Goal: Task Accomplishment & Management: Manage account settings

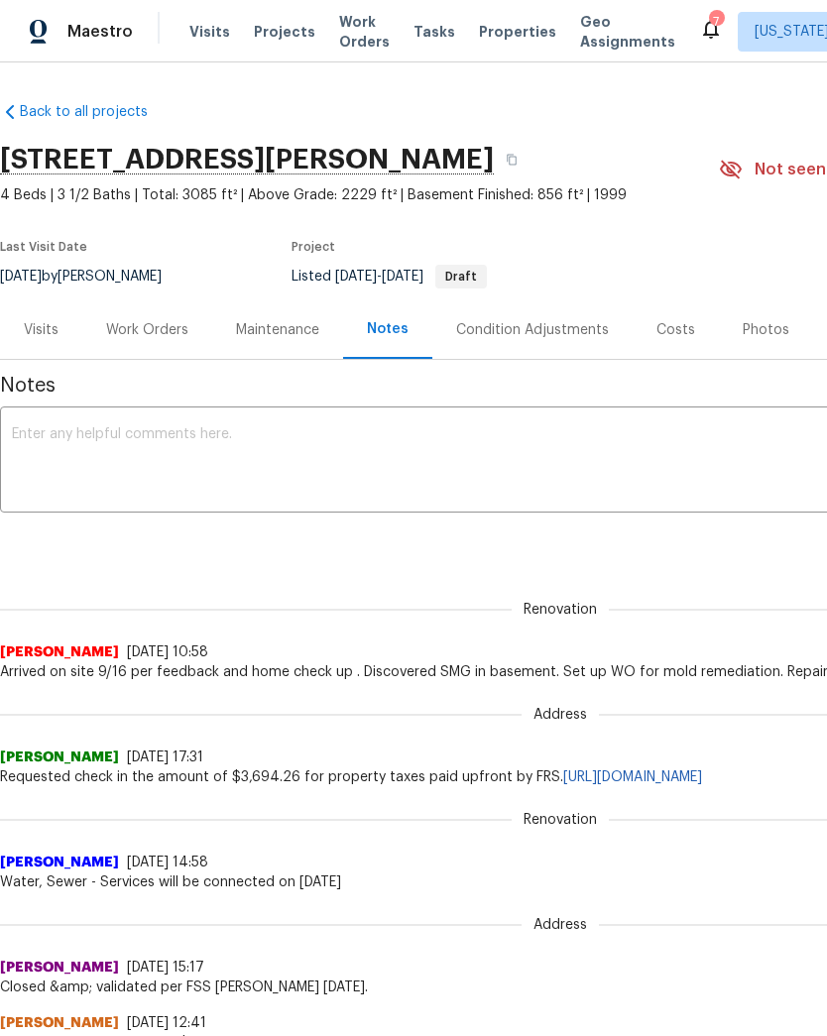
click at [164, 330] on div "Work Orders" at bounding box center [147, 330] width 82 height 20
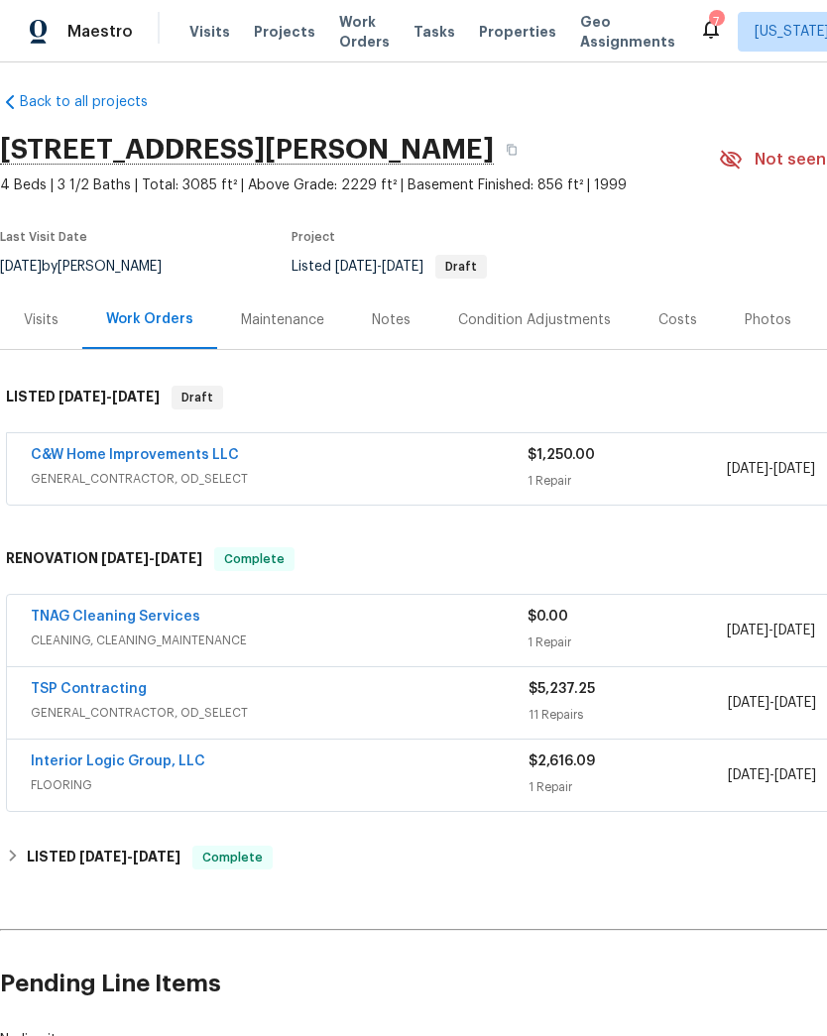
scroll to position [10, 0]
click at [503, 468] on div "C&W Home Improvements LLC" at bounding box center [279, 457] width 497 height 24
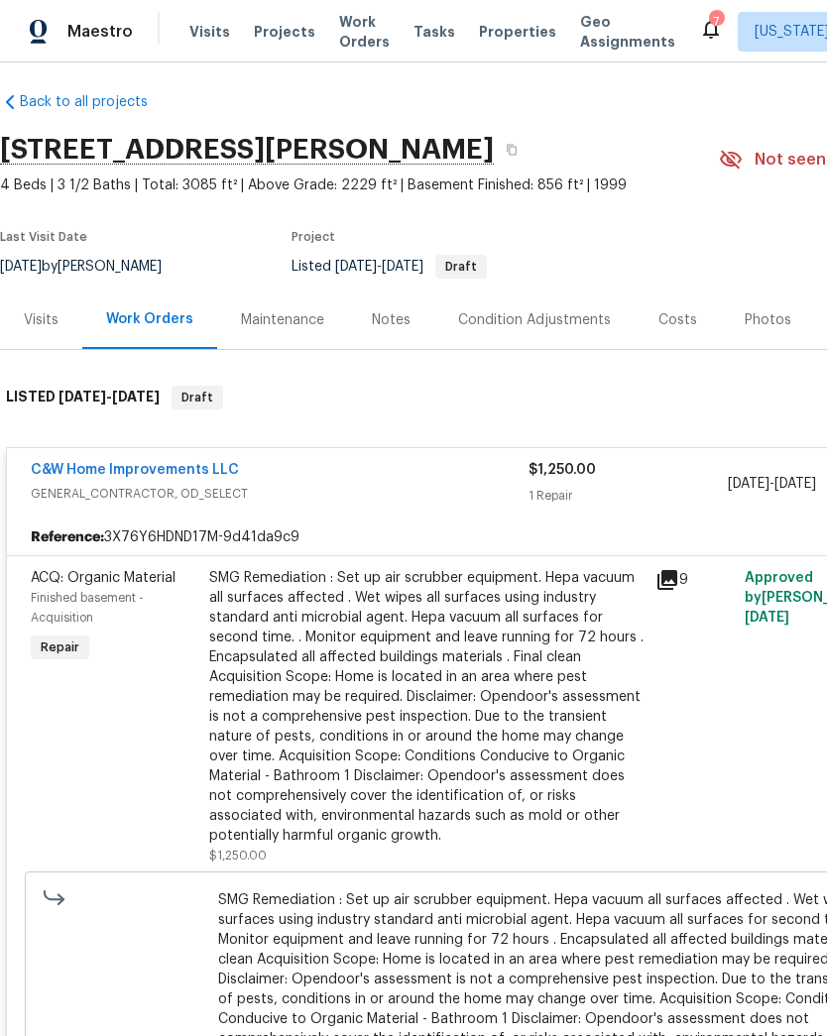
click at [677, 579] on icon at bounding box center [667, 580] width 20 height 20
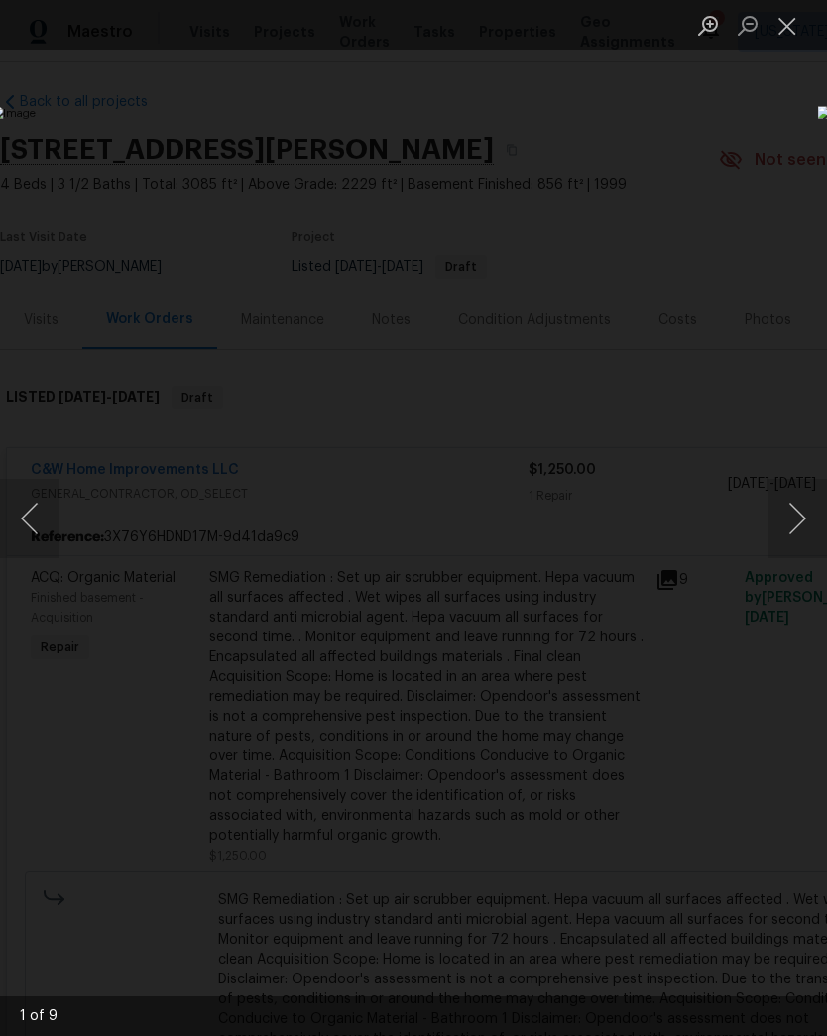
click at [800, 518] on button "Next image" at bounding box center [796, 518] width 59 height 79
click at [786, 515] on button "Next image" at bounding box center [796, 518] width 59 height 79
click at [781, 517] on button "Next image" at bounding box center [796, 518] width 59 height 79
click at [773, 519] on button "Next image" at bounding box center [796, 518] width 59 height 79
click at [769, 521] on button "Next image" at bounding box center [796, 518] width 59 height 79
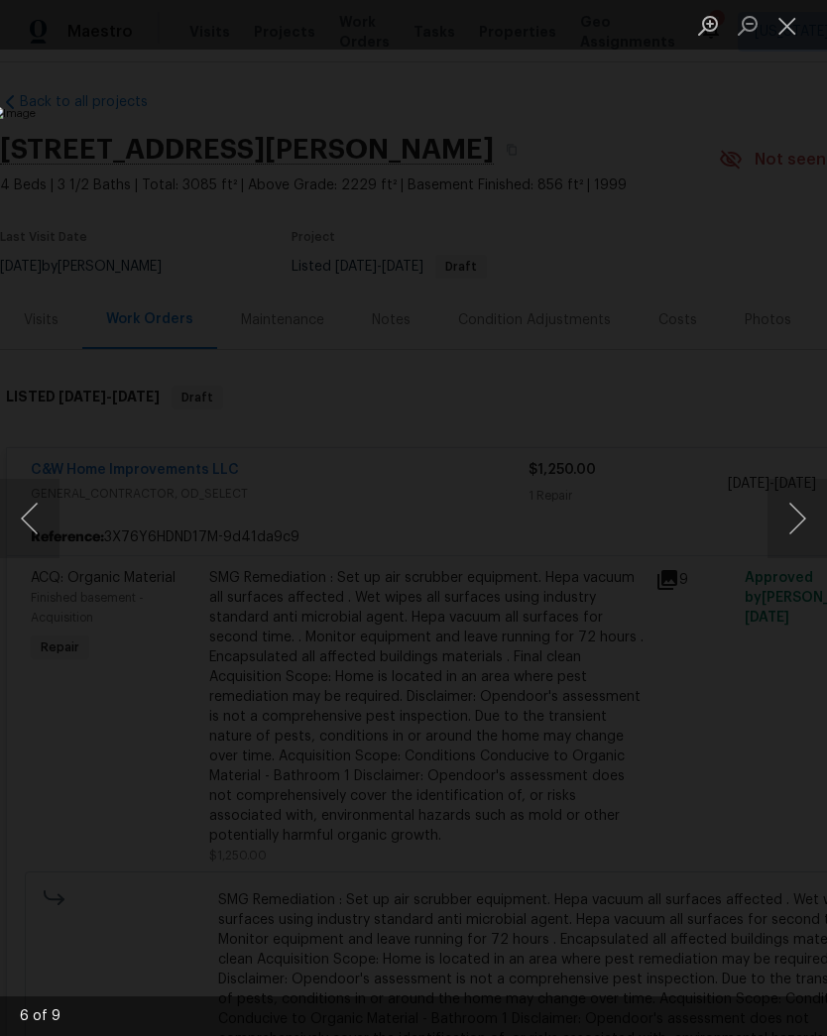
click at [773, 513] on button "Next image" at bounding box center [796, 518] width 59 height 79
click at [780, 521] on button "Next image" at bounding box center [796, 518] width 59 height 79
click at [786, 511] on button "Next image" at bounding box center [796, 518] width 59 height 79
click at [788, 507] on button "Next image" at bounding box center [796, 518] width 59 height 79
click at [790, 510] on button "Next image" at bounding box center [796, 518] width 59 height 79
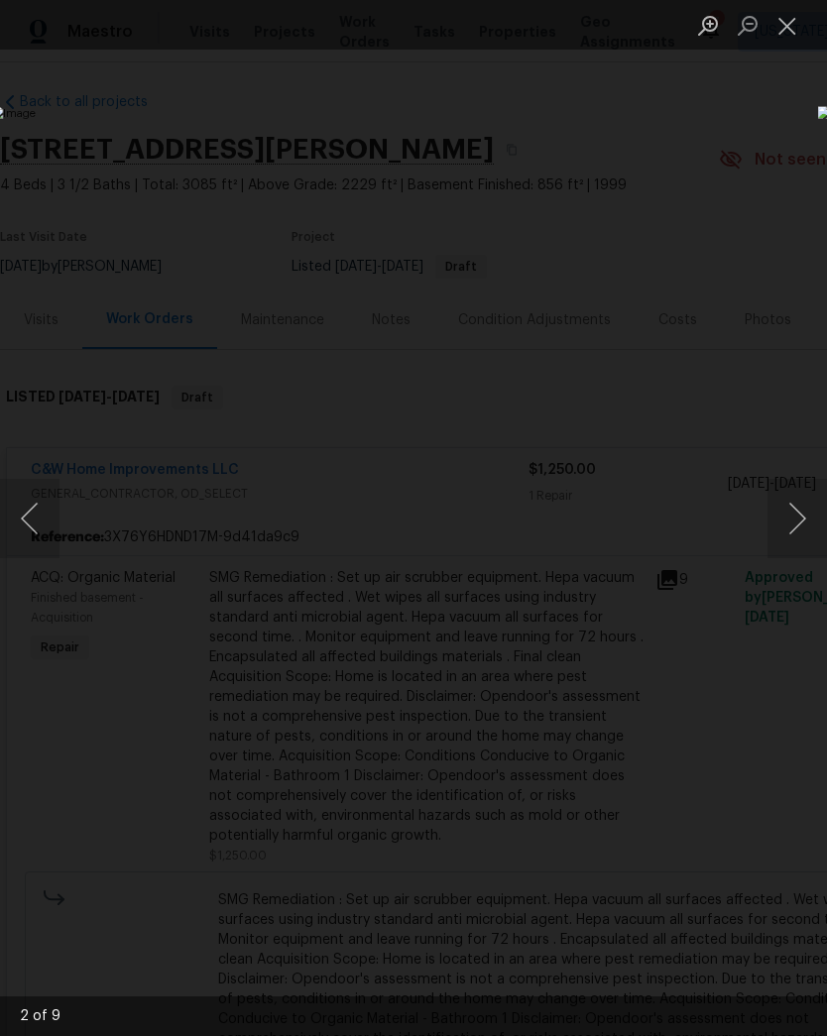
click at [797, 533] on button "Next image" at bounding box center [796, 518] width 59 height 79
click at [794, 519] on button "Next image" at bounding box center [796, 518] width 59 height 79
click at [788, 521] on button "Next image" at bounding box center [796, 518] width 59 height 79
click at [795, 517] on button "Next image" at bounding box center [796, 518] width 59 height 79
click at [794, 528] on button "Next image" at bounding box center [796, 518] width 59 height 79
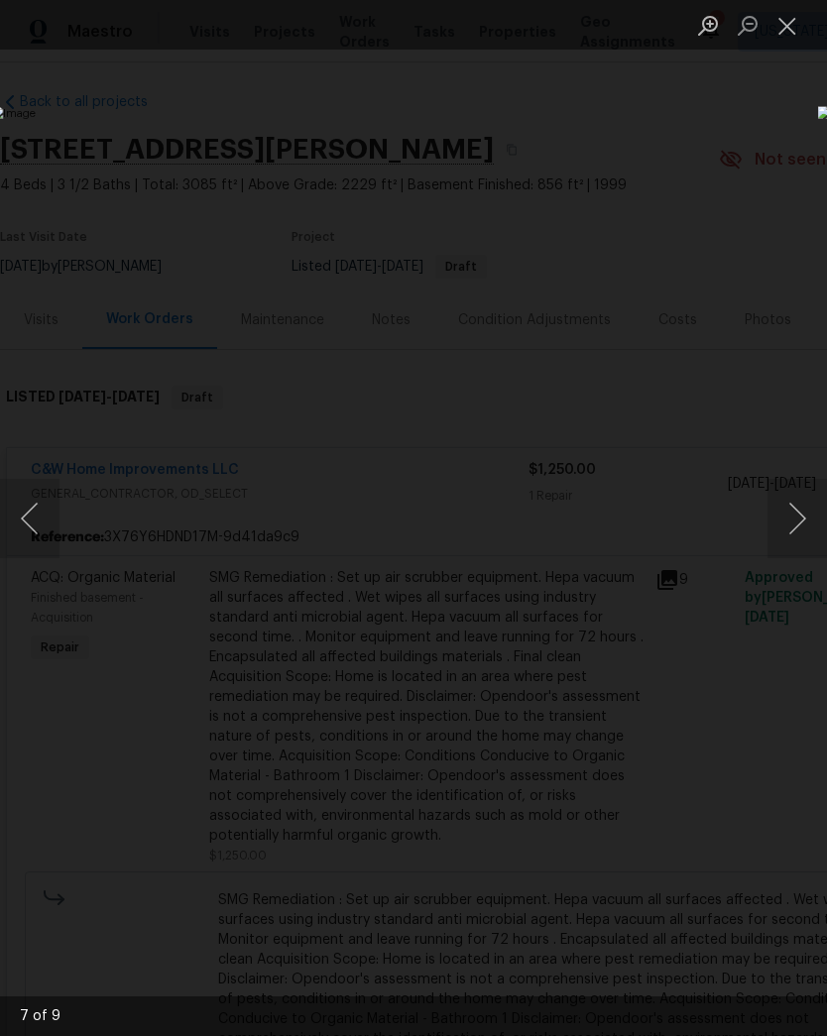
click at [792, 520] on button "Next image" at bounding box center [796, 518] width 59 height 79
click at [797, 517] on button "Next image" at bounding box center [796, 518] width 59 height 79
click at [798, 523] on button "Next image" at bounding box center [796, 518] width 59 height 79
click at [783, 521] on button "Next image" at bounding box center [796, 518] width 59 height 79
click at [793, 15] on button "Close lightbox" at bounding box center [787, 25] width 40 height 35
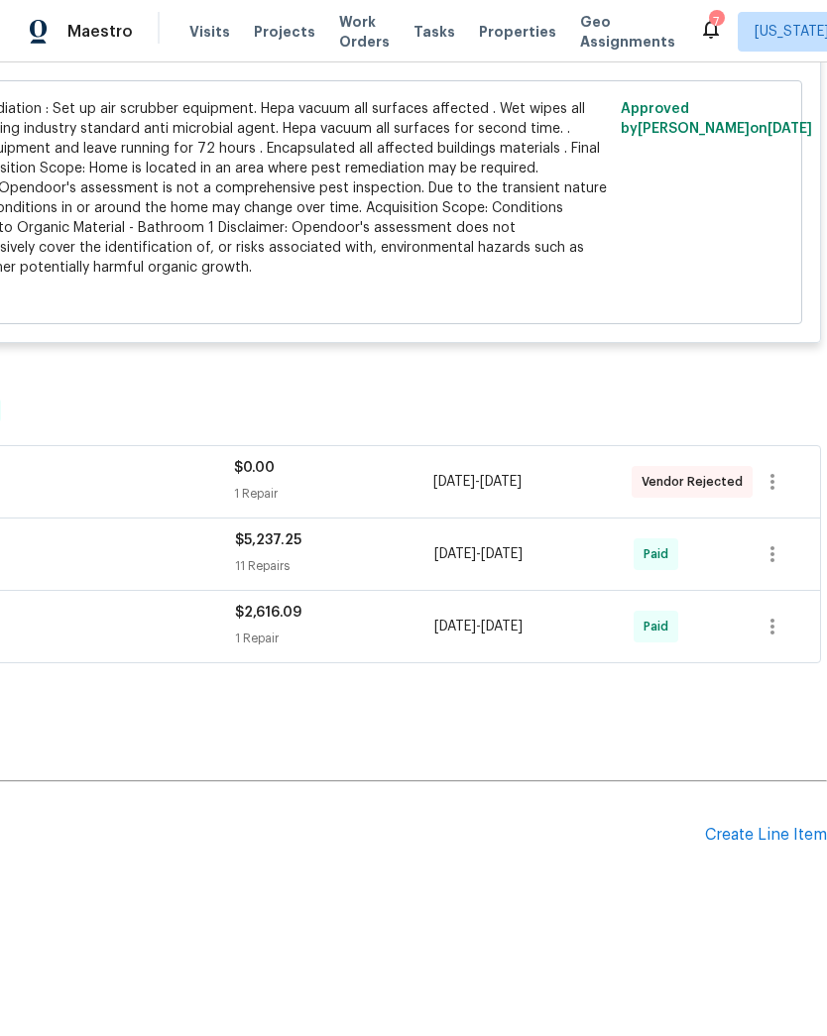
scroll to position [801, 293]
click at [747, 826] on div "Create Line Item" at bounding box center [766, 835] width 122 height 19
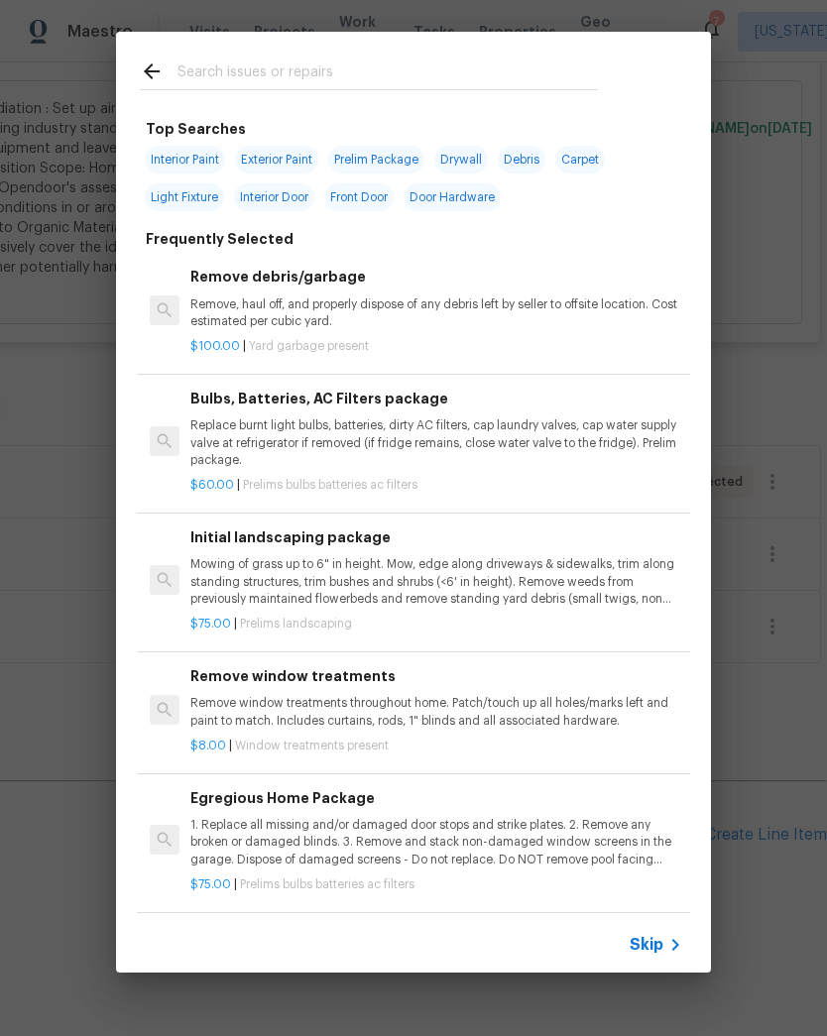
click at [511, 69] on input "text" at bounding box center [387, 74] width 420 height 30
type input "I"
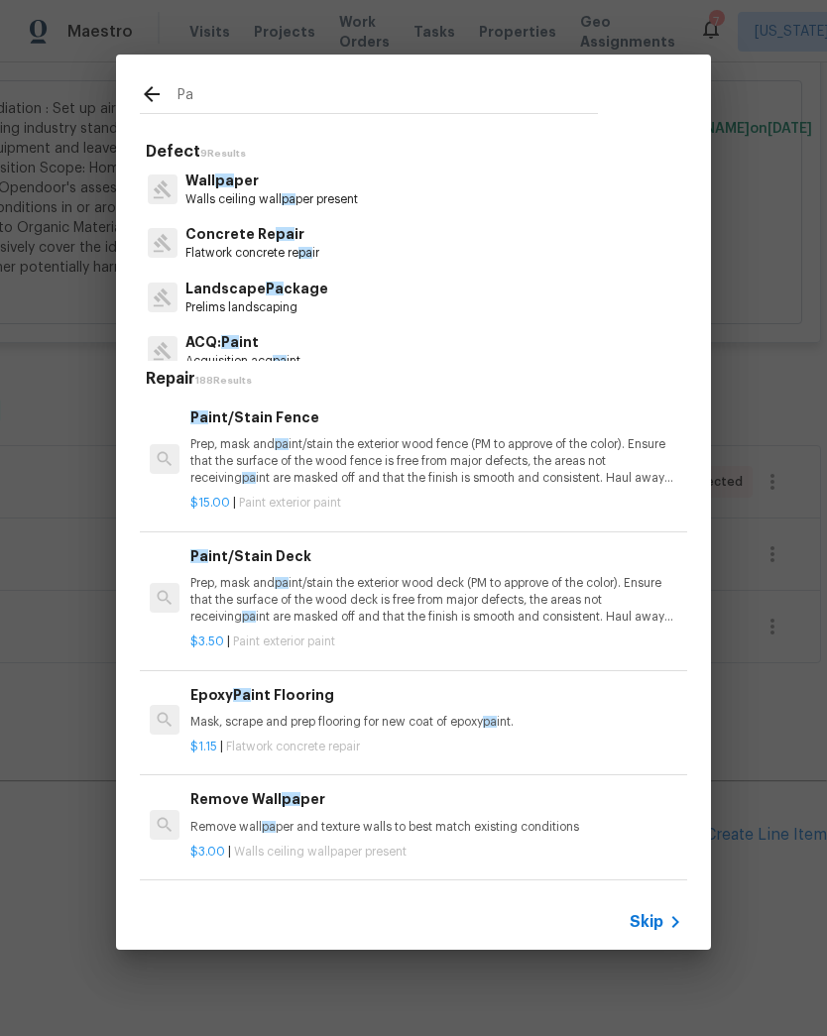
type input "P"
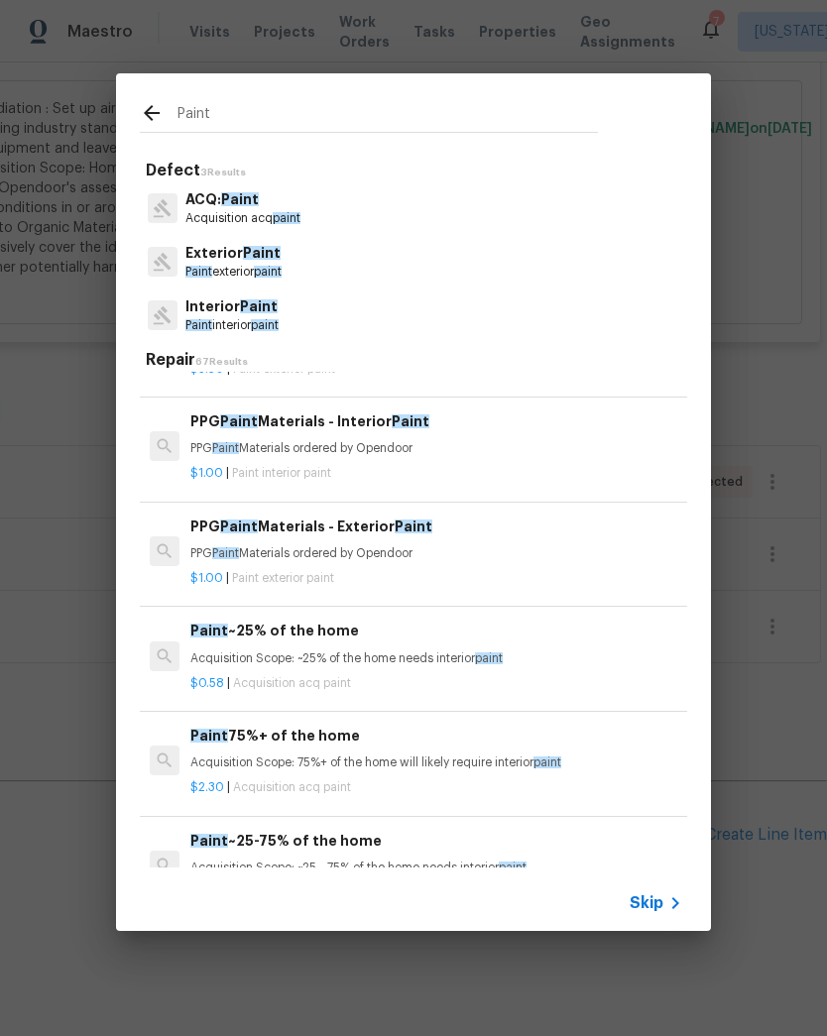
scroll to position [305, 1]
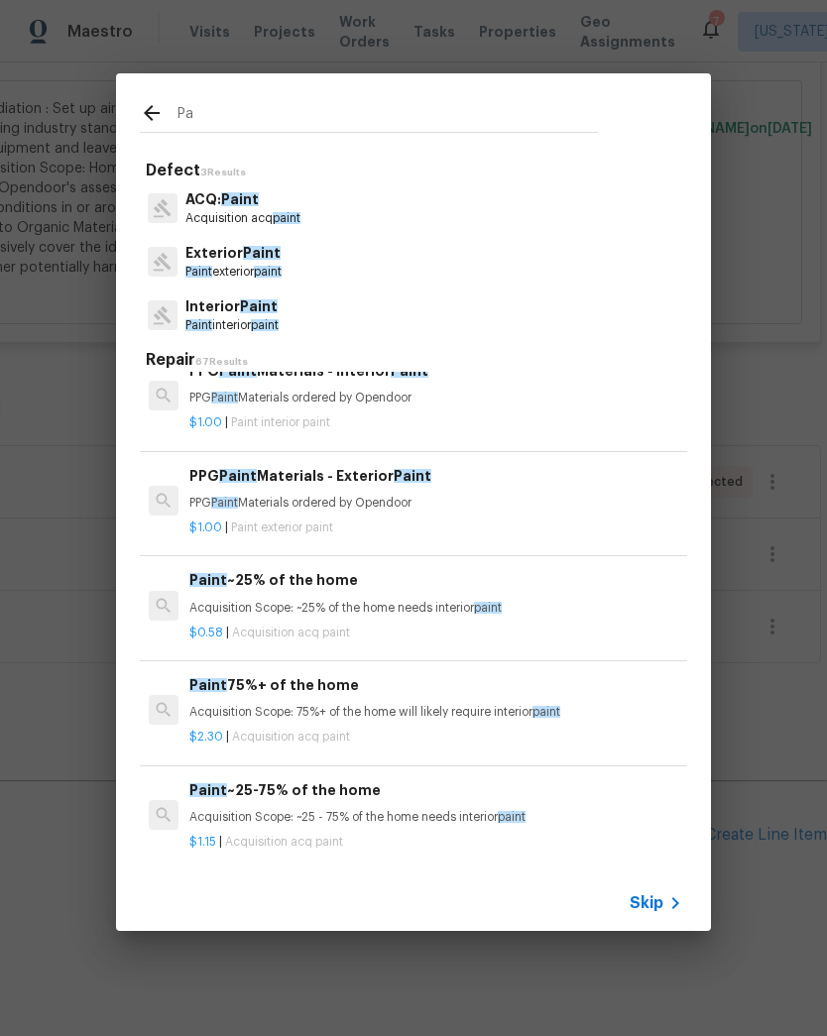
type input "P"
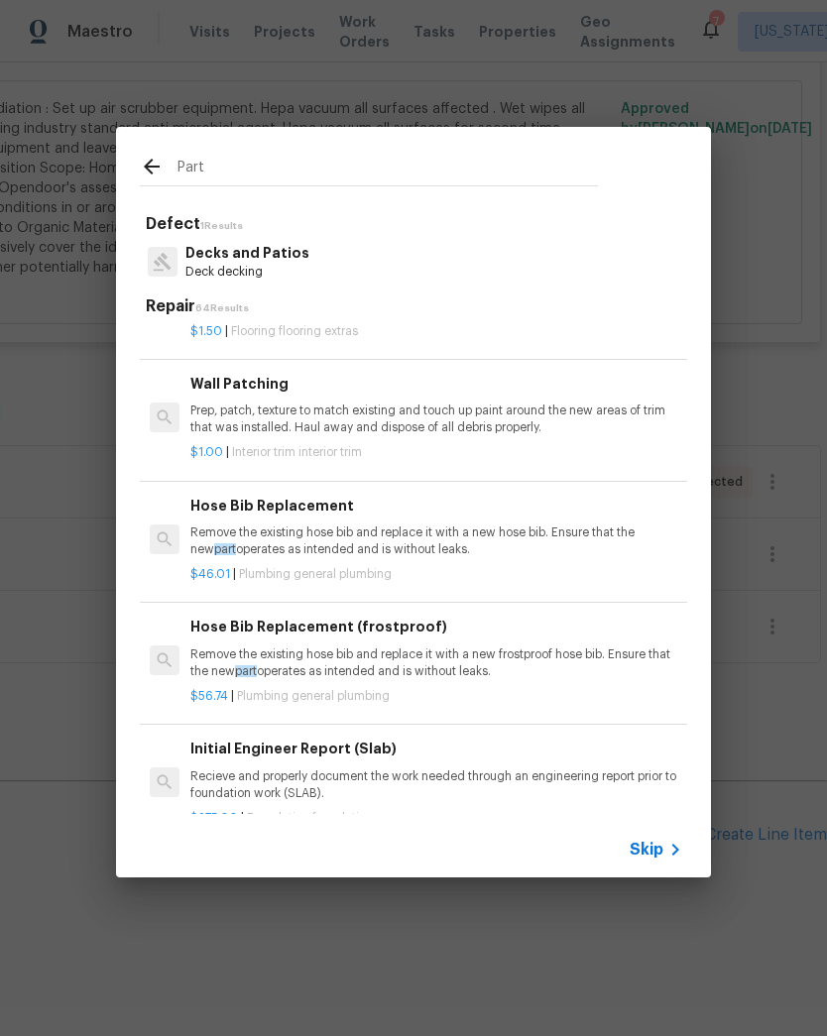
scroll to position [554, 0]
type input "P"
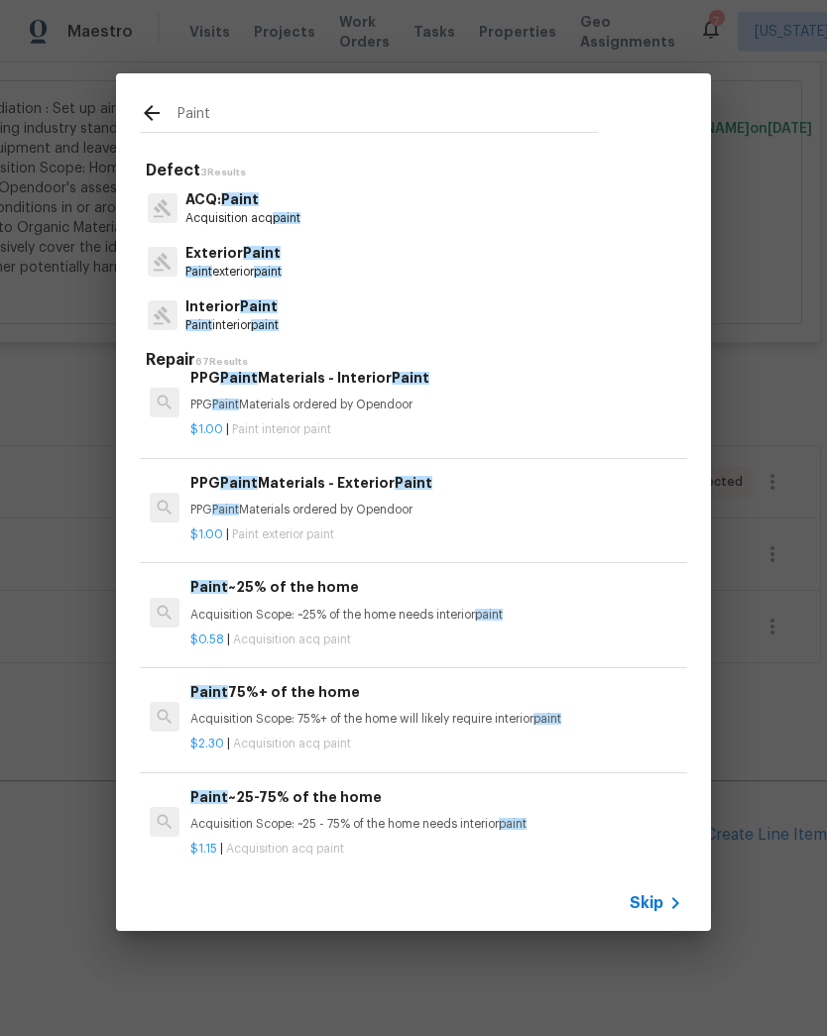
scroll to position [297, 0]
type input "P"
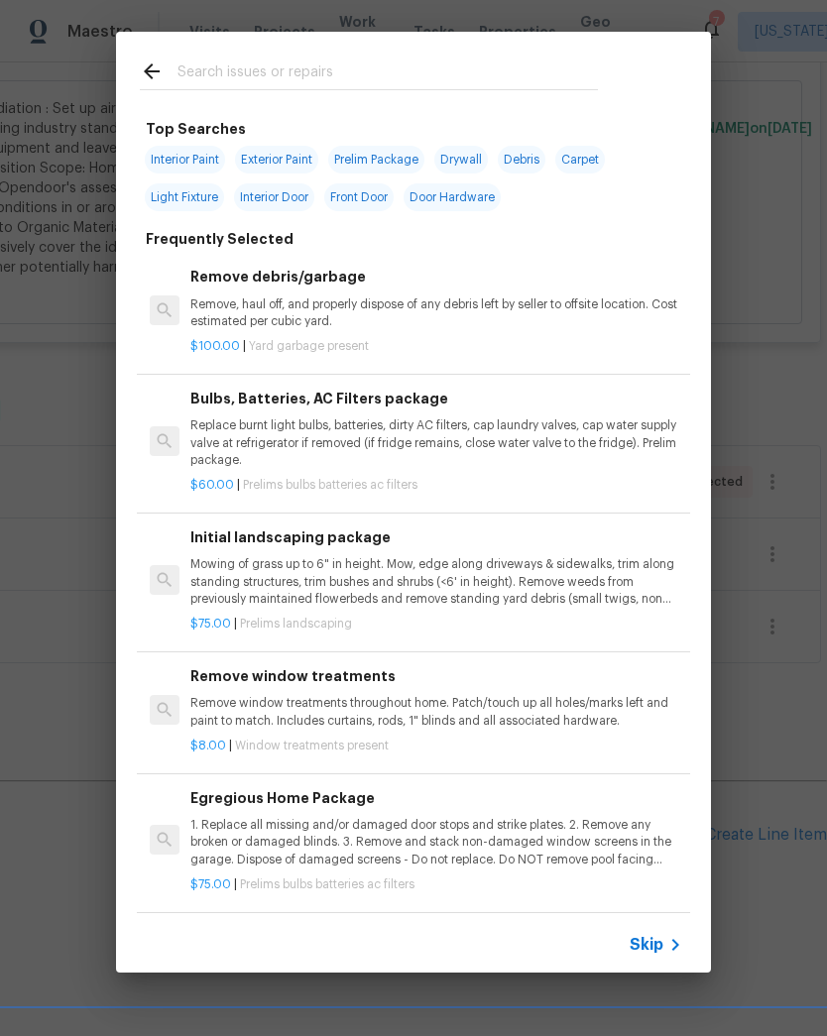
click at [756, 570] on div "Top Searches Interior Paint Exterior Paint Prelim Package Drywall Debris Carpet…" at bounding box center [413, 502] width 827 height 1004
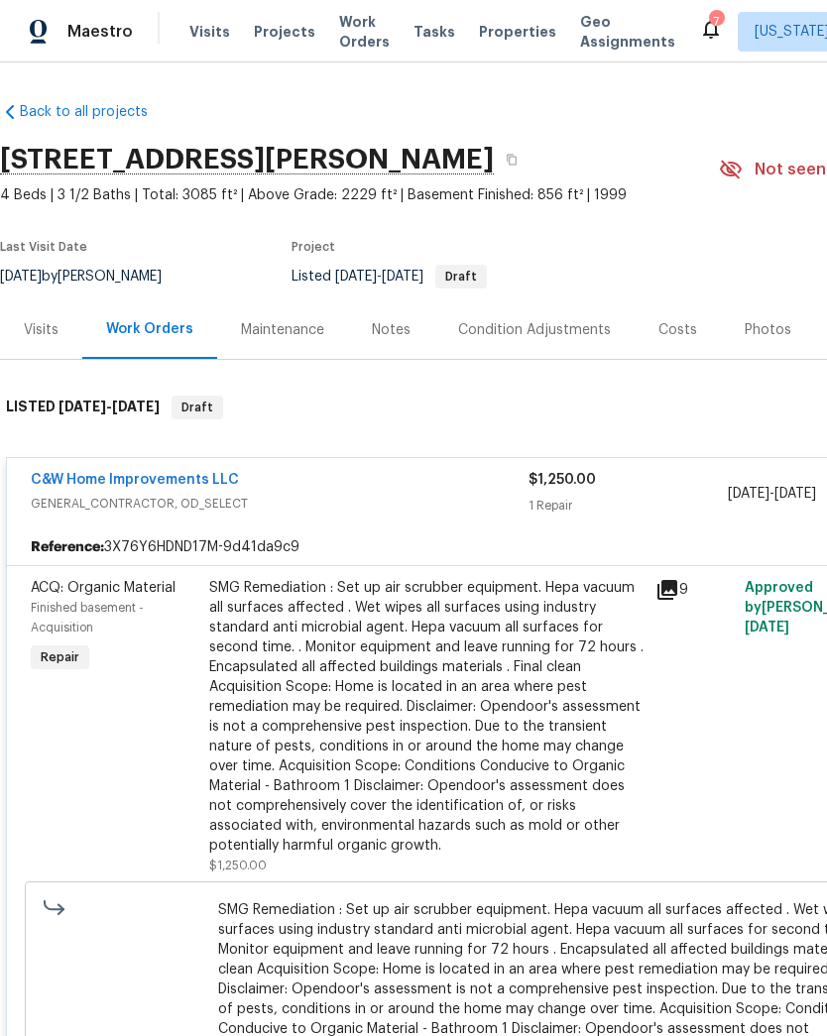
scroll to position [0, 0]
click at [342, 516] on div "C&W Home Improvements LLC GENERAL_CONTRACTOR, OD_SELECT" at bounding box center [280, 494] width 498 height 48
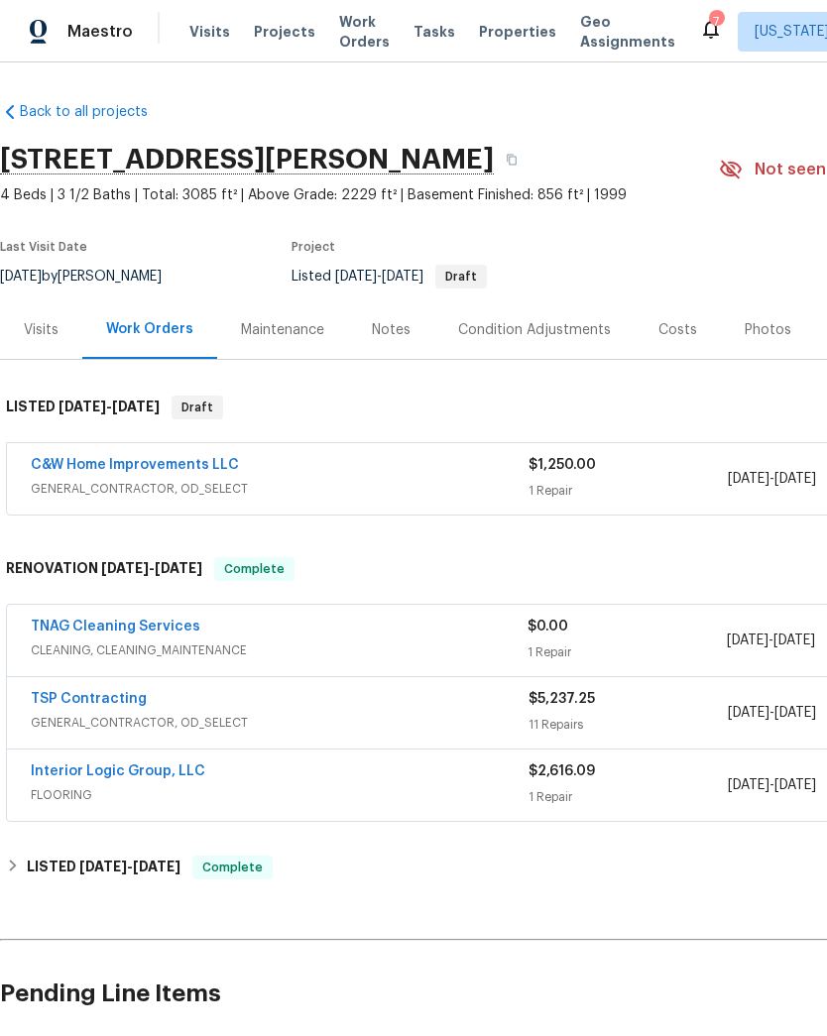
click at [304, 483] on span "GENERAL_CONTRACTOR, OD_SELECT" at bounding box center [280, 489] width 498 height 20
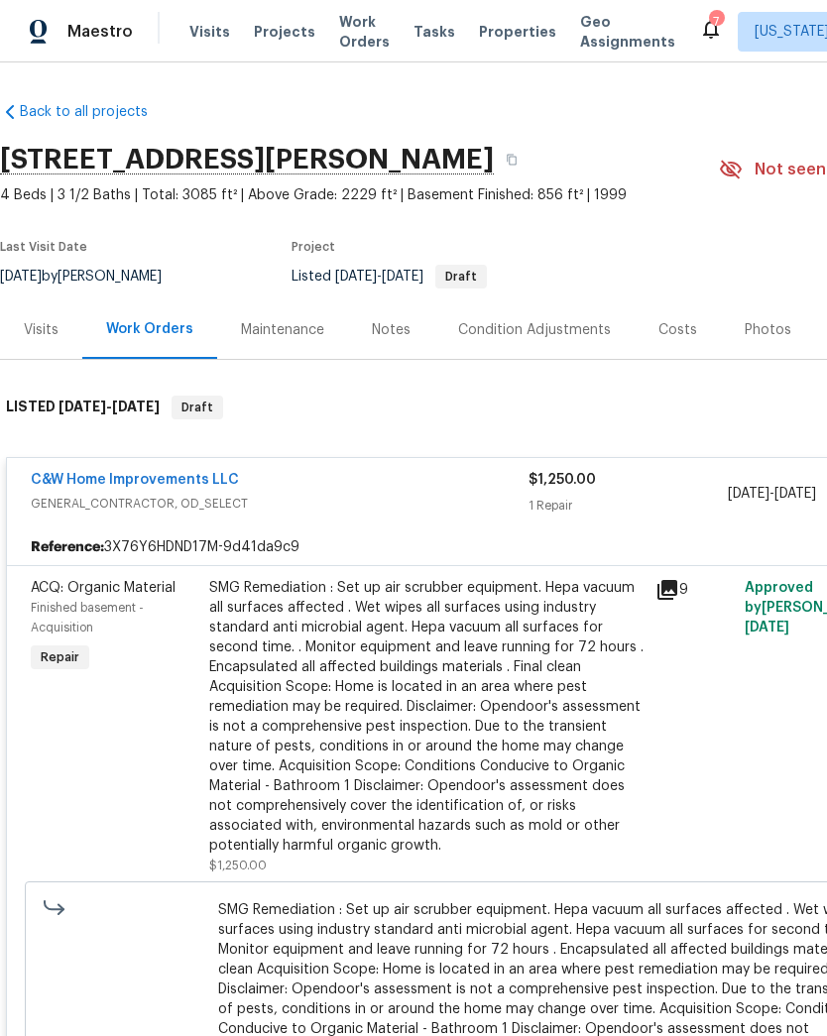
click at [513, 499] on span "GENERAL_CONTRACTOR, OD_SELECT" at bounding box center [280, 504] width 498 height 20
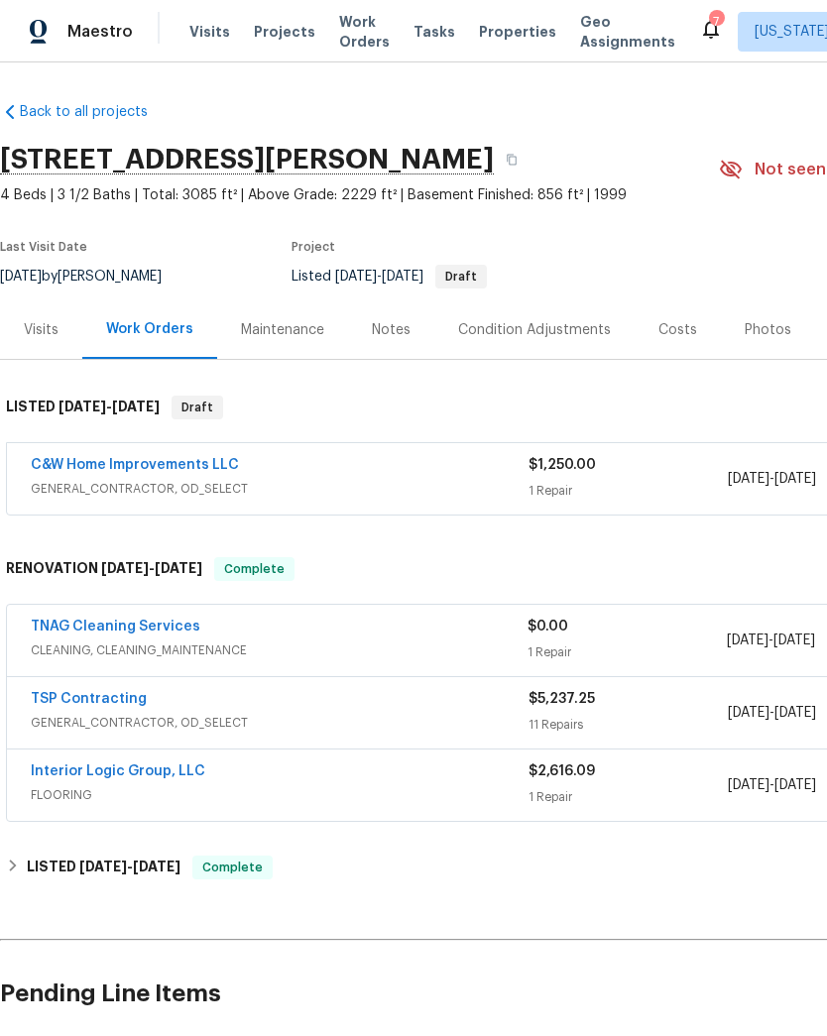
click at [521, 477] on div "C&W Home Improvements LLC" at bounding box center [280, 467] width 498 height 24
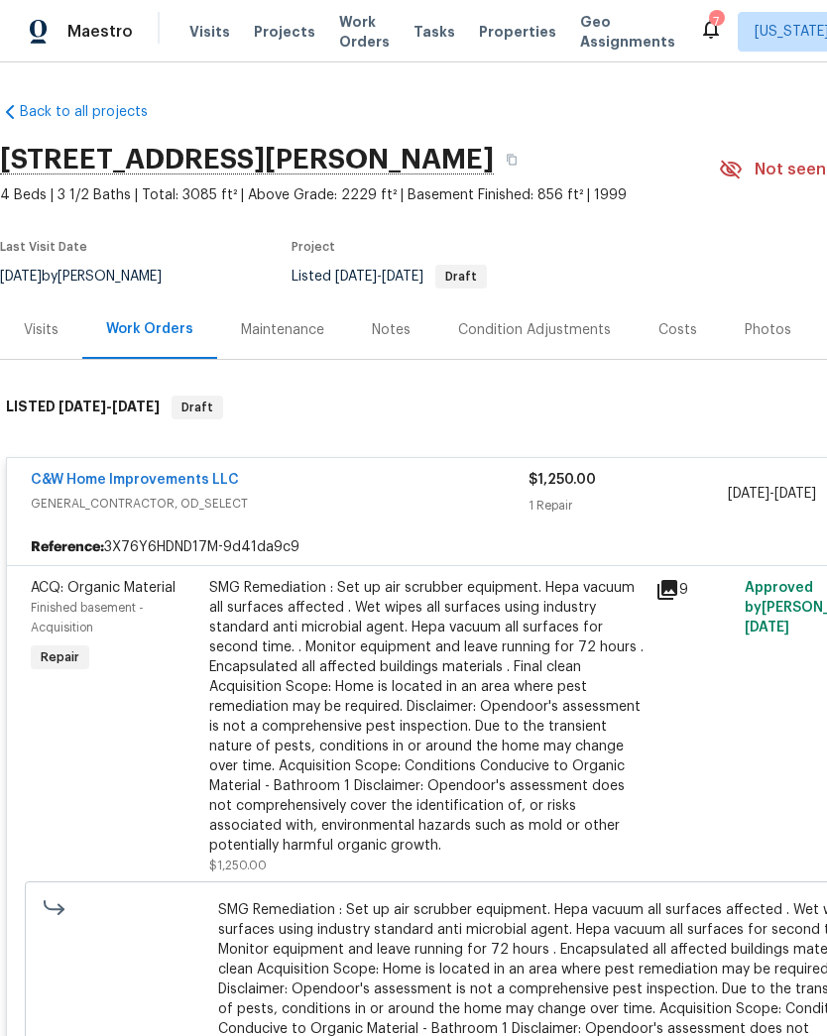
click at [556, 509] on div "1 Repair" at bounding box center [627, 506] width 199 height 20
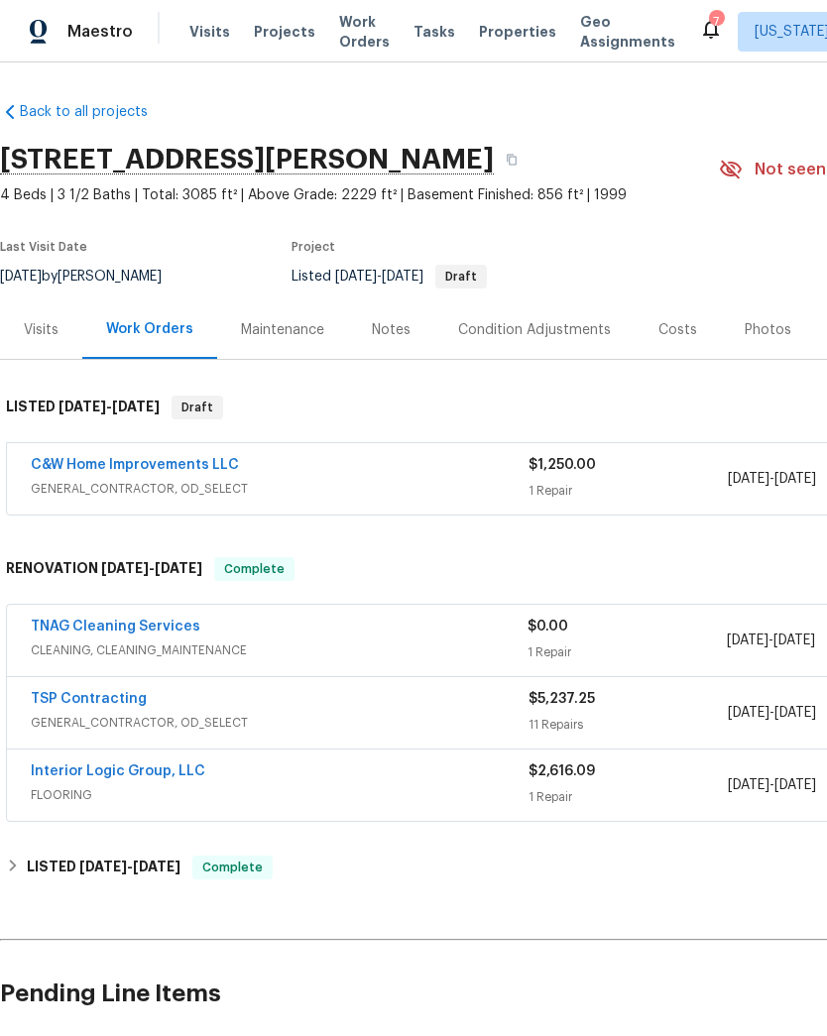
click at [461, 494] on span "GENERAL_CONTRACTOR, OD_SELECT" at bounding box center [280, 489] width 498 height 20
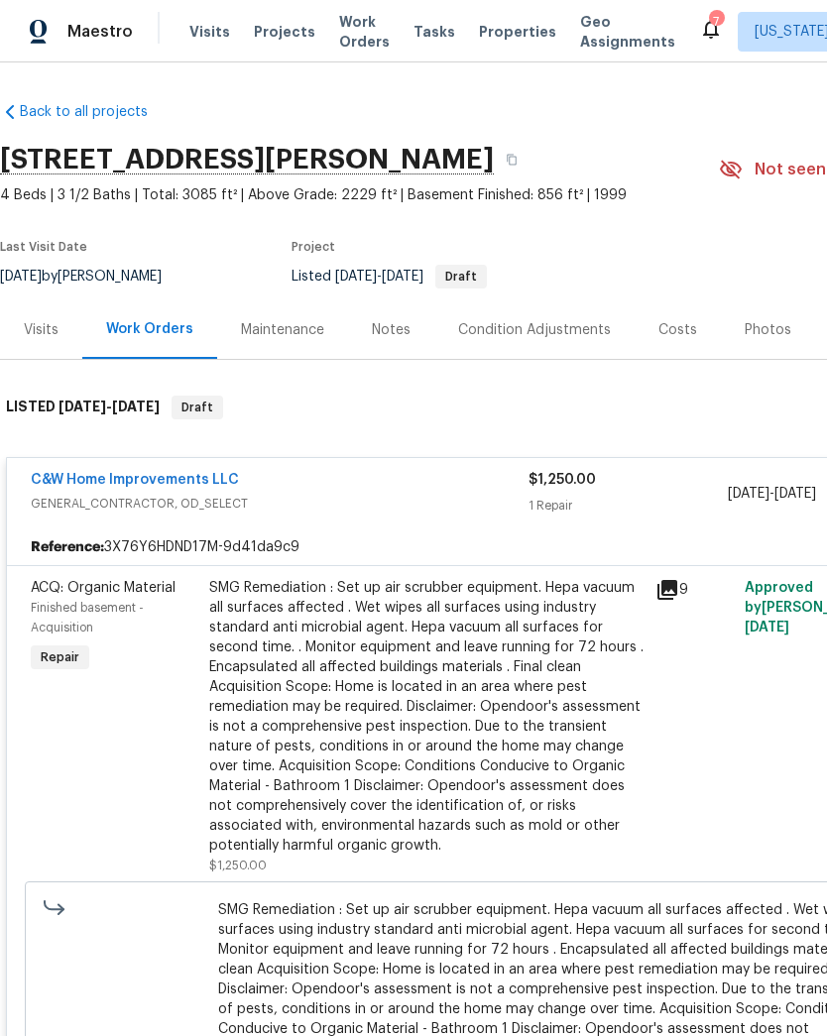
click at [577, 497] on div "1 Repair" at bounding box center [627, 506] width 199 height 20
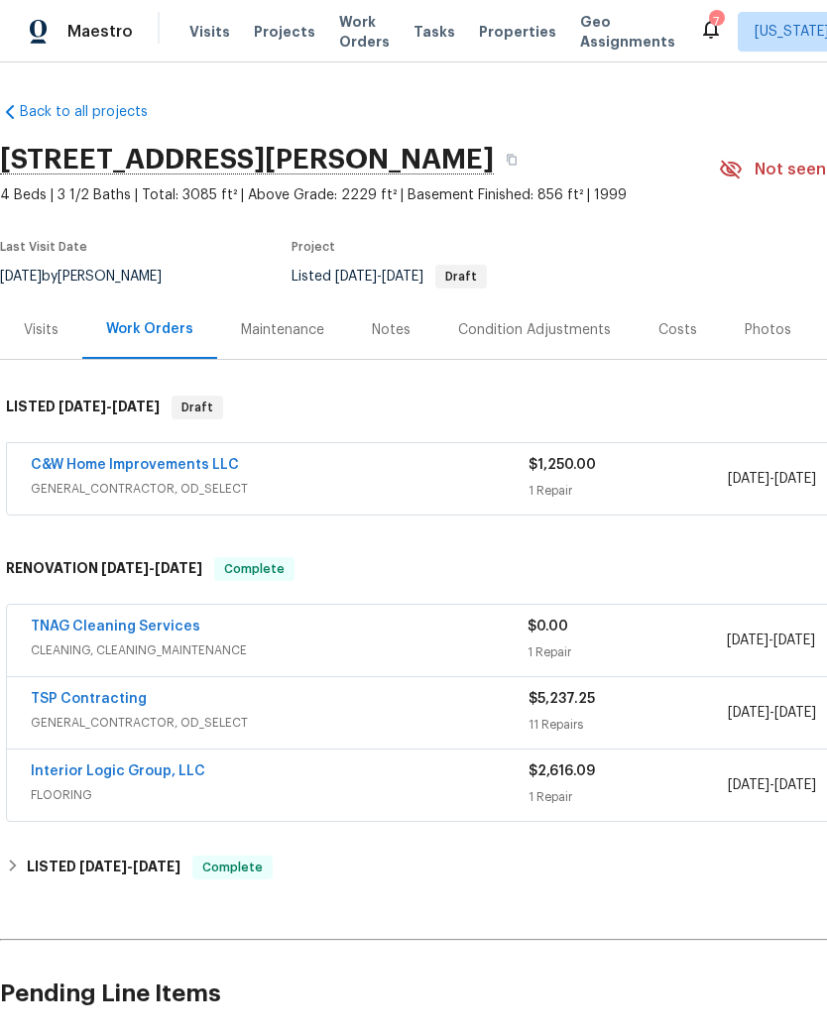
click at [191, 460] on link "C&W Home Improvements LLC" at bounding box center [135, 465] width 208 height 14
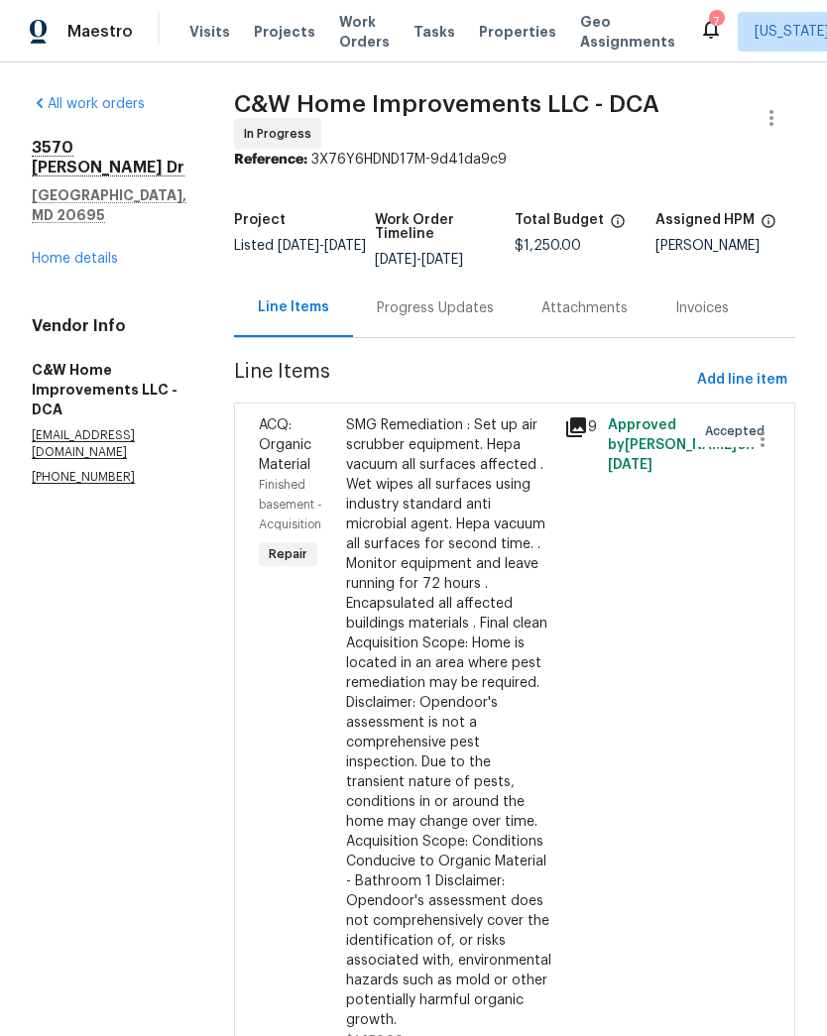
click at [463, 646] on div "SMG Remediation : Set up air scrubber equipment. Hepa vacuum all surfaces affec…" at bounding box center [449, 722] width 206 height 615
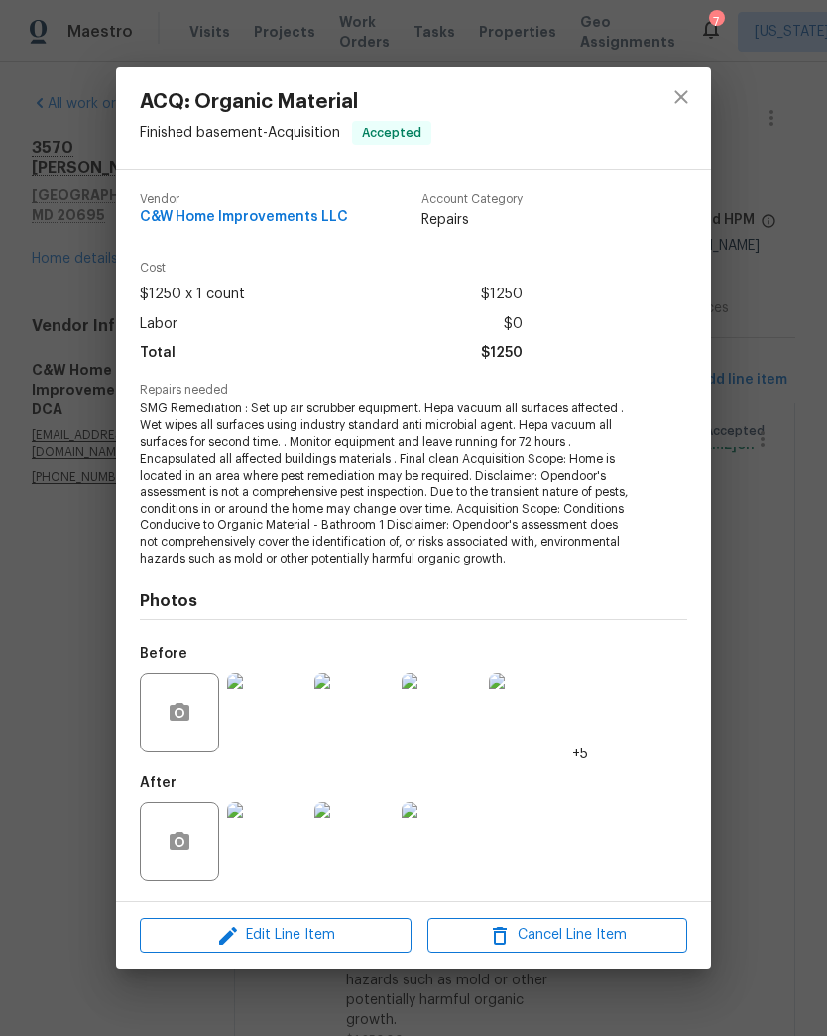
click at [338, 913] on div "Edit Line Item Cancel Line Item" at bounding box center [413, 935] width 595 height 66
click at [344, 932] on span "Edit Line Item" at bounding box center [276, 935] width 260 height 25
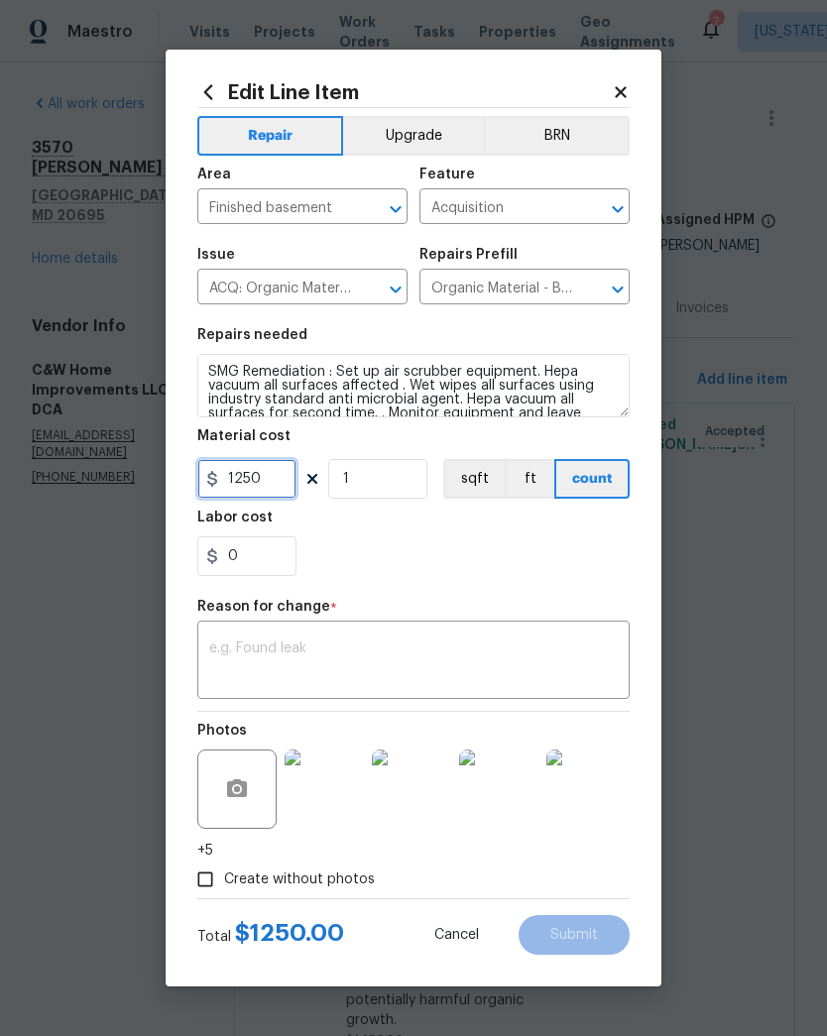
click at [264, 481] on input "1250" at bounding box center [246, 479] width 99 height 40
type input "1750"
click at [413, 648] on textarea at bounding box center [413, 662] width 408 height 42
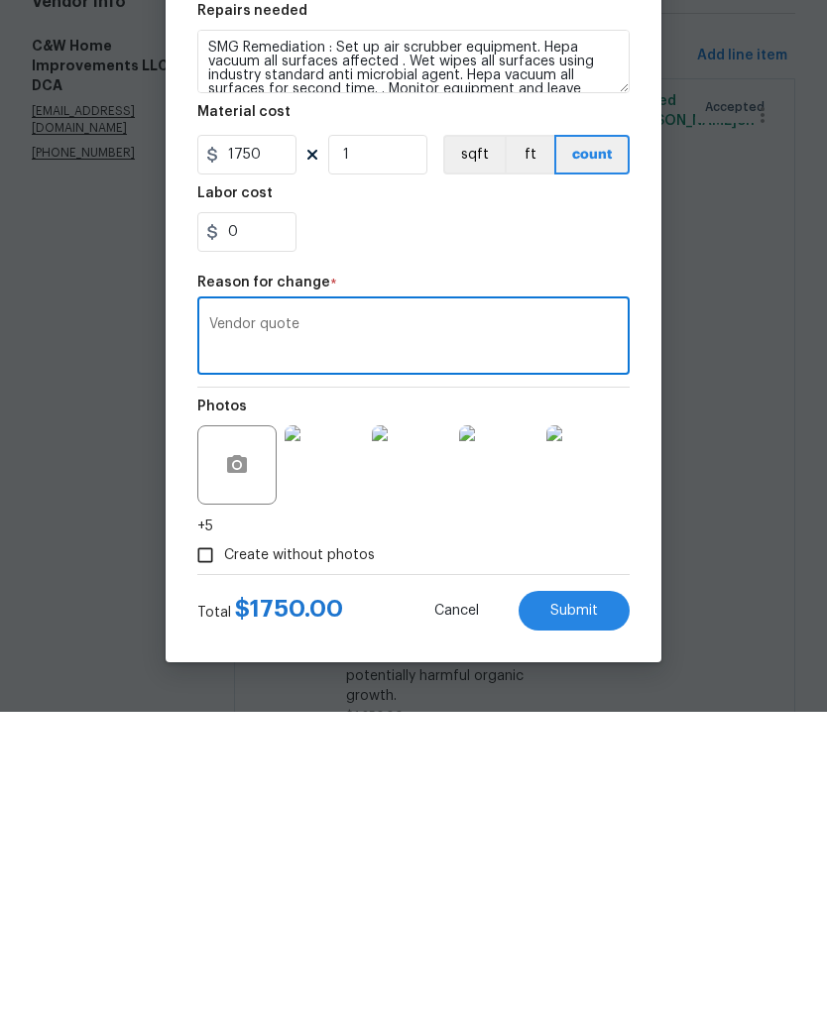
type textarea "Vendor quote"
click at [576, 928] on span "Submit" at bounding box center [574, 935] width 48 height 15
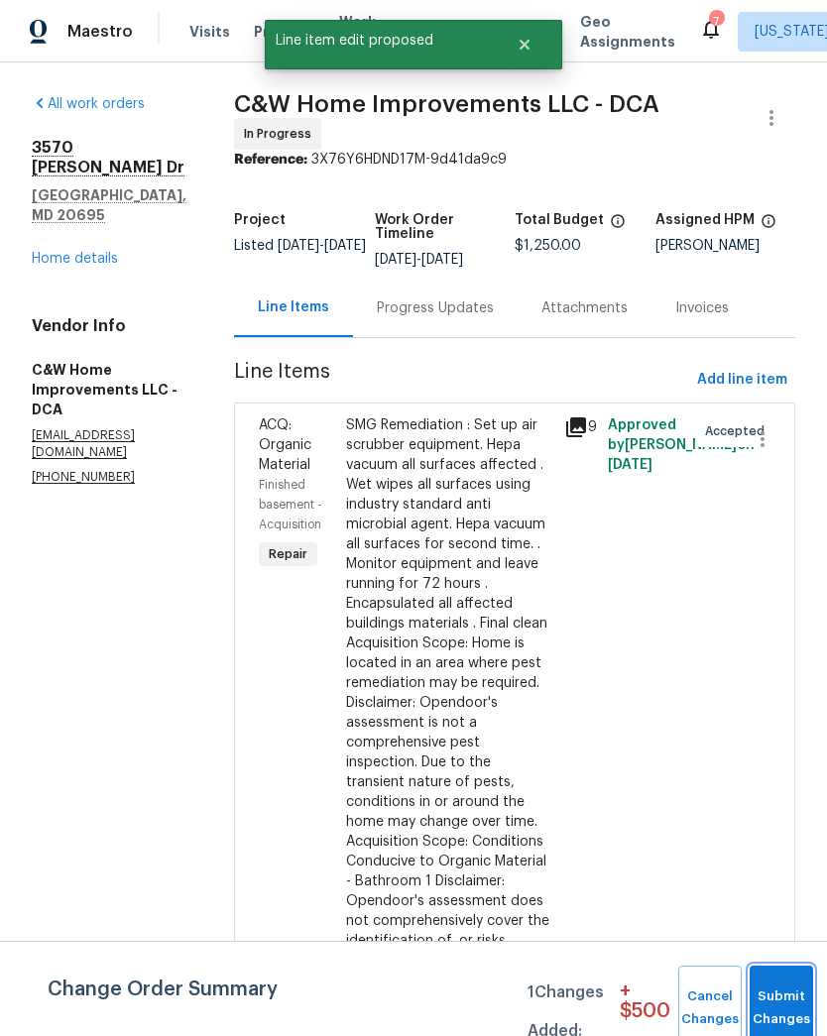
click at [781, 993] on button "Submit Changes" at bounding box center [781, 1008] width 63 height 85
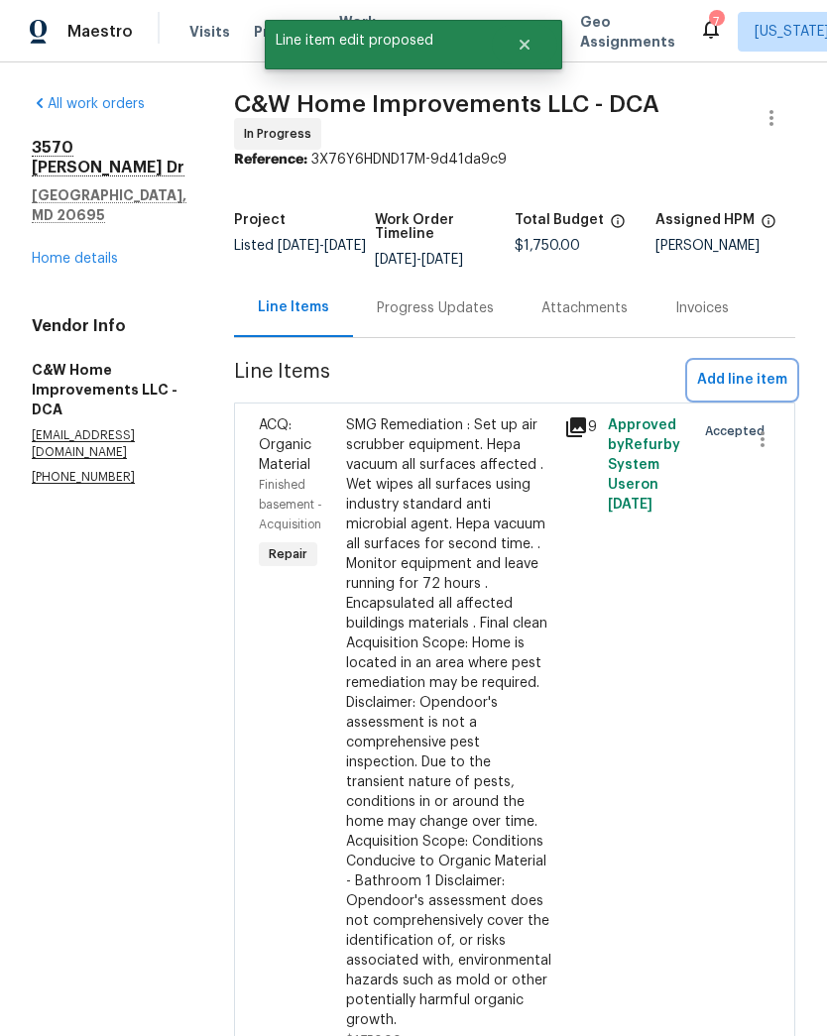
click at [748, 364] on button "Add line item" at bounding box center [742, 380] width 106 height 37
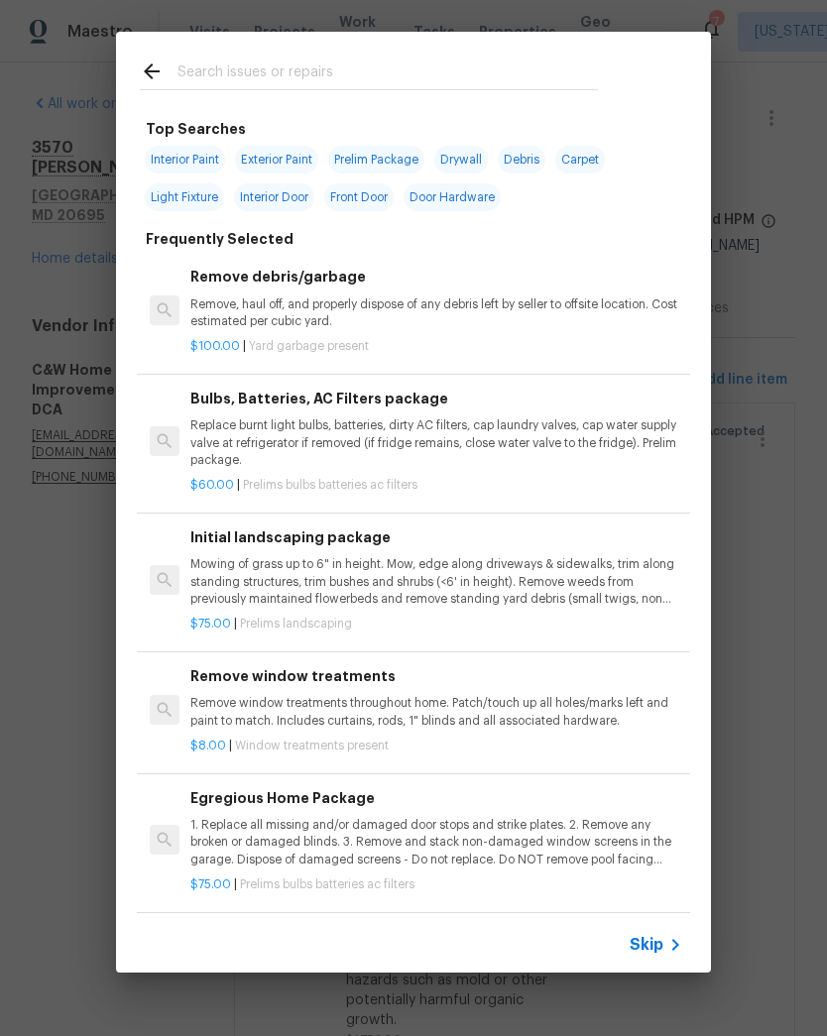
click at [401, 81] on input "text" at bounding box center [387, 74] width 420 height 30
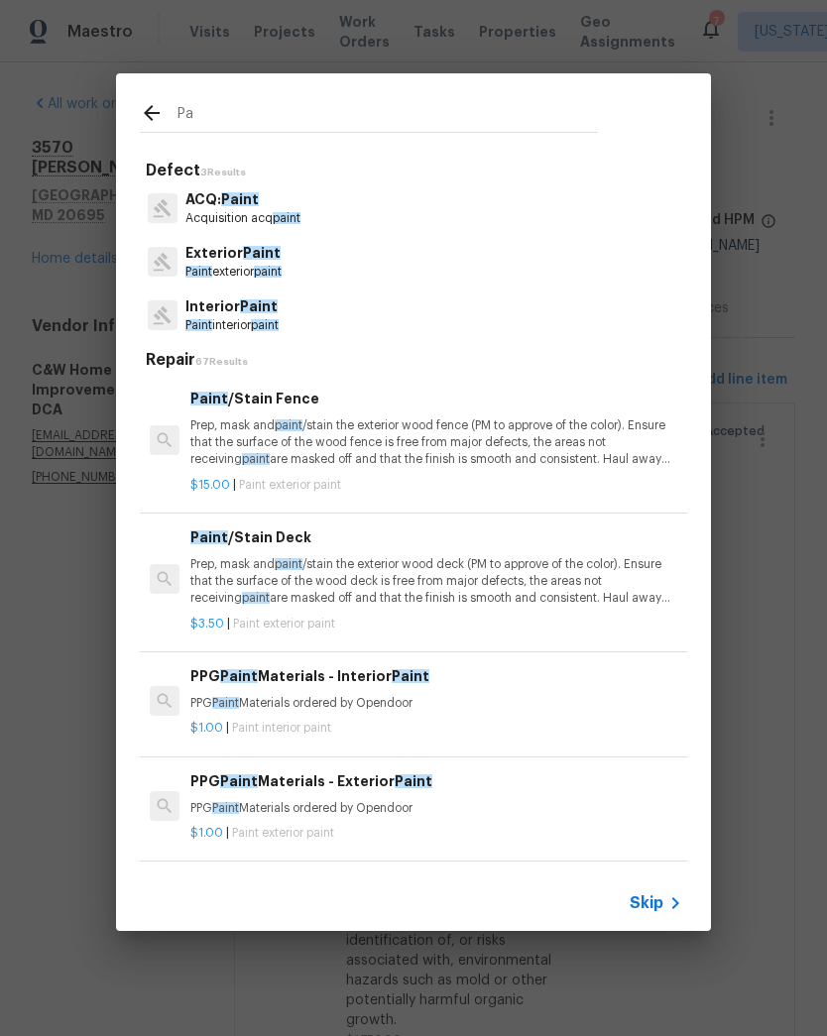
type input "P"
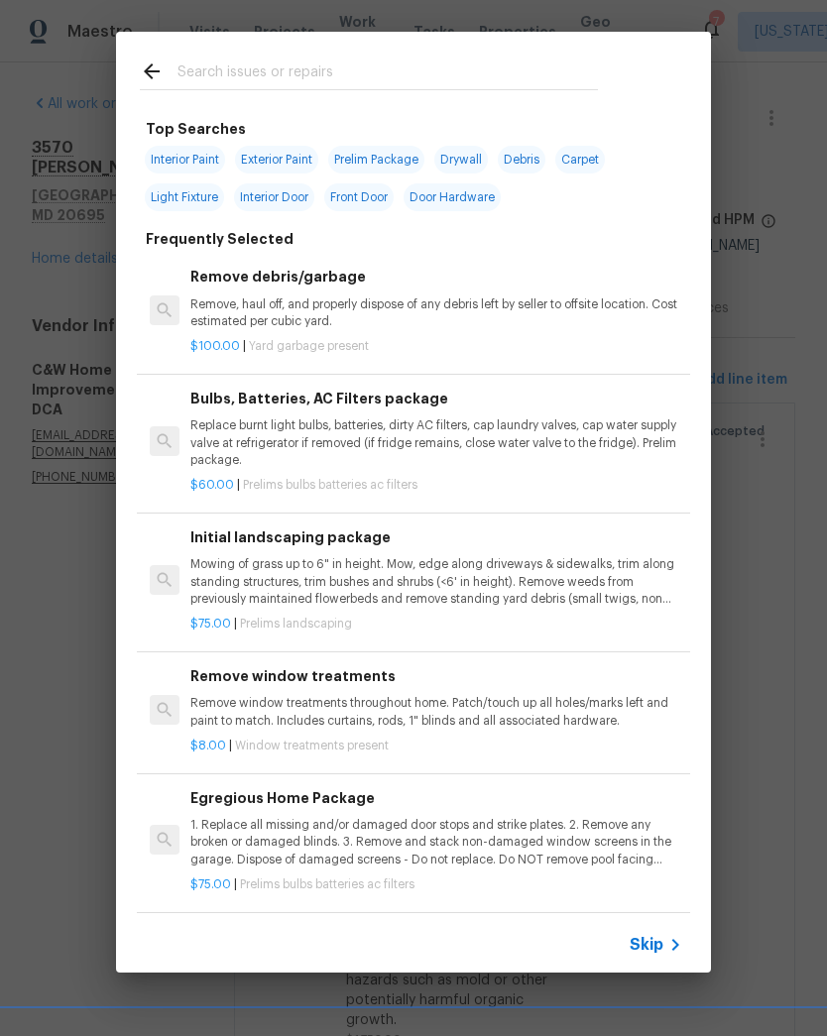
click at [186, 163] on span "Interior Paint" at bounding box center [185, 160] width 80 height 28
type input "Interior Paint"
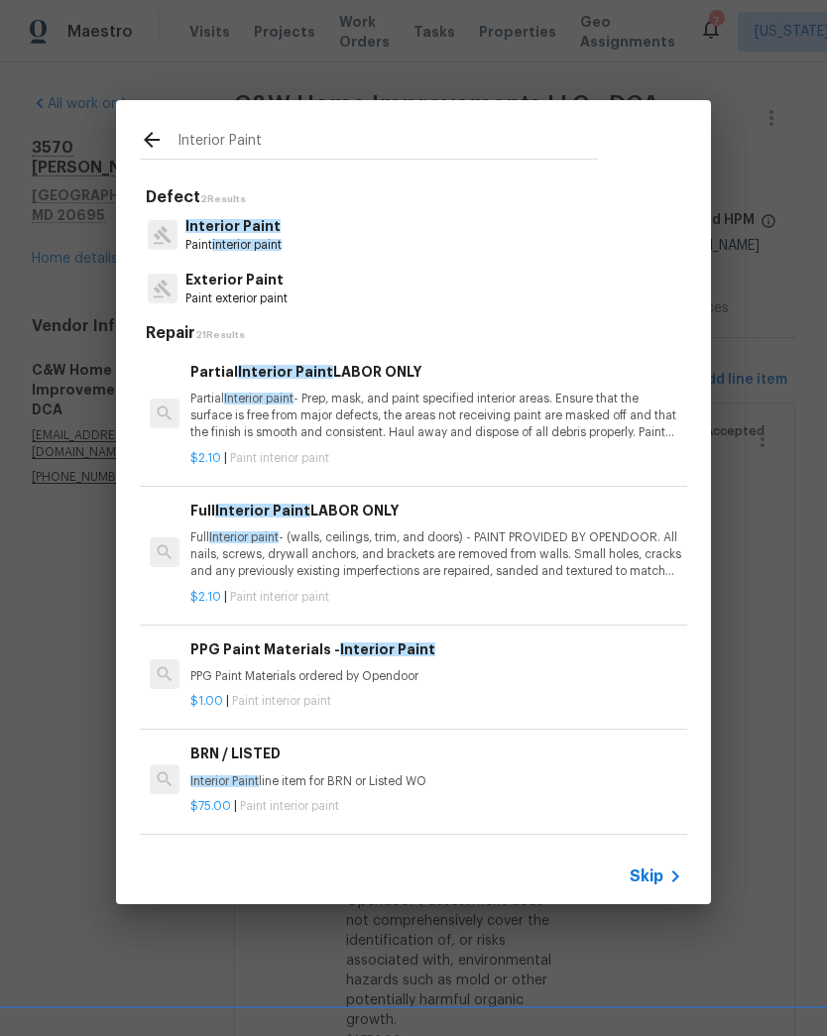
click at [462, 547] on p "Full Interior paint - (walls, ceilings, trim, and doors) - PAINT PROVIDED BY OP…" at bounding box center [436, 554] width 492 height 51
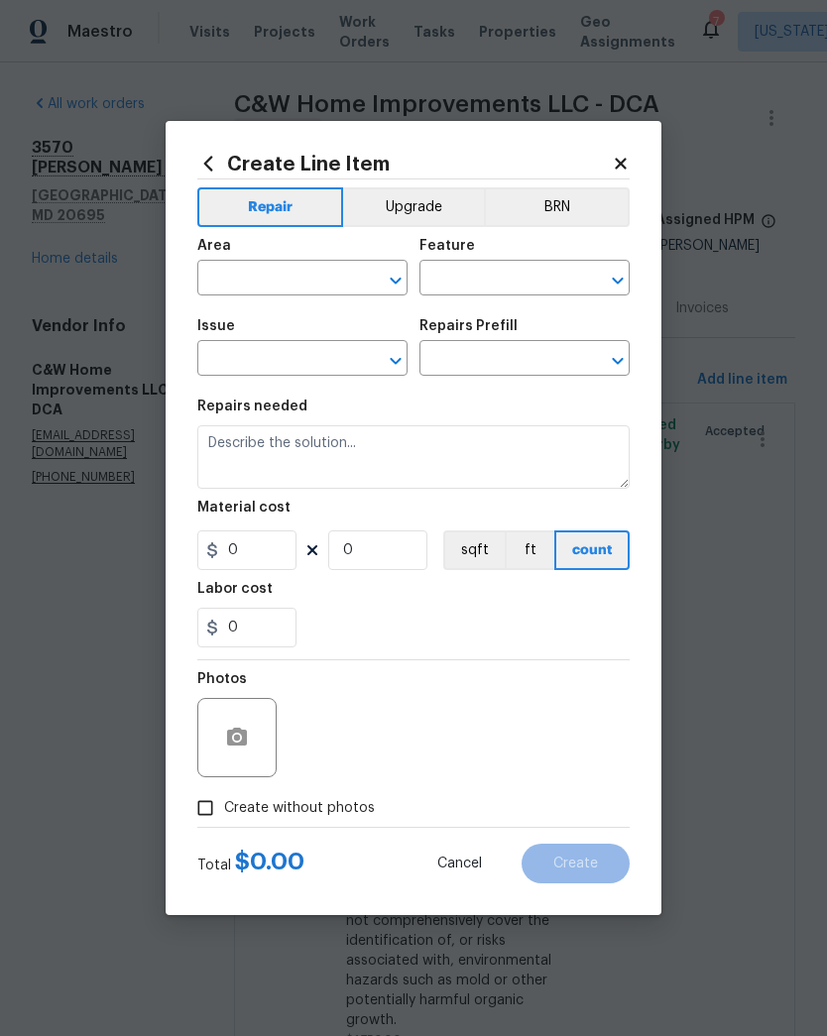
type input "Overall Paint"
type input "Interior Paint"
type input "Full Interior Paint LABOR ONLY $2.10"
type textarea "Full Interior paint - (walls, ceilings, trim, and doors) - PAINT PROVIDED BY OP…"
type input "2.1"
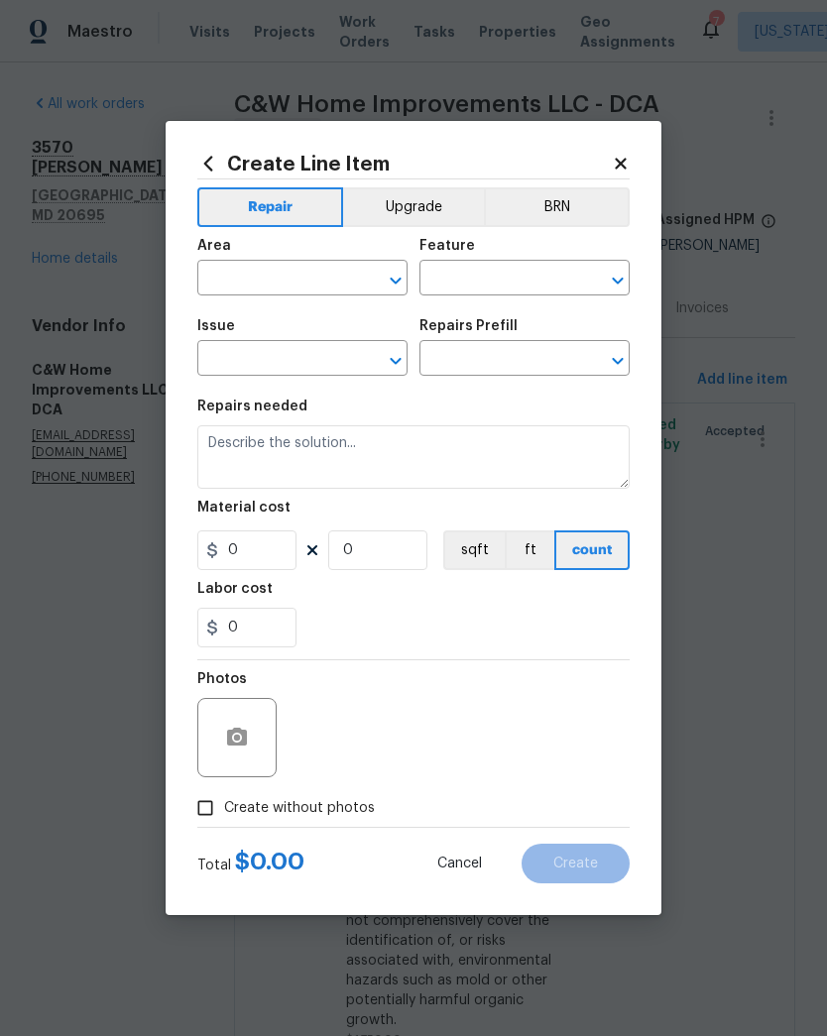
type input "1"
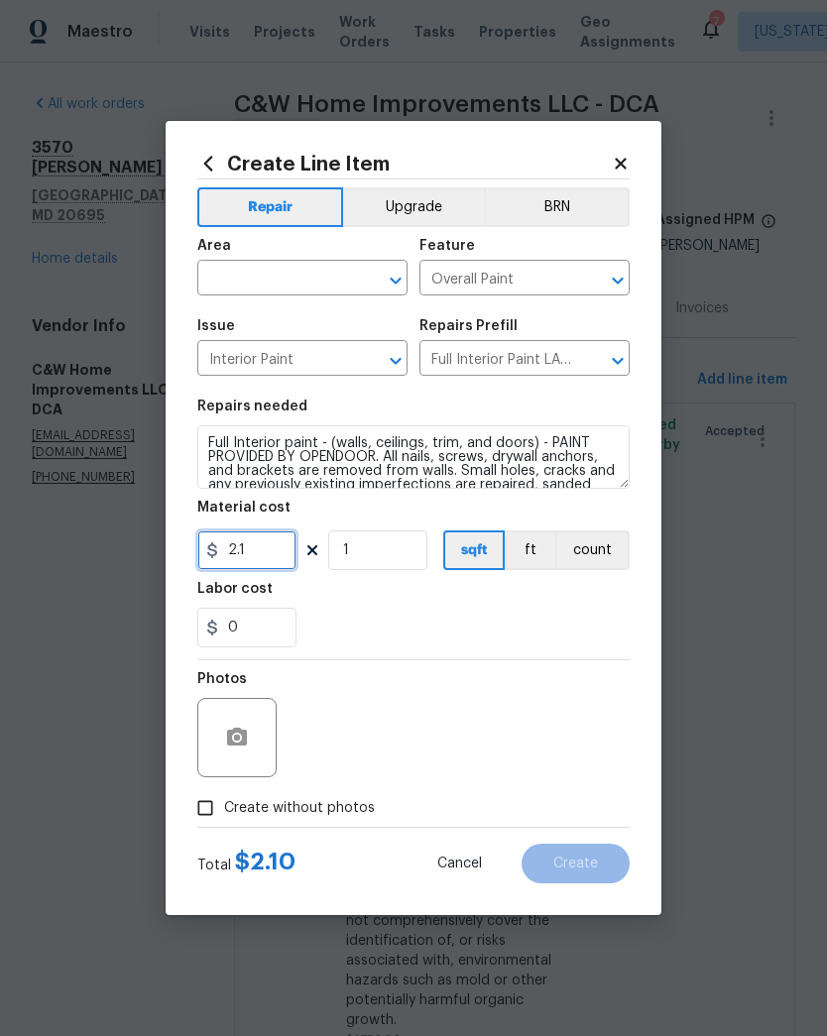
click at [280, 554] on input "2.1" at bounding box center [246, 550] width 99 height 40
click at [381, 555] on input "1" at bounding box center [377, 550] width 99 height 40
click at [258, 553] on input "2" at bounding box center [246, 550] width 99 height 40
click at [390, 552] on input "1" at bounding box center [377, 550] width 99 height 40
type input "2.3"
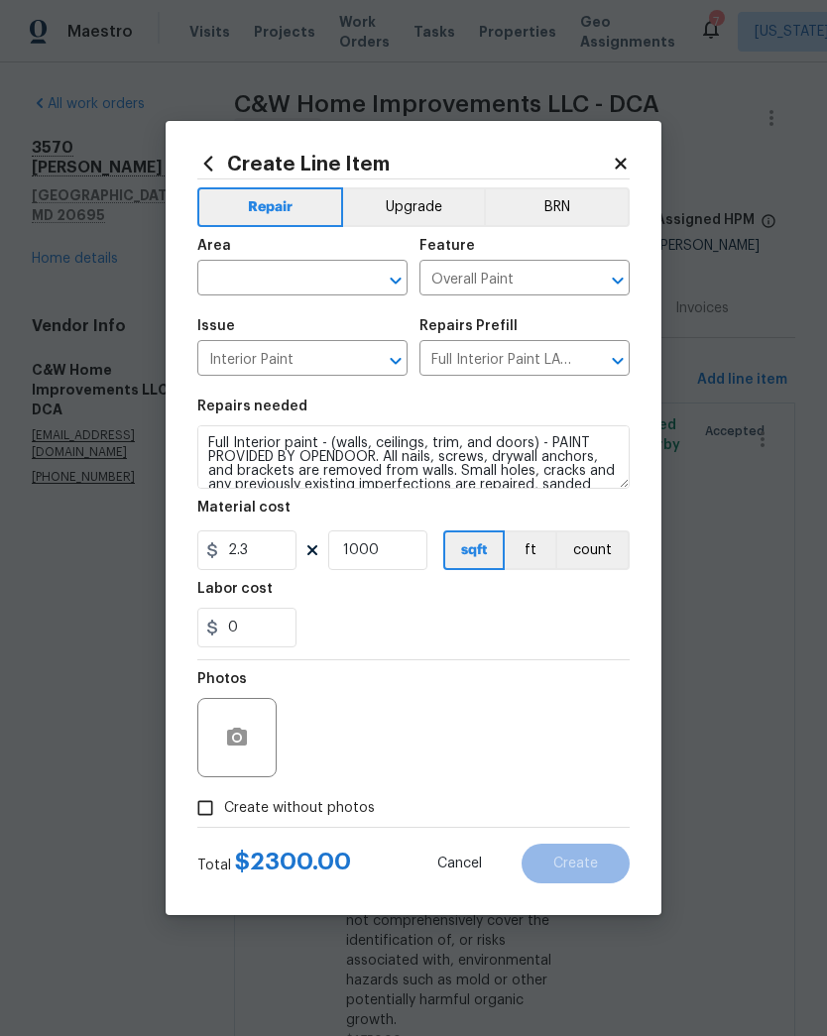
click at [473, 611] on div "0" at bounding box center [413, 628] width 432 height 40
click at [397, 552] on input "1000" at bounding box center [377, 550] width 99 height 40
click at [480, 608] on div "Labor cost" at bounding box center [413, 595] width 432 height 26
click at [400, 561] on input "500" at bounding box center [377, 550] width 99 height 40
click at [456, 618] on div "0" at bounding box center [413, 628] width 432 height 40
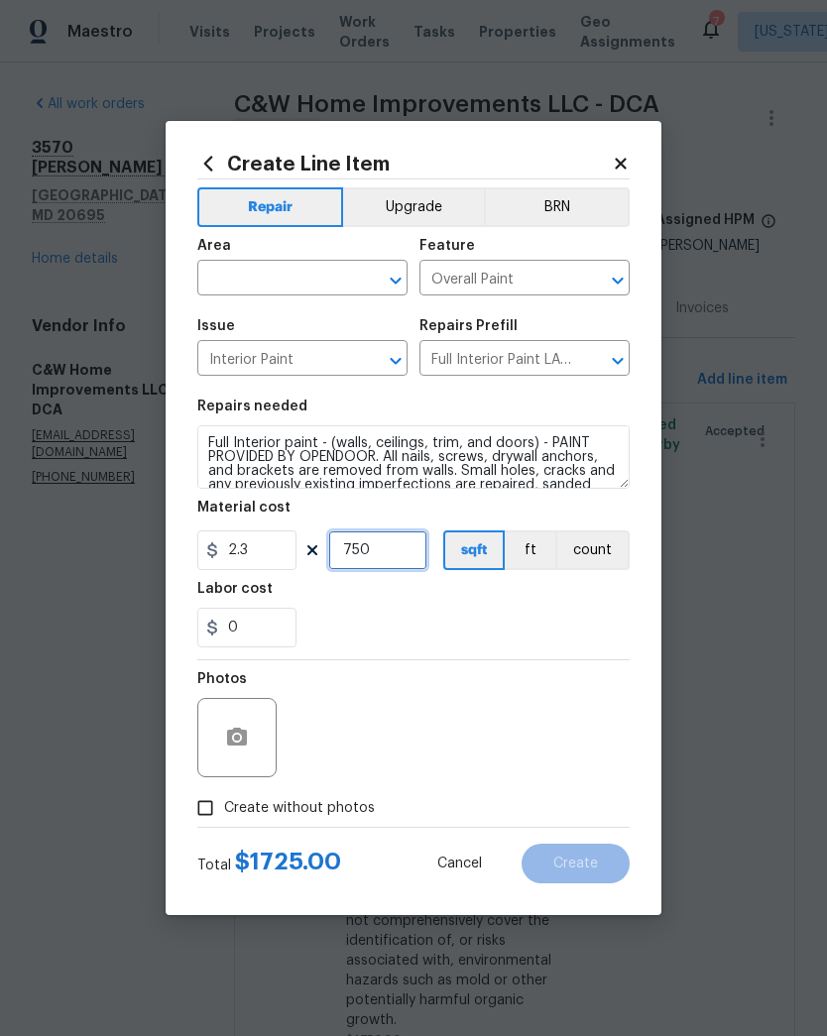
click at [395, 558] on input "750" at bounding box center [377, 550] width 99 height 40
click at [438, 619] on div "0" at bounding box center [413, 628] width 432 height 40
click at [402, 549] on input "725" at bounding box center [377, 550] width 99 height 40
click at [451, 608] on div "Labor cost" at bounding box center [413, 595] width 432 height 26
click at [391, 548] on input "730" at bounding box center [377, 550] width 99 height 40
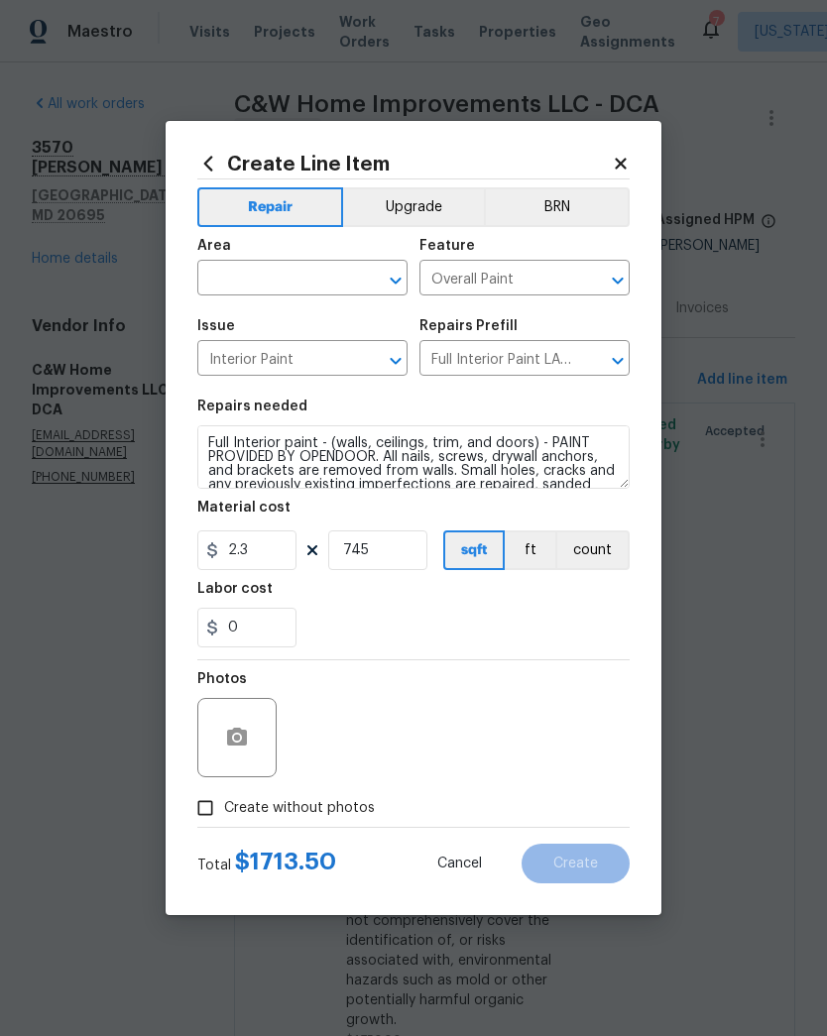
click at [485, 618] on div "0" at bounding box center [413, 628] width 432 height 40
click at [398, 548] on input "745" at bounding box center [377, 550] width 99 height 40
type input "740"
click at [472, 613] on div "0" at bounding box center [413, 628] width 432 height 40
click at [399, 295] on span "Area ​" at bounding box center [302, 267] width 210 height 80
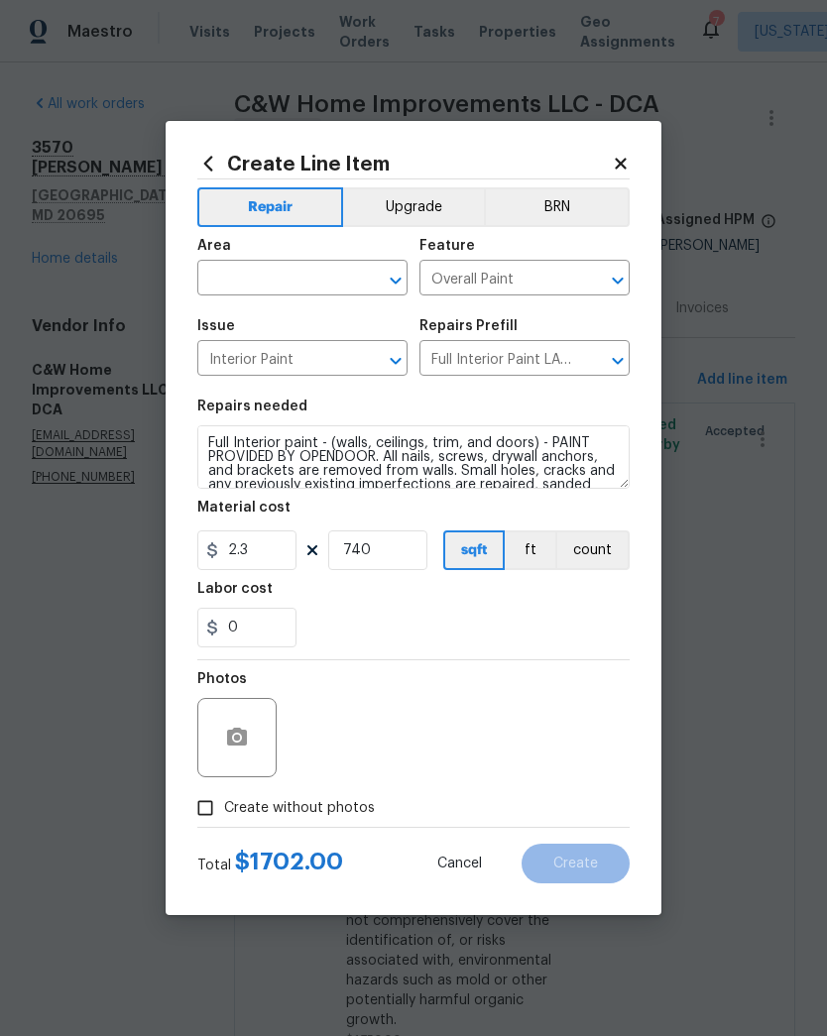
click at [392, 275] on icon "Open" at bounding box center [396, 281] width 24 height 24
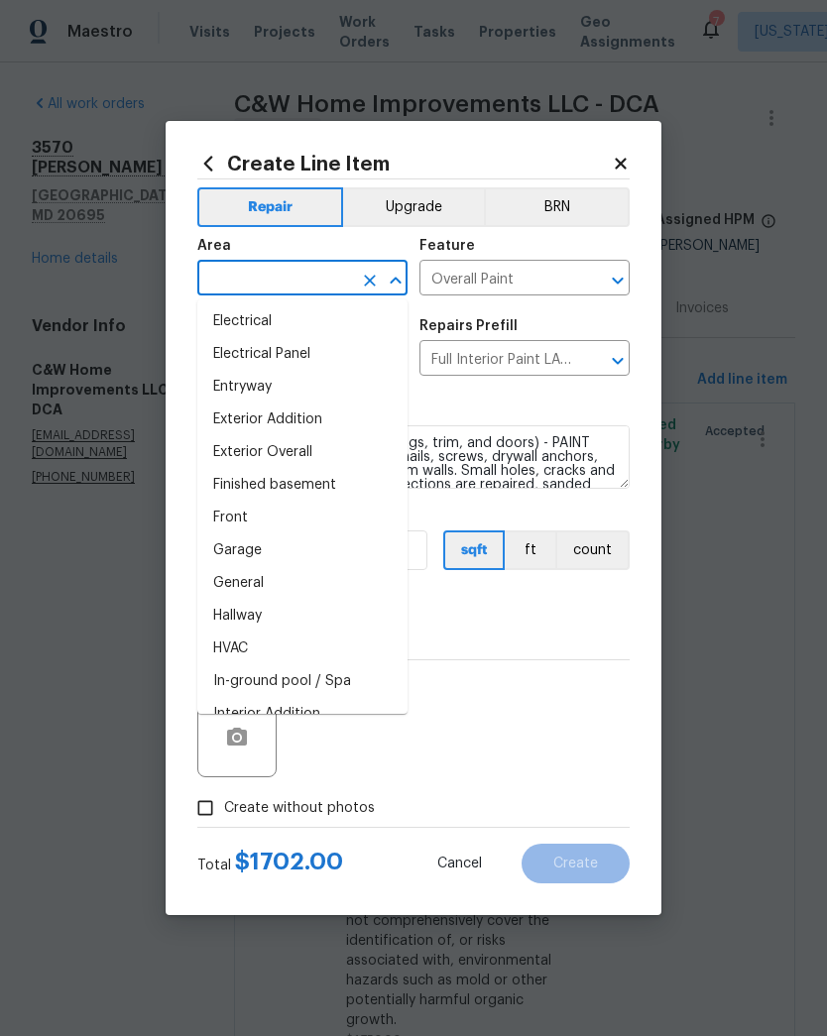
scroll to position [397, 0]
click at [334, 478] on li "Finished basement" at bounding box center [302, 483] width 210 height 33
type input "Finished basement"
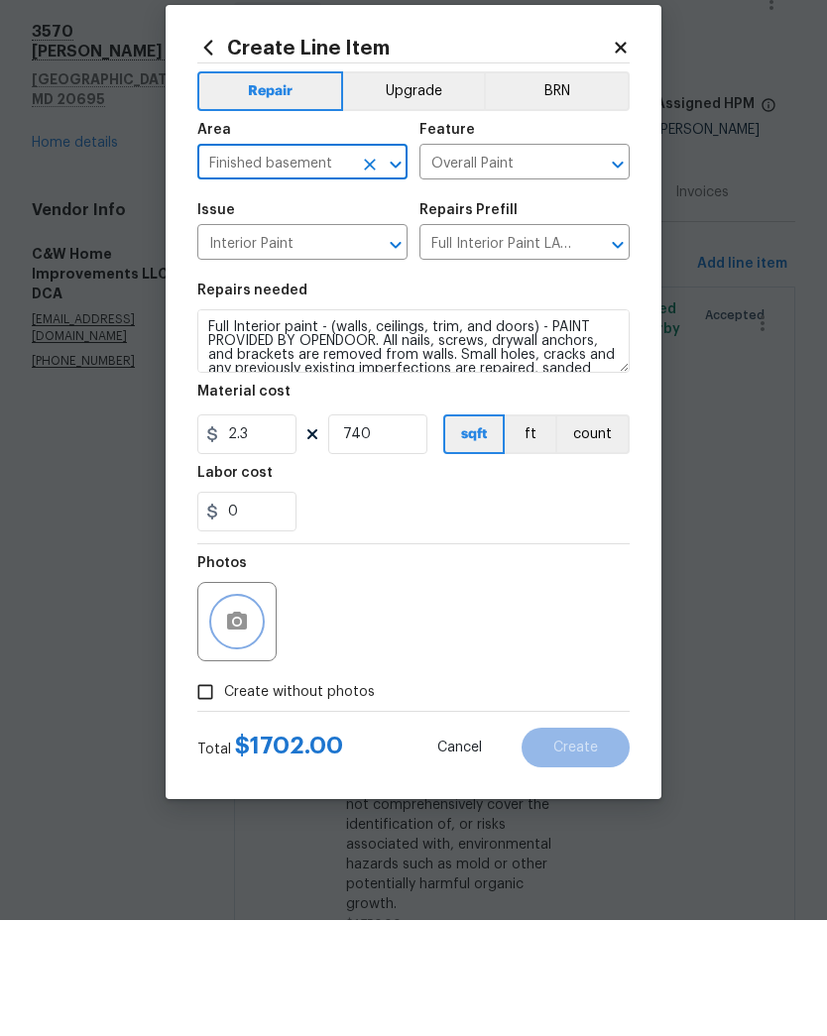
click at [256, 714] on button "button" at bounding box center [237, 738] width 48 height 48
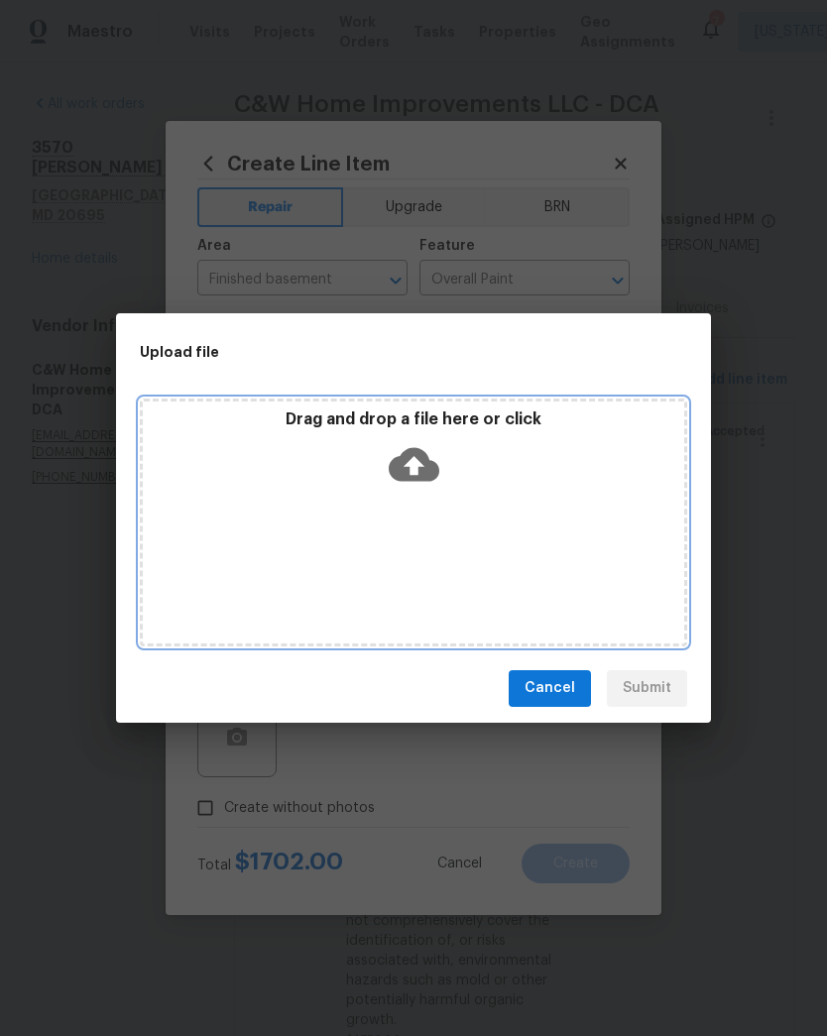
click at [419, 463] on icon at bounding box center [414, 464] width 51 height 51
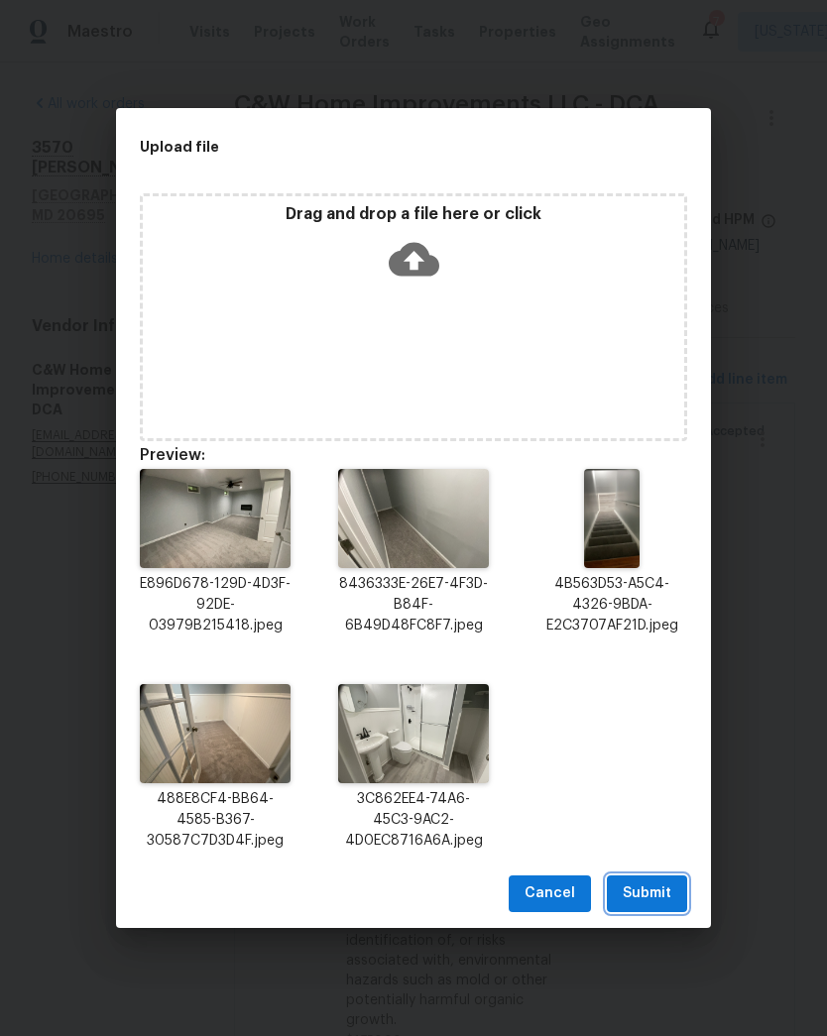
click at [668, 877] on button "Submit" at bounding box center [647, 893] width 80 height 37
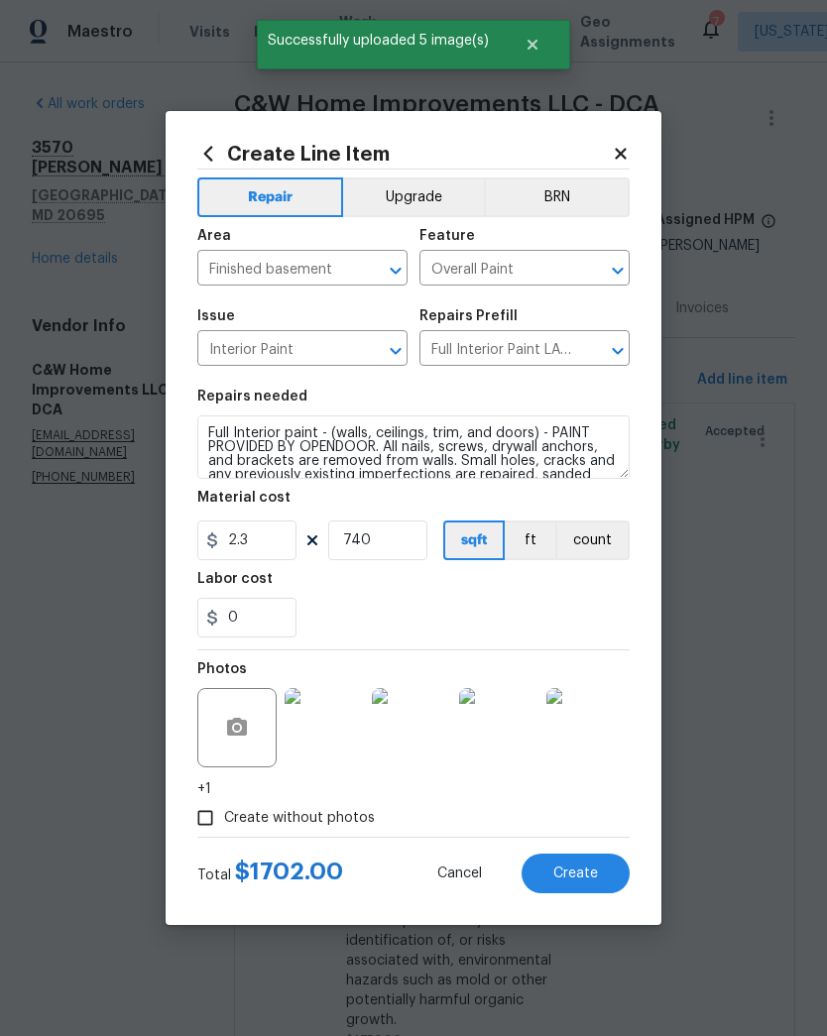
click at [580, 873] on span "Create" at bounding box center [575, 874] width 45 height 15
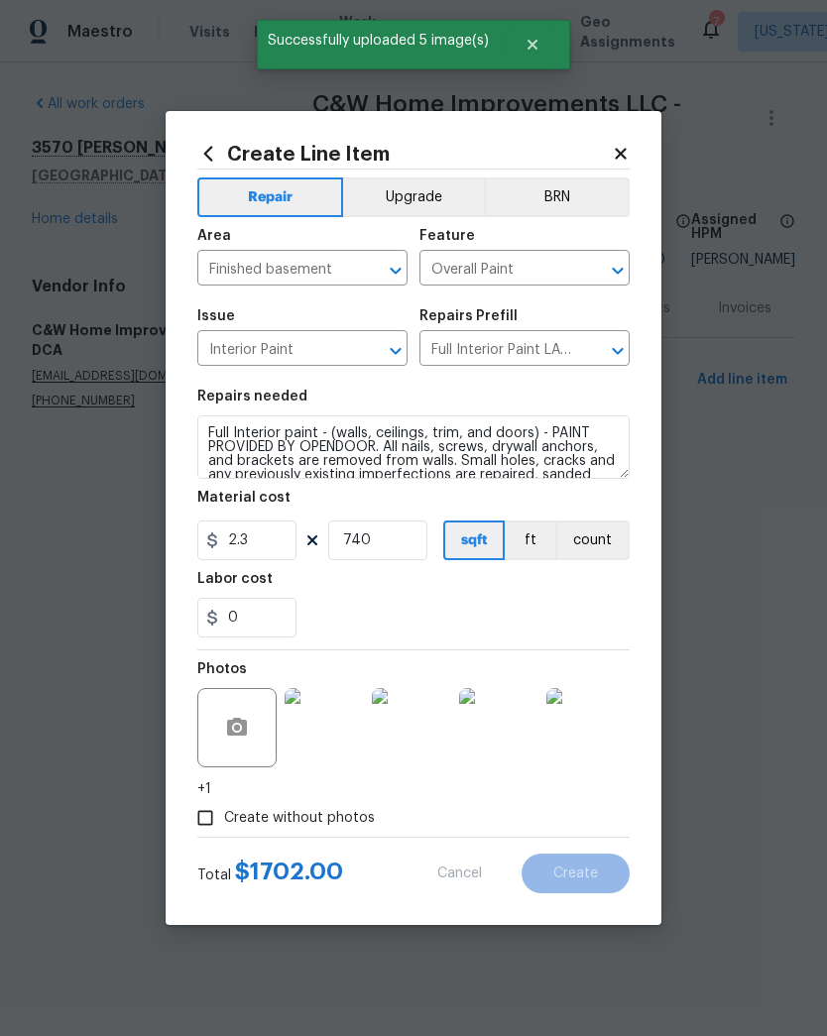
type input "0"
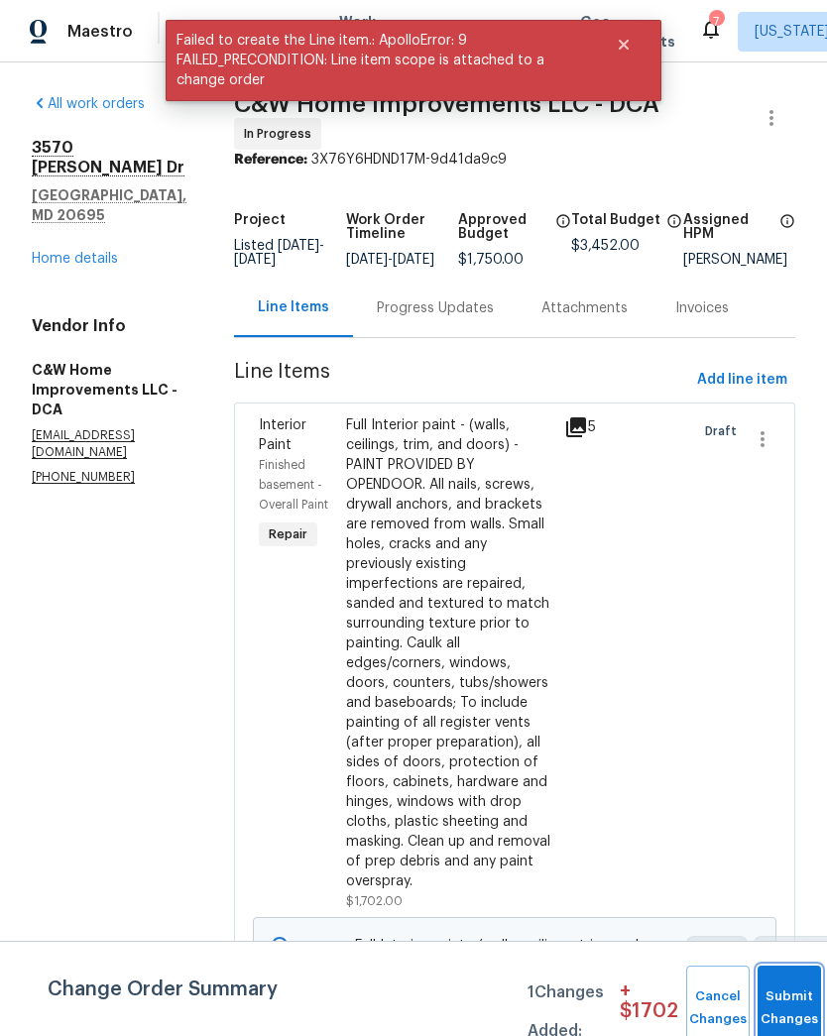
click at [771, 989] on button "Submit Changes" at bounding box center [788, 1008] width 63 height 85
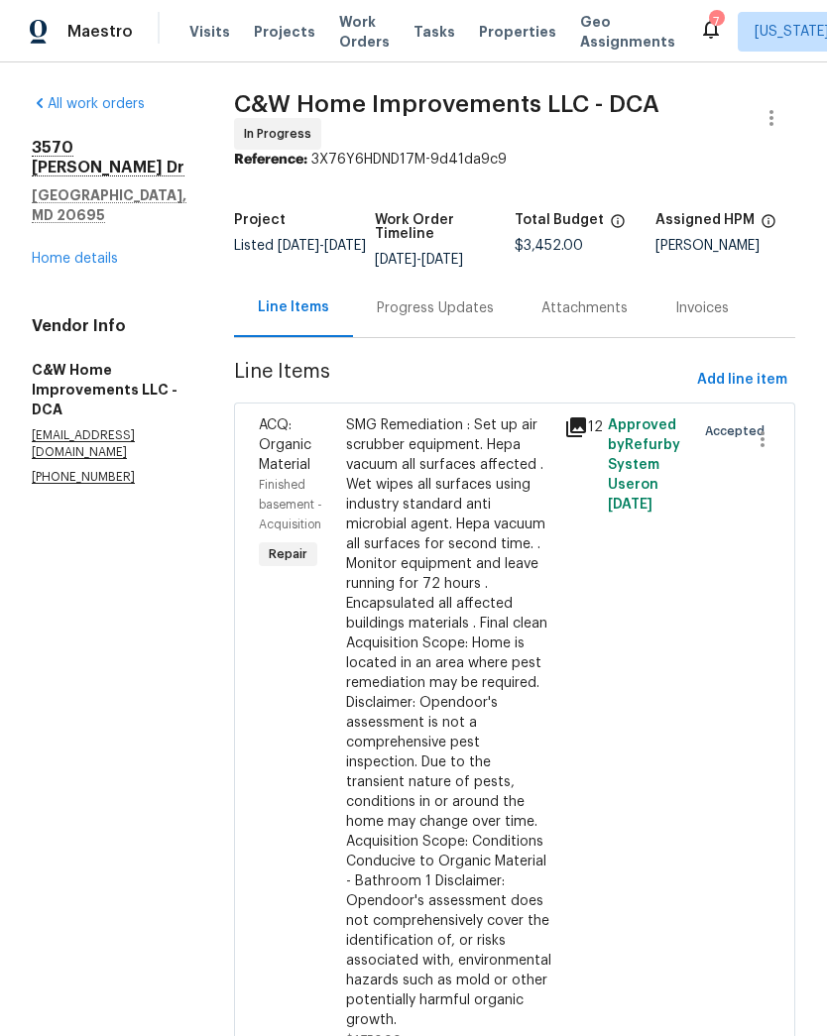
click at [444, 313] on div "Progress Updates" at bounding box center [435, 308] width 117 height 20
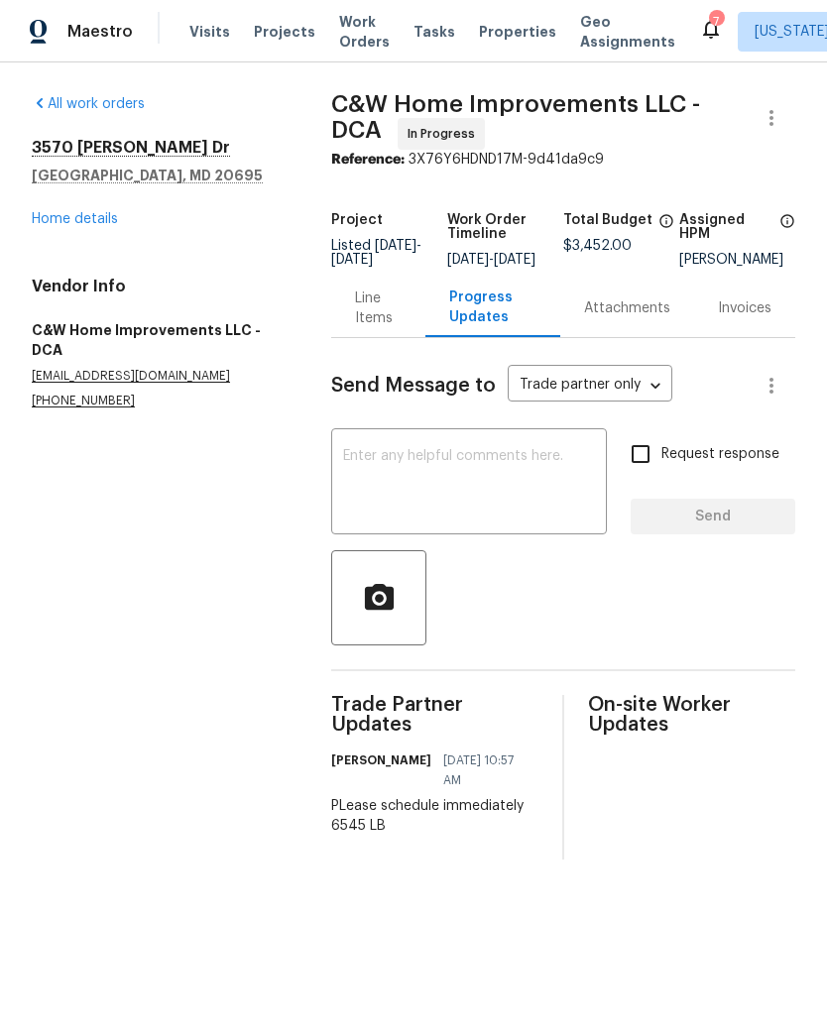
click at [101, 216] on link "Home details" at bounding box center [75, 219] width 86 height 14
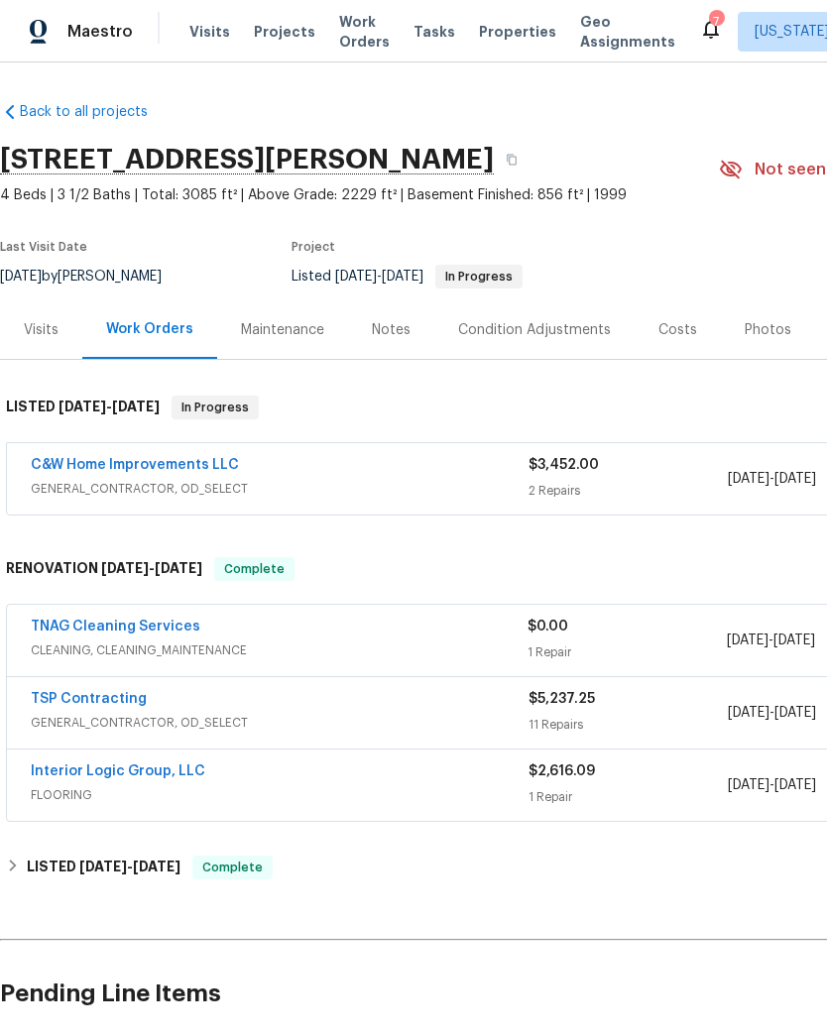
click at [397, 487] on span "GENERAL_CONTRACTOR, OD_SELECT" at bounding box center [280, 489] width 498 height 20
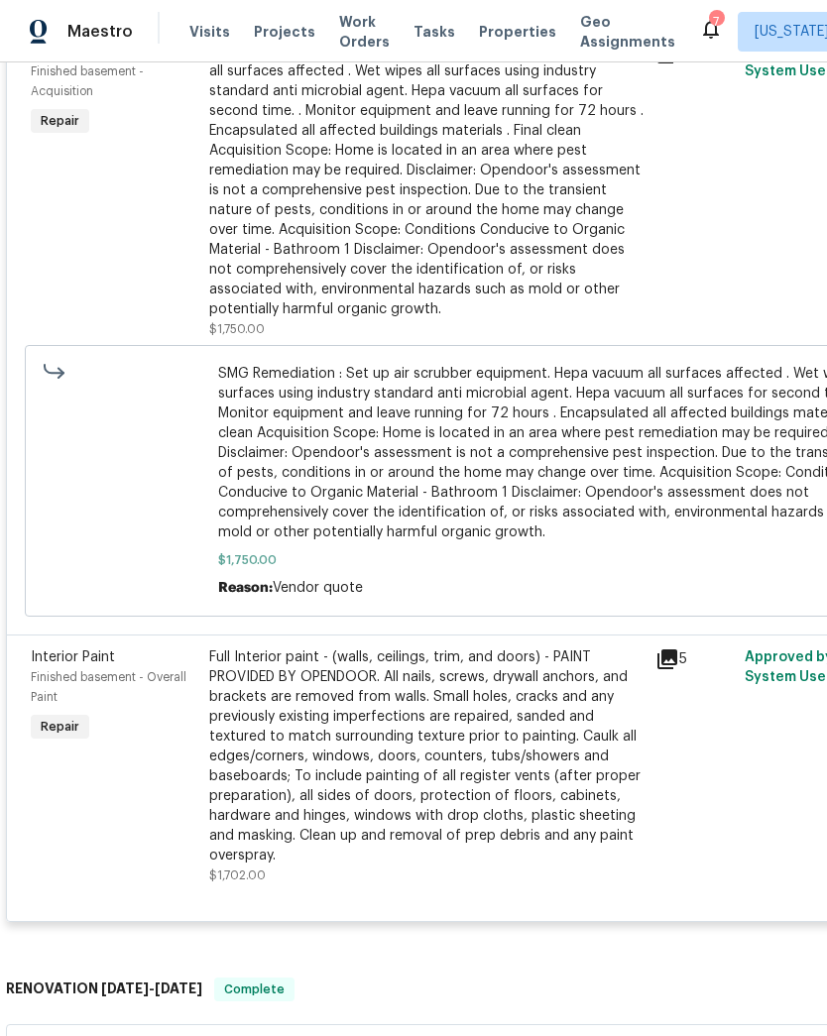
scroll to position [536, 0]
click at [422, 755] on div "Full Interior paint - (walls, ceilings, trim, and doors) - PAINT PROVIDED BY OP…" at bounding box center [426, 756] width 434 height 218
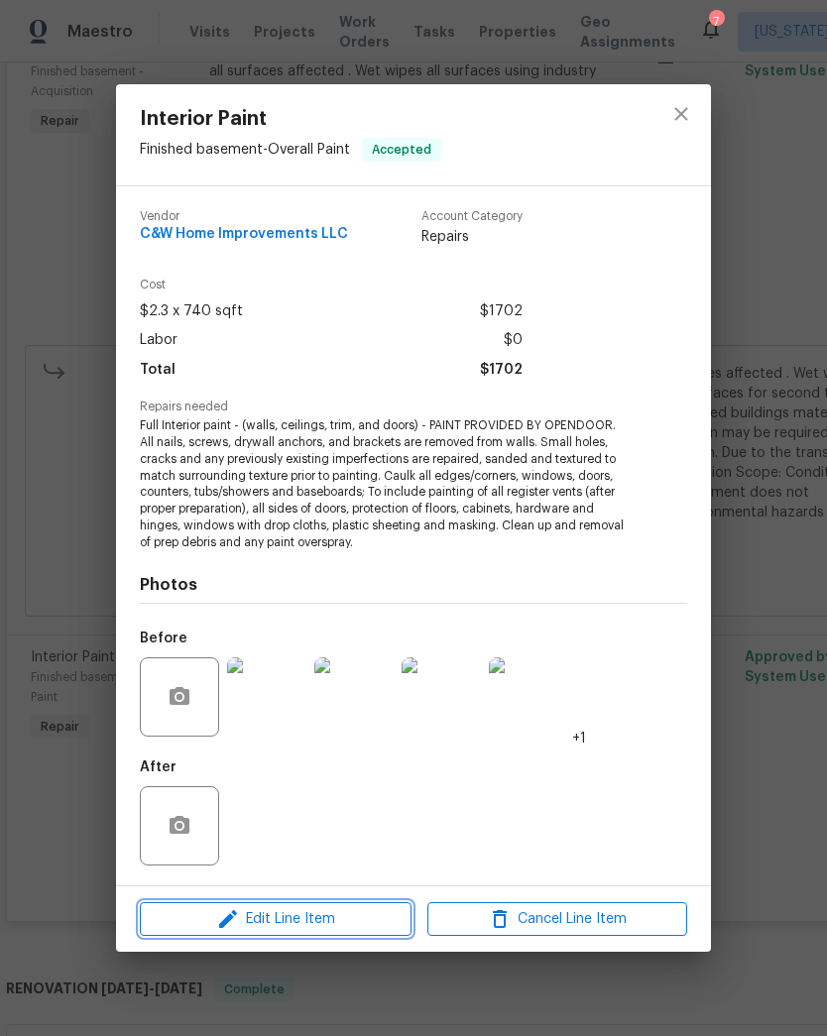
click at [319, 913] on span "Edit Line Item" at bounding box center [276, 919] width 260 height 25
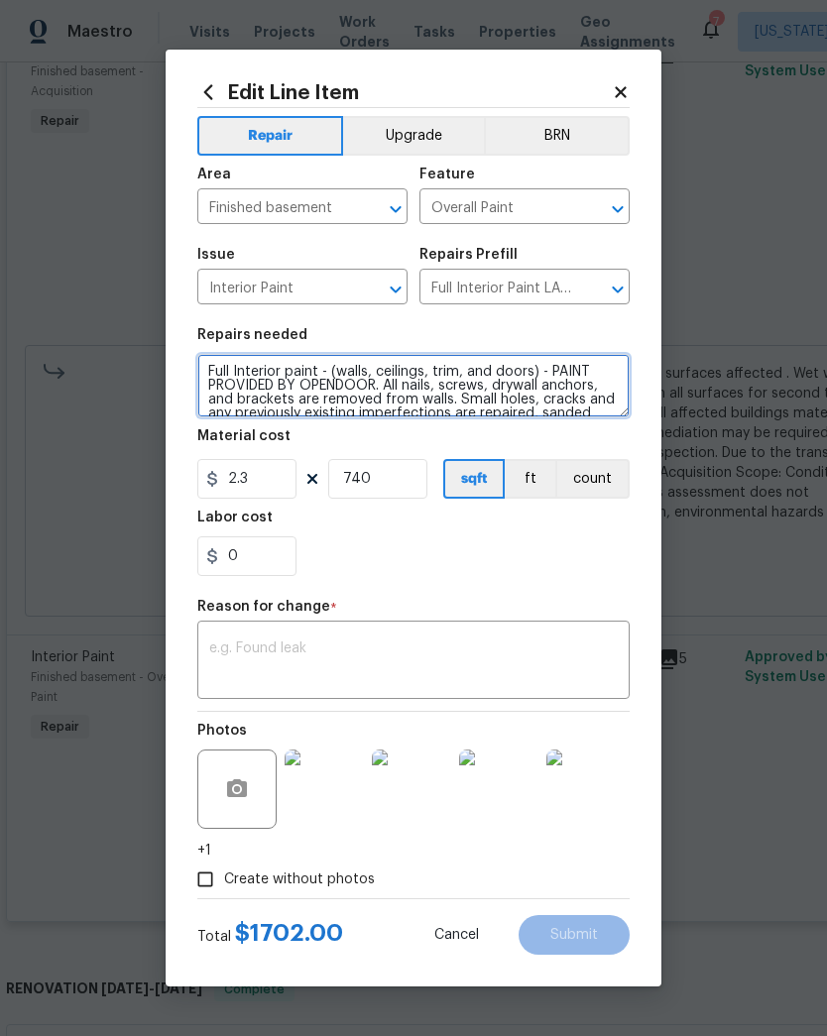
click at [211, 373] on textarea "Full Interior paint - (walls, ceilings, trim, and doors) - PAINT PROVIDED BY OP…" at bounding box center [413, 385] width 432 height 63
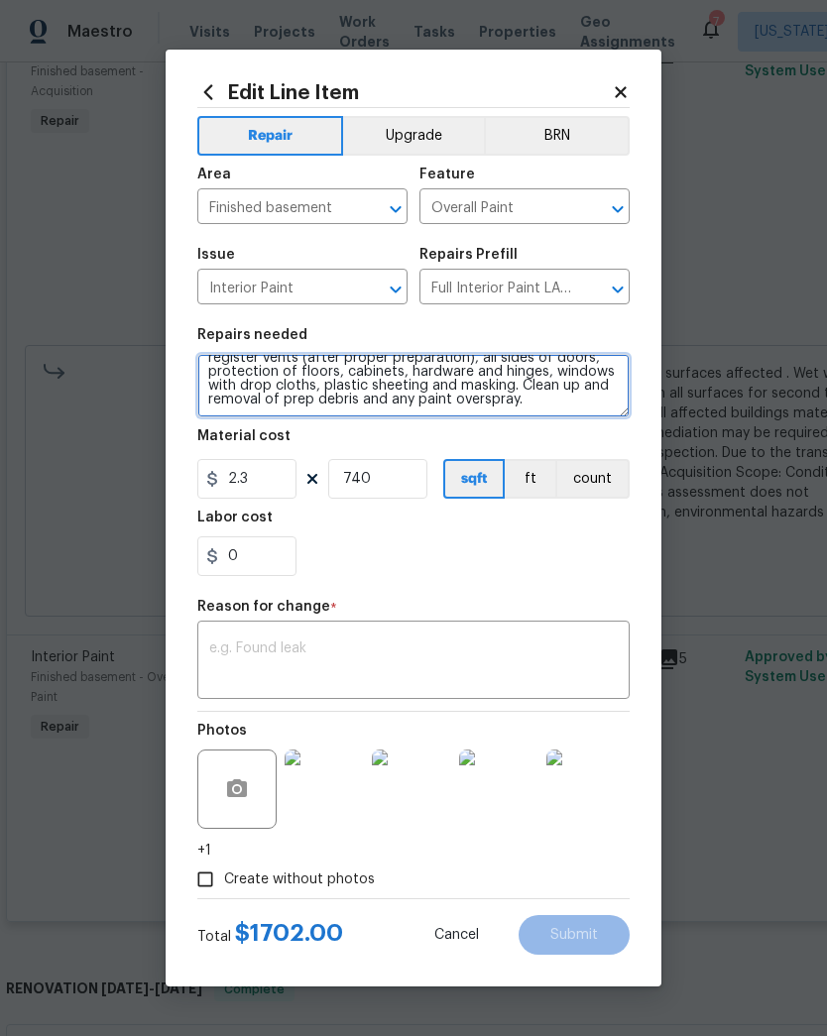
scroll to position [139, 0]
click at [463, 403] on textarea "SMG post mit repairs : Full Interior paint - (walls, ceilings, trim, and doors)…" at bounding box center [413, 385] width 432 height 63
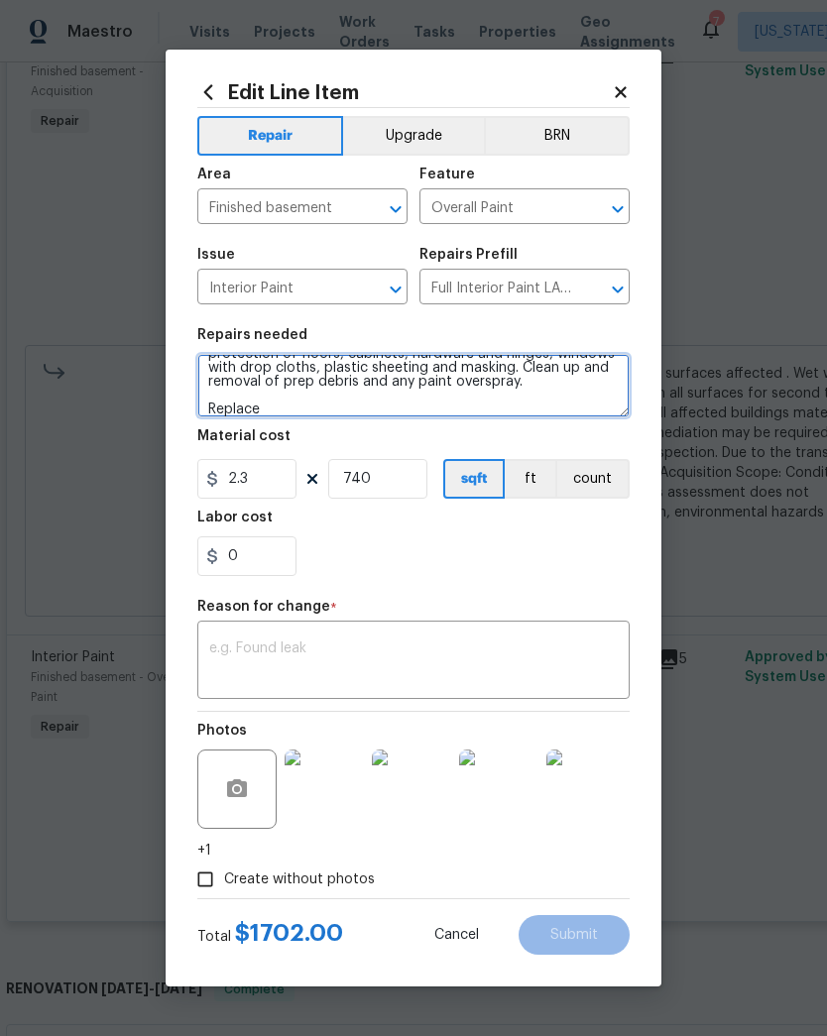
scroll to position [157, 0]
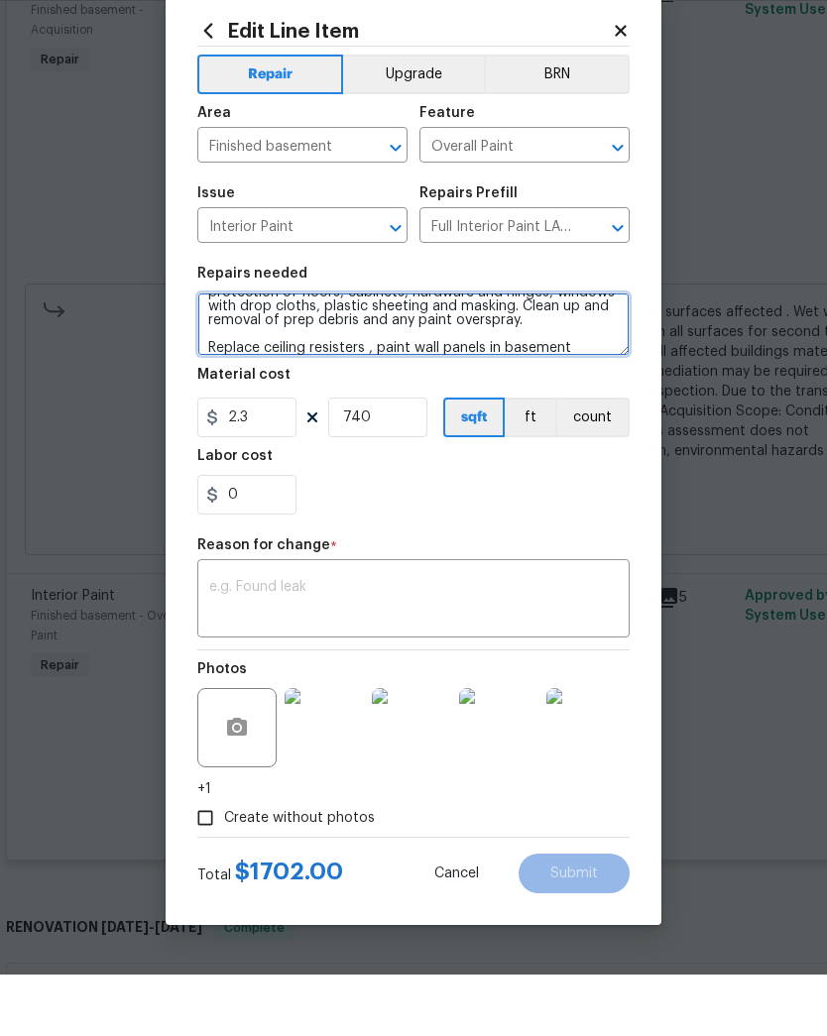
type textarea "SMG post mit repairs : Full Interior paint - (walls, ceilings, trim, and doors)…"
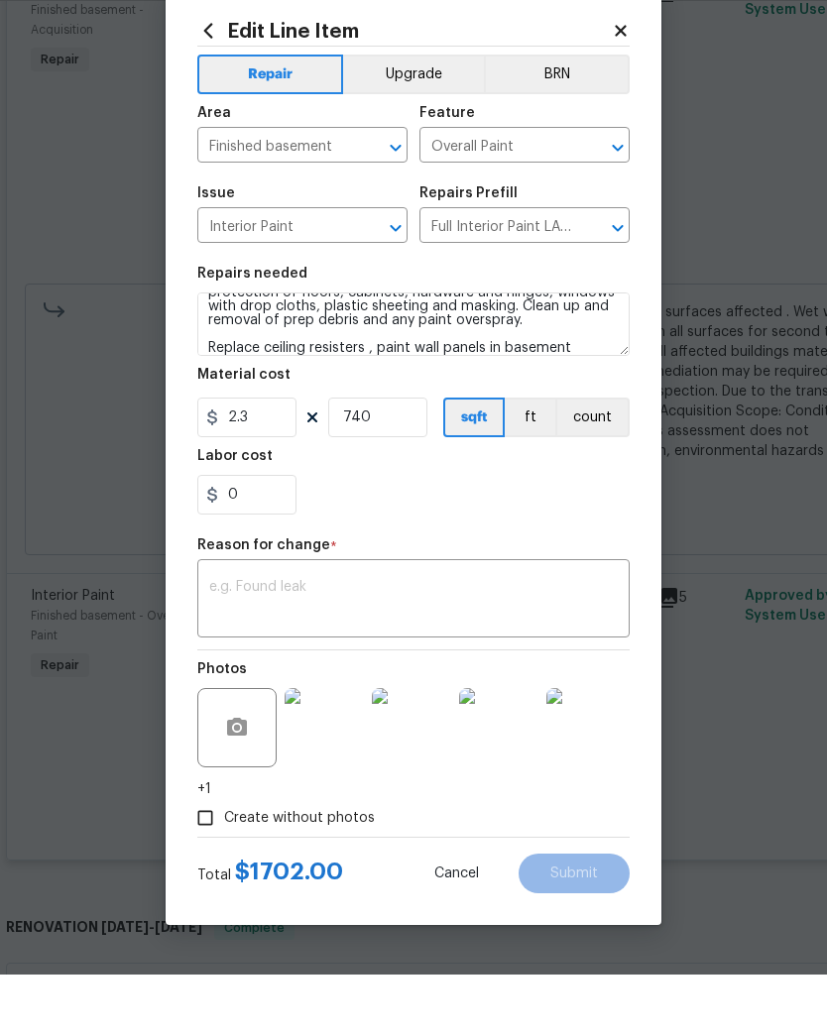
click at [399, 641] on textarea at bounding box center [413, 662] width 408 height 42
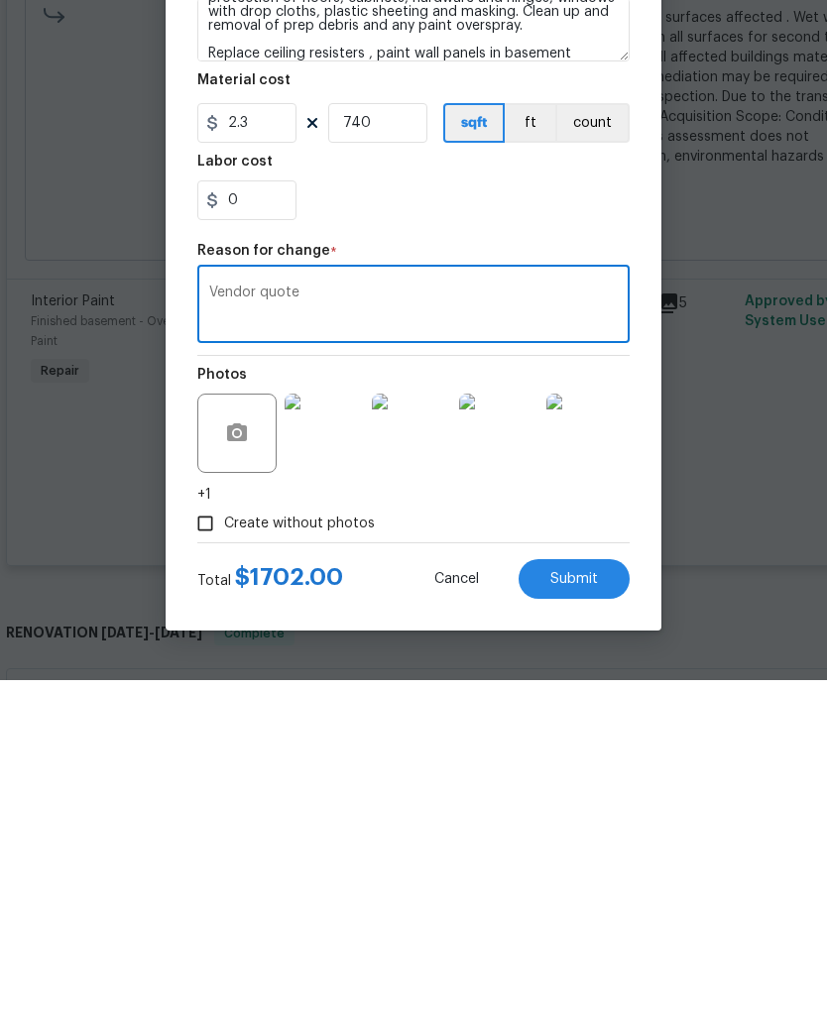
type textarea "Vendor quote"
click at [585, 915] on button "Submit" at bounding box center [574, 935] width 111 height 40
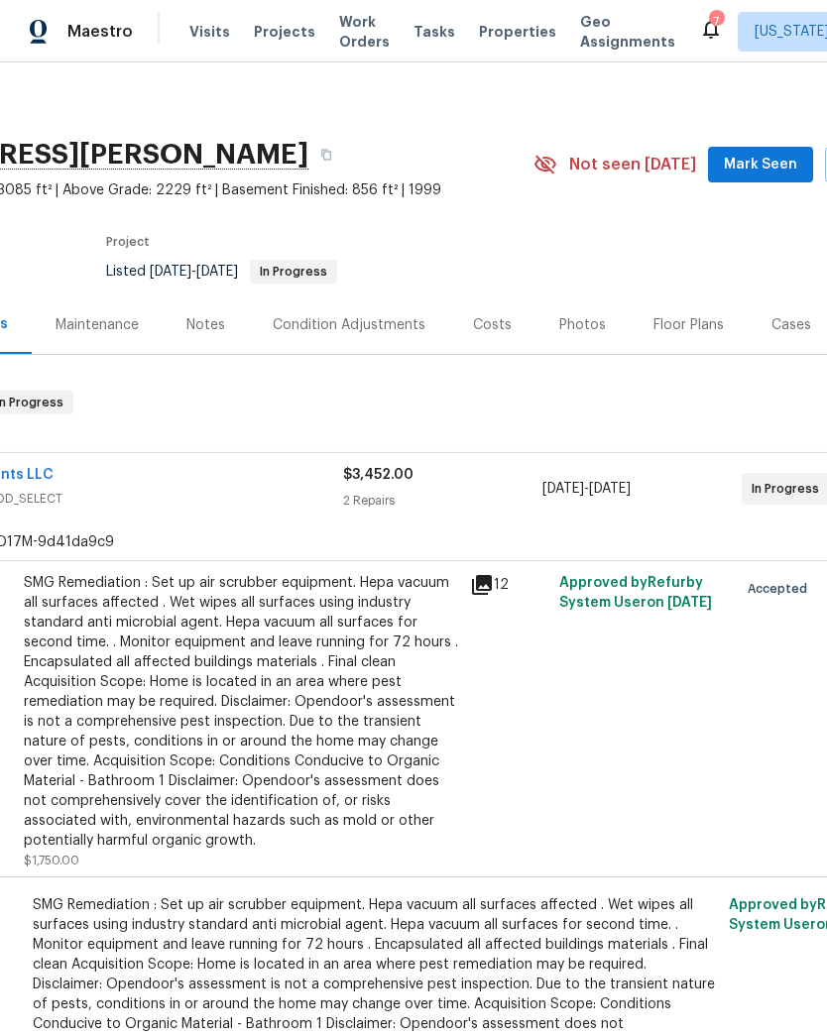
scroll to position [5, 177]
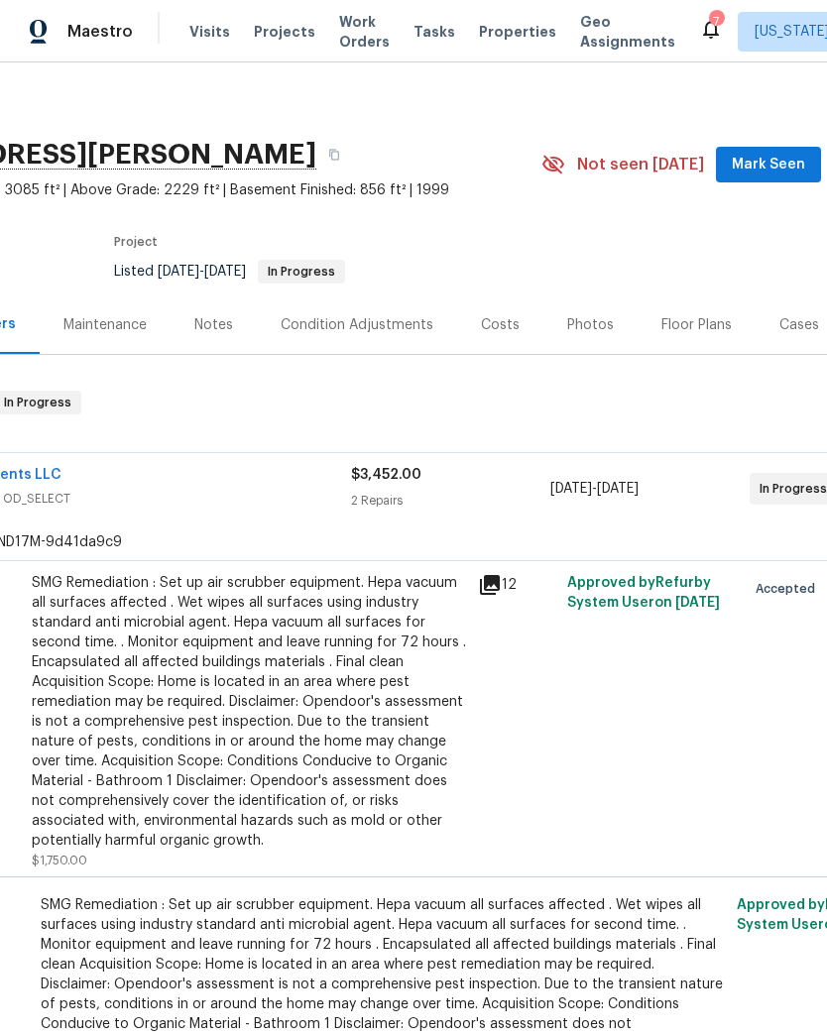
click at [203, 496] on span "GENERAL_CONTRACTOR, OD_SELECT" at bounding box center [102, 499] width 498 height 20
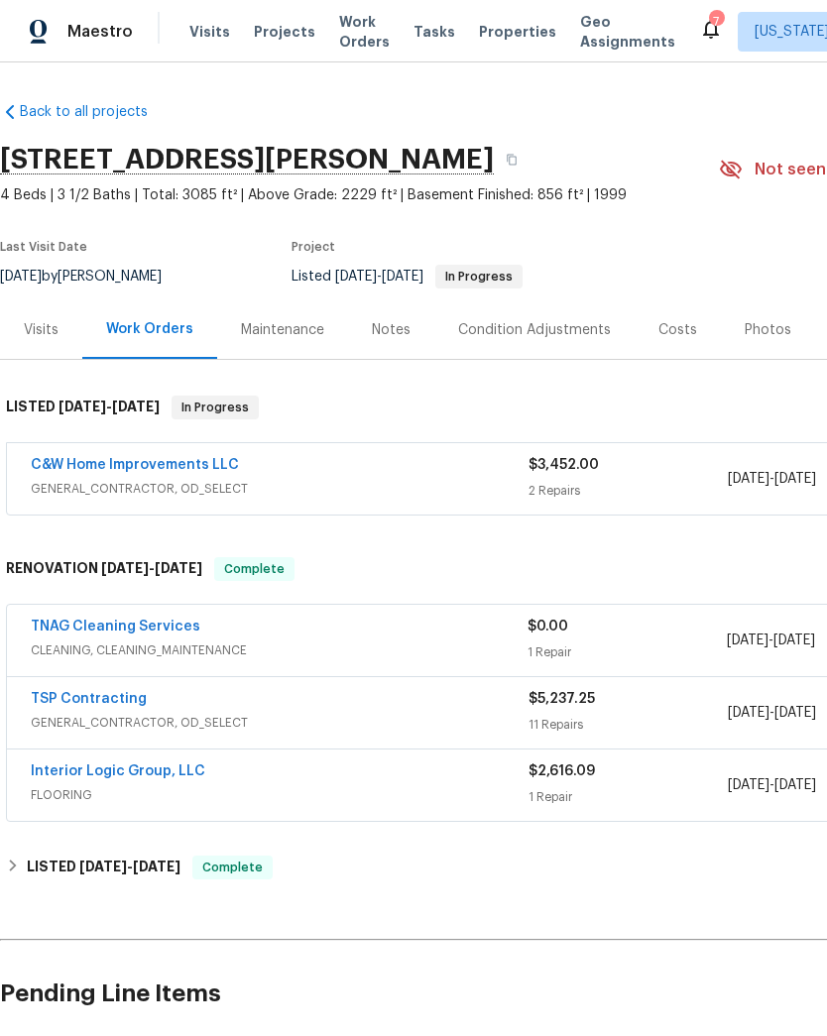
scroll to position [0, 0]
click at [283, 463] on div "C&W Home Improvements LLC" at bounding box center [280, 467] width 498 height 24
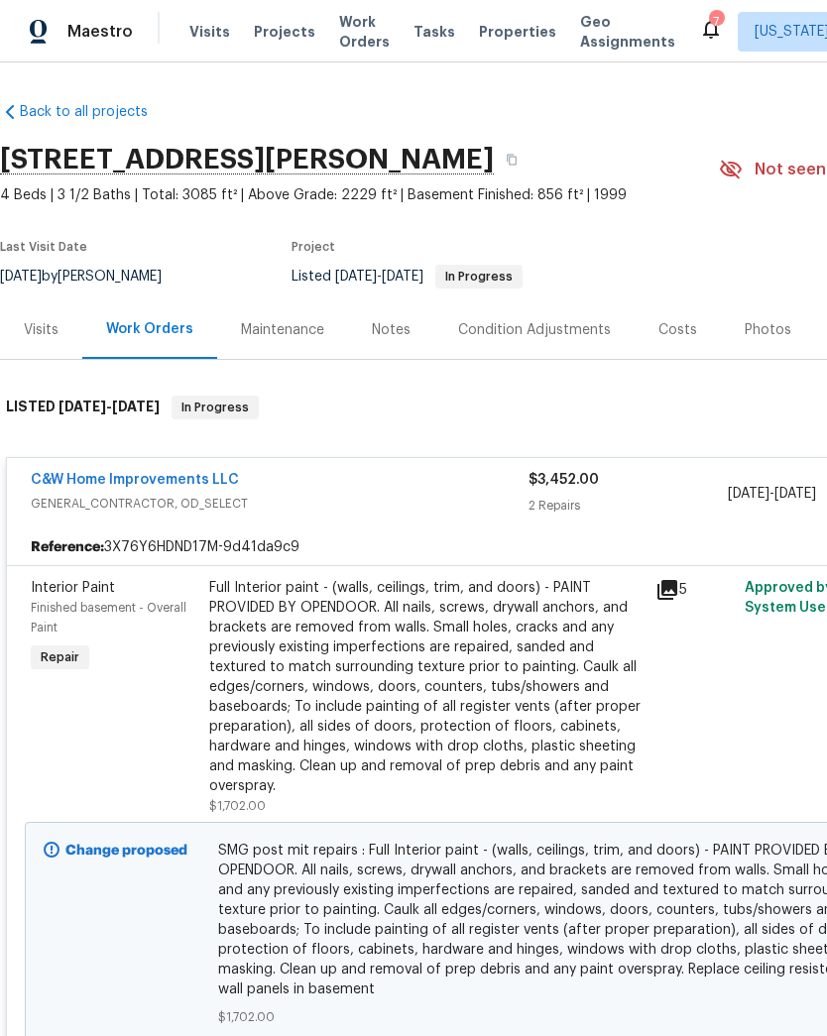
click at [163, 484] on link "C&W Home Improvements LLC" at bounding box center [135, 480] width 208 height 14
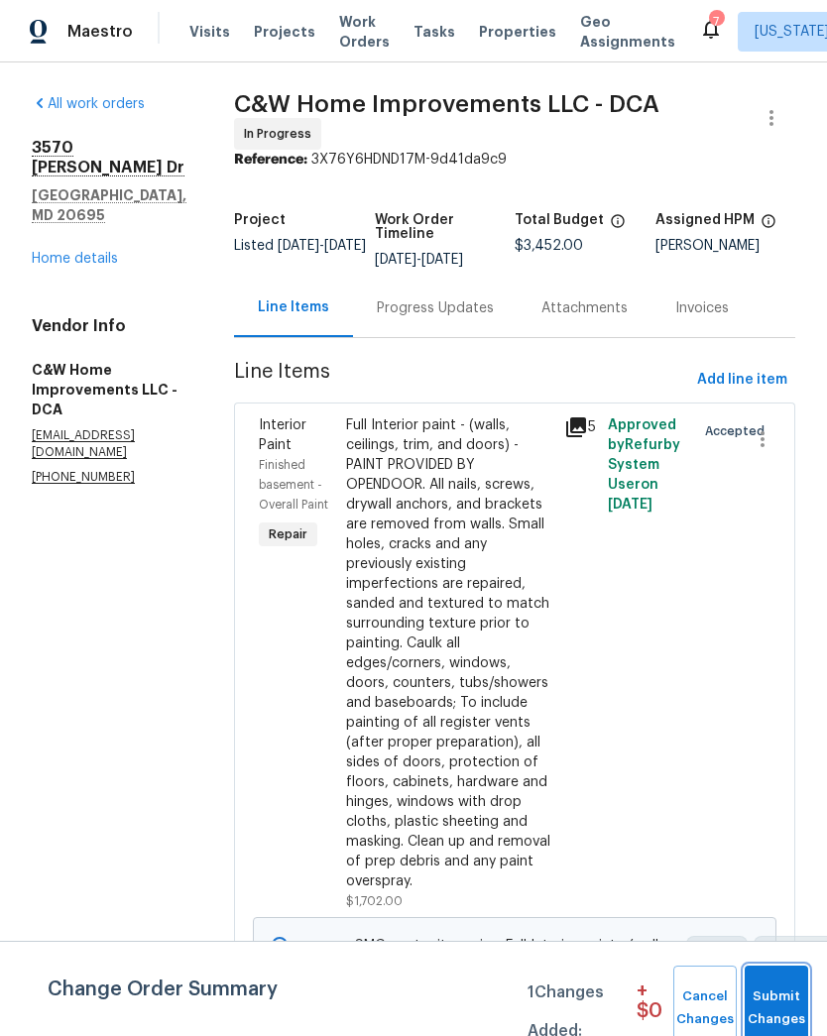
click at [791, 1004] on span "Submit Changes" at bounding box center [776, 1008] width 44 height 46
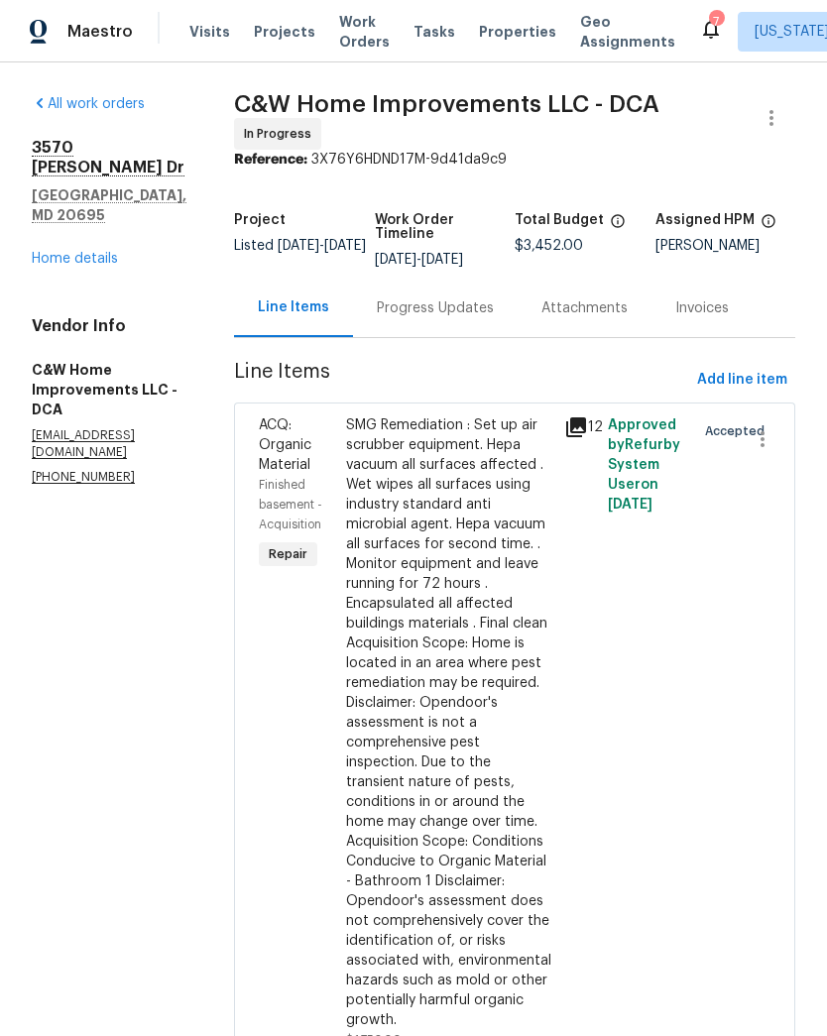
click at [94, 265] on link "Home details" at bounding box center [75, 259] width 86 height 14
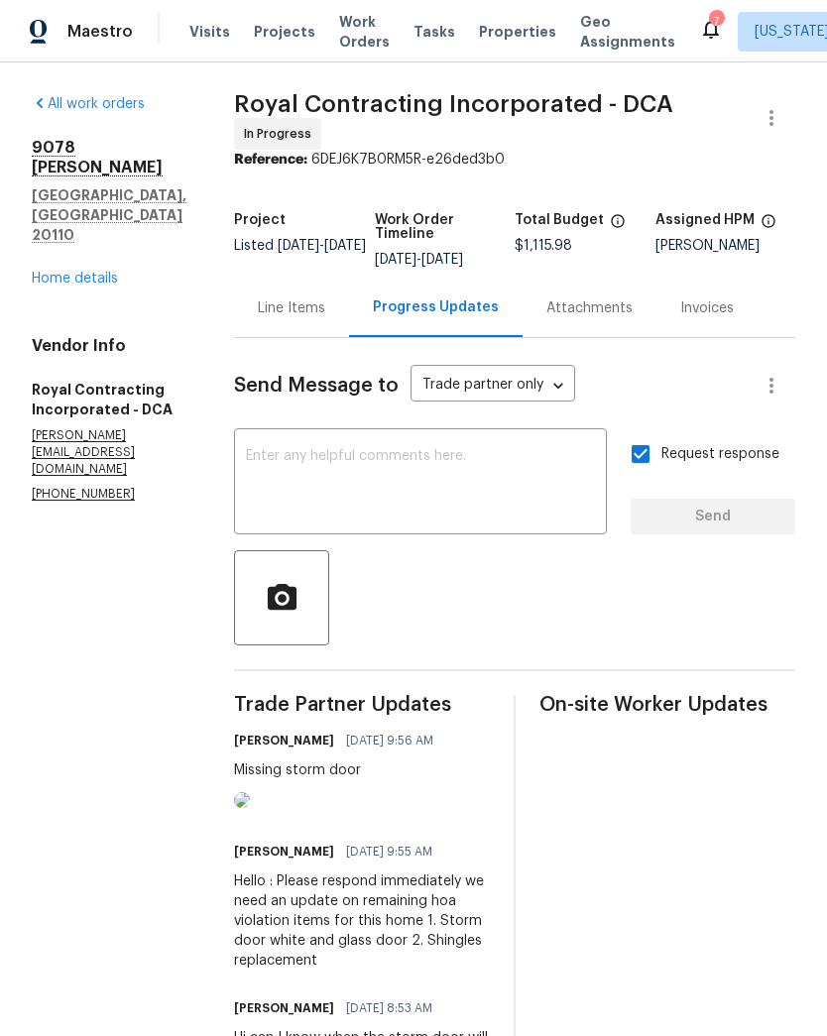
scroll to position [-33, 0]
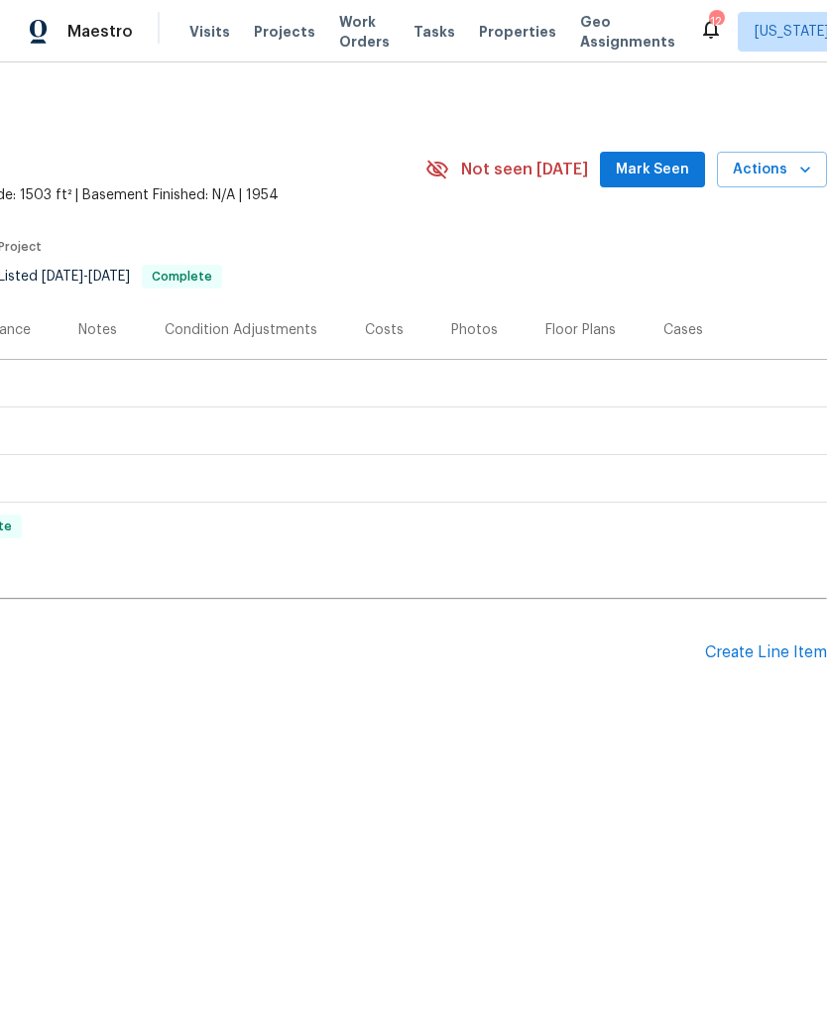
scroll to position [0, 293]
click at [764, 646] on div "Create Line Item" at bounding box center [766, 652] width 122 height 19
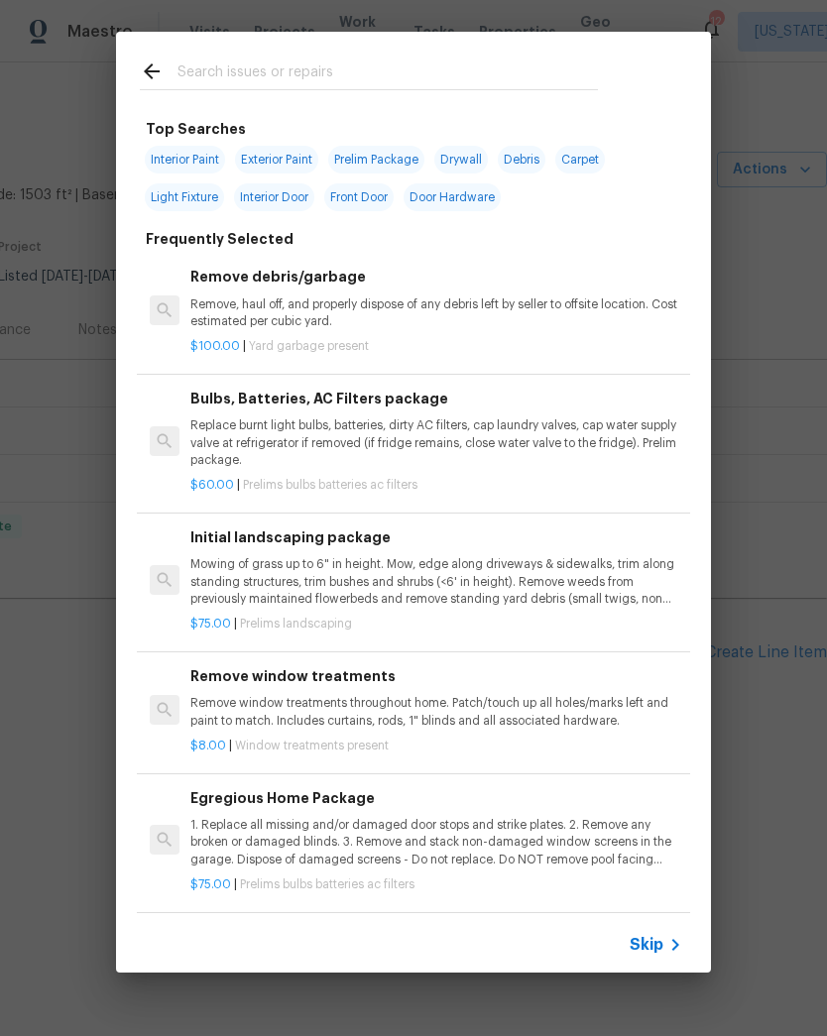
click at [260, 62] on input "text" at bounding box center [387, 74] width 420 height 30
type input "Pool"
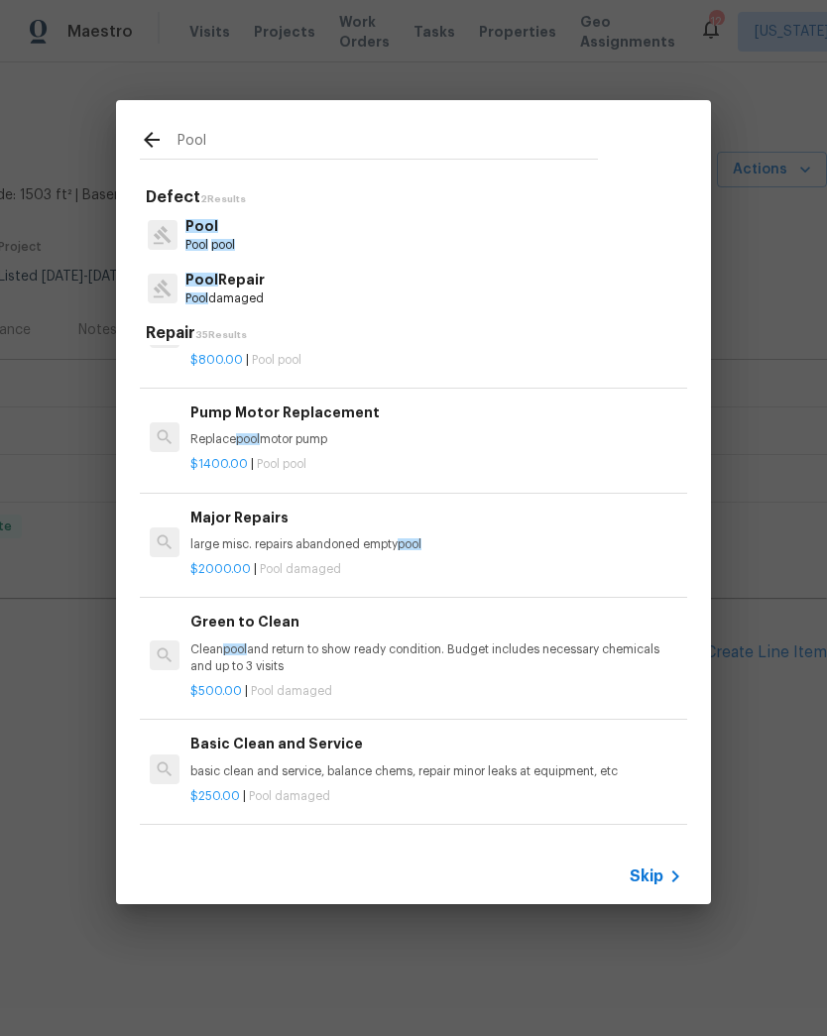
scroll to position [866, 0]
click at [416, 538] on span "pool" at bounding box center [410, 544] width 24 height 12
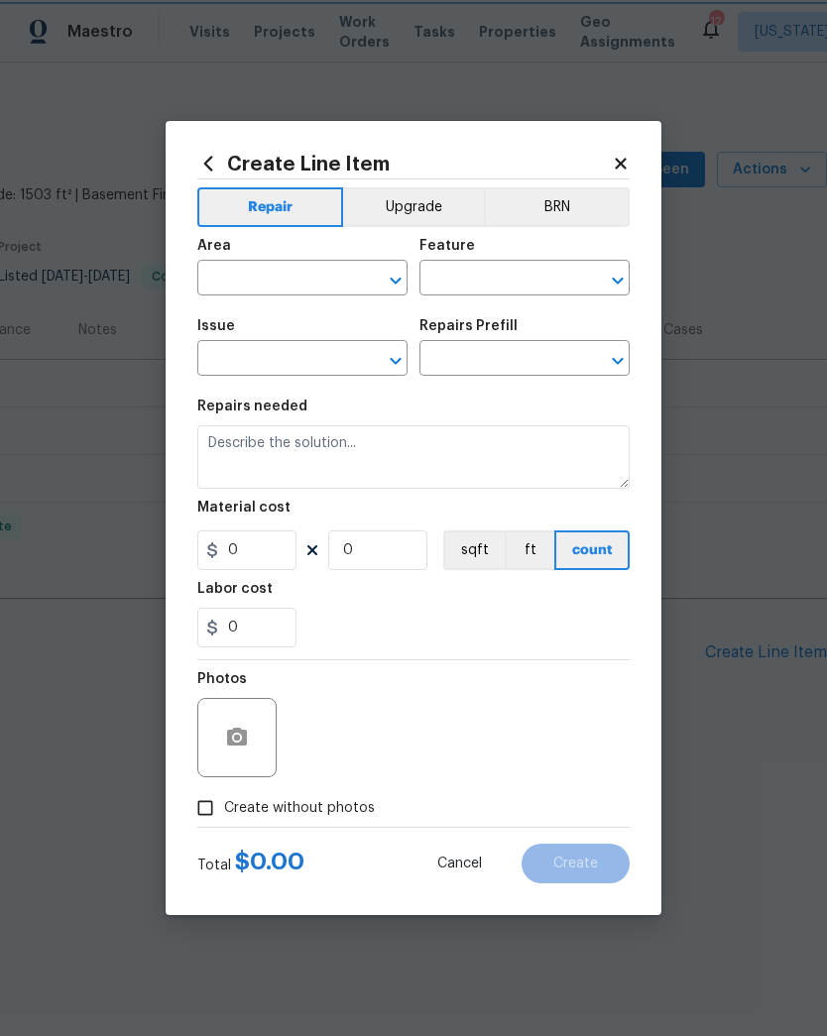
type input "Pool"
type input "Pool Repair"
type input "Major Repairs $2,000.00"
type textarea "large misc. repairs abandoned empty pool"
type input "2000"
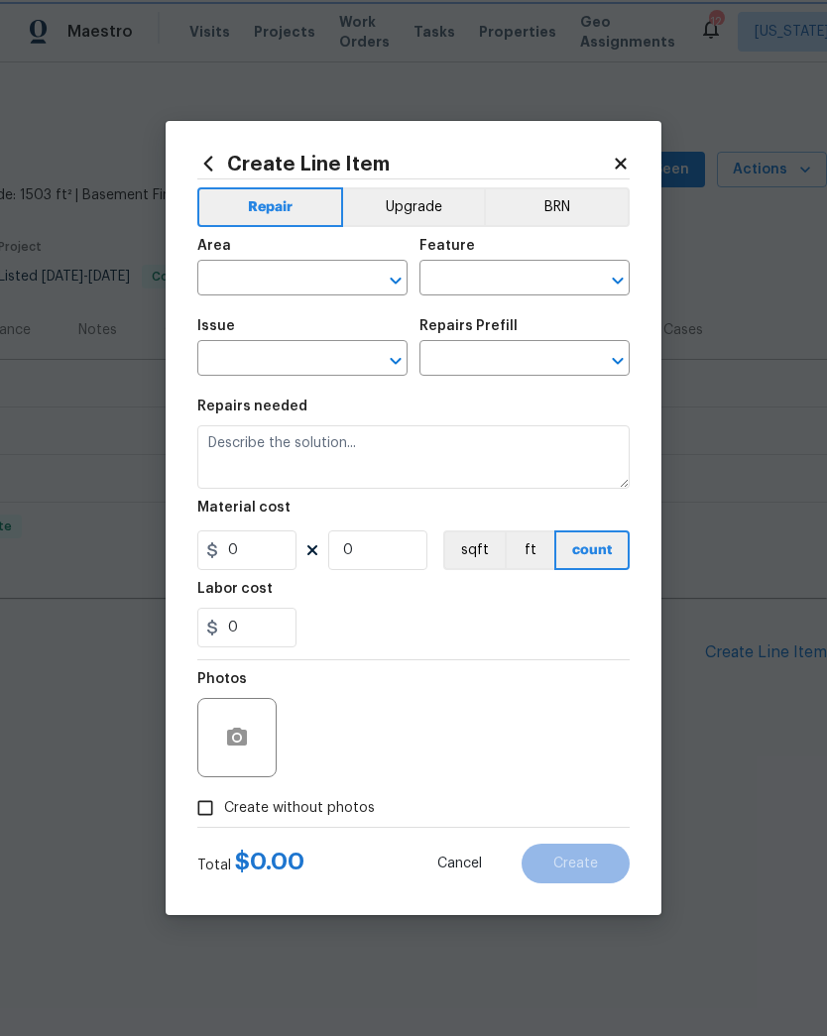
type input "1"
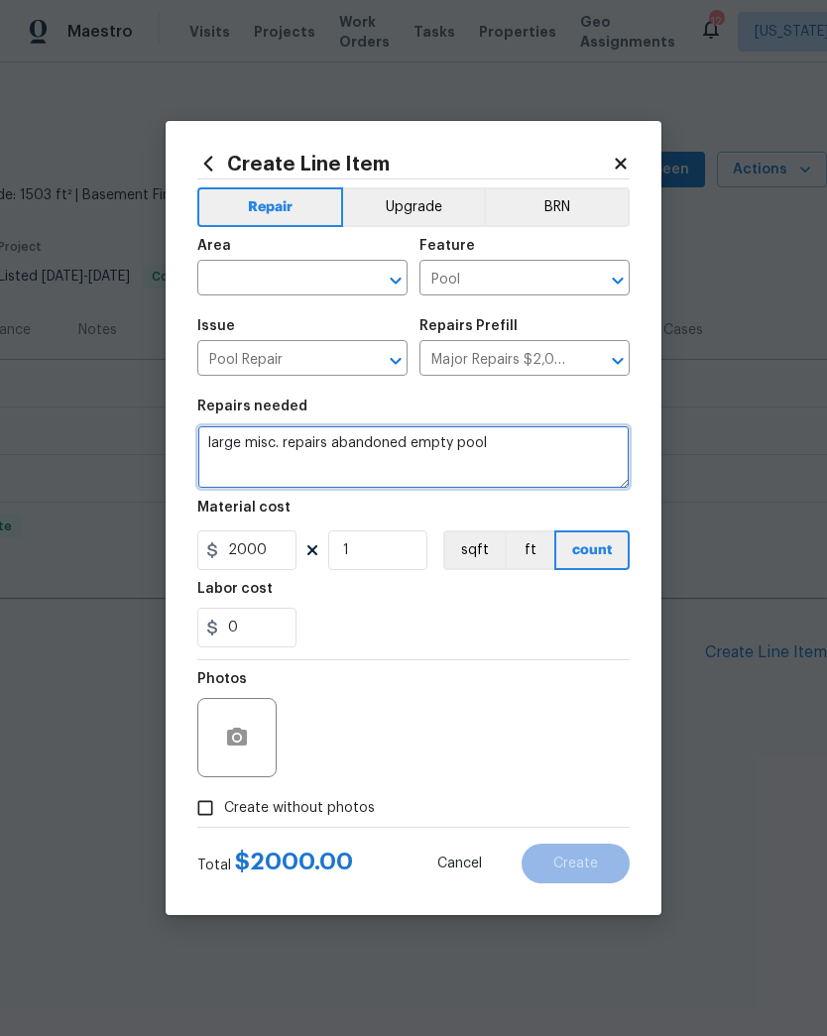
click at [517, 439] on textarea "large misc. repairs abandoned empty pool" at bounding box center [413, 456] width 432 height 63
type textarea "large"
type textarea "Replace pool vinyl"
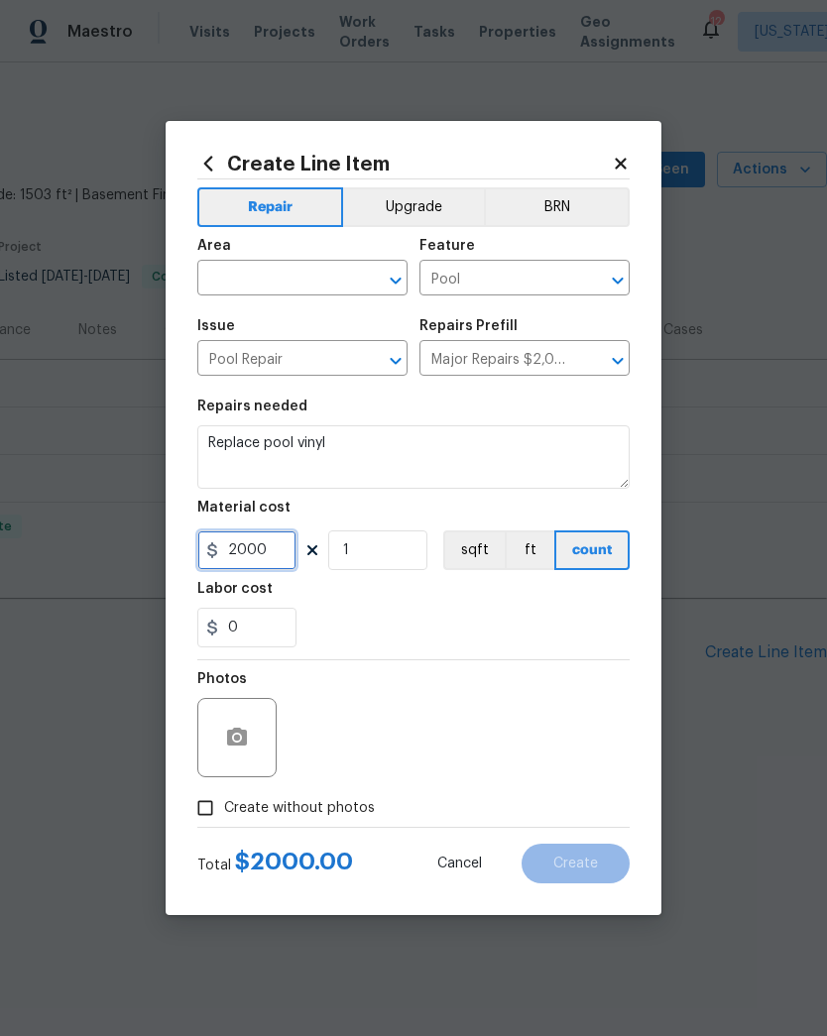
click at [280, 544] on input "2000" at bounding box center [246, 550] width 99 height 40
type input "1"
click at [365, 605] on div "Labor cost" at bounding box center [413, 595] width 432 height 26
click at [395, 284] on icon "Open" at bounding box center [396, 281] width 24 height 24
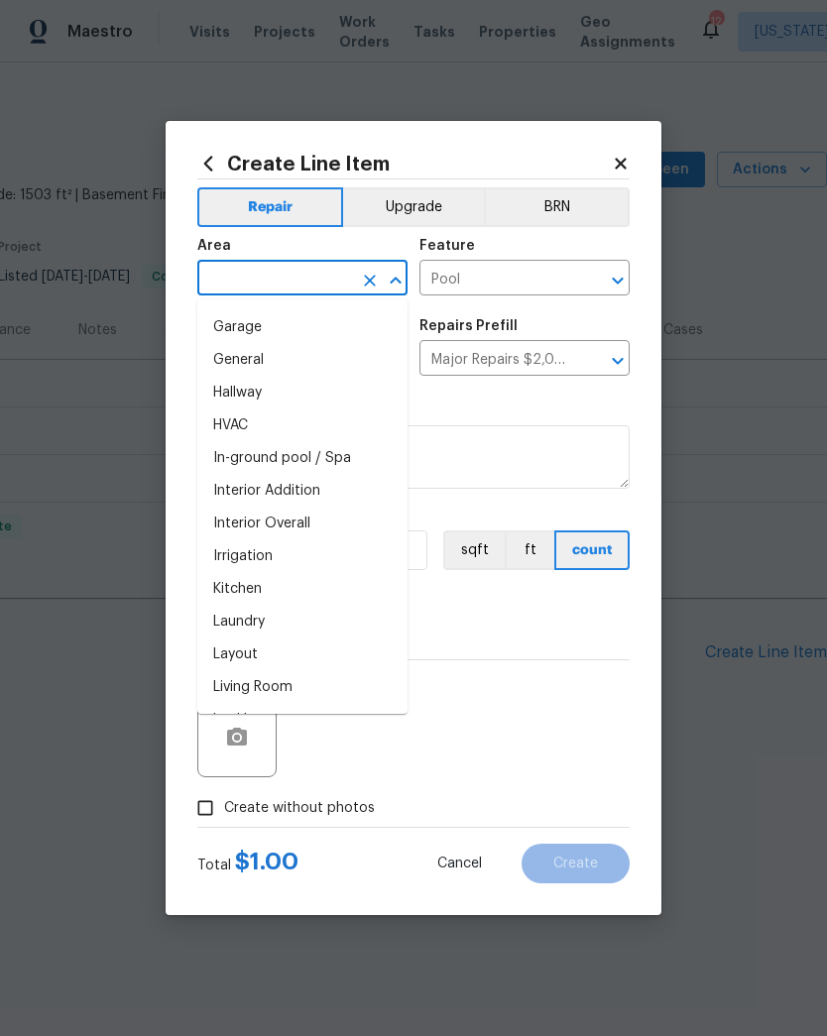
scroll to position [598, 0]
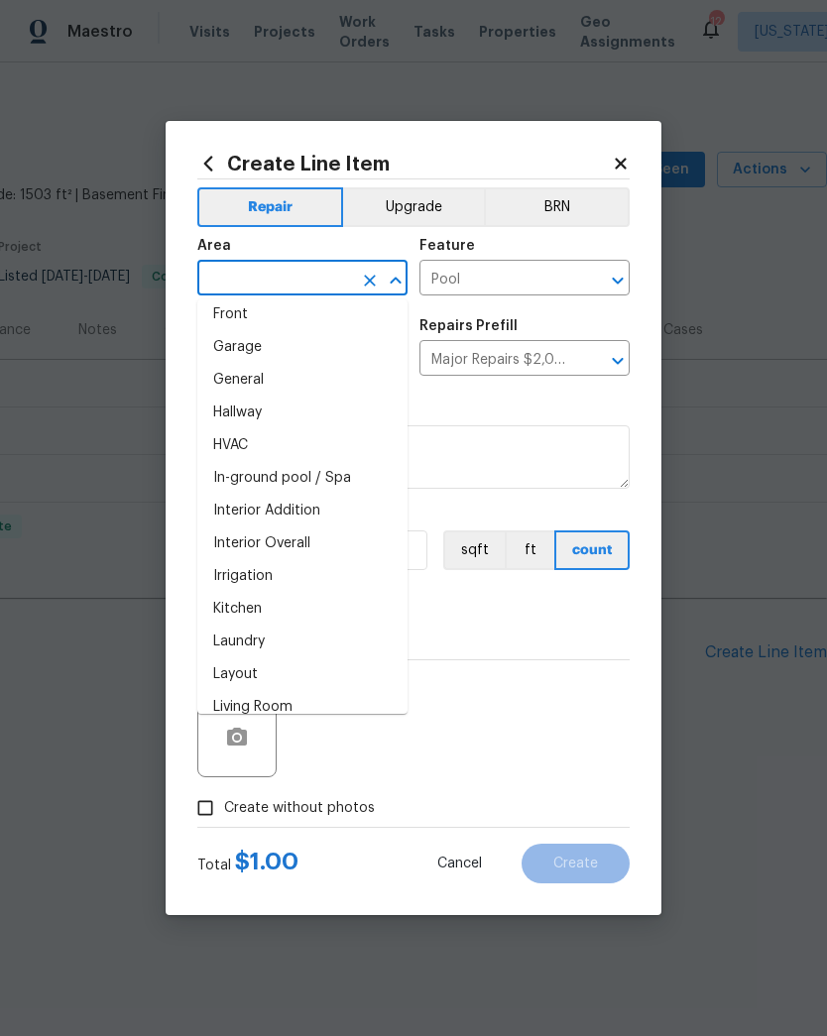
click at [355, 480] on li "In-ground pool / Spa" at bounding box center [302, 478] width 210 height 33
type input "In-ground pool / Spa"
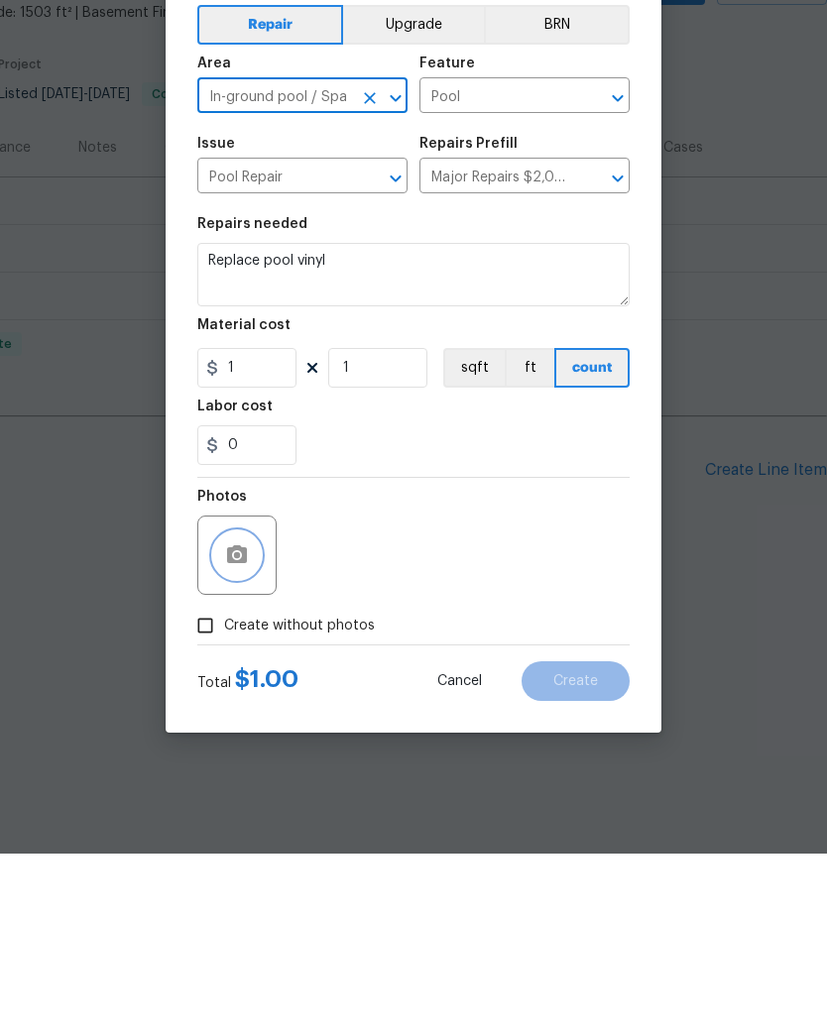
click at [239, 726] on icon "button" at bounding box center [237, 738] width 24 height 24
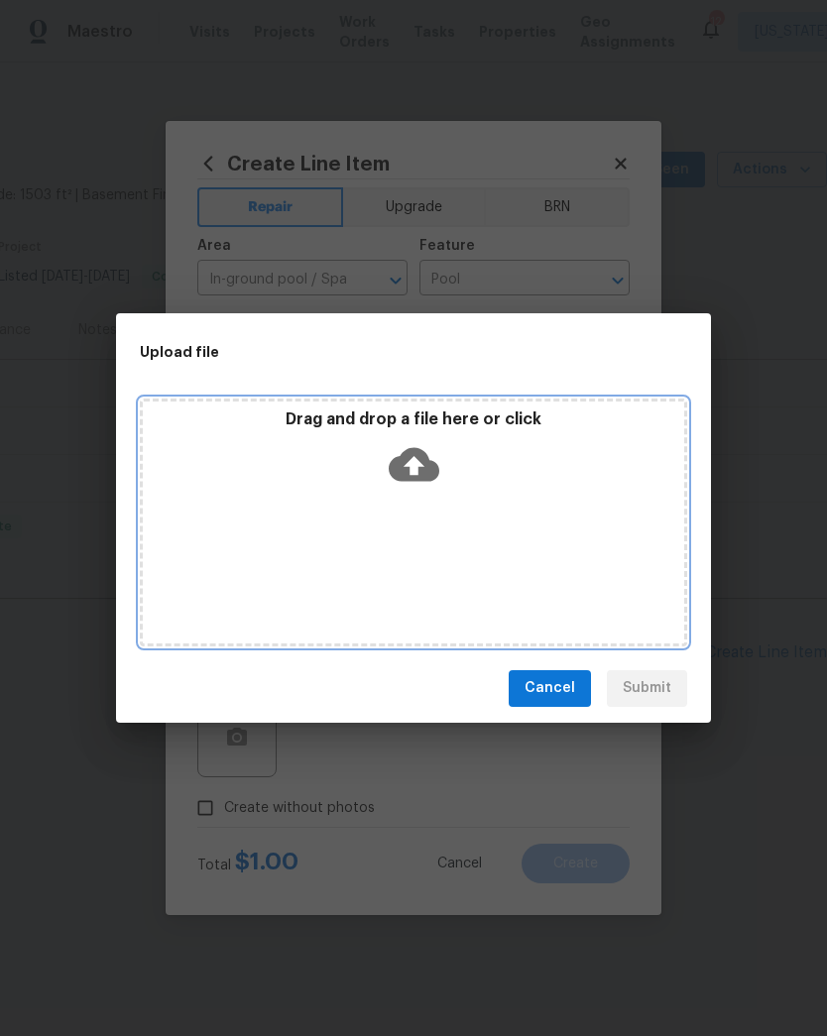
click at [422, 464] on icon at bounding box center [414, 464] width 51 height 34
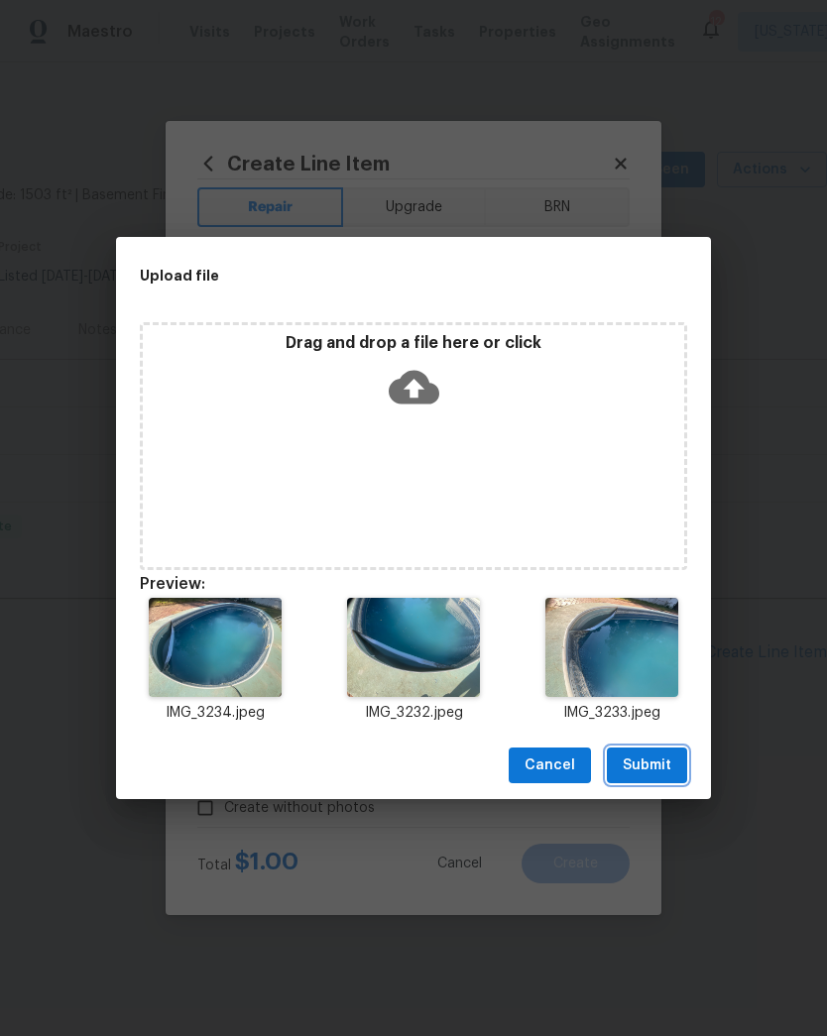
click at [654, 764] on span "Submit" at bounding box center [647, 765] width 49 height 25
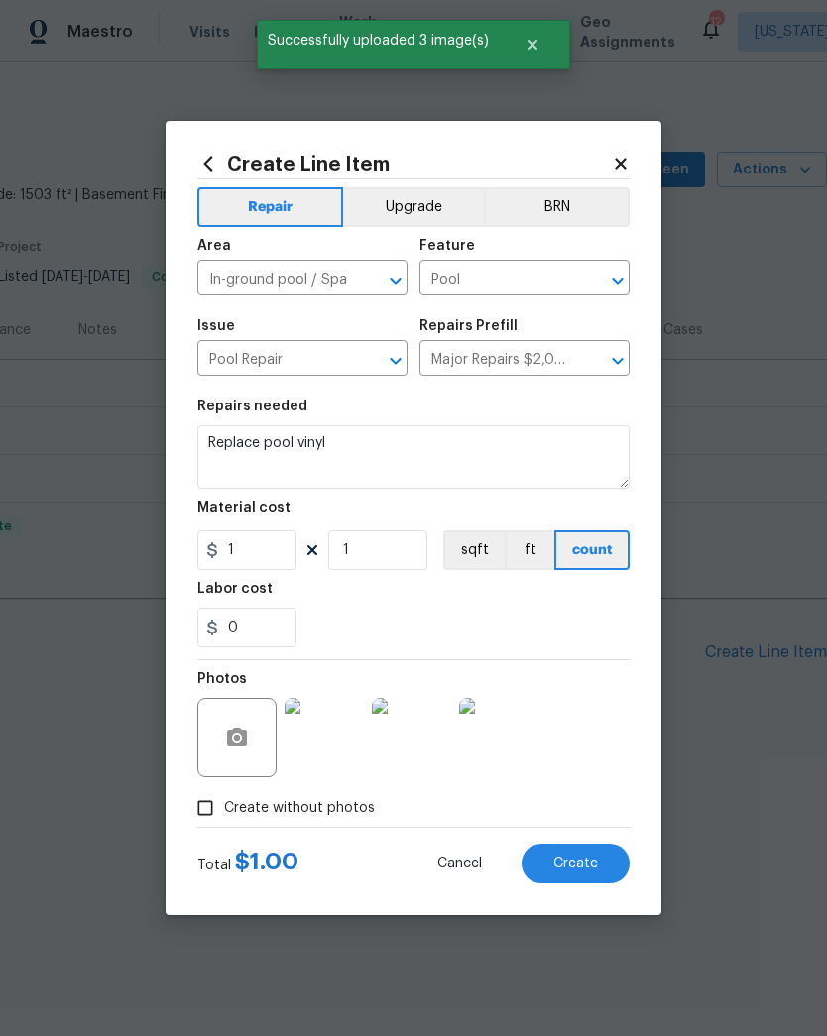
click at [590, 873] on button "Create" at bounding box center [575, 864] width 108 height 40
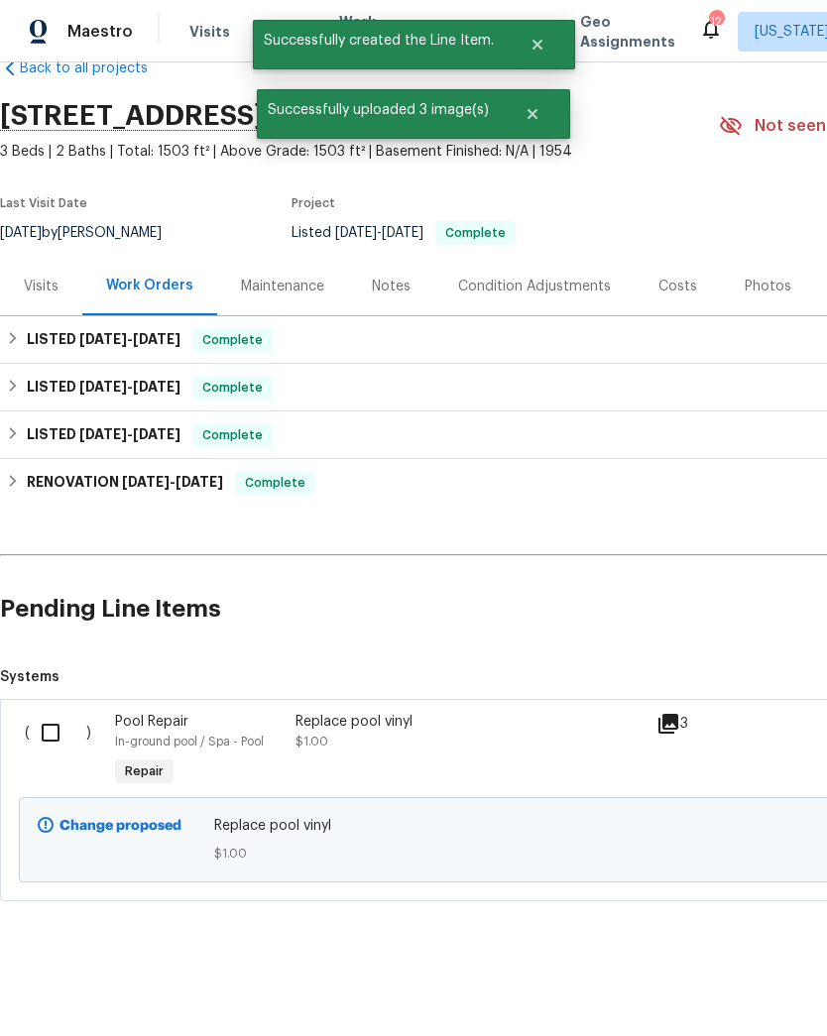
scroll to position [44, 0]
click at [47, 733] on input "checkbox" at bounding box center [58, 733] width 57 height 42
checkbox input "true"
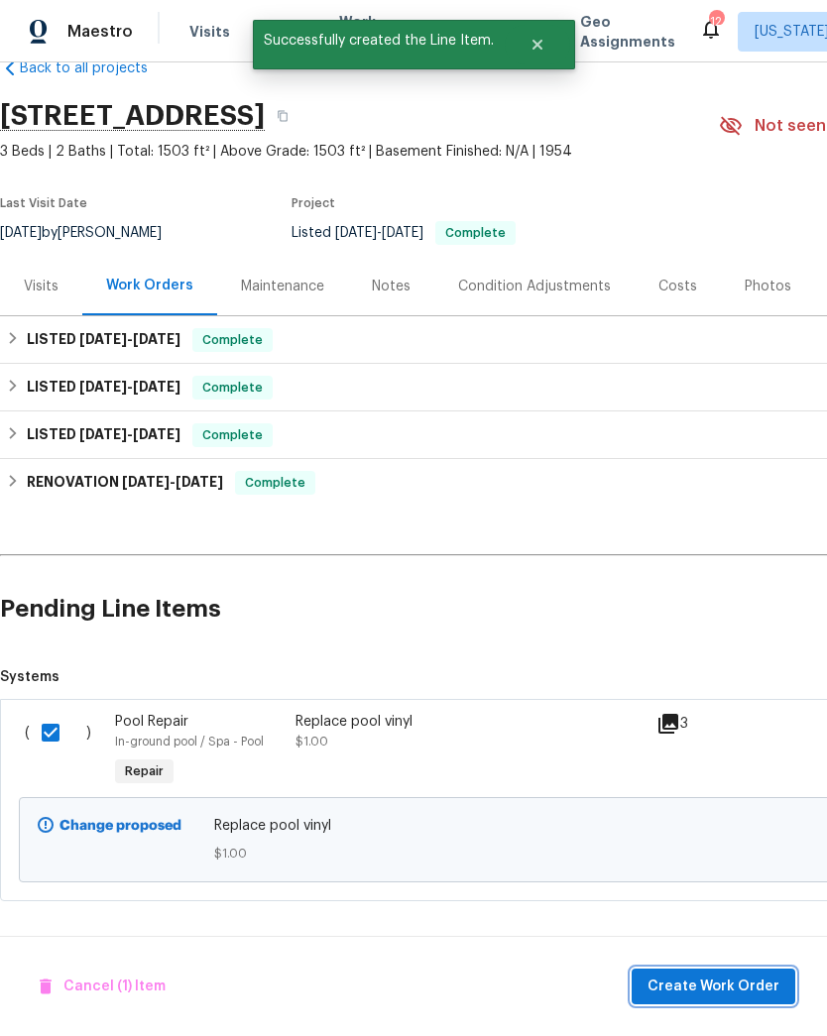
click at [708, 990] on span "Create Work Order" at bounding box center [713, 987] width 132 height 25
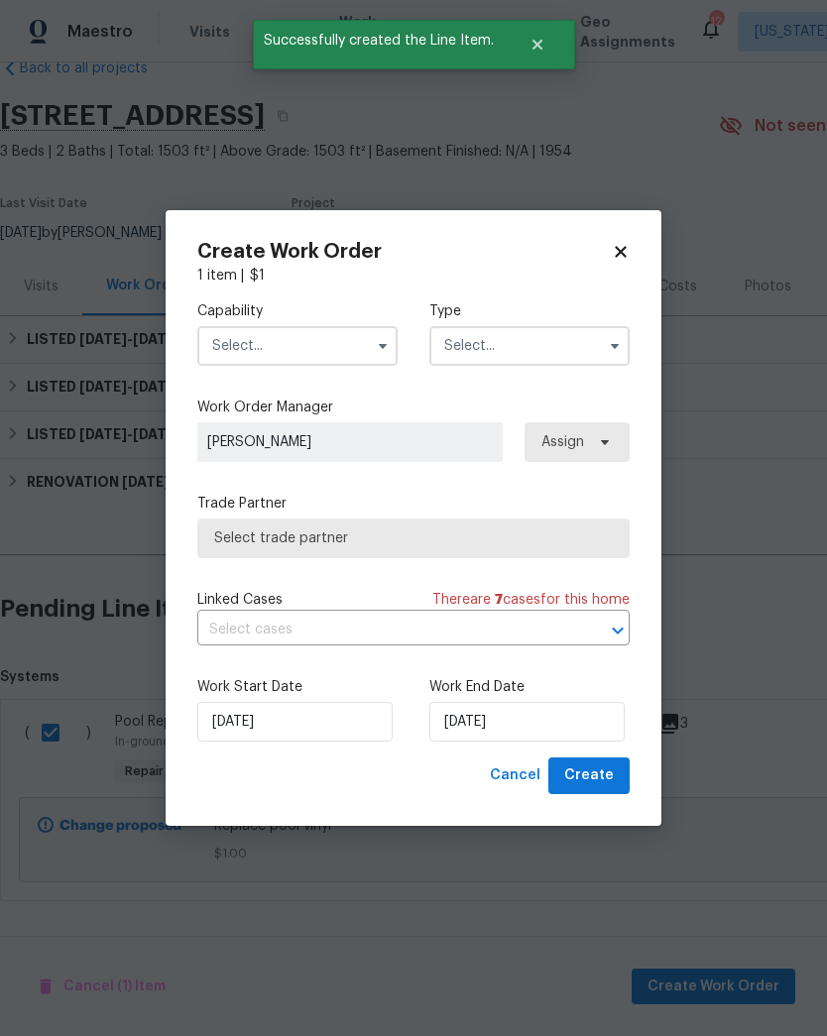
click at [378, 344] on icon "button" at bounding box center [383, 346] width 16 height 16
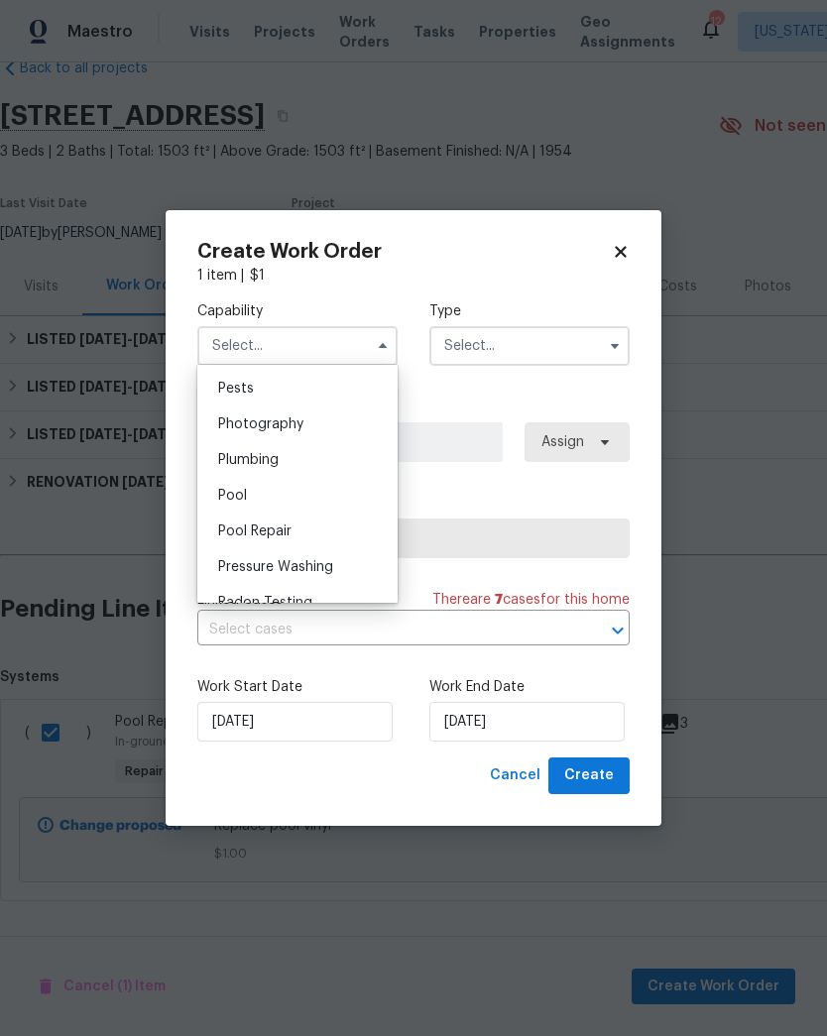
scroll to position [1700, 0]
click at [307, 527] on div "Pool Repair" at bounding box center [297, 532] width 190 height 36
type input "Pool Repair"
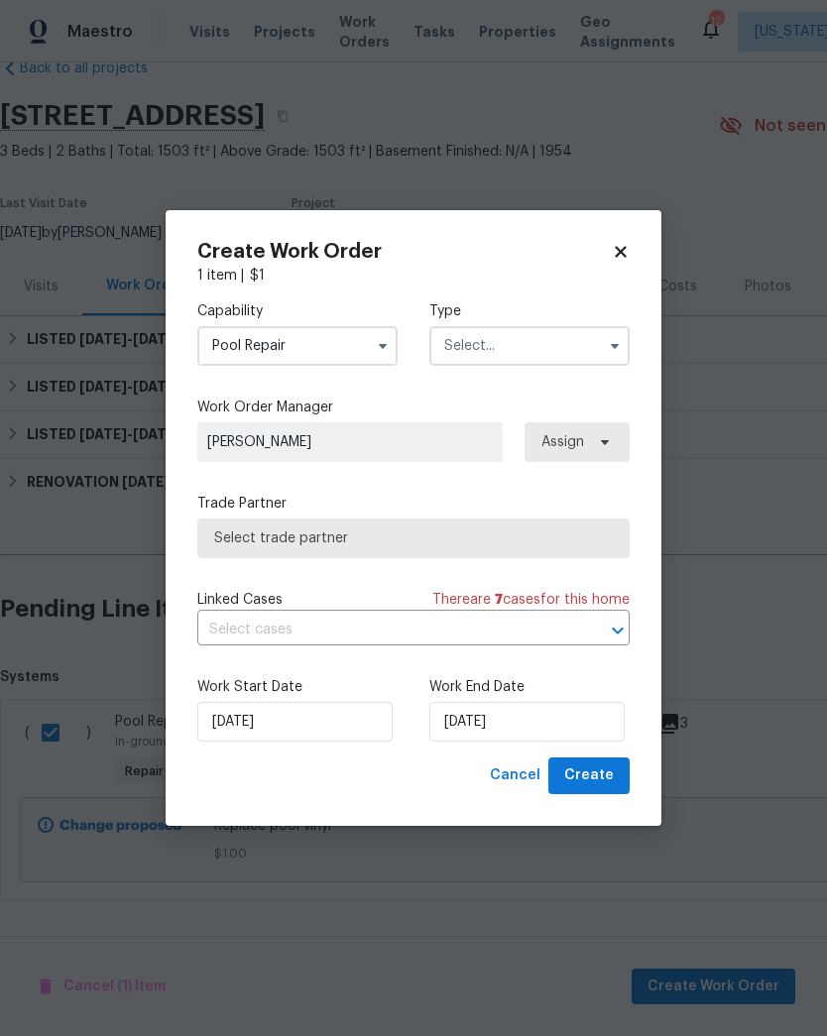
click at [613, 344] on icon "button" at bounding box center [615, 346] width 8 height 5
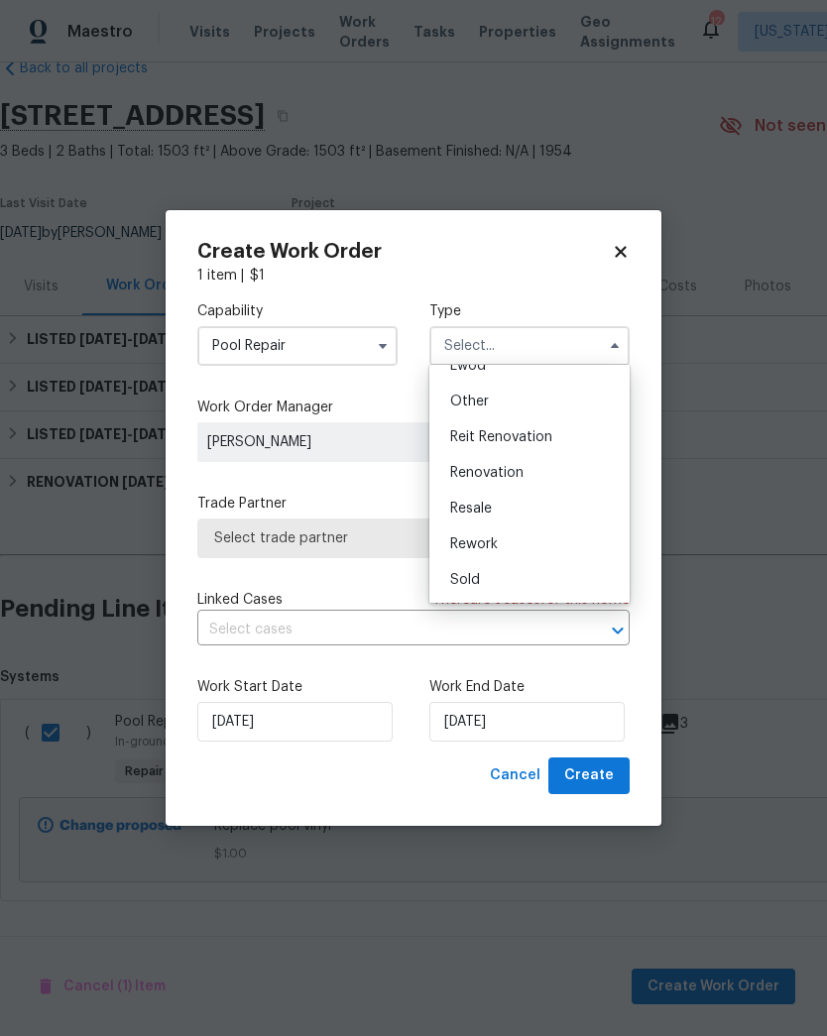
scroll to position [236, 0]
click at [551, 466] on div "Renovation" at bounding box center [529, 473] width 190 height 36
type input "Renovation"
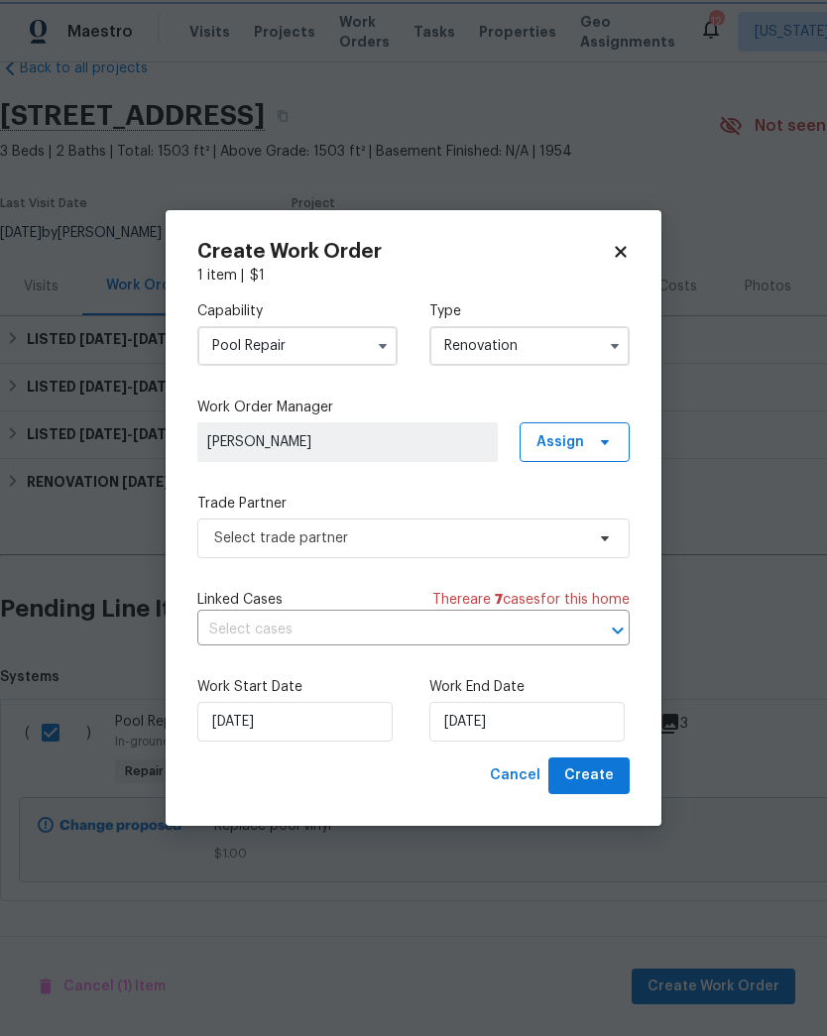
scroll to position [0, 0]
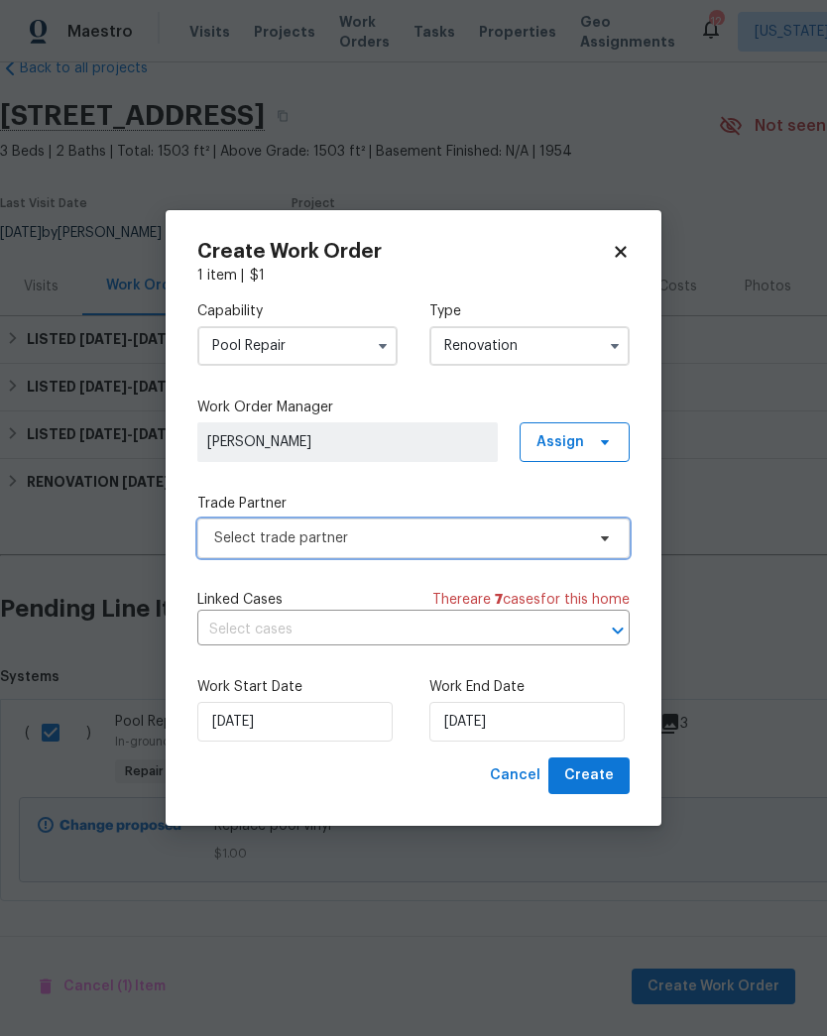
click at [612, 544] on icon at bounding box center [605, 538] width 16 height 16
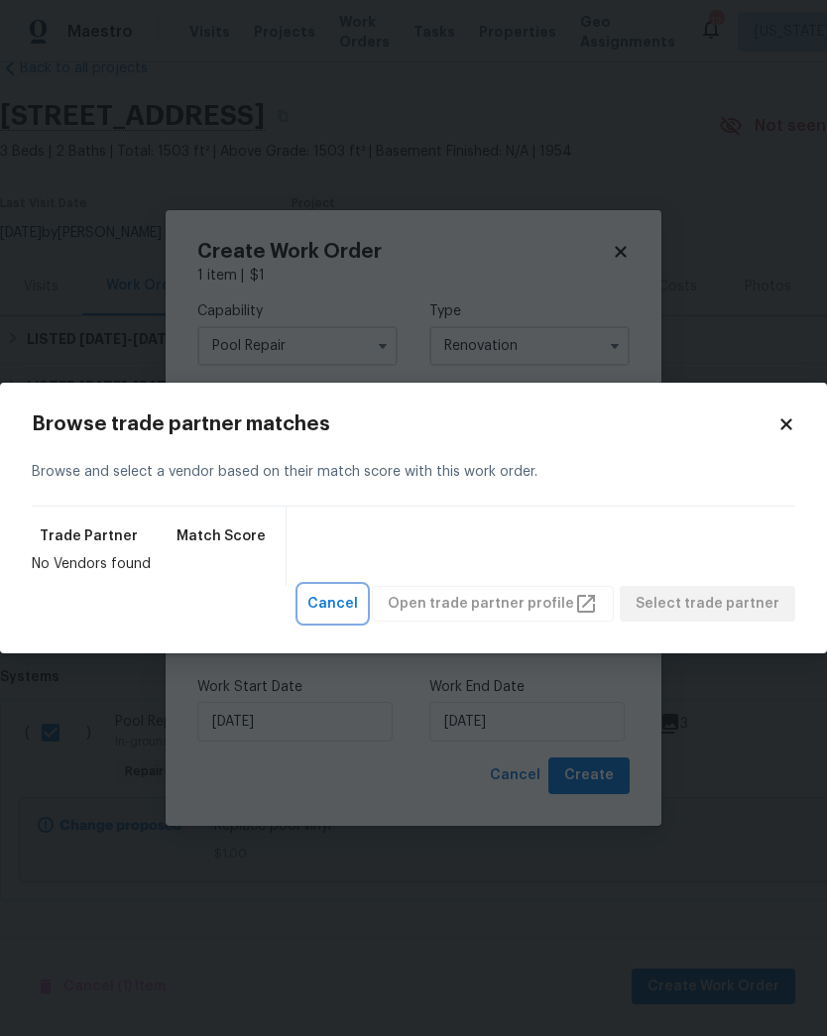
click at [358, 609] on span "Cancel" at bounding box center [332, 604] width 51 height 25
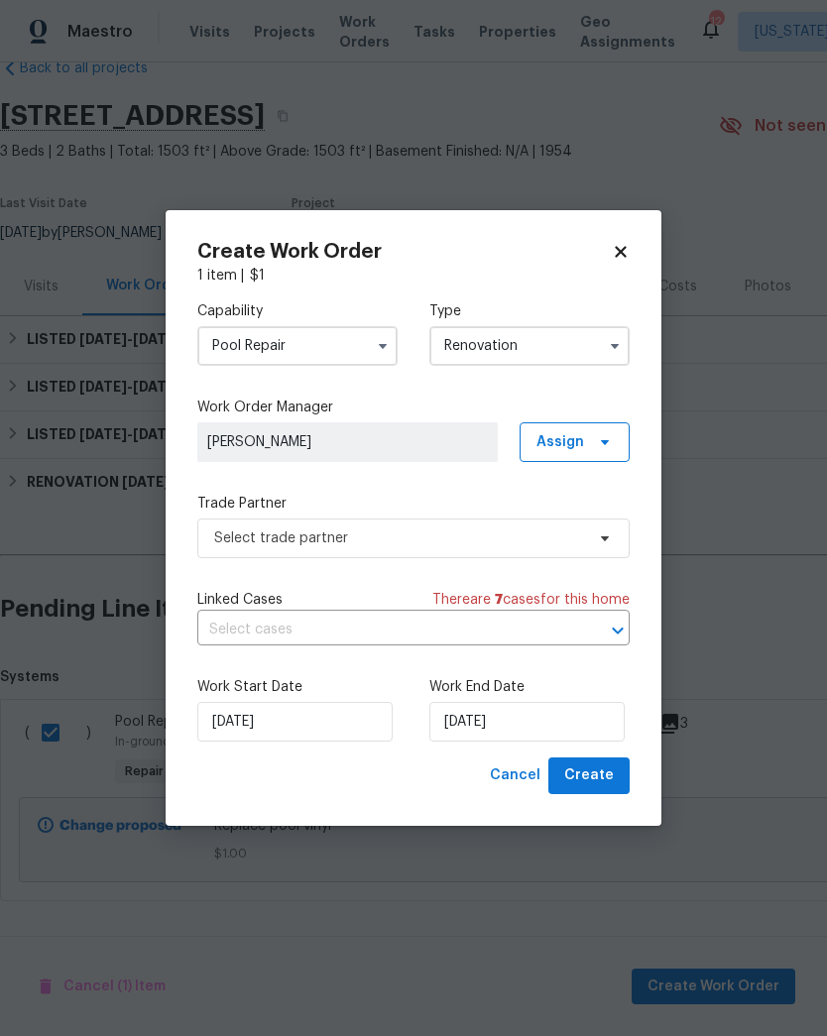
click at [393, 339] on button "button" at bounding box center [383, 346] width 24 height 24
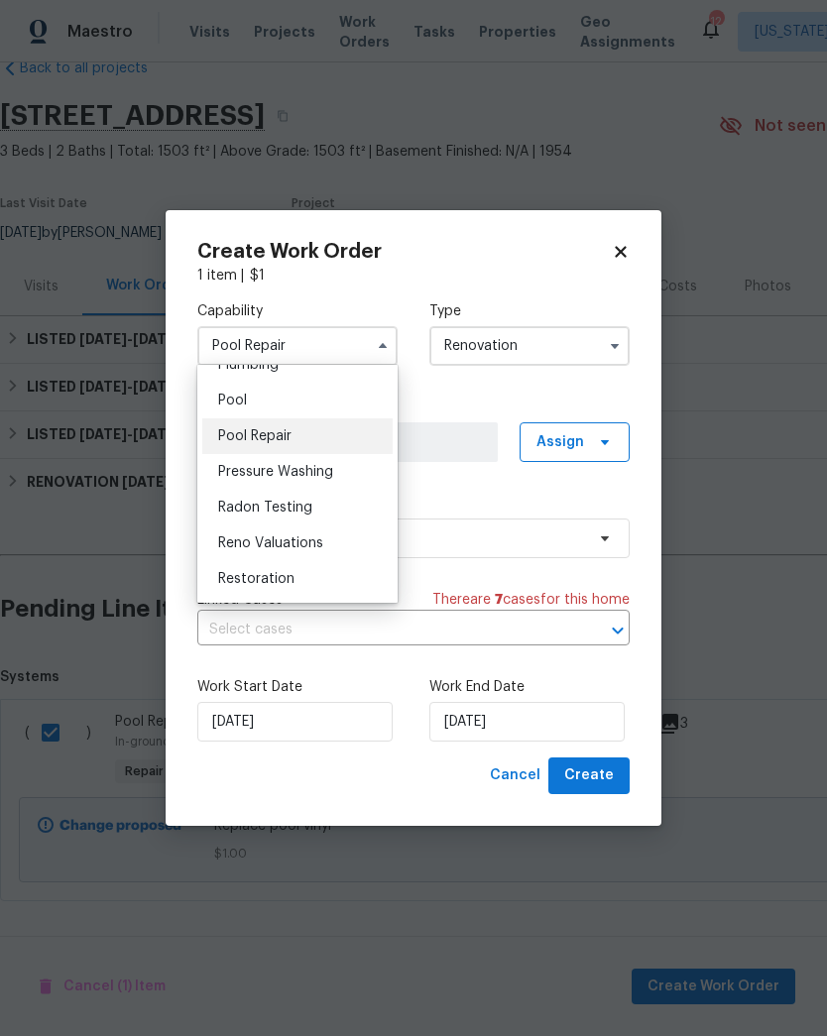
scroll to position [1795, 0]
click at [319, 402] on div "Pool" at bounding box center [297, 402] width 190 height 36
type input "Pool"
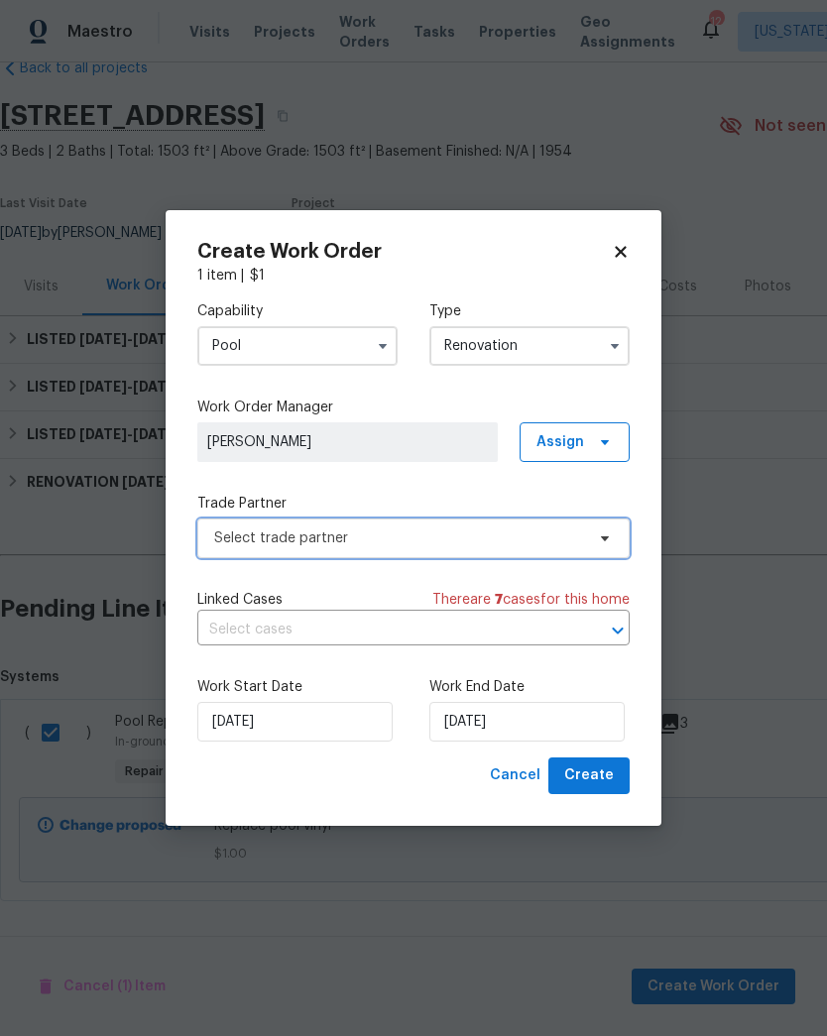
click at [591, 542] on span at bounding box center [602, 538] width 22 height 16
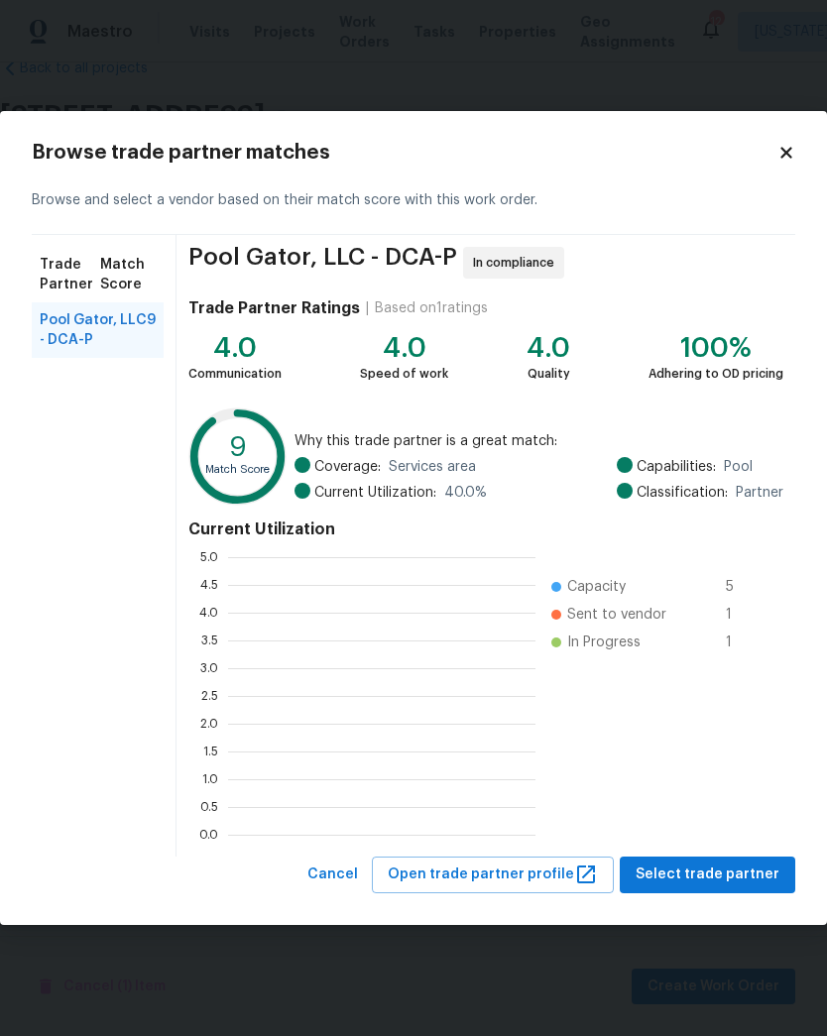
scroll to position [278, 307]
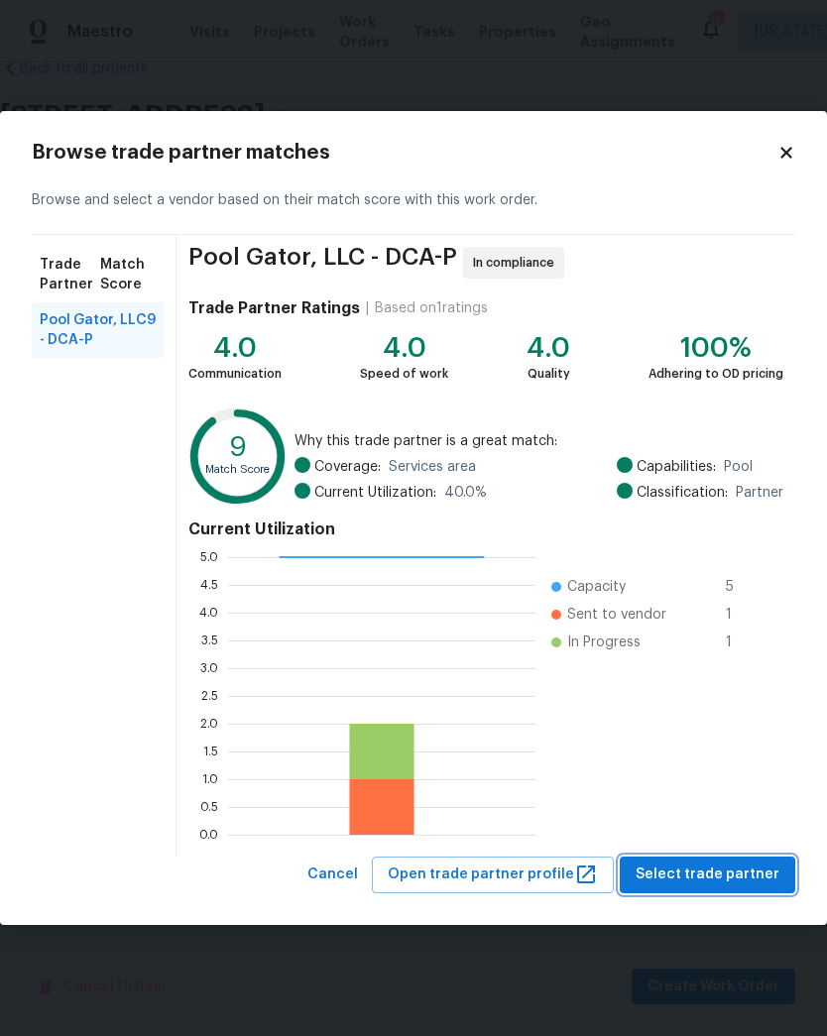
click at [714, 866] on span "Select trade partner" at bounding box center [708, 875] width 144 height 25
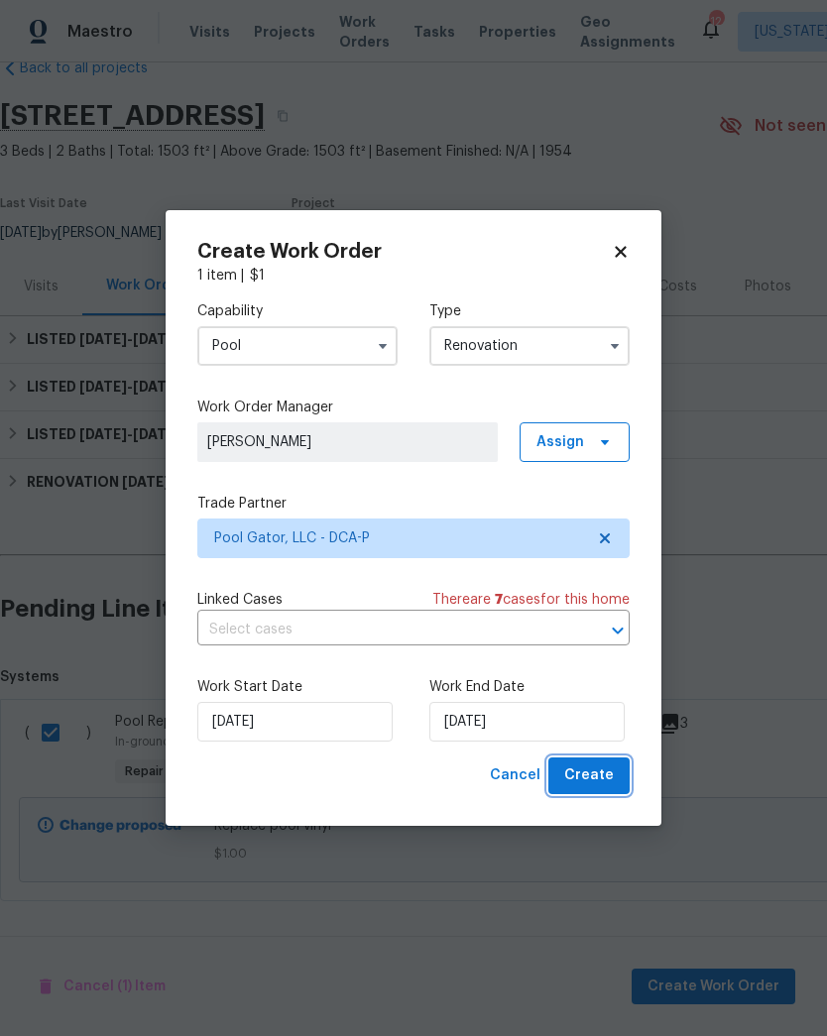
click at [599, 773] on span "Create" at bounding box center [589, 775] width 50 height 25
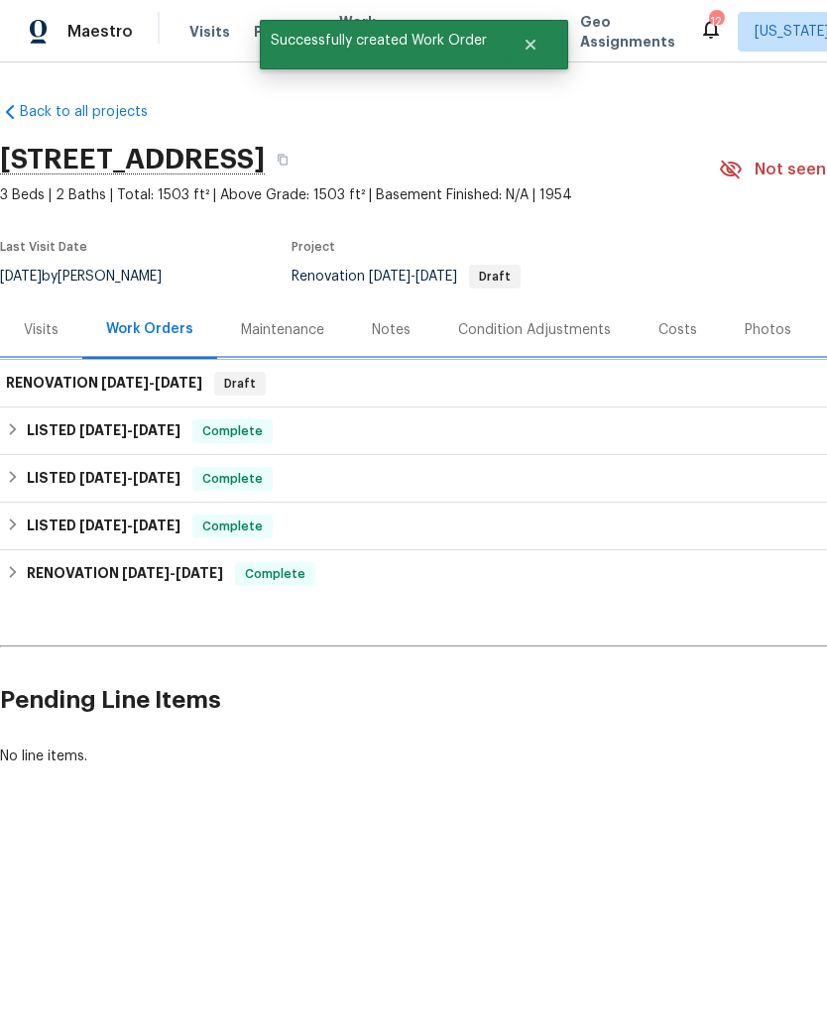
click at [116, 376] on span "[DATE]" at bounding box center [125, 383] width 48 height 14
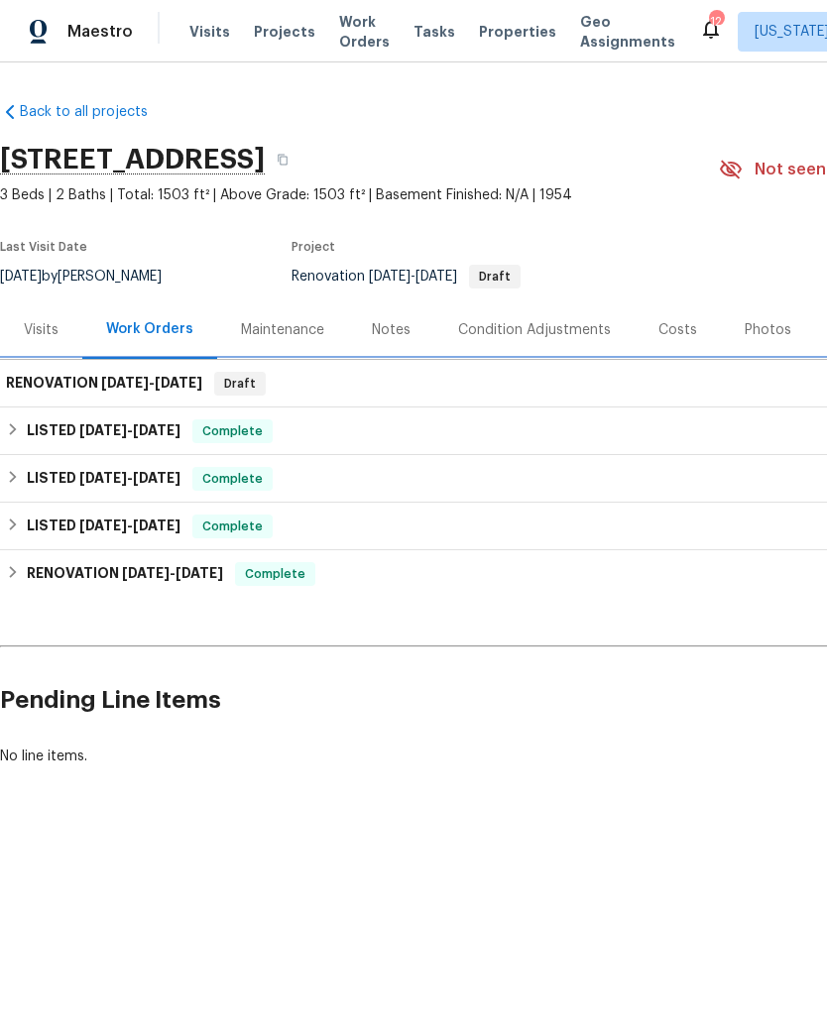
click at [121, 381] on span "[DATE]" at bounding box center [125, 383] width 48 height 14
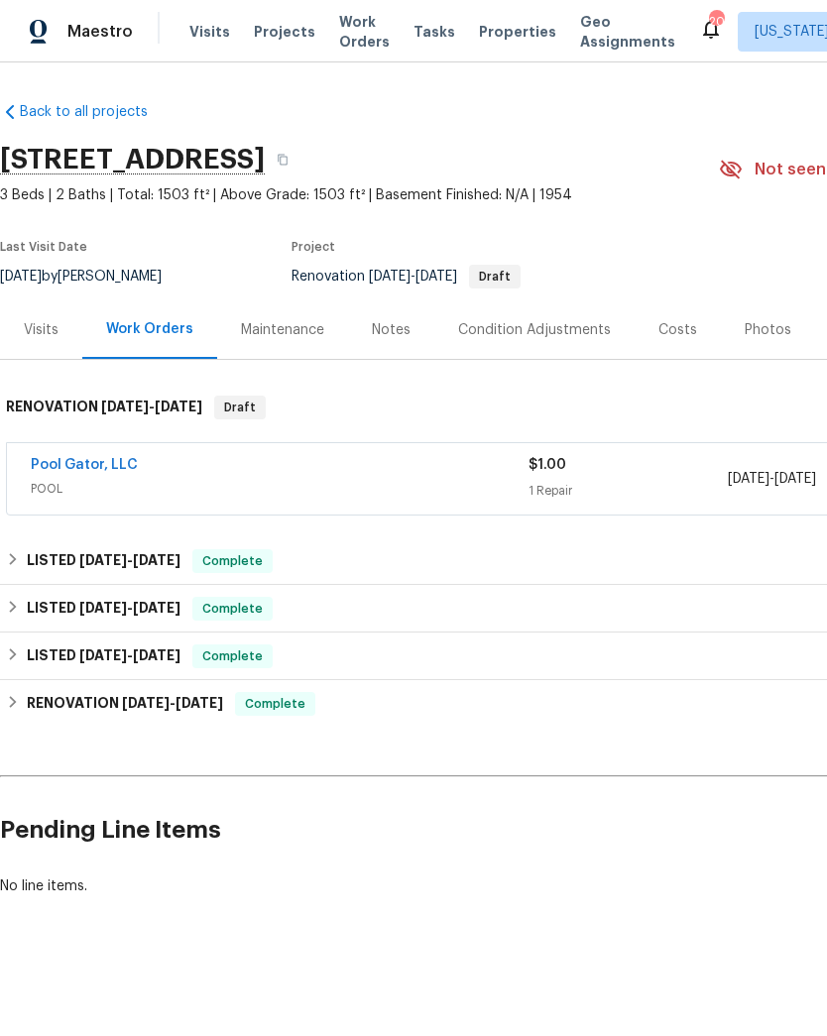
click at [91, 462] on link "Pool Gator, LLC" at bounding box center [84, 465] width 107 height 14
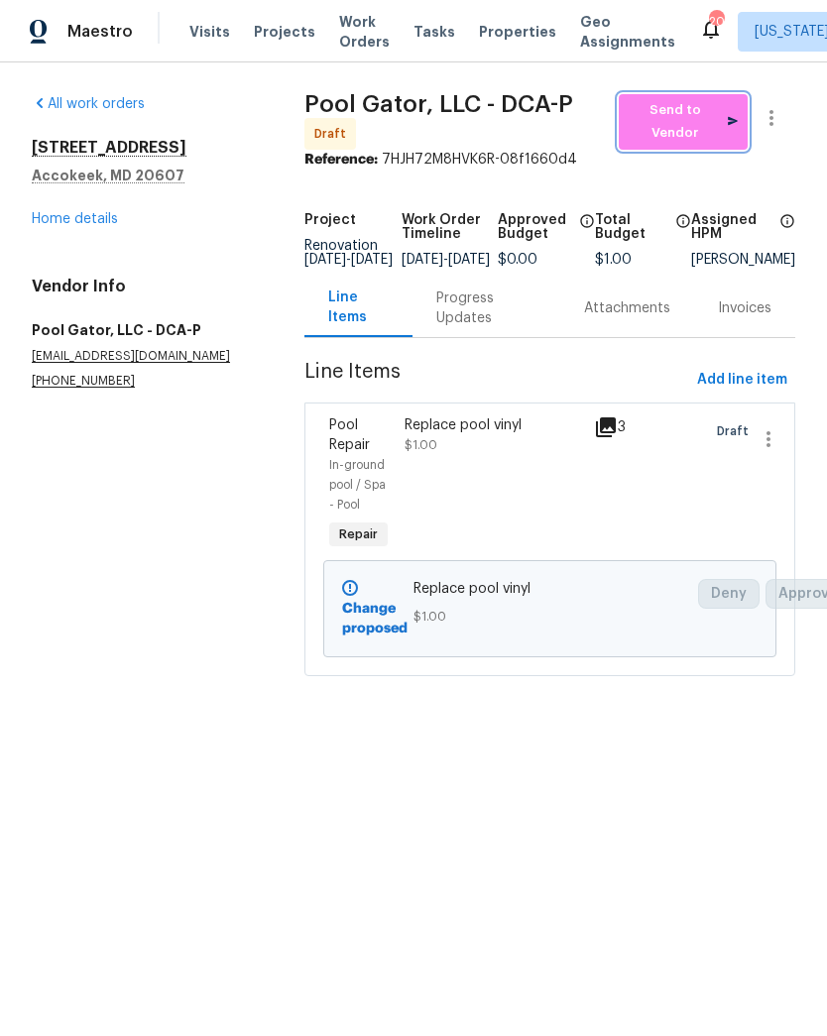
click at [692, 122] on span "Send to Vendor" at bounding box center [683, 122] width 109 height 46
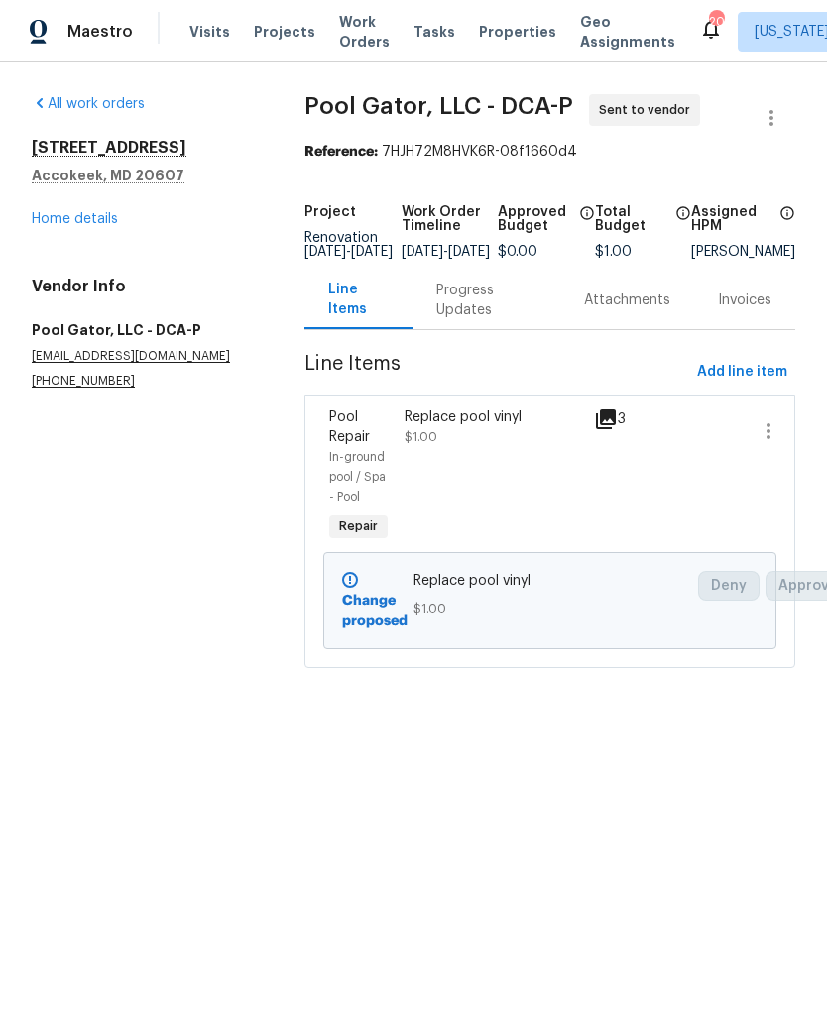
click at [462, 313] on div "Progress Updates" at bounding box center [486, 301] width 100 height 40
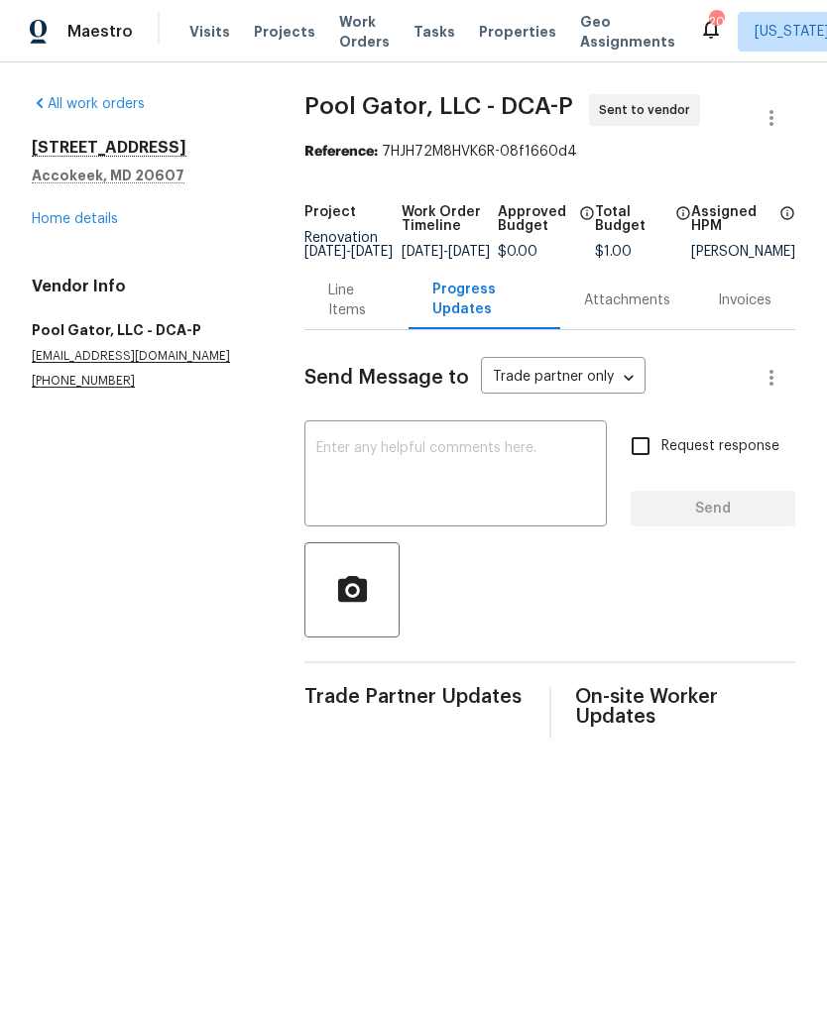
click at [461, 510] on textarea at bounding box center [455, 475] width 279 height 69
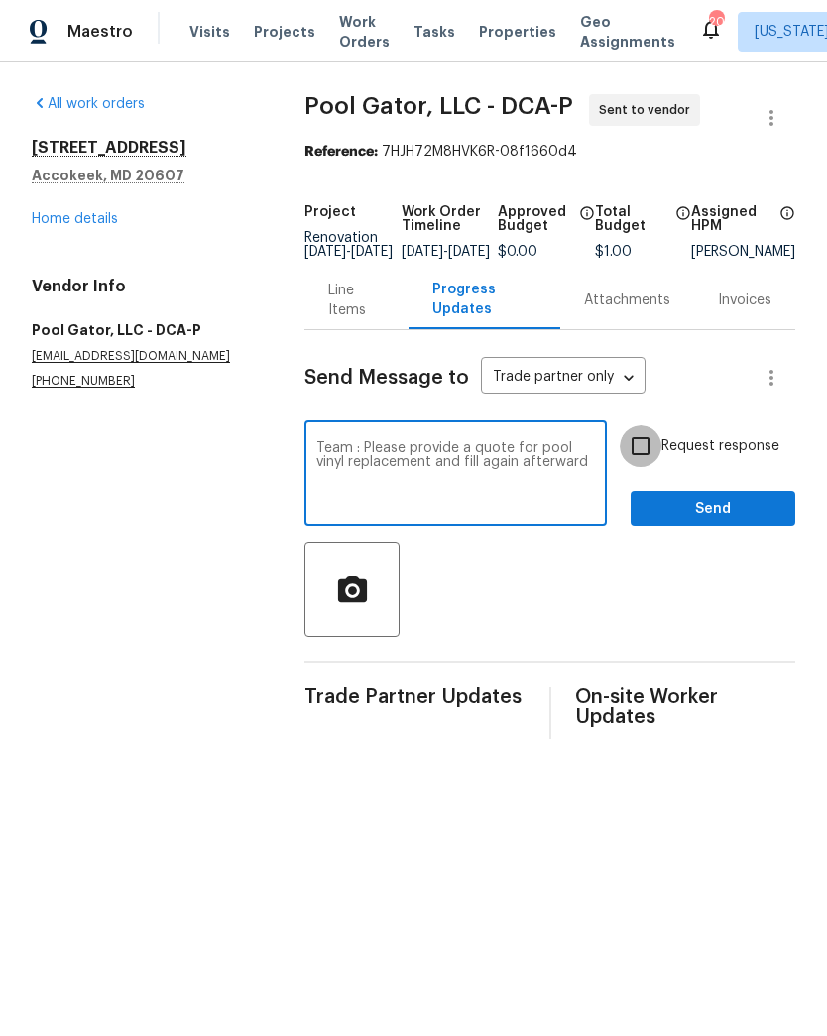
type textarea "Team : Please provide a quote for pool vinyl replacement and fill again afterwa…"
click at [657, 463] on input "Request response" at bounding box center [641, 446] width 42 height 42
checkbox input "true"
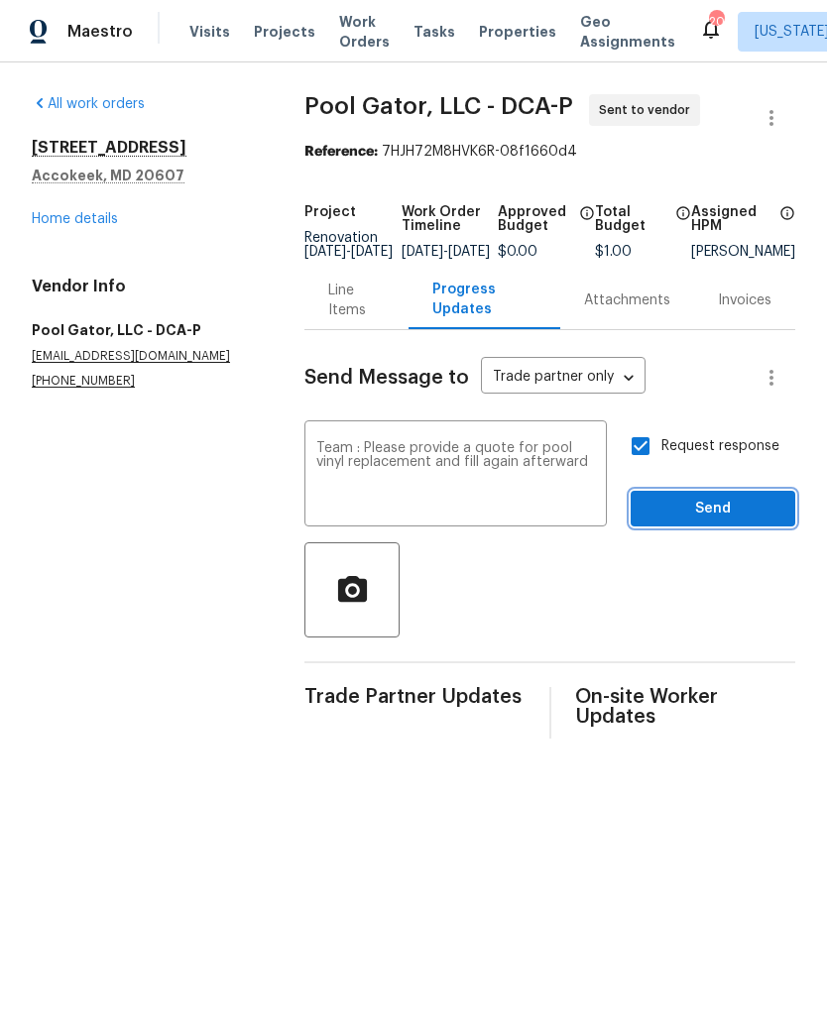
click at [682, 521] on span "Send" at bounding box center [712, 509] width 133 height 25
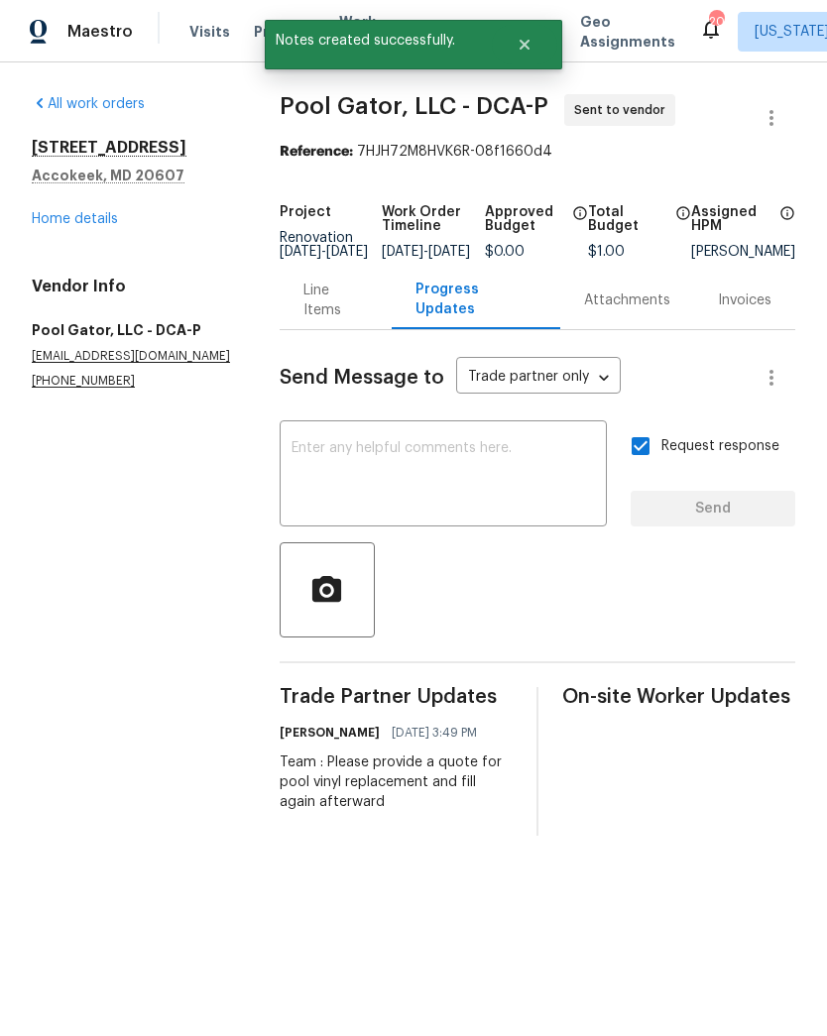
click at [80, 225] on link "Home details" at bounding box center [75, 219] width 86 height 14
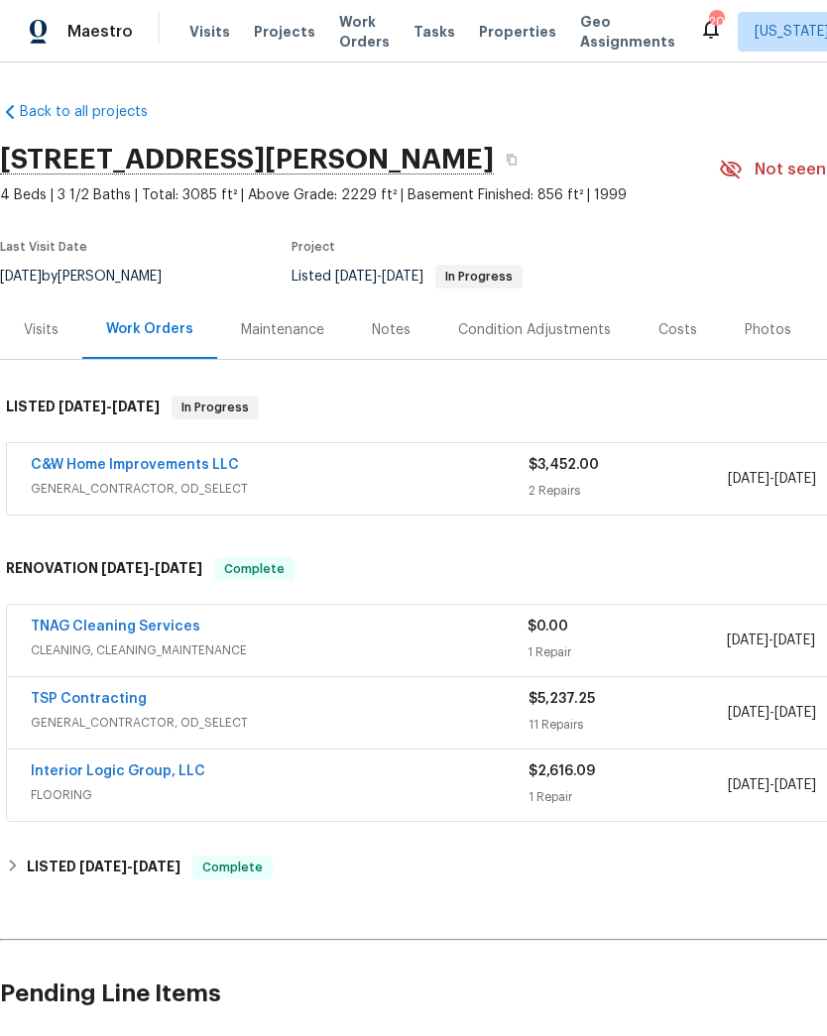
click at [477, 483] on span "GENERAL_CONTRACTOR, OD_SELECT" at bounding box center [280, 489] width 498 height 20
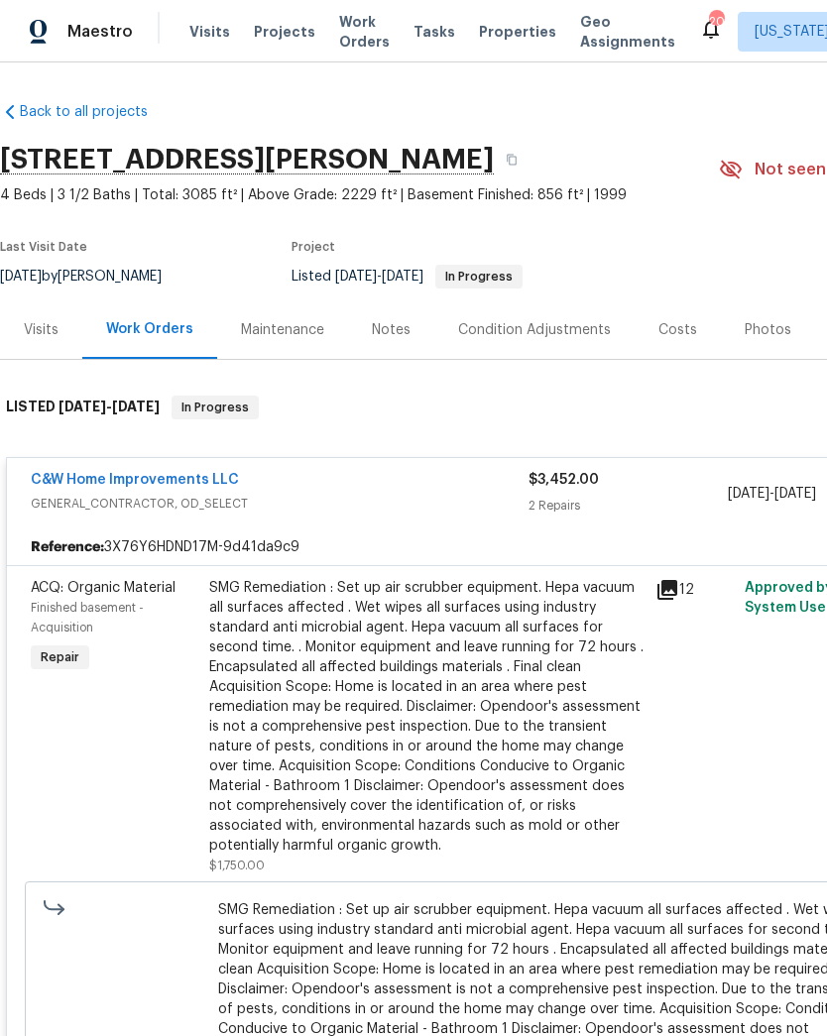
click at [487, 648] on div "SMG Remediation : Set up air scrubber equipment. Hepa vacuum all surfaces affec…" at bounding box center [426, 717] width 434 height 278
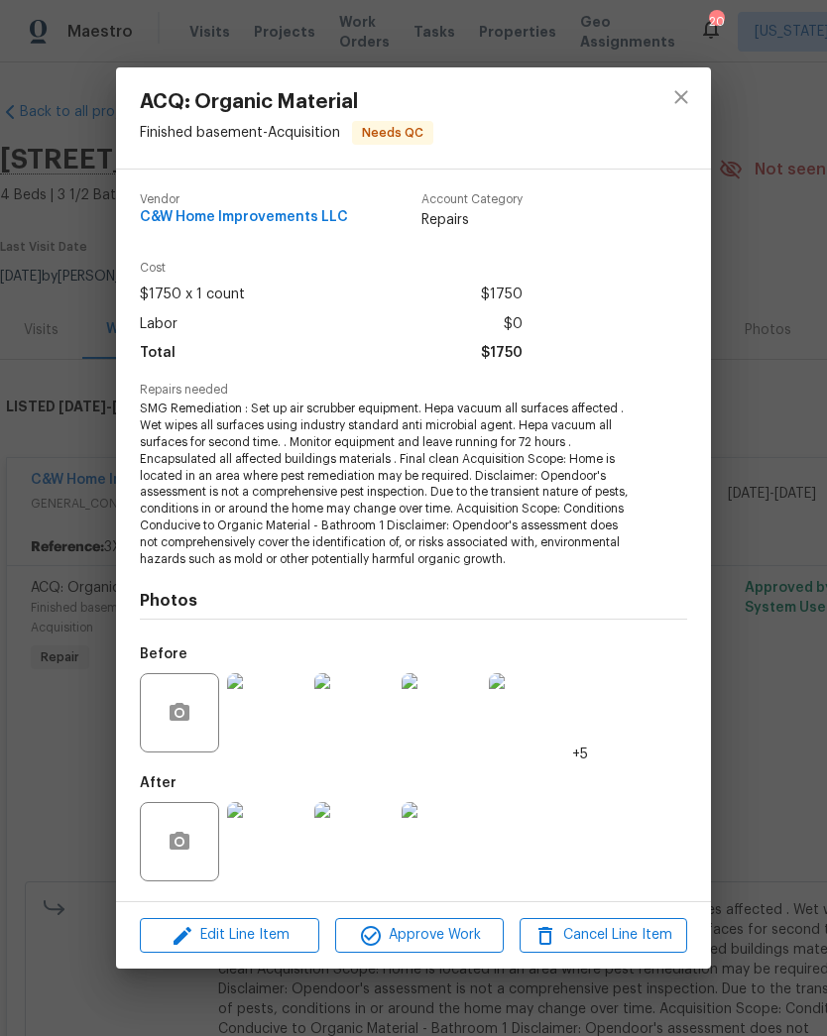
click at [493, 718] on img at bounding box center [528, 712] width 79 height 79
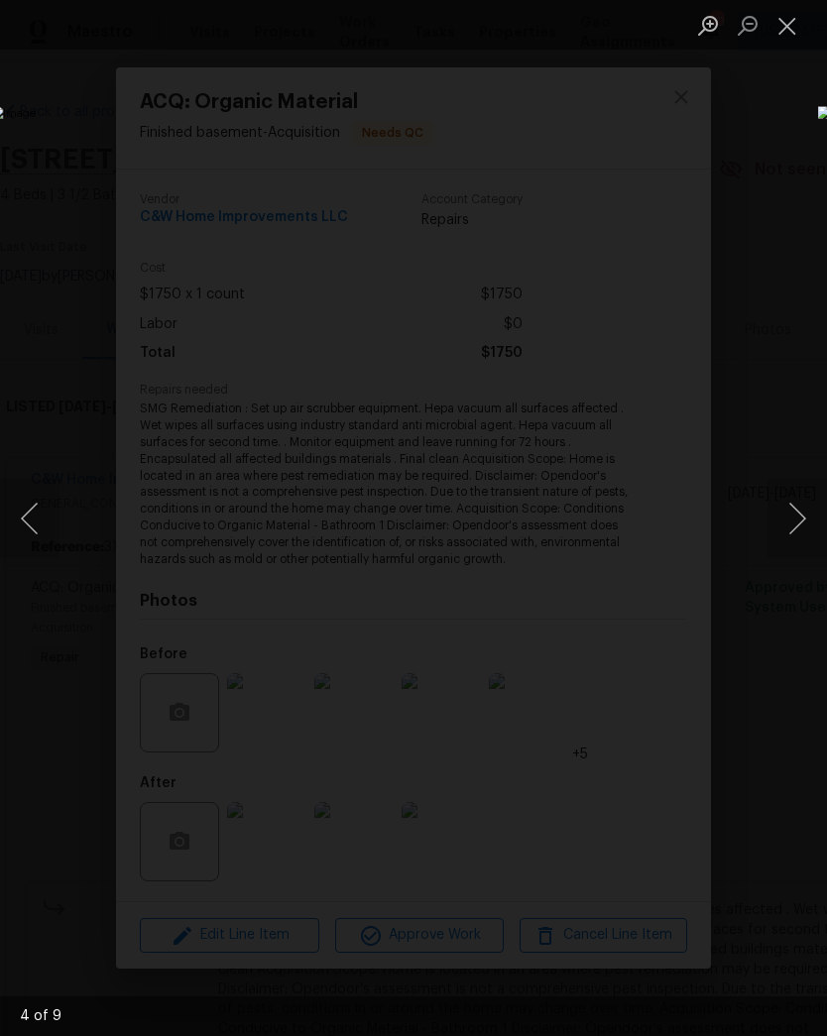
click at [793, 42] on button "Close lightbox" at bounding box center [787, 25] width 40 height 35
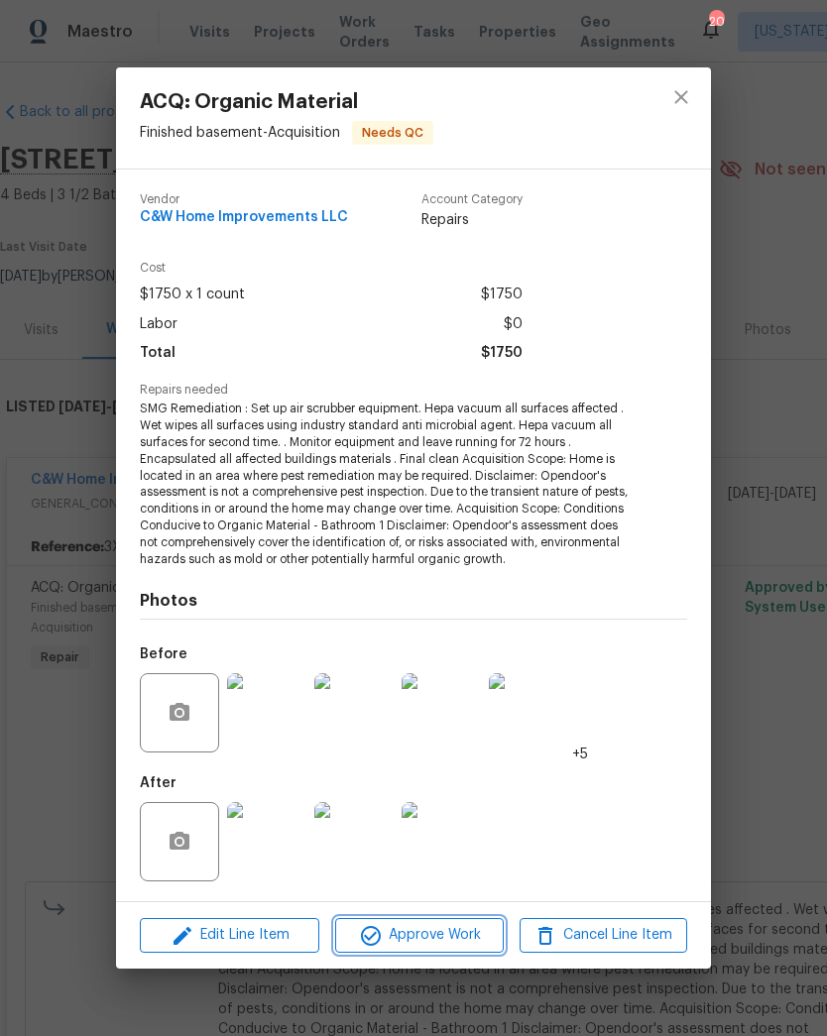
click at [477, 928] on span "Approve Work" at bounding box center [419, 935] width 156 height 25
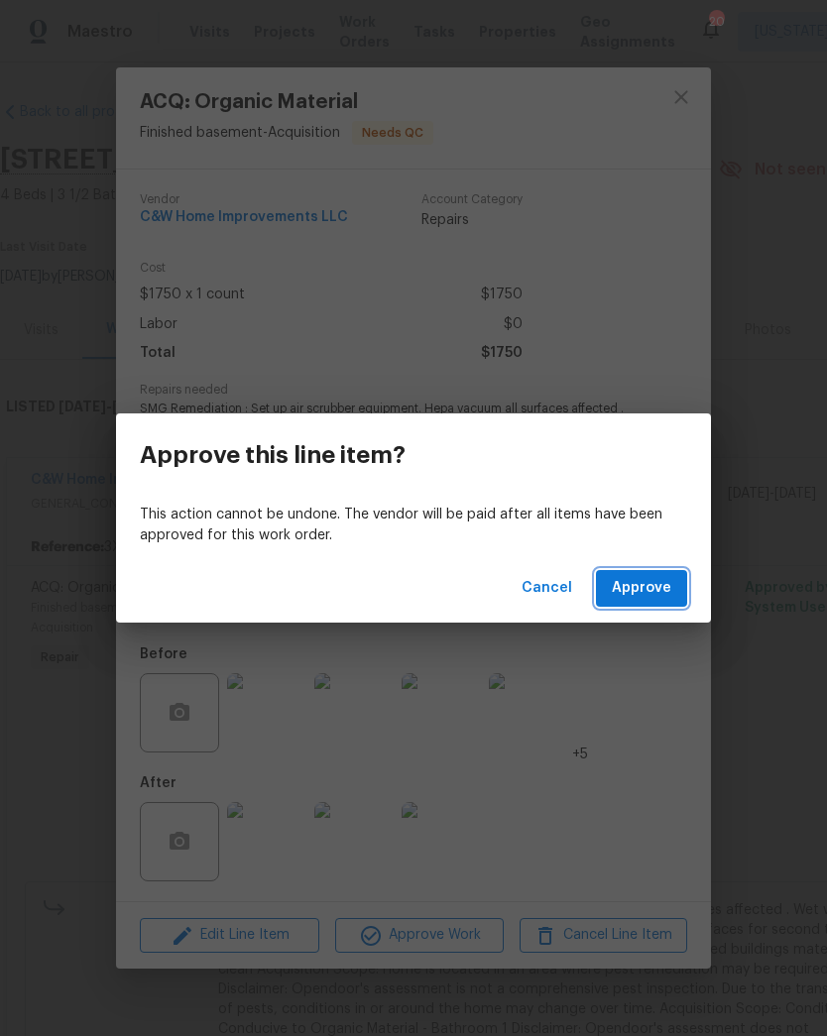
click at [657, 595] on span "Approve" at bounding box center [641, 588] width 59 height 25
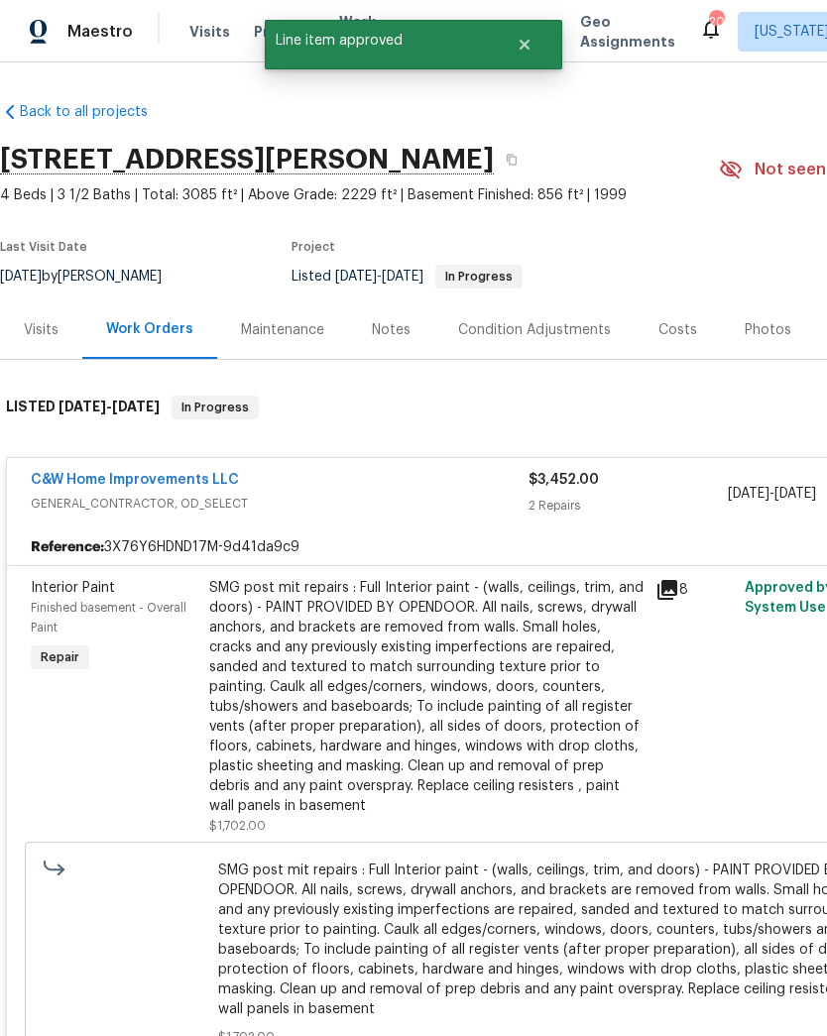
click at [486, 666] on div "SMG post mit repairs : Full Interior paint - (walls, ceilings, trim, and doors)…" at bounding box center [426, 697] width 434 height 238
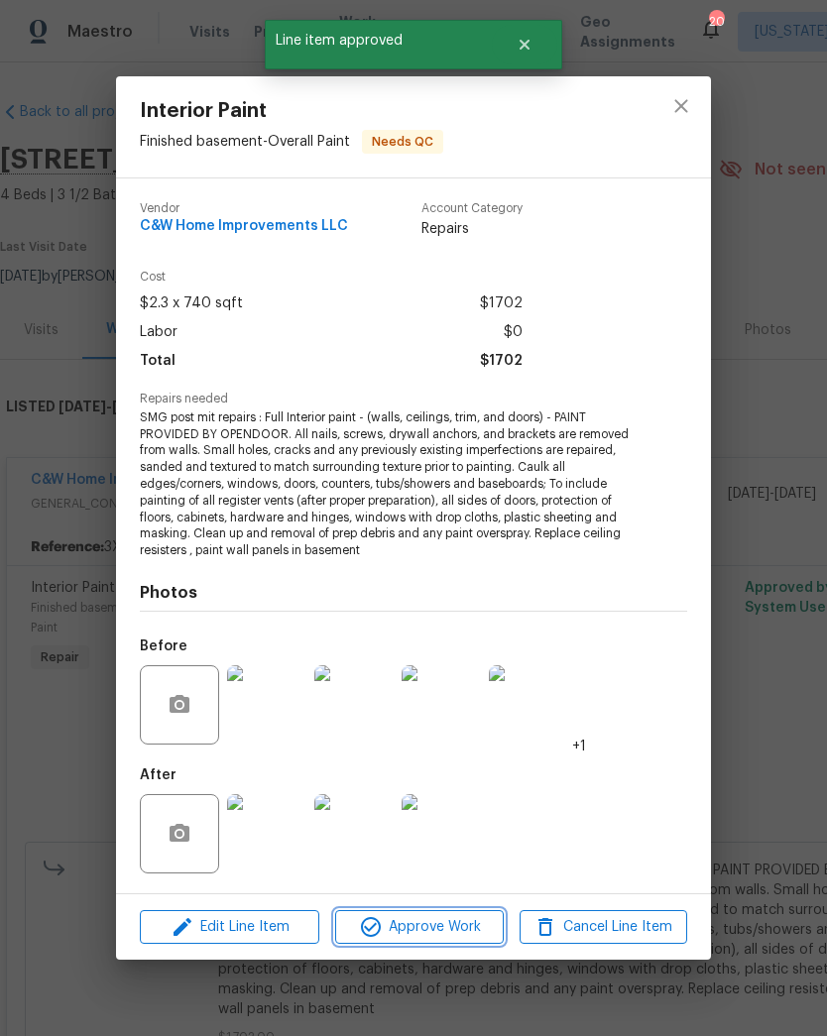
click at [459, 936] on span "Approve Work" at bounding box center [419, 927] width 156 height 25
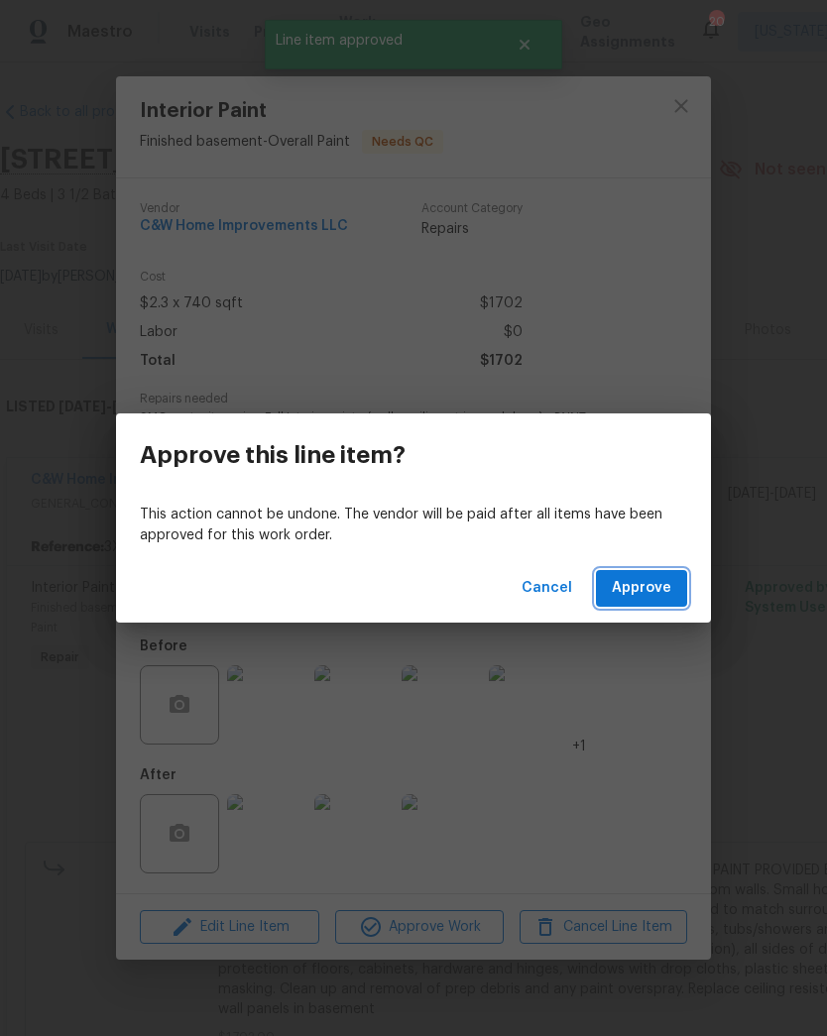
click at [645, 596] on span "Approve" at bounding box center [641, 588] width 59 height 25
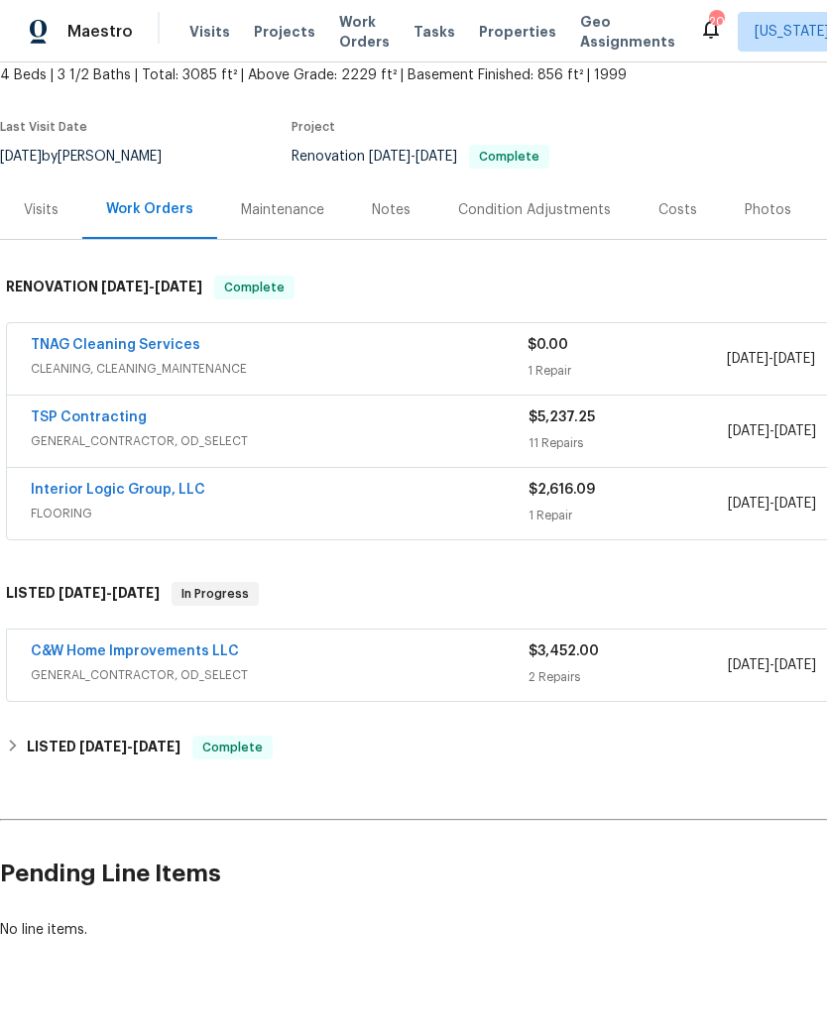
scroll to position [120, 0]
click at [561, 669] on div "2 Repairs" at bounding box center [627, 677] width 199 height 20
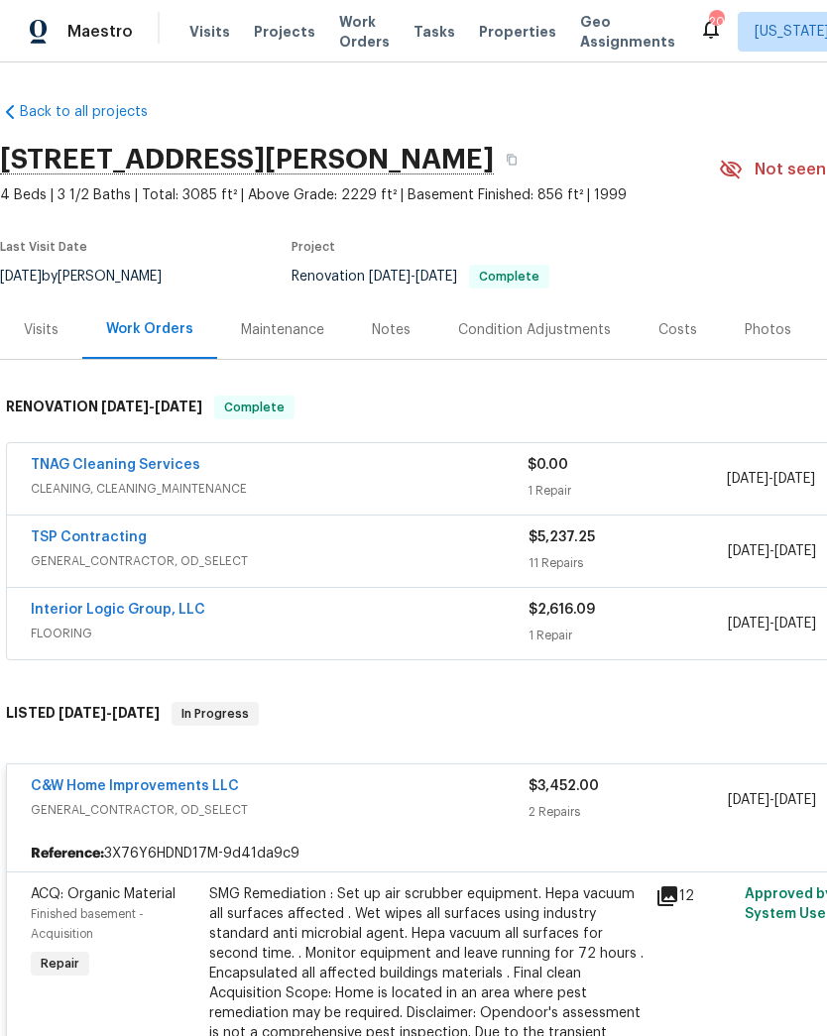
scroll to position [0, 0]
click at [399, 340] on div "Notes" at bounding box center [391, 329] width 86 height 58
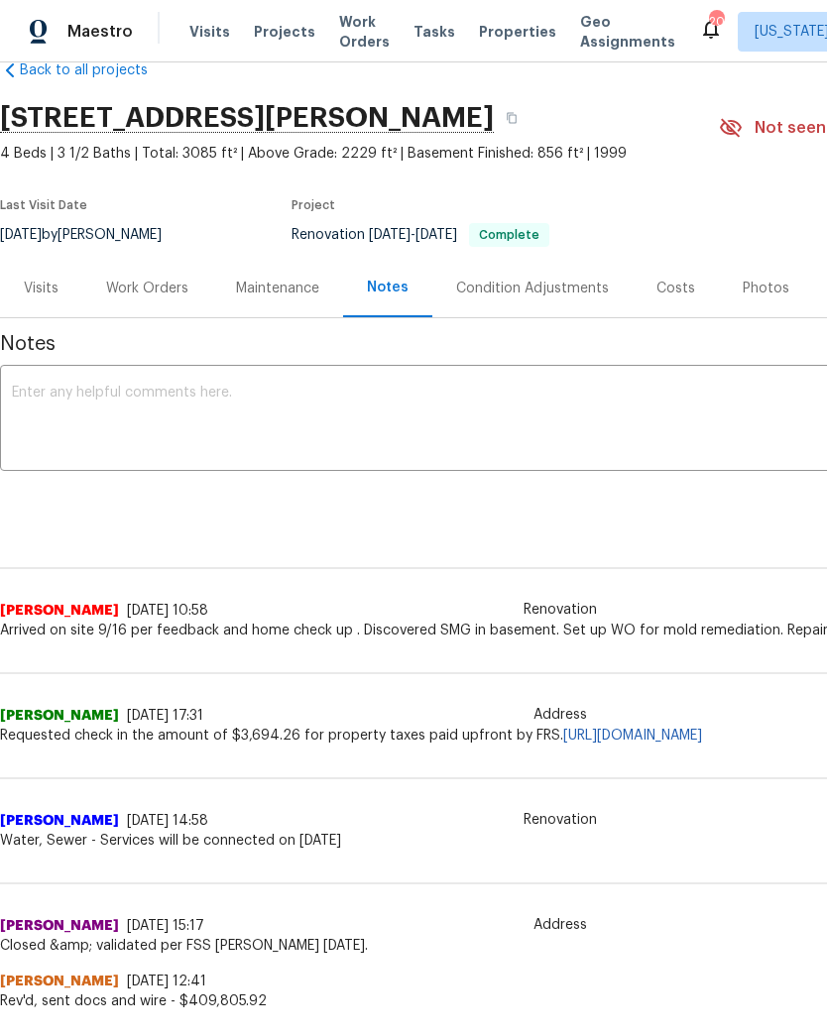
scroll to position [41, 0]
click at [325, 409] on textarea at bounding box center [560, 421] width 1097 height 69
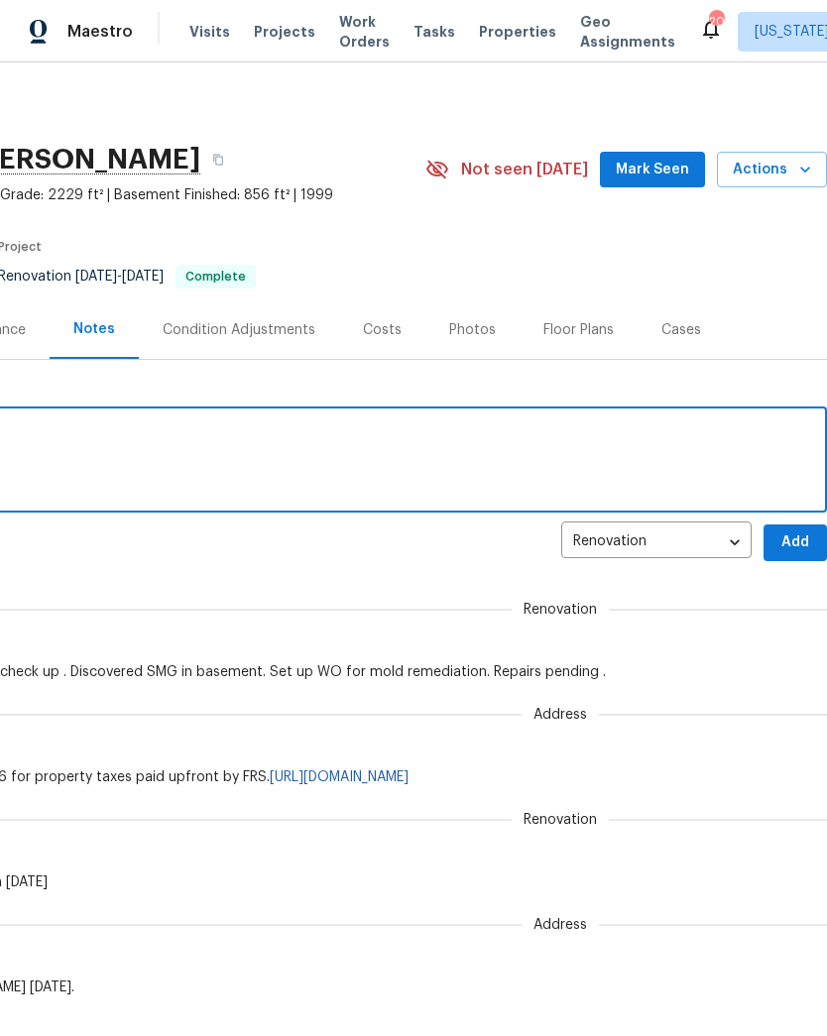
scroll to position [0, 293]
type textarea "9/19 post mit repairs completed ."
click at [796, 539] on span "Add" at bounding box center [795, 542] width 32 height 25
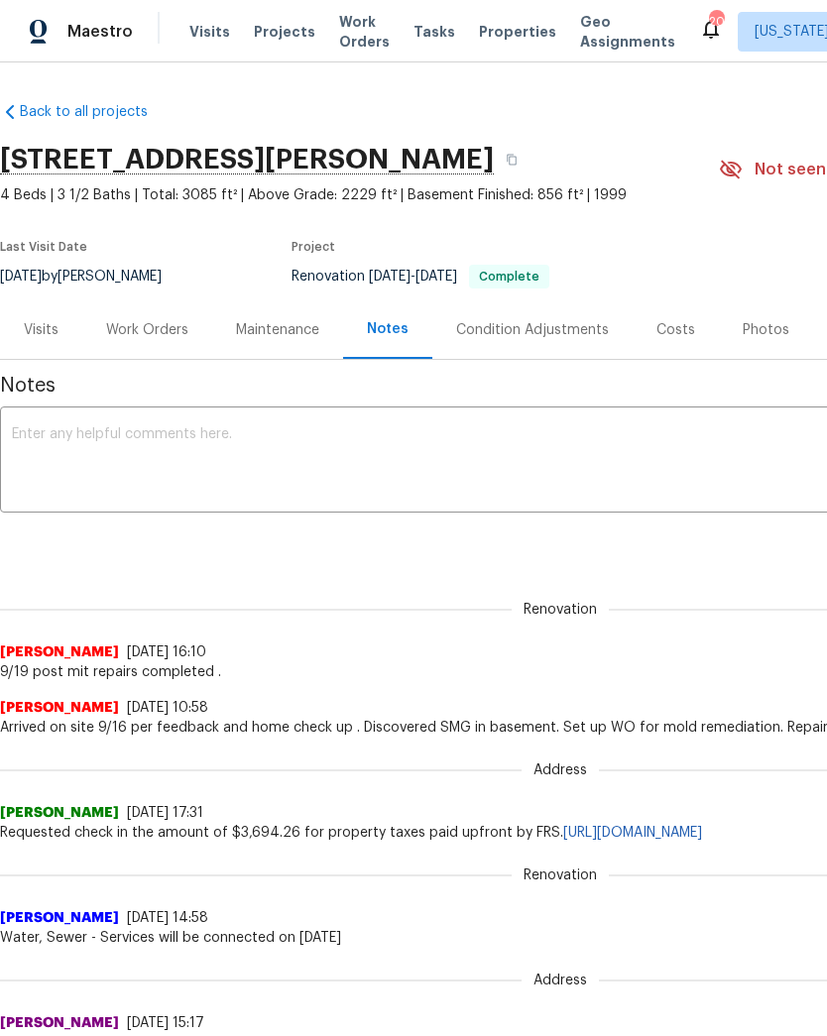
scroll to position [0, 0]
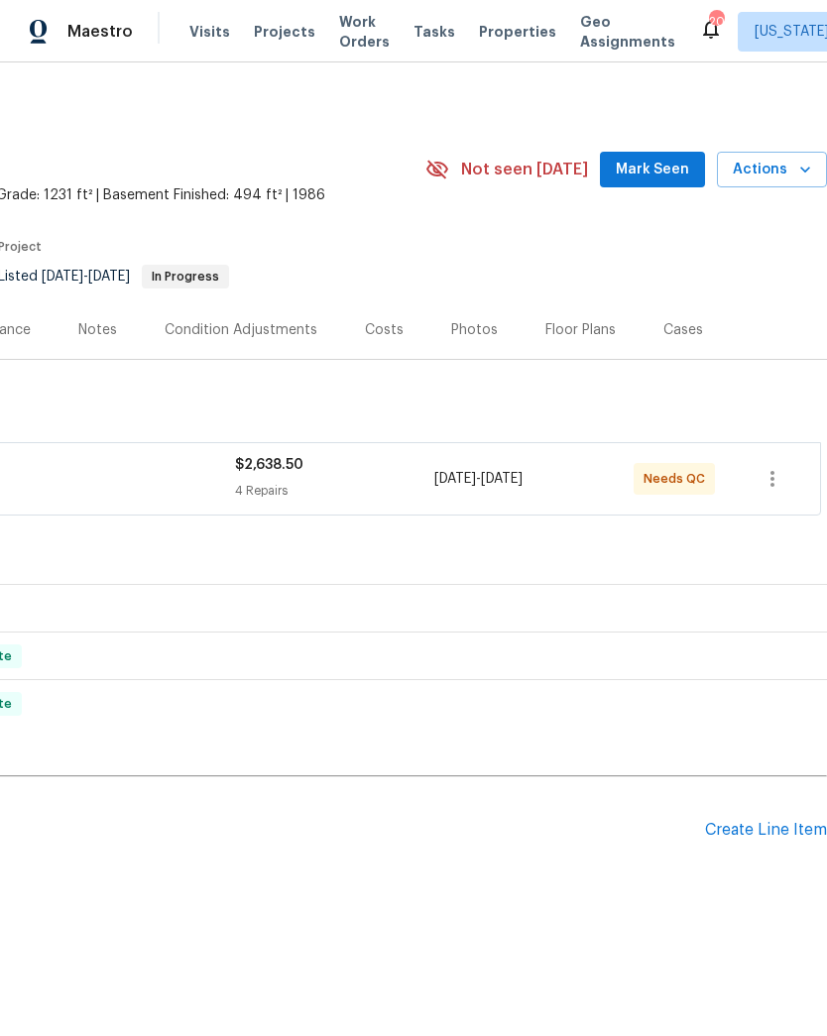
scroll to position [0, 293]
click at [236, 473] on div "$2,638.50" at bounding box center [334, 465] width 199 height 20
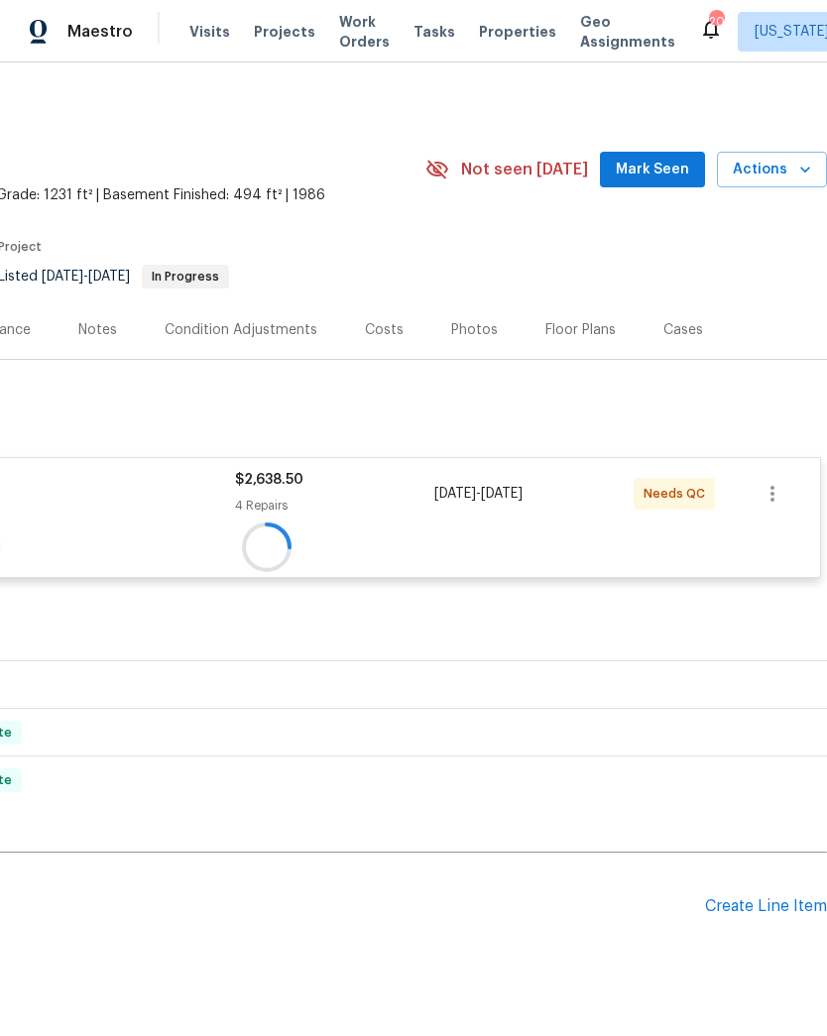
click at [235, 473] on span "$2,638.50" at bounding box center [269, 480] width 68 height 14
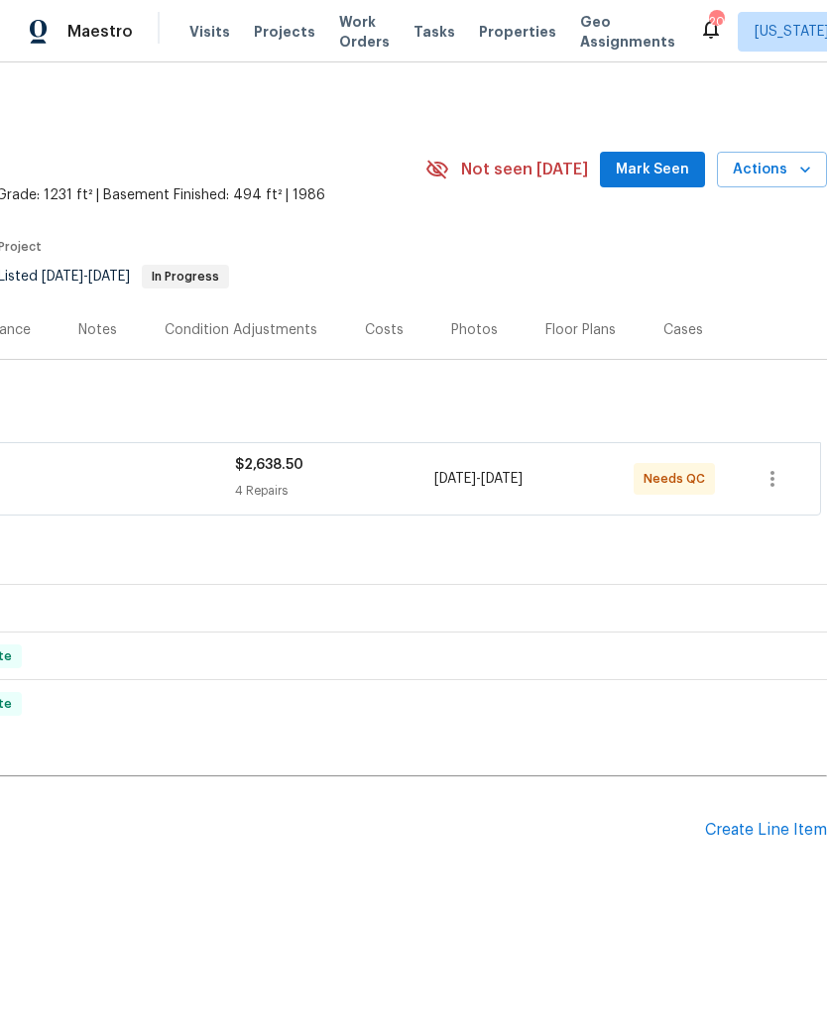
click at [369, 479] on div "$2,638.50 4 Repairs" at bounding box center [334, 479] width 199 height 48
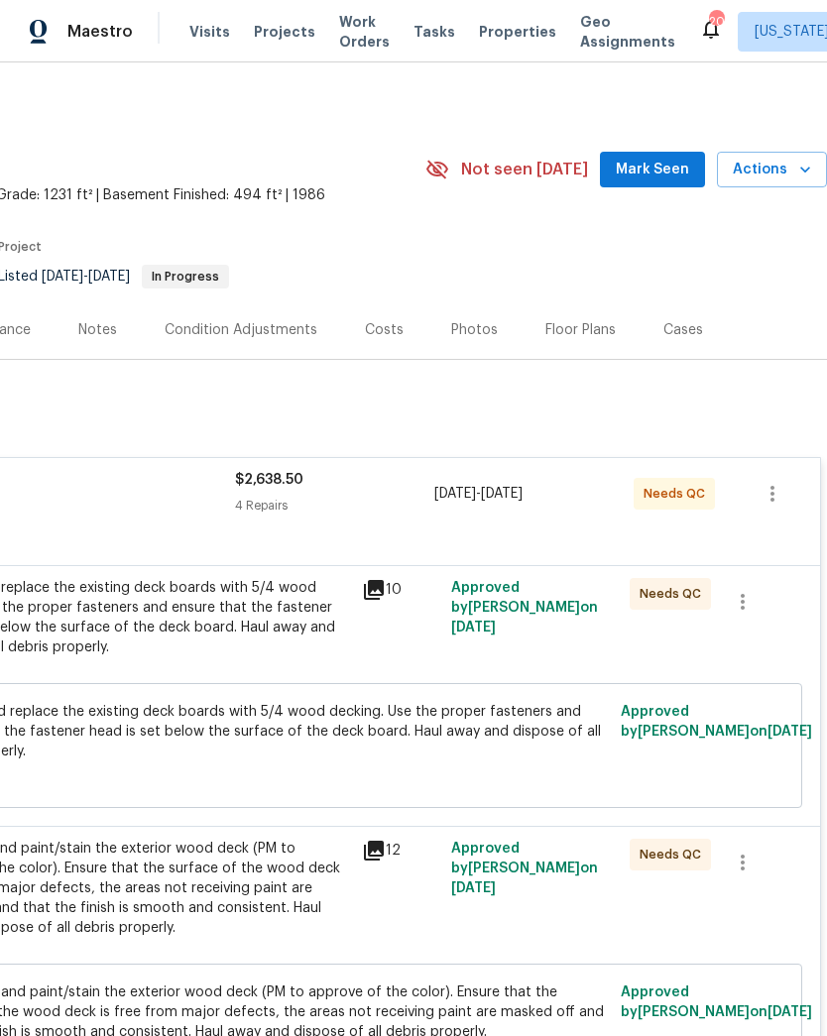
click at [264, 631] on div "Remove and replace the existing deck boards with 5/4 wood decking. Use the prop…" at bounding box center [133, 617] width 434 height 79
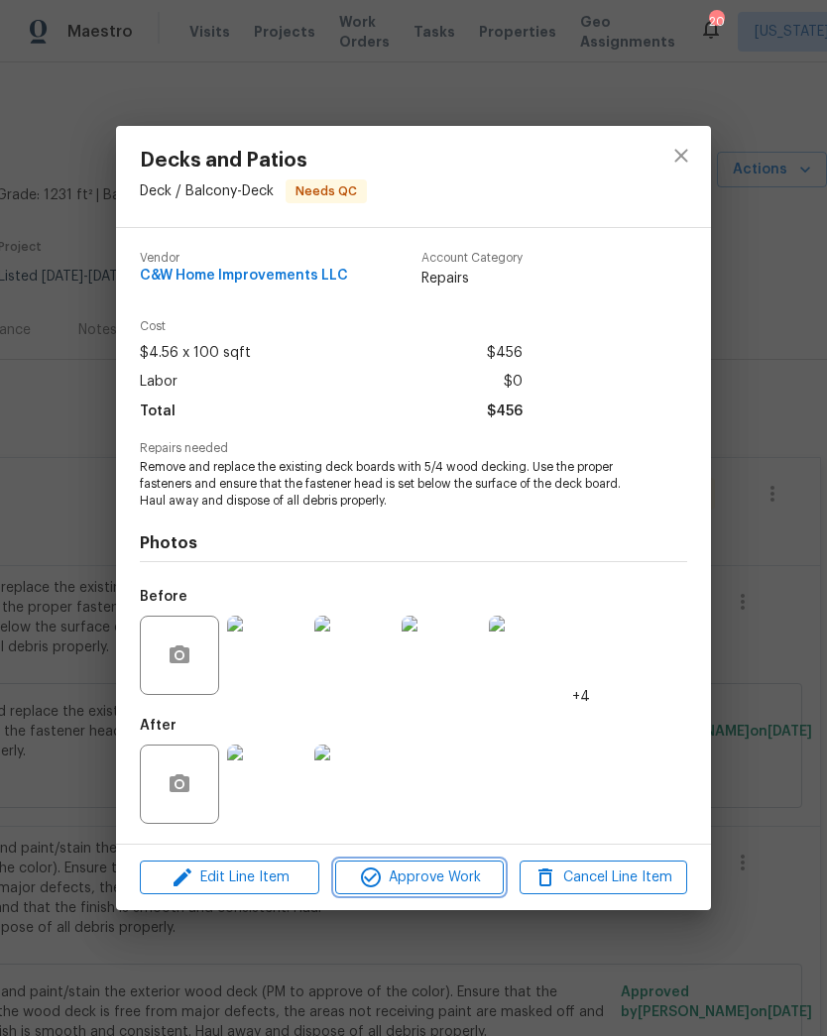
click at [436, 879] on span "Approve Work" at bounding box center [419, 878] width 156 height 25
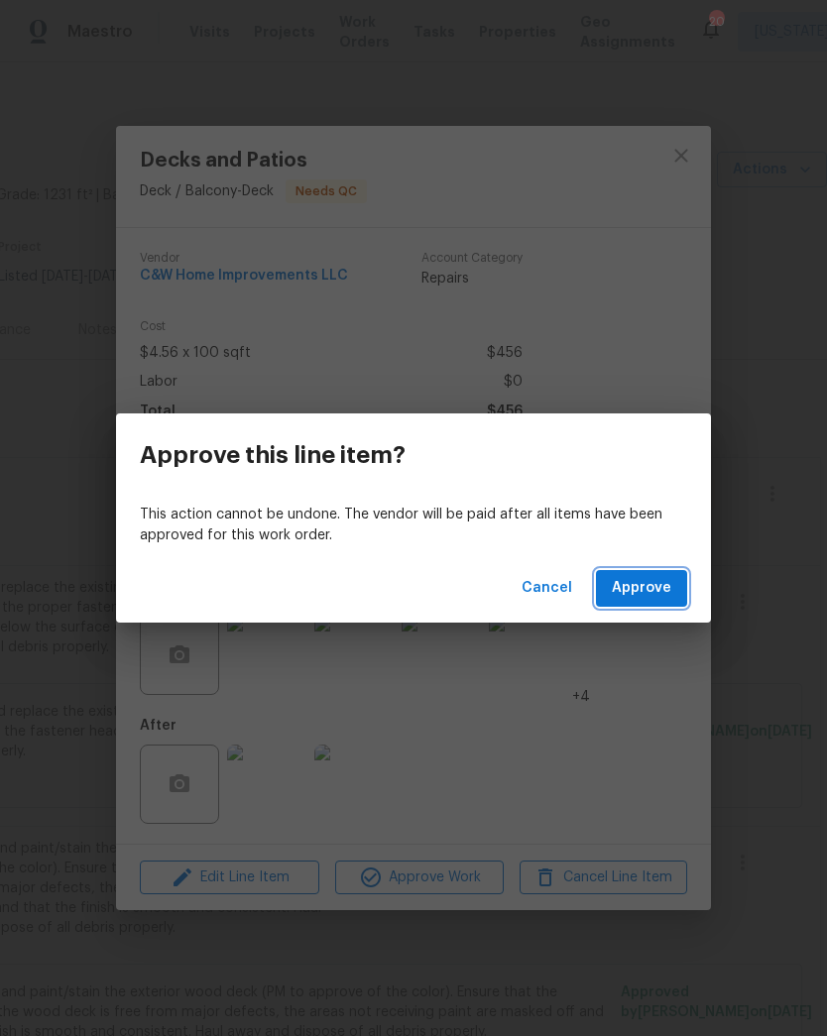
click at [652, 587] on span "Approve" at bounding box center [641, 588] width 59 height 25
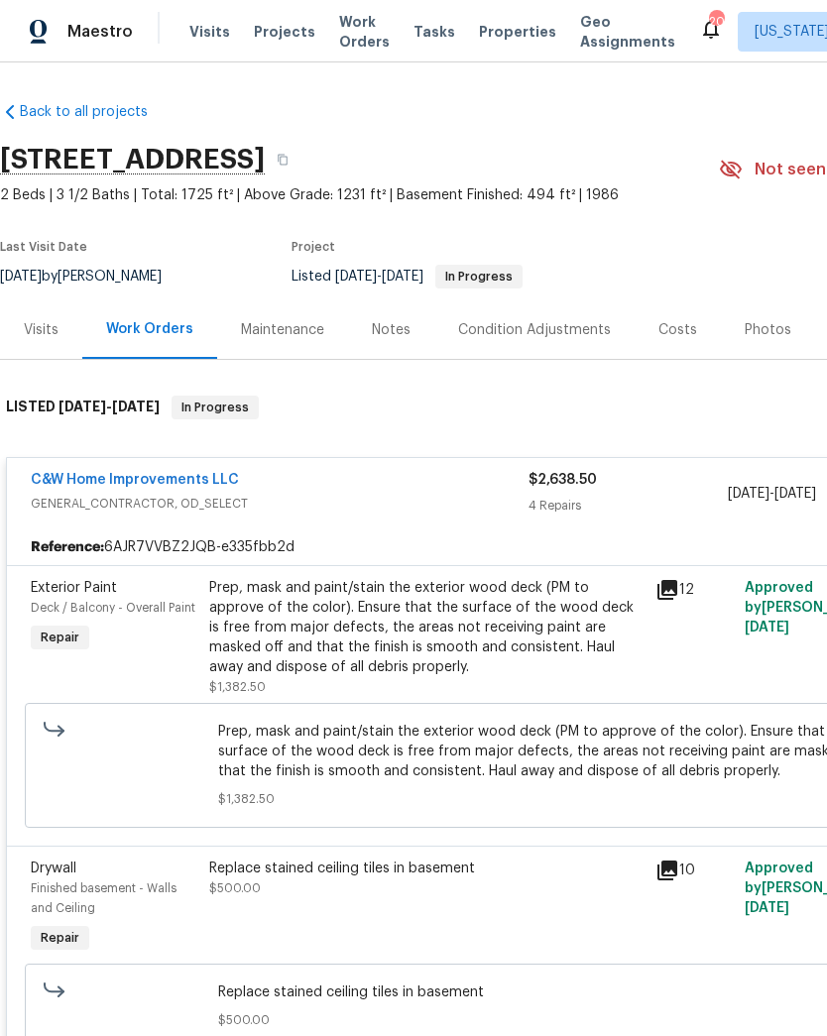
scroll to position [0, 0]
click at [424, 647] on div "Prep, mask and paint/stain the exterior wood deck (PM to approve of the color).…" at bounding box center [426, 627] width 434 height 99
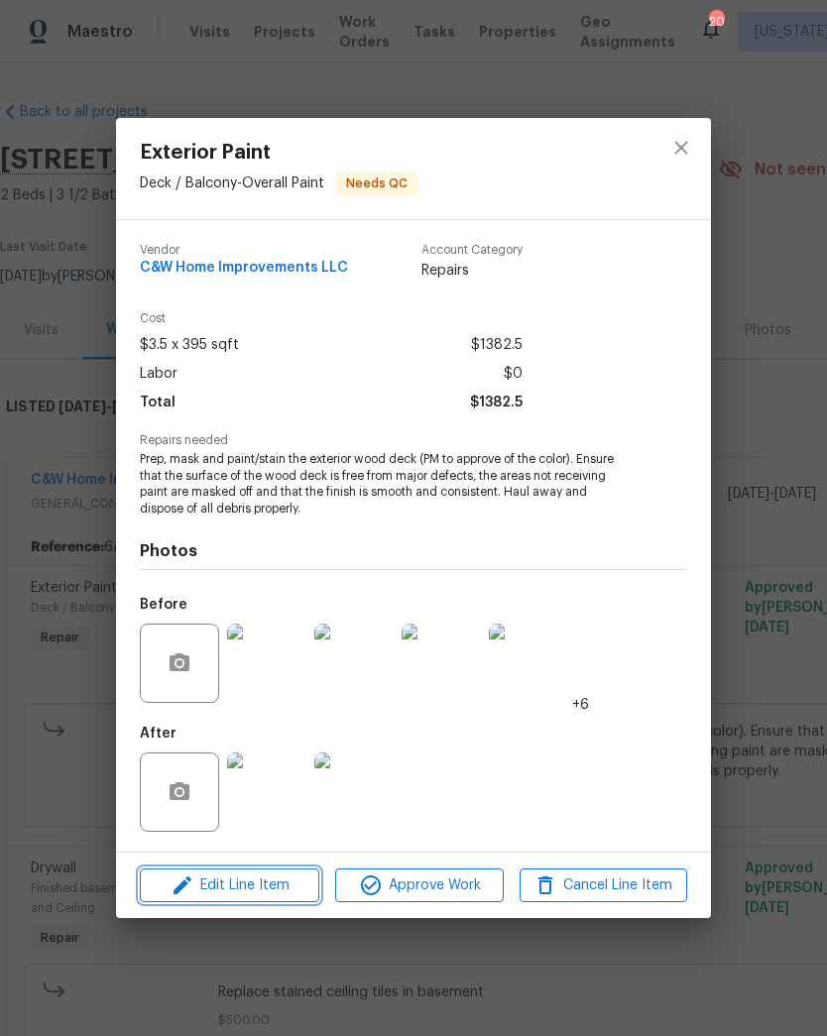
click at [270, 886] on span "Edit Line Item" at bounding box center [230, 885] width 168 height 25
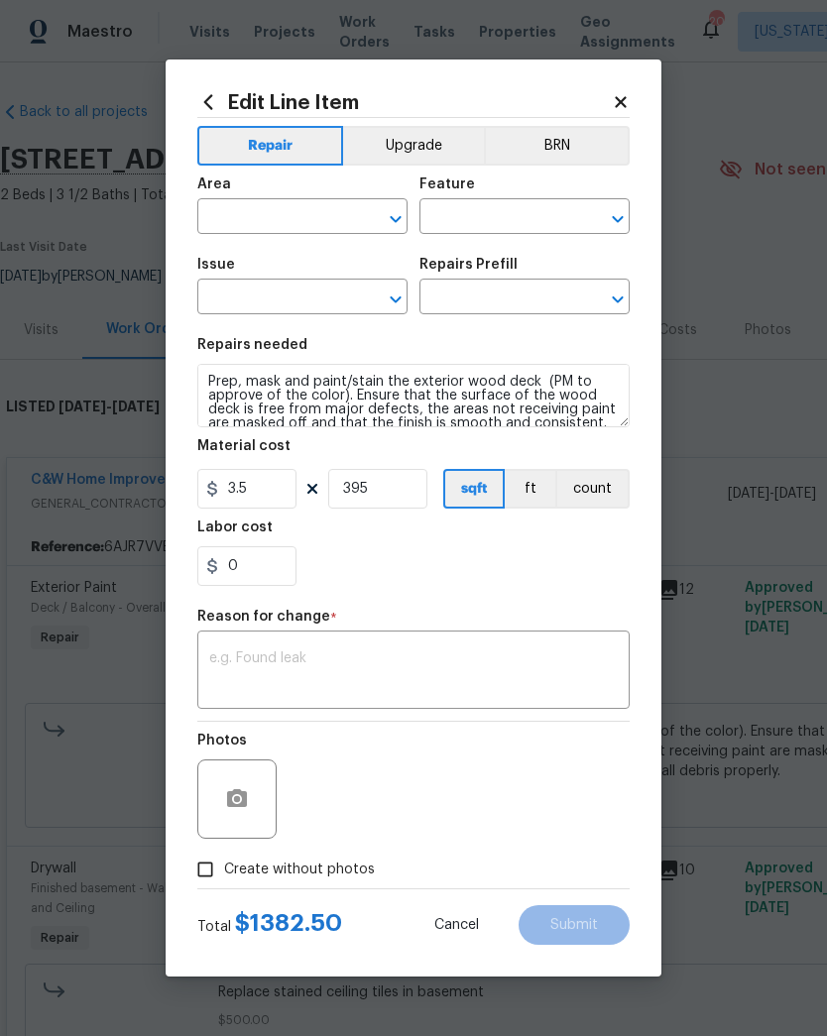
type input "Deck / Balcony"
type input "Overall Paint"
type input "Exterior Paint"
type input "Paint/Stain Deck $3.50"
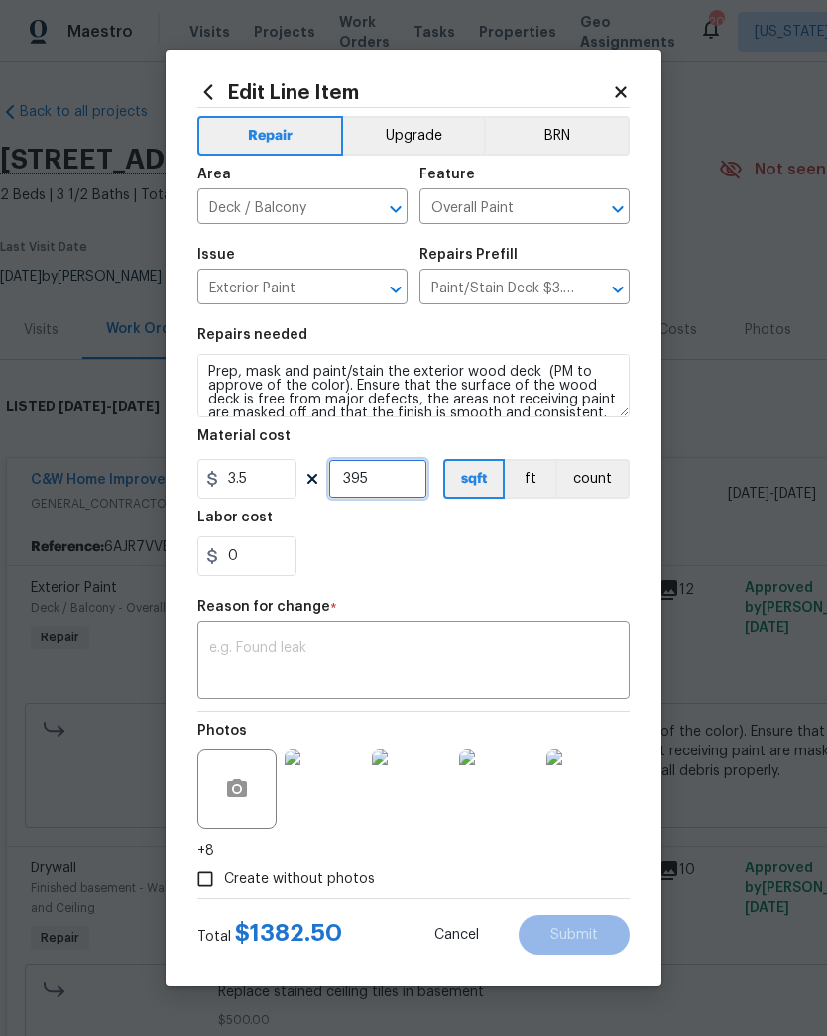
click at [398, 479] on input "395" at bounding box center [377, 479] width 99 height 40
click at [457, 549] on div "0" at bounding box center [413, 556] width 432 height 40
click at [396, 483] on input "500" at bounding box center [377, 479] width 99 height 40
click at [481, 549] on div "0" at bounding box center [413, 556] width 432 height 40
click at [409, 478] on input "650" at bounding box center [377, 479] width 99 height 40
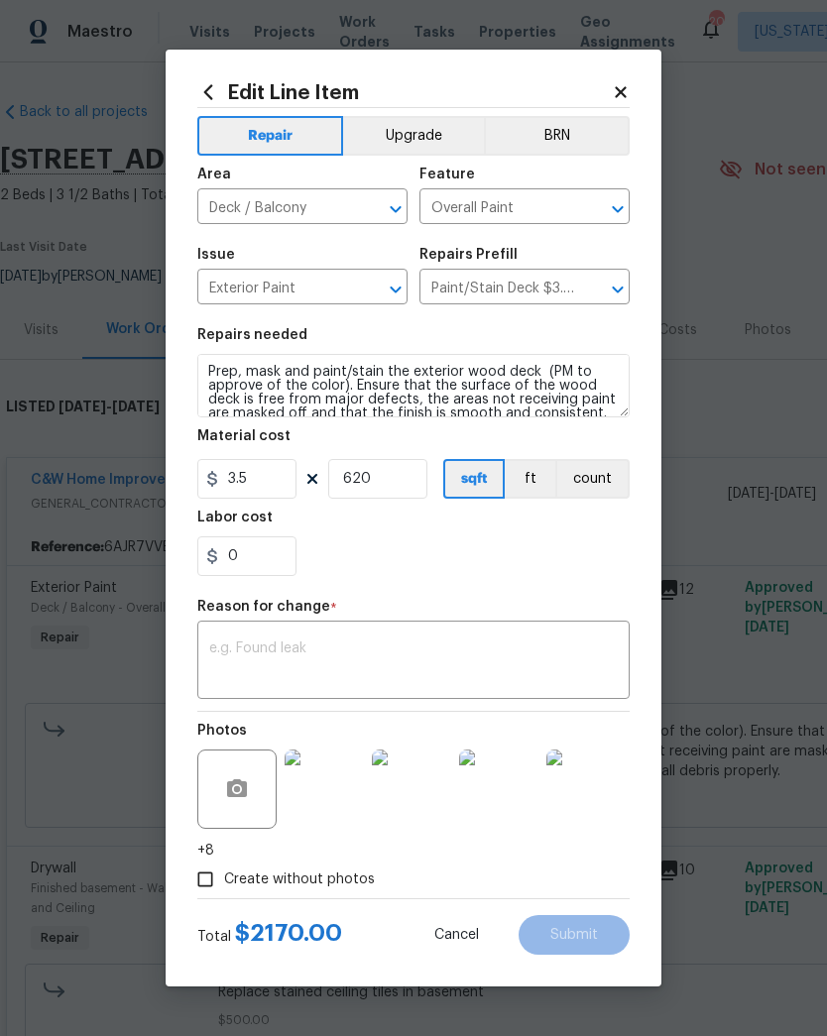
click at [488, 573] on div "0" at bounding box center [413, 556] width 432 height 40
click at [399, 477] on input "620" at bounding box center [377, 479] width 99 height 40
click at [461, 572] on div "0" at bounding box center [413, 556] width 432 height 40
click at [393, 478] on input "610" at bounding box center [377, 479] width 99 height 40
click at [429, 573] on div "0" at bounding box center [413, 556] width 432 height 40
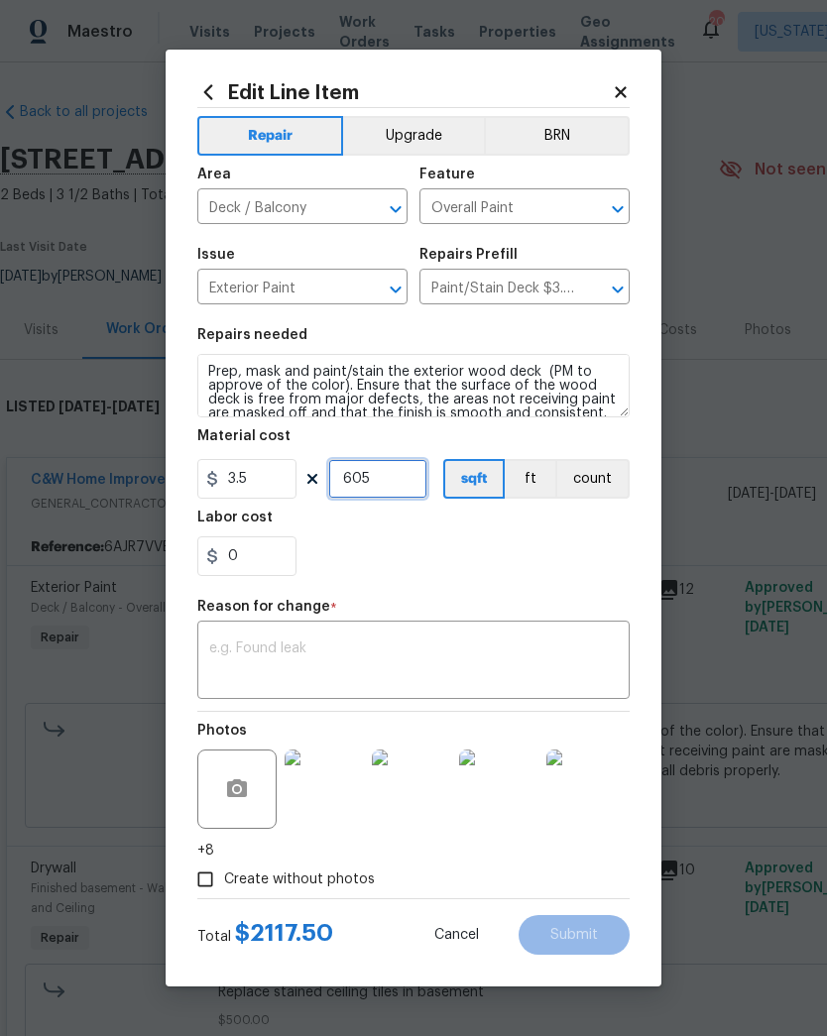
click at [392, 486] on input "605" at bounding box center [377, 479] width 99 height 40
type input "595"
click at [451, 570] on div "0" at bounding box center [413, 556] width 432 height 40
click at [337, 670] on textarea at bounding box center [413, 662] width 408 height 42
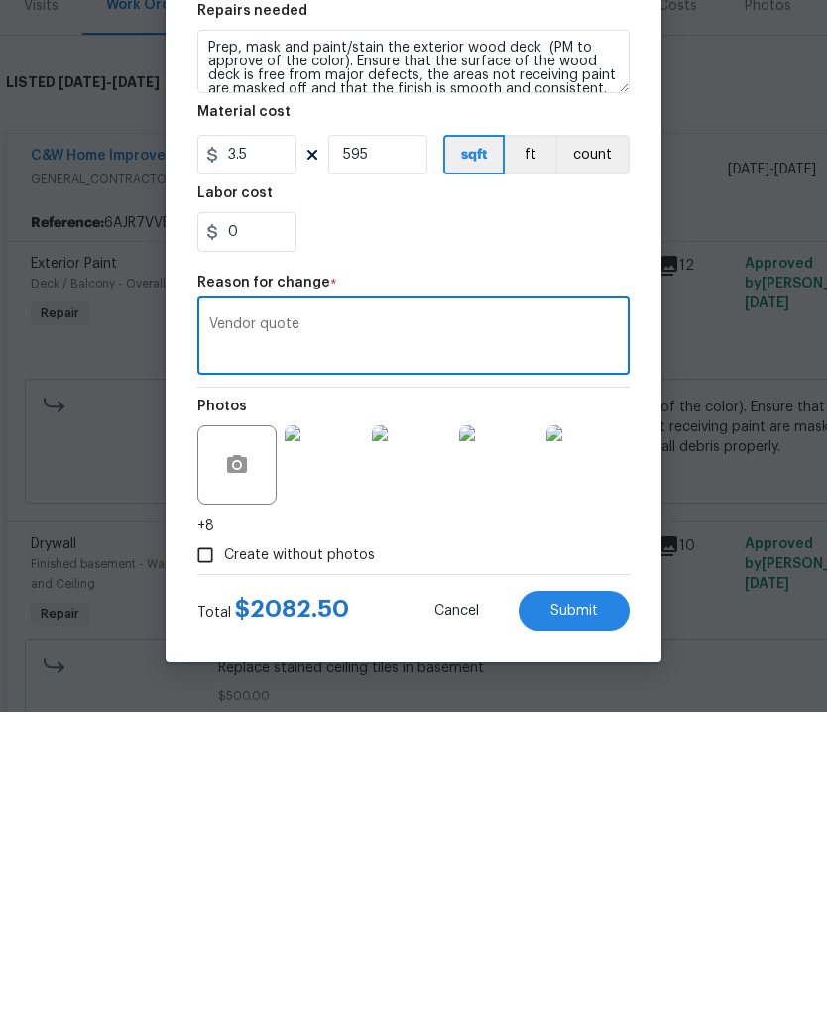
type textarea "Vendor quote"
click at [583, 928] on span "Submit" at bounding box center [574, 935] width 48 height 15
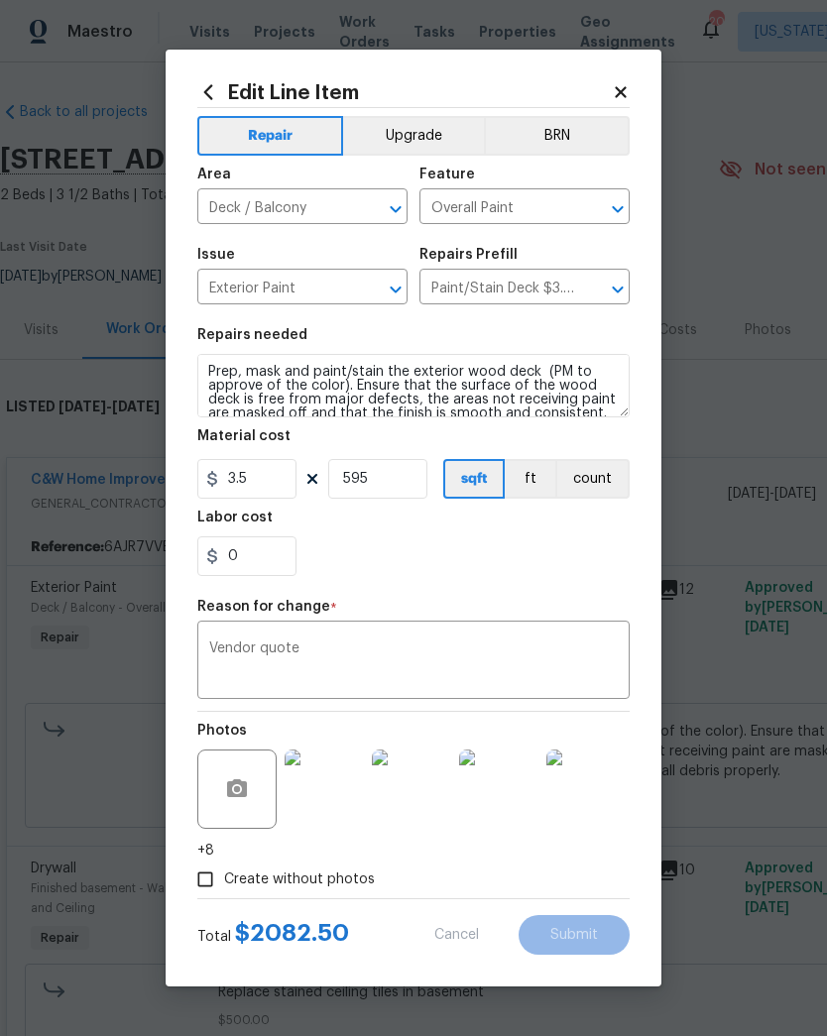
type input "395"
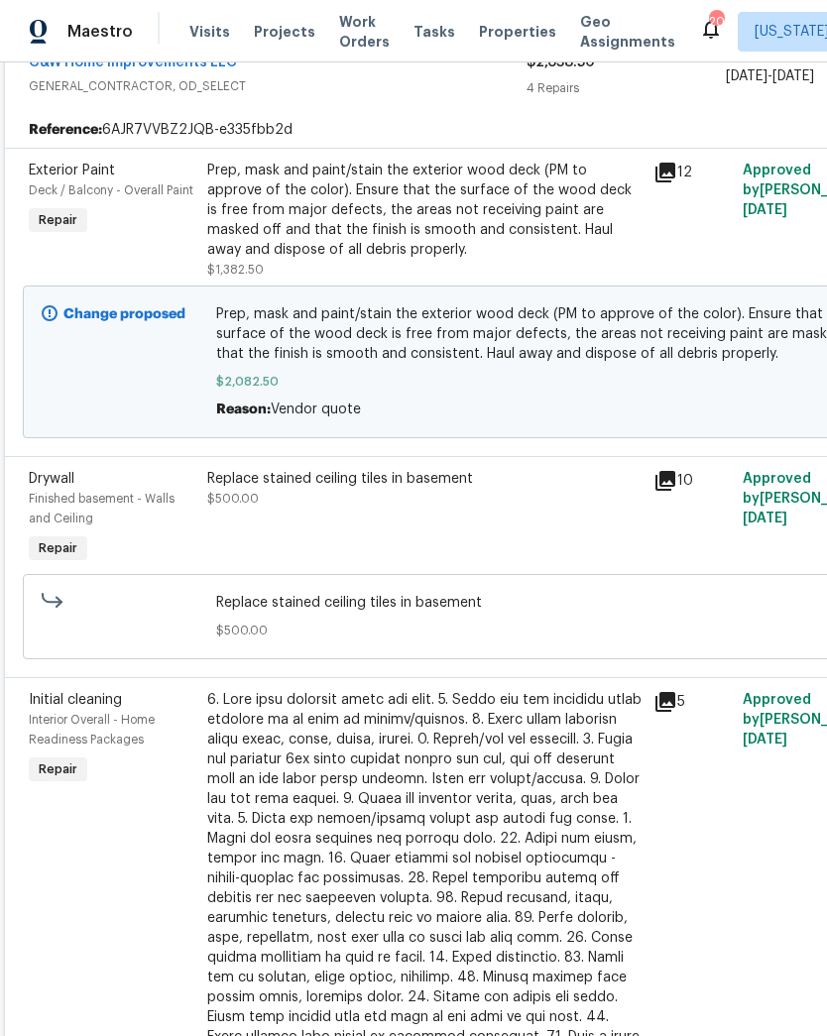
scroll to position [414, 2]
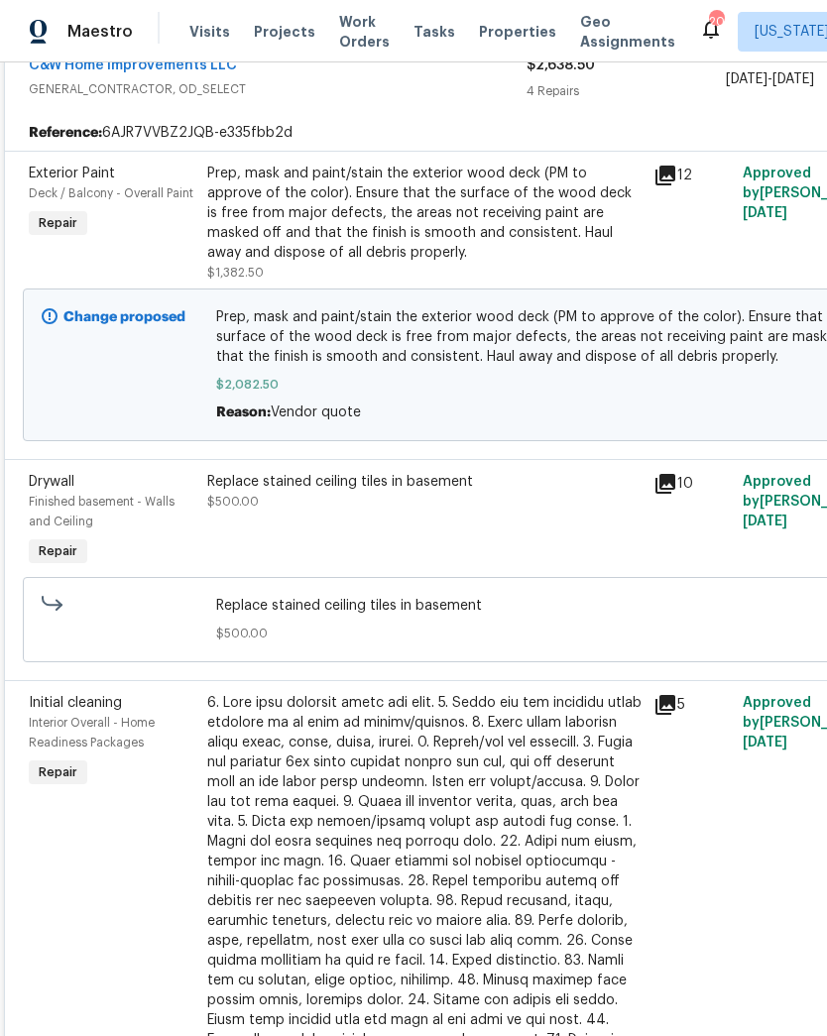
click at [472, 519] on div "Replace stained ceiling tiles in basement $500.00" at bounding box center [424, 521] width 446 height 111
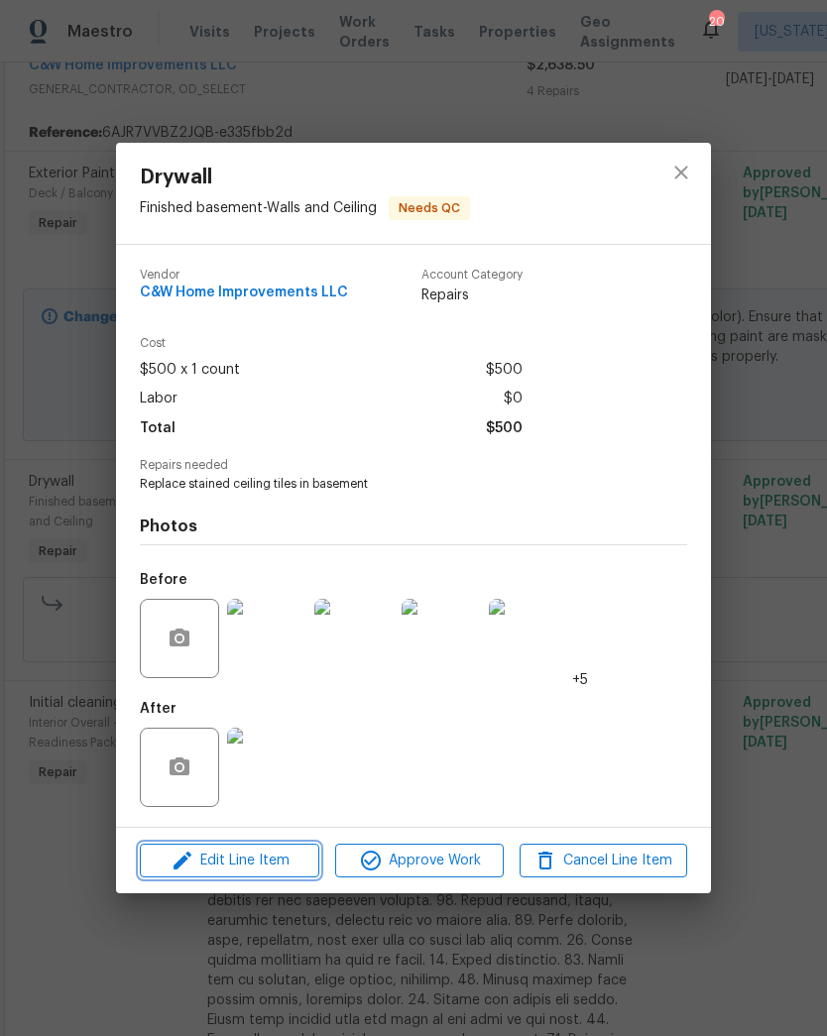
click at [277, 866] on span "Edit Line Item" at bounding box center [230, 861] width 168 height 25
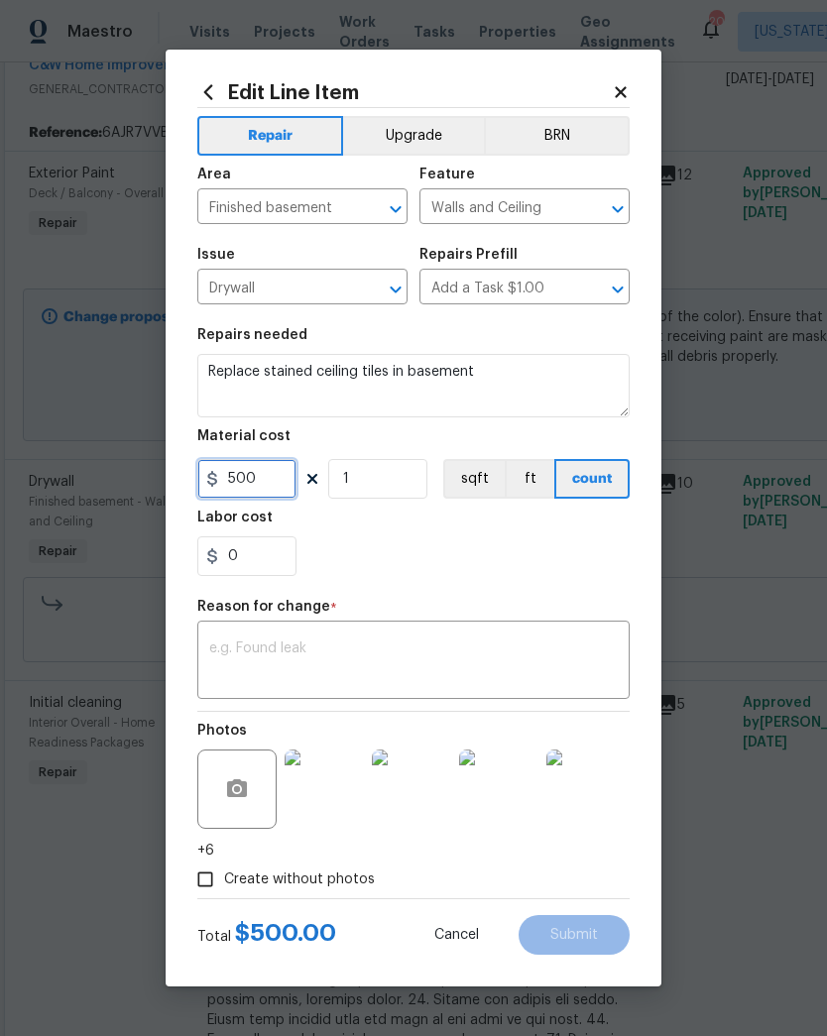
click at [274, 485] on input "500" at bounding box center [246, 479] width 99 height 40
type input "1000"
click at [482, 653] on textarea at bounding box center [413, 662] width 408 height 42
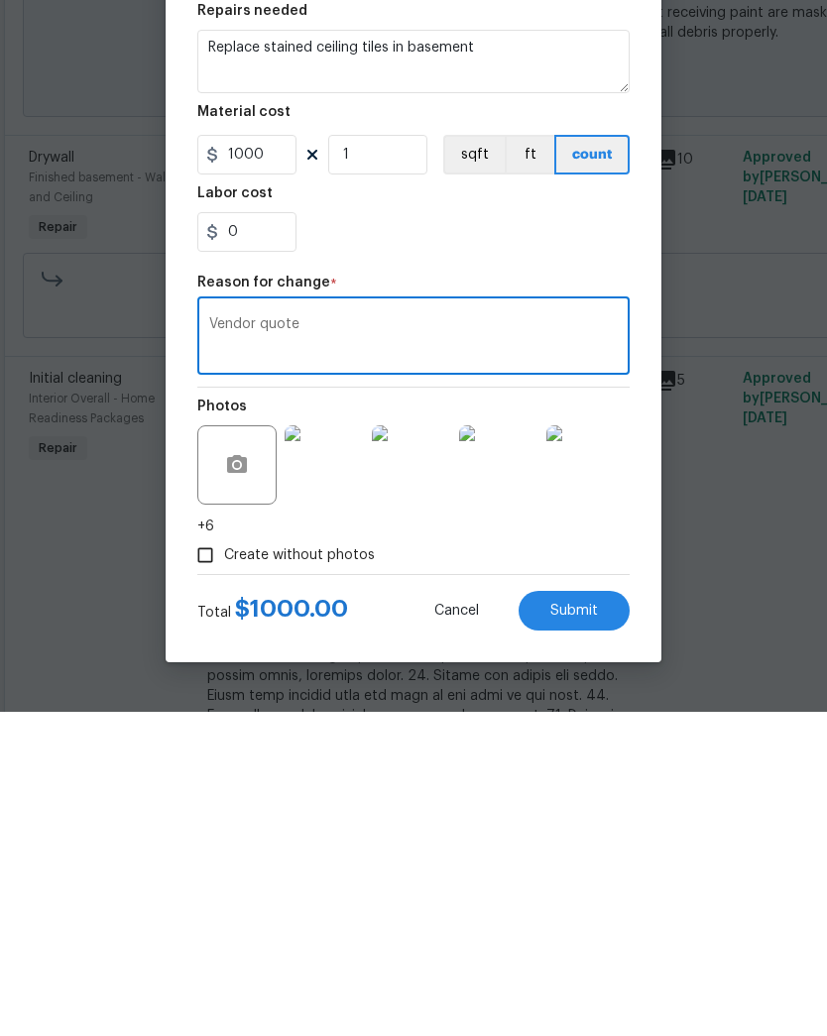
type textarea "Vendor quote"
click at [583, 915] on button "Submit" at bounding box center [574, 935] width 111 height 40
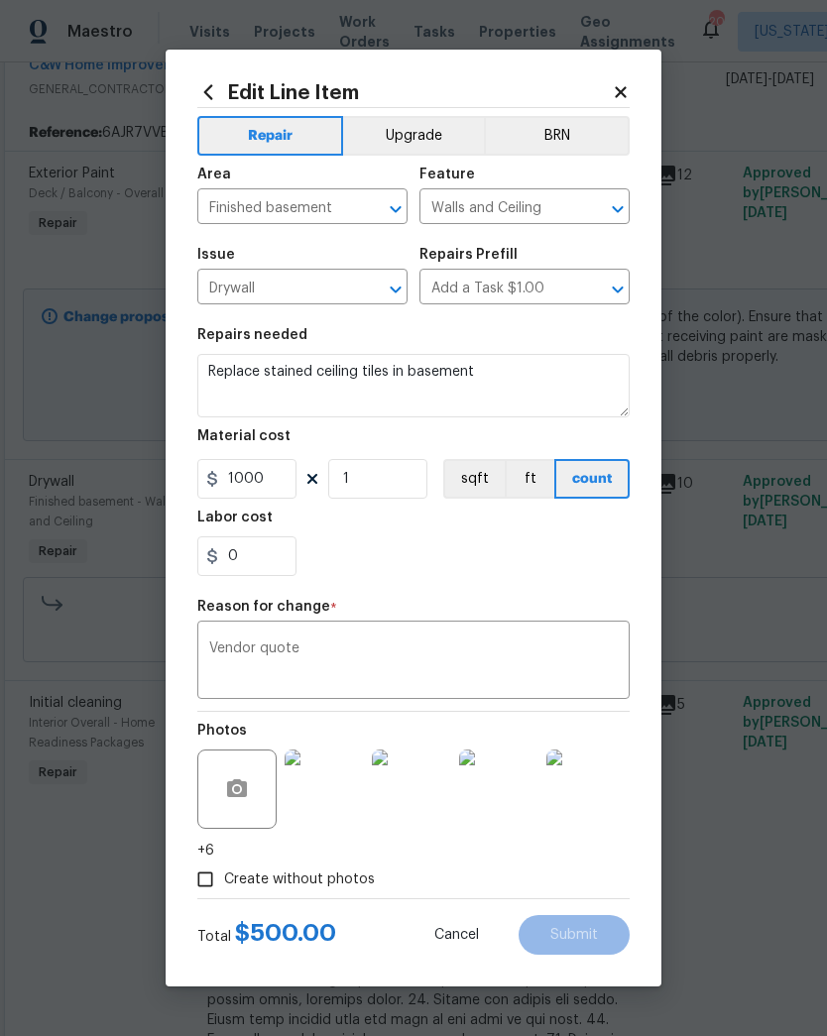
type input "500"
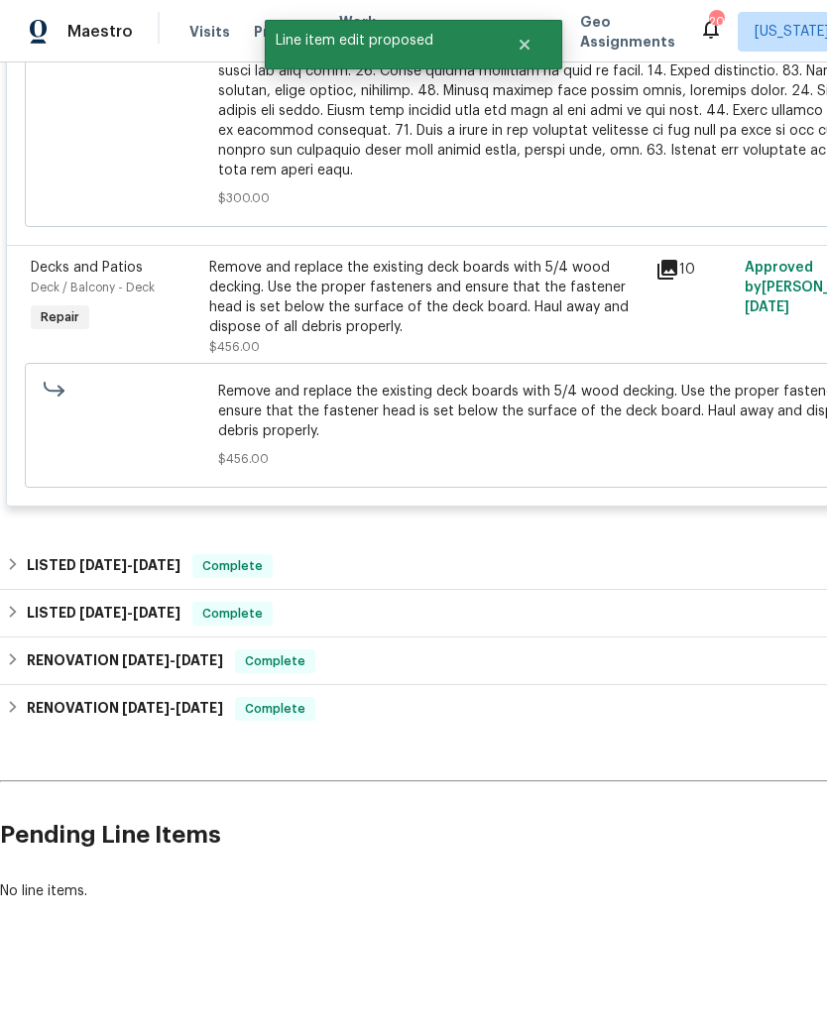
scroll to position [1699, 0]
click at [384, 418] on span "Remove and replace the existing deck boards with 5/4 wood decking. Use the prop…" at bounding box center [560, 411] width 685 height 59
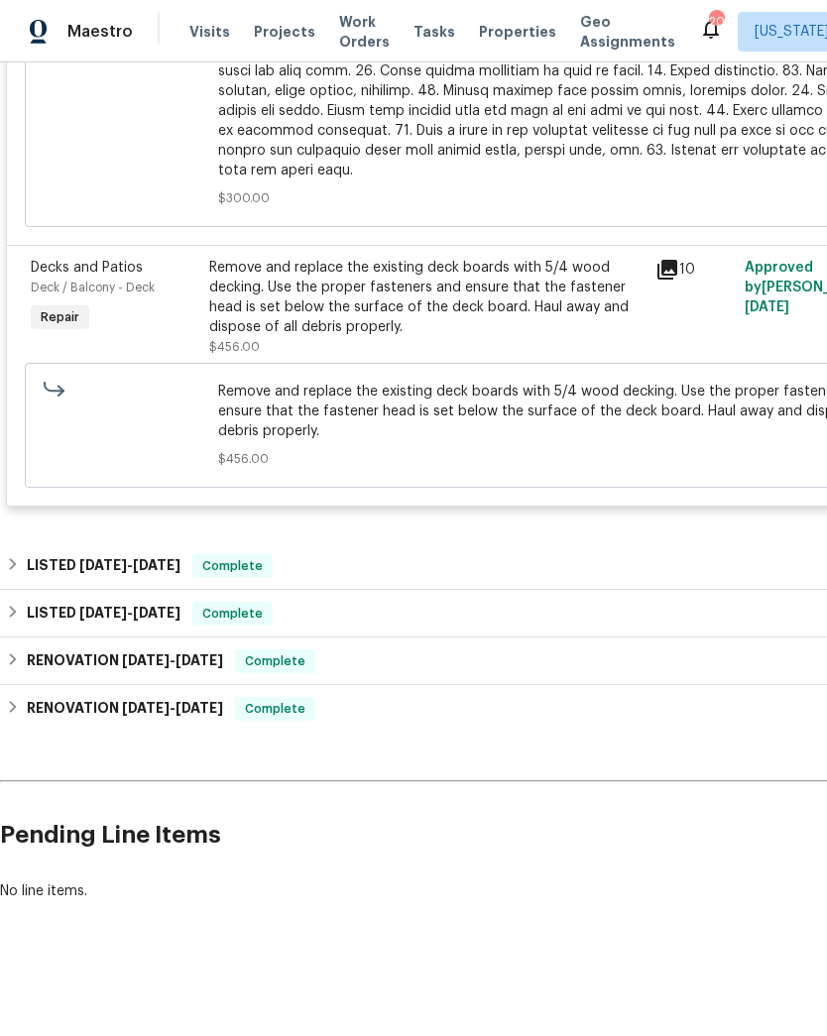
click at [470, 306] on div "Remove and replace the existing deck boards with 5/4 wood decking. Use the prop…" at bounding box center [426, 297] width 434 height 79
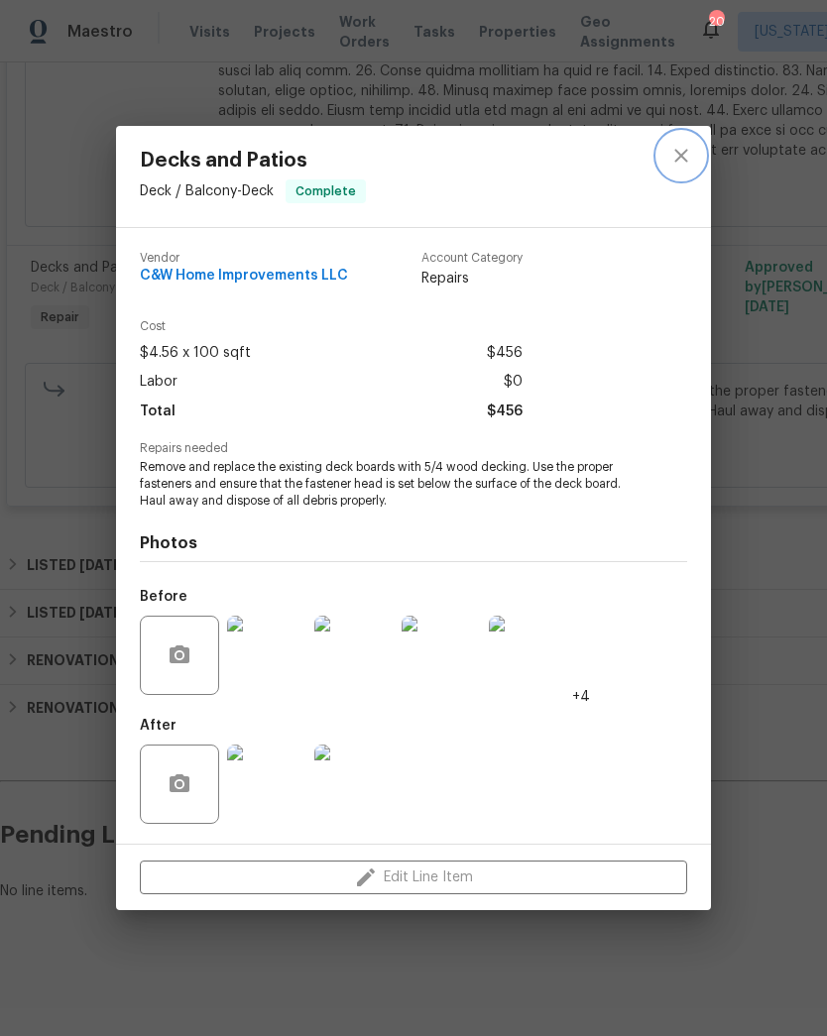
click at [671, 167] on button "close" at bounding box center [681, 156] width 48 height 48
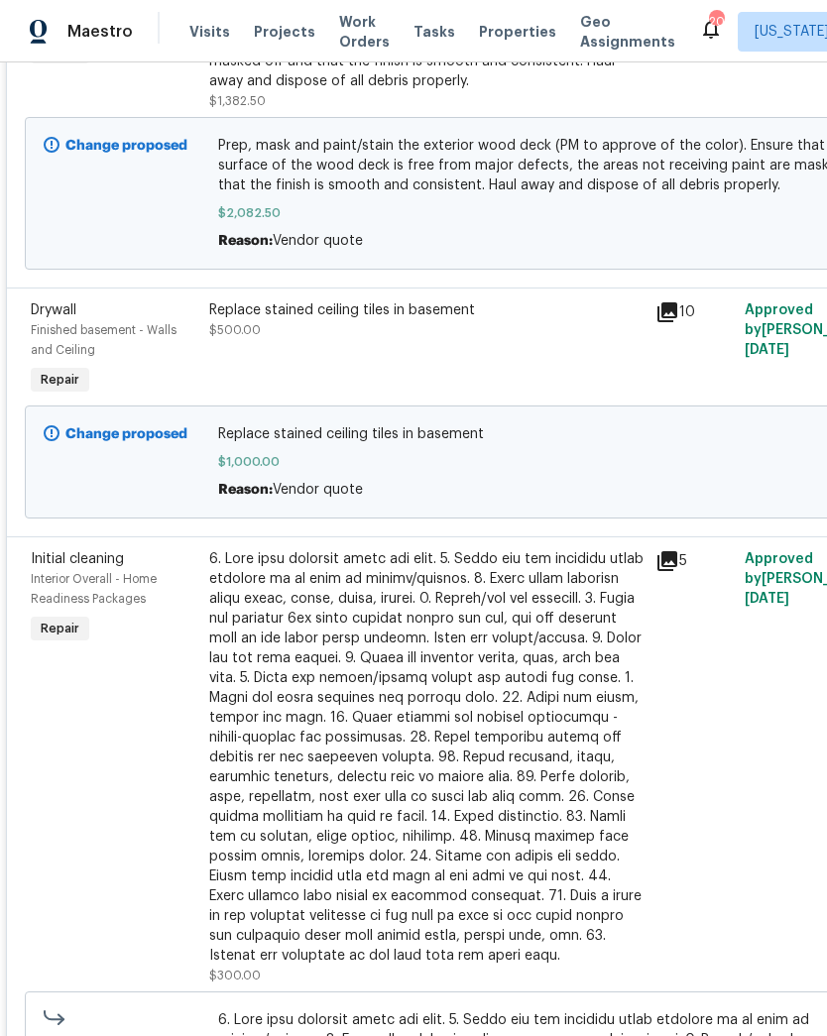
scroll to position [586, 0]
click at [405, 666] on div at bounding box center [426, 757] width 434 height 416
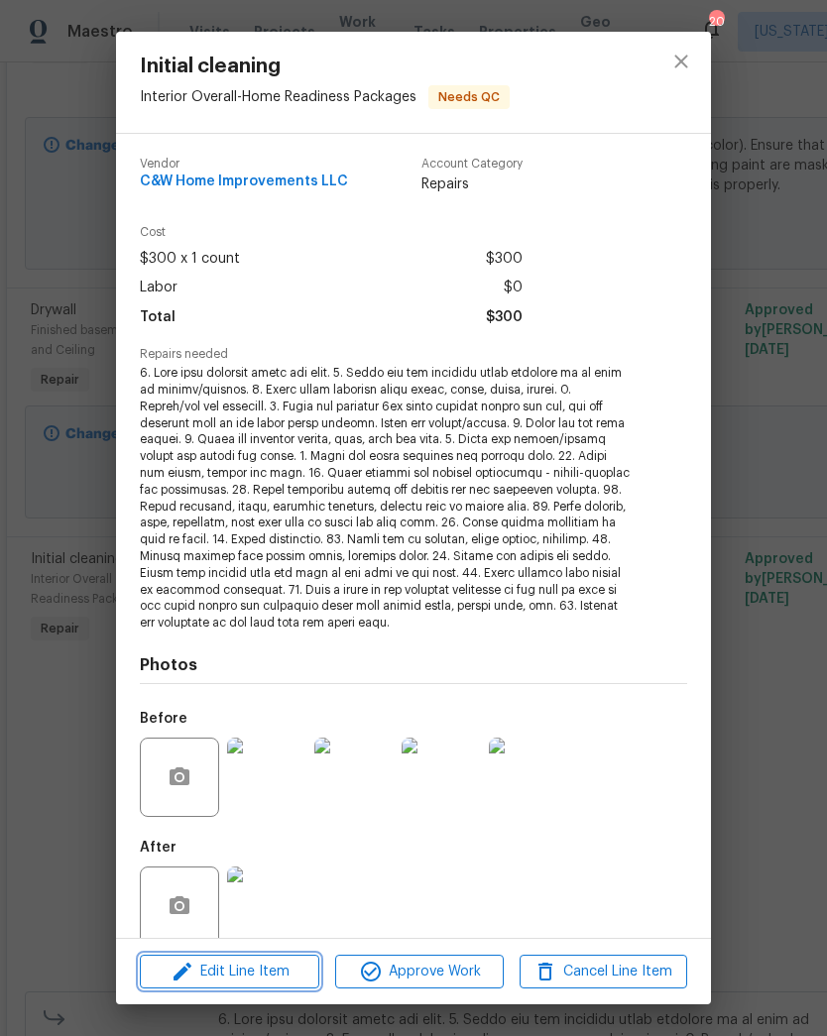
click at [294, 966] on span "Edit Line Item" at bounding box center [230, 972] width 168 height 25
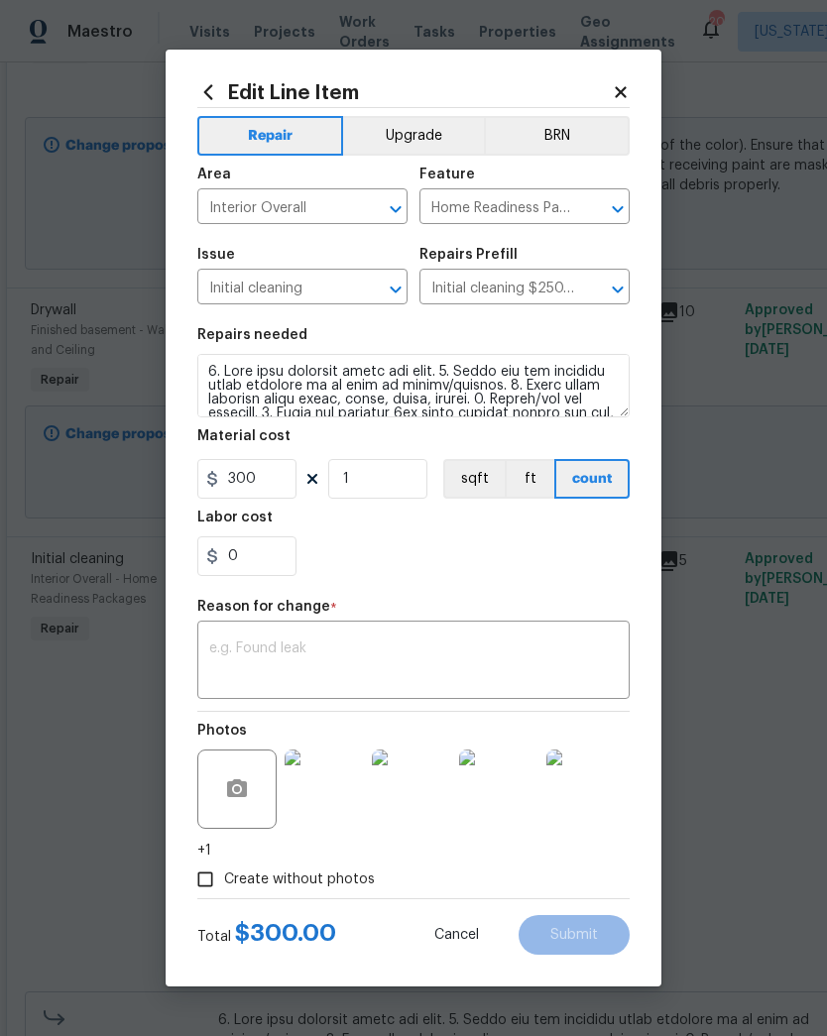
click at [613, 83] on icon at bounding box center [621, 92] width 18 height 18
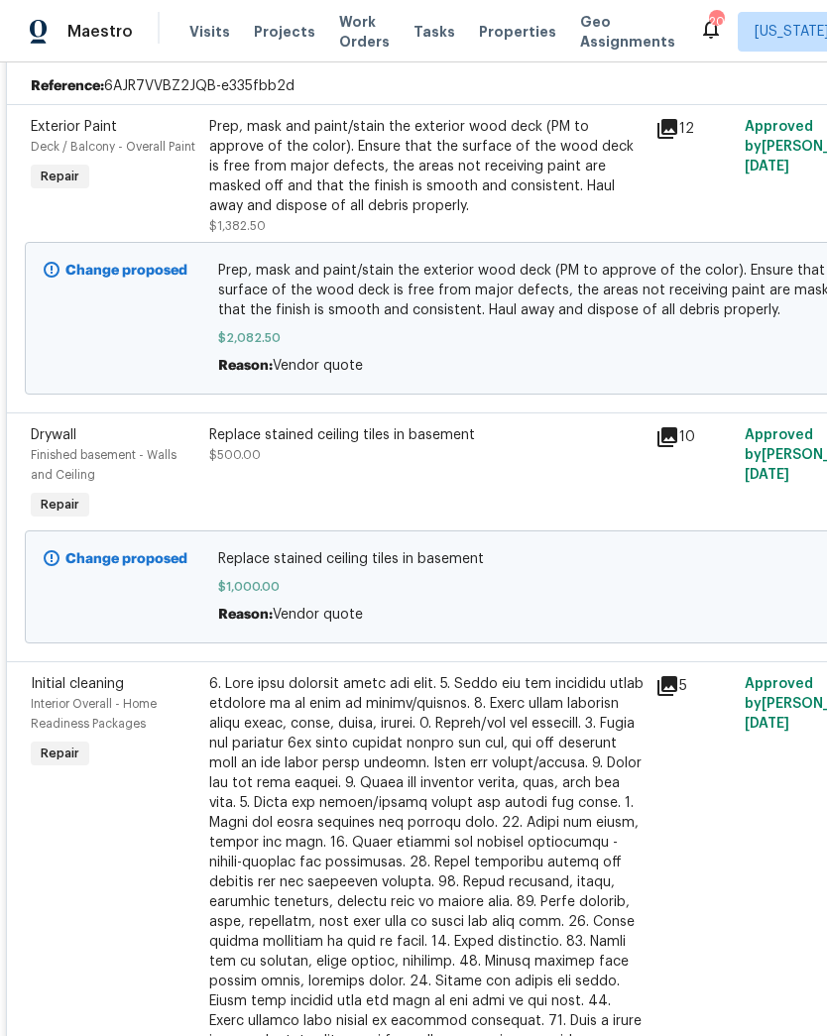
scroll to position [460, 0]
click at [319, 592] on span "$1,000.00" at bounding box center [560, 588] width 685 height 20
click at [383, 475] on div "Replace stained ceiling tiles in basement $500.00" at bounding box center [426, 475] width 446 height 111
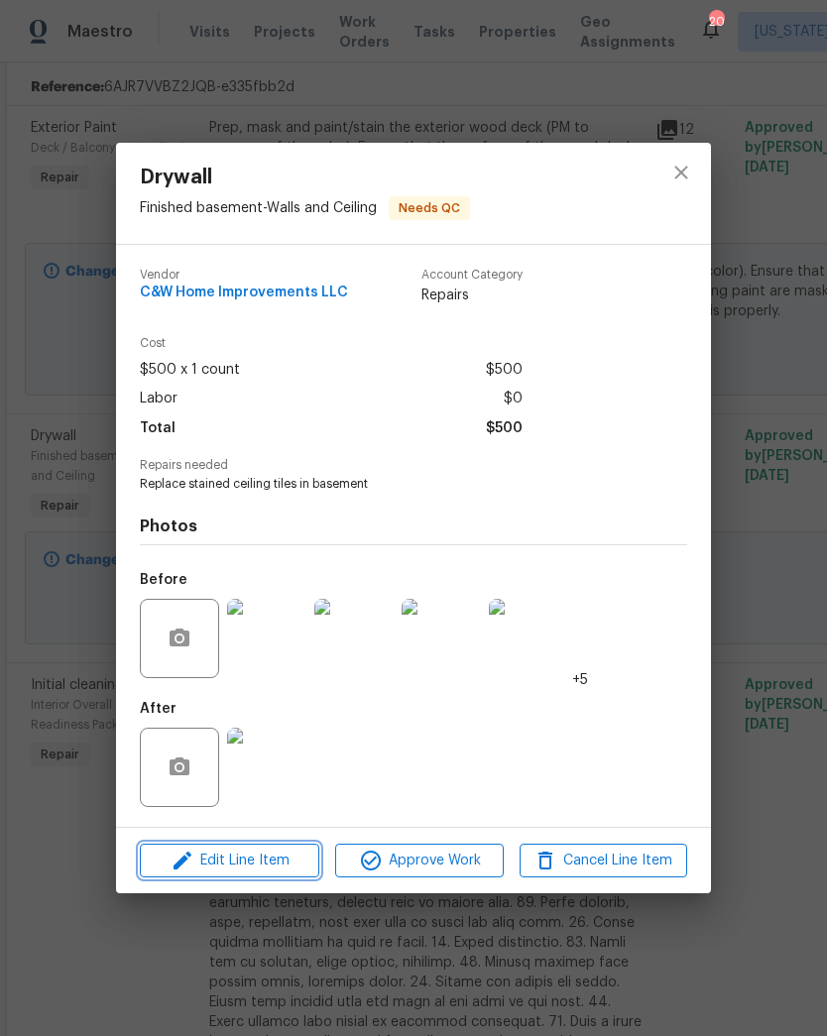
click at [291, 863] on span "Edit Line Item" at bounding box center [230, 861] width 168 height 25
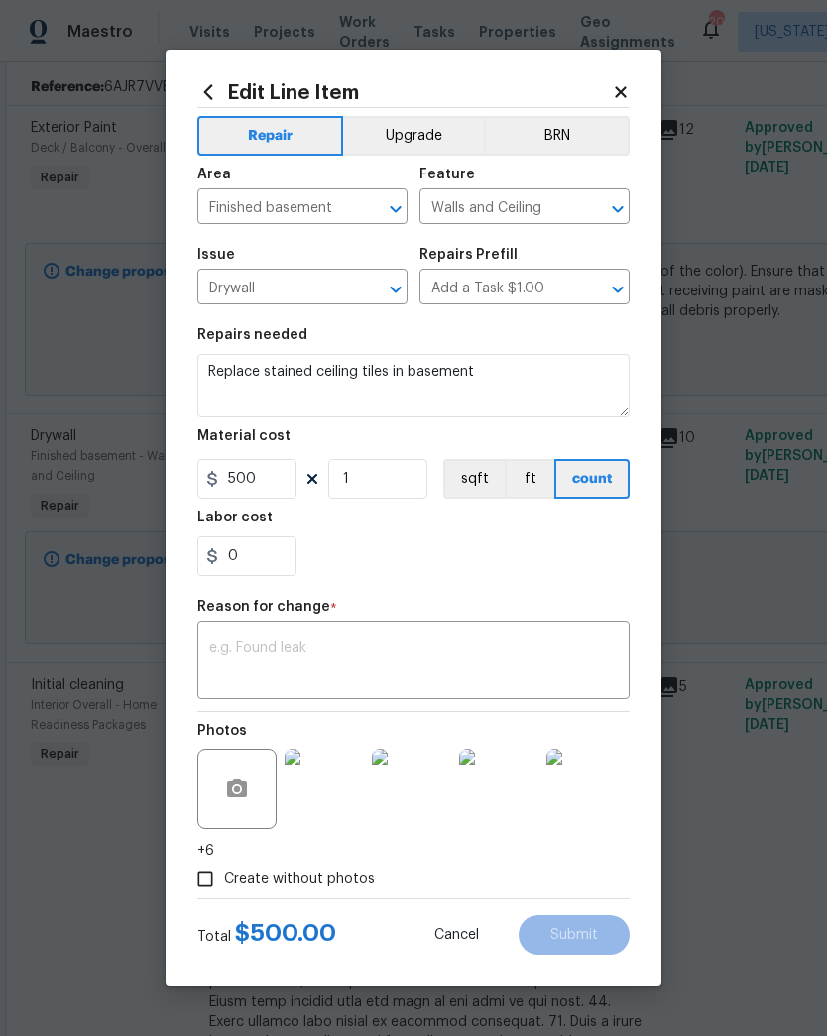
click at [623, 83] on icon at bounding box center [621, 92] width 18 height 18
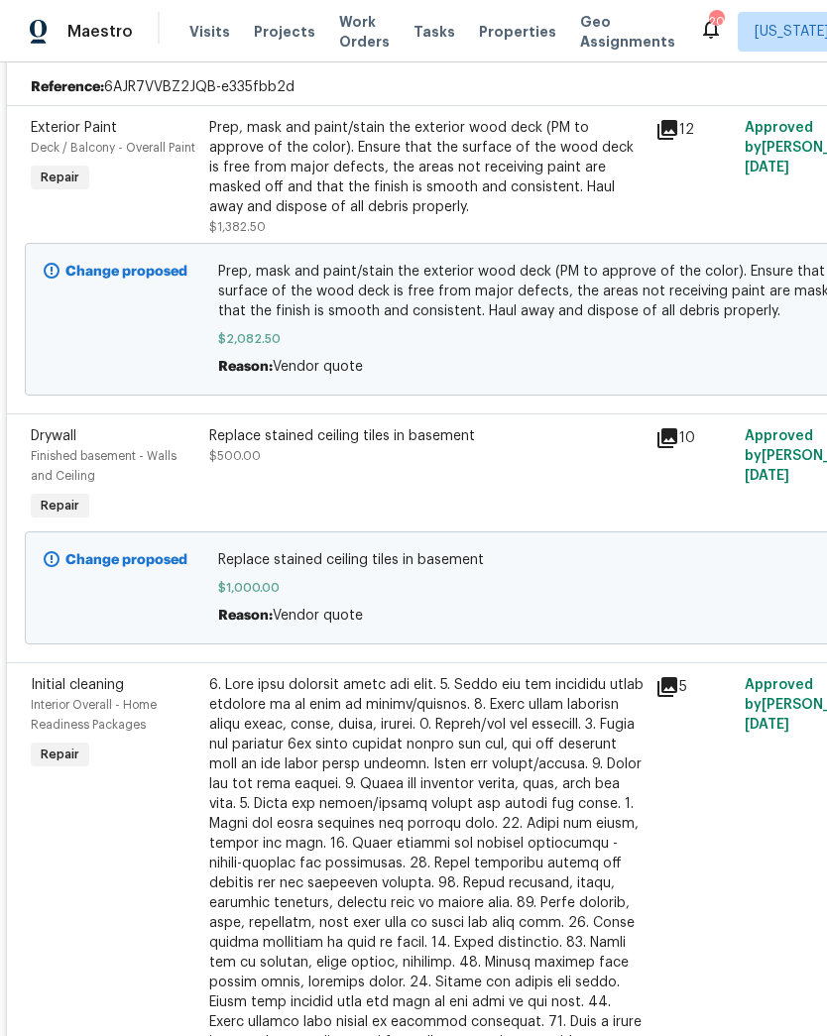
click at [339, 581] on div "Replace stained ceiling tiles in basement $1,000.00 Reason: Vendor quote" at bounding box center [560, 587] width 685 height 75
click at [469, 585] on span "$1,000.00" at bounding box center [560, 588] width 685 height 20
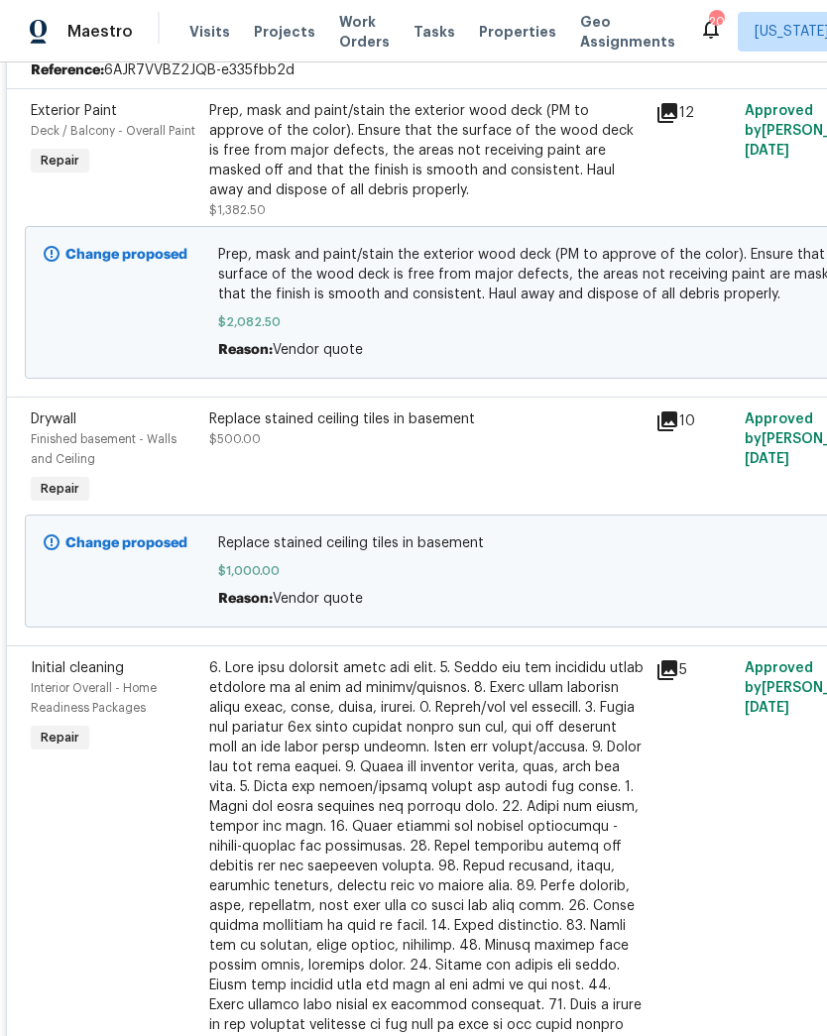
scroll to position [453, 0]
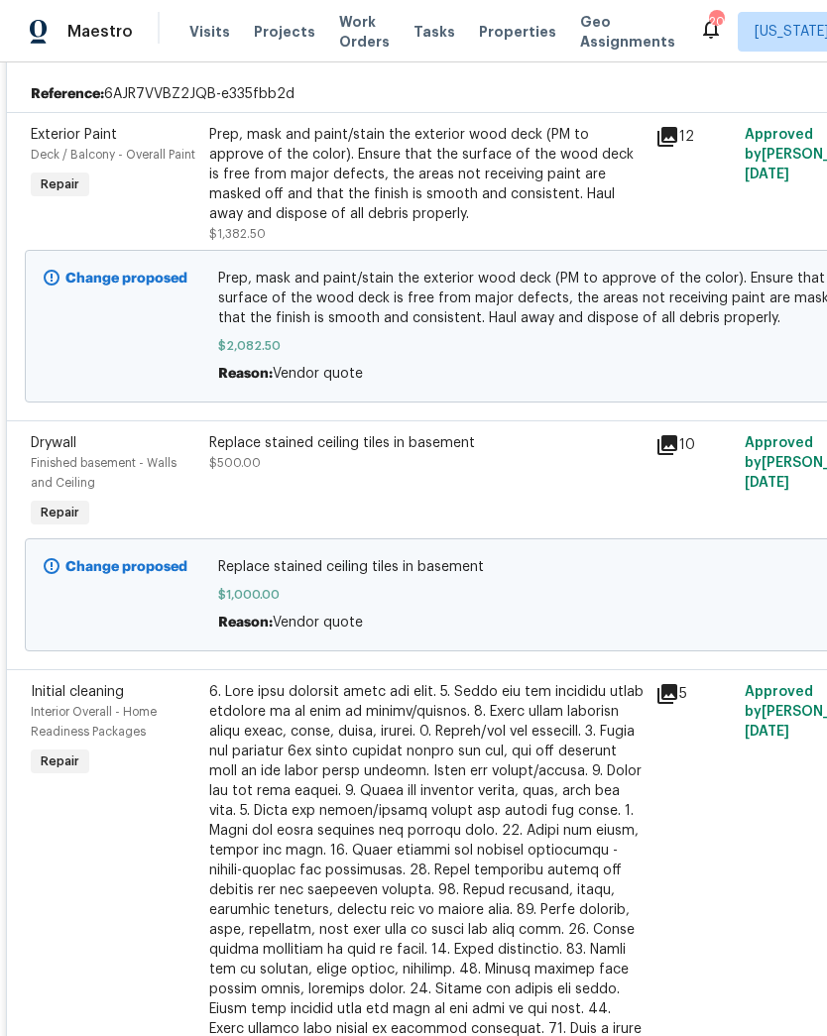
click at [337, 479] on div "Replace stained ceiling tiles in basement $500.00" at bounding box center [426, 482] width 446 height 111
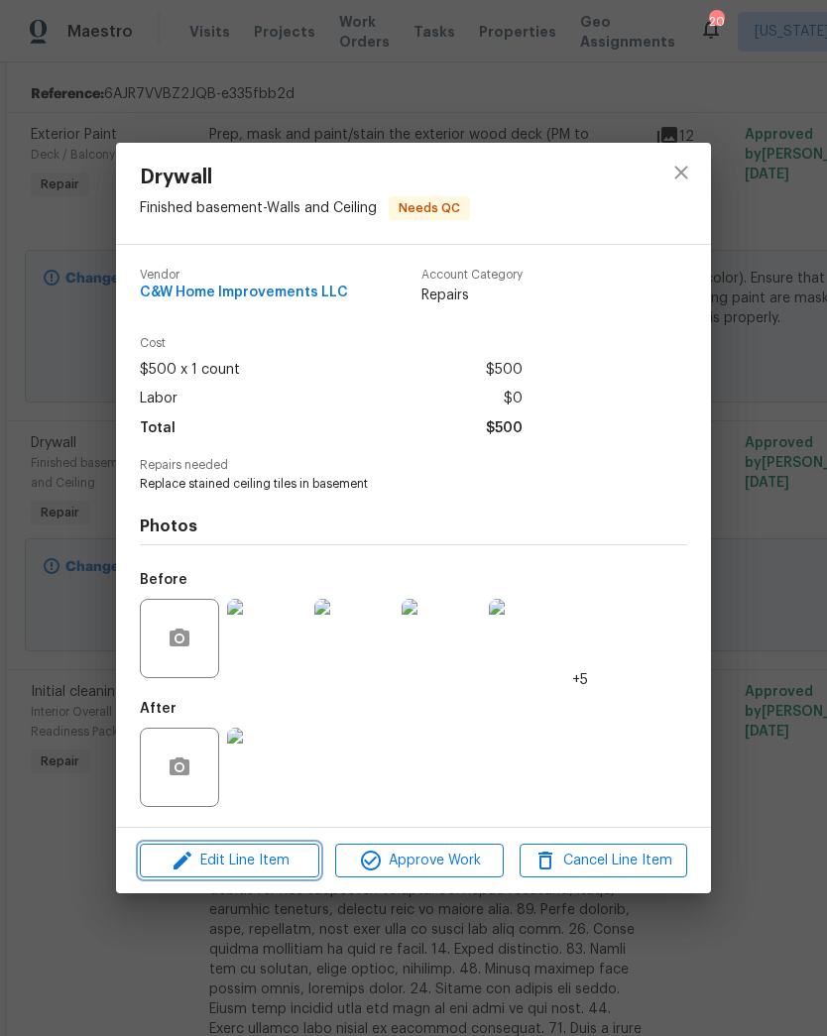
click at [278, 868] on span "Edit Line Item" at bounding box center [230, 861] width 168 height 25
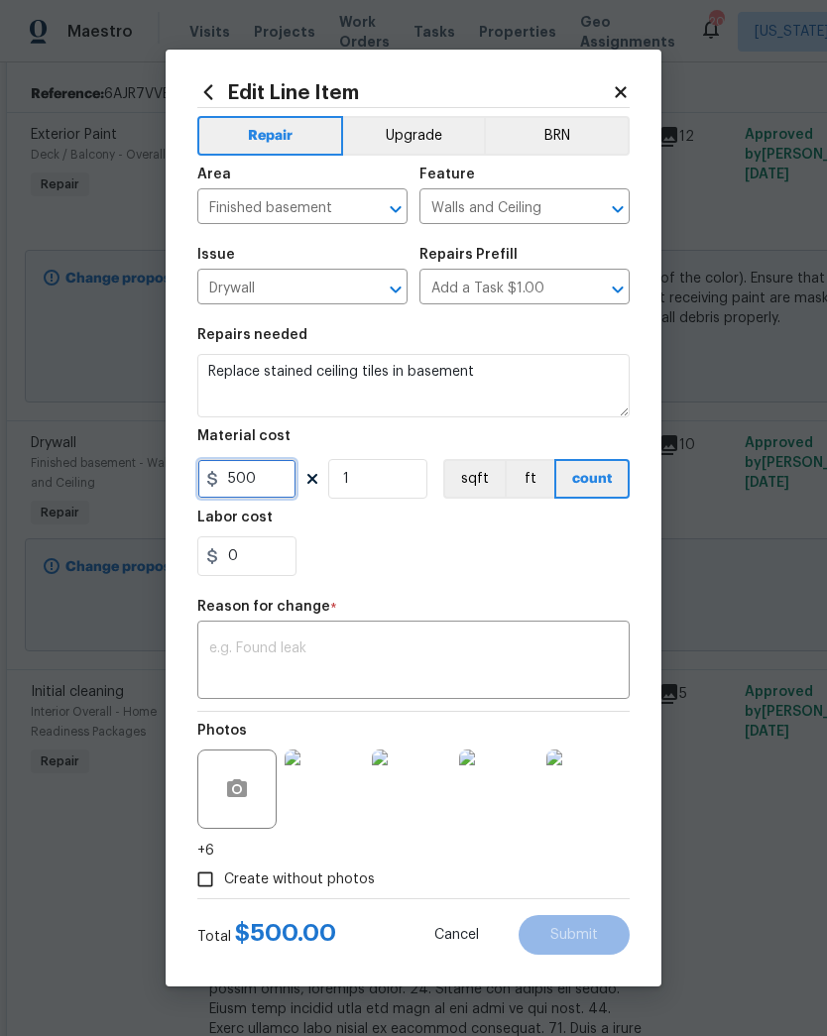
click at [268, 478] on input "500" at bounding box center [246, 479] width 99 height 40
type input "1375"
click at [424, 658] on textarea at bounding box center [413, 662] width 408 height 42
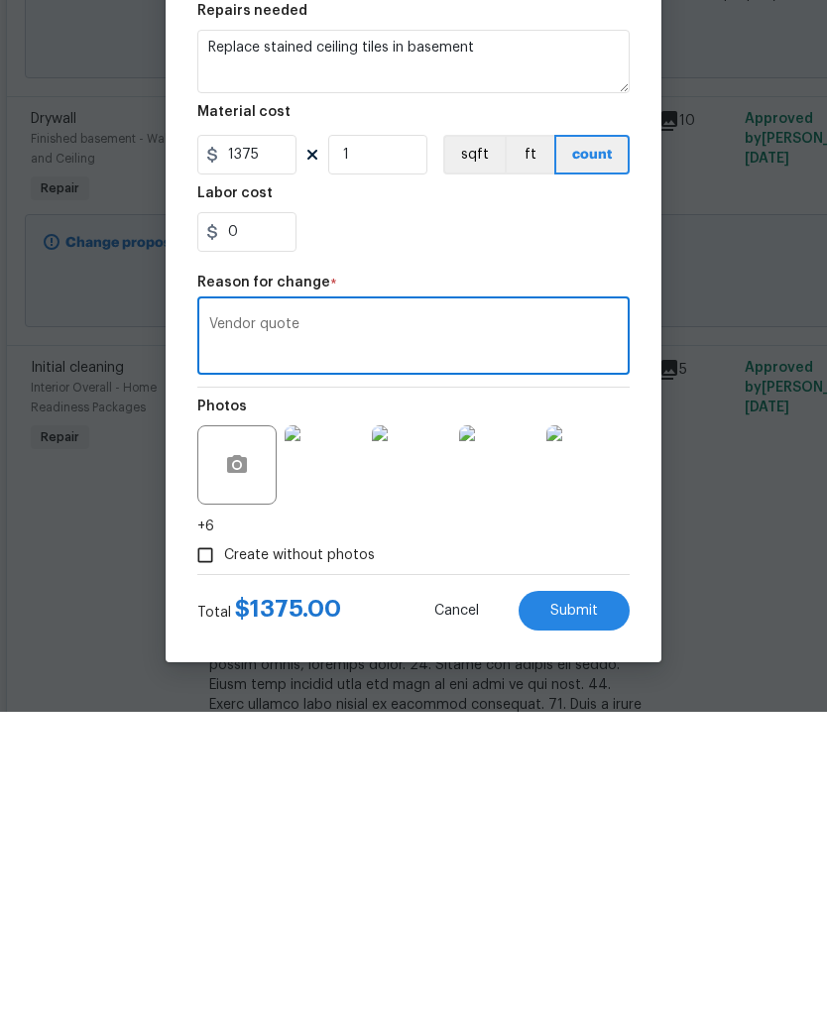
type textarea "Vendor quote"
click at [575, 928] on span "Submit" at bounding box center [574, 935] width 48 height 15
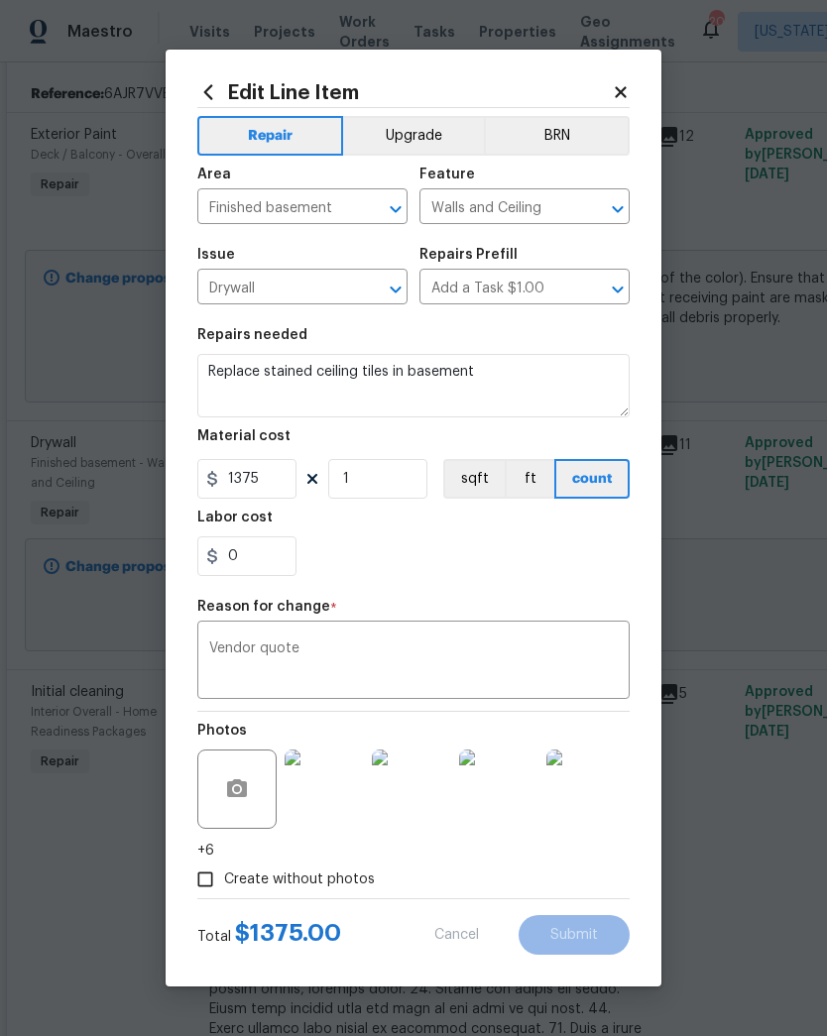
type input "500"
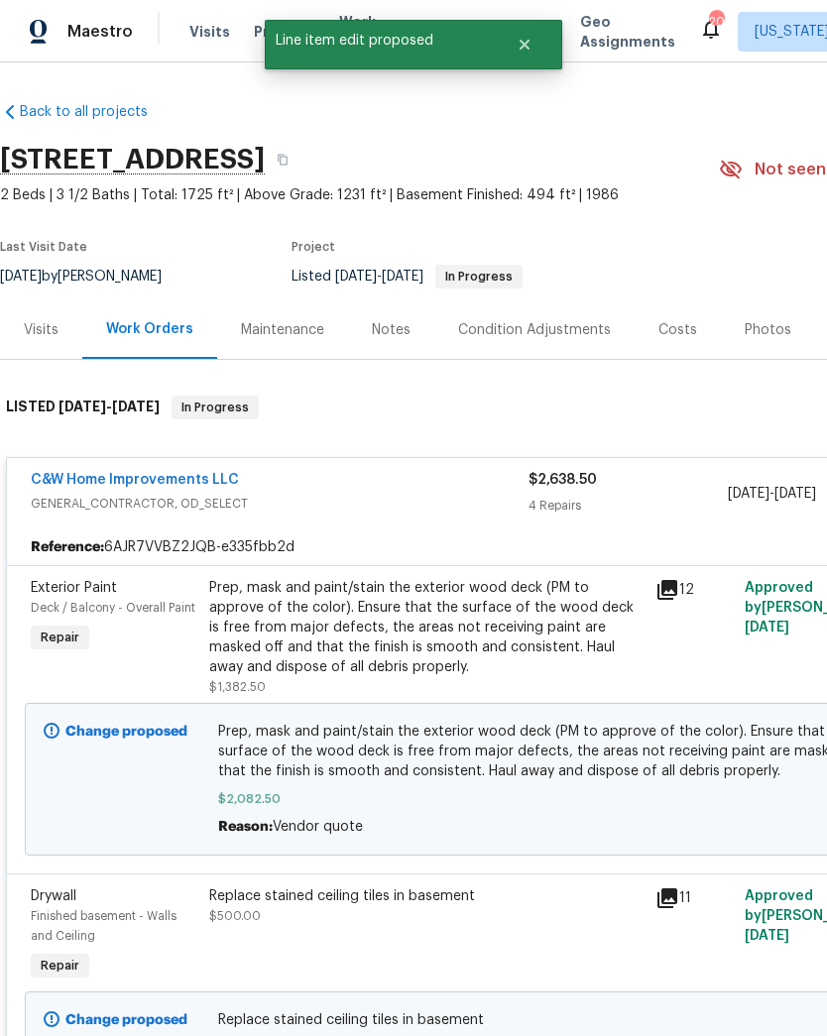
scroll to position [0, 0]
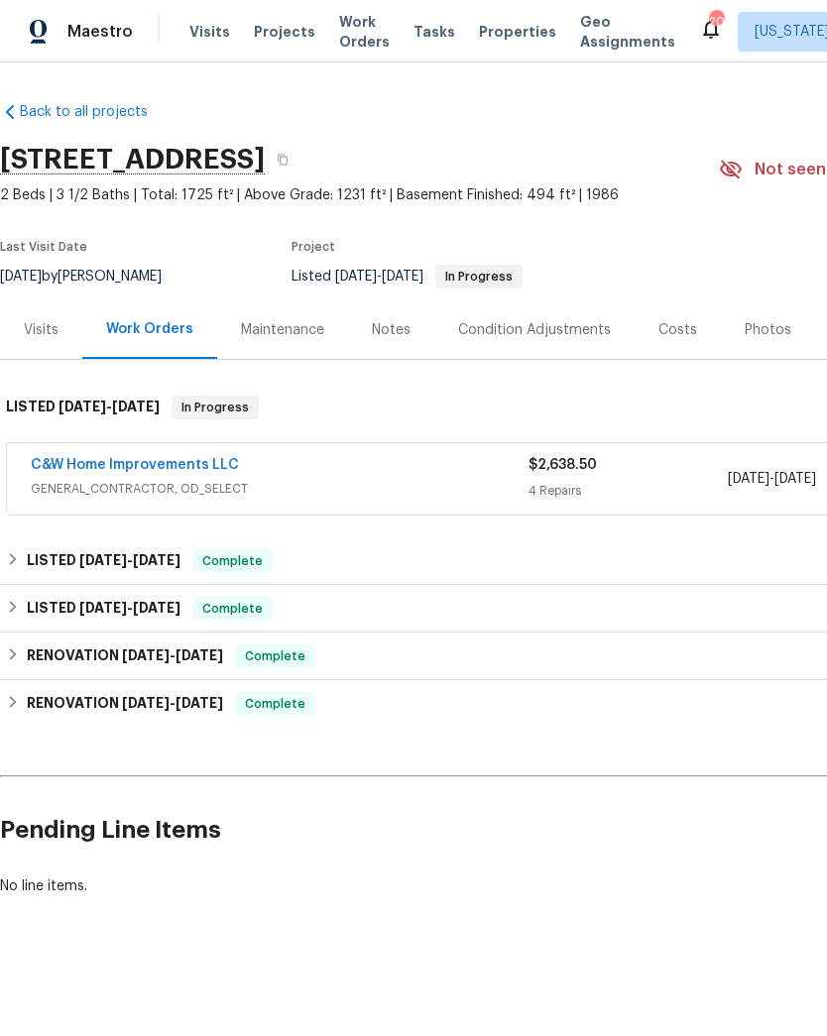
click at [195, 462] on link "C&W Home Improvements LLC" at bounding box center [135, 465] width 208 height 14
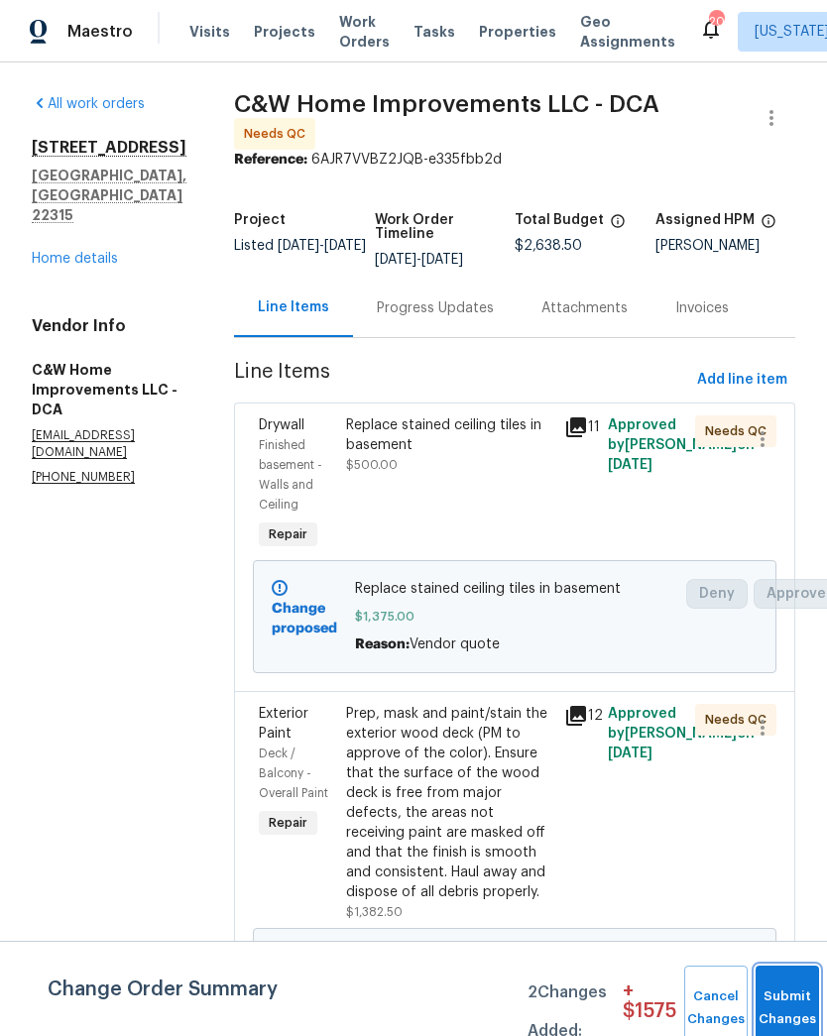
click at [782, 998] on button "Submit Changes" at bounding box center [786, 1008] width 63 height 85
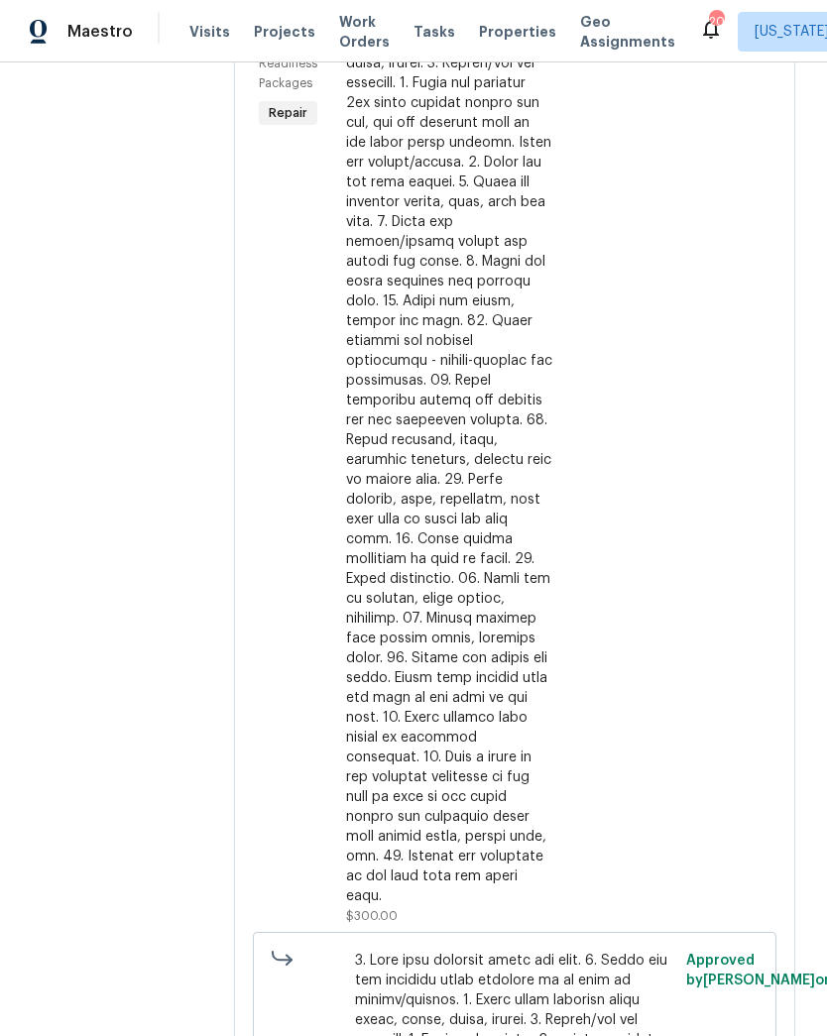
scroll to position [402, 0]
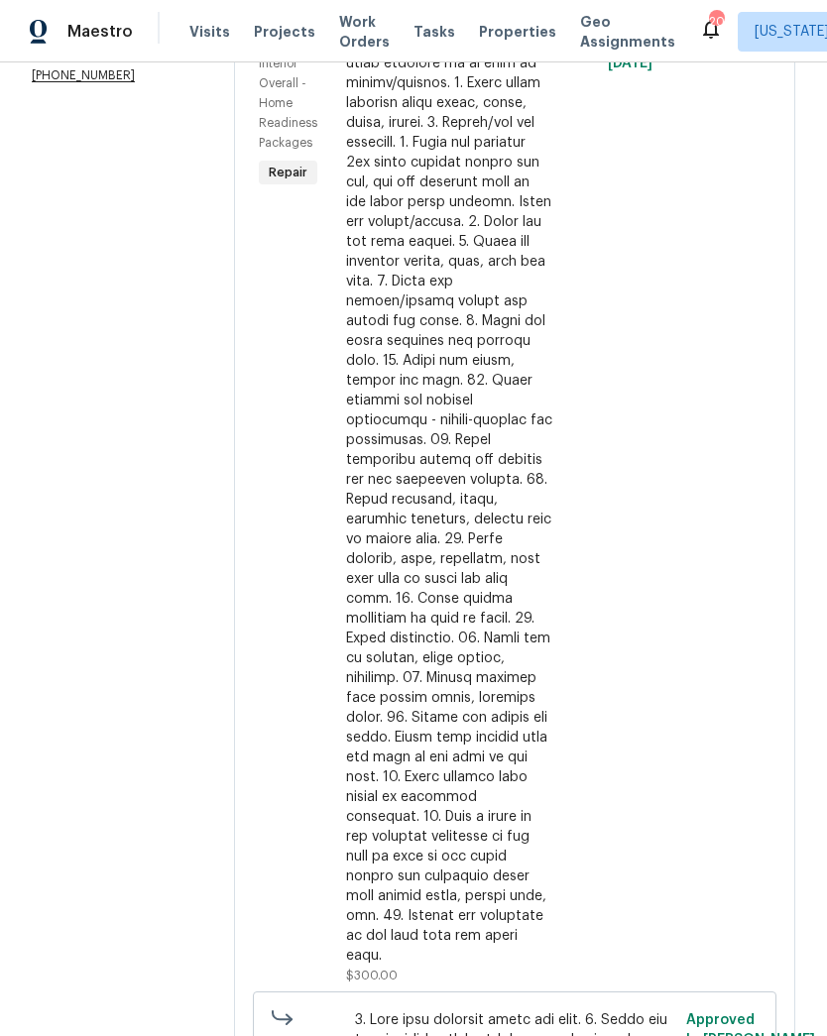
click at [492, 700] on div at bounding box center [449, 490] width 206 height 952
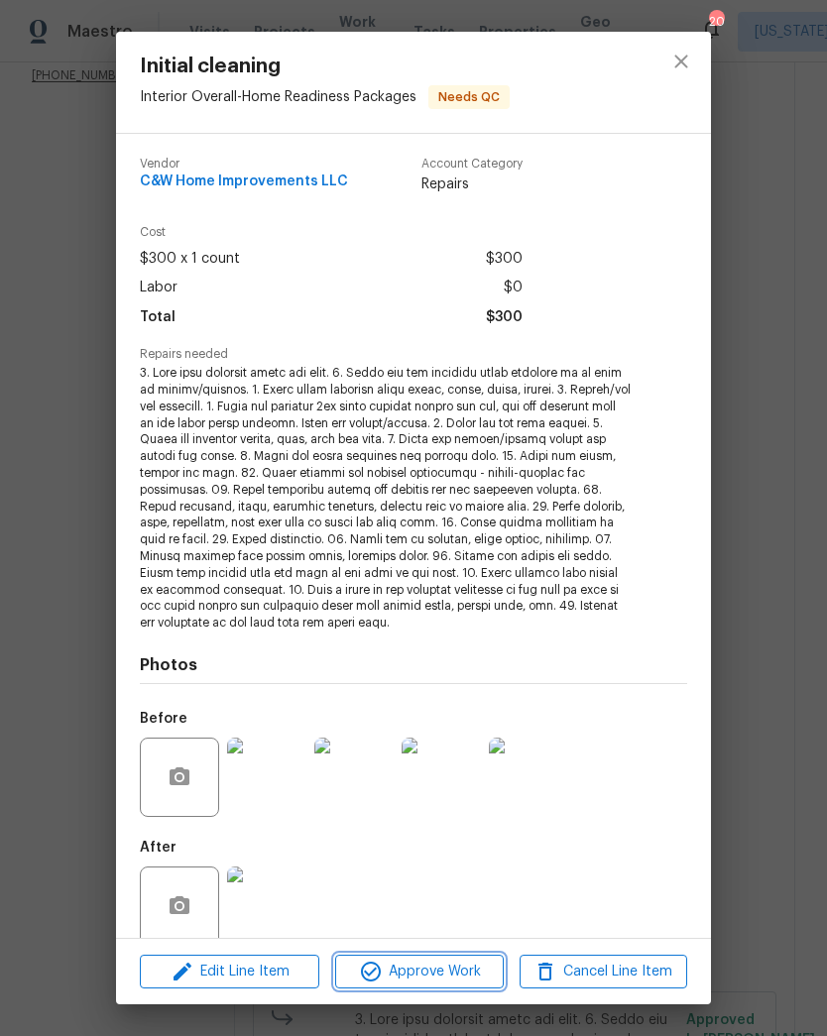
click at [436, 964] on span "Approve Work" at bounding box center [419, 972] width 156 height 25
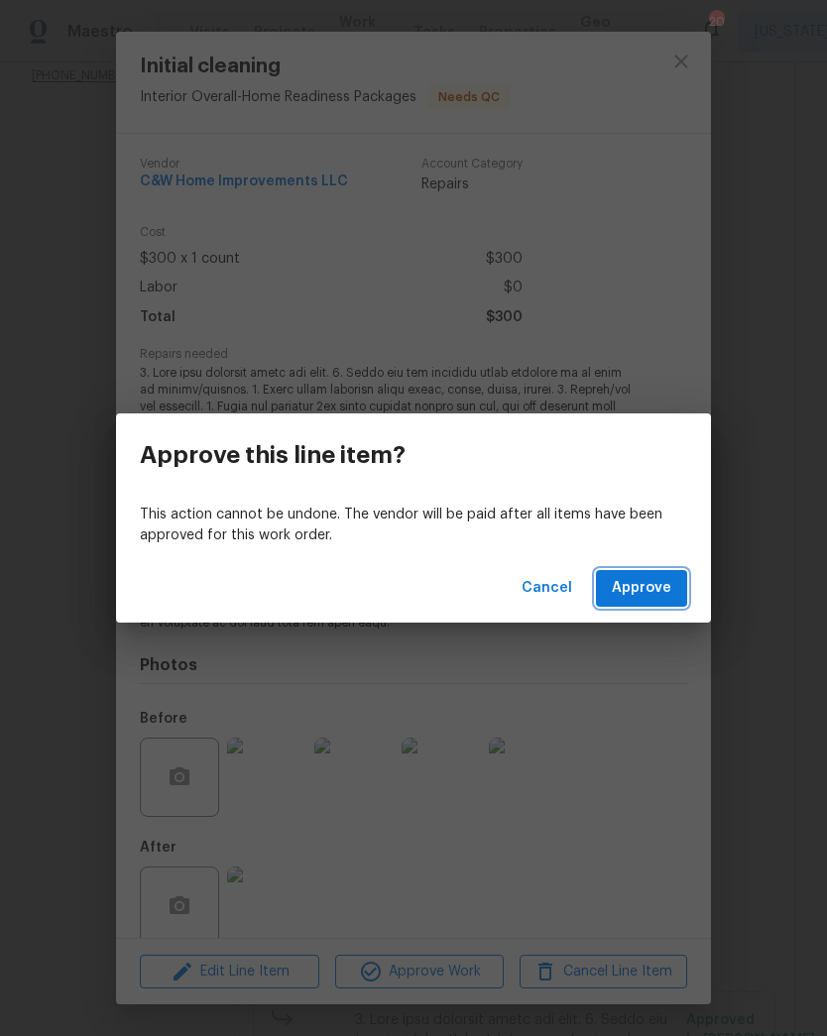
click at [654, 593] on span "Approve" at bounding box center [641, 588] width 59 height 25
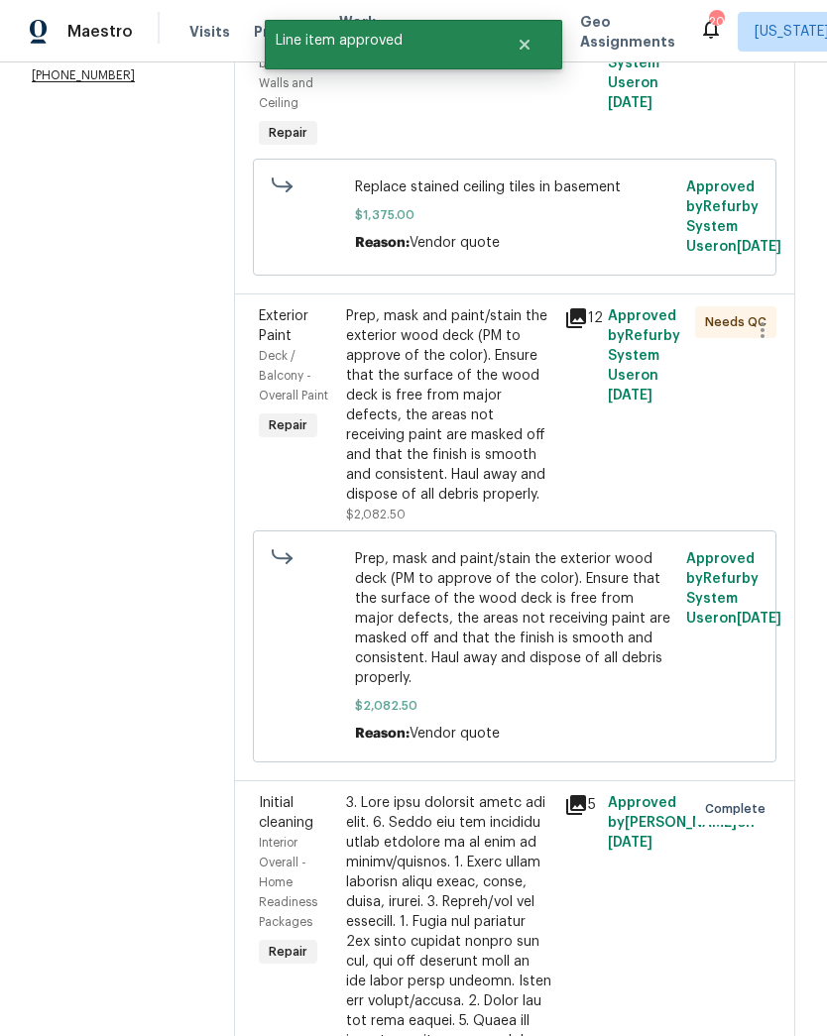
click at [481, 436] on div "Prep, mask and paint/stain the exterior wood deck (PM to approve of the color).…" at bounding box center [449, 405] width 206 height 198
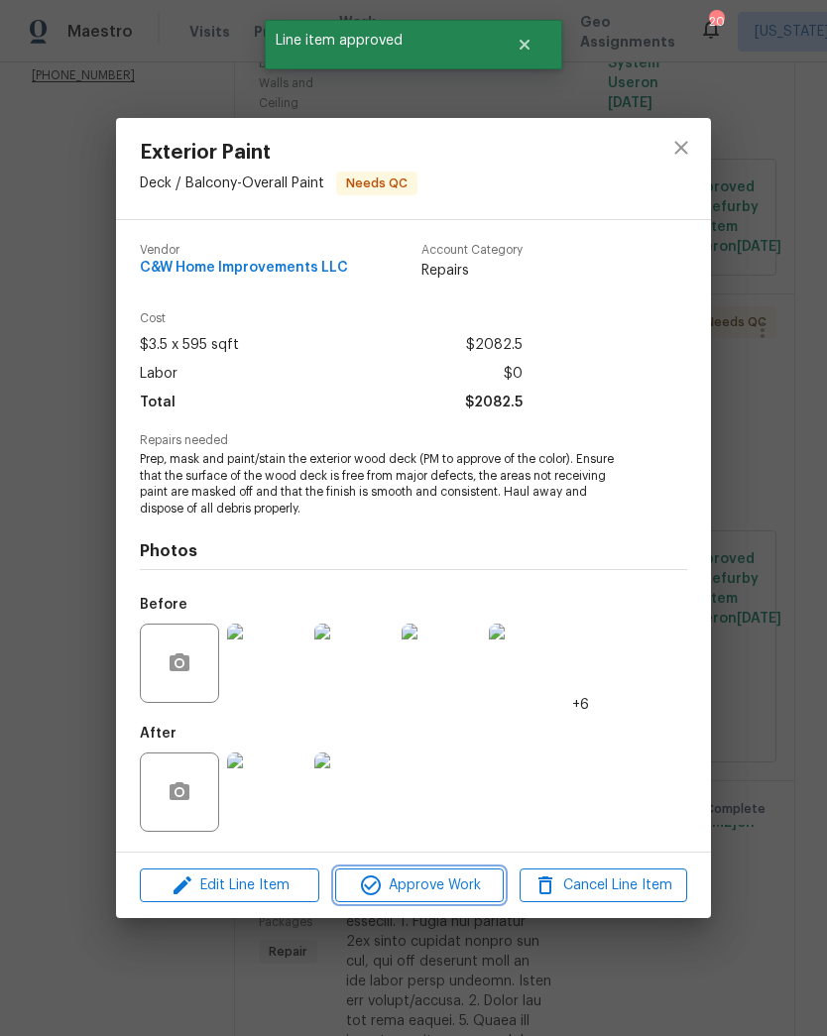
click at [453, 896] on span "Approve Work" at bounding box center [419, 885] width 156 height 25
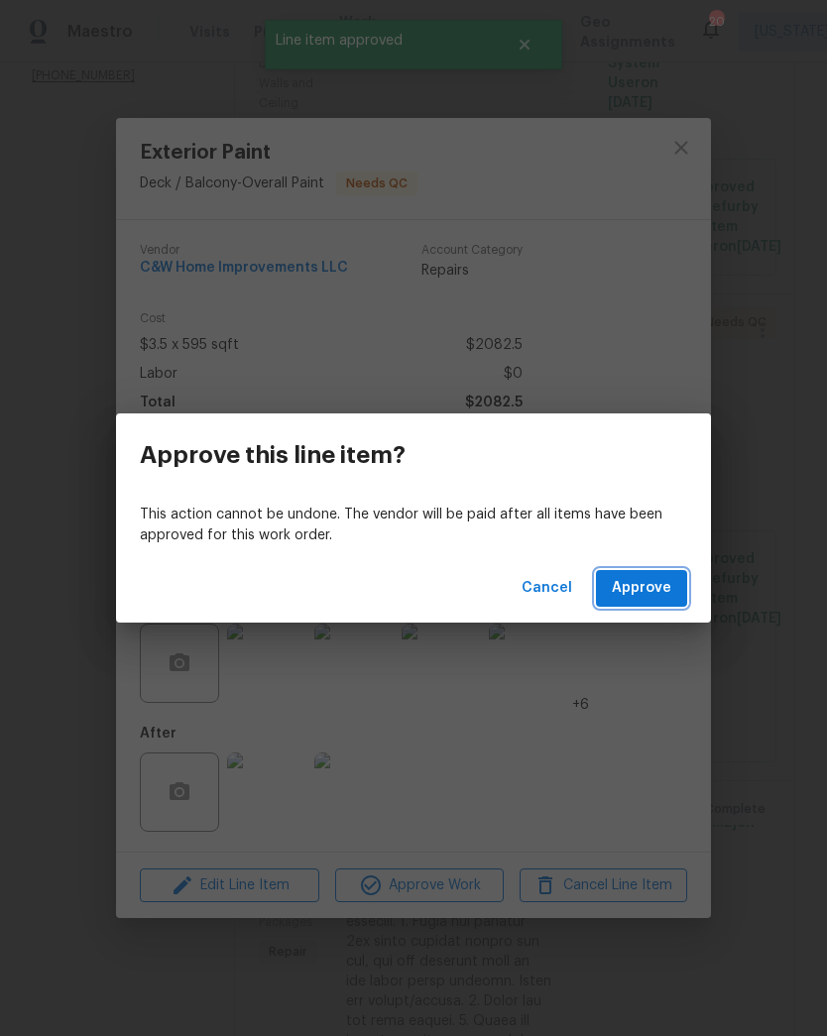
click at [655, 590] on span "Approve" at bounding box center [641, 588] width 59 height 25
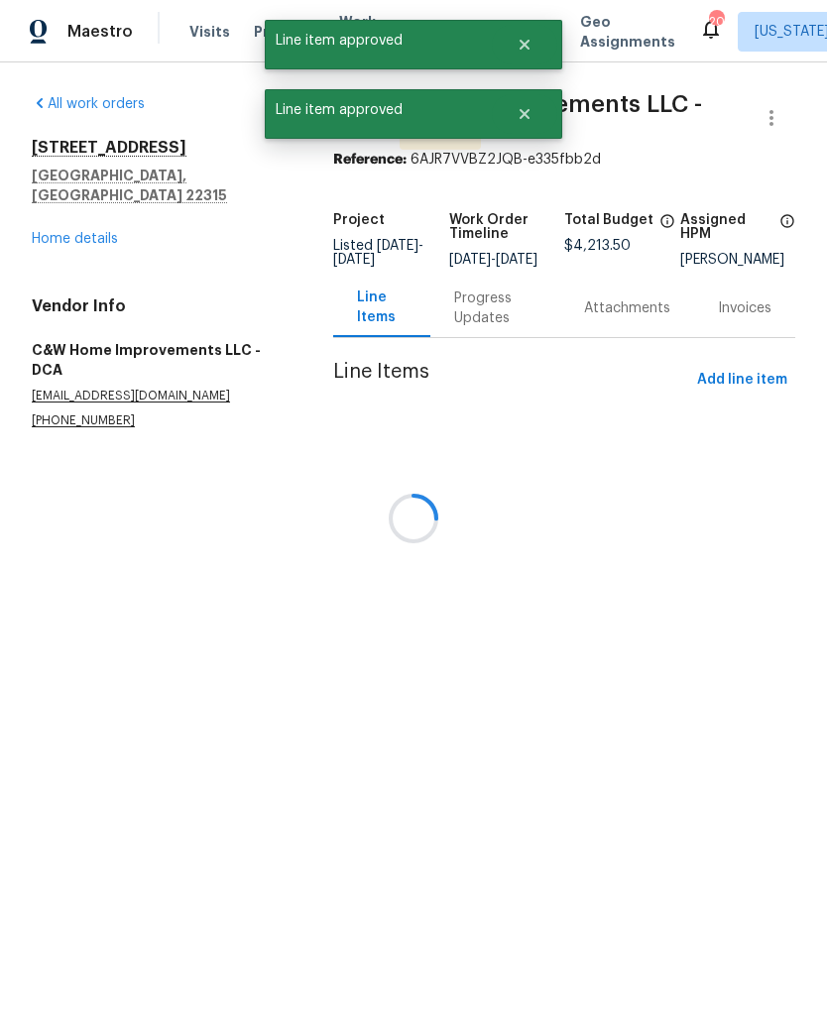
scroll to position [0, 0]
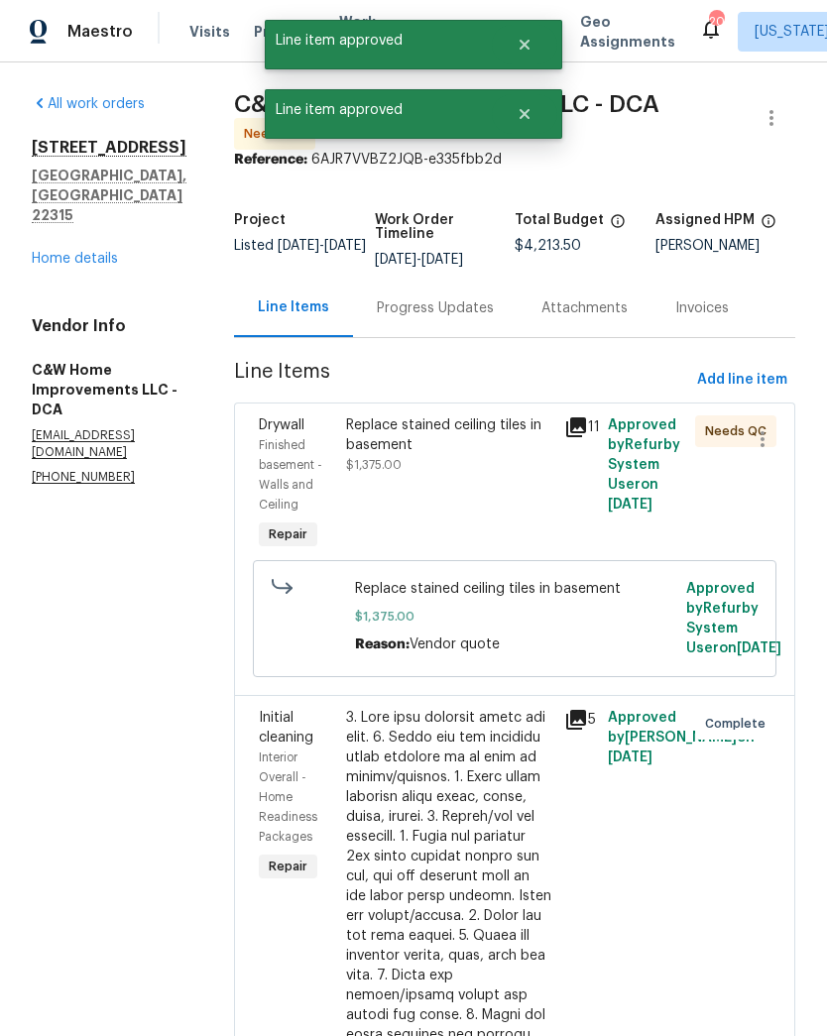
click at [479, 501] on div "Replace stained ceiling tiles in basement $1,375.00" at bounding box center [449, 484] width 218 height 151
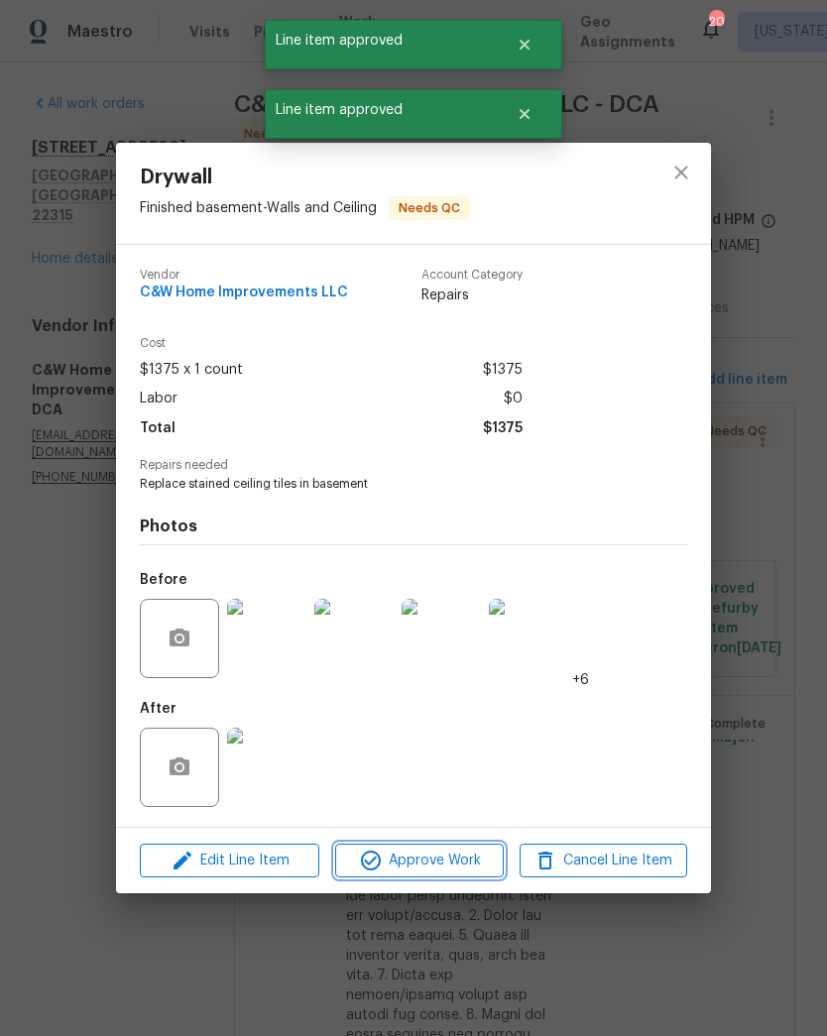
click at [451, 877] on button "Approve Work" at bounding box center [419, 861] width 168 height 35
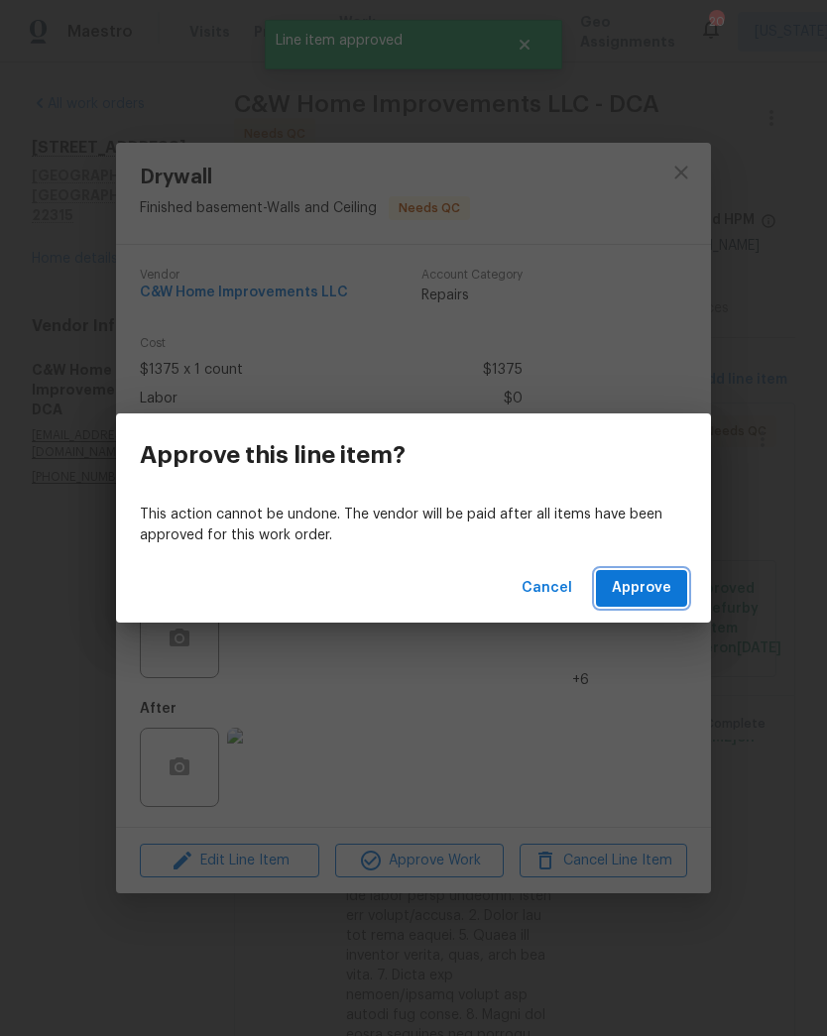
click at [645, 594] on span "Approve" at bounding box center [641, 588] width 59 height 25
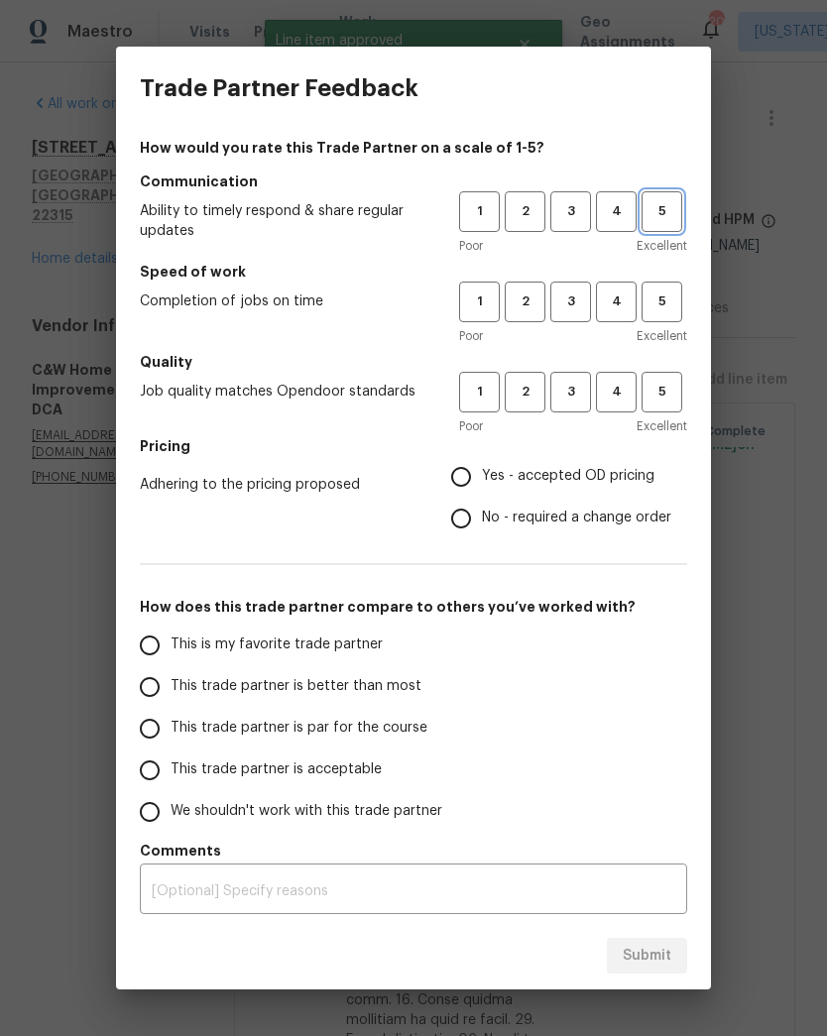
click at [672, 227] on button "5" at bounding box center [661, 211] width 41 height 41
click at [665, 297] on span "5" at bounding box center [661, 301] width 37 height 23
click at [675, 404] on button "5" at bounding box center [661, 392] width 41 height 41
click at [472, 480] on input "Yes - accepted OD pricing" at bounding box center [461, 477] width 42 height 42
radio input "true"
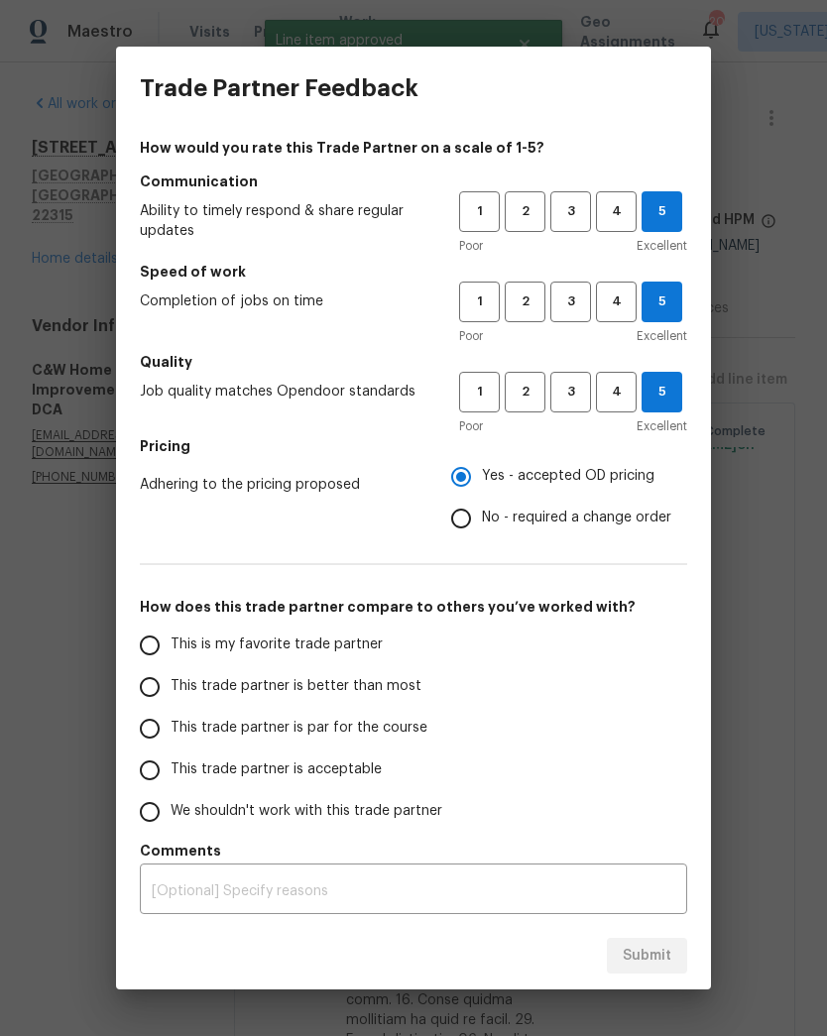
click at [141, 648] on input "This is my favorite trade partner" at bounding box center [150, 646] width 42 height 42
click at [648, 957] on span "Submit" at bounding box center [647, 956] width 49 height 25
radio input "true"
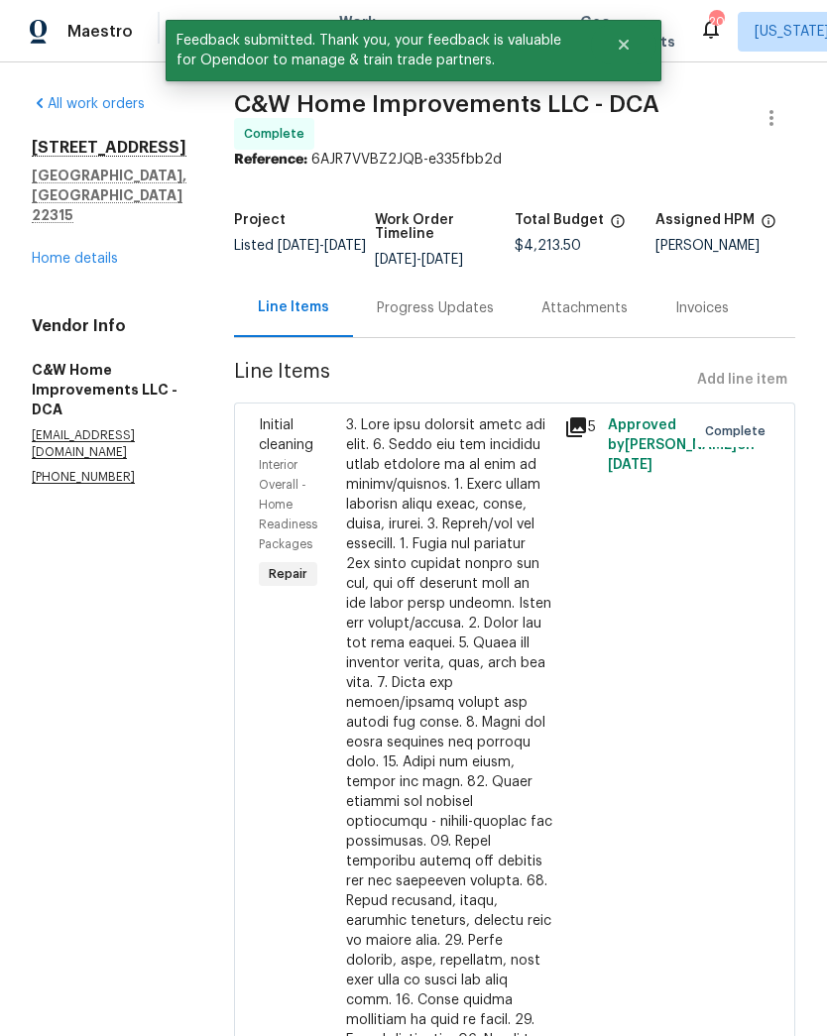
click at [77, 252] on link "Home details" at bounding box center [75, 259] width 86 height 14
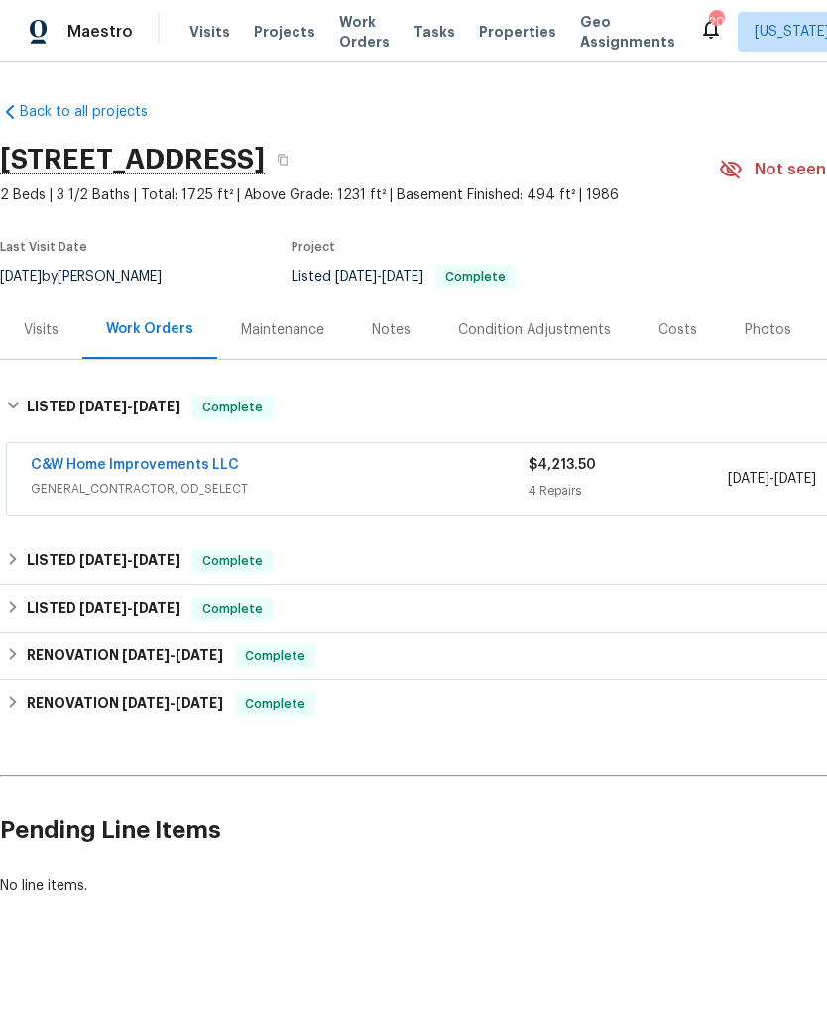
click at [397, 324] on div "Notes" at bounding box center [391, 330] width 39 height 20
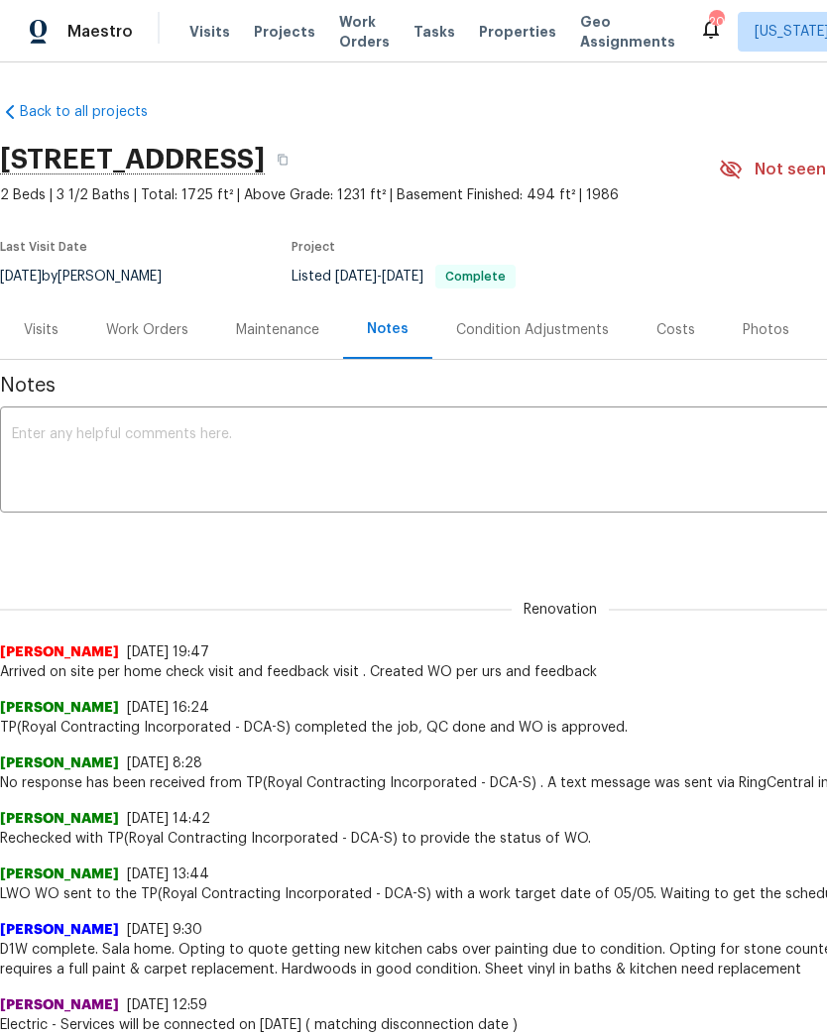
click at [152, 329] on div "Work Orders" at bounding box center [147, 330] width 82 height 20
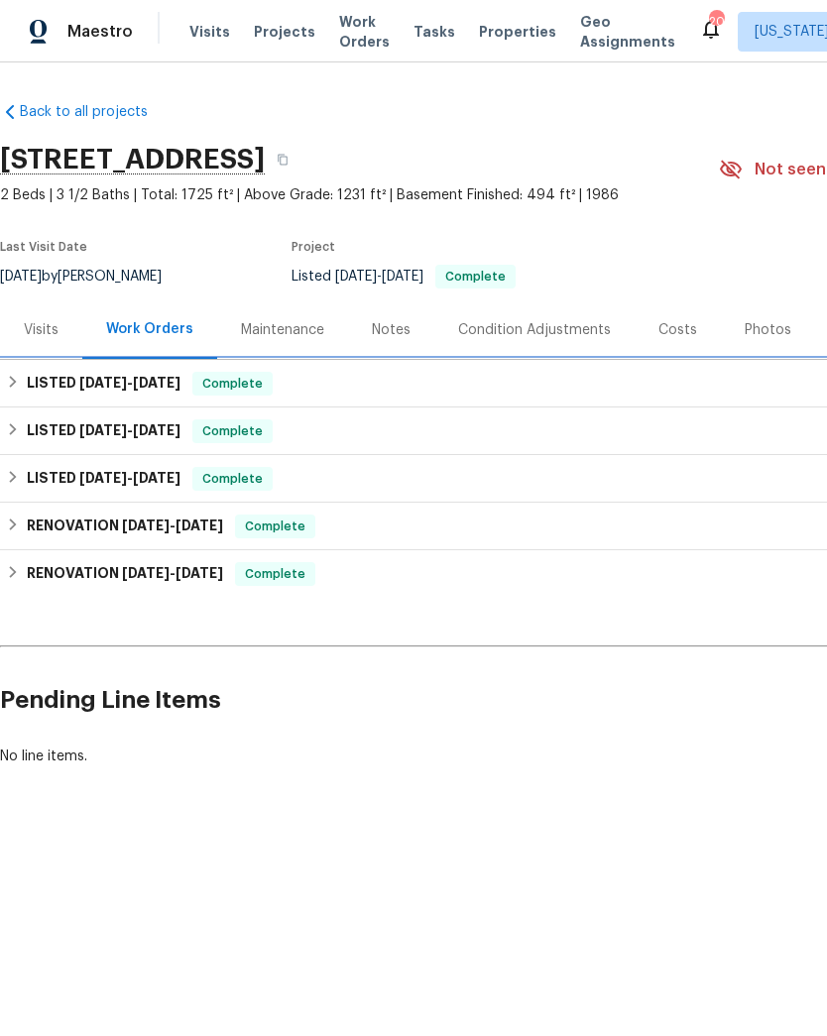
click at [244, 379] on span "Complete" at bounding box center [232, 384] width 76 height 20
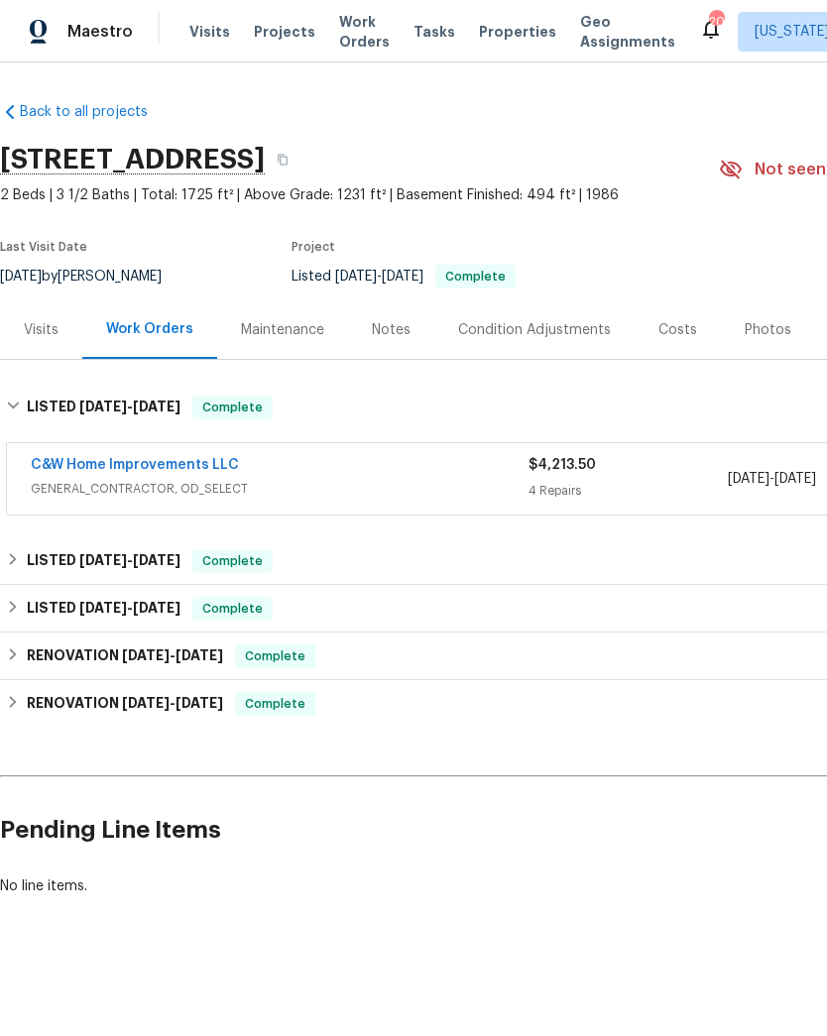
click at [534, 476] on div "$4,213.50 4 Repairs" at bounding box center [627, 479] width 199 height 48
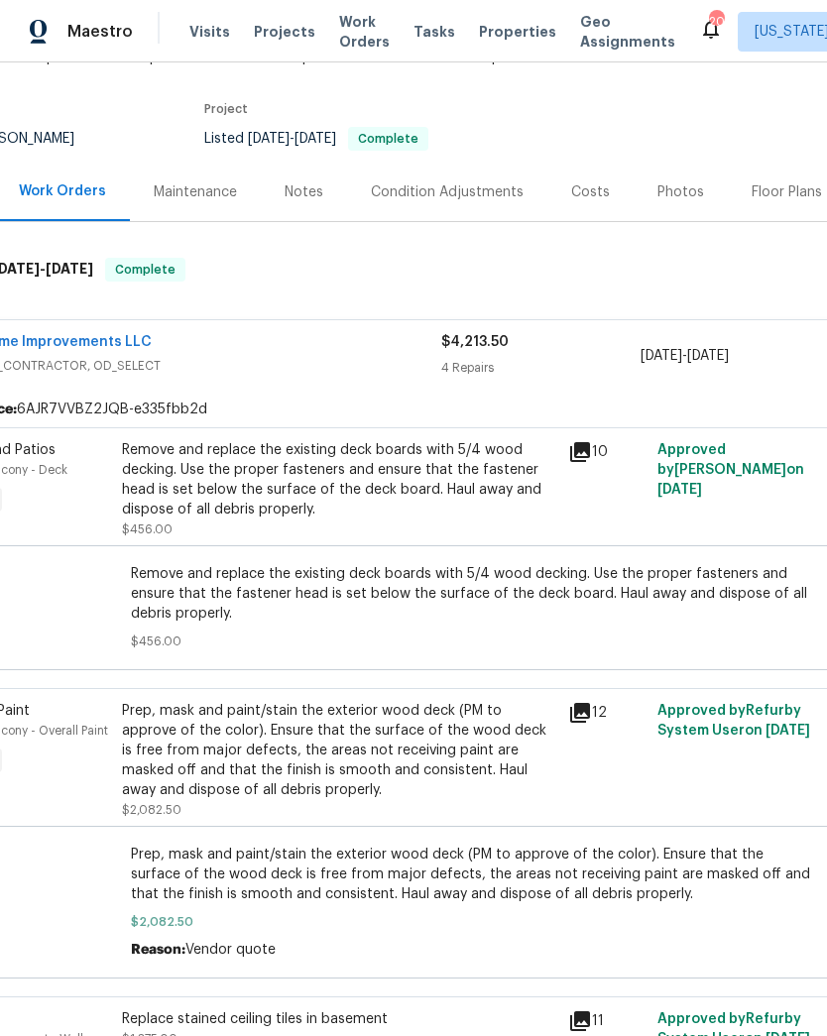
scroll to position [147, 70]
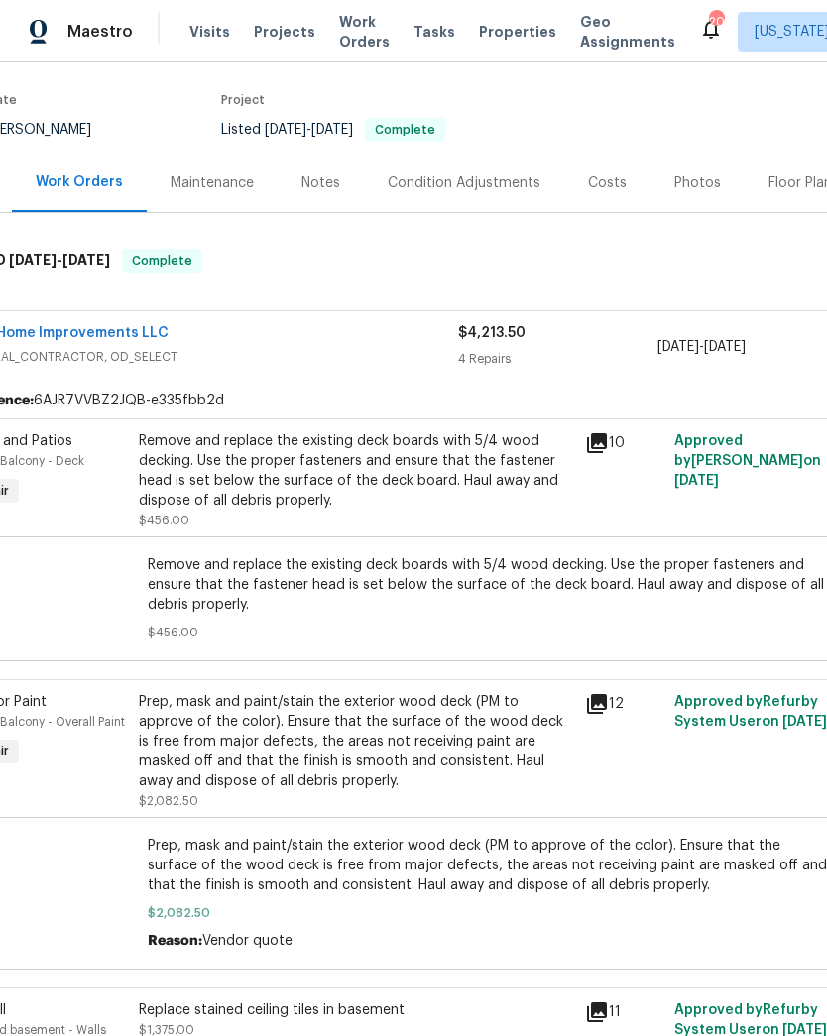
click at [476, 479] on div "Remove and replace the existing deck boards with 5/4 wood decking. Use the prop…" at bounding box center [356, 470] width 434 height 79
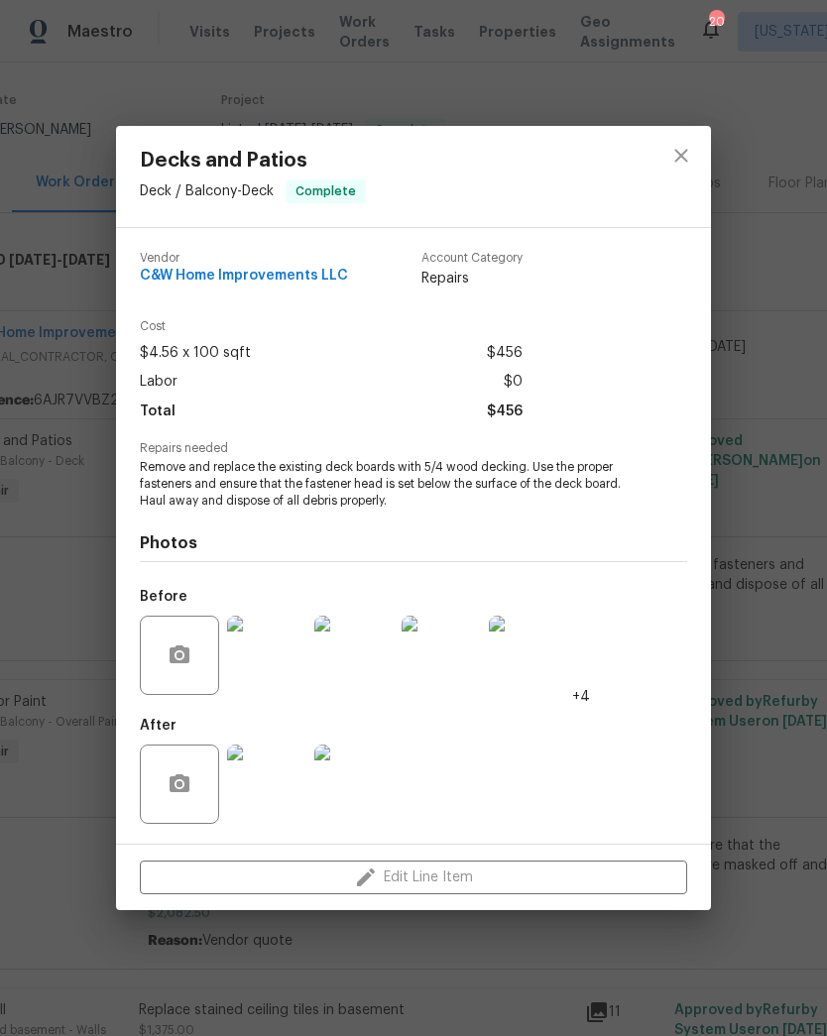
click at [437, 951] on div "Decks and Patios Deck / Balcony - Deck Complete Vendor C&W Home Improvements LL…" at bounding box center [413, 518] width 827 height 1036
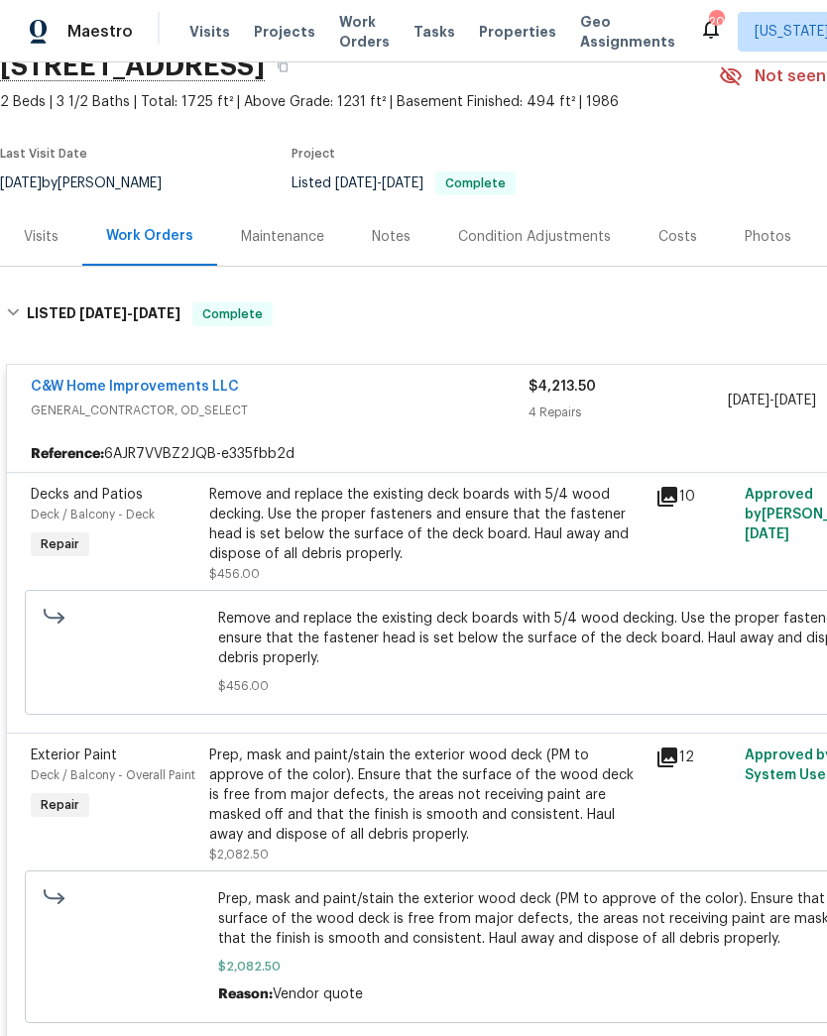
scroll to position [93, 0]
click at [396, 230] on div "Notes" at bounding box center [391, 237] width 39 height 20
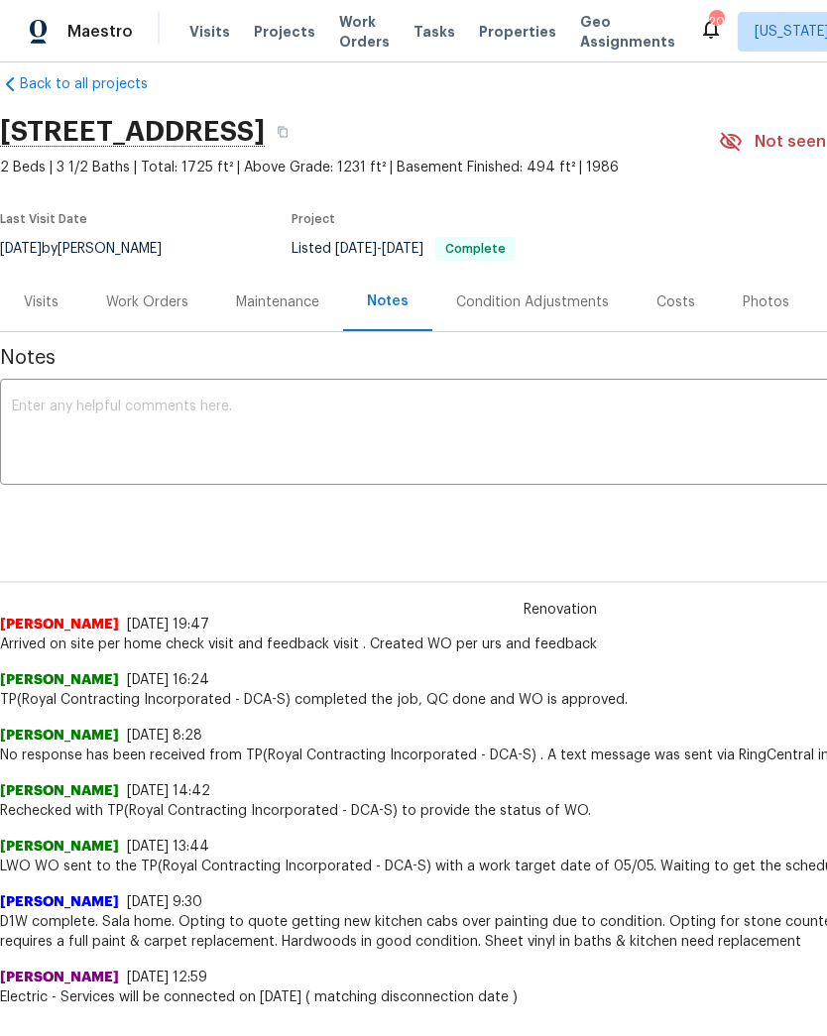
scroll to position [28, 0]
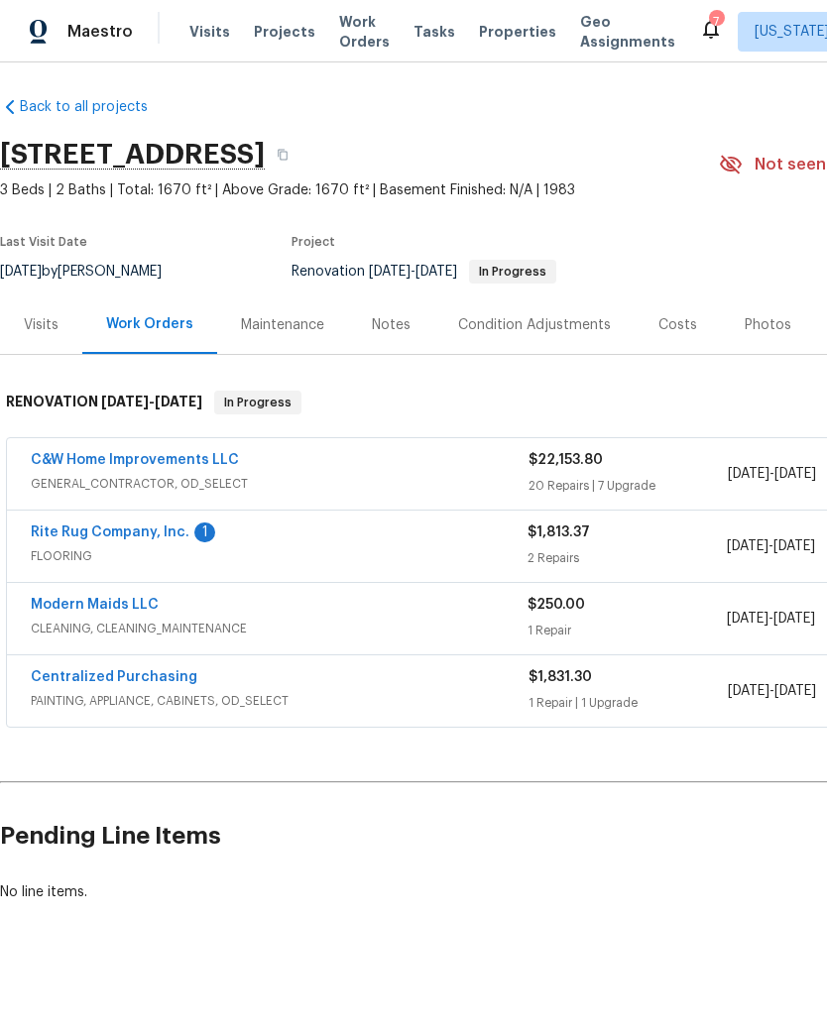
scroll to position [5, 0]
click at [163, 533] on link "Rite Rug Company, Inc." at bounding box center [110, 532] width 159 height 14
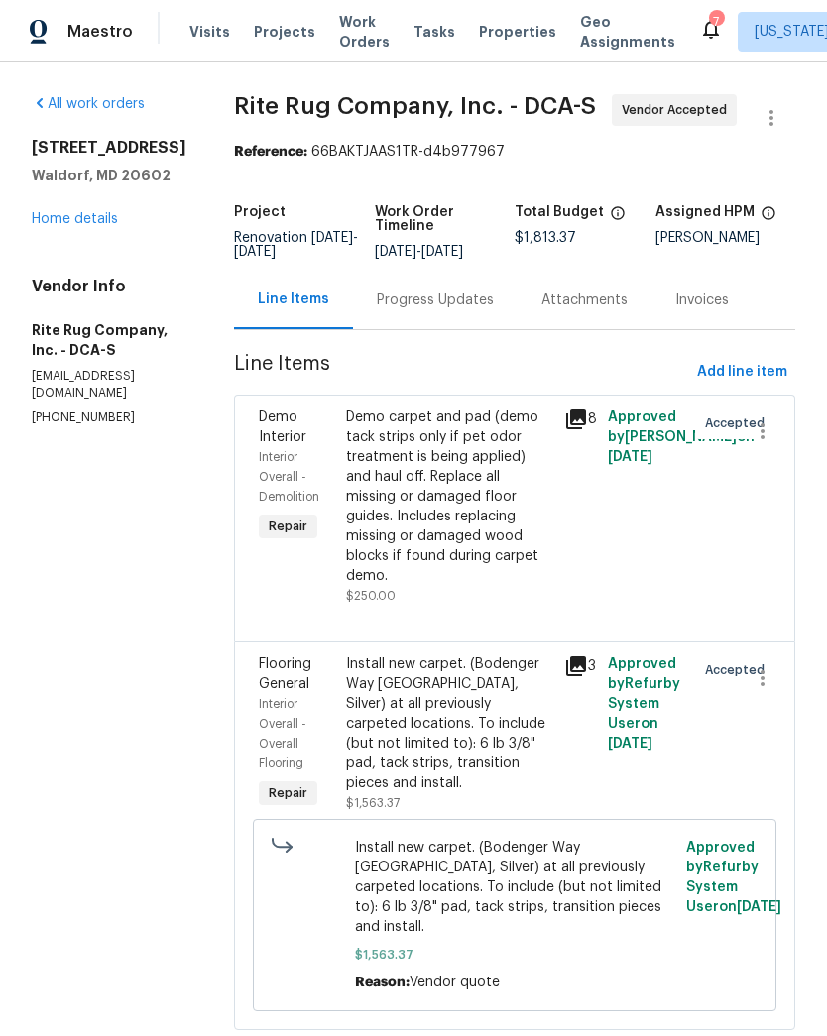
click at [420, 308] on div "Progress Updates" at bounding box center [435, 300] width 117 height 20
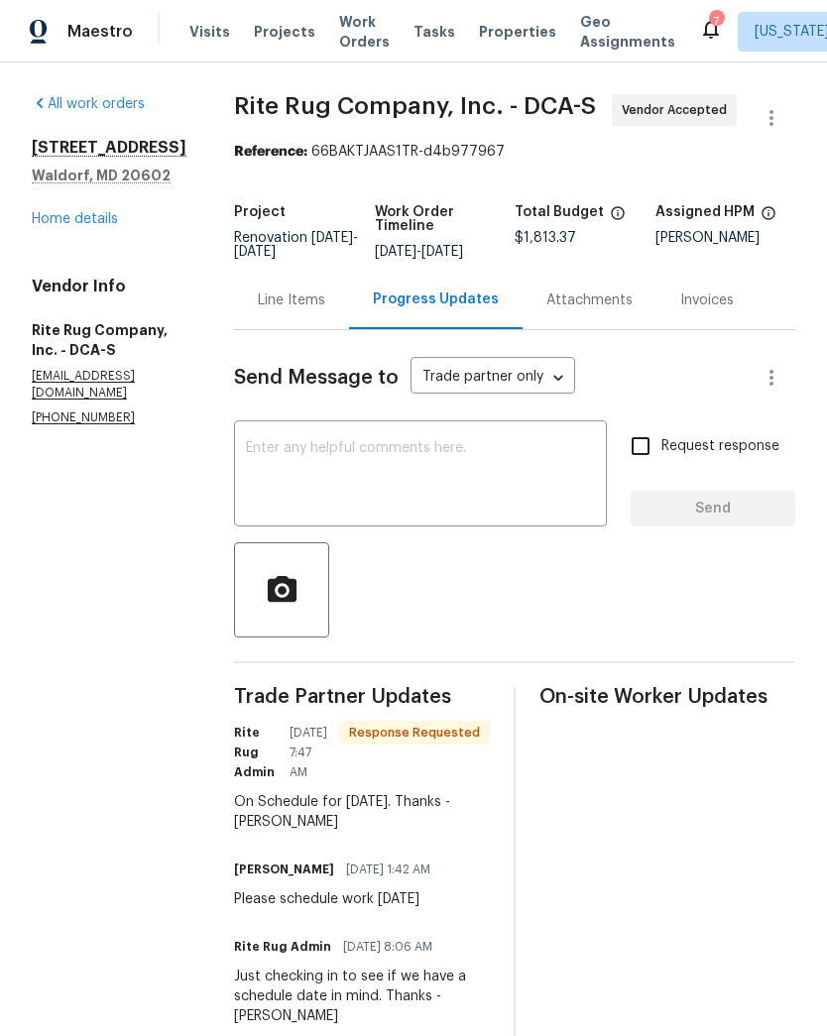
click at [514, 491] on textarea at bounding box center [420, 475] width 349 height 69
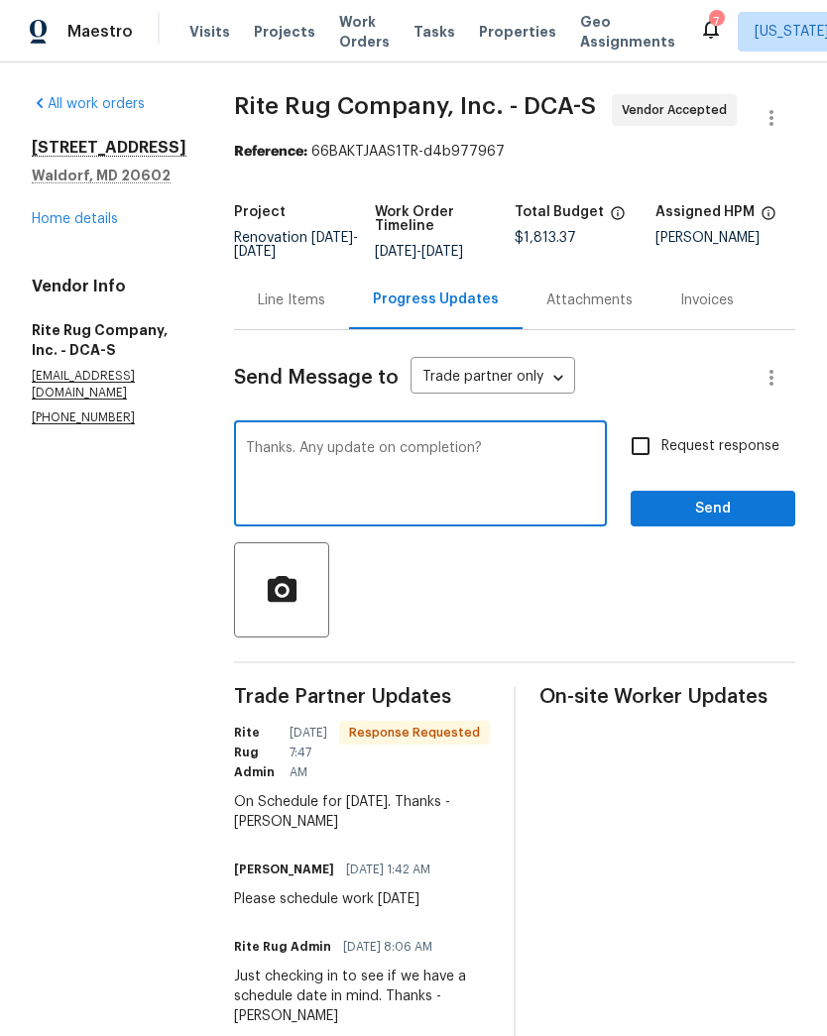
type textarea "Thanks. Any update on completion?"
click at [639, 464] on input "Request response" at bounding box center [641, 446] width 42 height 42
checkbox input "true"
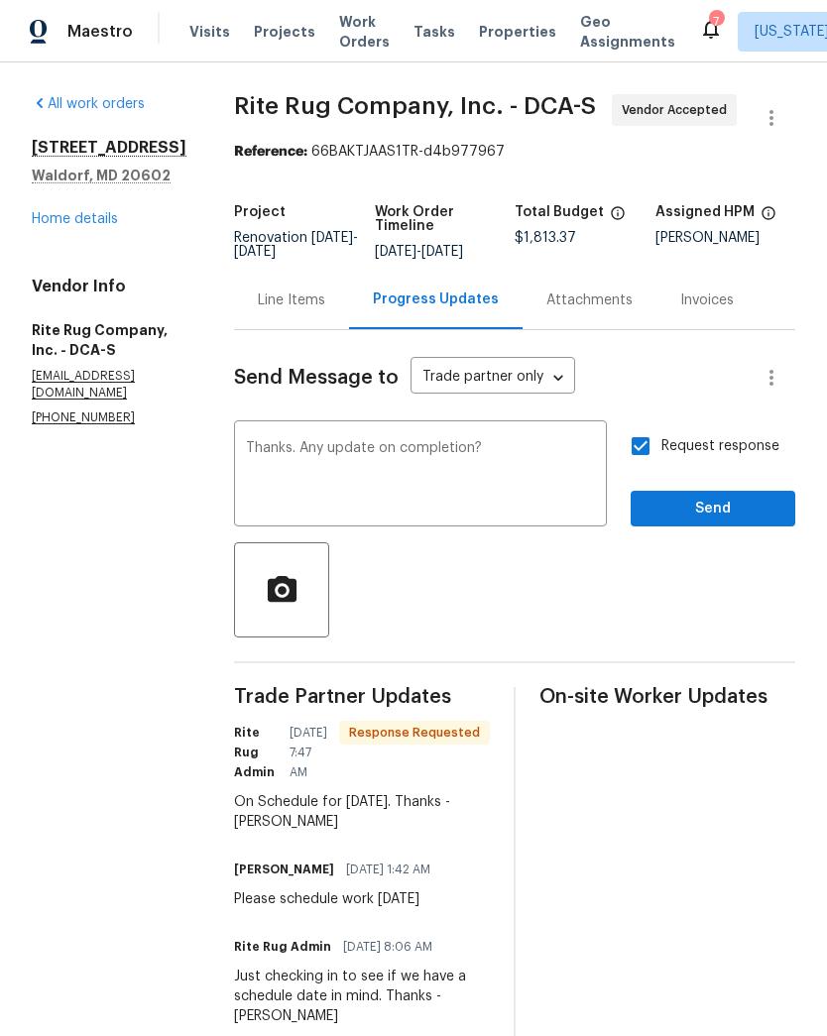
click at [719, 522] on button "Send" at bounding box center [713, 509] width 165 height 37
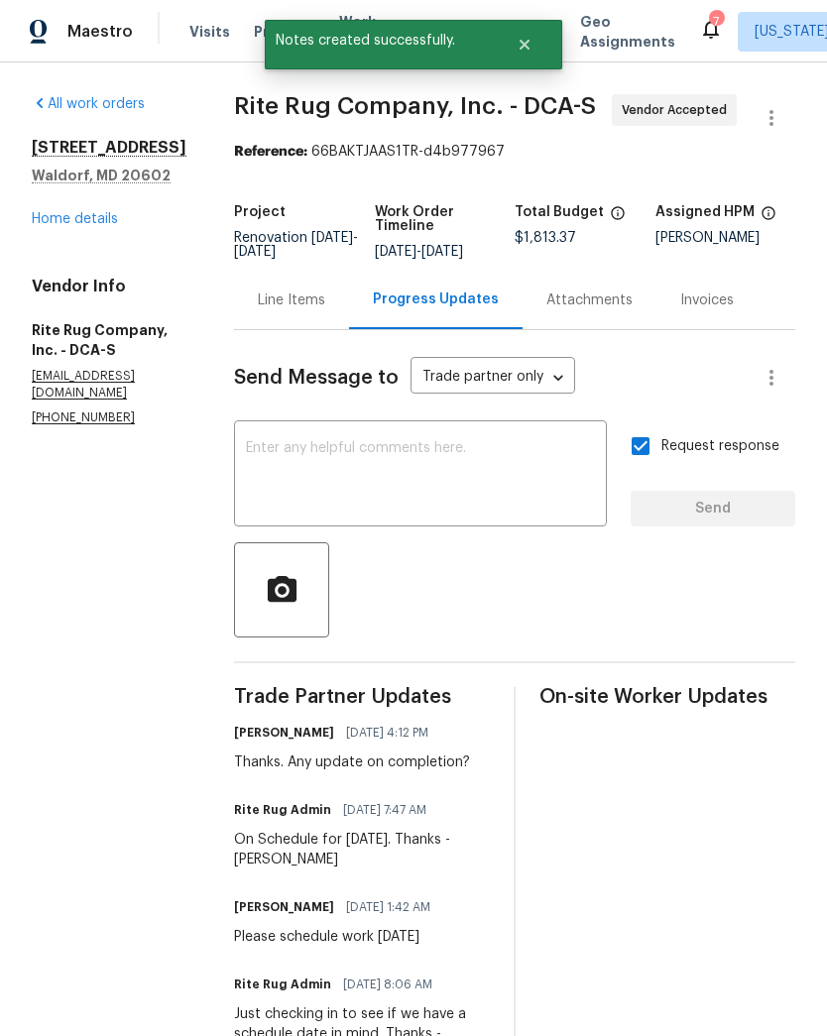
click at [89, 212] on link "Home details" at bounding box center [75, 219] width 86 height 14
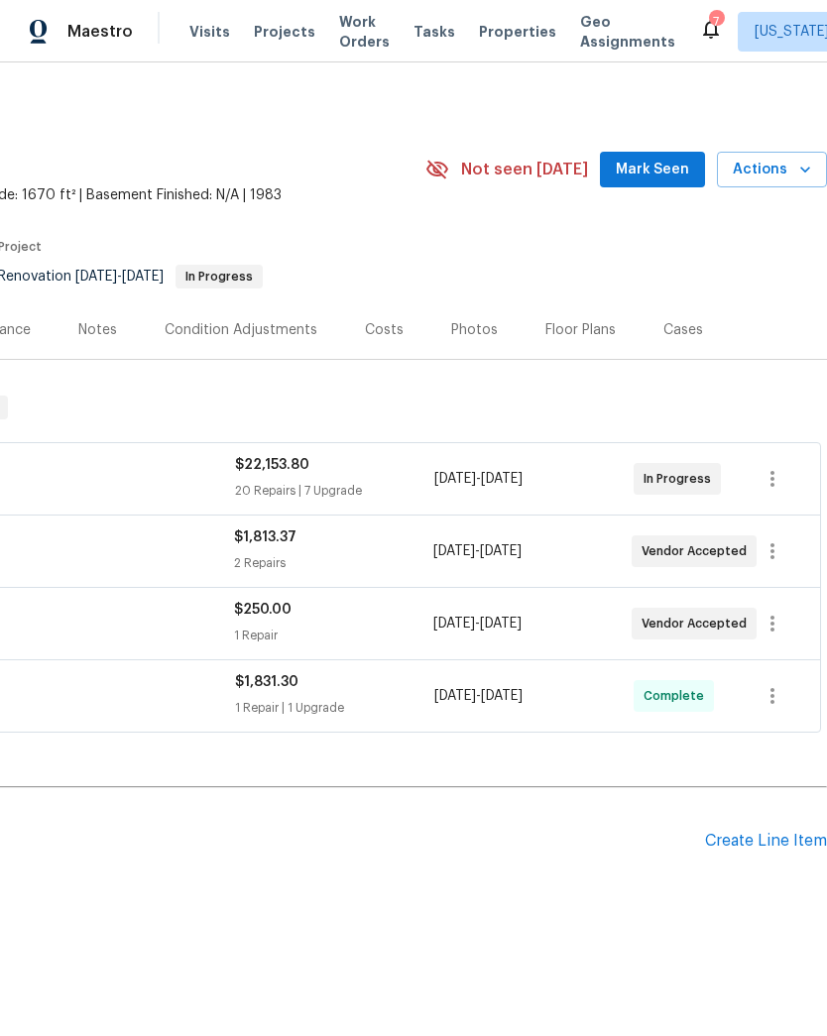
scroll to position [0, 293]
click at [776, 625] on icon "button" at bounding box center [772, 624] width 24 height 24
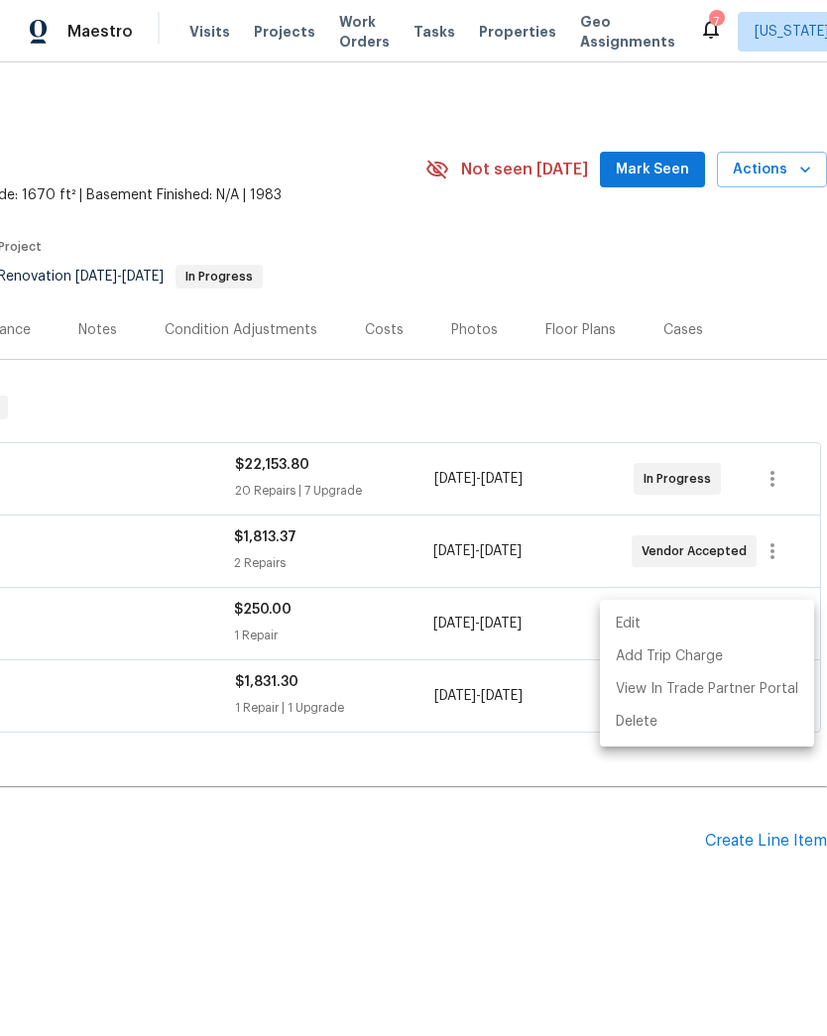
click at [723, 628] on li "Edit" at bounding box center [707, 624] width 214 height 33
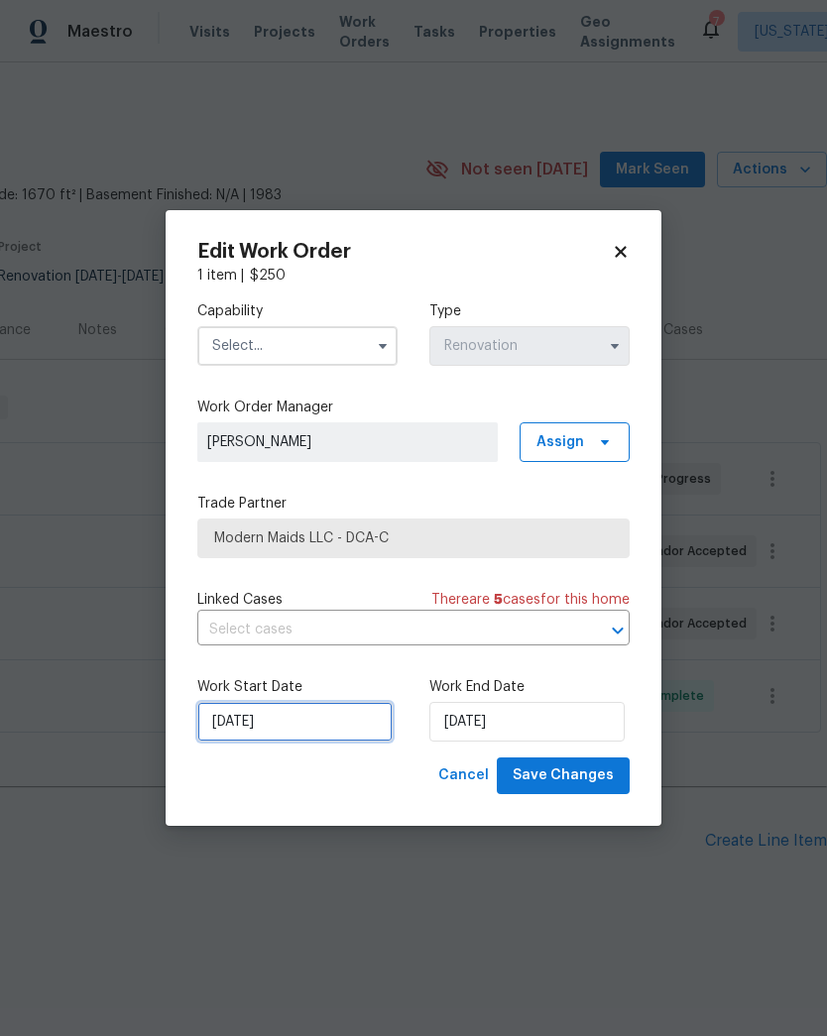
click at [313, 722] on input "9/19/2025" at bounding box center [294, 722] width 195 height 40
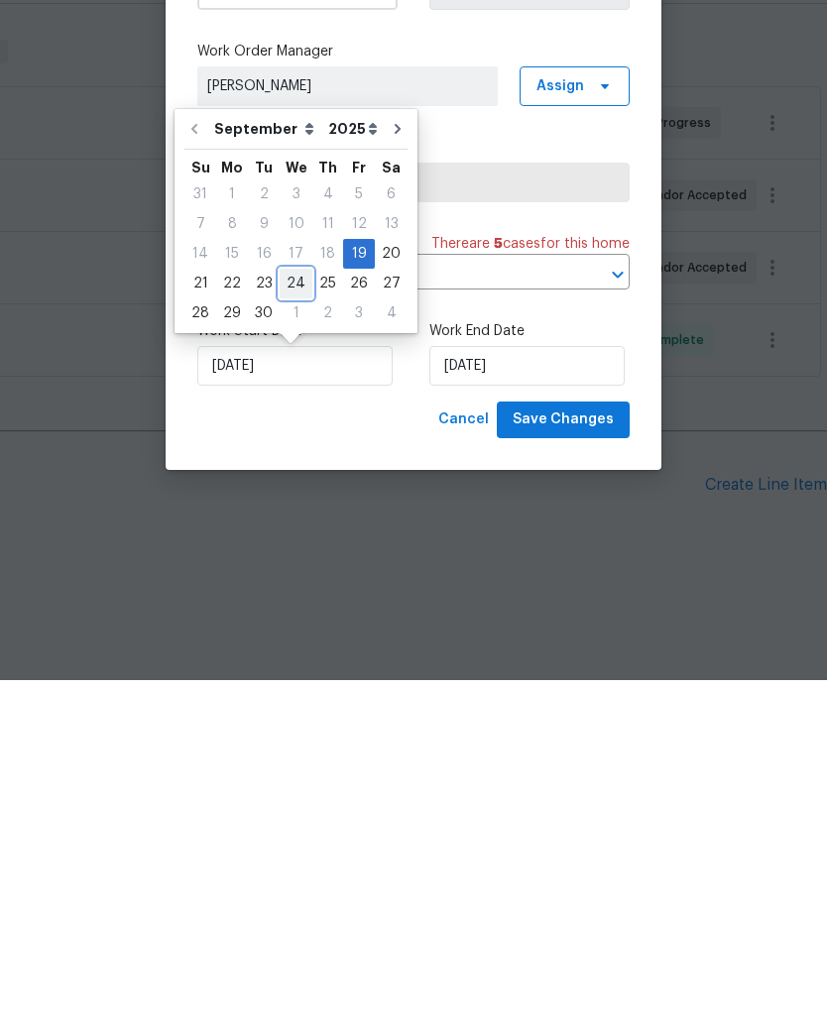
click at [291, 626] on div "24" at bounding box center [296, 640] width 33 height 28
type input "9/24/2025"
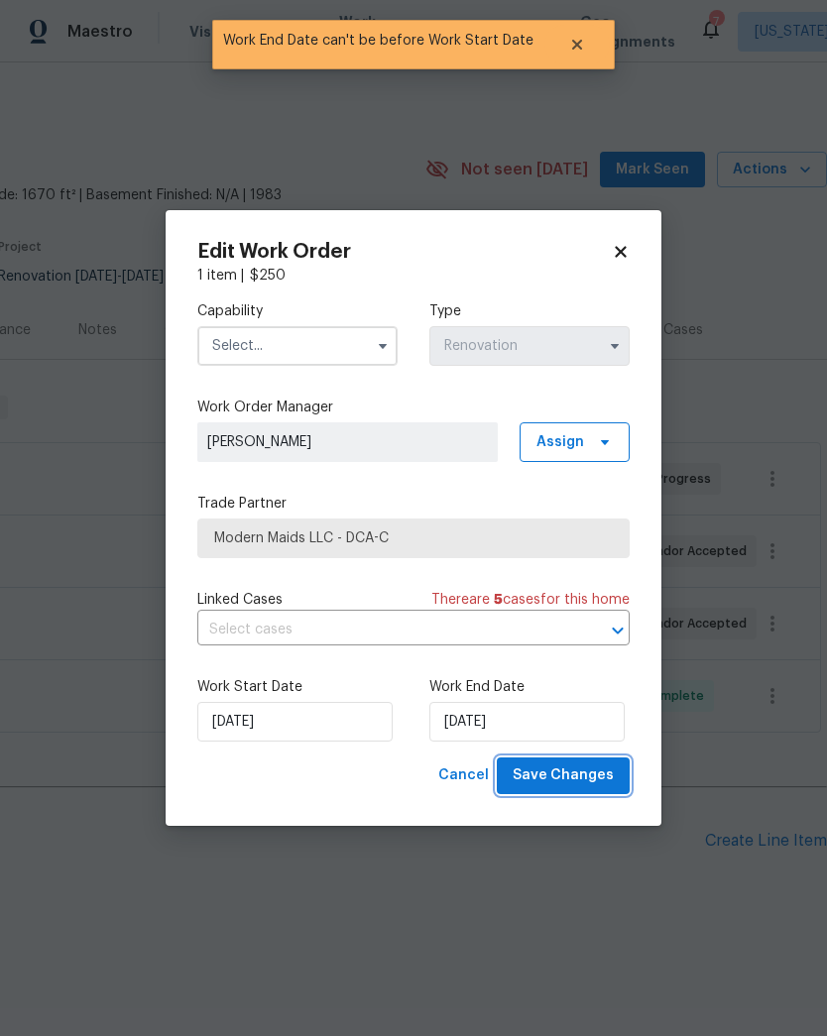
click at [578, 769] on span "Save Changes" at bounding box center [563, 775] width 101 height 25
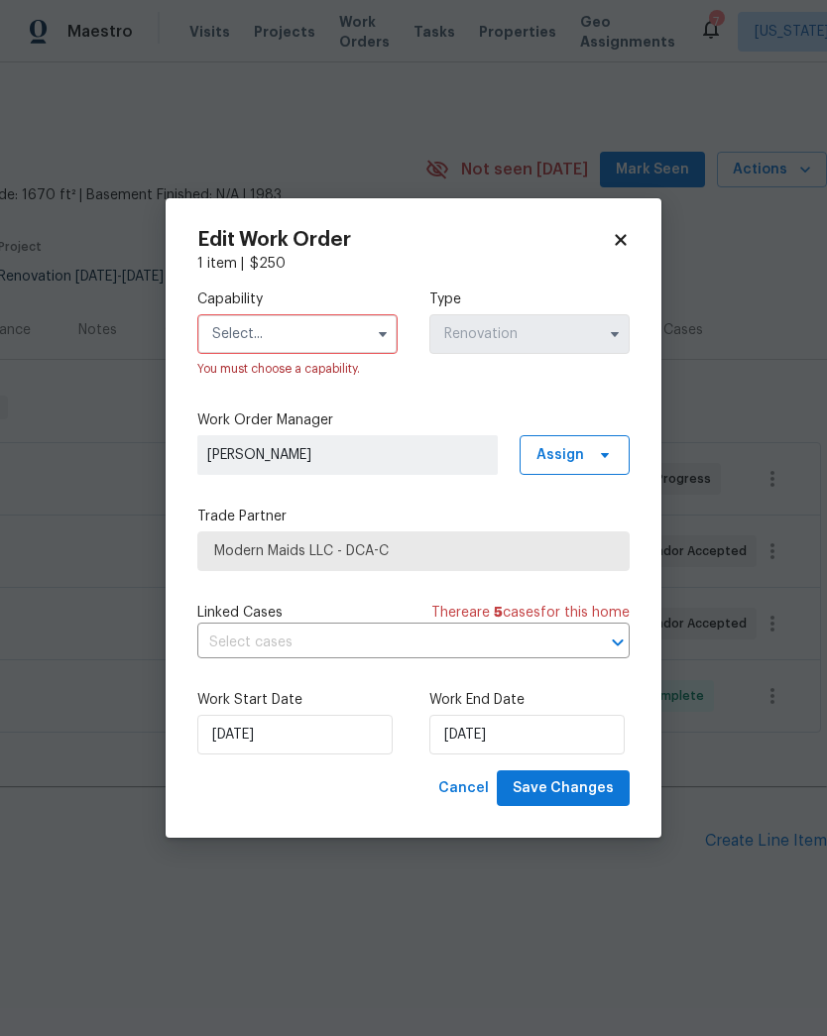
click at [386, 334] on icon "button" at bounding box center [383, 334] width 16 height 16
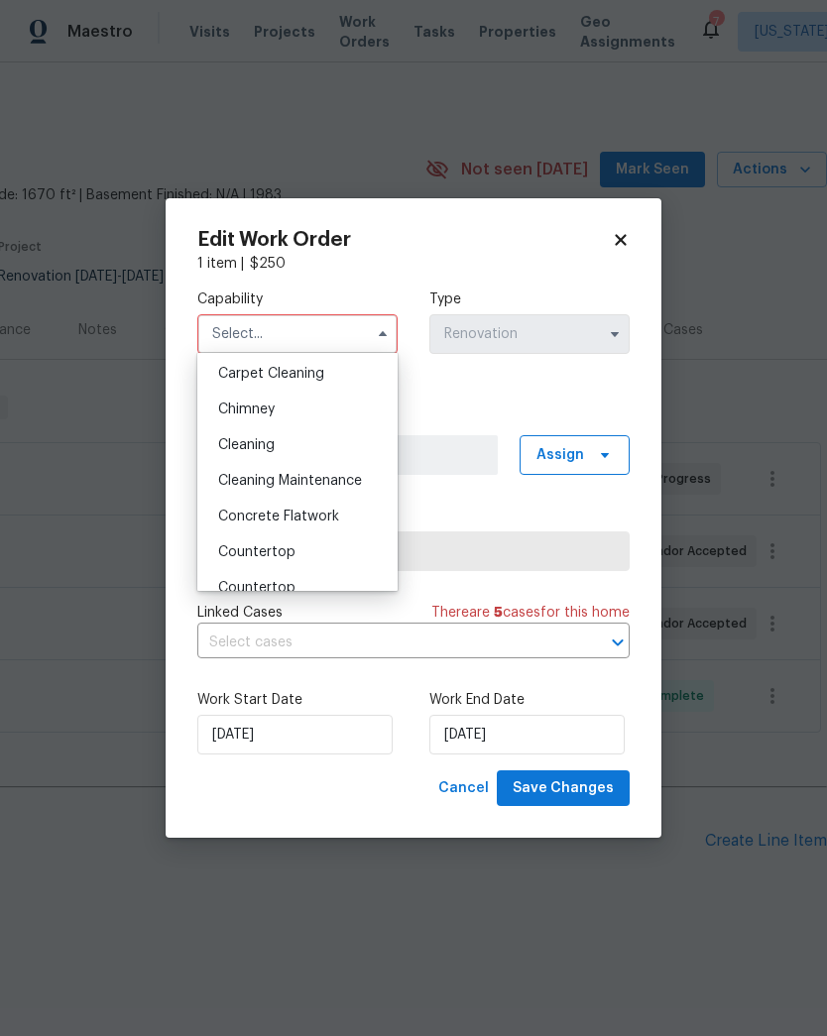
scroll to position [215, 0]
click at [319, 444] on div "Cleaning" at bounding box center [297, 446] width 190 height 36
type input "Cleaning"
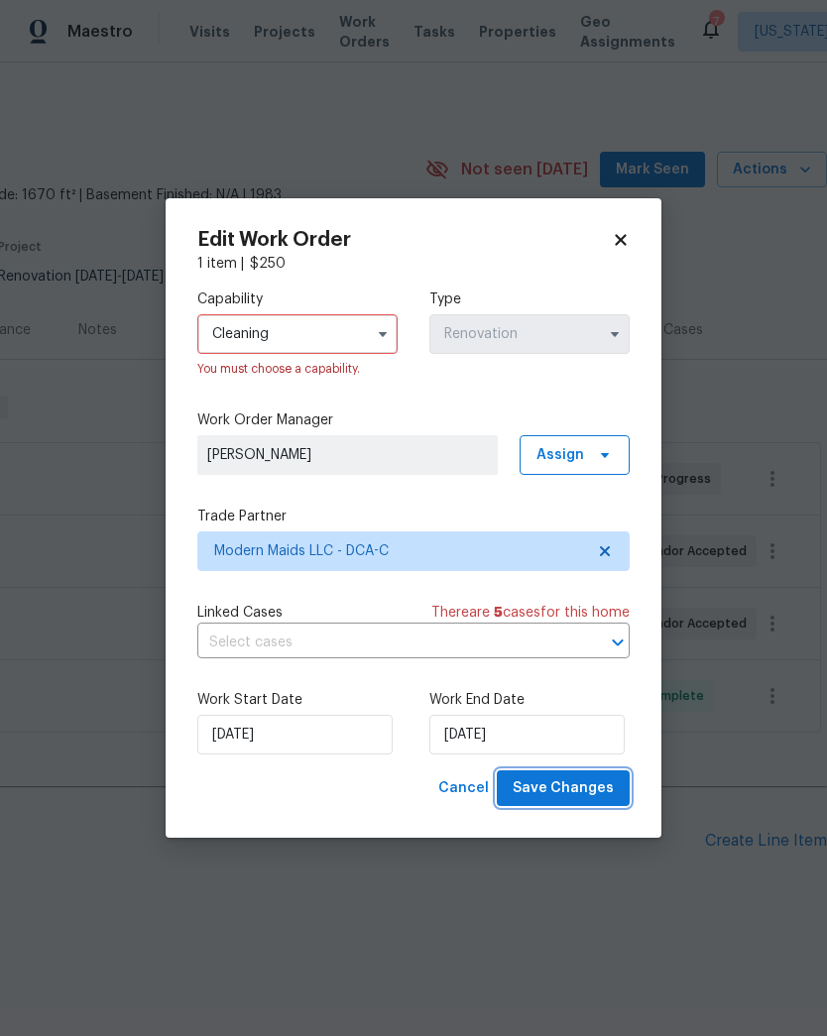
click at [585, 789] on span "Save Changes" at bounding box center [563, 788] width 101 height 25
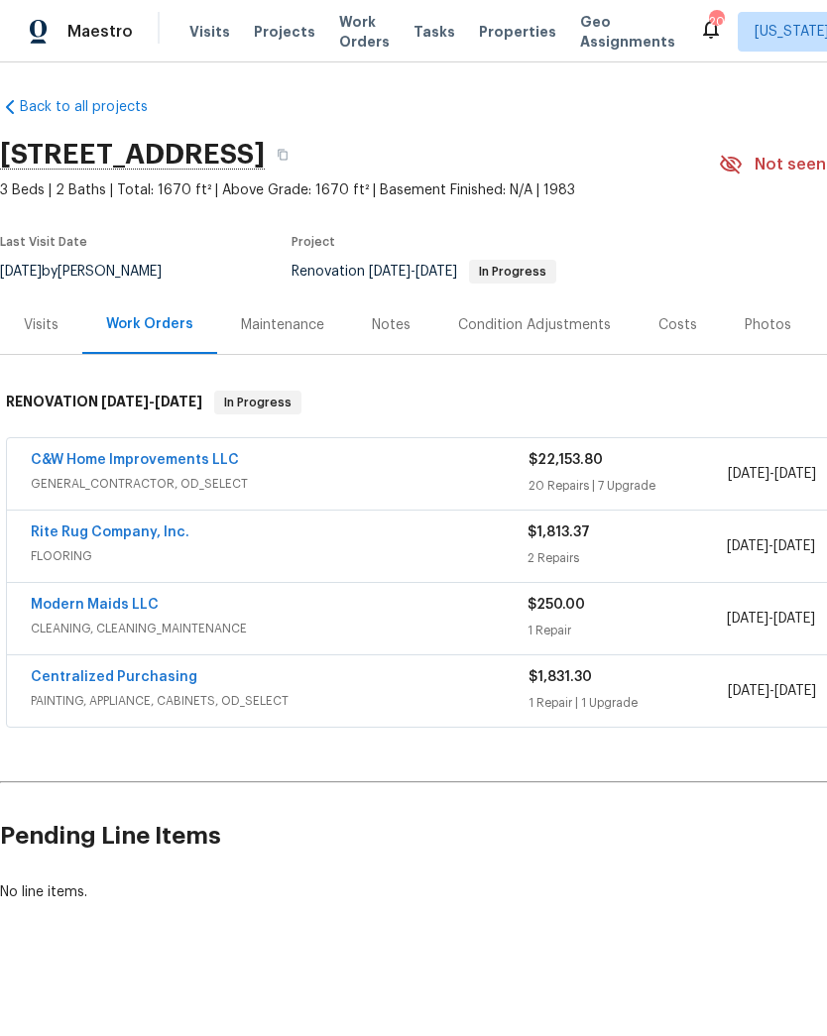
scroll to position [5, 0]
click at [410, 332] on div "Notes" at bounding box center [391, 324] width 86 height 58
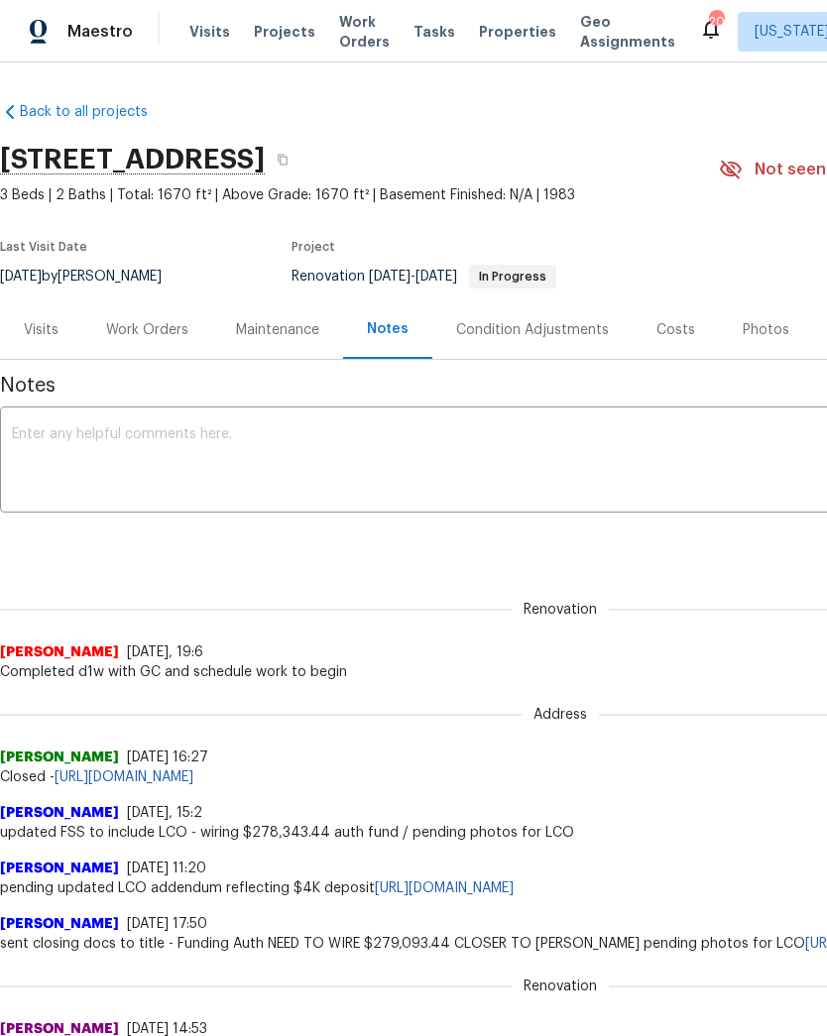
click at [285, 469] on textarea at bounding box center [560, 461] width 1097 height 69
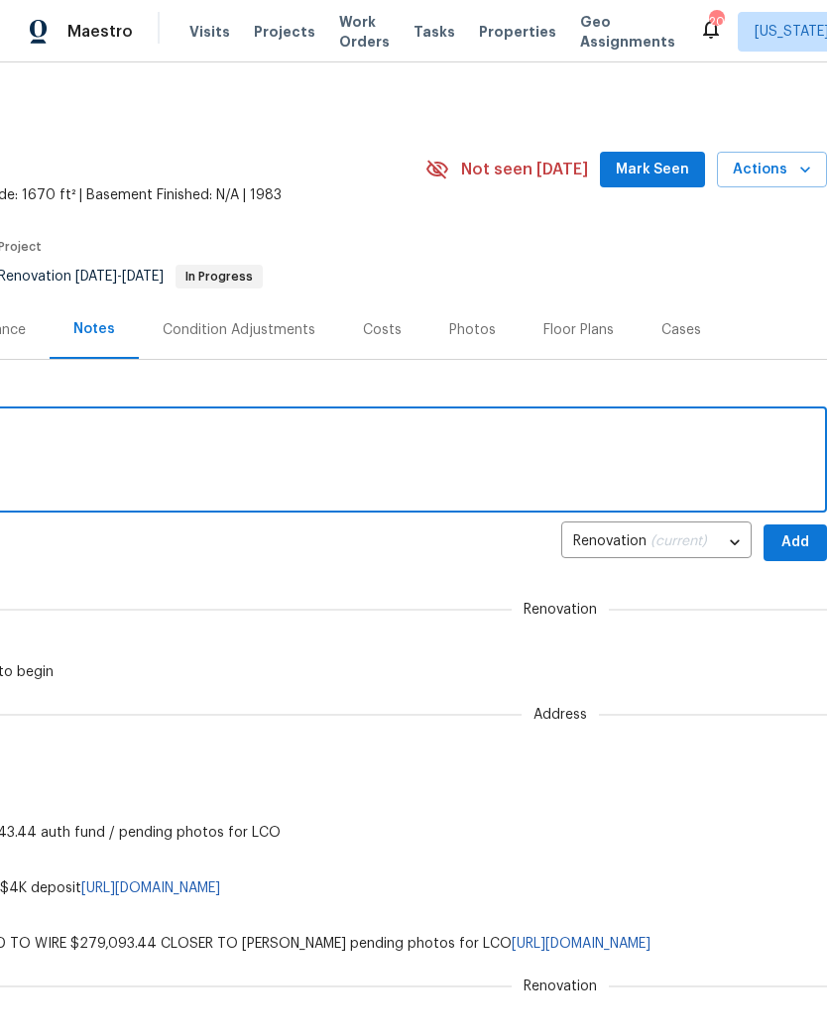
scroll to position [0, 293]
type textarea "Flooring install [DATE]"
click at [799, 535] on span "Add" at bounding box center [795, 542] width 32 height 25
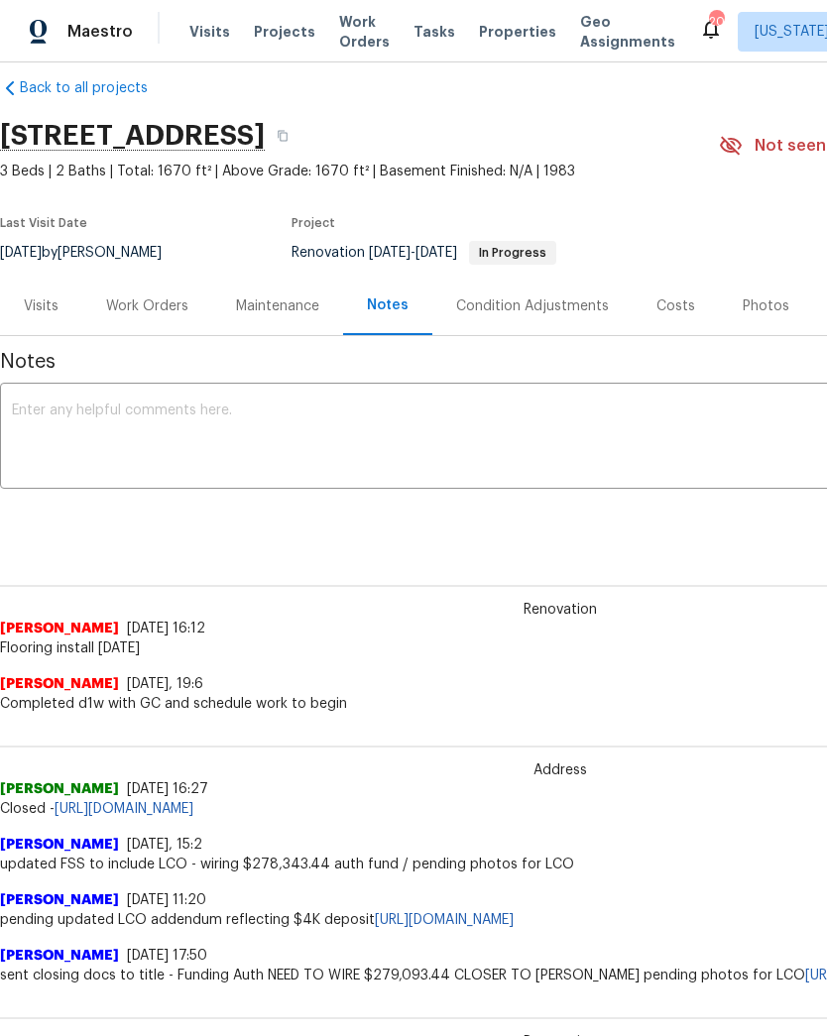
scroll to position [22, 0]
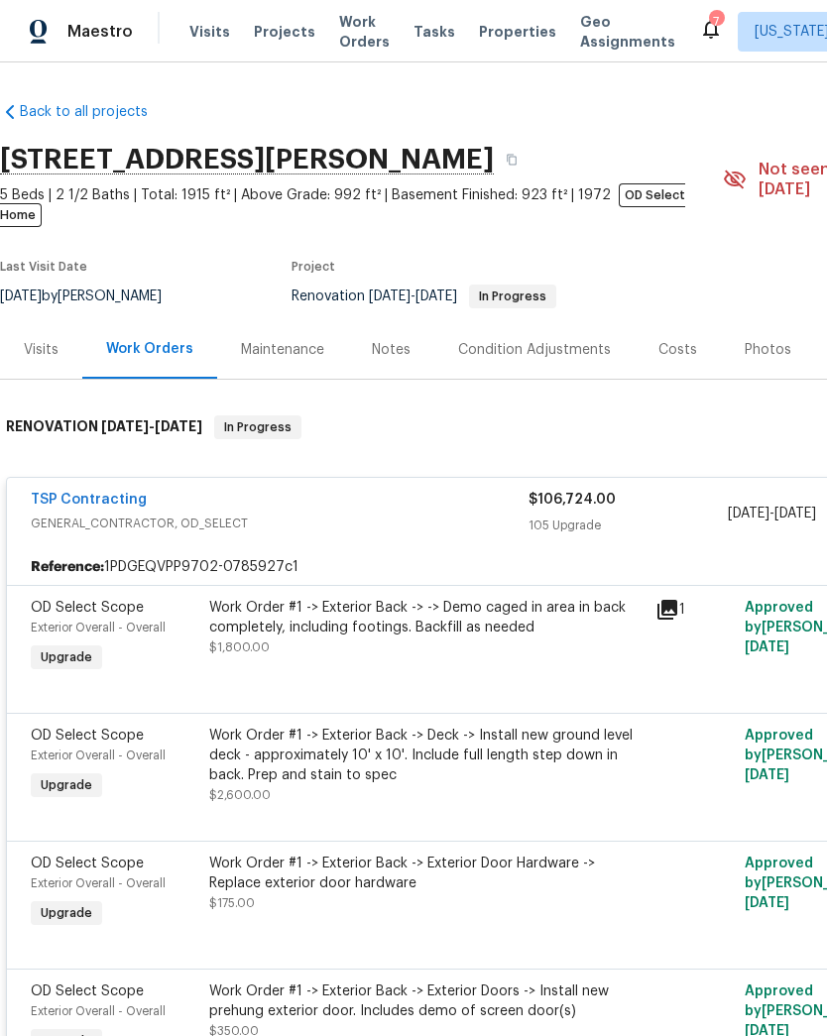
click at [426, 848] on div "Work Order #1 -> Exterior Back -> Exterior Door Hardware -> Replace exterior do…" at bounding box center [426, 893] width 446 height 91
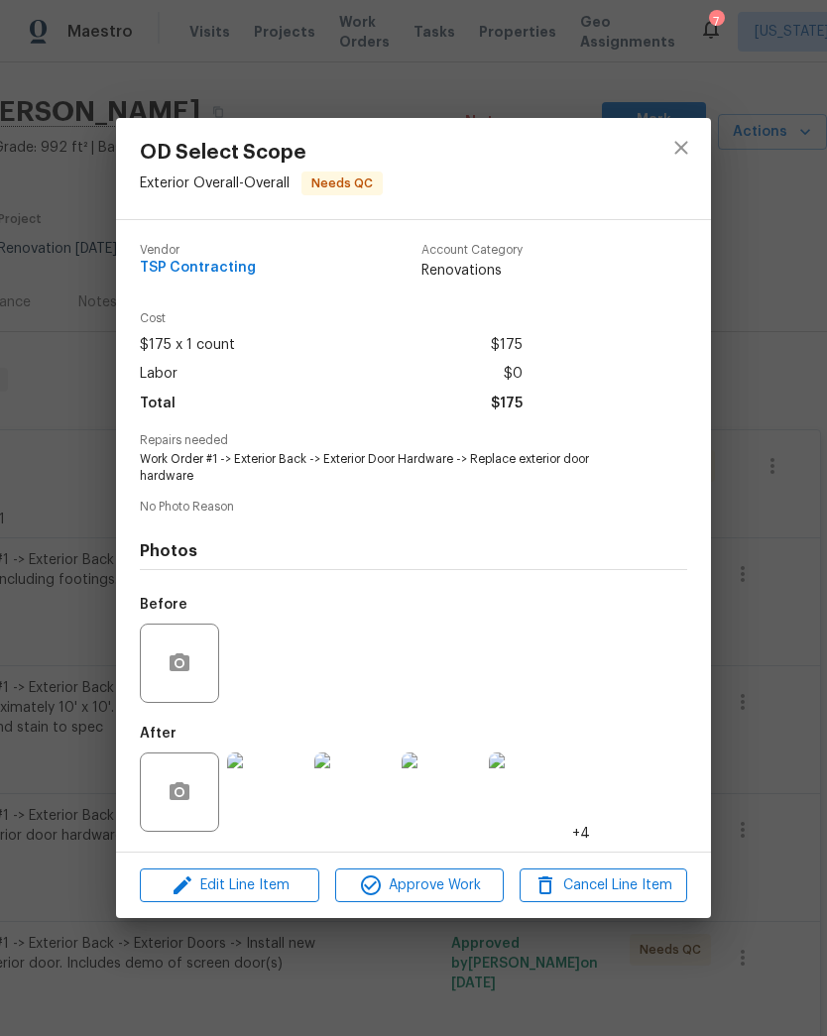
scroll to position [49, 293]
click at [441, 889] on span "Approve Work" at bounding box center [419, 885] width 156 height 25
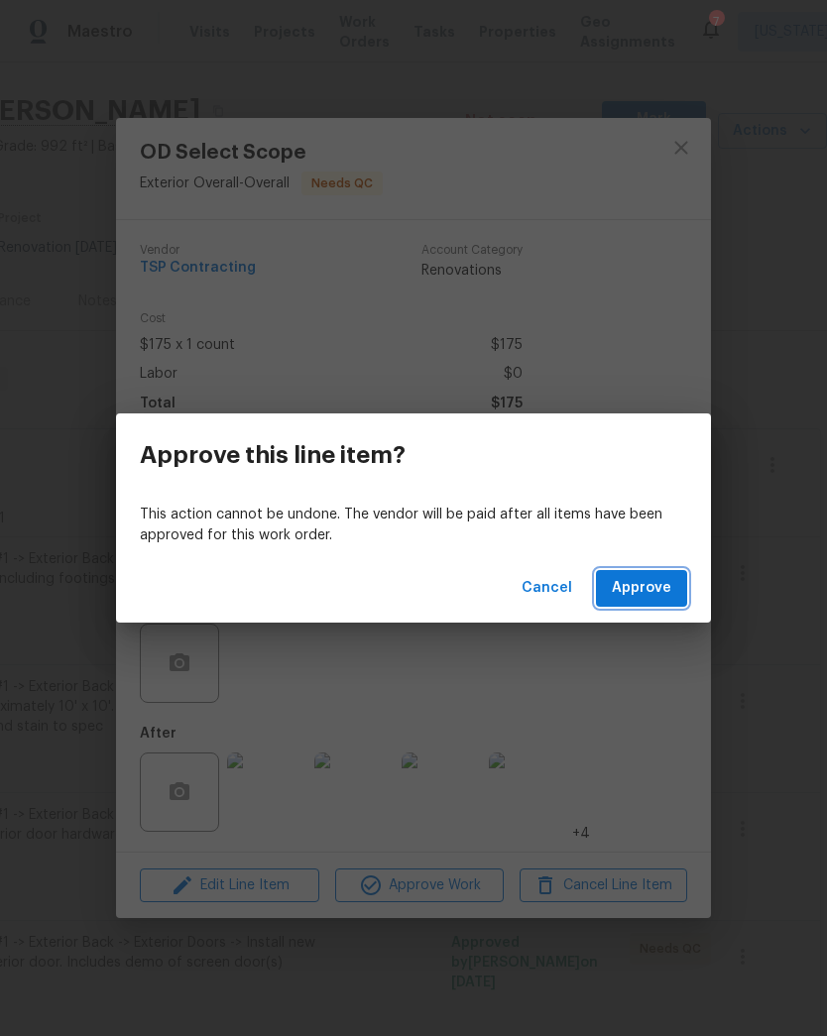
click at [652, 584] on span "Approve" at bounding box center [641, 588] width 59 height 25
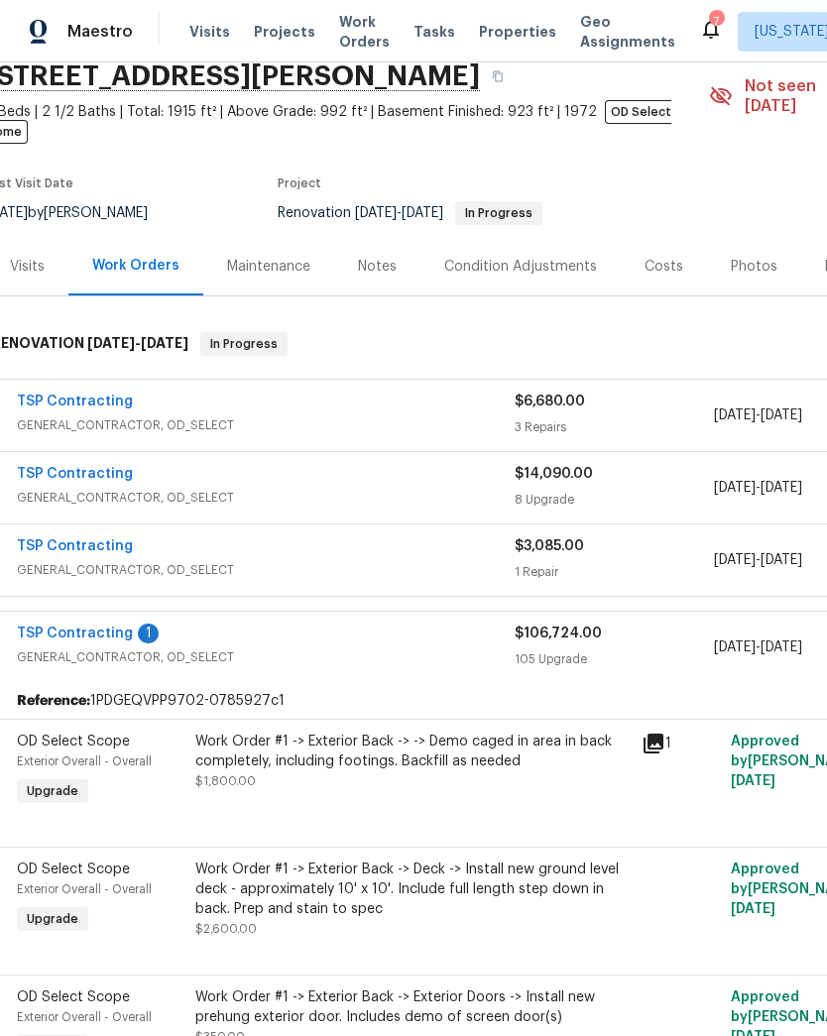
scroll to position [83, 14]
click at [415, 747] on div "Work Order #1 -> Exterior Back -> -> Demo caged in area in back completely, inc…" at bounding box center [412, 752] width 434 height 40
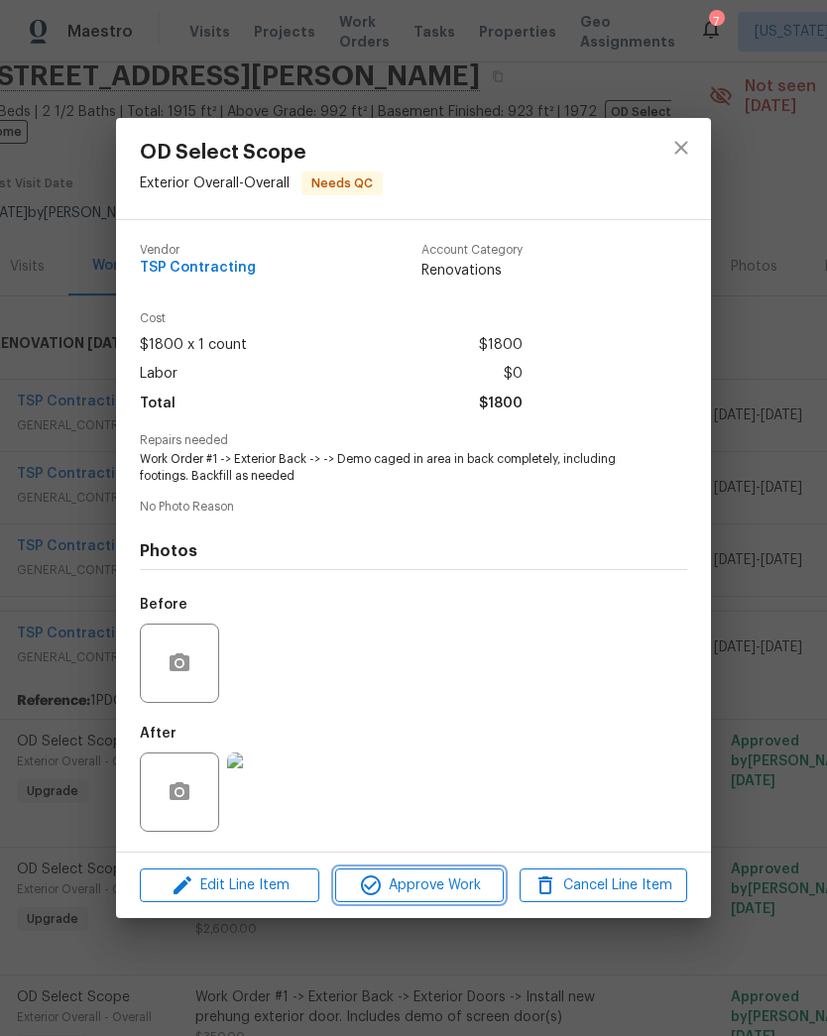
click at [448, 887] on span "Approve Work" at bounding box center [419, 885] width 156 height 25
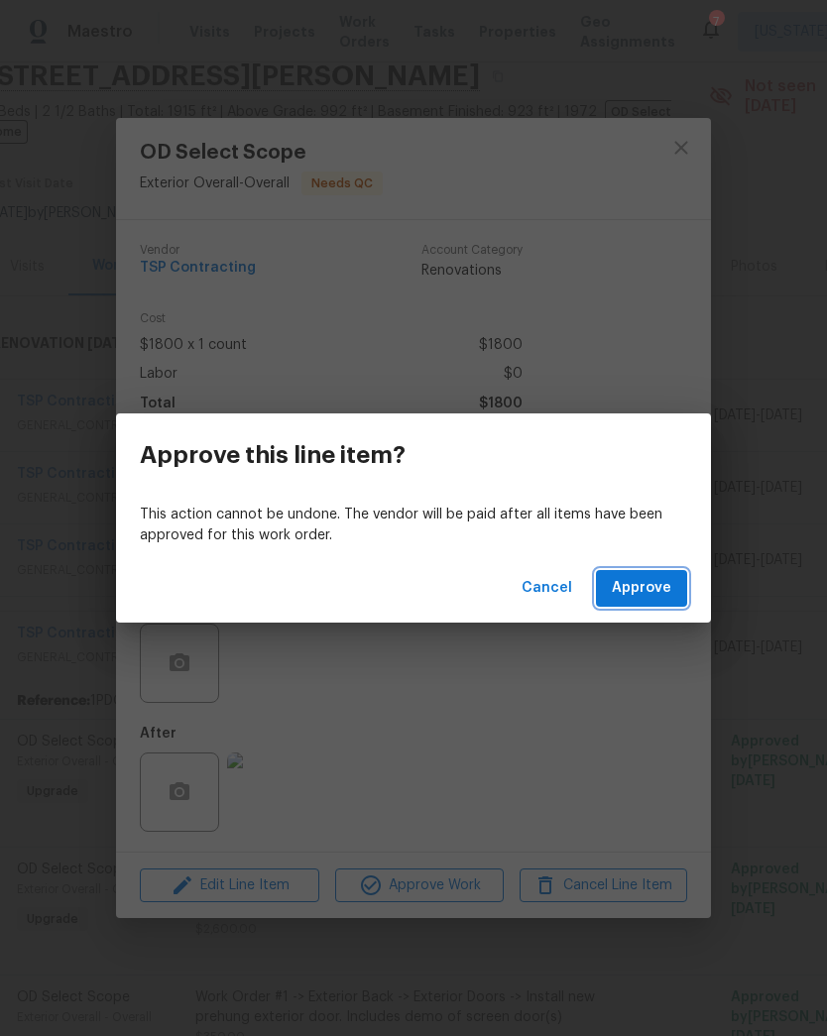
click at [645, 598] on span "Approve" at bounding box center [641, 588] width 59 height 25
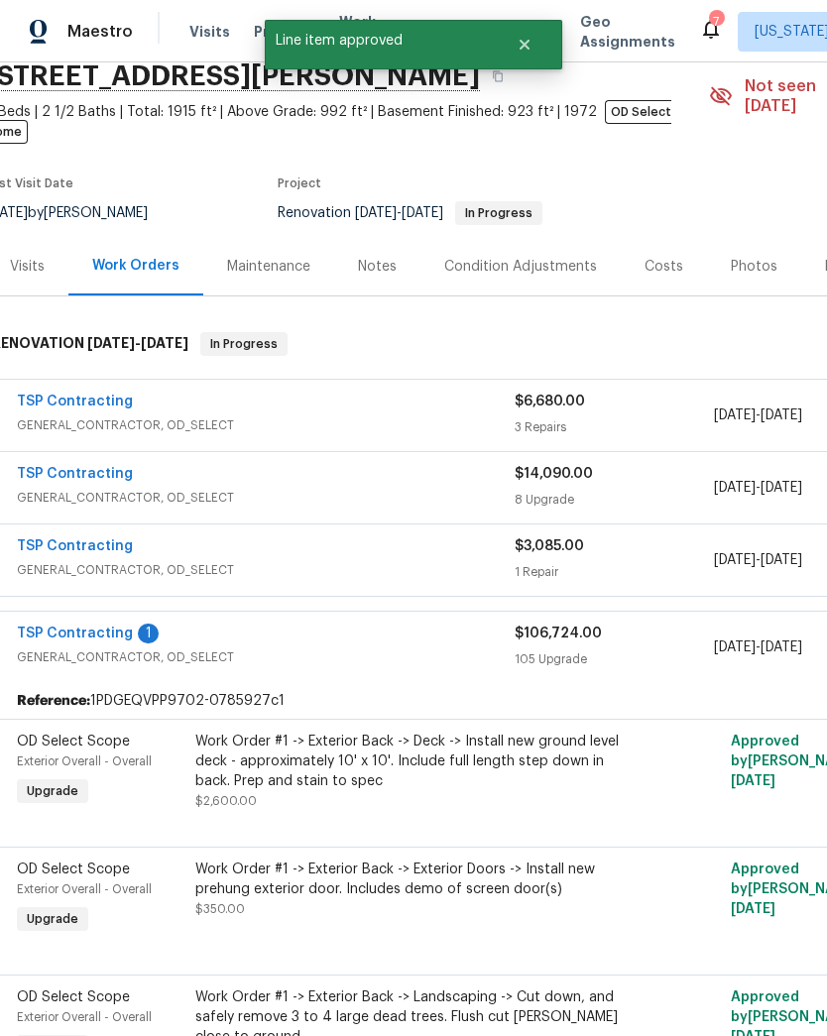
click at [382, 762] on div "Work Order #1 -> Exterior Back -> Deck -> Install new ground level deck - appro…" at bounding box center [412, 761] width 434 height 59
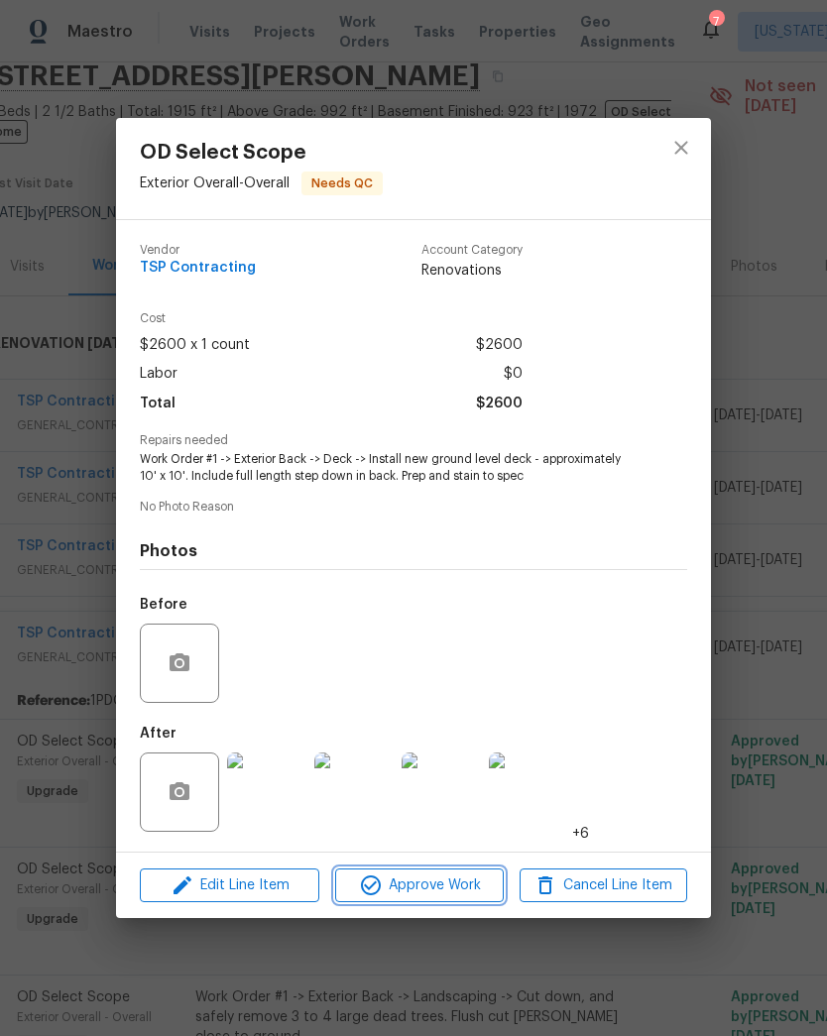
click at [443, 890] on span "Approve Work" at bounding box center [419, 885] width 156 height 25
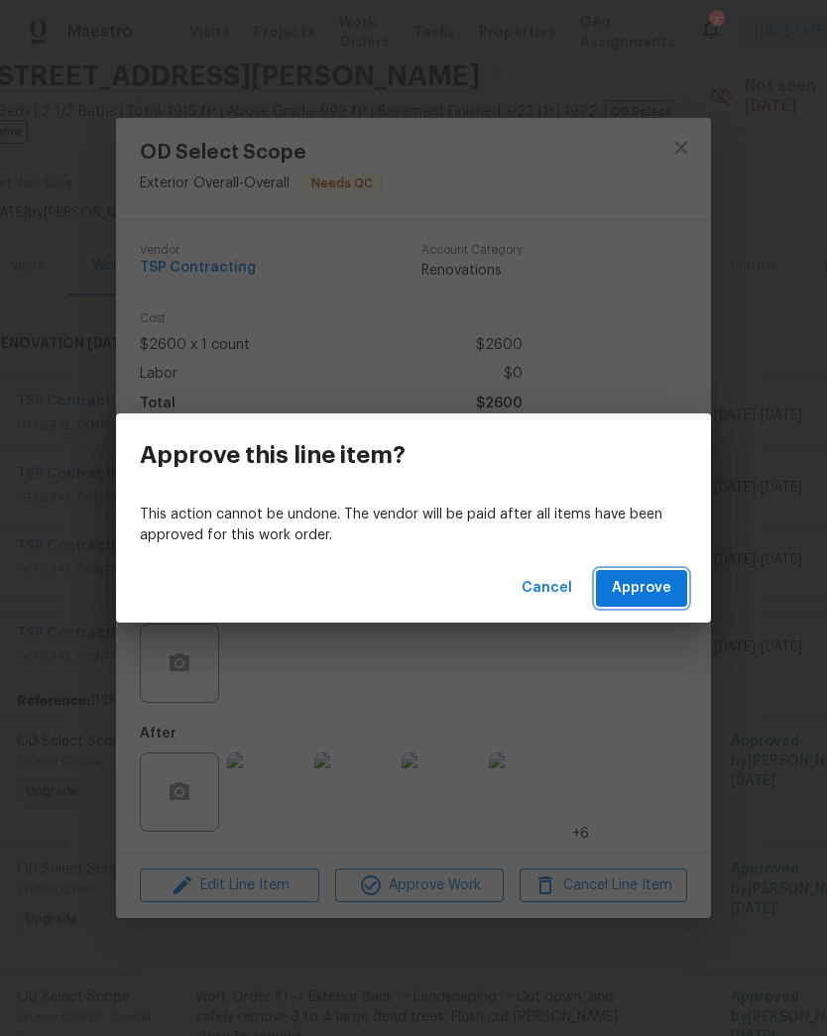
click at [637, 595] on span "Approve" at bounding box center [641, 588] width 59 height 25
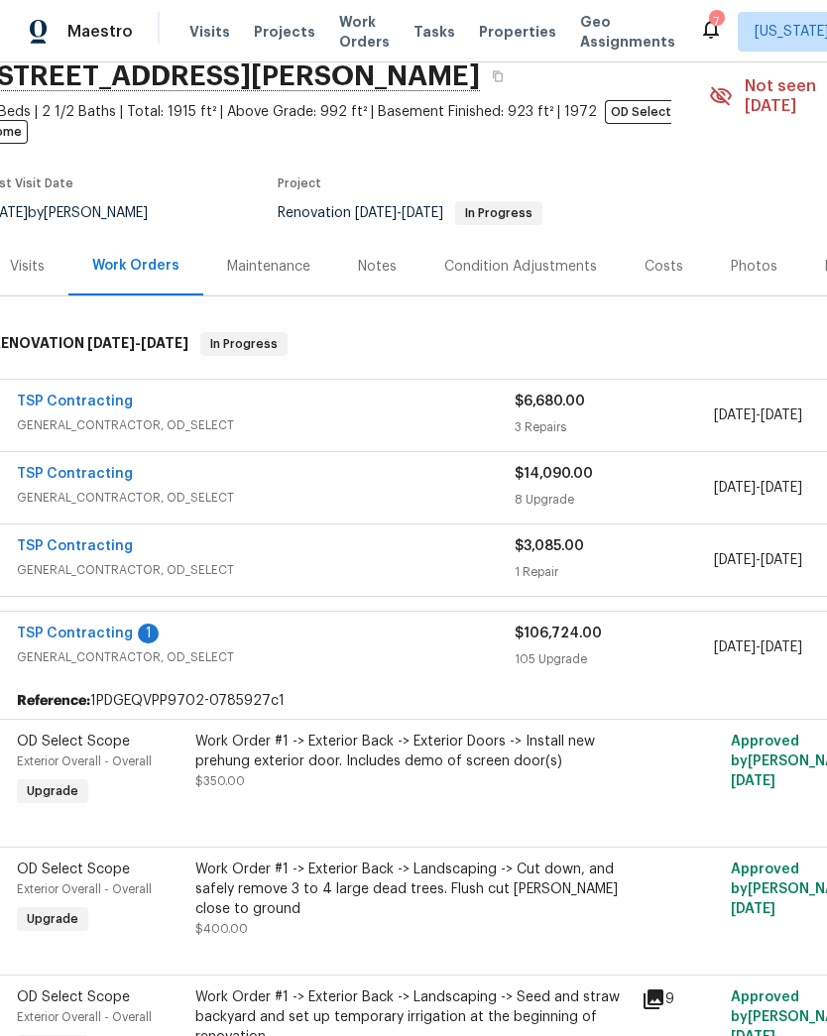
click at [377, 775] on div "Work Order #1 -> Exterior Back -> Exterior Doors -> Install new prehung exterio…" at bounding box center [412, 771] width 446 height 91
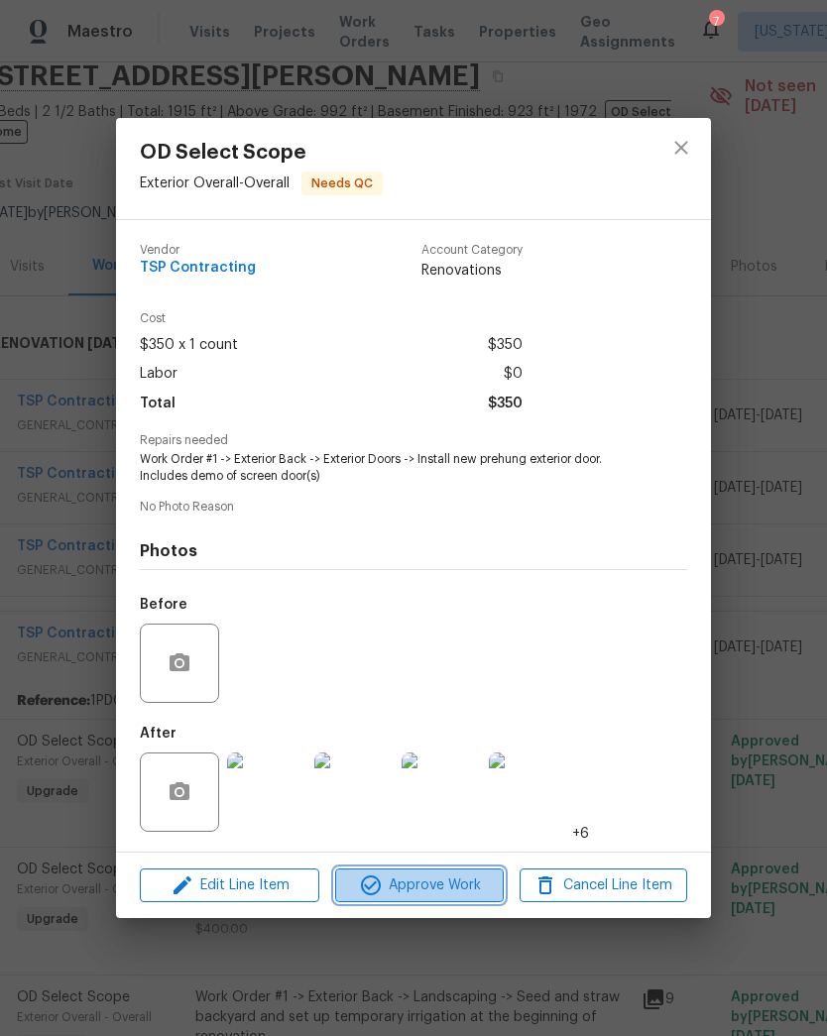
click at [427, 885] on span "Approve Work" at bounding box center [419, 885] width 156 height 25
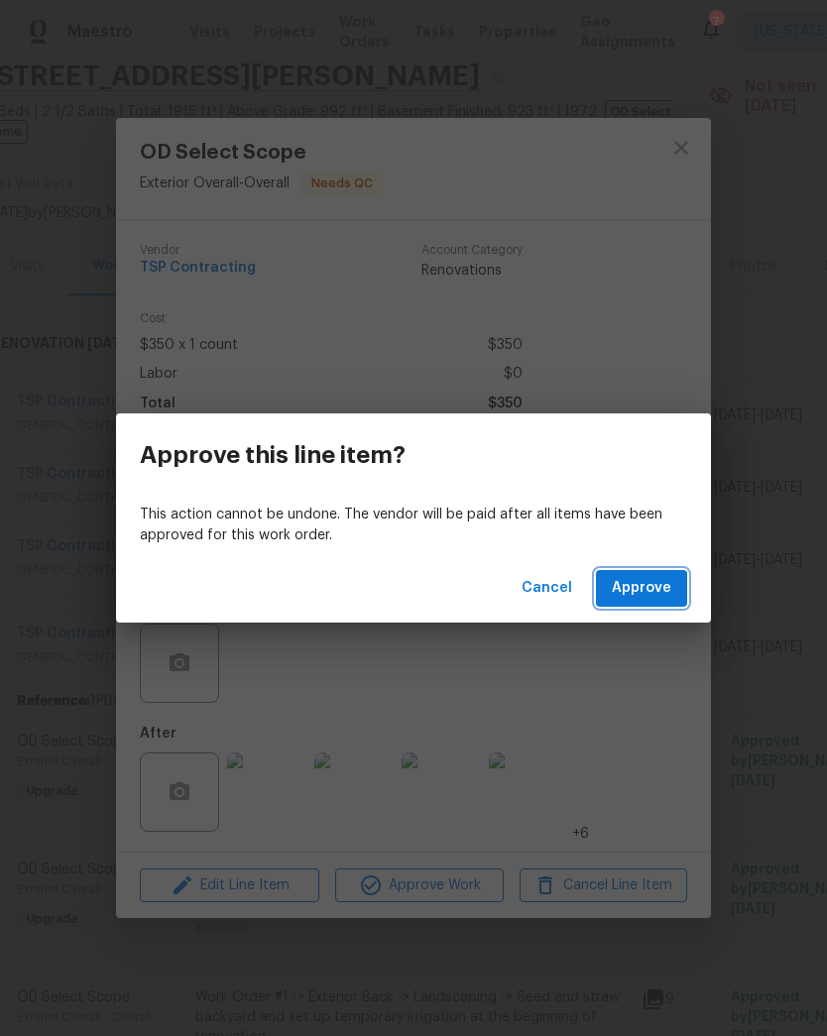
click at [649, 605] on button "Approve" at bounding box center [641, 588] width 91 height 37
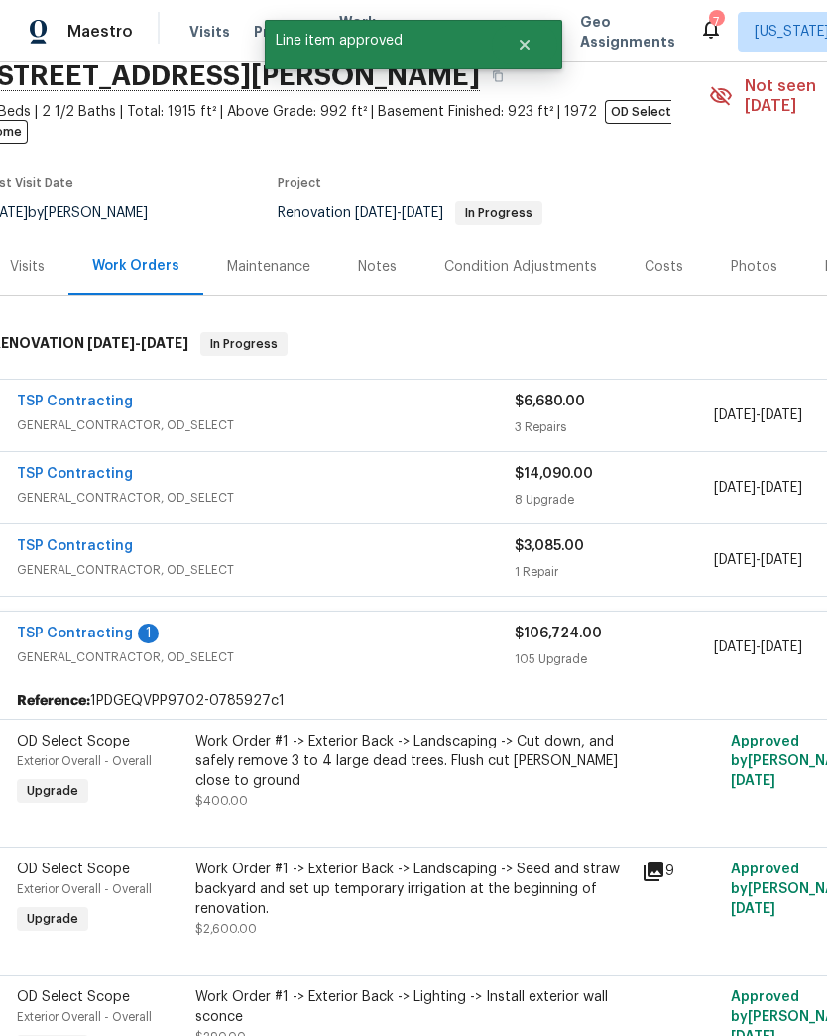
click at [383, 762] on div "Work Order #1 -> Exterior Back -> Landscaping -> Cut down, and safely remove 3 …" at bounding box center [412, 761] width 434 height 59
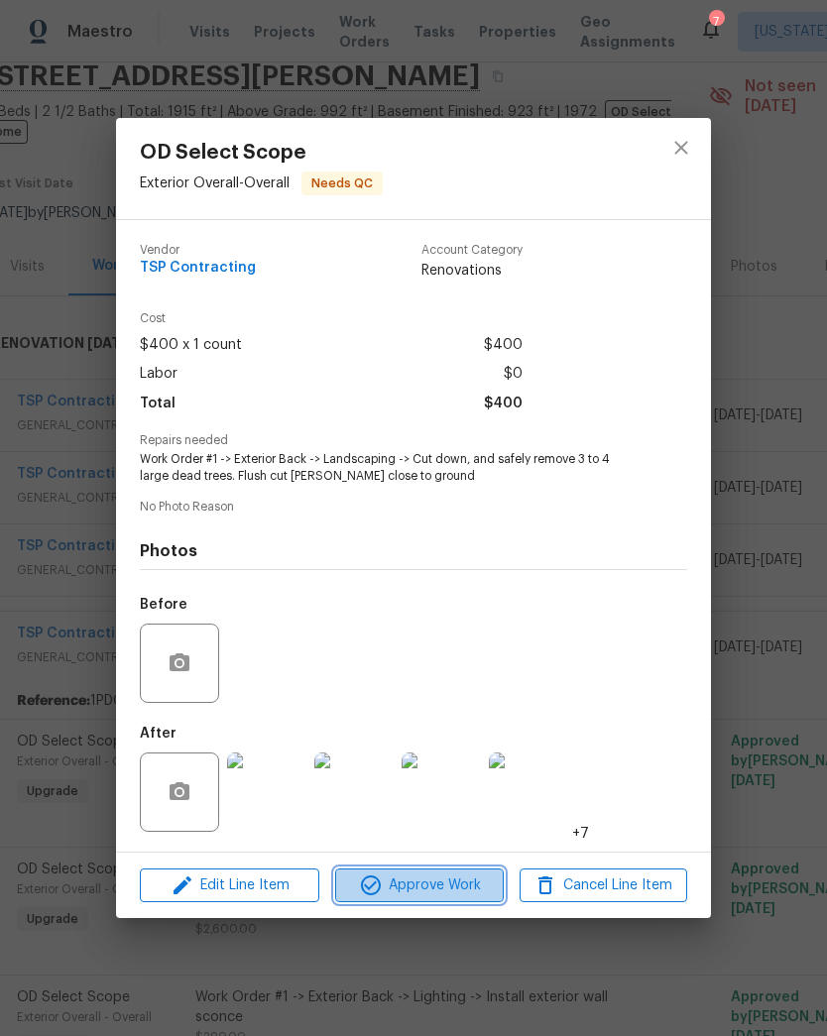
click at [426, 888] on span "Approve Work" at bounding box center [419, 885] width 156 height 25
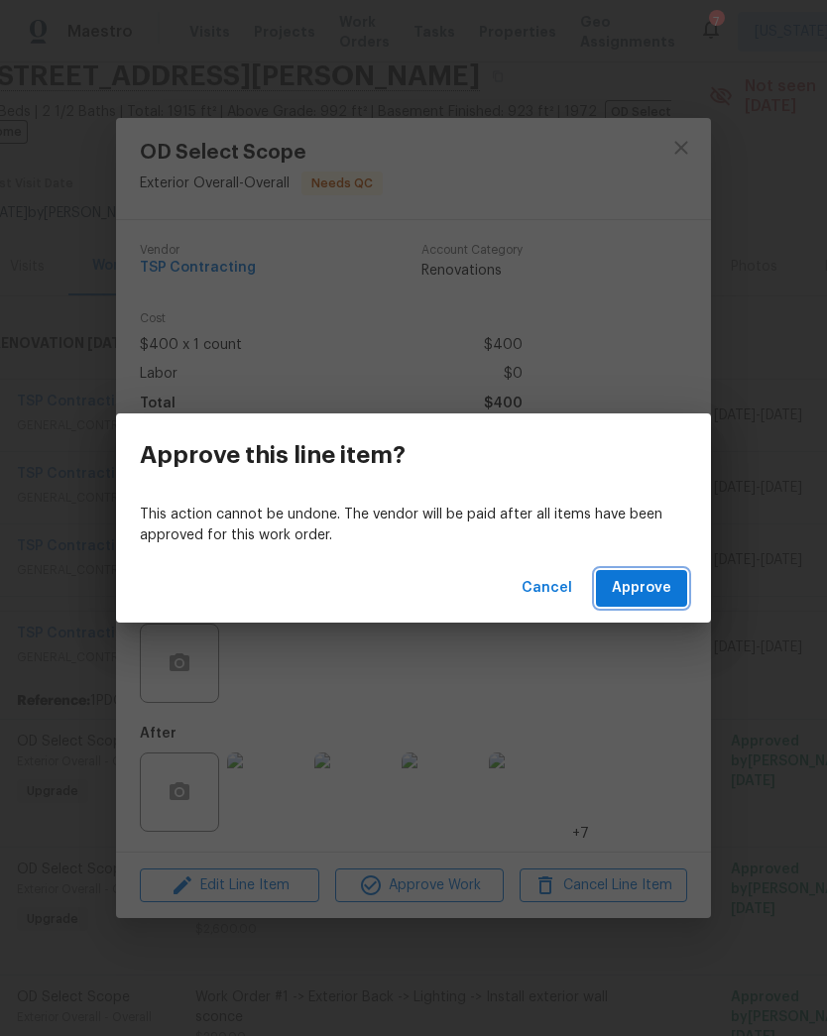
click at [667, 600] on span "Approve" at bounding box center [641, 588] width 59 height 25
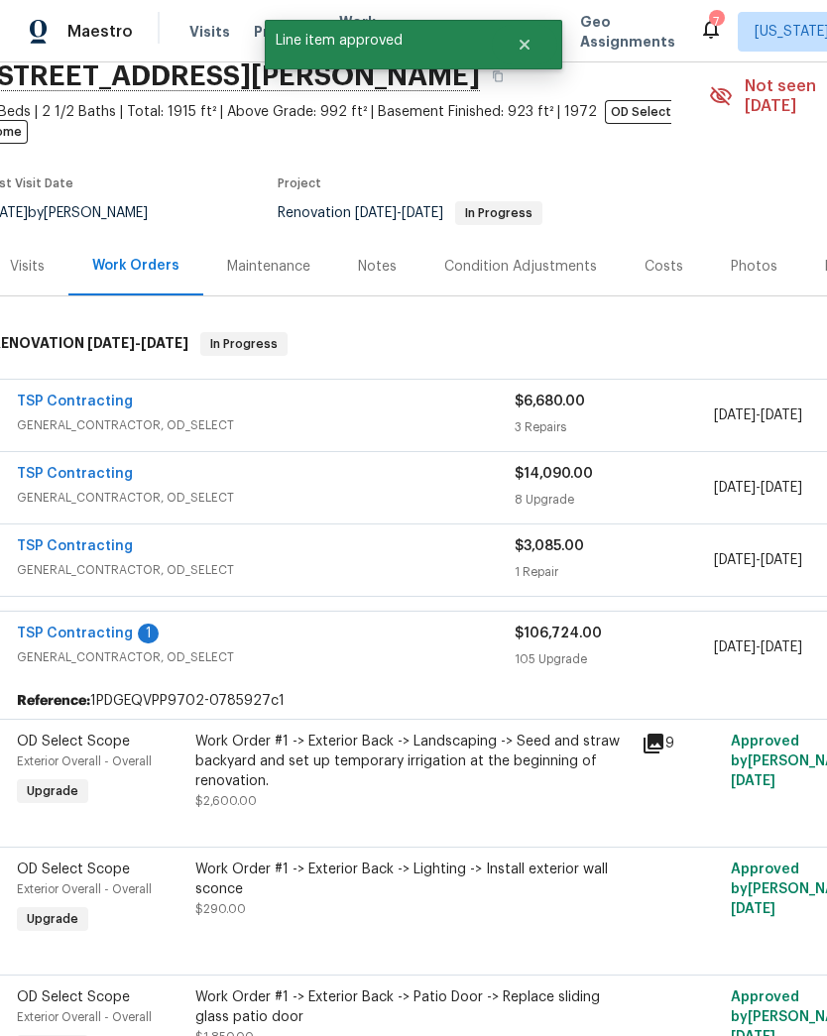
click at [441, 772] on div "Work Order #1 -> Exterior Back -> Landscaping -> Seed and straw backyard and se…" at bounding box center [412, 771] width 434 height 79
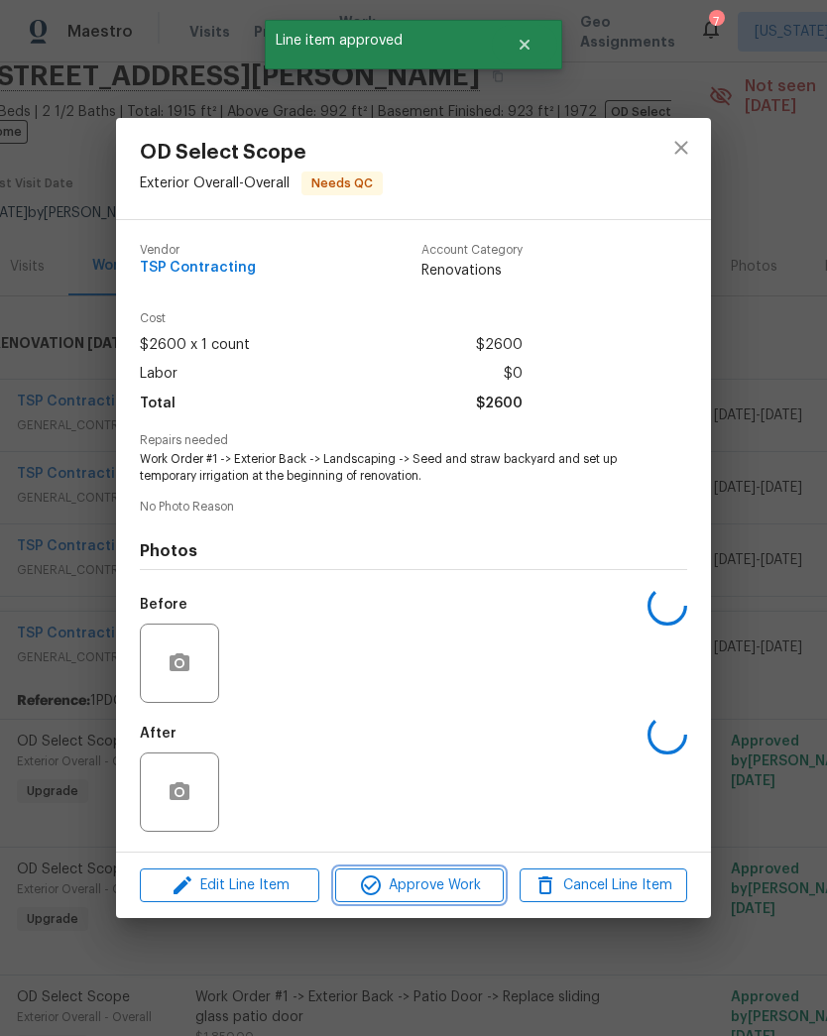
click at [451, 882] on span "Approve Work" at bounding box center [419, 885] width 156 height 25
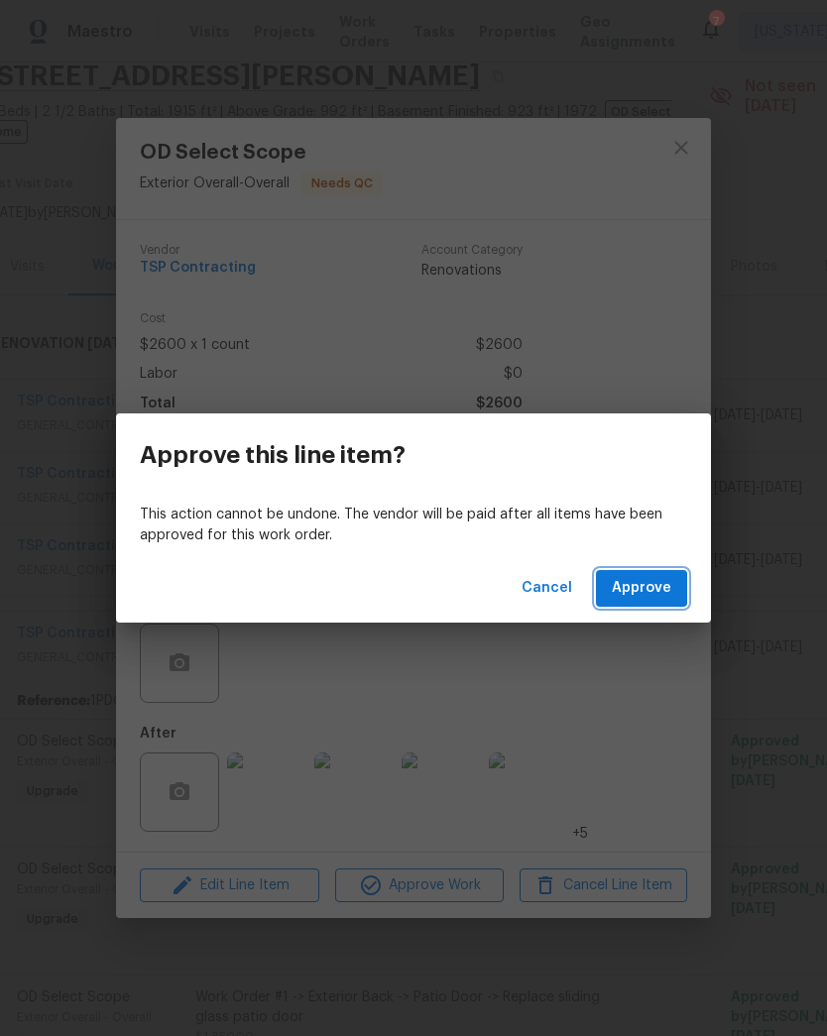
click at [648, 589] on span "Approve" at bounding box center [641, 588] width 59 height 25
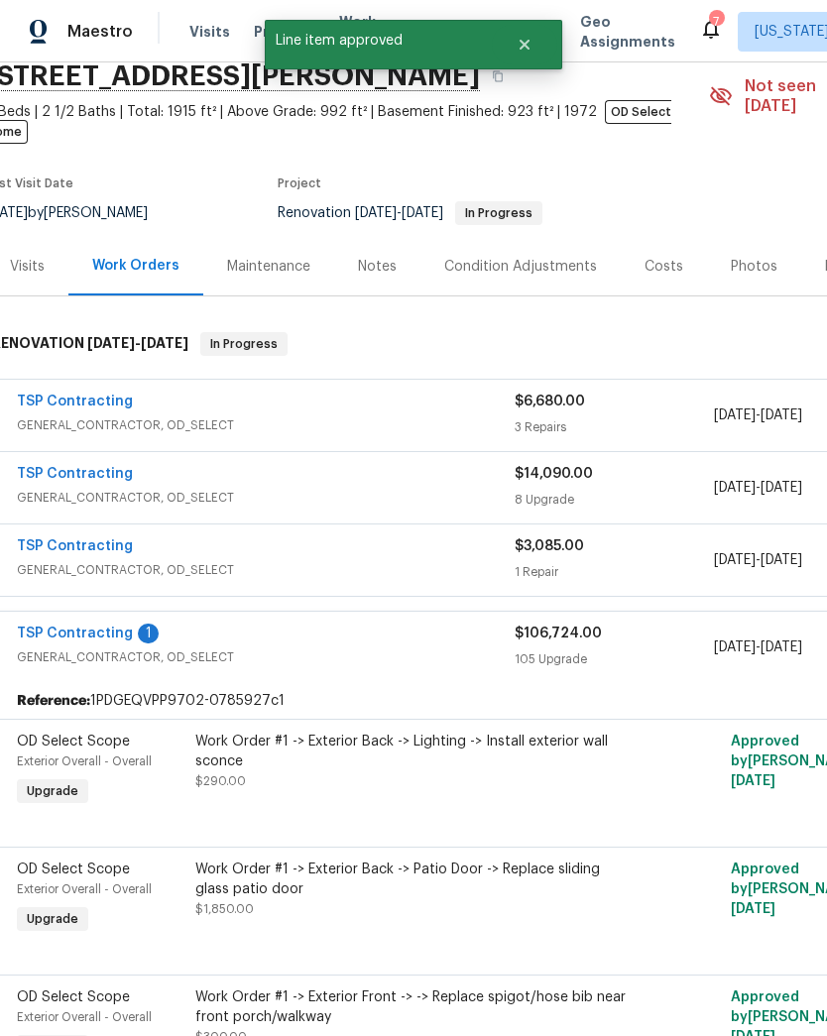
click at [435, 777] on div "Work Order #1 -> Exterior Back -> Lighting -> Install exterior wall sconce $290…" at bounding box center [412, 771] width 446 height 91
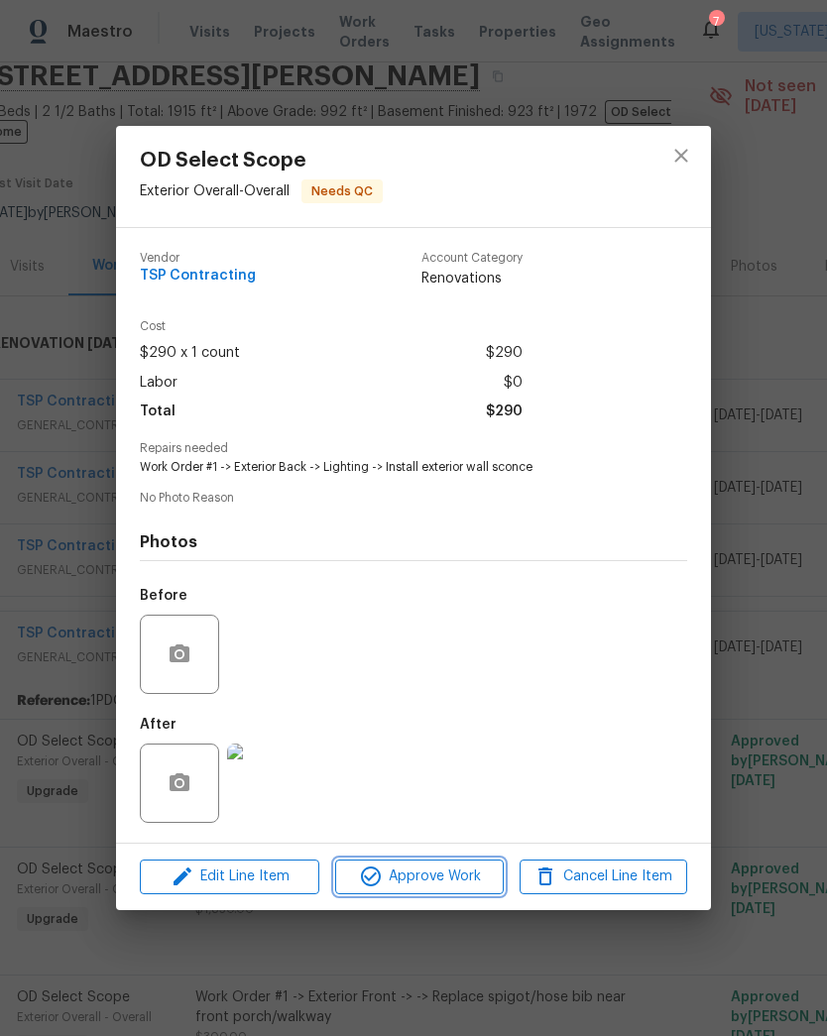
click at [462, 883] on span "Approve Work" at bounding box center [419, 877] width 156 height 25
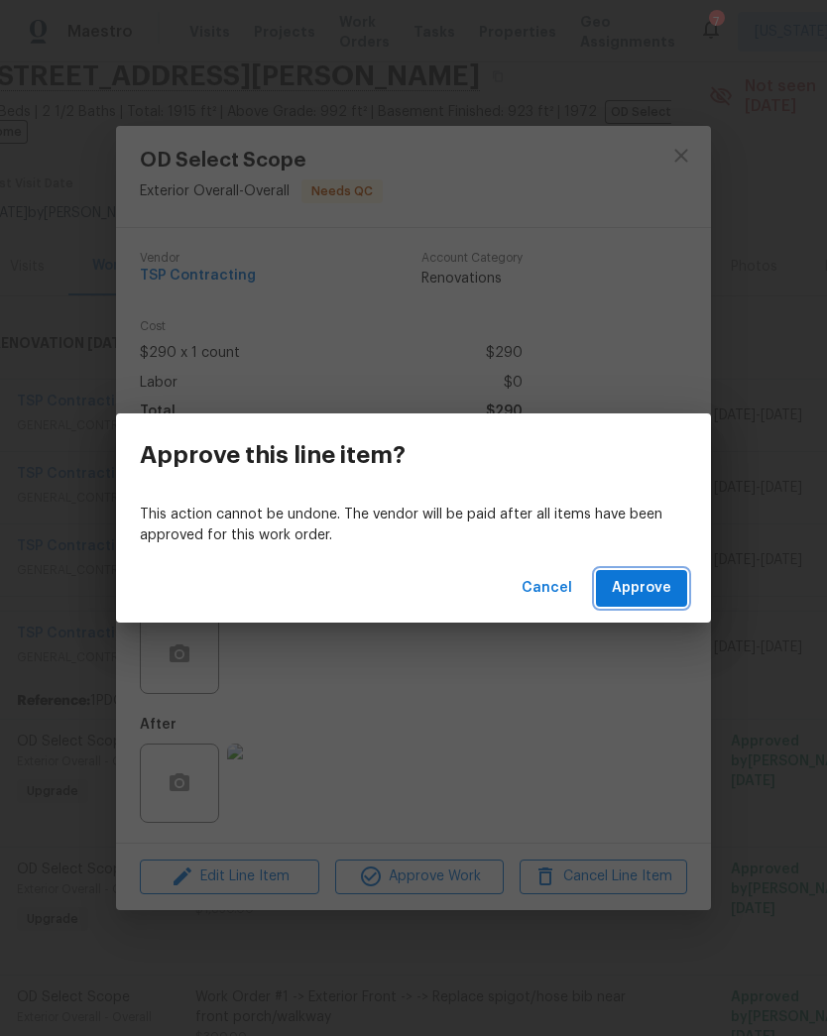
click at [649, 590] on span "Approve" at bounding box center [641, 588] width 59 height 25
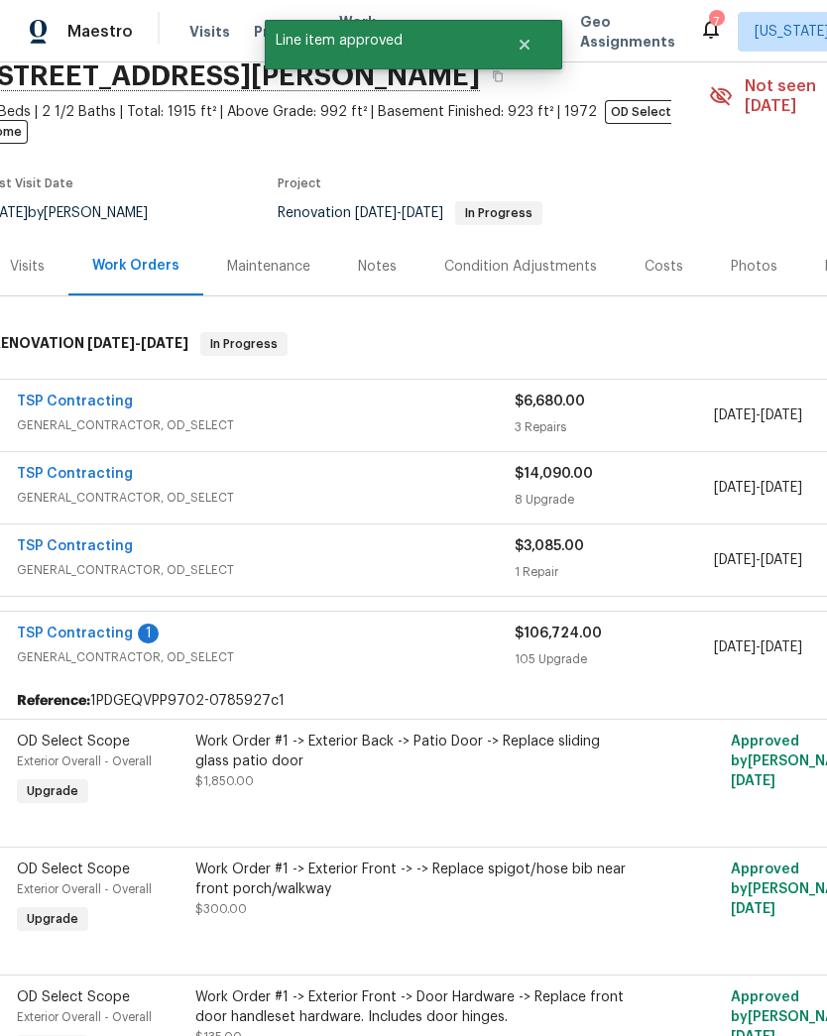
click at [480, 756] on div "Work Order #1 -> Exterior Back -> Patio Door -> Replace sliding glass patio doo…" at bounding box center [412, 761] width 434 height 59
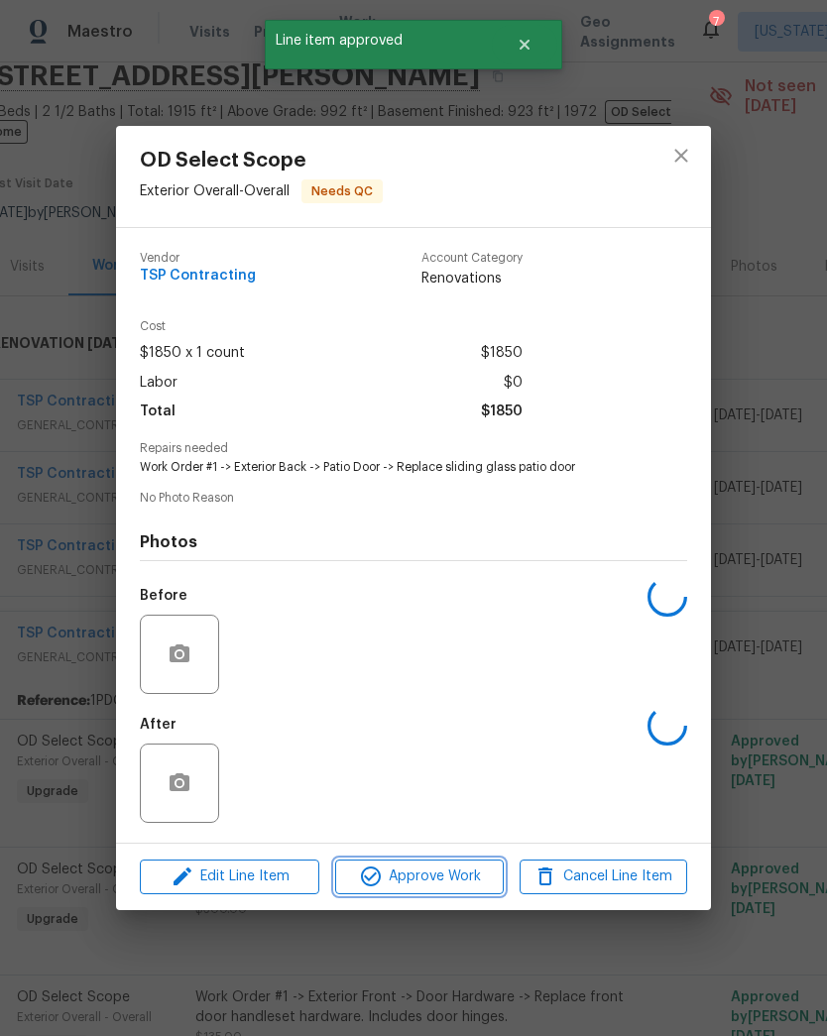
click at [455, 872] on span "Approve Work" at bounding box center [419, 877] width 156 height 25
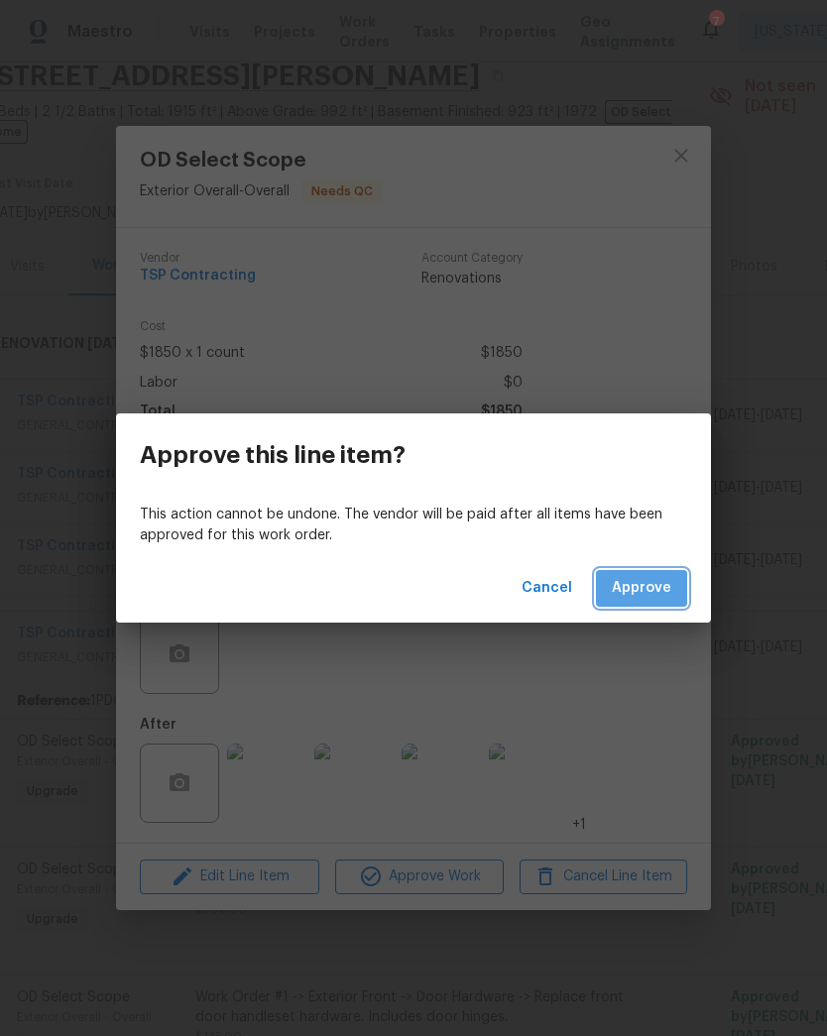
click at [660, 586] on span "Approve" at bounding box center [641, 588] width 59 height 25
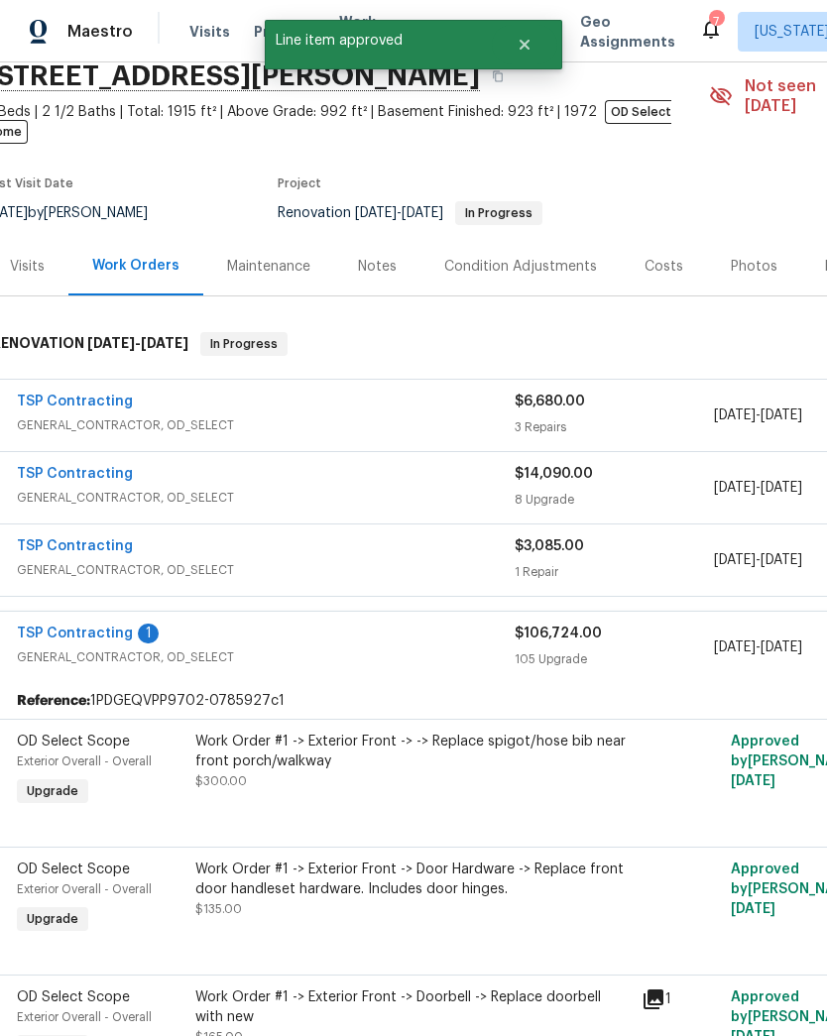
click at [449, 747] on div "Work Order #1 -> Exterior Front -> -> Replace spigot/hose bib near front porch/…" at bounding box center [412, 752] width 434 height 40
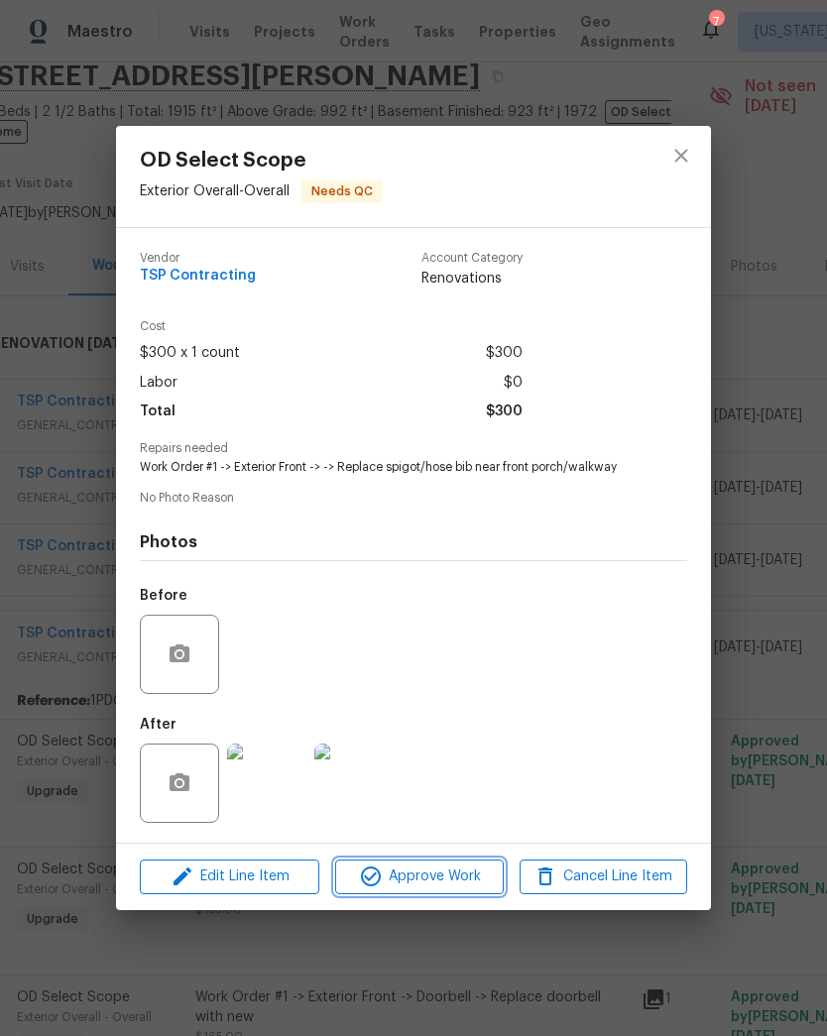
click at [444, 878] on span "Approve Work" at bounding box center [419, 877] width 156 height 25
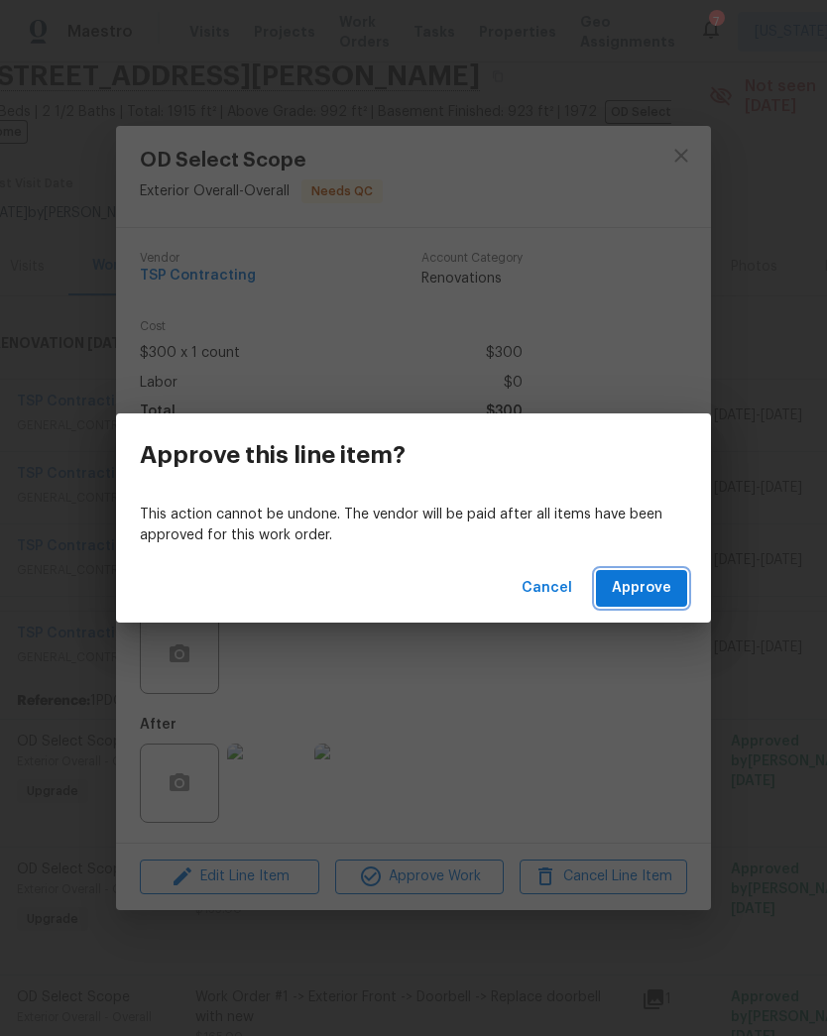
click at [648, 588] on span "Approve" at bounding box center [641, 588] width 59 height 25
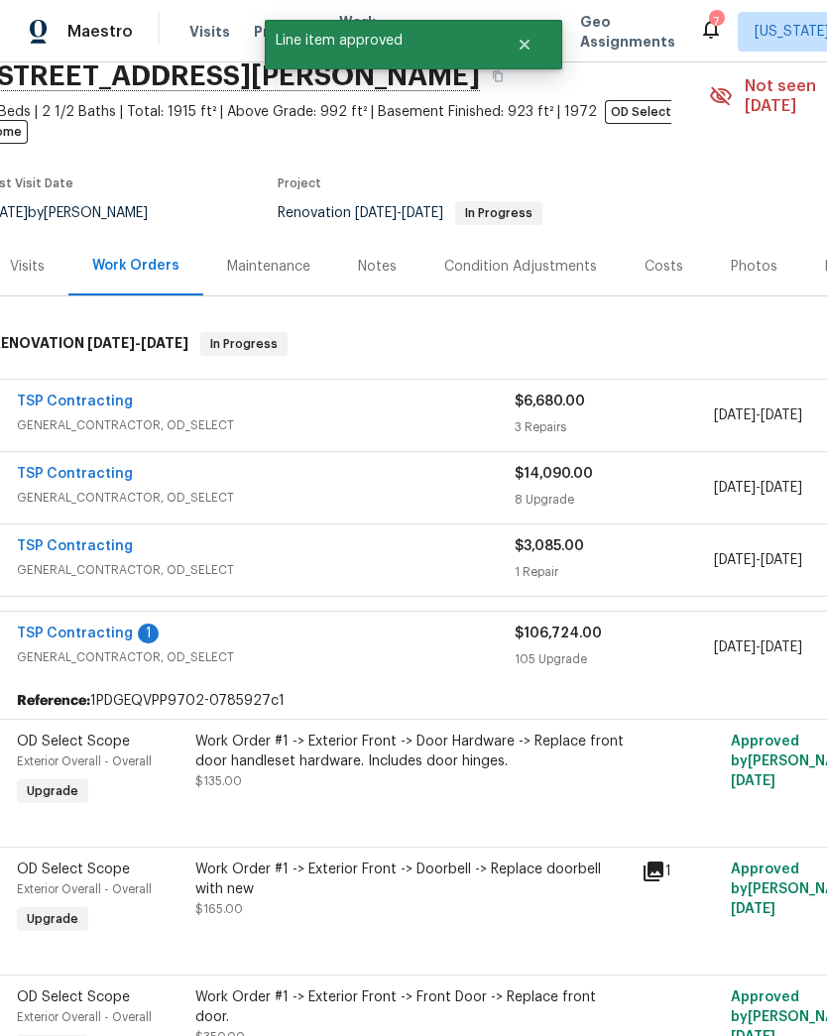
click at [442, 760] on div "Work Order #1 -> Exterior Front -> Door Hardware -> Replace front door handlese…" at bounding box center [412, 761] width 434 height 59
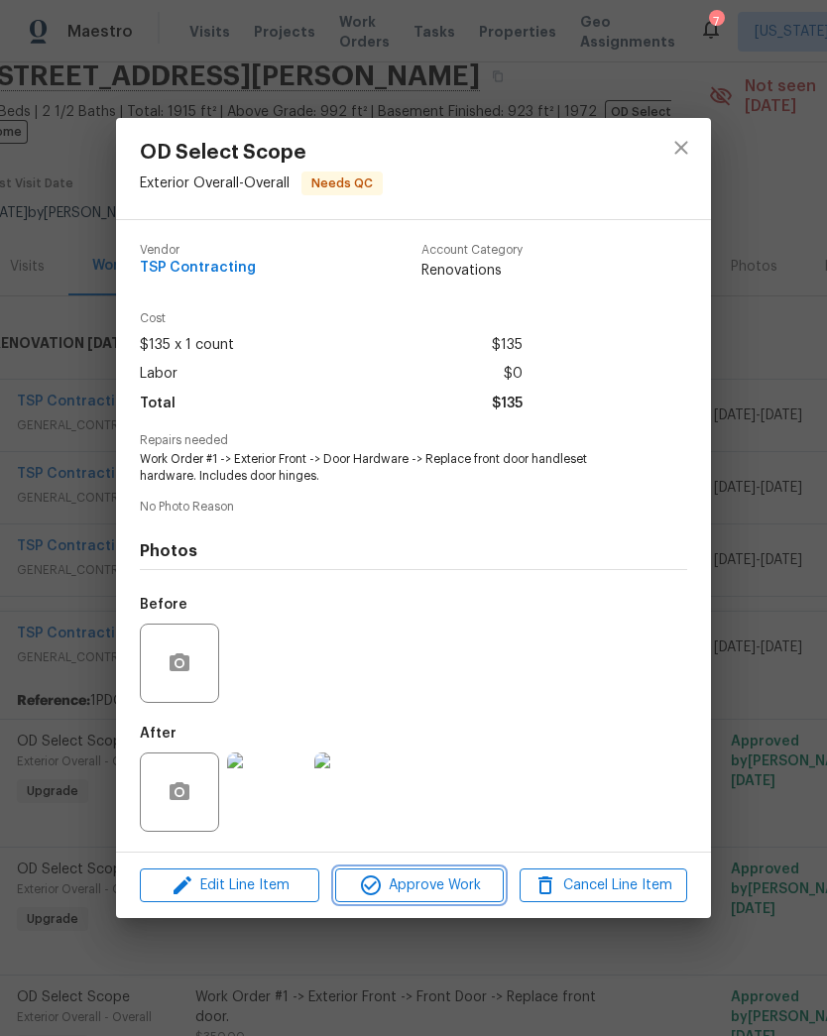
click at [448, 893] on span "Approve Work" at bounding box center [419, 885] width 156 height 25
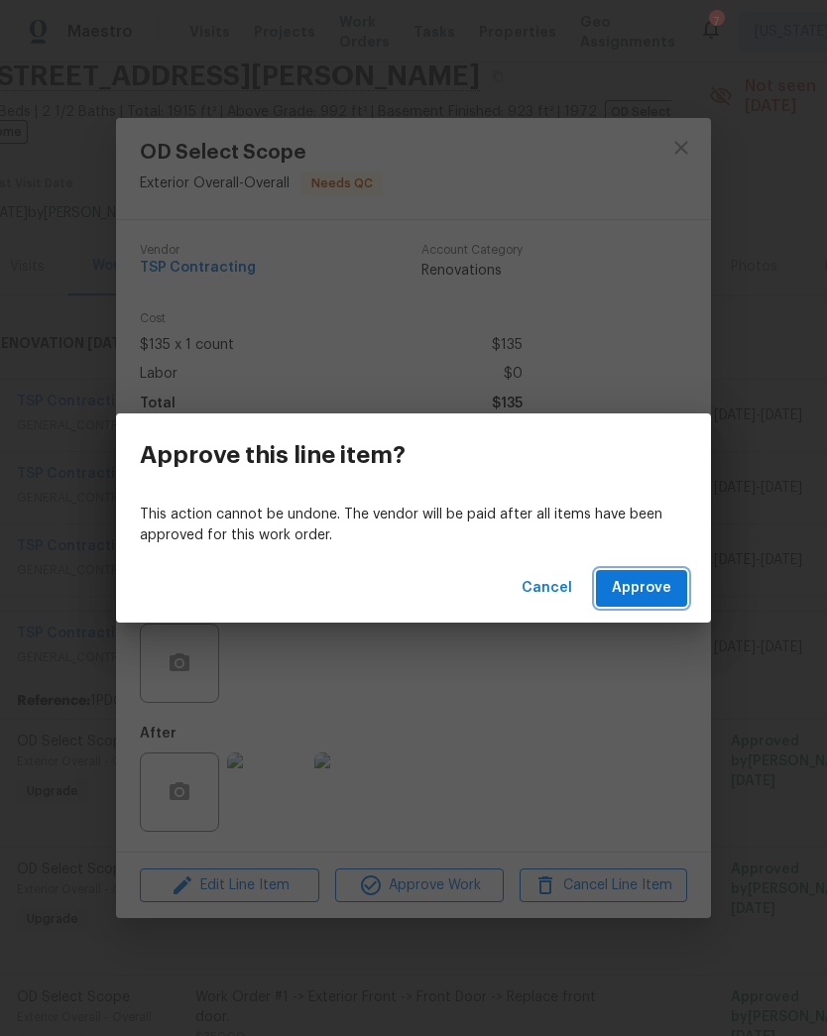
click at [653, 591] on span "Approve" at bounding box center [641, 588] width 59 height 25
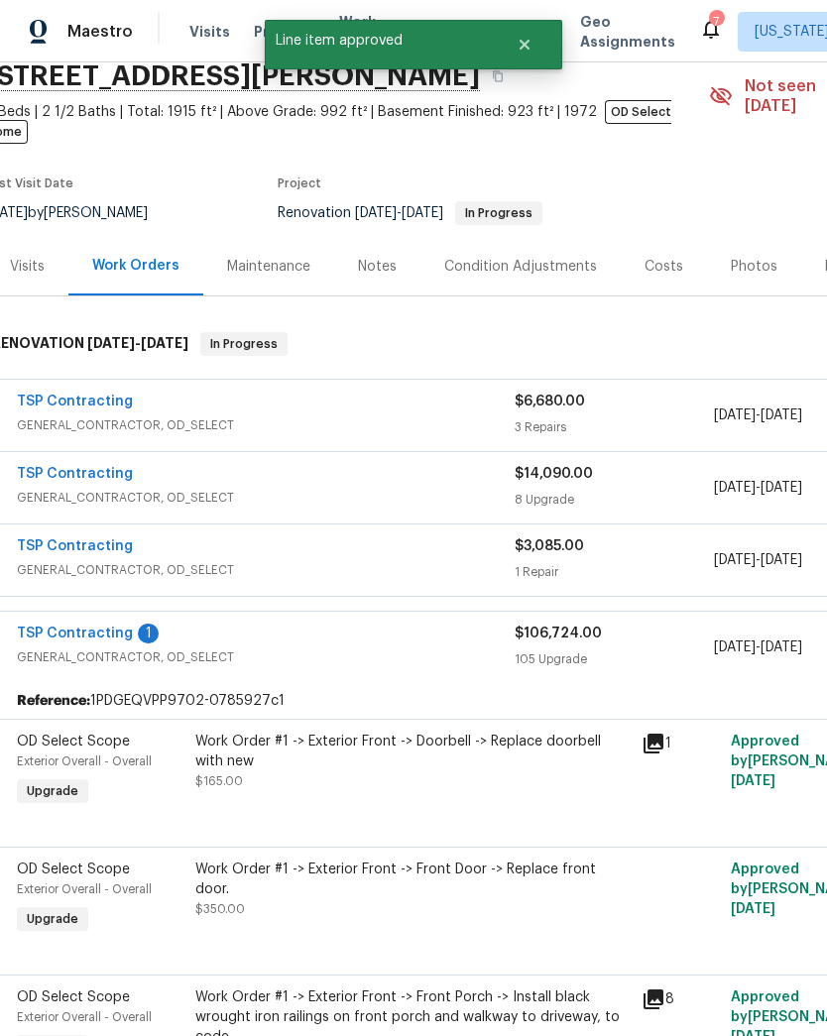
click at [409, 782] on div "Work Order #1 -> Exterior Front -> Doorbell -> Replace doorbell with new $165.00" at bounding box center [412, 771] width 446 height 91
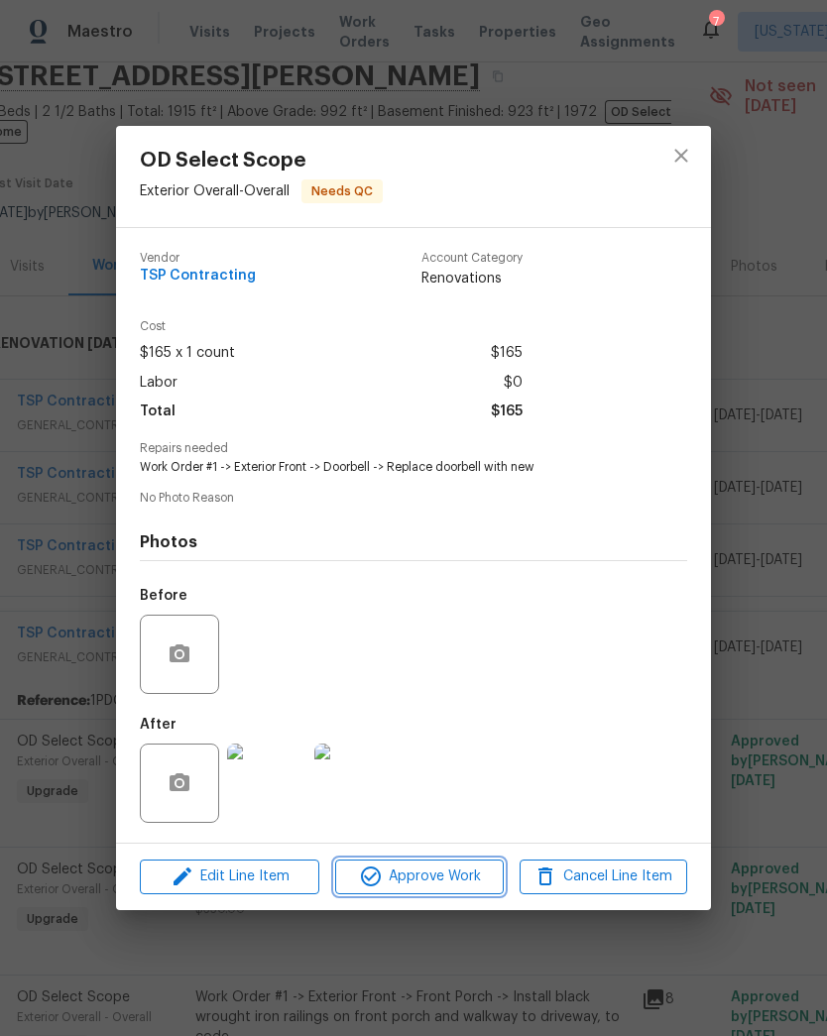
click at [429, 875] on span "Approve Work" at bounding box center [419, 877] width 156 height 25
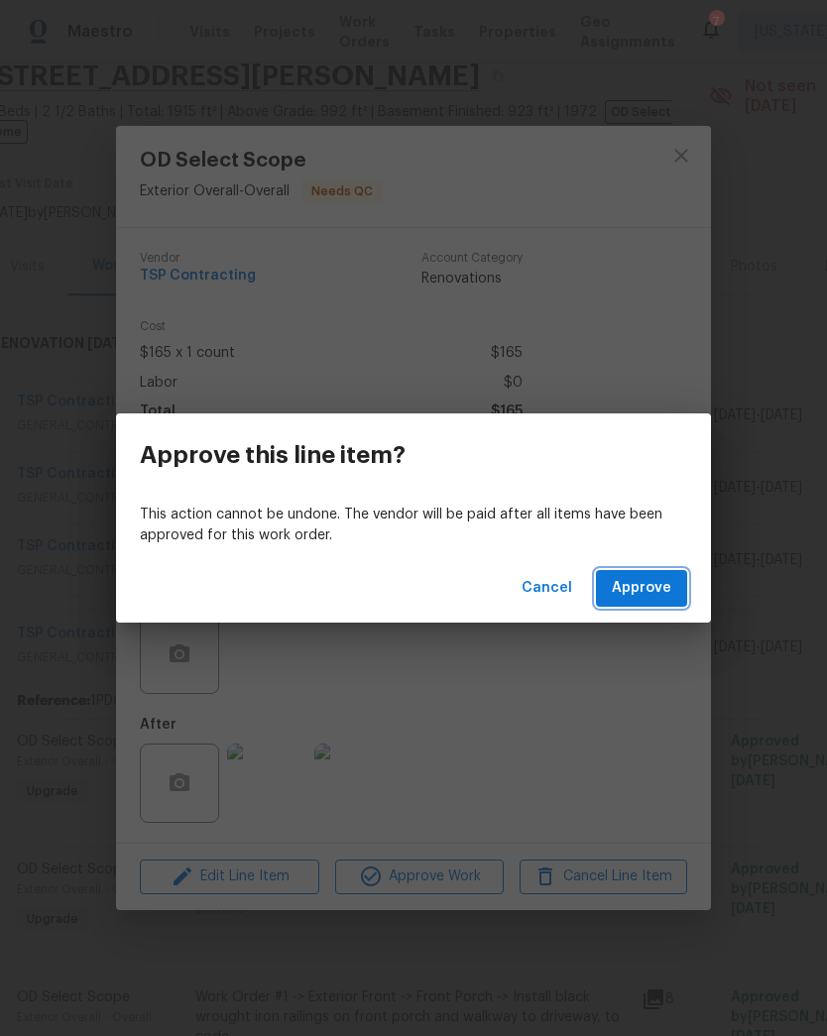
click at [655, 577] on span "Approve" at bounding box center [641, 588] width 59 height 25
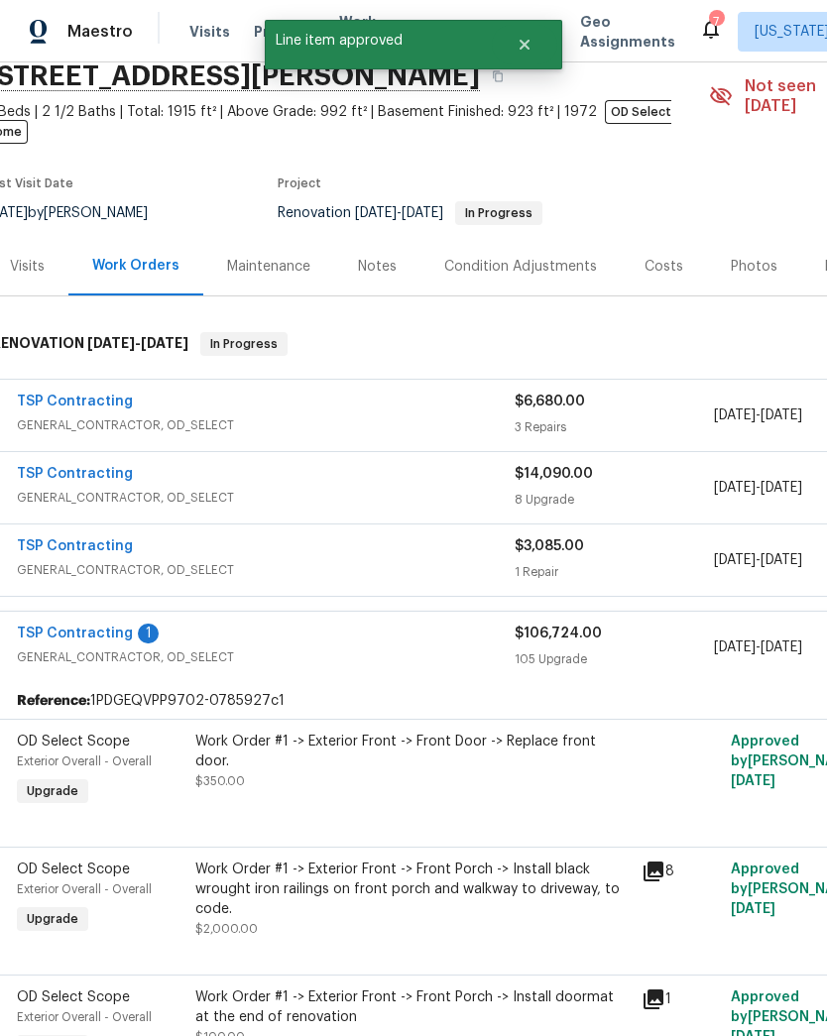
click at [455, 767] on div "Work Order #1 -> Exterior Front -> Front Door -> Replace front door. $350.00" at bounding box center [412, 771] width 446 height 91
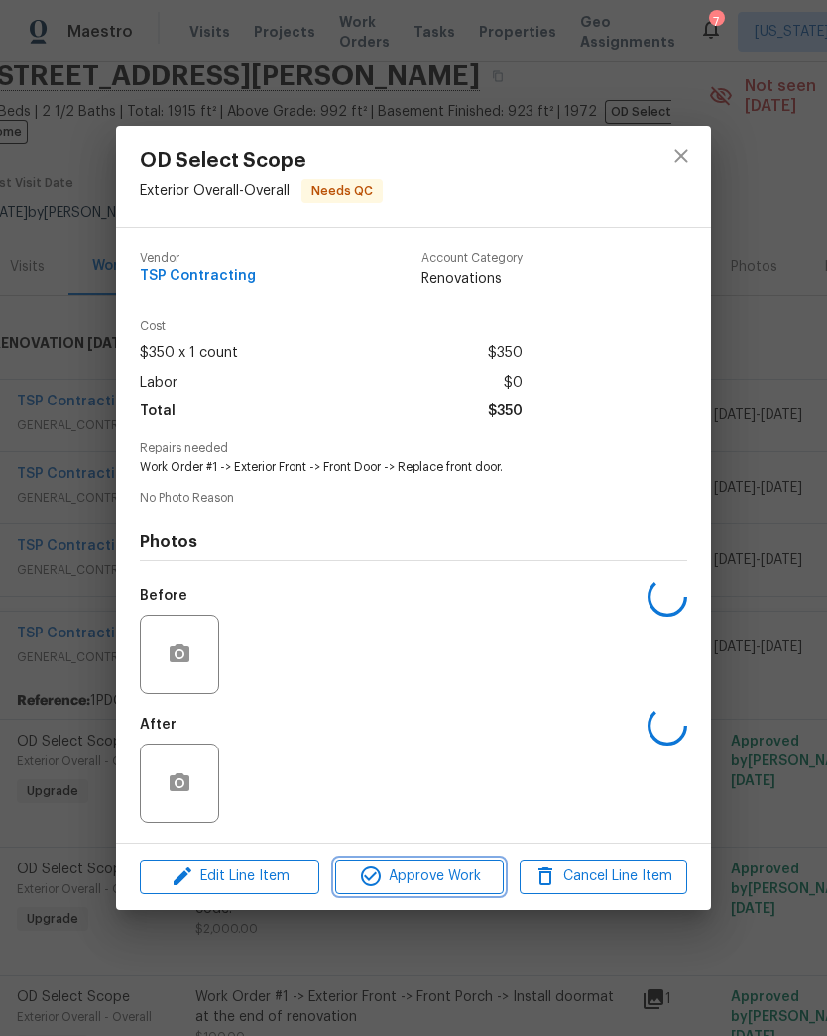
click at [446, 881] on span "Approve Work" at bounding box center [419, 877] width 156 height 25
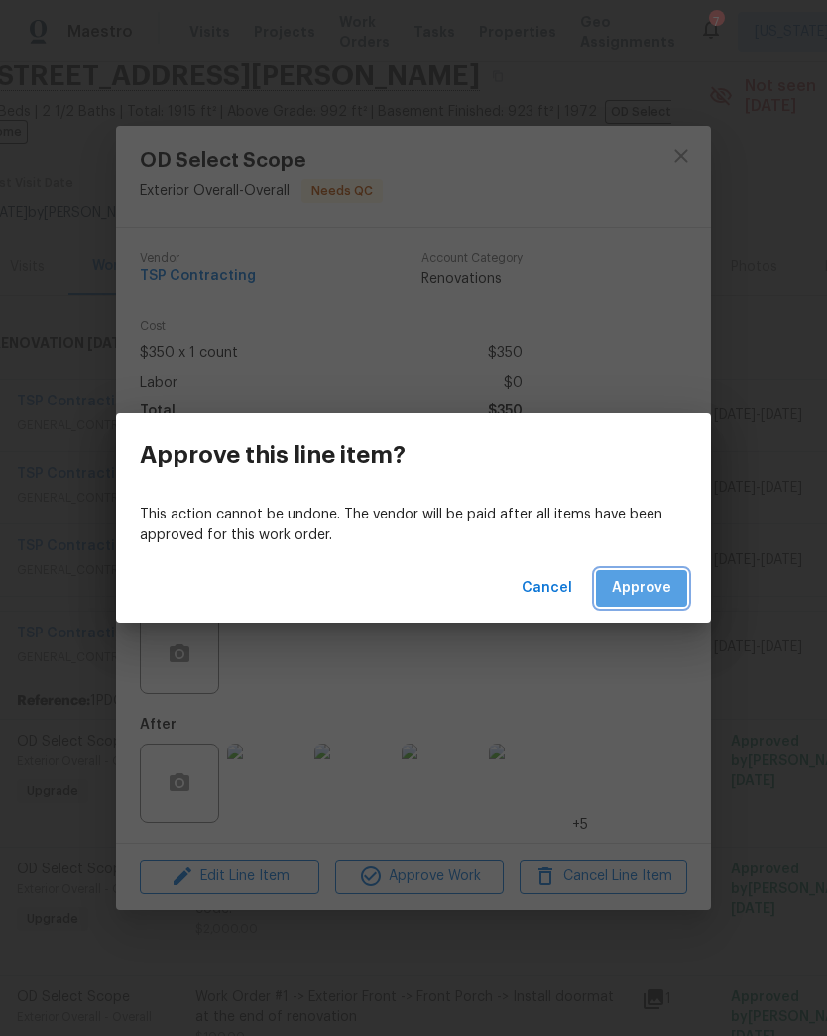
click at [663, 599] on span "Approve" at bounding box center [641, 588] width 59 height 25
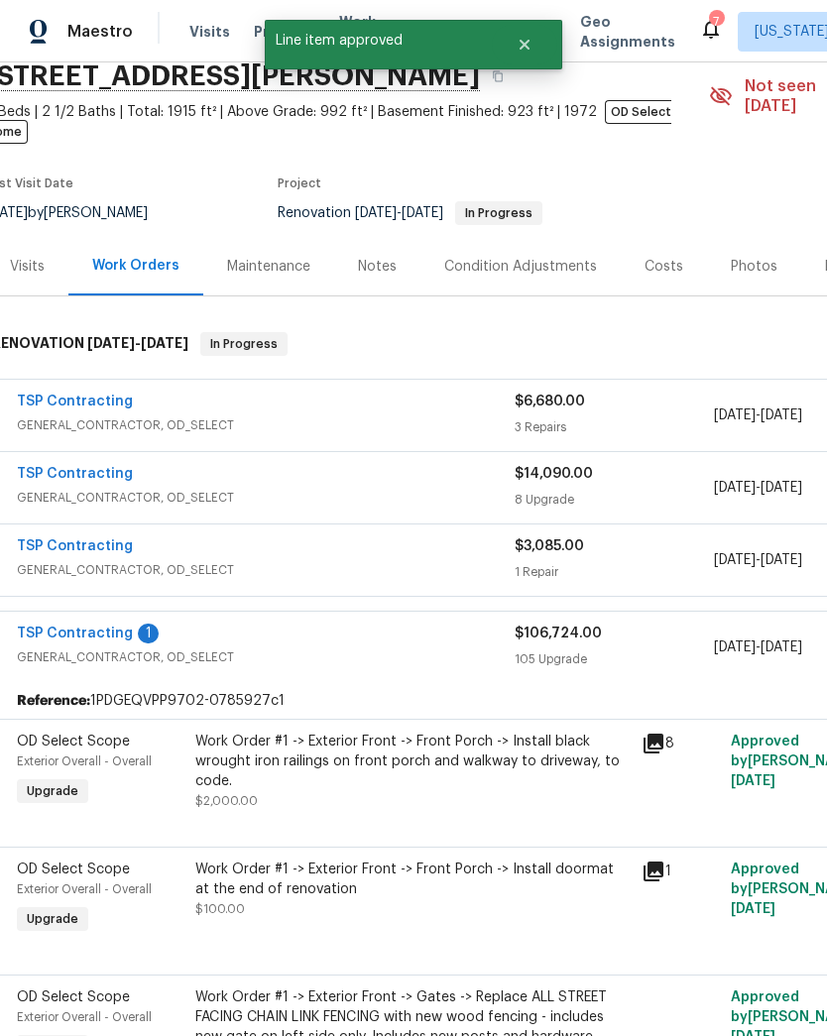
click at [482, 784] on div "Work Order #1 -> Exterior Front -> Front Porch -> Install black wrought iron ra…" at bounding box center [412, 771] width 434 height 79
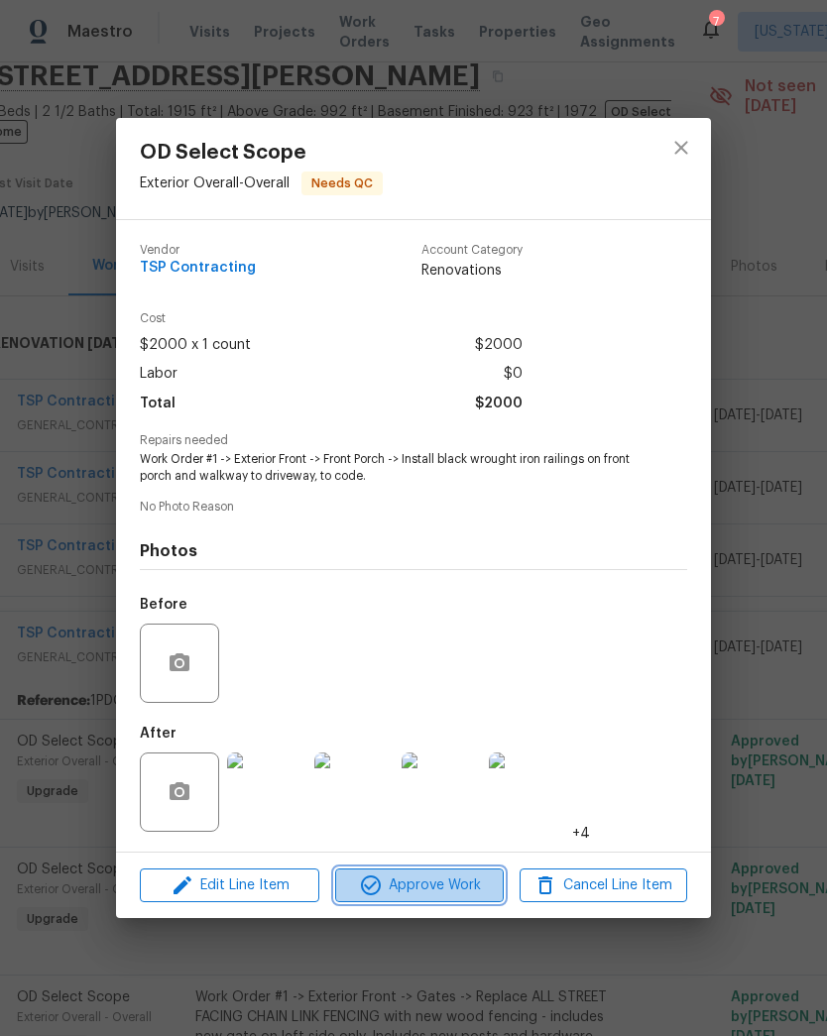
click at [459, 895] on span "Approve Work" at bounding box center [419, 885] width 156 height 25
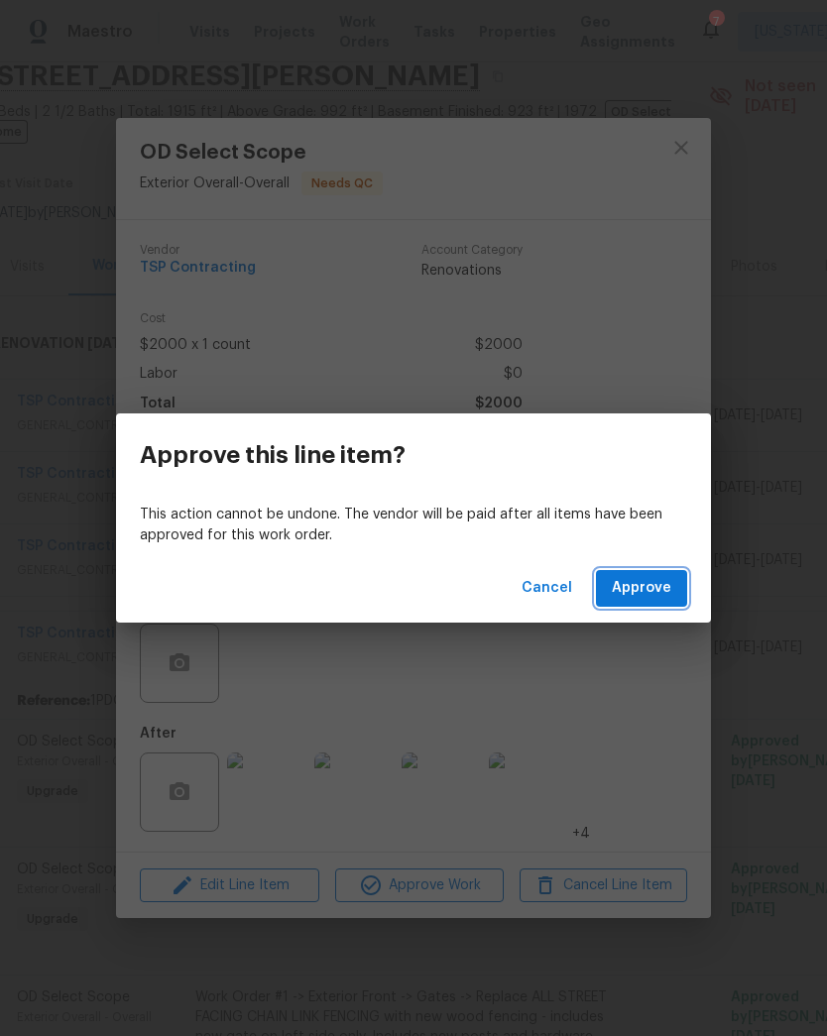
click at [663, 594] on span "Approve" at bounding box center [641, 588] width 59 height 25
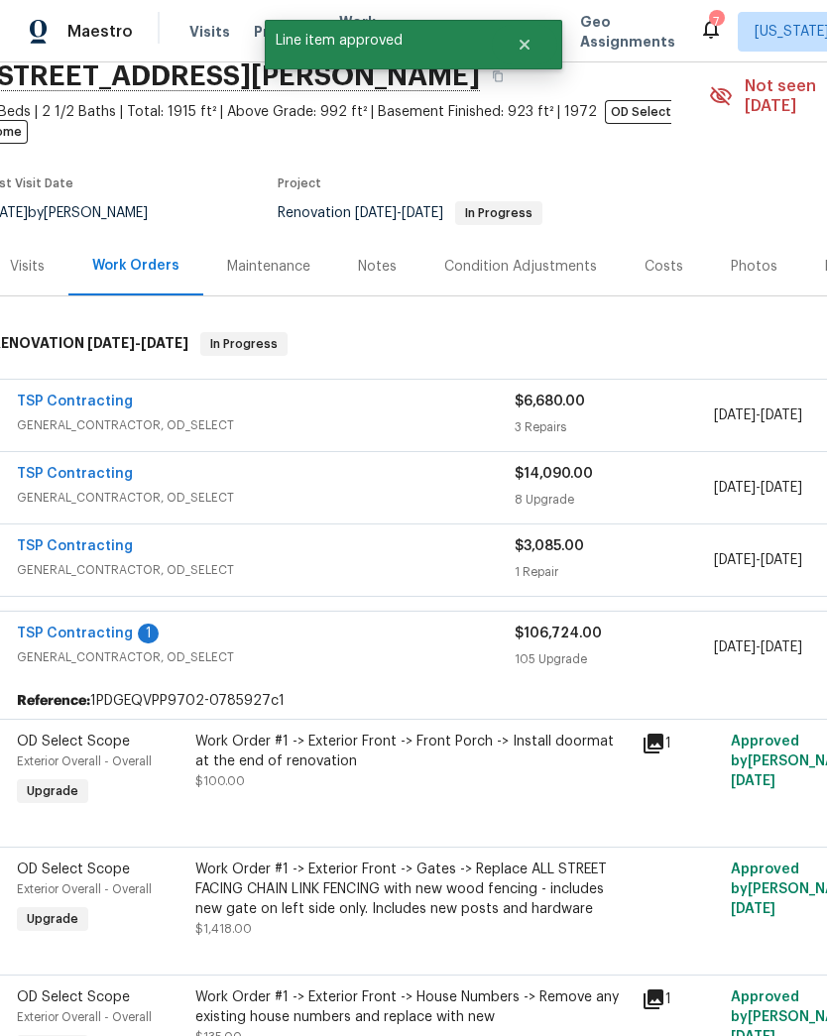
click at [478, 776] on div "Work Order #1 -> Exterior Front -> Front Porch -> Install doormat at the end of…" at bounding box center [412, 771] width 446 height 91
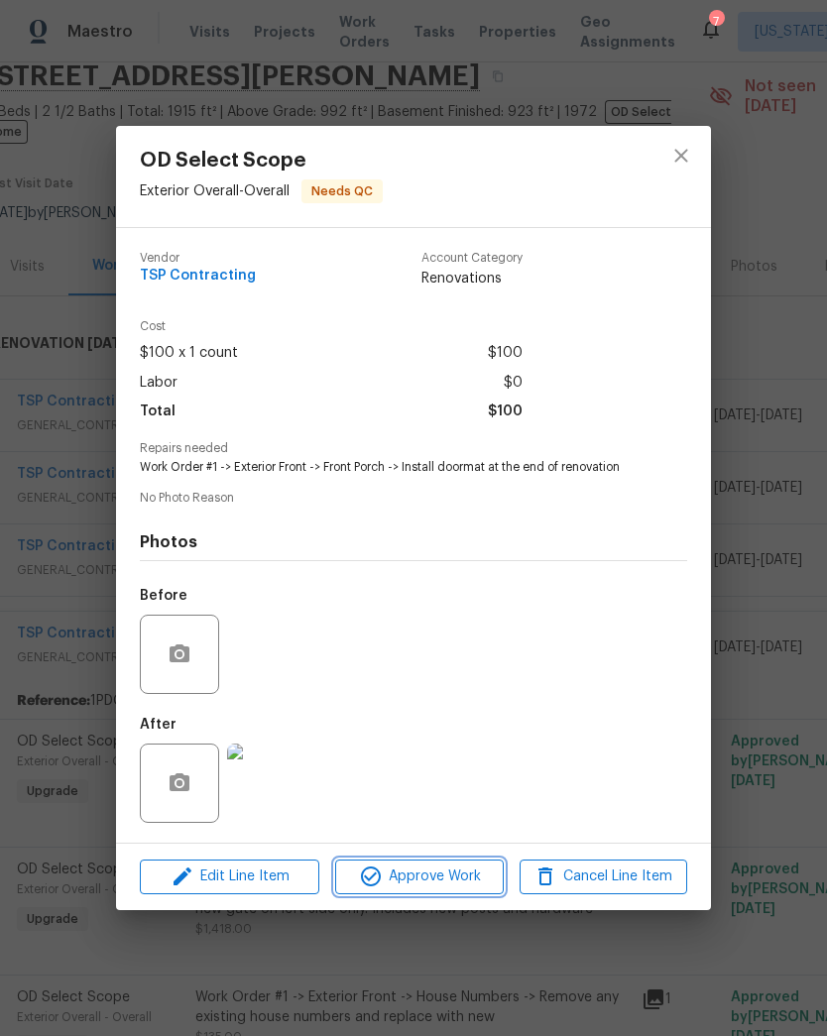
click at [459, 882] on span "Approve Work" at bounding box center [419, 877] width 156 height 25
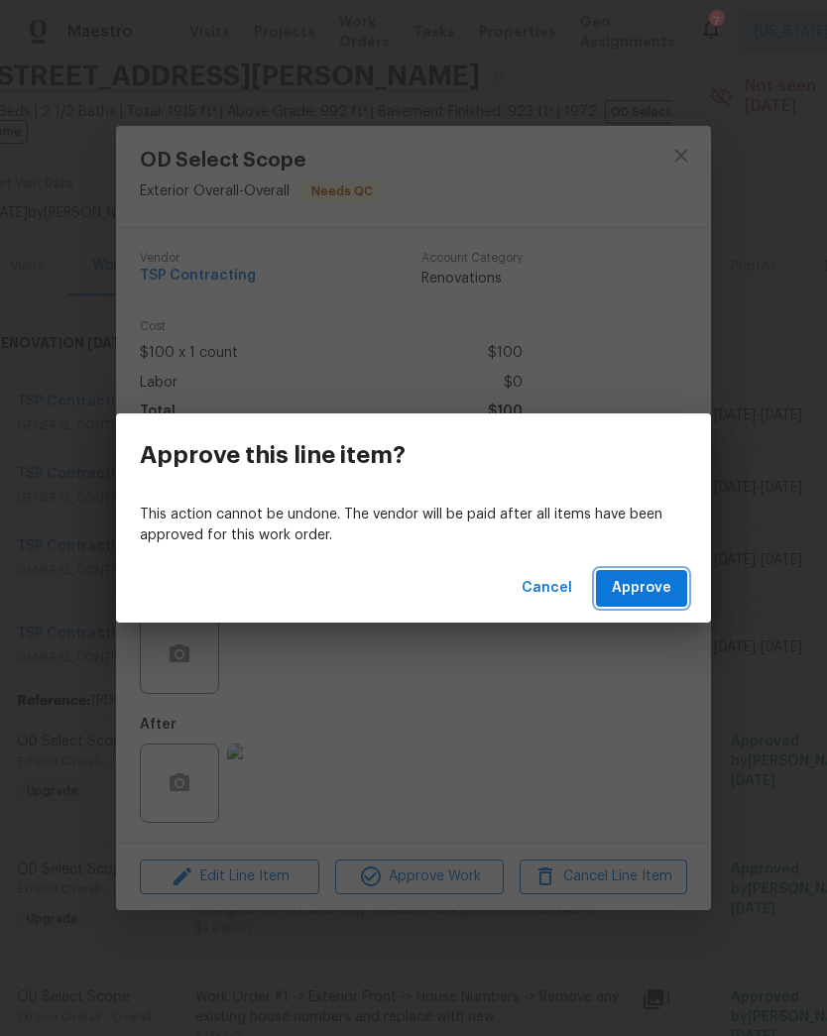
click at [644, 593] on span "Approve" at bounding box center [641, 588] width 59 height 25
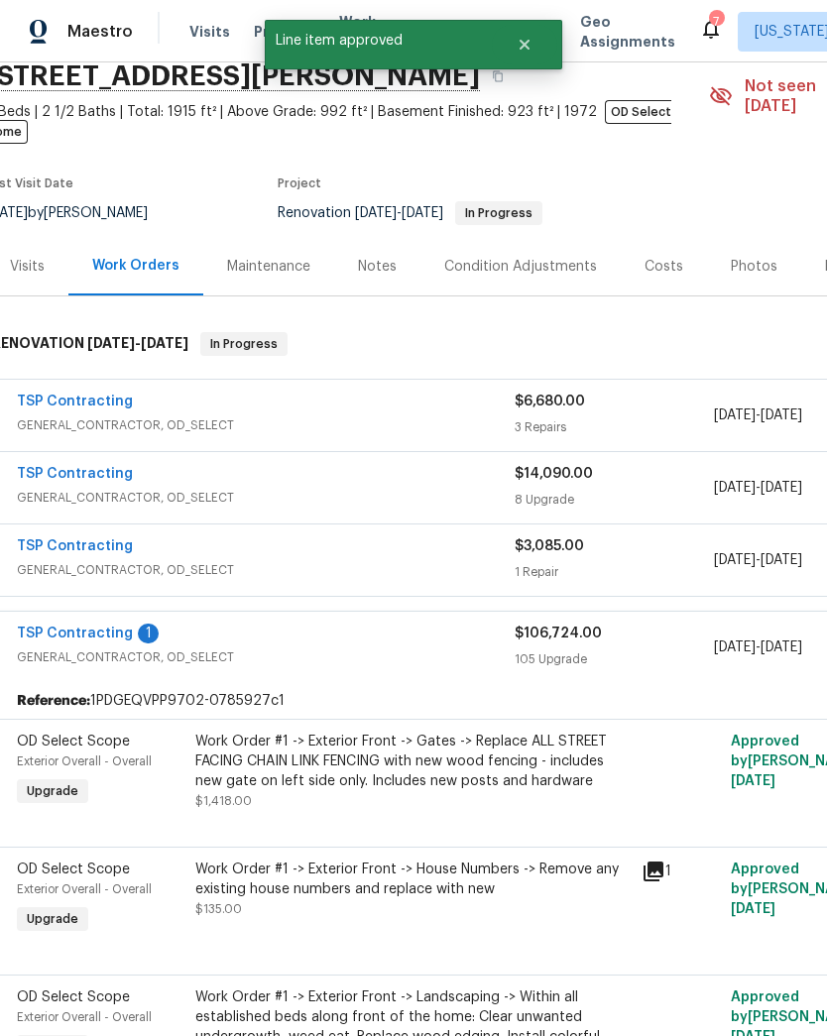
click at [410, 772] on div "Work Order #1 -> Exterior Front -> Gates -> Replace ALL STREET FACING CHAIN LIN…" at bounding box center [412, 771] width 434 height 79
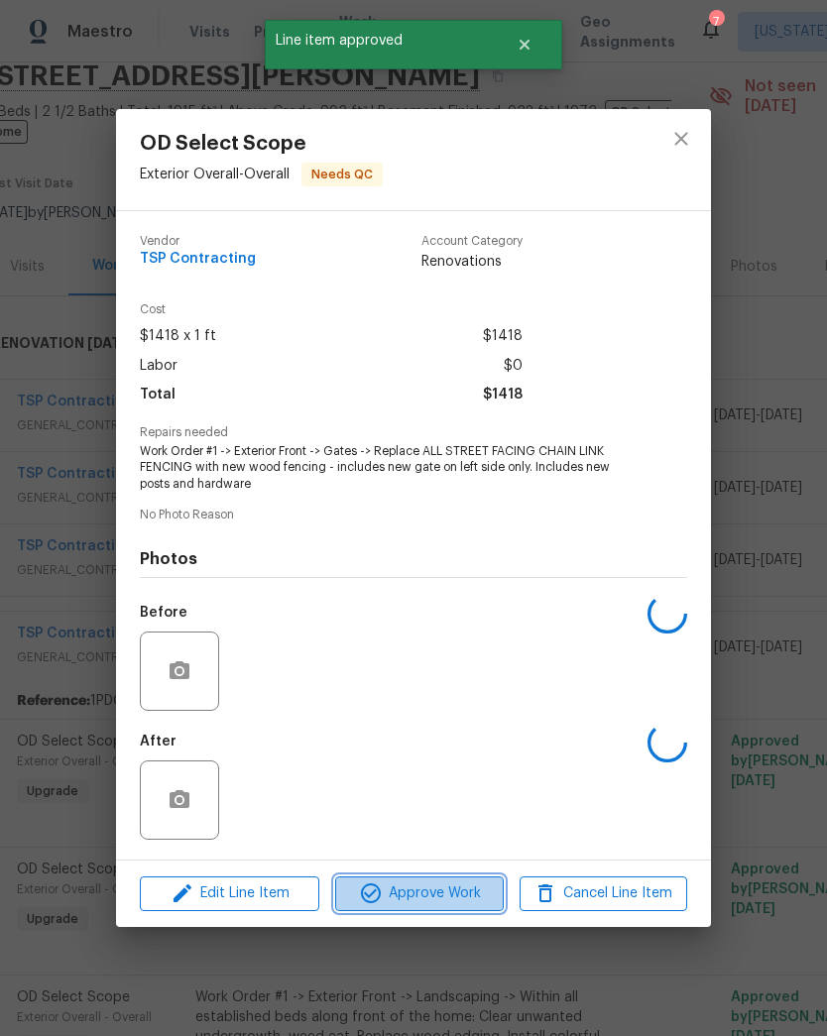
click at [448, 893] on span "Approve Work" at bounding box center [419, 893] width 156 height 25
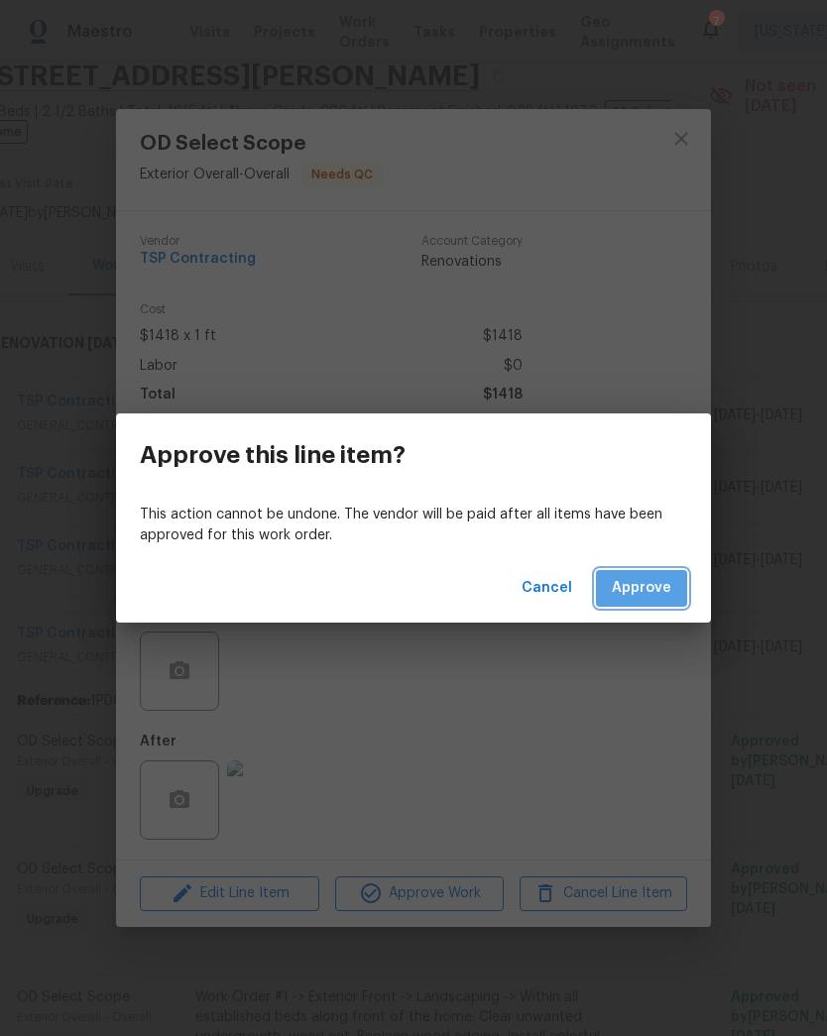
click at [668, 597] on span "Approve" at bounding box center [641, 588] width 59 height 25
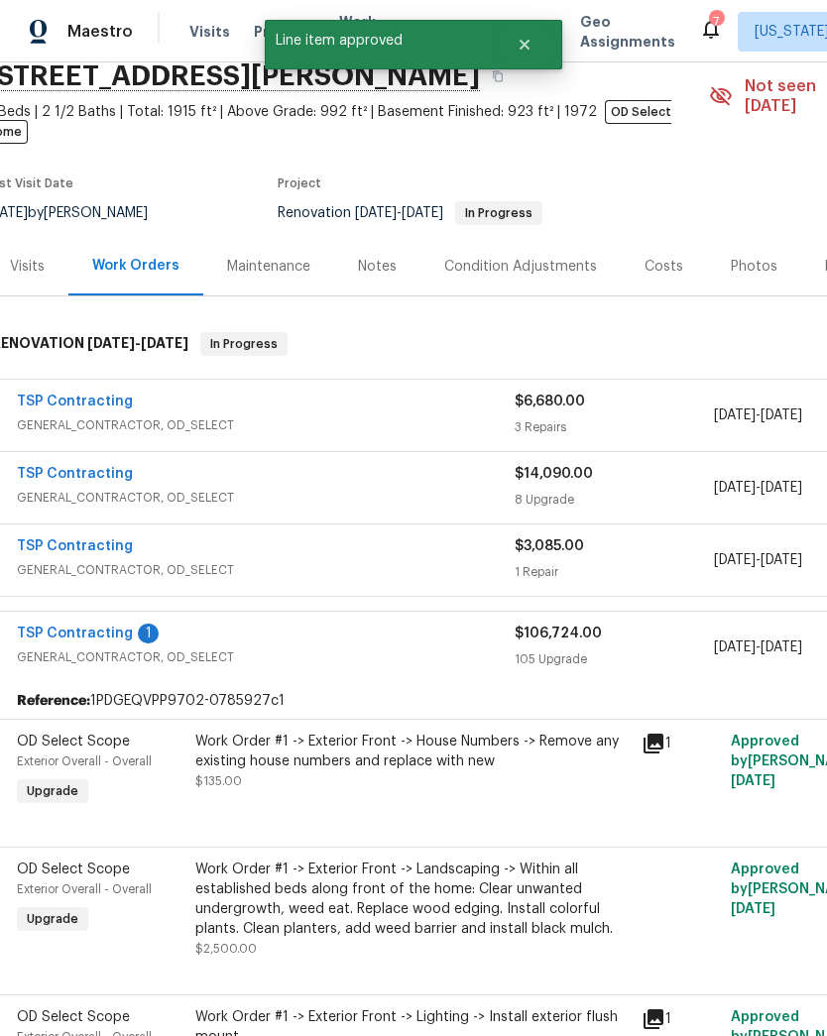
click at [452, 753] on div "Work Order #1 -> Exterior Front -> House Numbers -> Remove any existing house n…" at bounding box center [412, 761] width 434 height 59
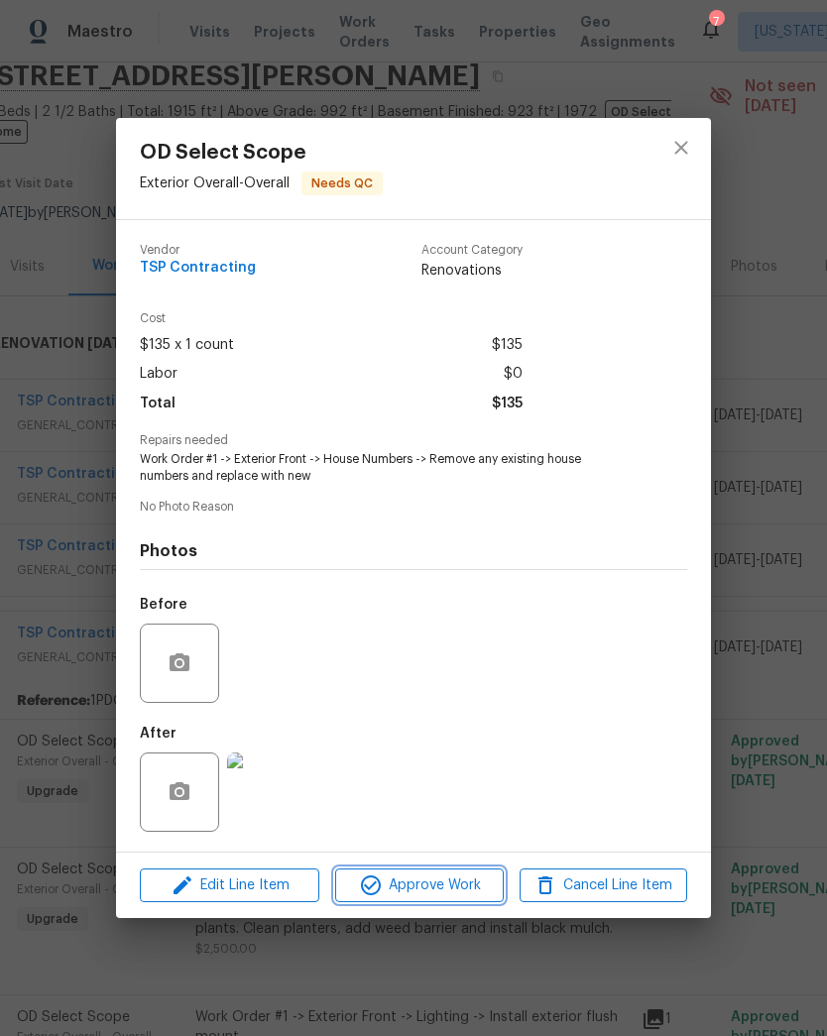
click at [475, 891] on span "Approve Work" at bounding box center [419, 885] width 156 height 25
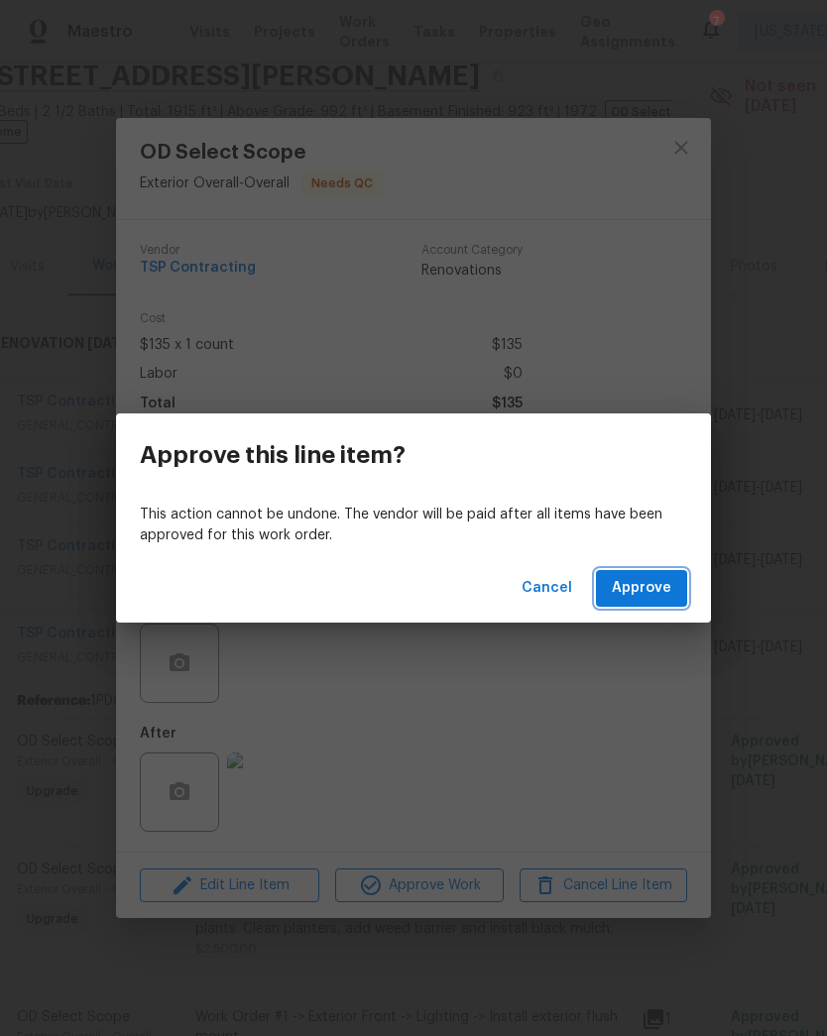
click at [650, 605] on button "Approve" at bounding box center [641, 588] width 91 height 37
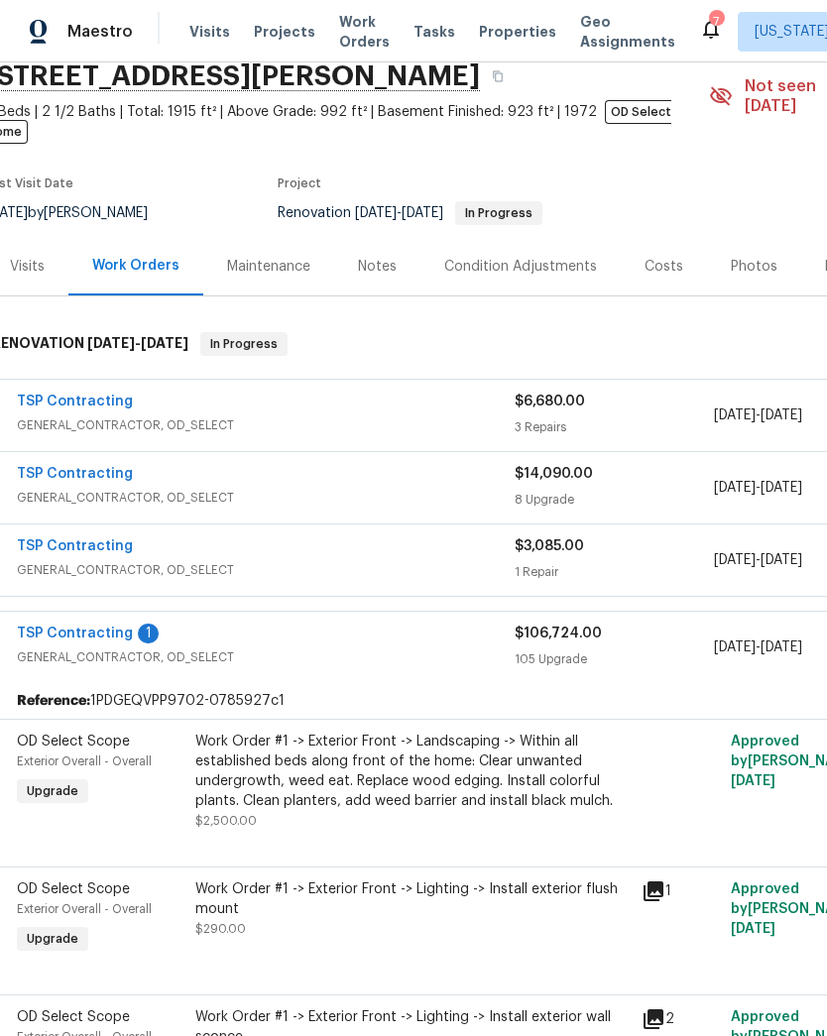
click at [440, 774] on div "Work Order #1 -> Exterior Front -> Landscaping -> Within all established beds a…" at bounding box center [412, 771] width 434 height 79
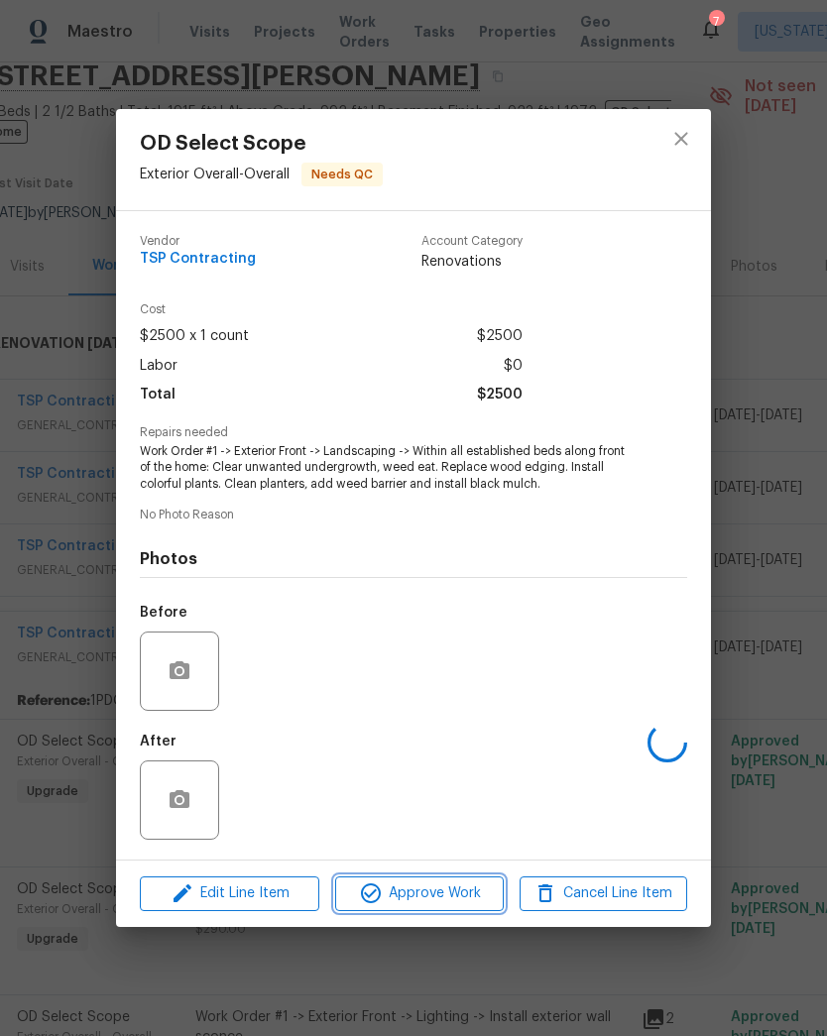
click at [436, 899] on span "Approve Work" at bounding box center [419, 893] width 156 height 25
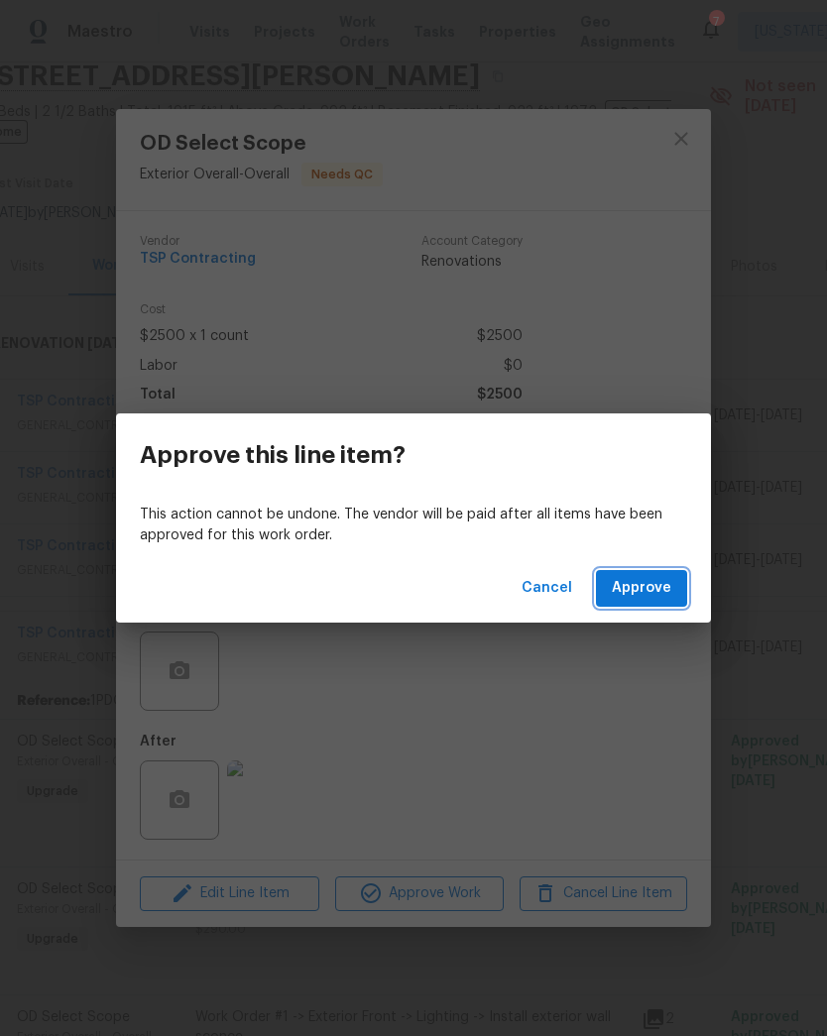
click at [653, 580] on span "Approve" at bounding box center [641, 588] width 59 height 25
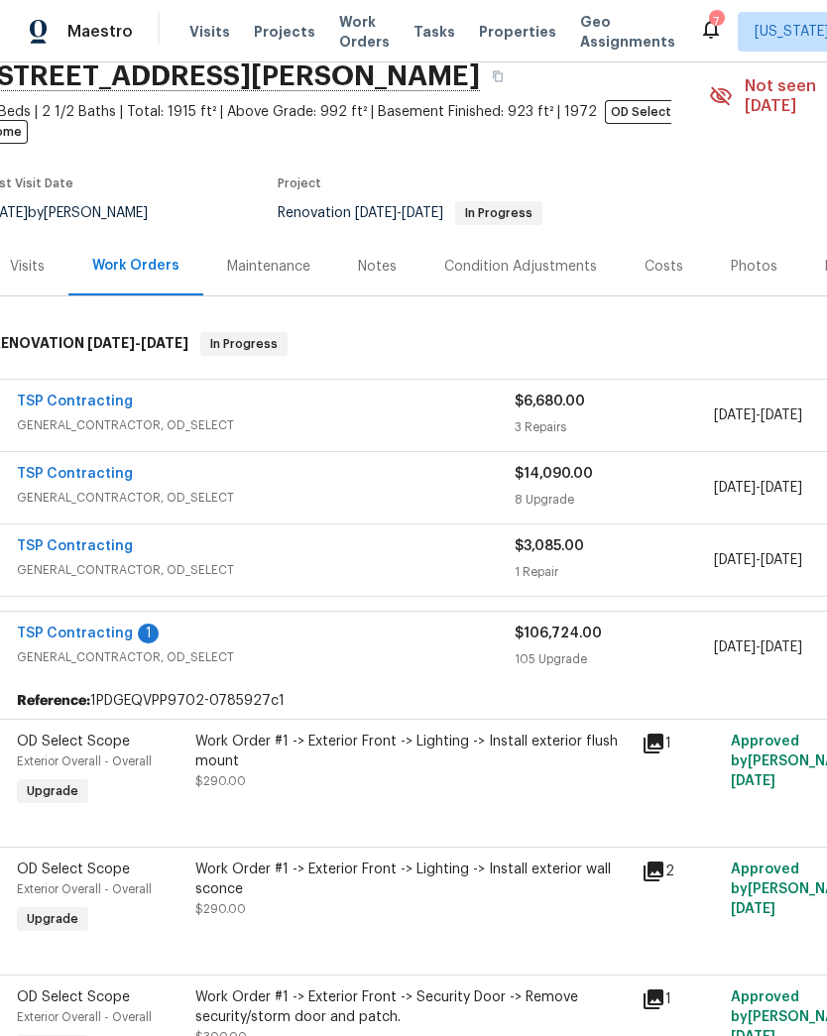
click at [466, 761] on div "Work Order #1 -> Exterior Front -> Lighting -> Install exterior flush mount $29…" at bounding box center [412, 761] width 434 height 59
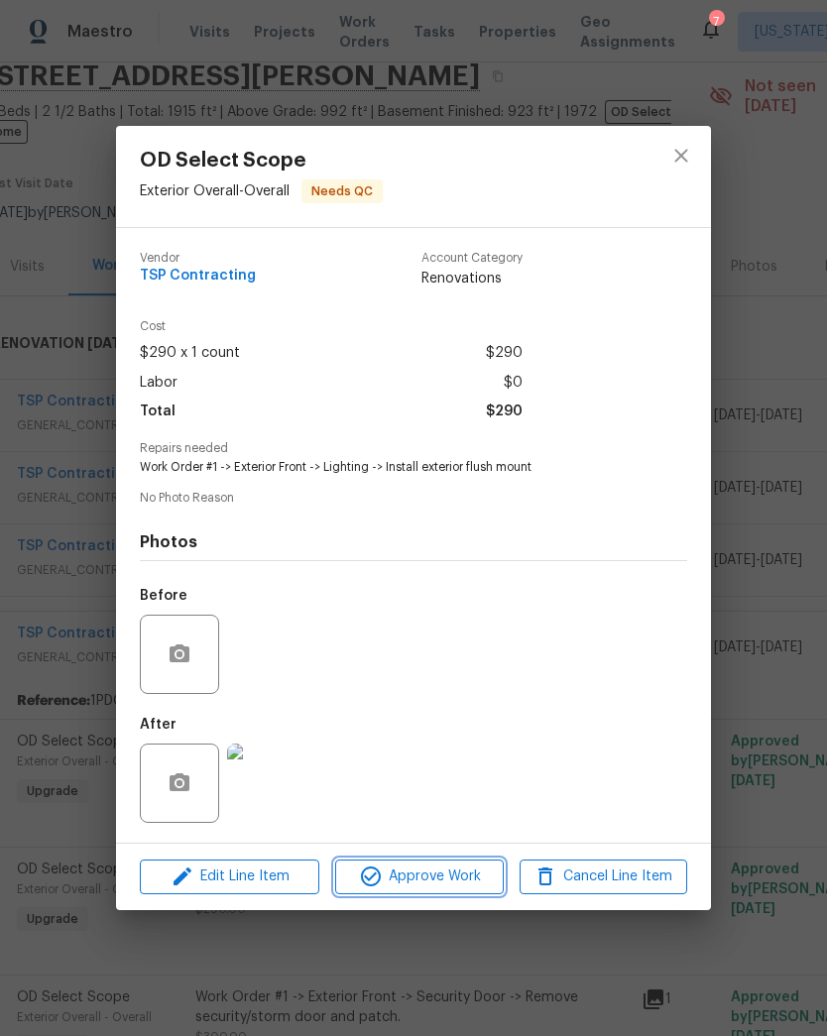
click at [452, 879] on span "Approve Work" at bounding box center [419, 877] width 156 height 25
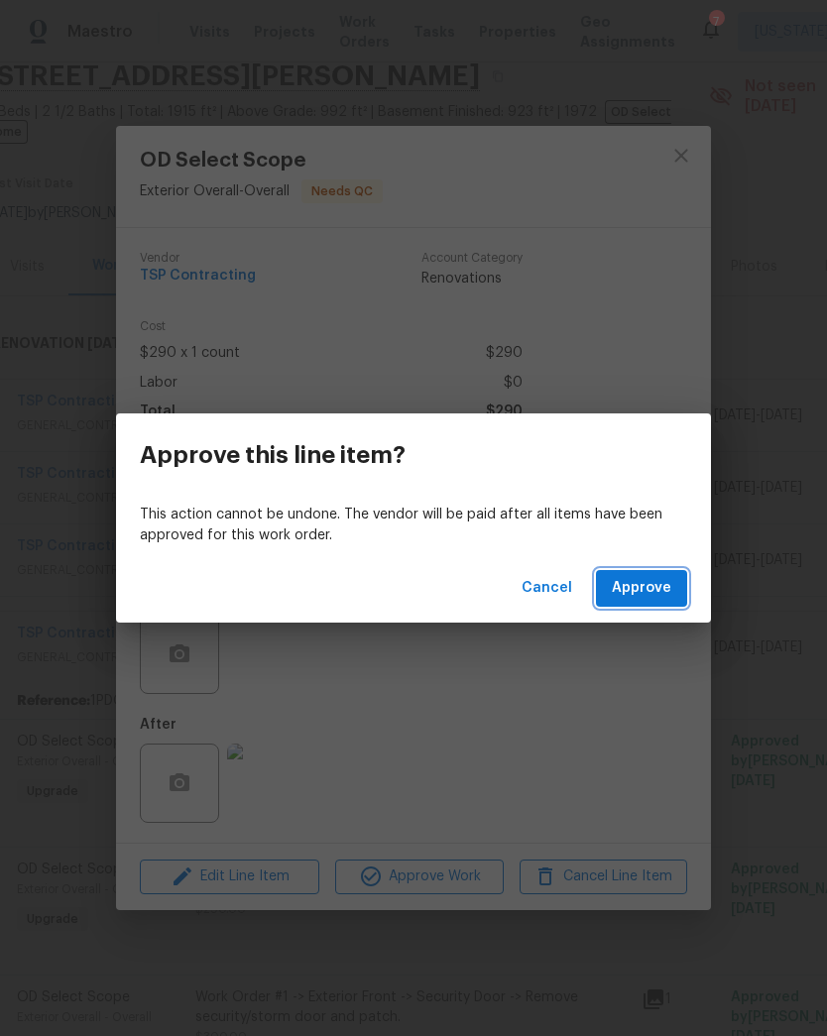
click at [652, 587] on span "Approve" at bounding box center [641, 588] width 59 height 25
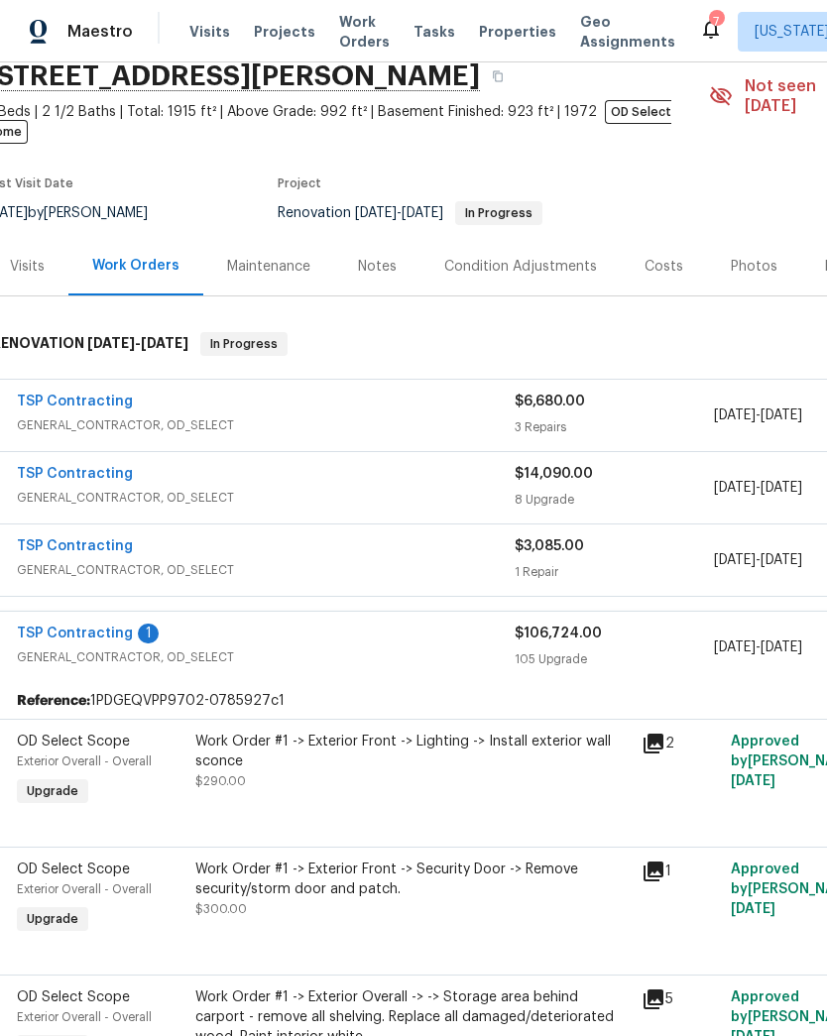
click at [450, 767] on div "Work Order #1 -> Exterior Front -> Lighting -> Install exterior wall sconce $29…" at bounding box center [412, 761] width 434 height 59
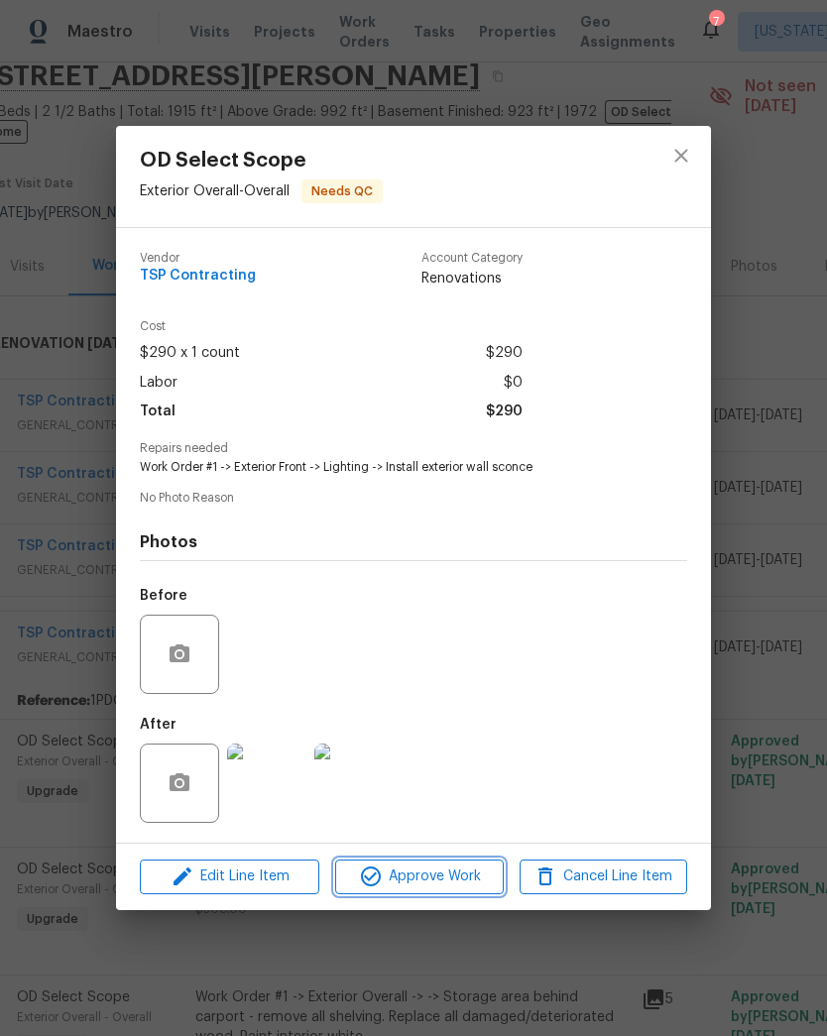
click at [462, 873] on span "Approve Work" at bounding box center [419, 877] width 156 height 25
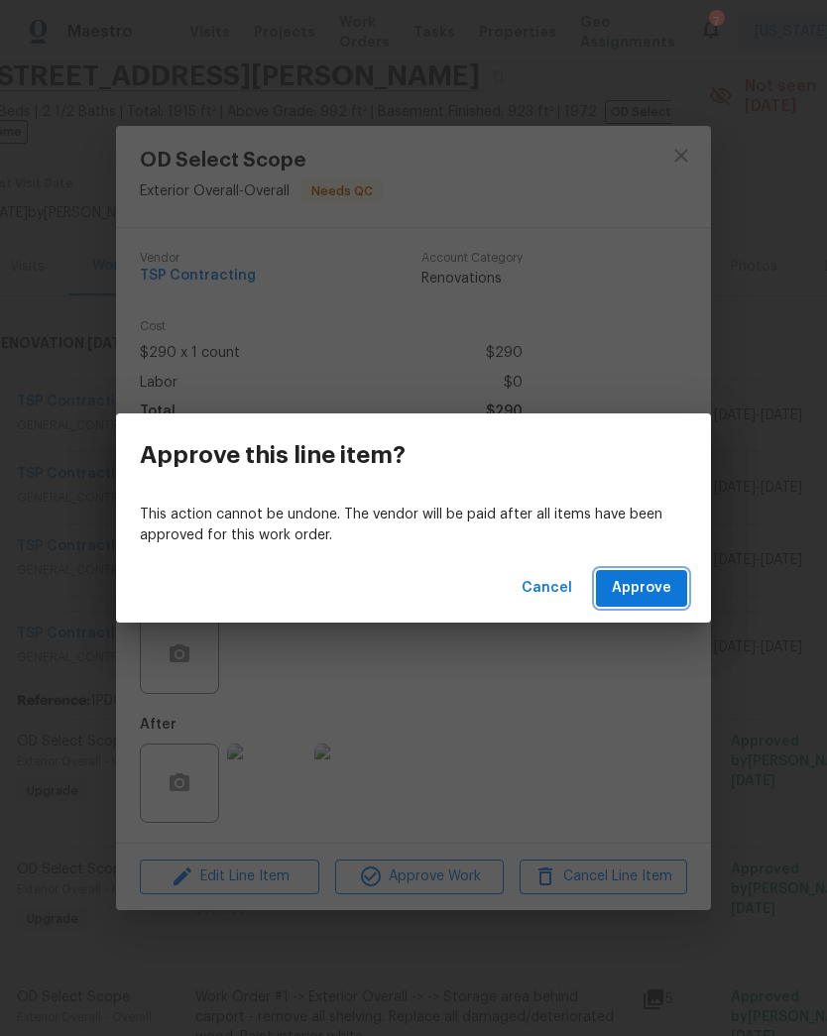
click at [646, 593] on span "Approve" at bounding box center [641, 588] width 59 height 25
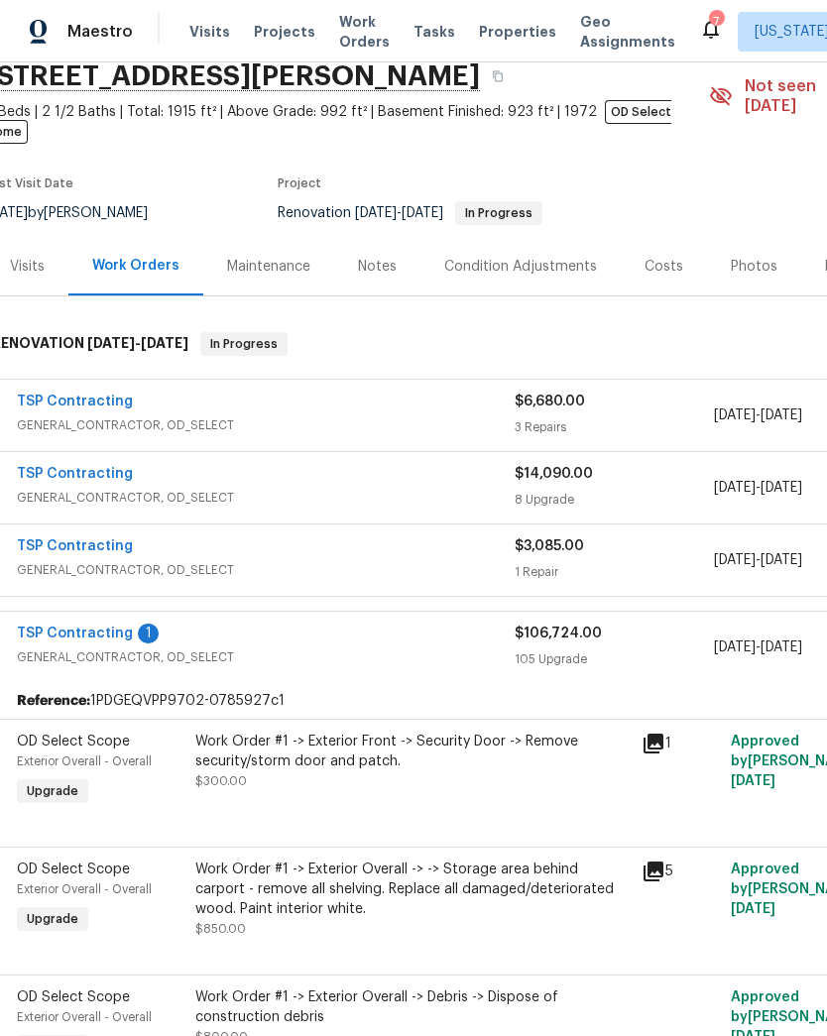
click at [455, 768] on div "Work Order #1 -> Exterior Front -> Security Door -> Remove security/storm door …" at bounding box center [412, 761] width 434 height 59
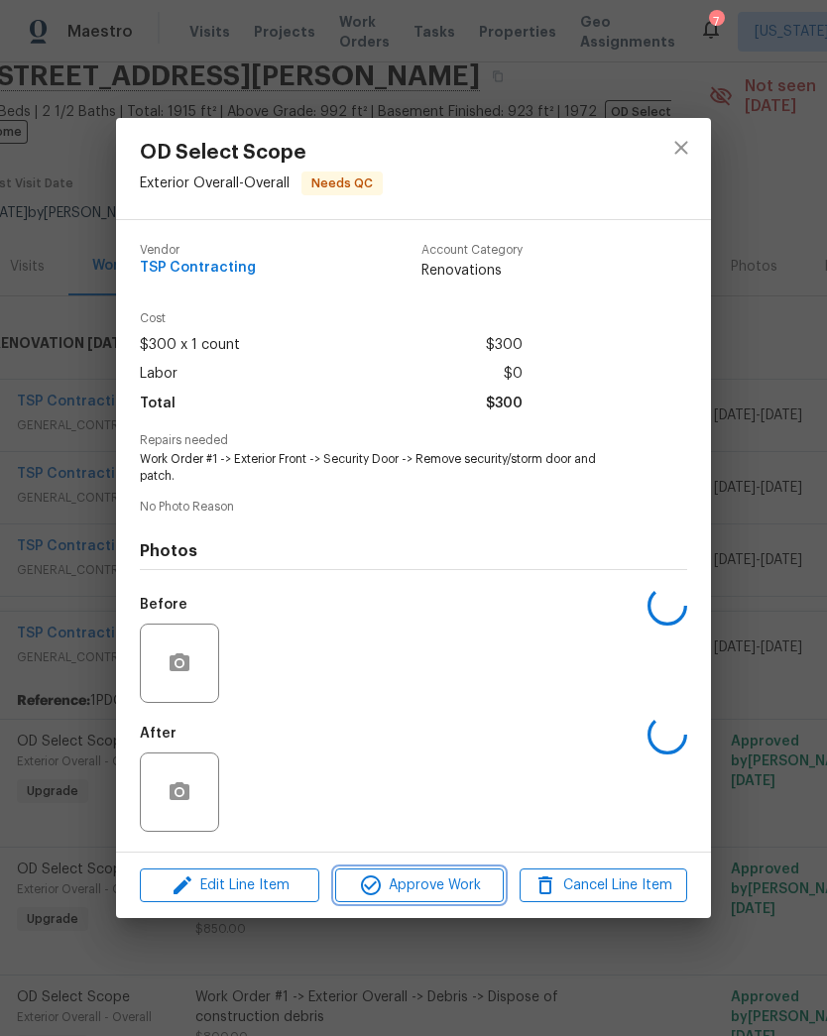
click at [446, 892] on span "Approve Work" at bounding box center [419, 885] width 156 height 25
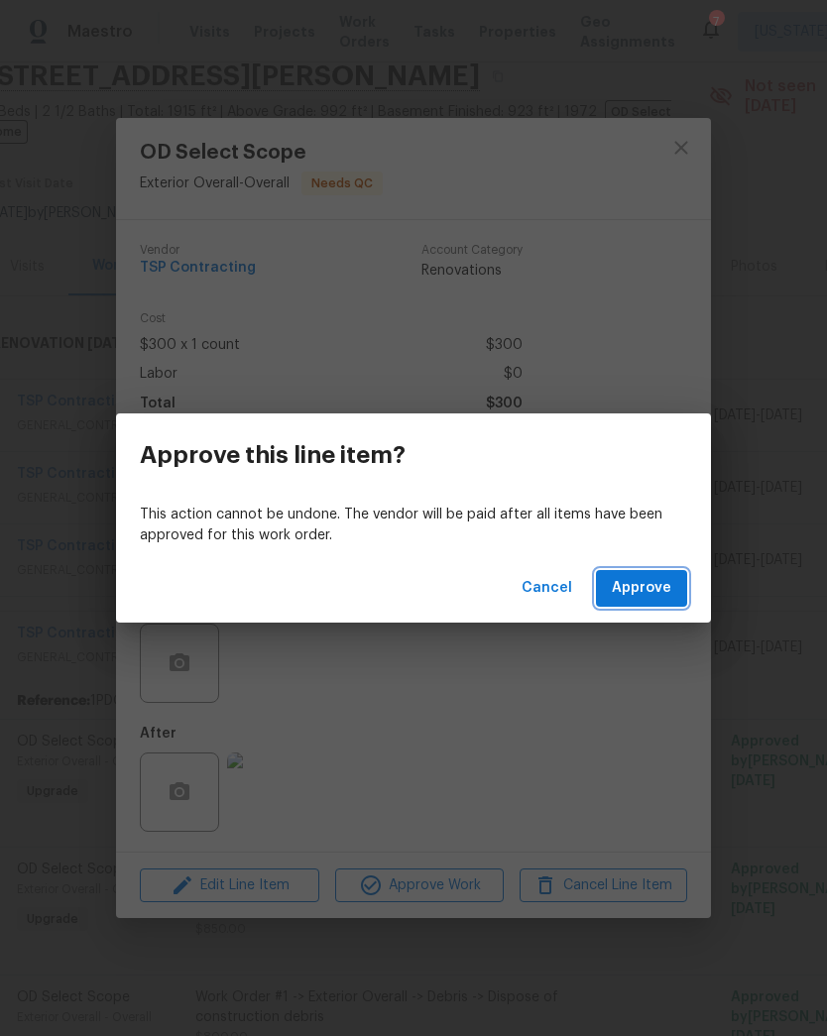
click at [657, 584] on span "Approve" at bounding box center [641, 588] width 59 height 25
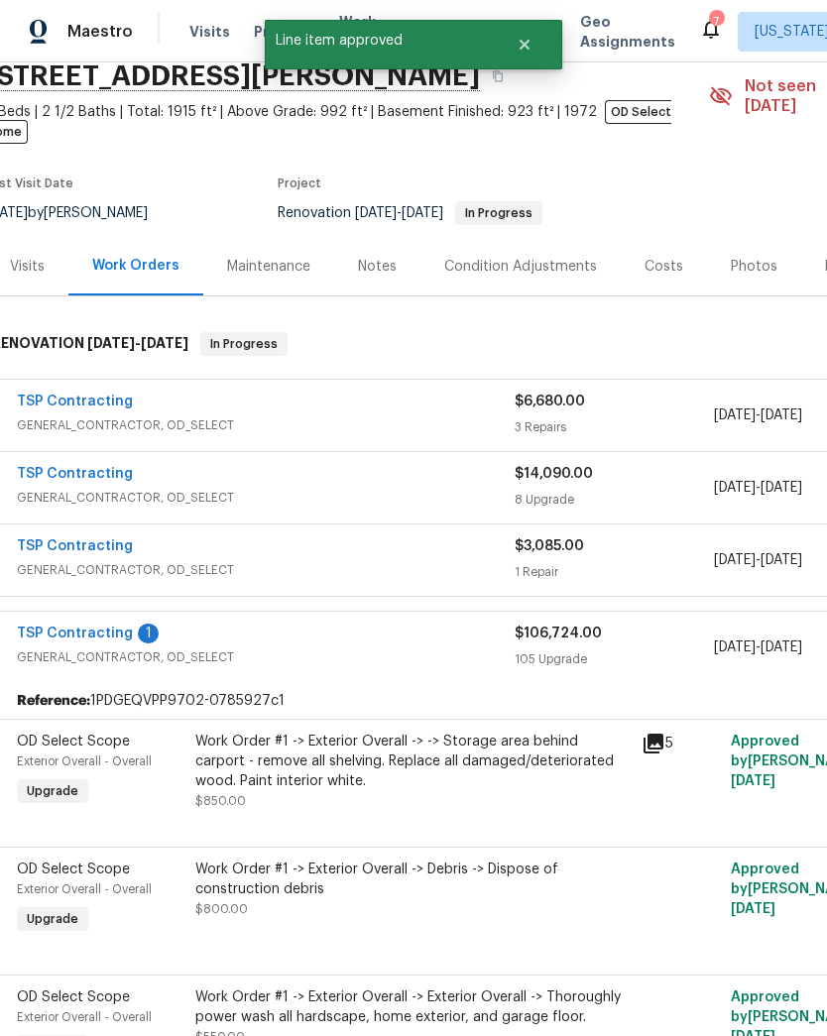
click at [431, 758] on div "Work Order #1 -> Exterior Overall -> -> Storage area behind carport - remove al…" at bounding box center [412, 761] width 434 height 59
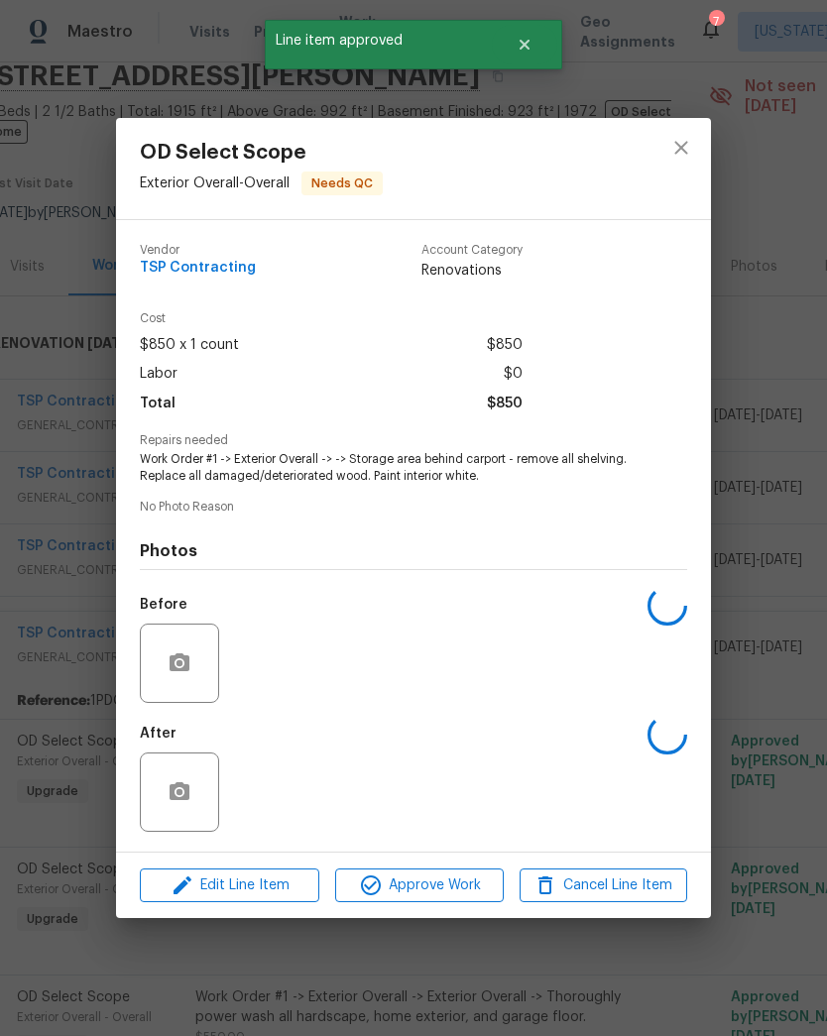
click at [459, 896] on span "Approve Work" at bounding box center [419, 885] width 156 height 25
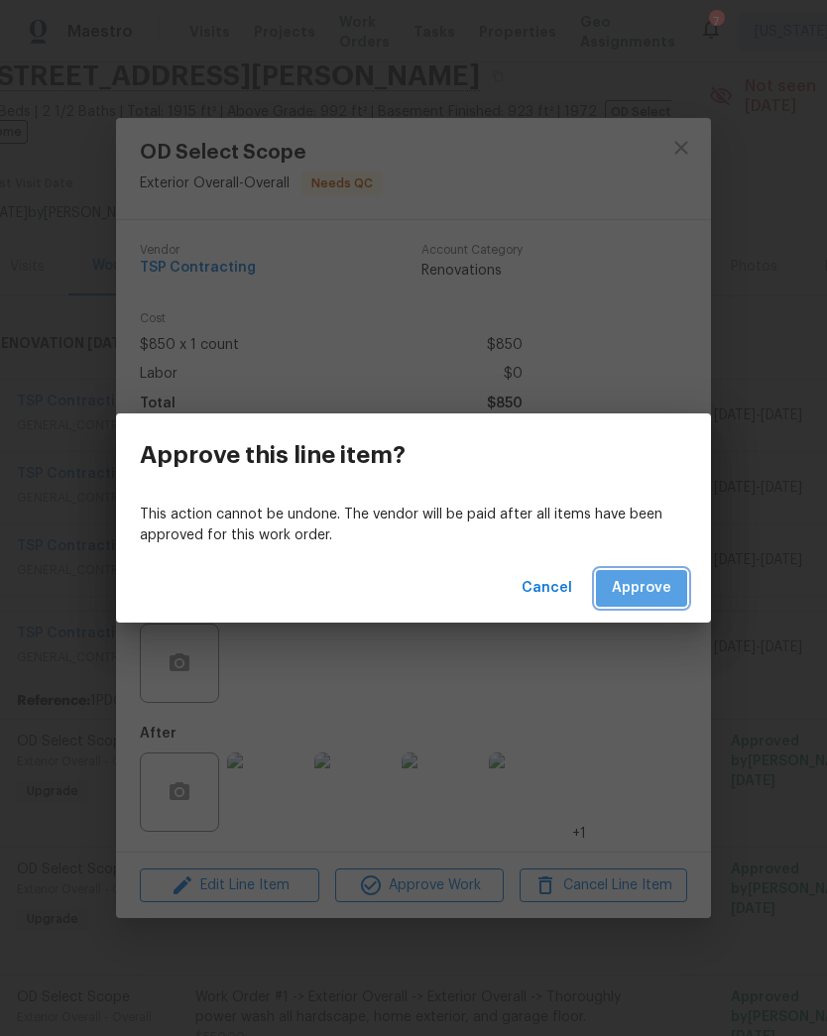
click at [652, 581] on span "Approve" at bounding box center [641, 588] width 59 height 25
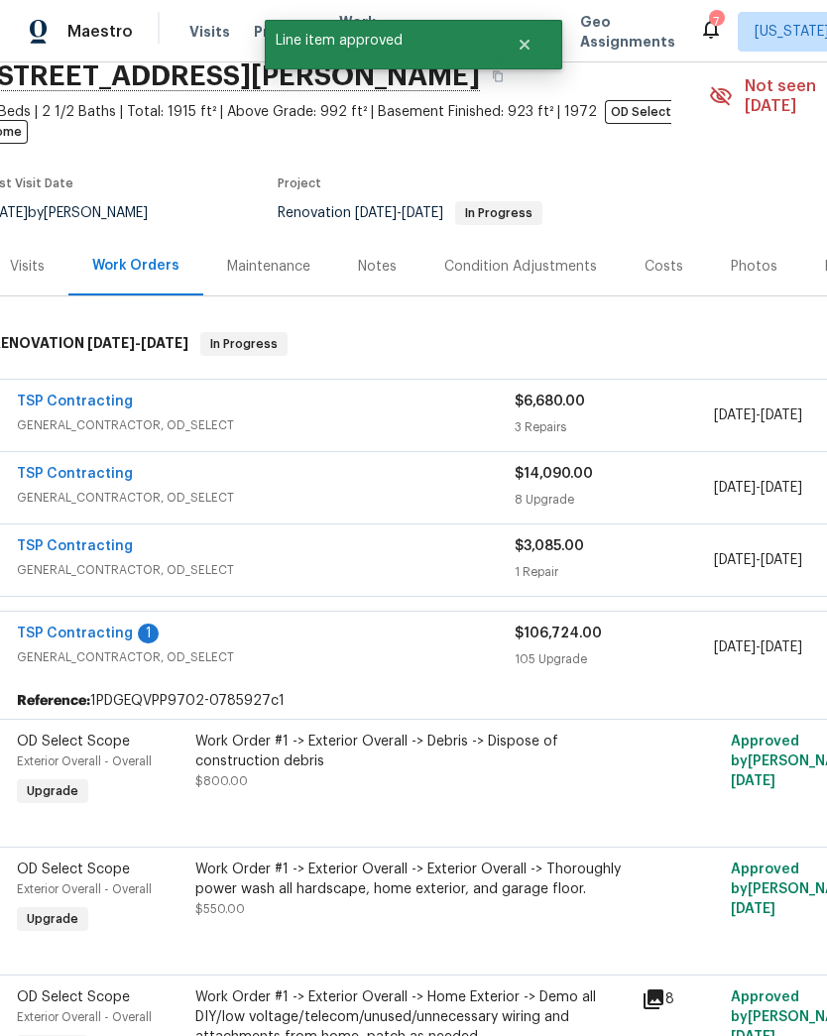
click at [418, 766] on div "Work Order #1 -> Exterior Overall -> Debris -> Dispose of construction debris $…" at bounding box center [412, 761] width 434 height 59
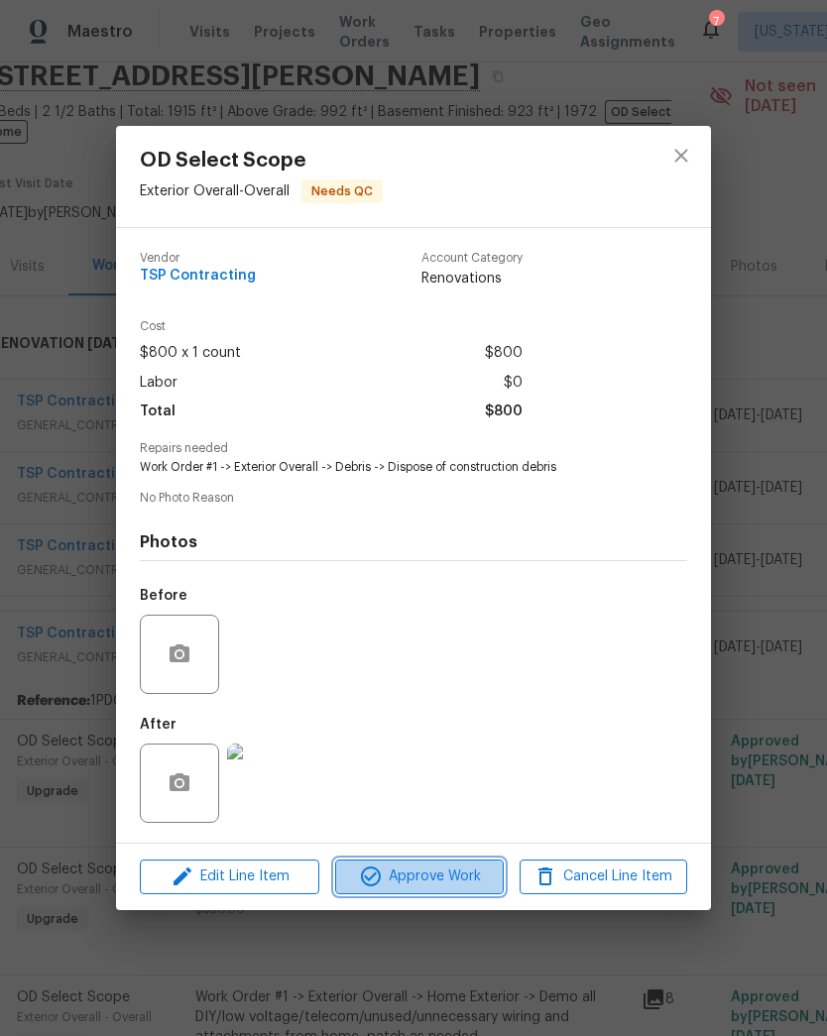
click at [445, 878] on span "Approve Work" at bounding box center [419, 877] width 156 height 25
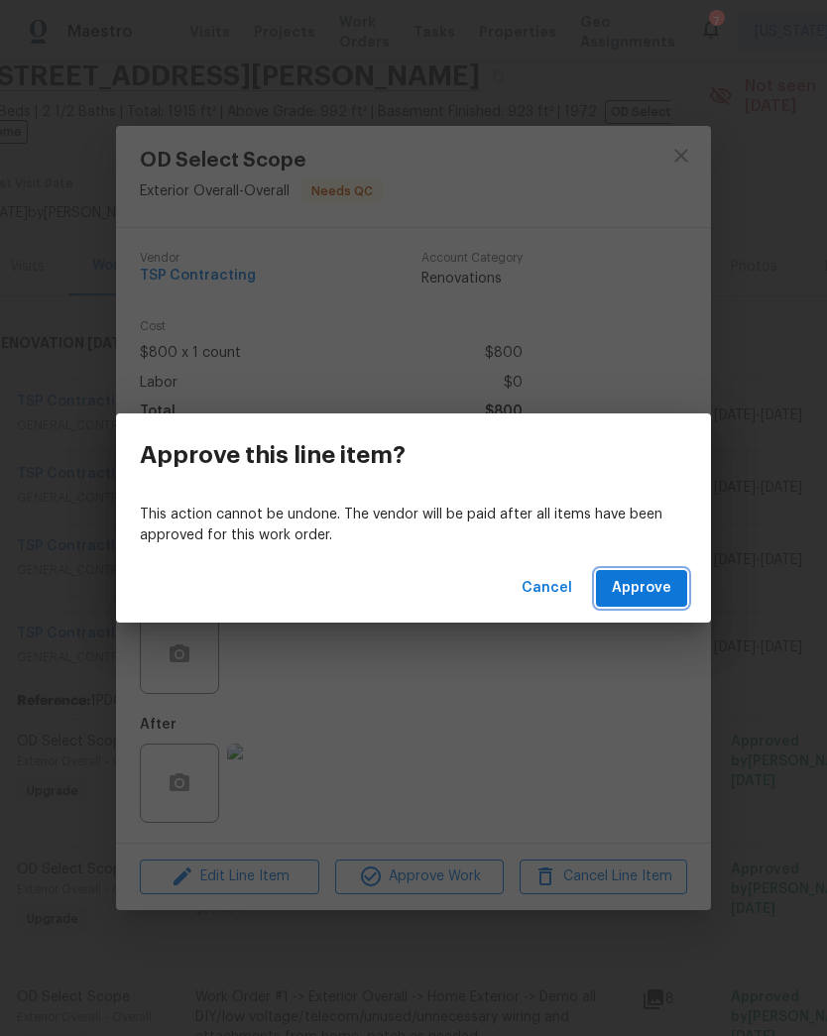
click at [652, 592] on span "Approve" at bounding box center [641, 588] width 59 height 25
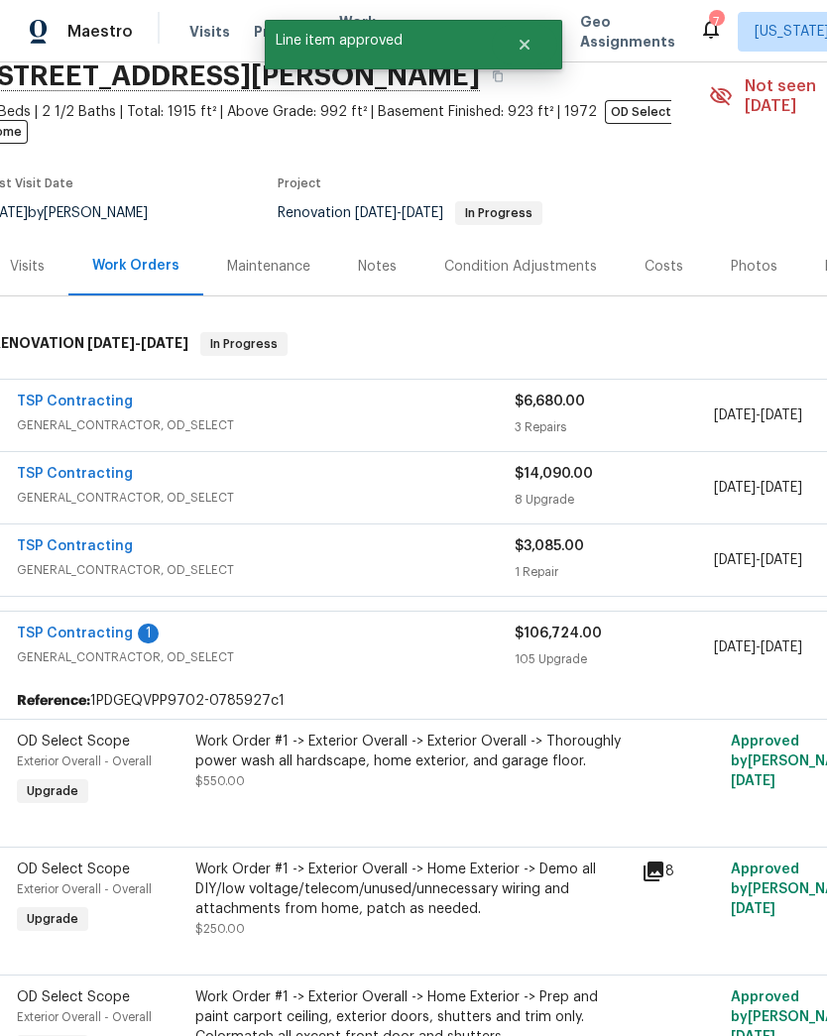
click at [429, 755] on div "Work Order #1 -> Exterior Overall -> Exterior Overall -> Thoroughly power wash …" at bounding box center [412, 761] width 434 height 59
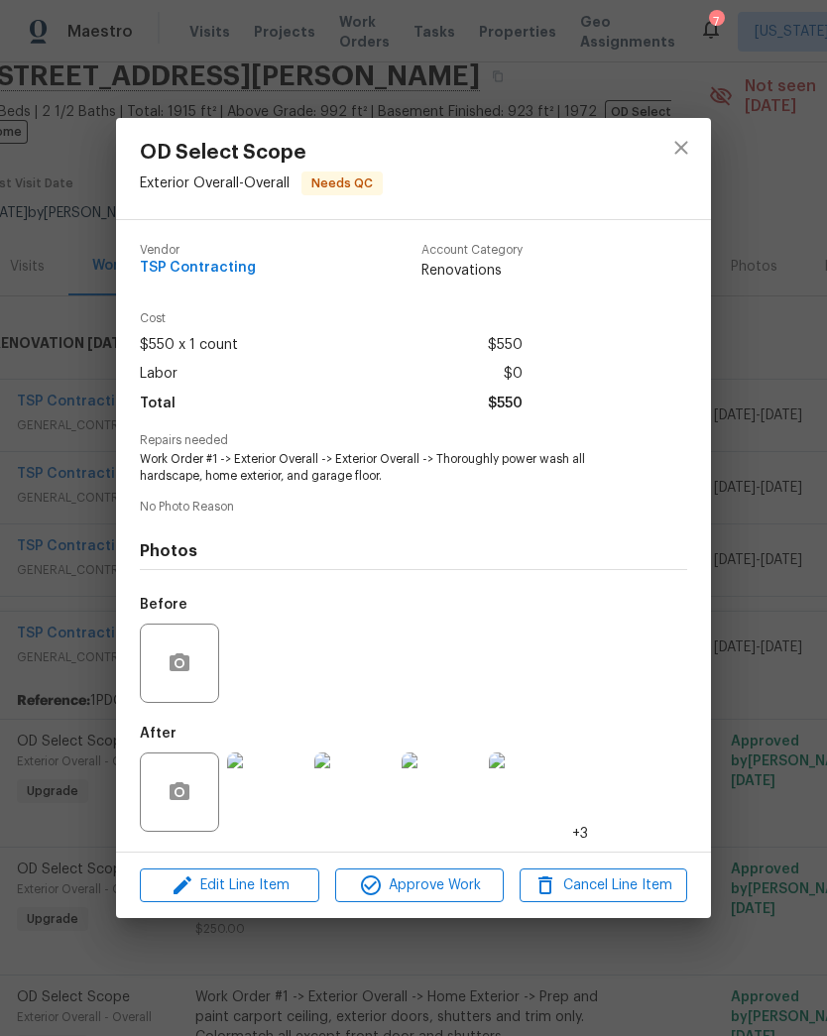
click at [432, 891] on span "Approve Work" at bounding box center [419, 885] width 156 height 25
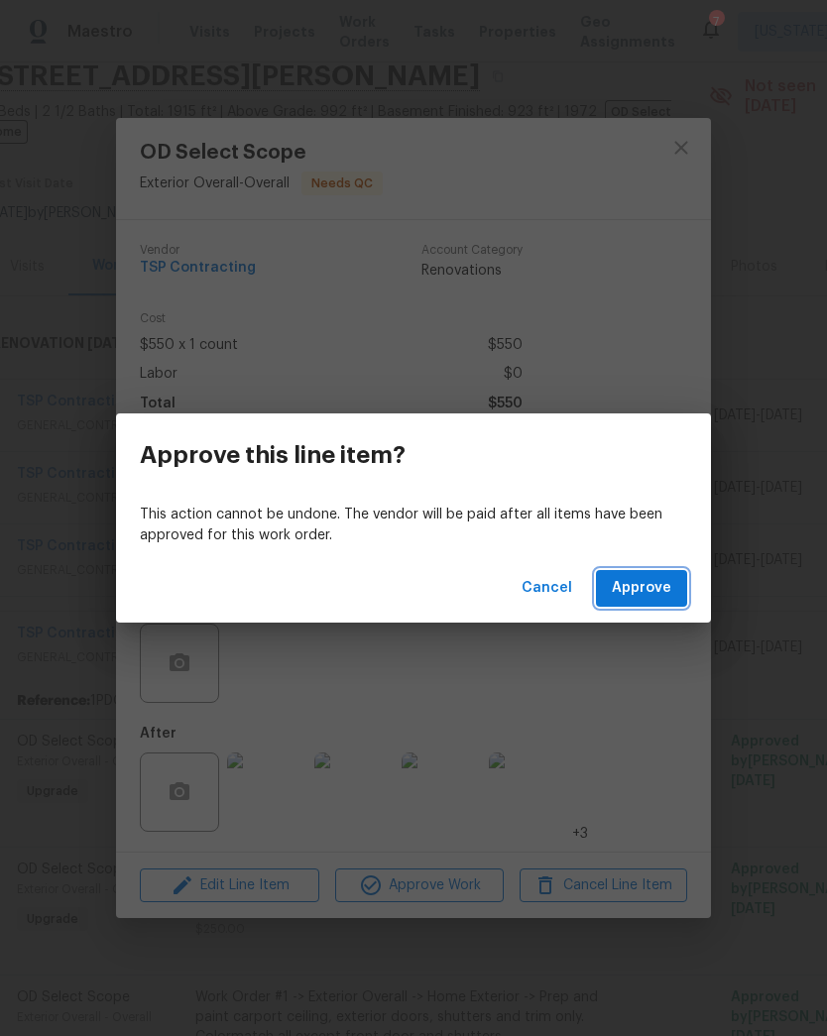
click at [646, 597] on span "Approve" at bounding box center [641, 588] width 59 height 25
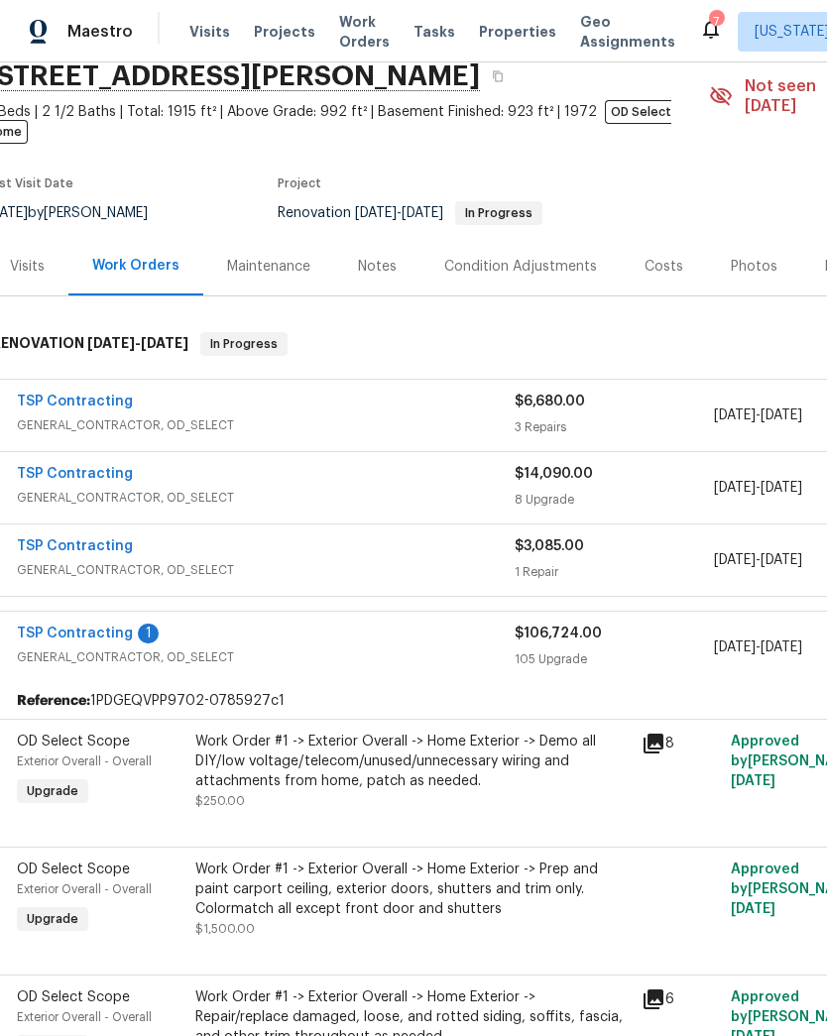
click at [463, 762] on div "Work Order #1 -> Exterior Overall -> Home Exterior -> Demo all DIY/low voltage/…" at bounding box center [412, 761] width 434 height 59
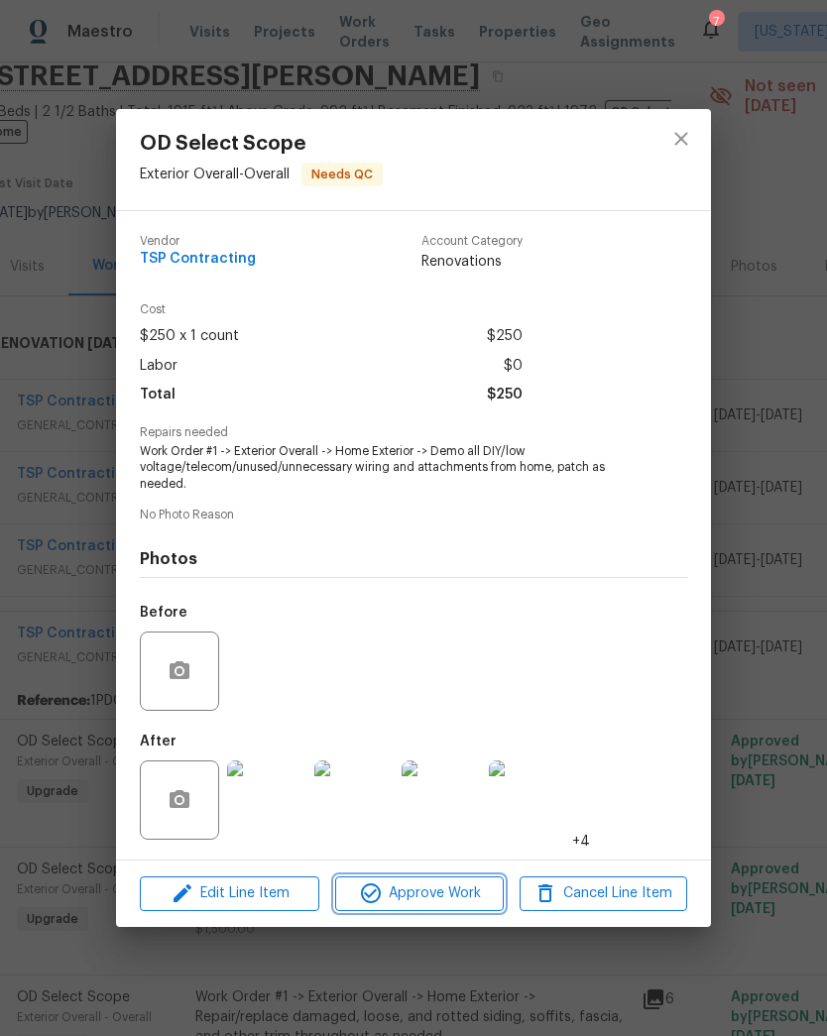
click at [458, 894] on span "Approve Work" at bounding box center [419, 893] width 156 height 25
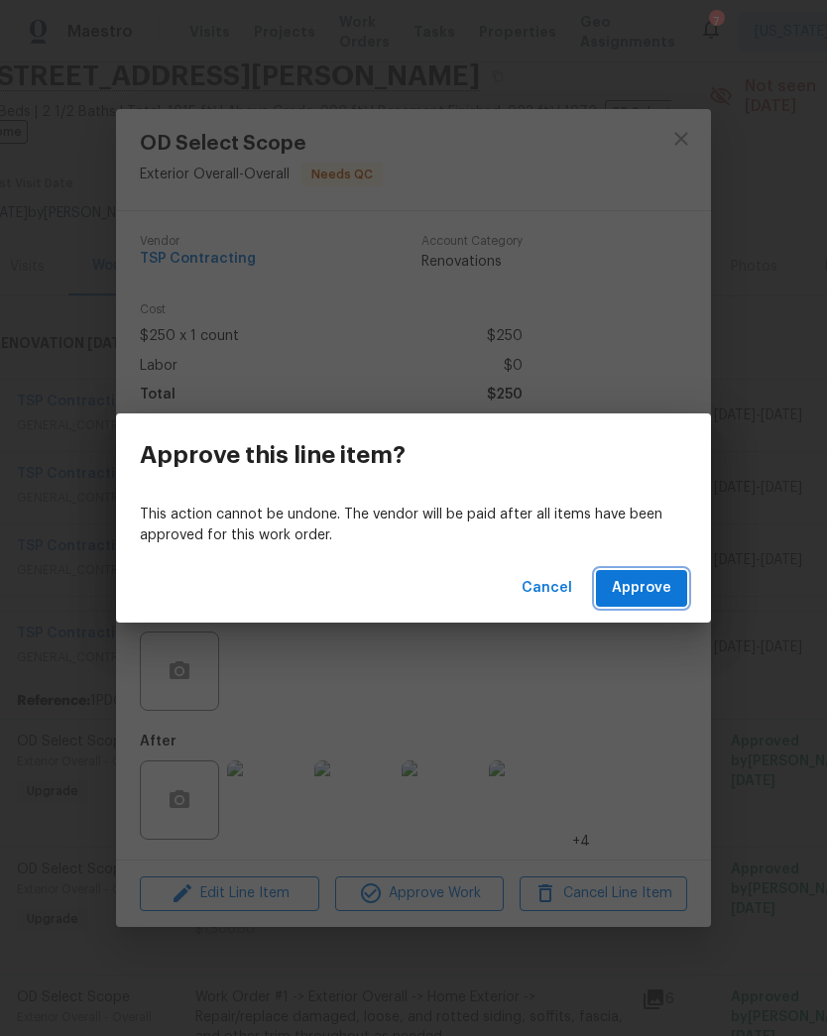
click at [650, 591] on span "Approve" at bounding box center [641, 588] width 59 height 25
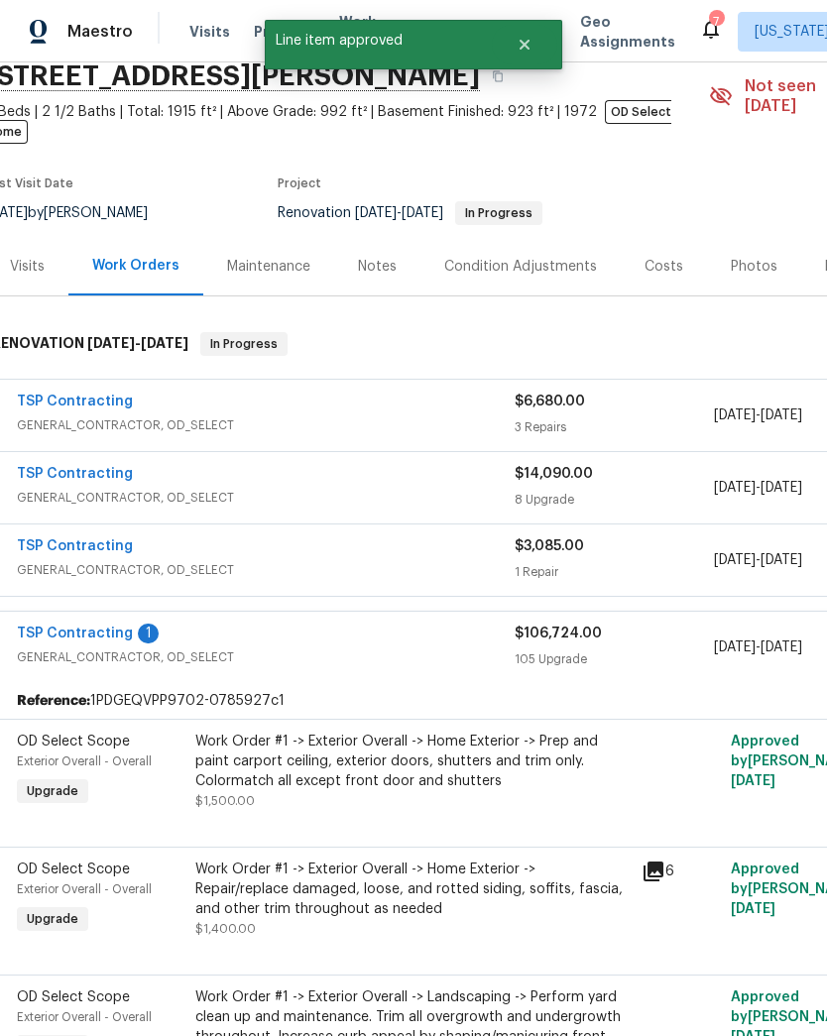
click at [431, 768] on div "Work Order #1 -> Exterior Overall -> Home Exterior -> Prep and paint carport ce…" at bounding box center [412, 761] width 434 height 59
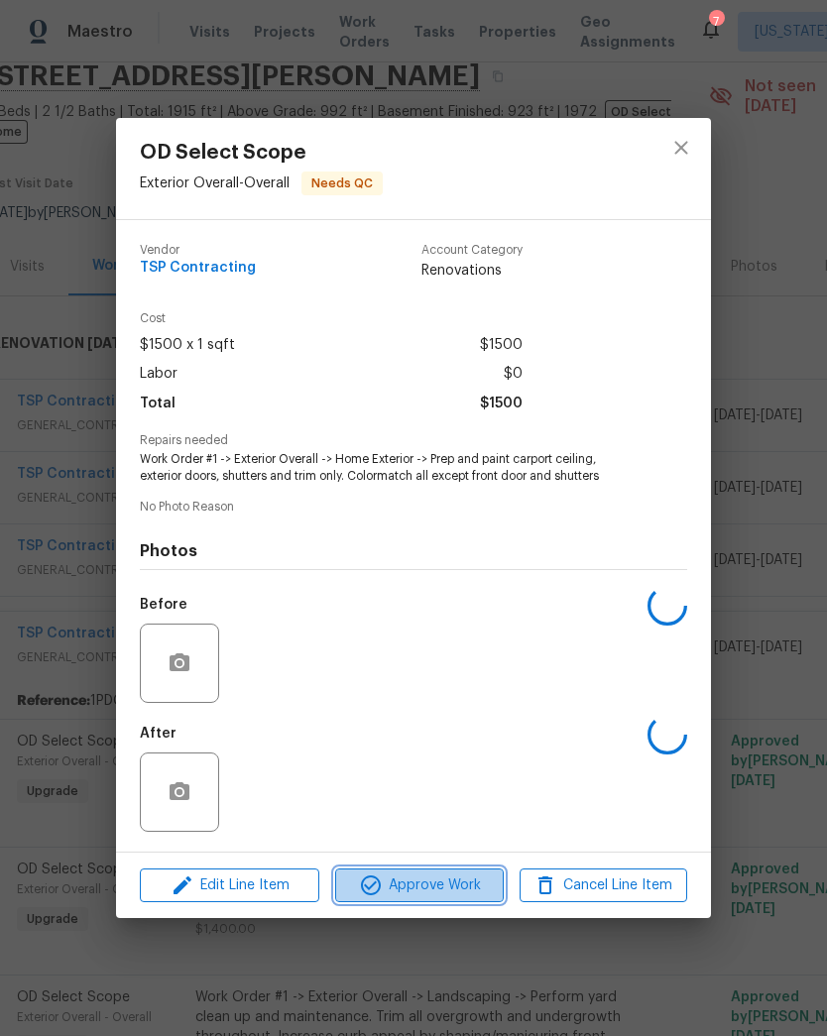
click at [450, 892] on span "Approve Work" at bounding box center [419, 885] width 156 height 25
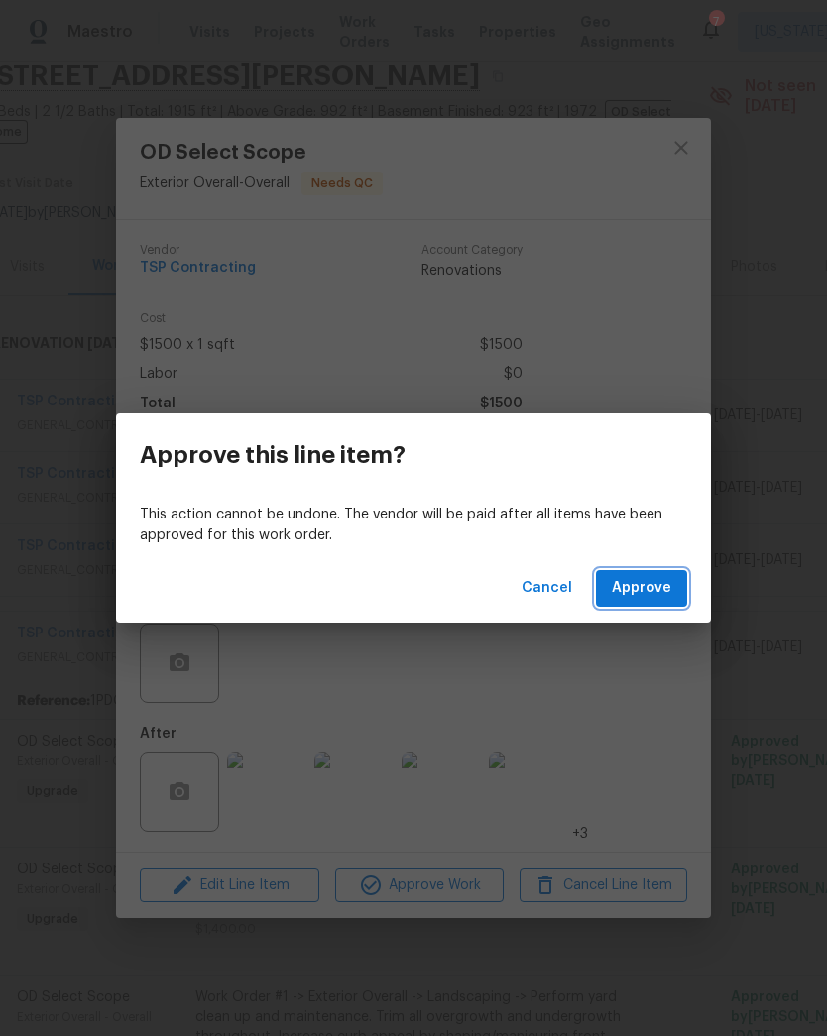
click at [651, 596] on span "Approve" at bounding box center [641, 588] width 59 height 25
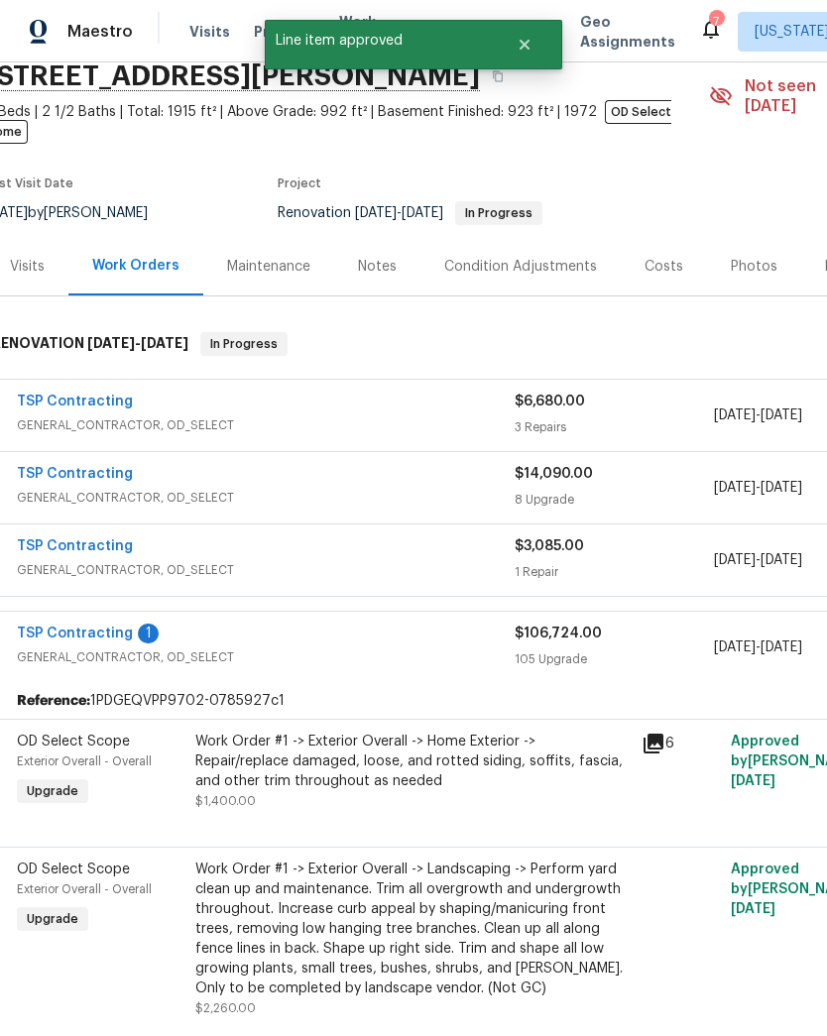
click at [389, 760] on div "Work Order #1 -> Exterior Overall -> Home Exterior -> Repair/replace damaged, l…" at bounding box center [412, 761] width 434 height 59
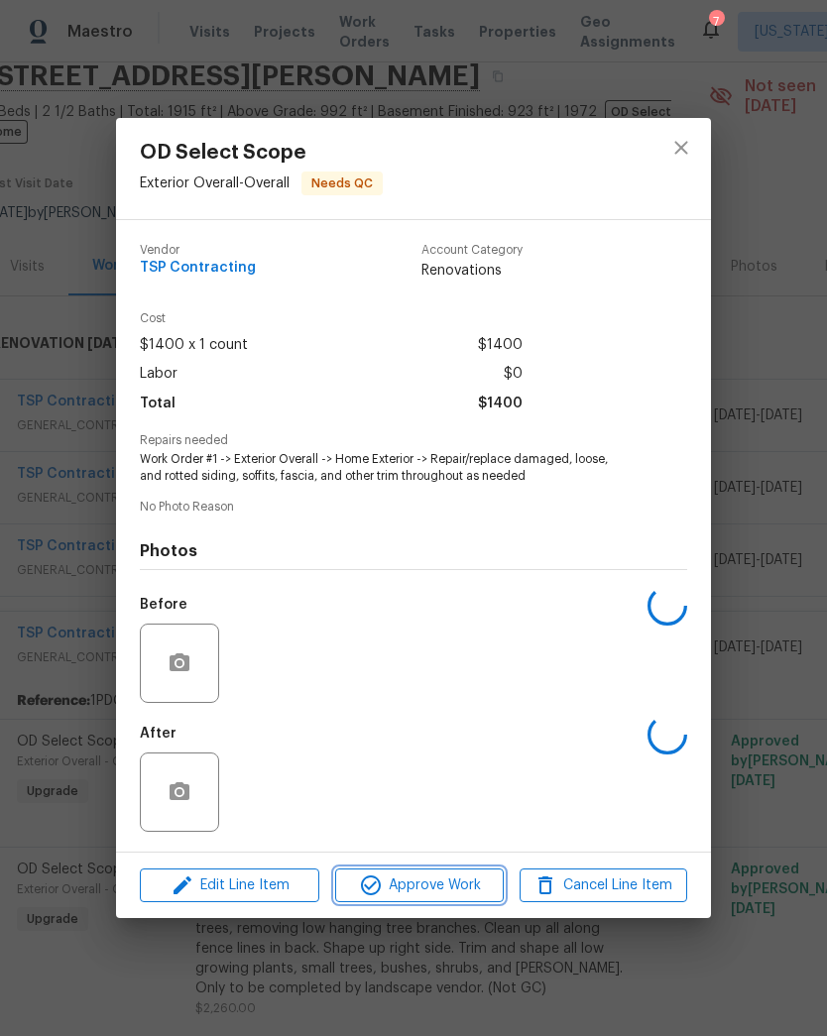
click at [451, 885] on span "Approve Work" at bounding box center [419, 885] width 156 height 25
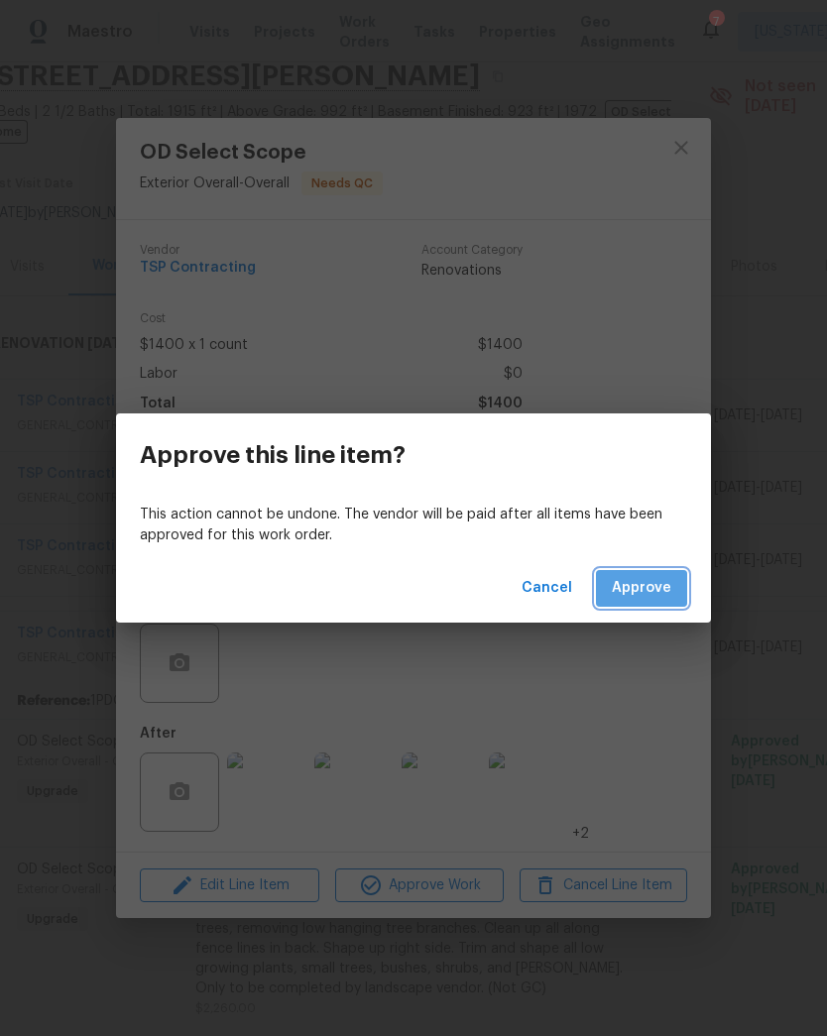
click at [661, 595] on span "Approve" at bounding box center [641, 588] width 59 height 25
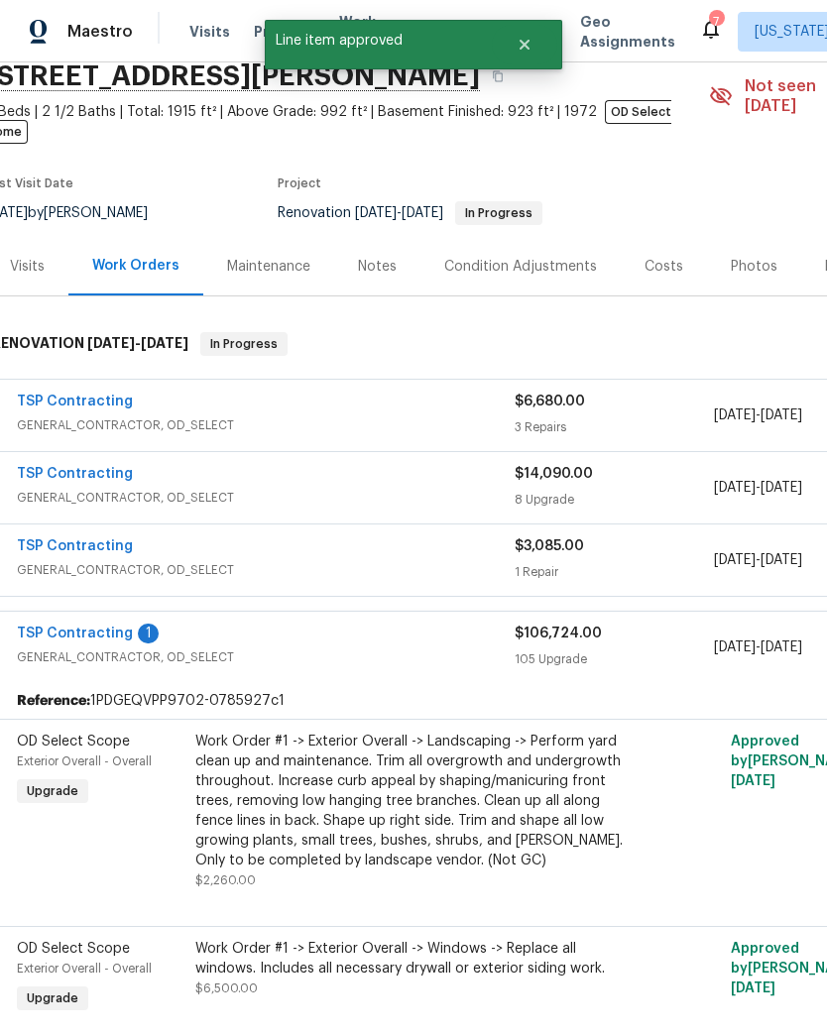
click at [456, 799] on div "Work Order #1 -> Exterior Overall -> Landscaping -> Perform yard clean up and m…" at bounding box center [412, 801] width 434 height 139
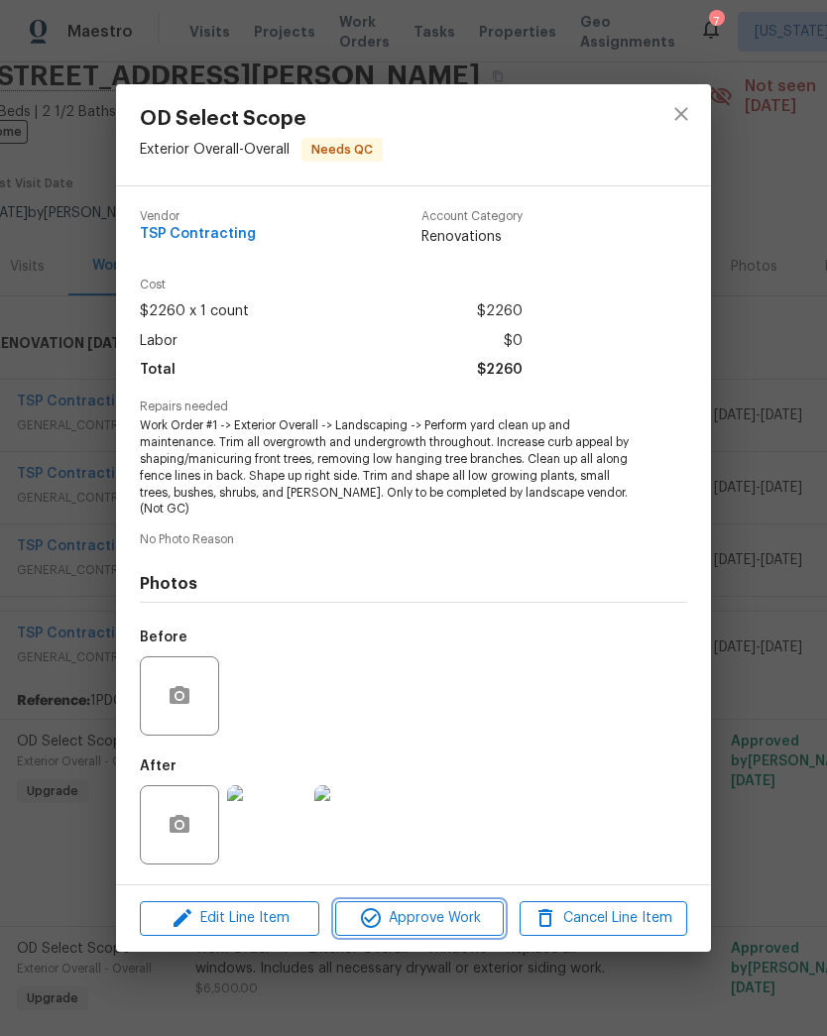
click at [444, 914] on span "Approve Work" at bounding box center [419, 918] width 156 height 25
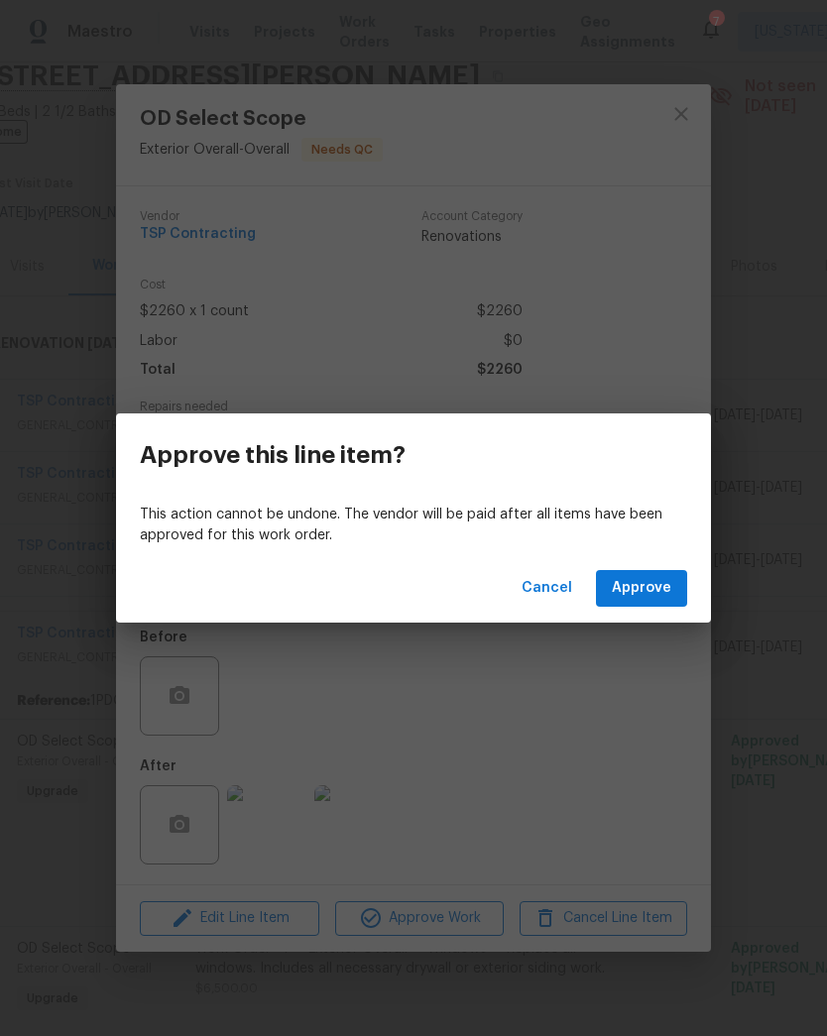
click at [657, 586] on span "Approve" at bounding box center [641, 588] width 59 height 25
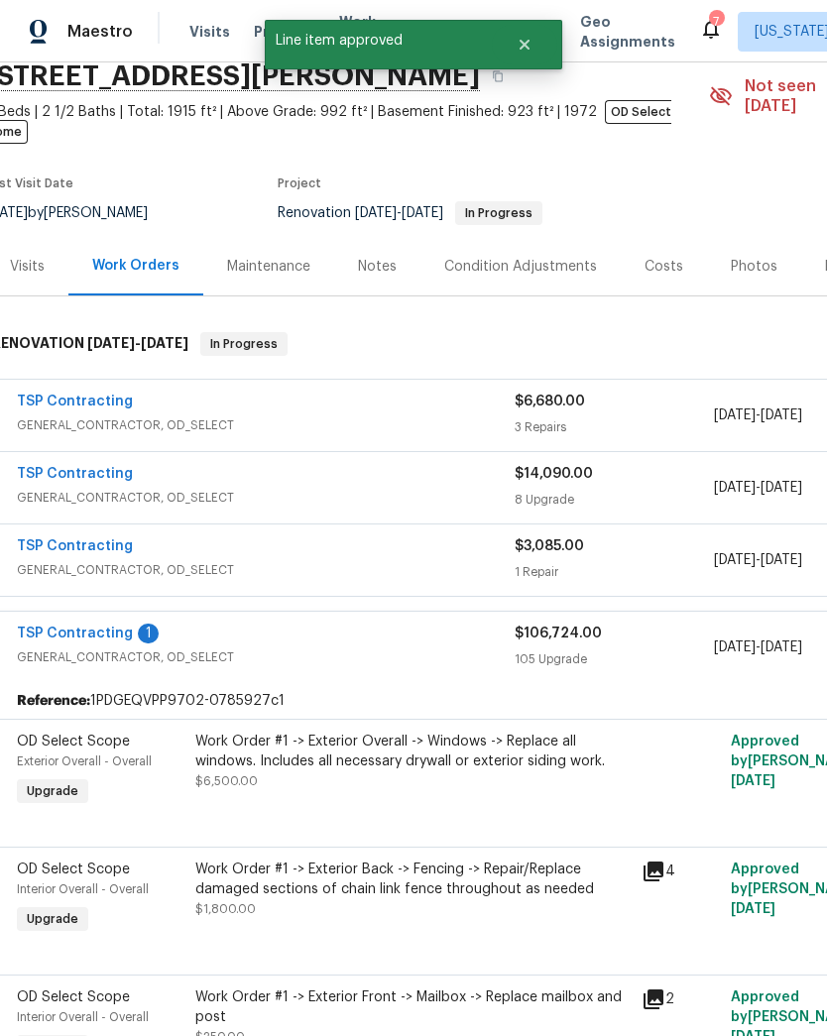
click at [435, 743] on div "Work Order #1 -> Exterior Overall -> Windows -> Replace all windows. Includes a…" at bounding box center [412, 752] width 434 height 40
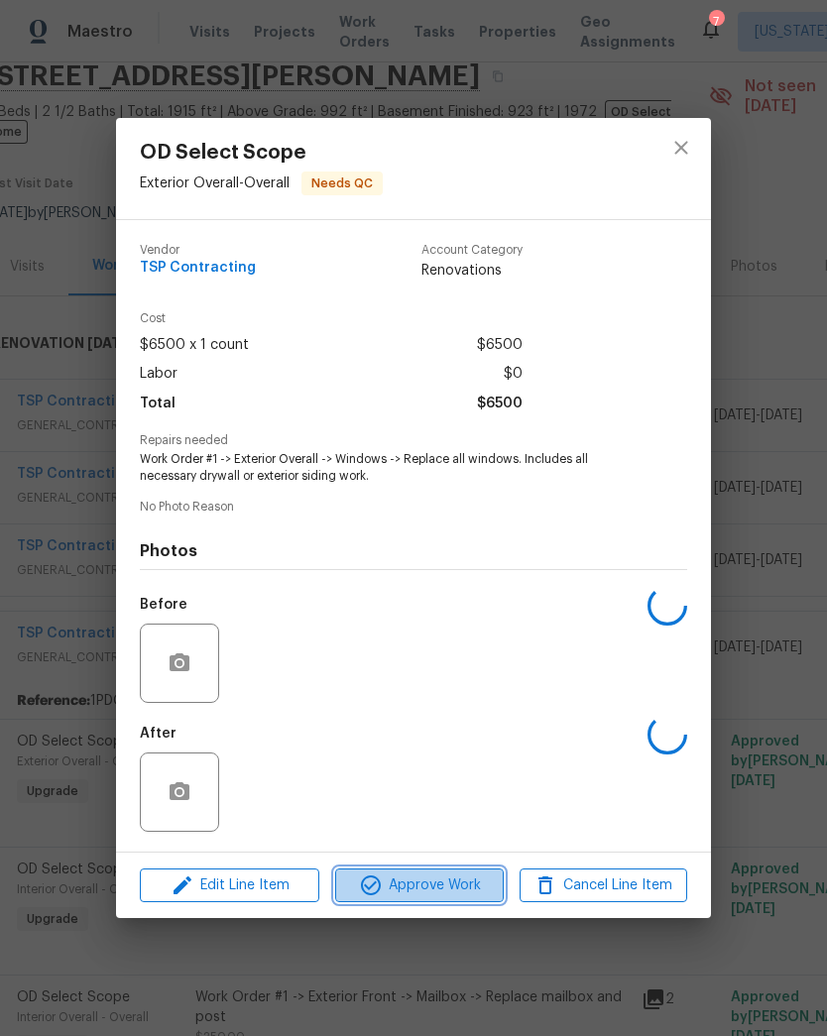
click at [427, 889] on span "Approve Work" at bounding box center [419, 885] width 156 height 25
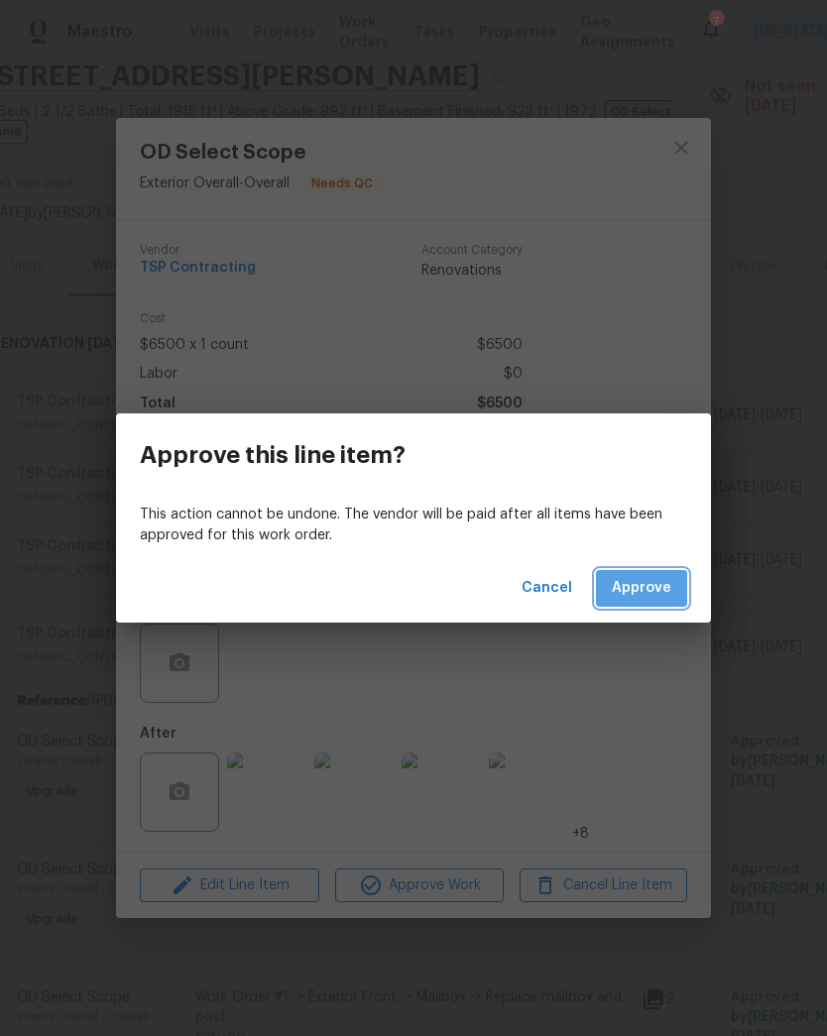
click at [642, 604] on button "Approve" at bounding box center [641, 588] width 91 height 37
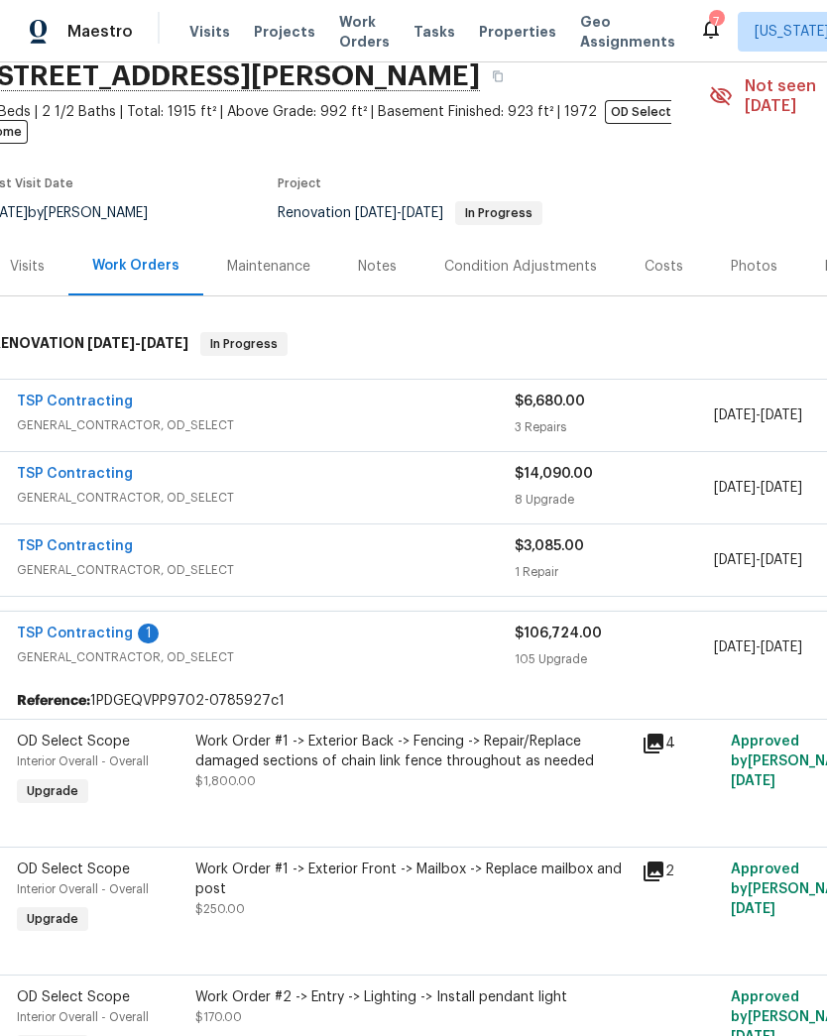
click at [363, 737] on div "Work Order #1 -> Exterior Back -> Fencing -> Repair/Replace damaged sections of…" at bounding box center [412, 752] width 434 height 40
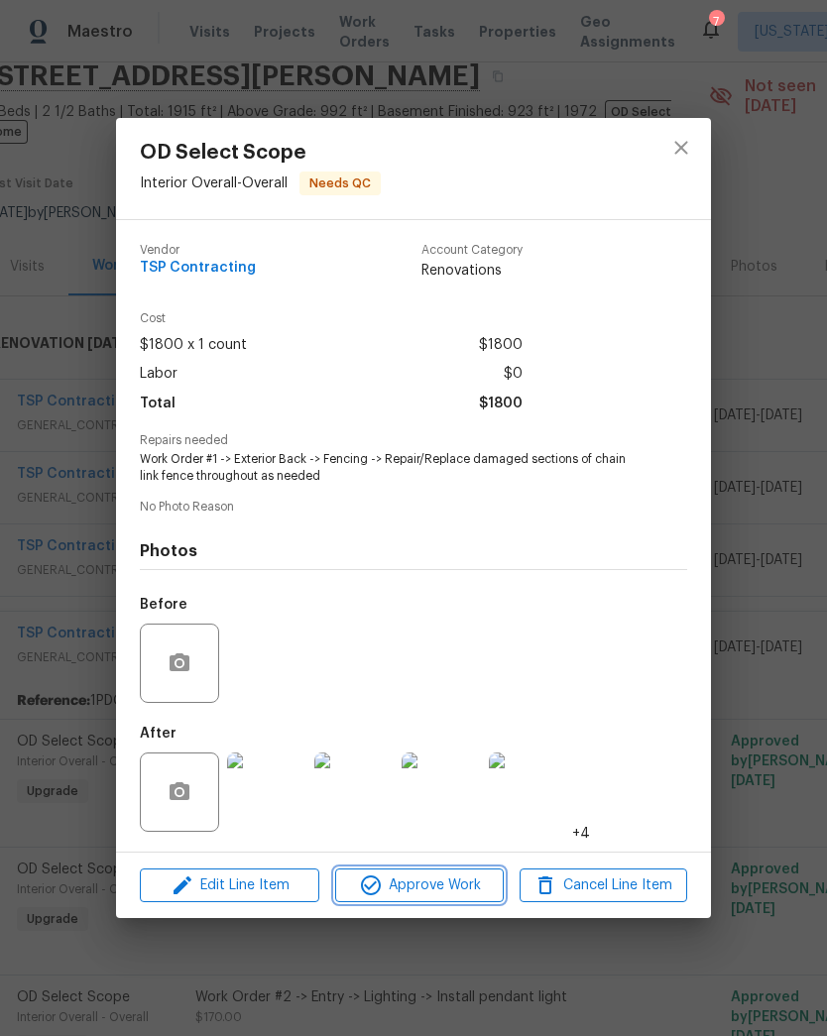
click at [420, 891] on span "Approve Work" at bounding box center [419, 885] width 156 height 25
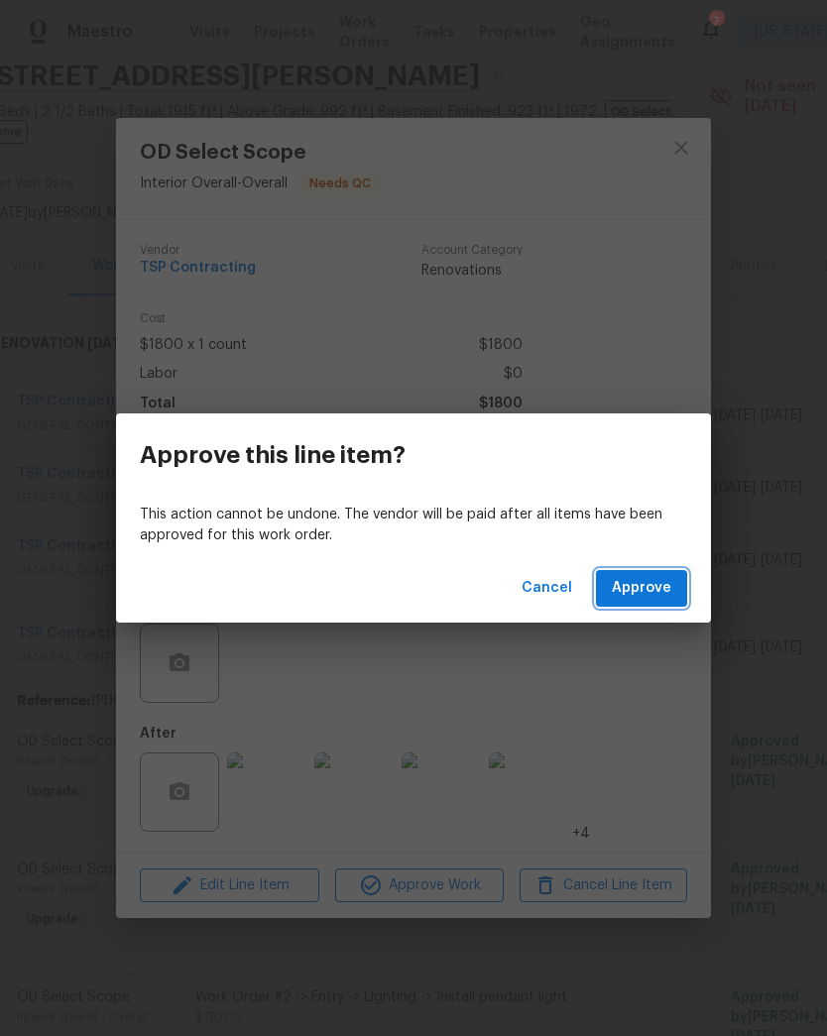
click at [658, 581] on span "Approve" at bounding box center [641, 588] width 59 height 25
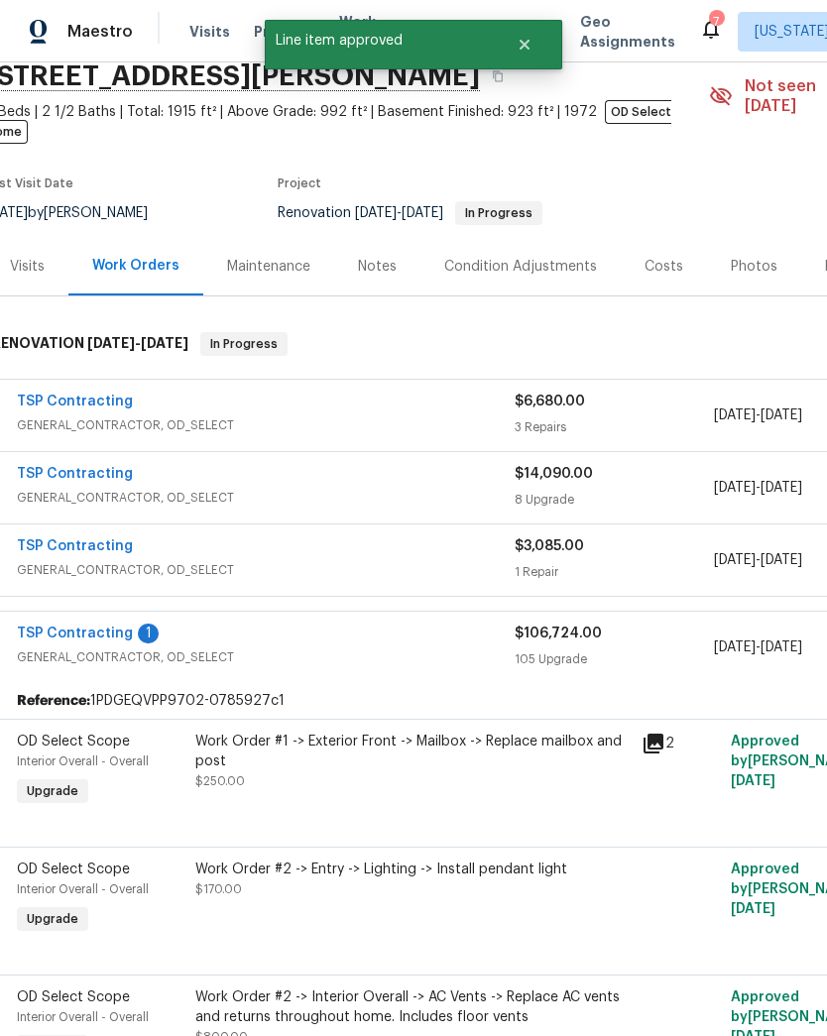
click at [369, 776] on div "Work Order #1 -> Exterior Front -> Mailbox -> Replace mailbox and post $250.00" at bounding box center [412, 771] width 446 height 91
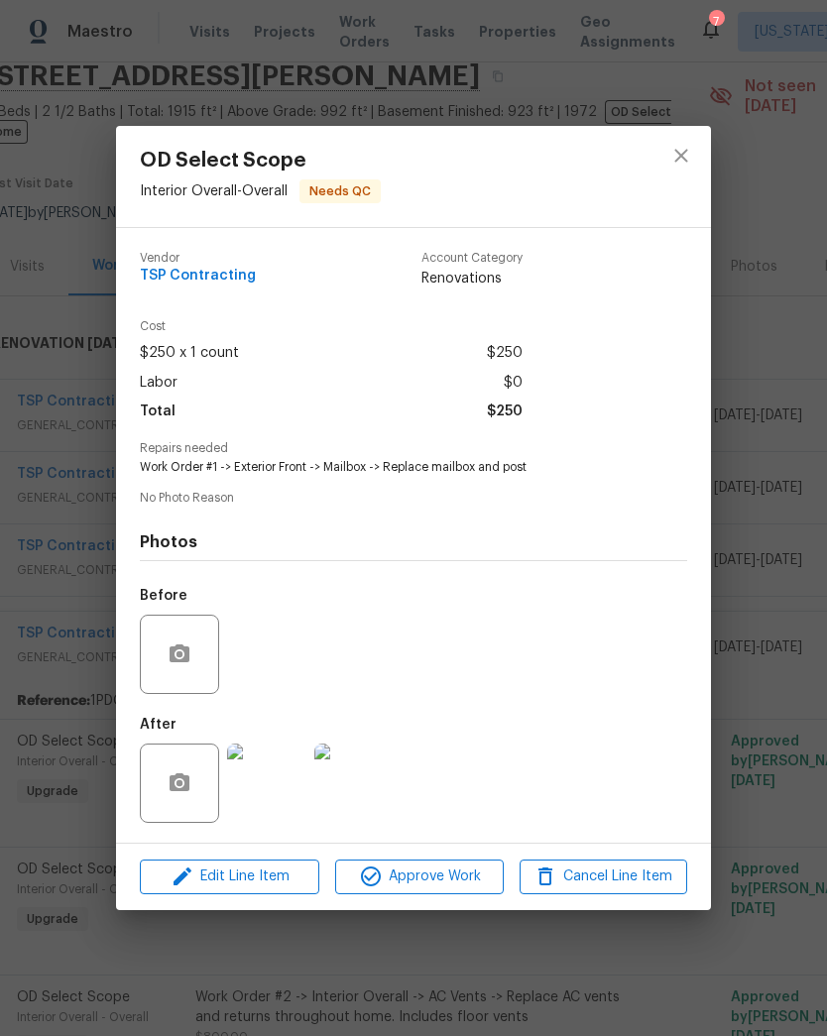
click at [415, 884] on span "Approve Work" at bounding box center [419, 877] width 156 height 25
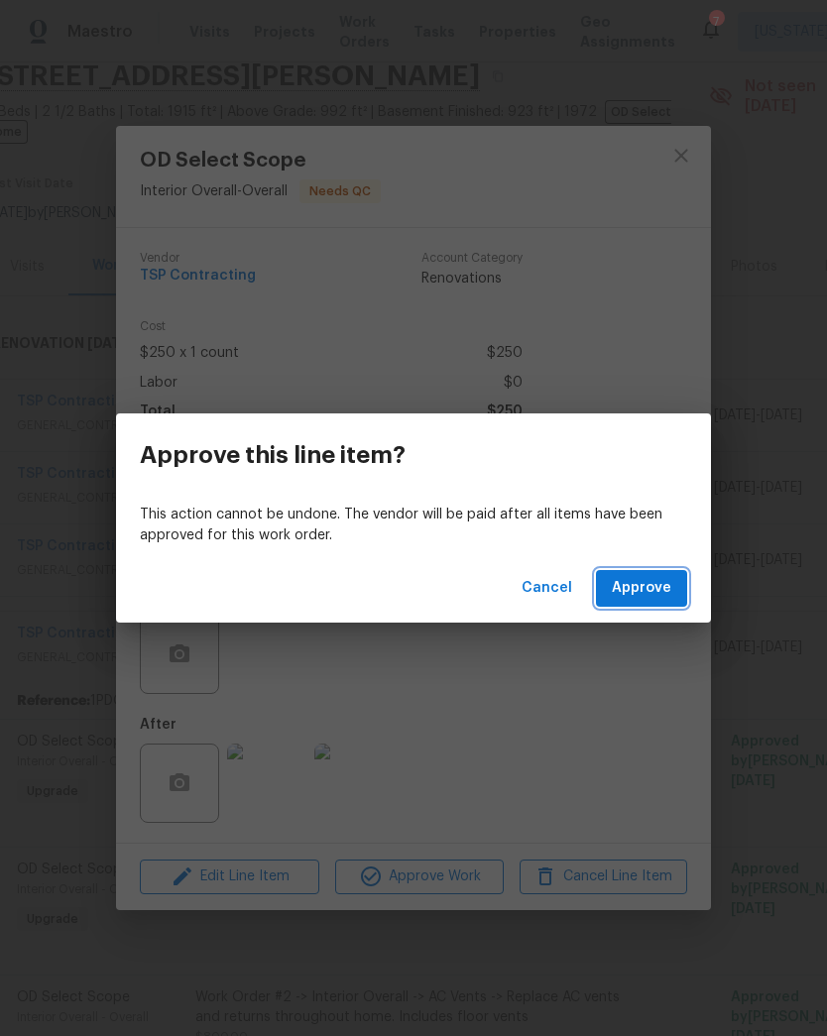
click at [648, 590] on span "Approve" at bounding box center [641, 588] width 59 height 25
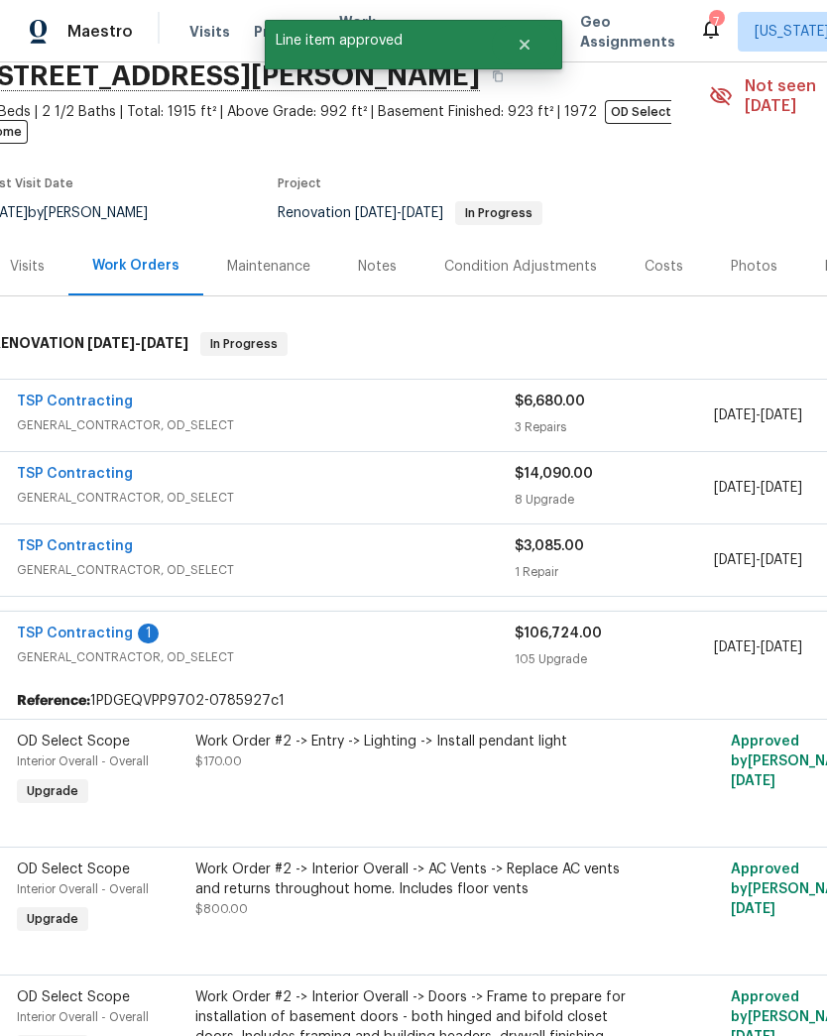
click at [336, 772] on div "Work Order #2 -> Entry -> Lighting -> Install pendant light $170.00" at bounding box center [412, 771] width 446 height 91
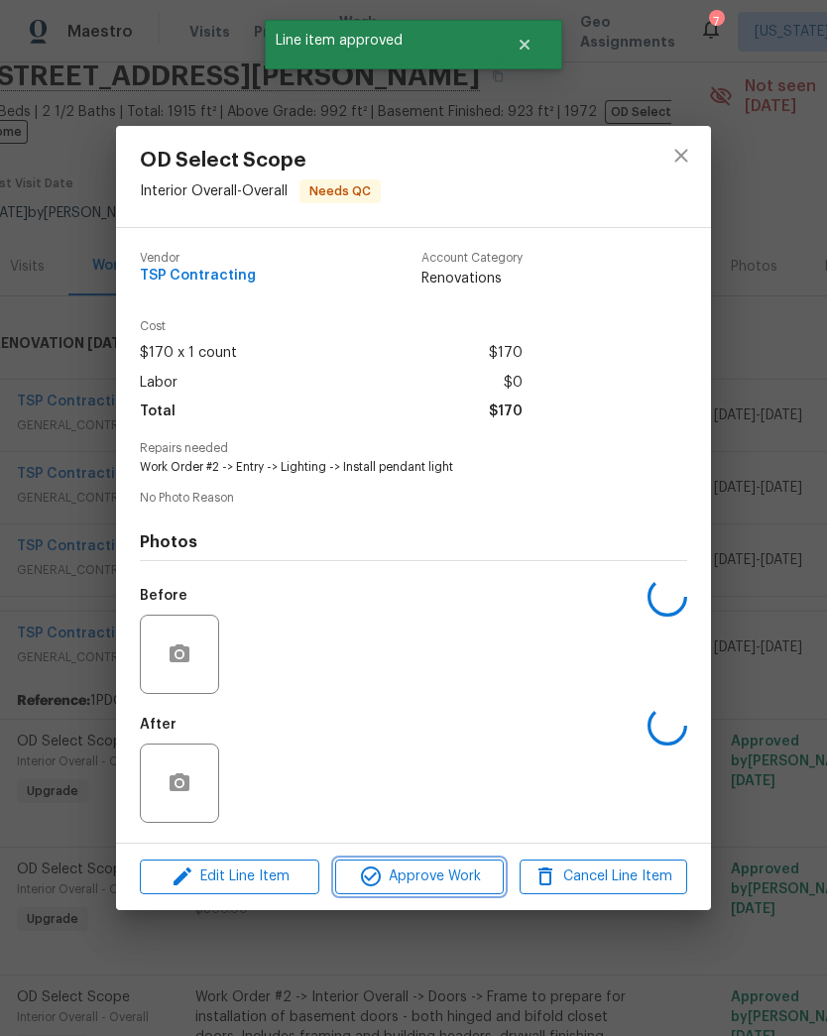
click at [412, 889] on span "Approve Work" at bounding box center [419, 877] width 156 height 25
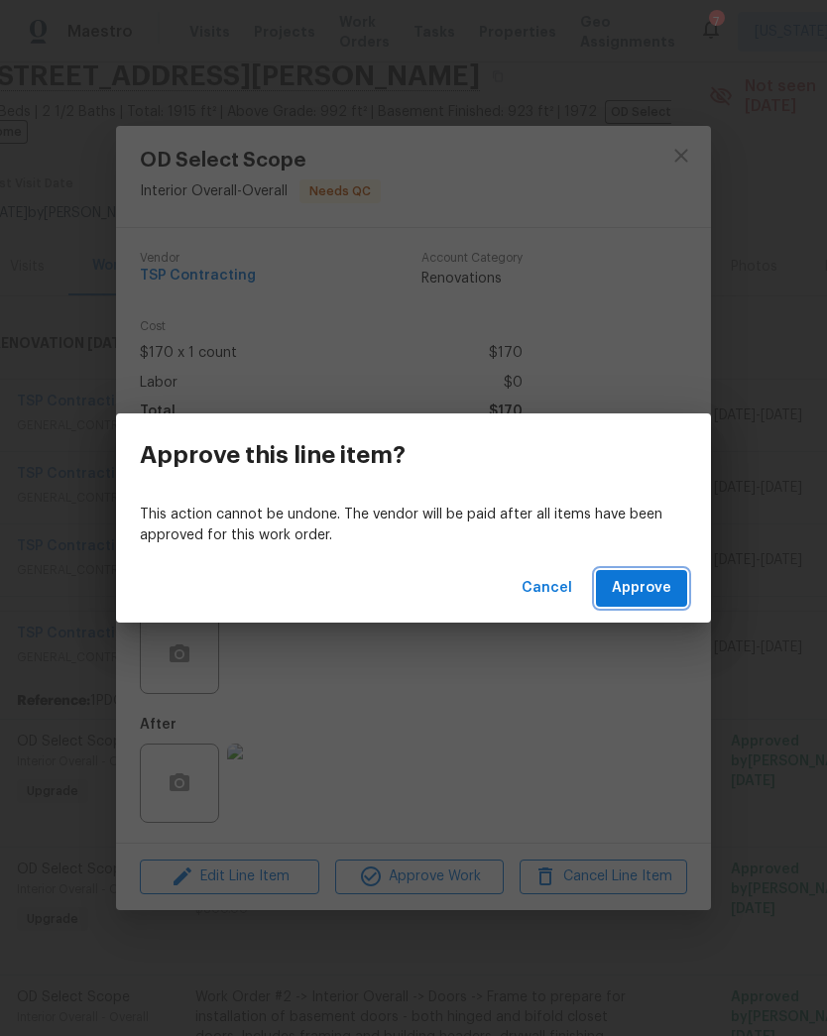
click at [641, 576] on span "Approve" at bounding box center [641, 588] width 59 height 25
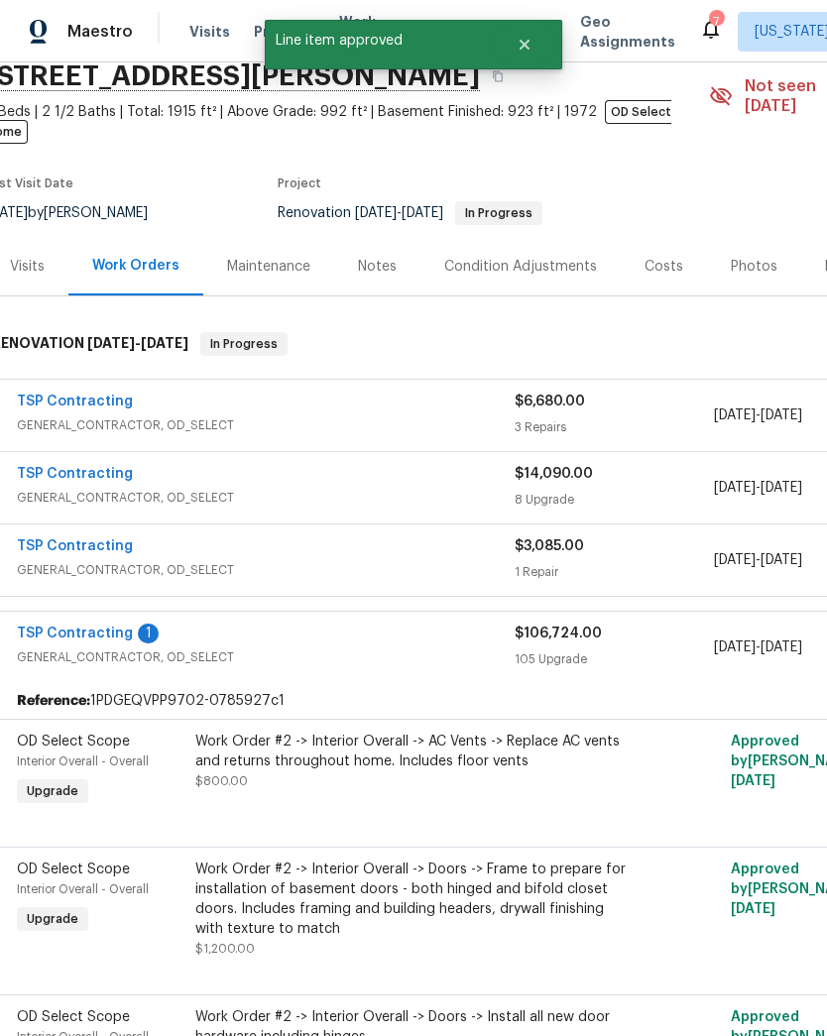
click at [368, 757] on div "Work Order #2 -> Interior Overall -> AC Vents -> Replace AC vents and returns t…" at bounding box center [412, 761] width 434 height 59
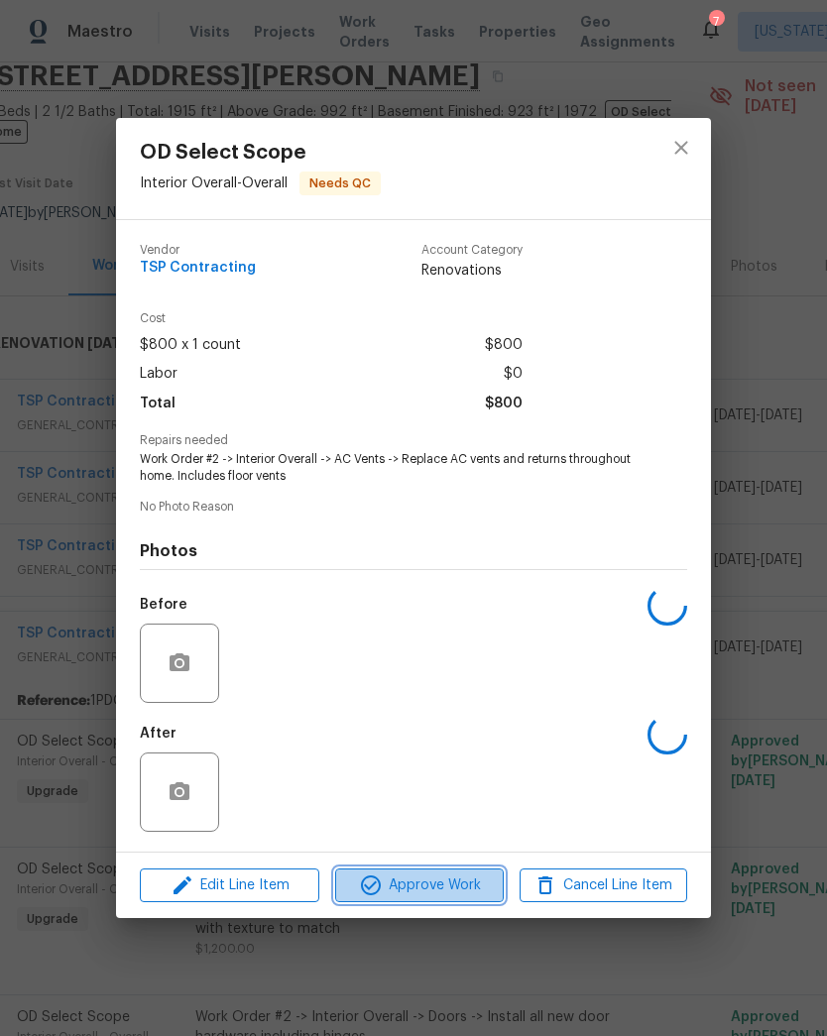
click at [401, 884] on span "Approve Work" at bounding box center [419, 885] width 156 height 25
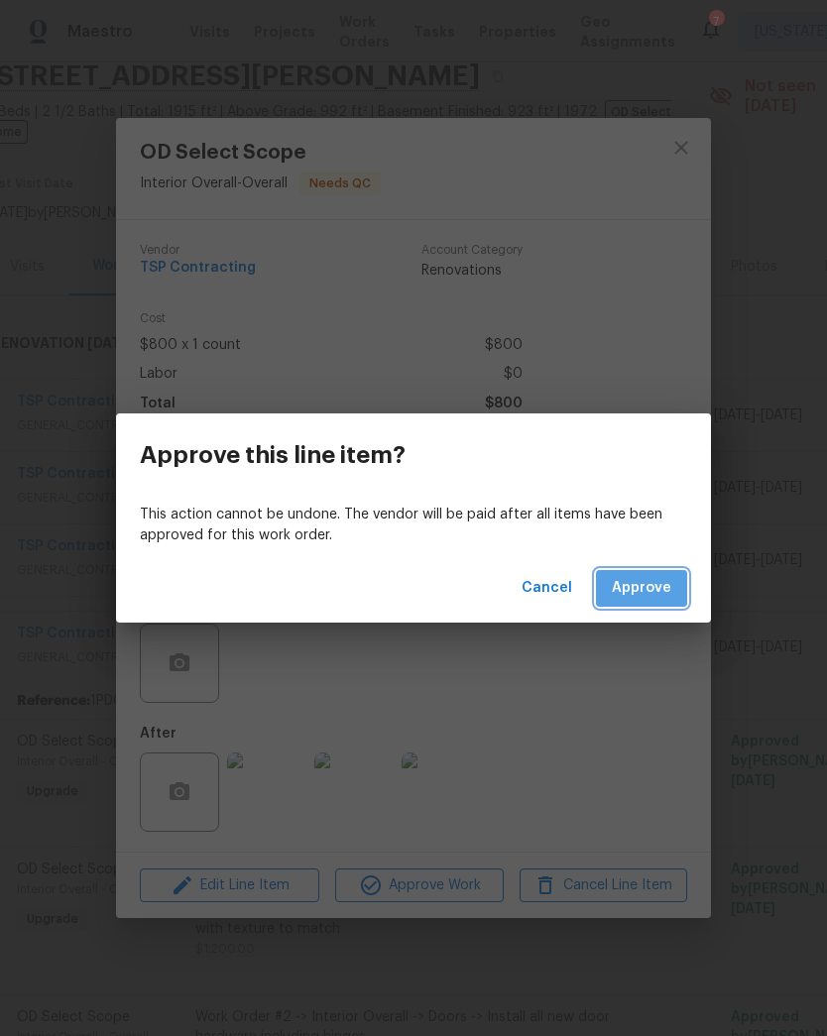
click at [648, 592] on span "Approve" at bounding box center [641, 588] width 59 height 25
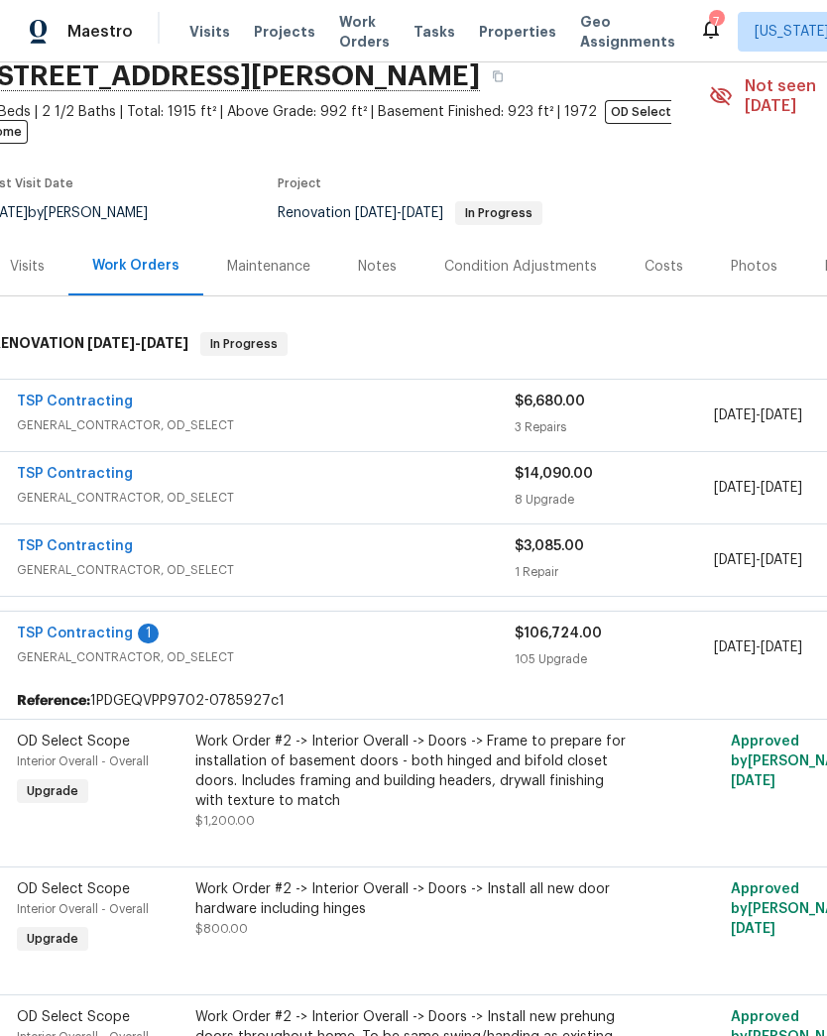
click at [309, 769] on div "Work Order #2 -> Interior Overall -> Doors -> Frame to prepare for installation…" at bounding box center [412, 771] width 434 height 79
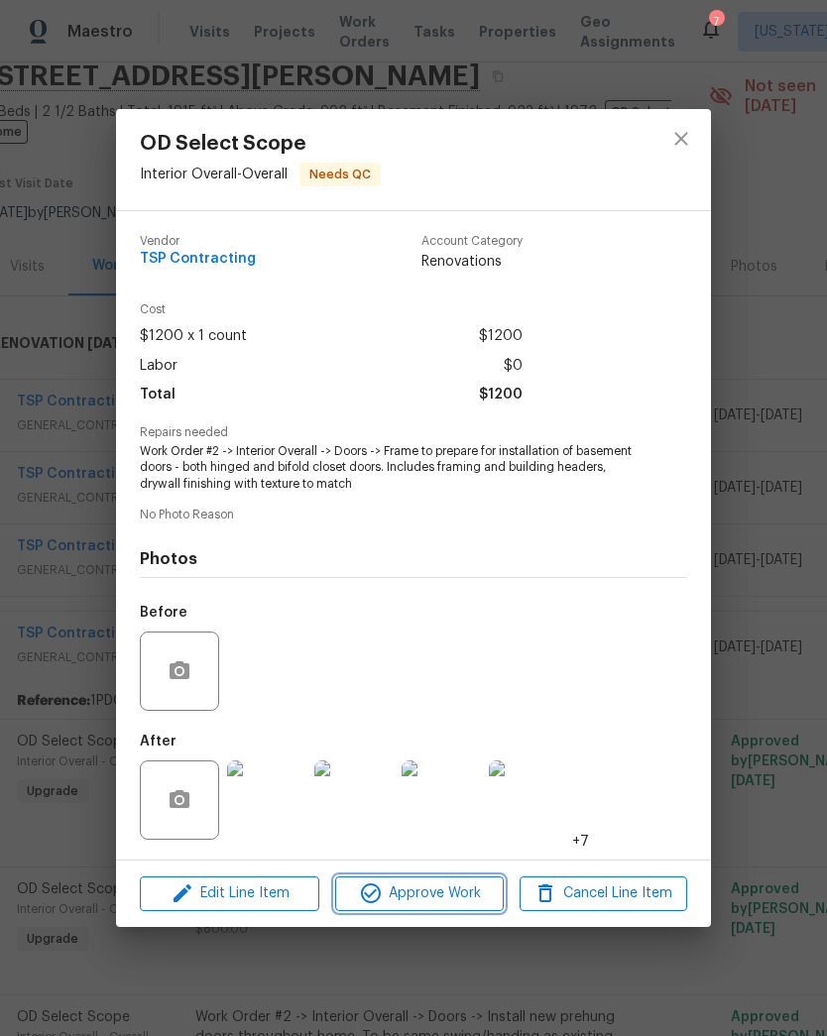
click at [400, 898] on span "Approve Work" at bounding box center [419, 893] width 156 height 25
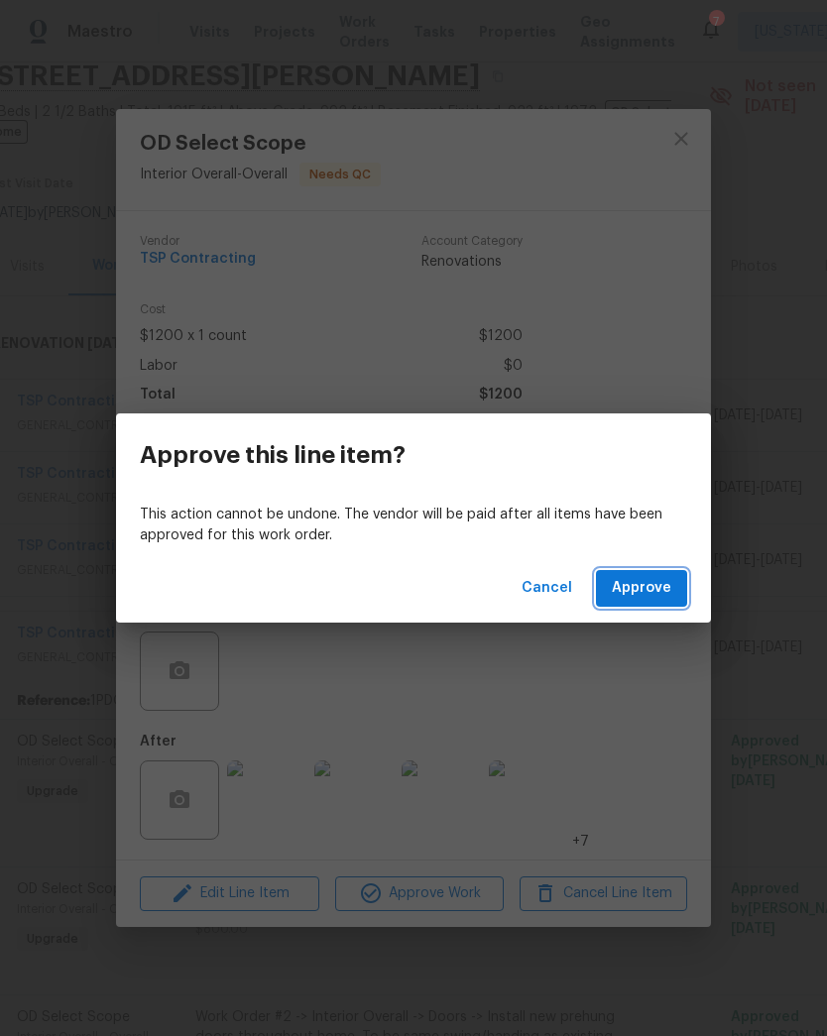
click at [641, 586] on span "Approve" at bounding box center [641, 588] width 59 height 25
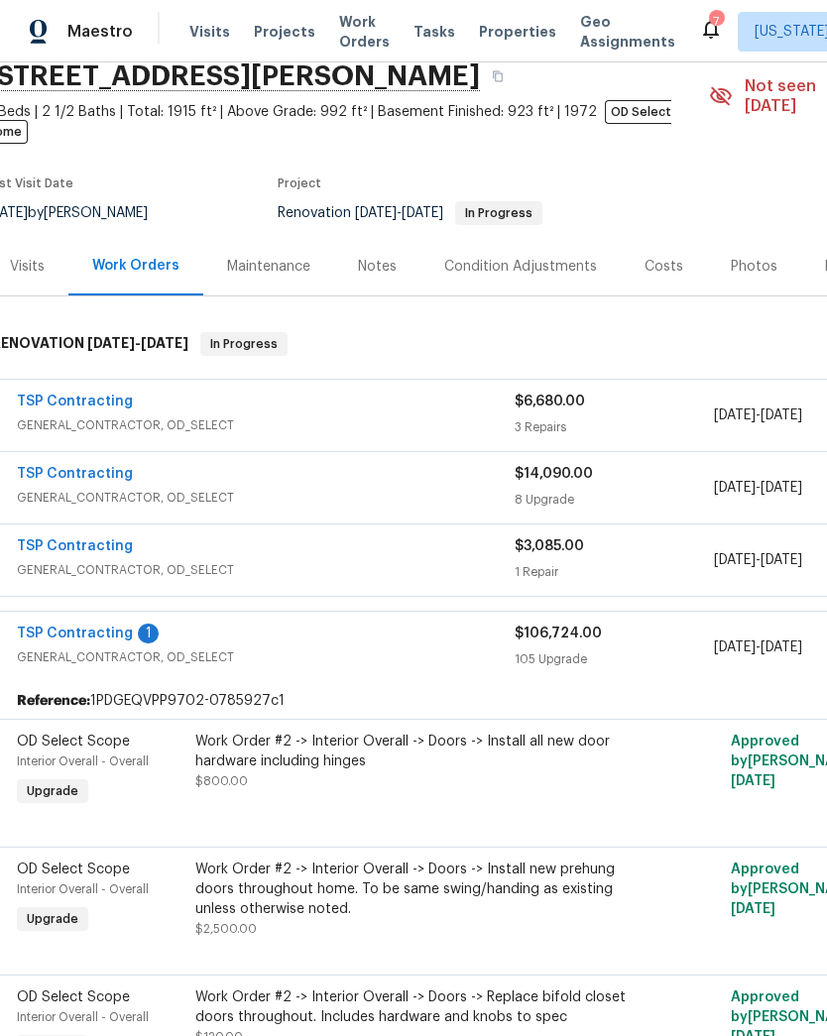
click at [367, 765] on div "Work Order #2 -> Interior Overall -> Doors -> Install all new door hardware inc…" at bounding box center [412, 761] width 434 height 59
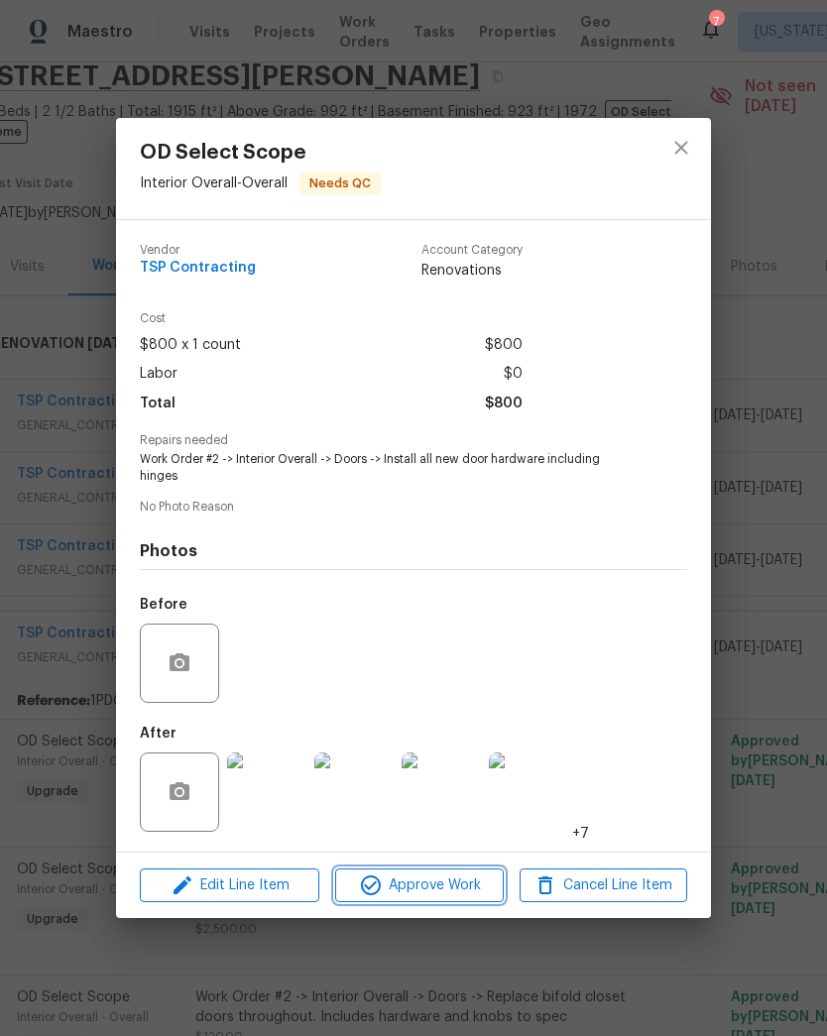
click at [427, 893] on span "Approve Work" at bounding box center [419, 885] width 156 height 25
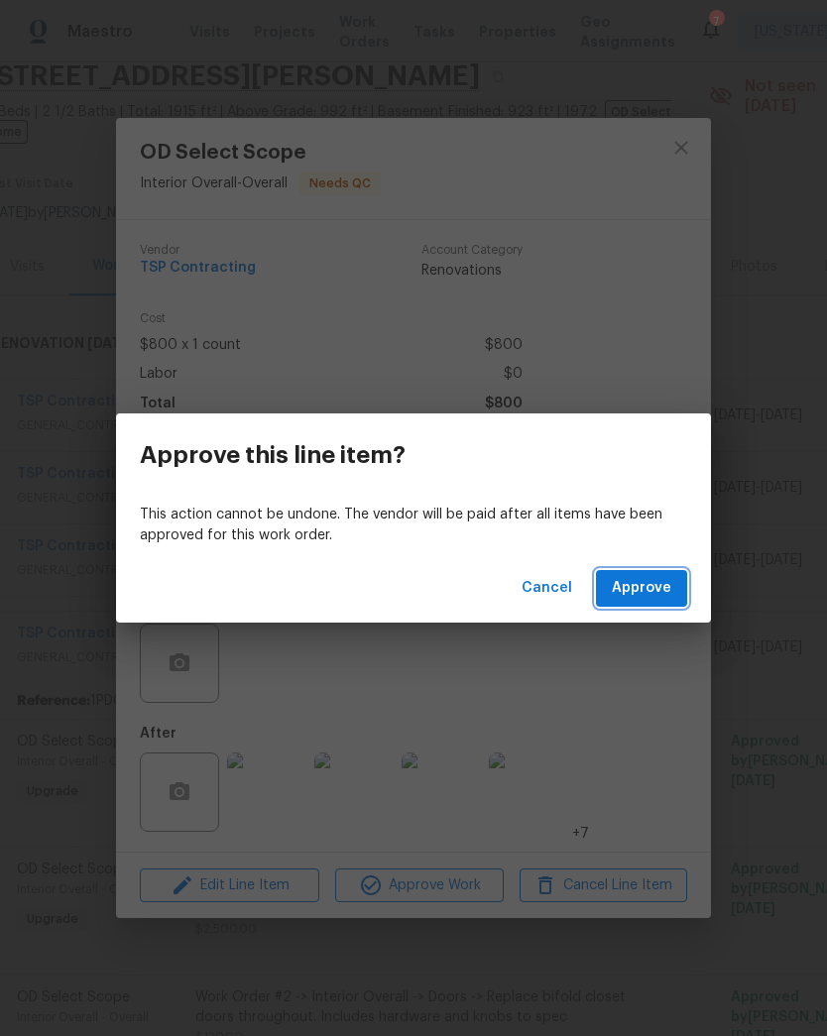
click at [645, 591] on span "Approve" at bounding box center [641, 588] width 59 height 25
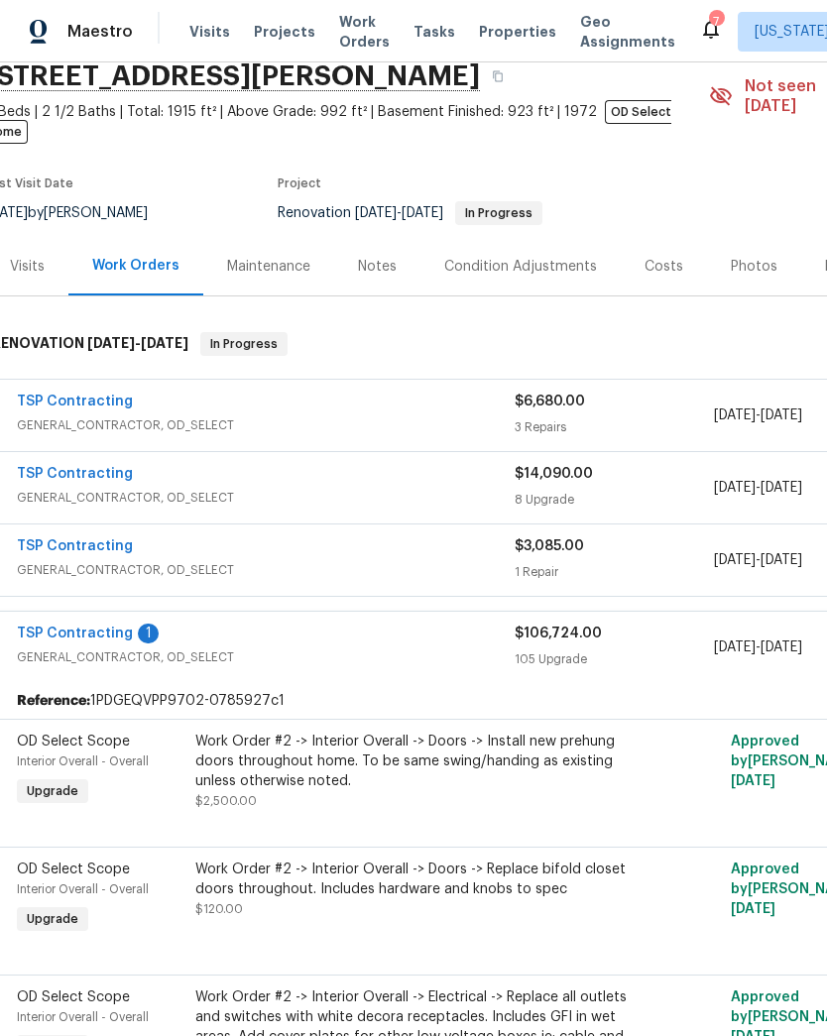
click at [512, 771] on div "Work Order #2 -> Interior Overall -> Doors -> Install new prehung doors through…" at bounding box center [412, 761] width 434 height 59
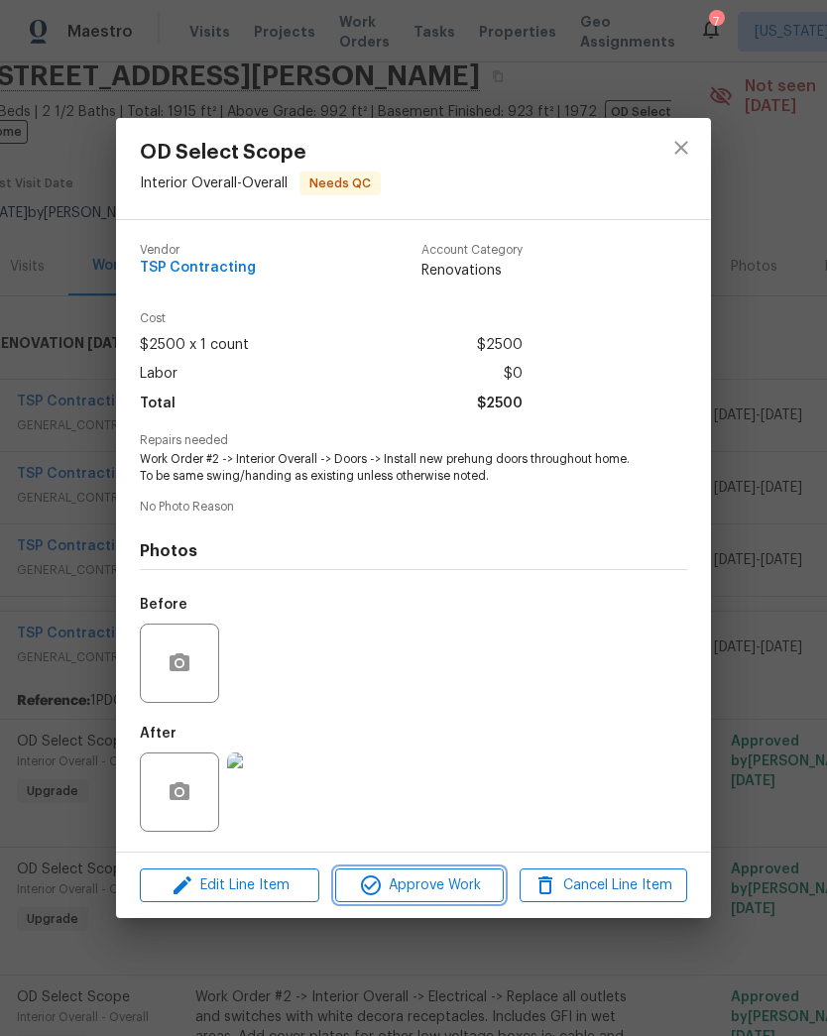
click at [452, 893] on span "Approve Work" at bounding box center [419, 885] width 156 height 25
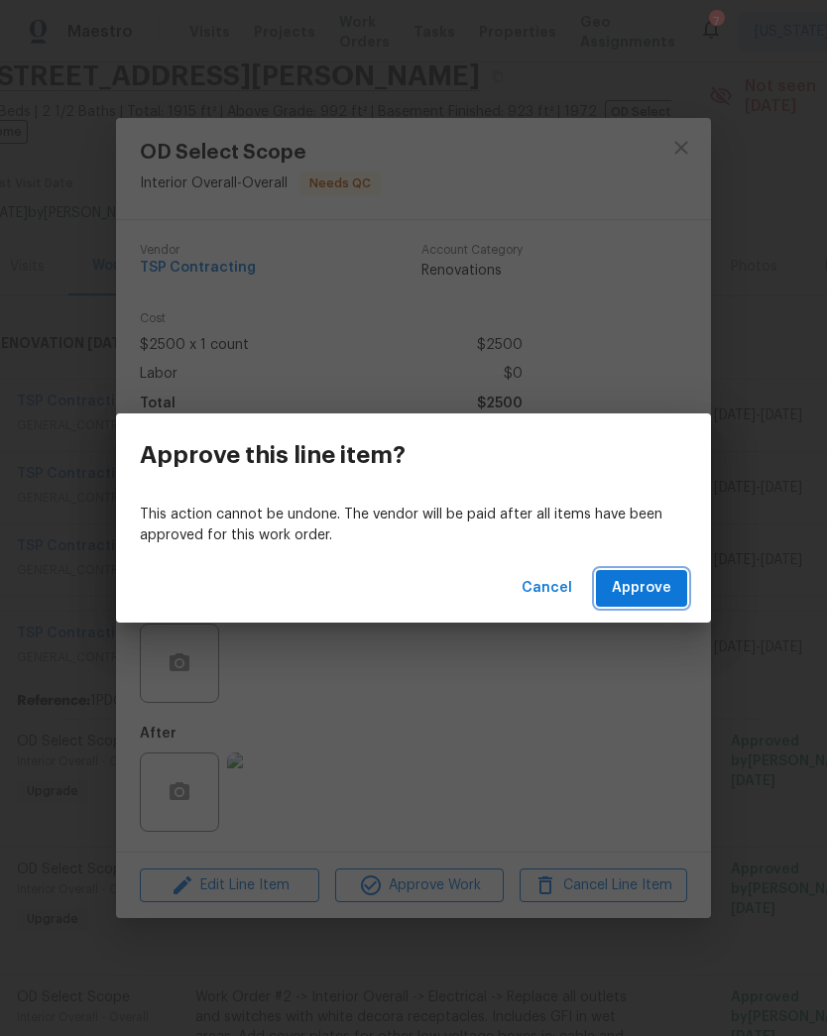
click at [666, 582] on span "Approve" at bounding box center [641, 588] width 59 height 25
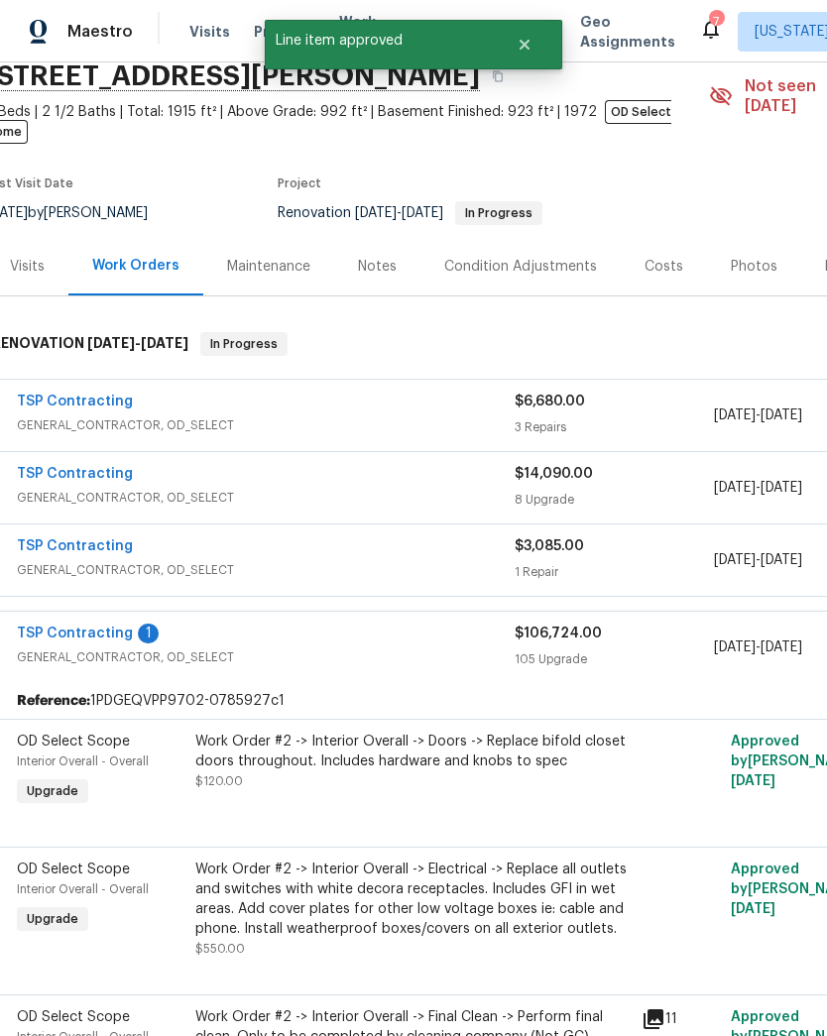
click at [468, 751] on div "Work Order #2 -> Interior Overall -> Doors -> Replace bifold closet doors throu…" at bounding box center [412, 752] width 434 height 40
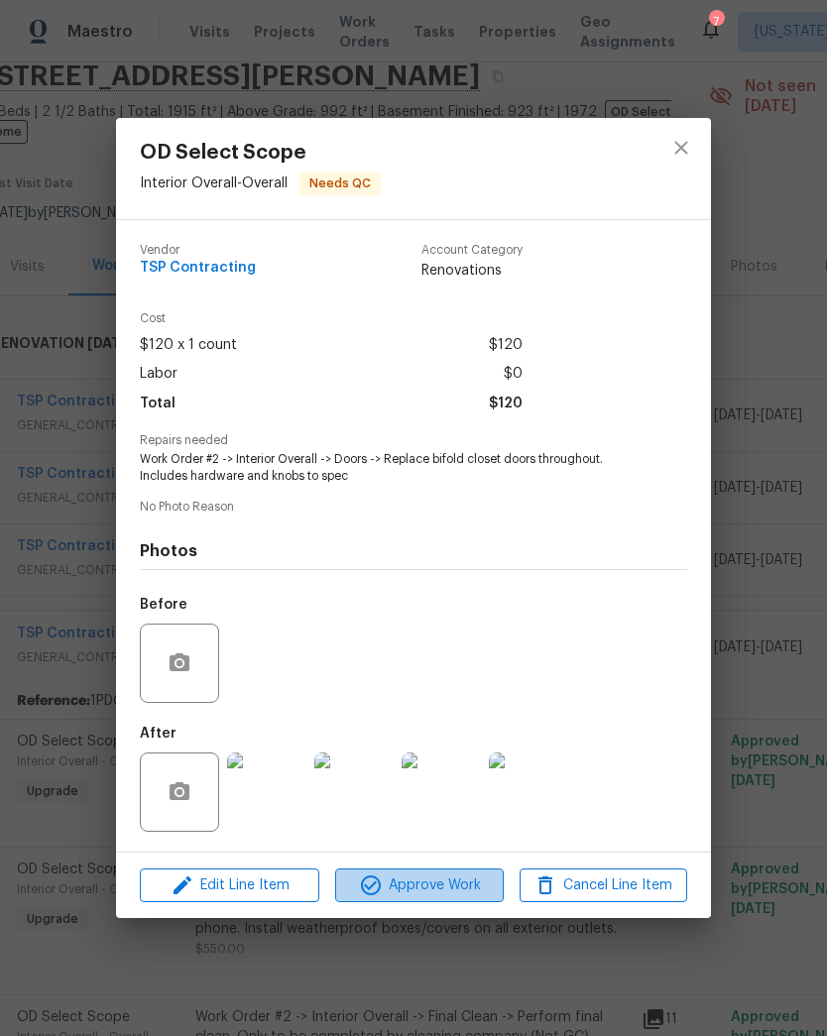
scroll to position [128, 0]
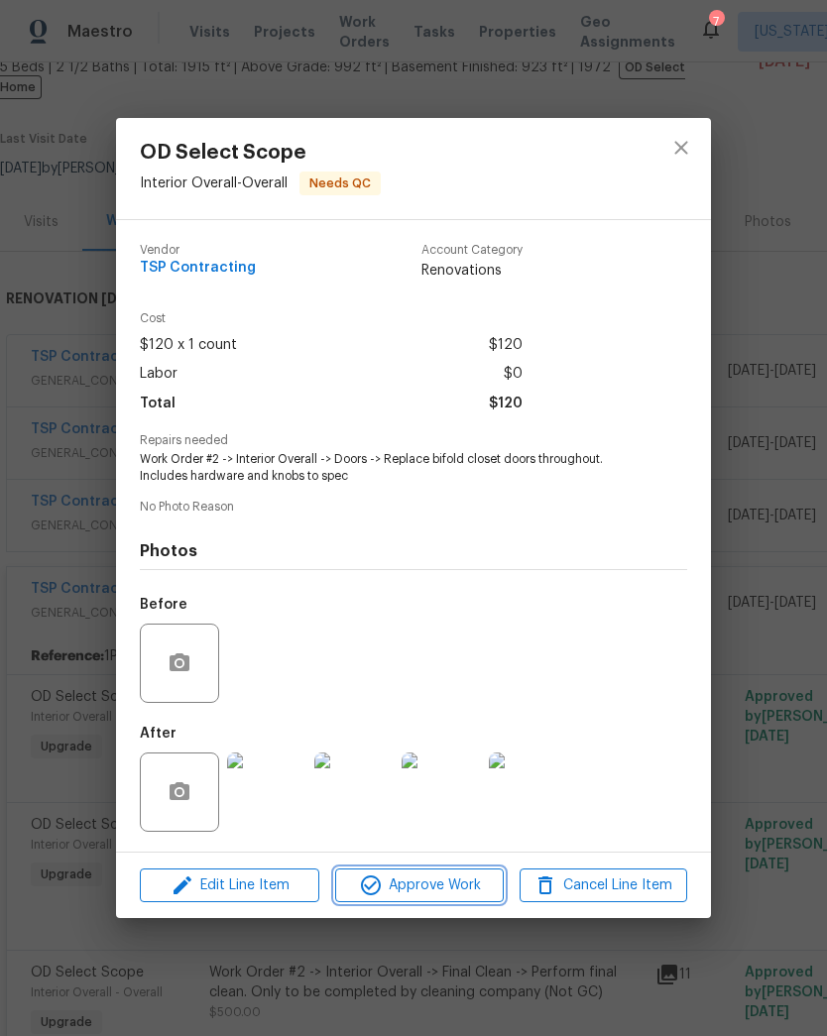
click at [437, 889] on span "Approve Work" at bounding box center [419, 885] width 156 height 25
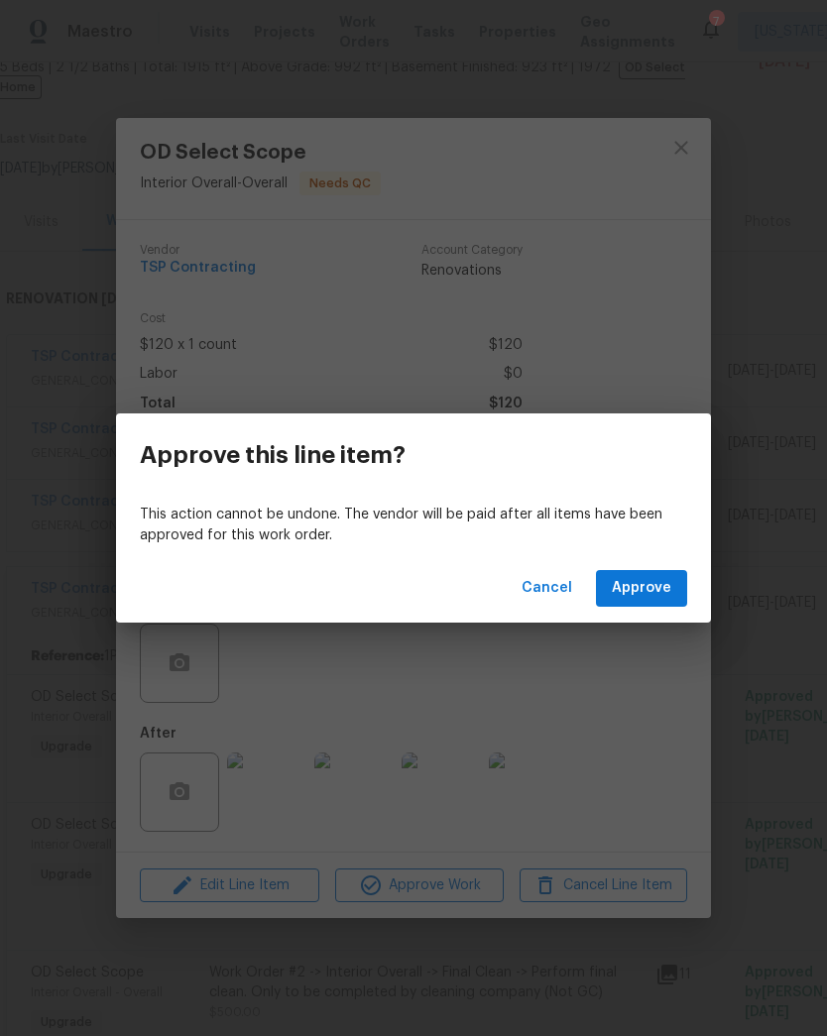
click at [664, 564] on div "Cancel Approve" at bounding box center [413, 588] width 595 height 68
click at [654, 585] on span "Approve" at bounding box center [641, 588] width 59 height 25
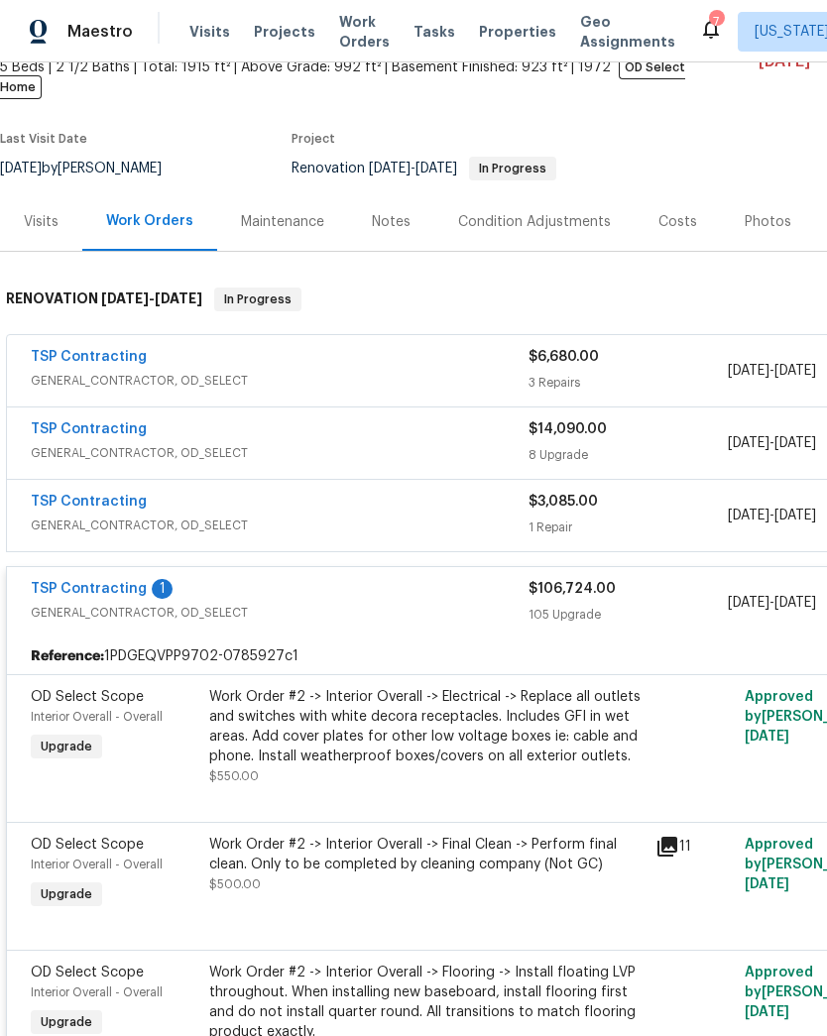
click at [487, 709] on div "Work Order #2 -> Interior Overall -> Electrical -> Replace all outlets and swit…" at bounding box center [426, 726] width 434 height 79
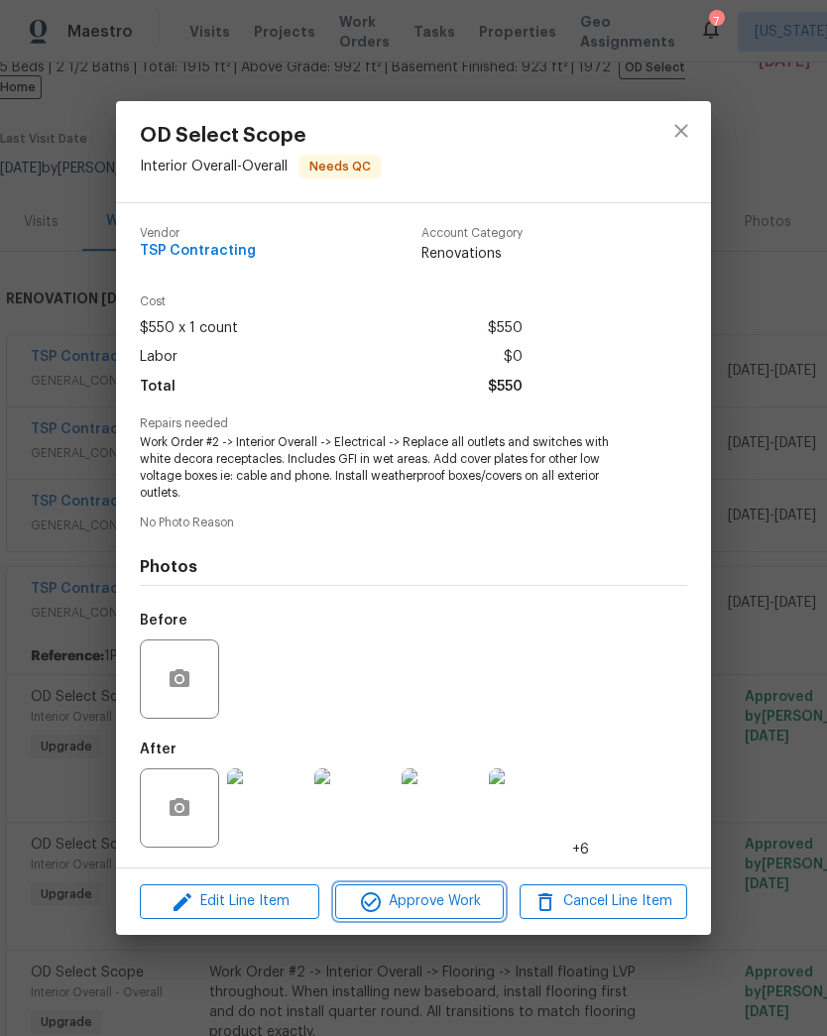
click at [434, 919] on button "Approve Work" at bounding box center [419, 901] width 168 height 35
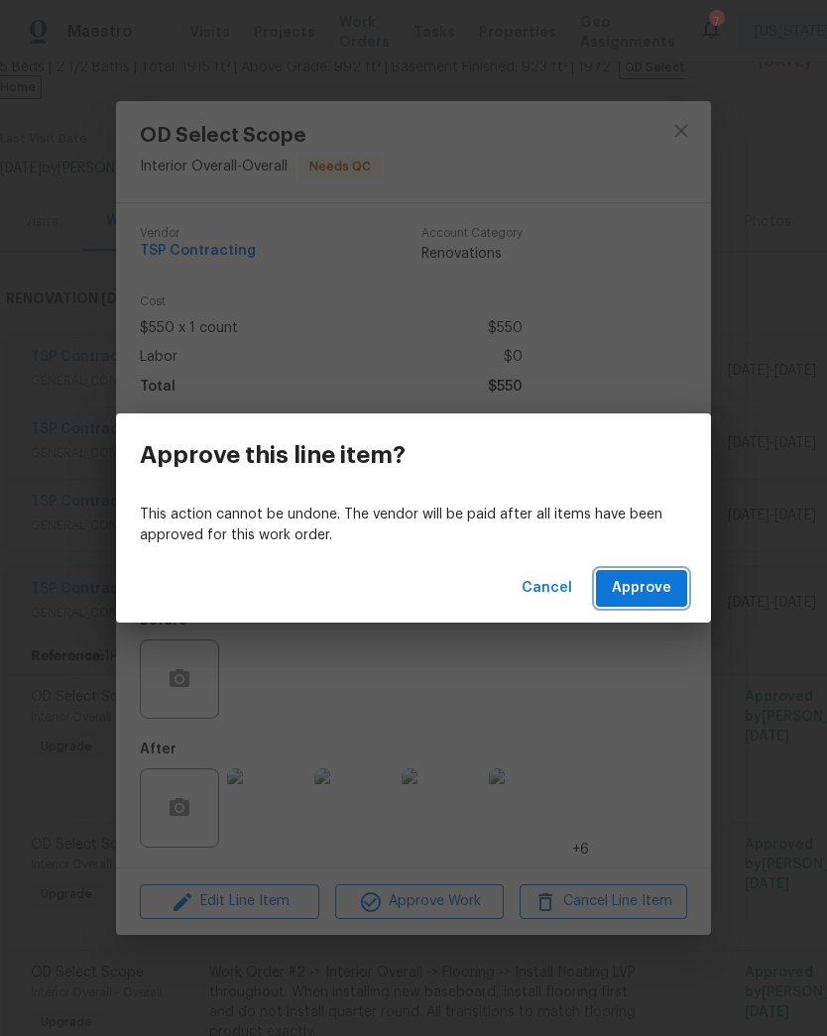
click at [648, 587] on span "Approve" at bounding box center [641, 588] width 59 height 25
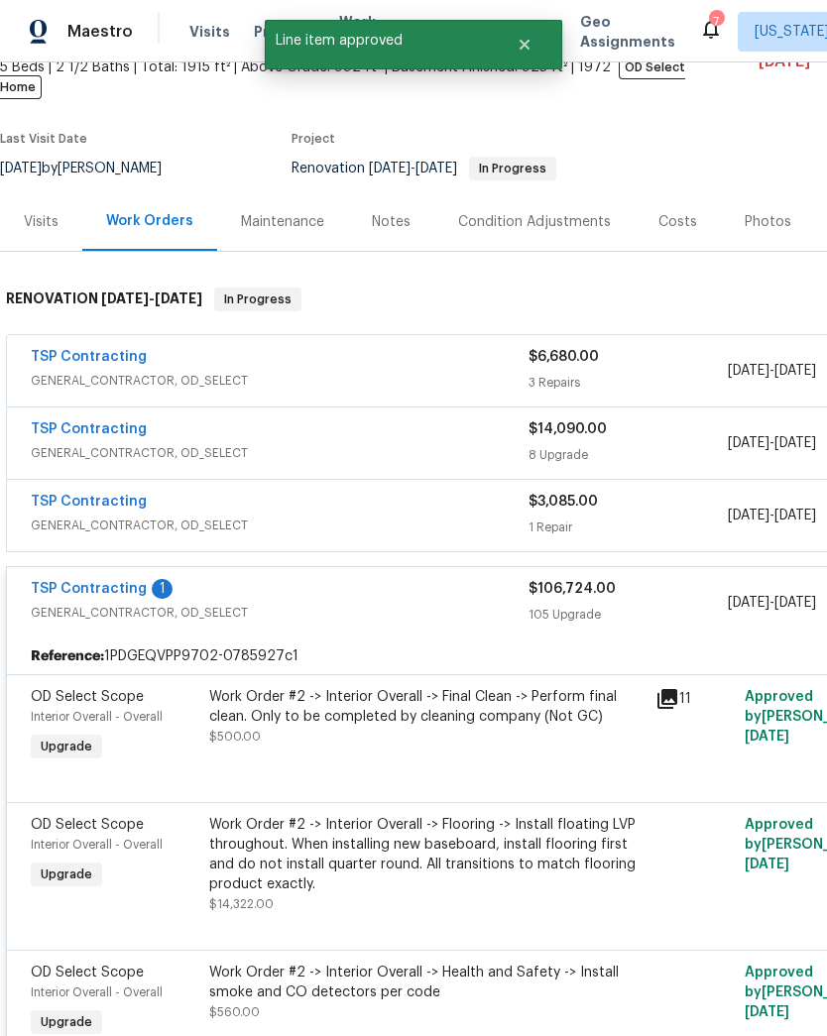
click at [422, 742] on div "Work Order #2 -> Interior Overall -> Final Clean -> Perform final clean. Only t…" at bounding box center [426, 726] width 446 height 91
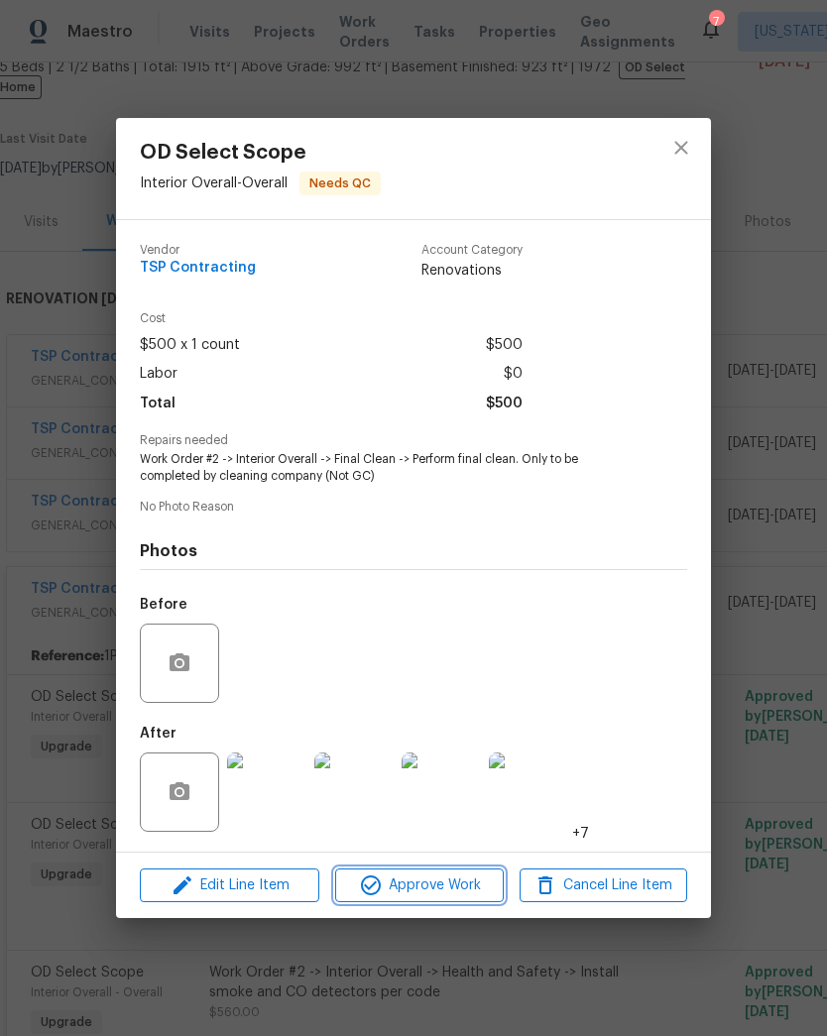
click at [439, 895] on span "Approve Work" at bounding box center [419, 885] width 156 height 25
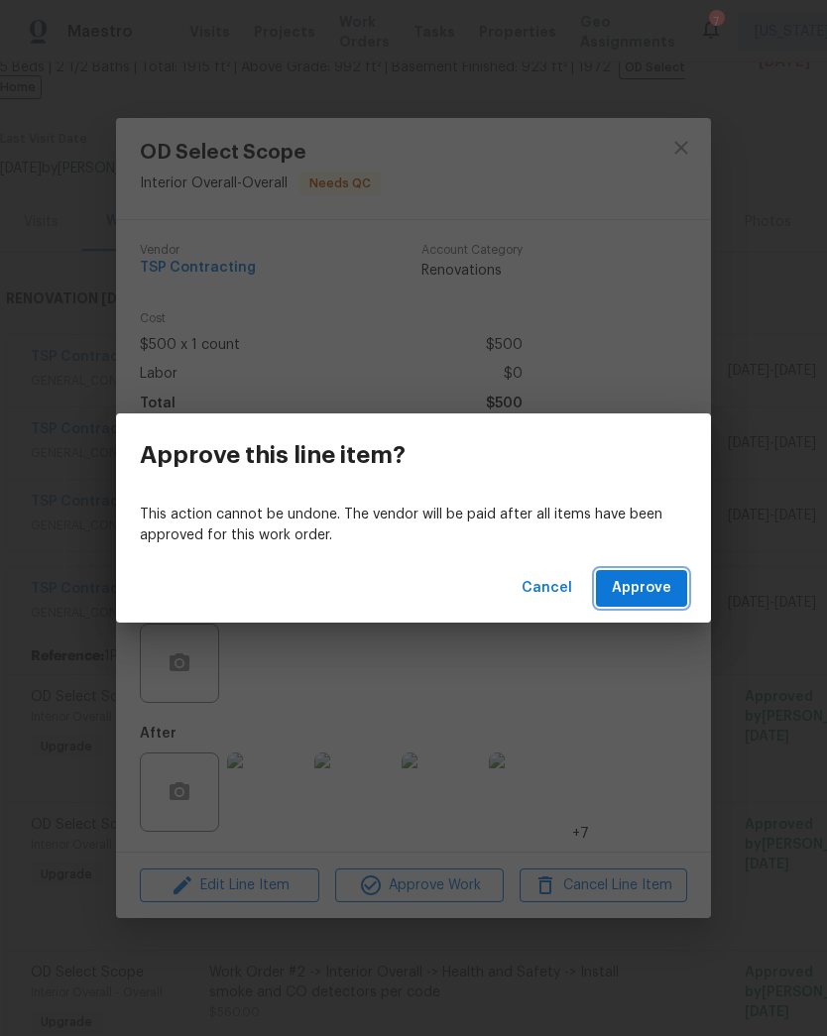
click at [645, 603] on button "Approve" at bounding box center [641, 588] width 91 height 37
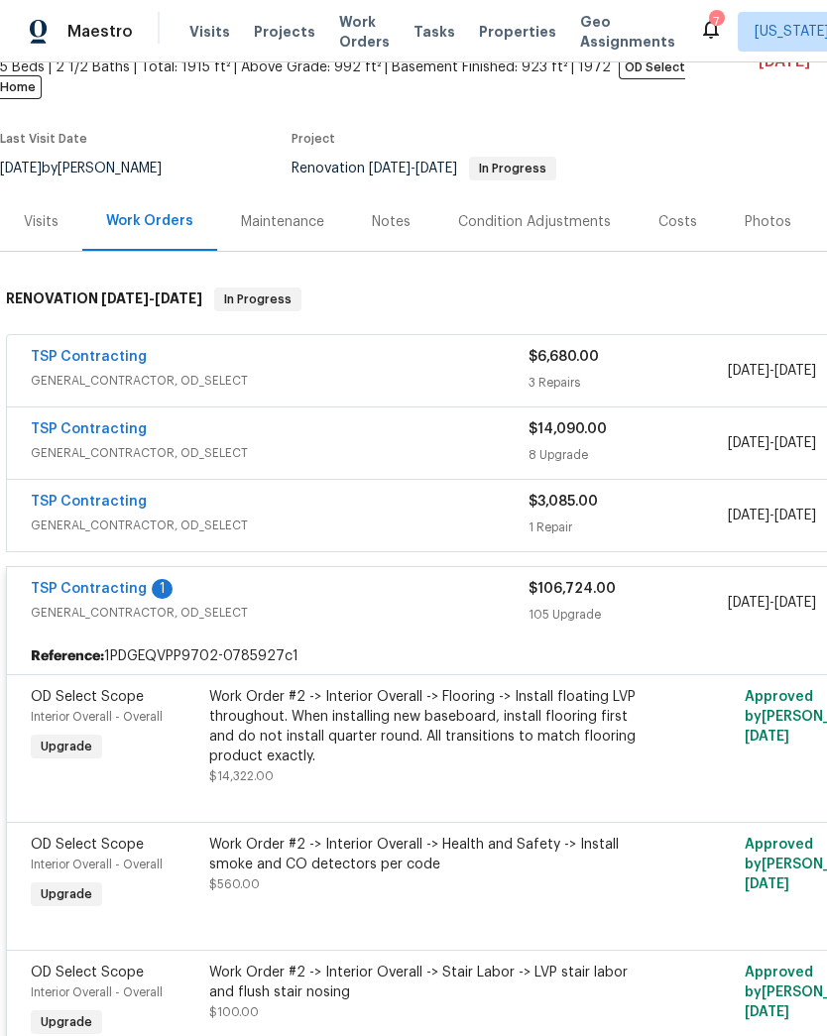
click at [417, 729] on div "Work Order #2 -> Interior Overall -> Flooring -> Install floating LVP throughou…" at bounding box center [426, 726] width 434 height 79
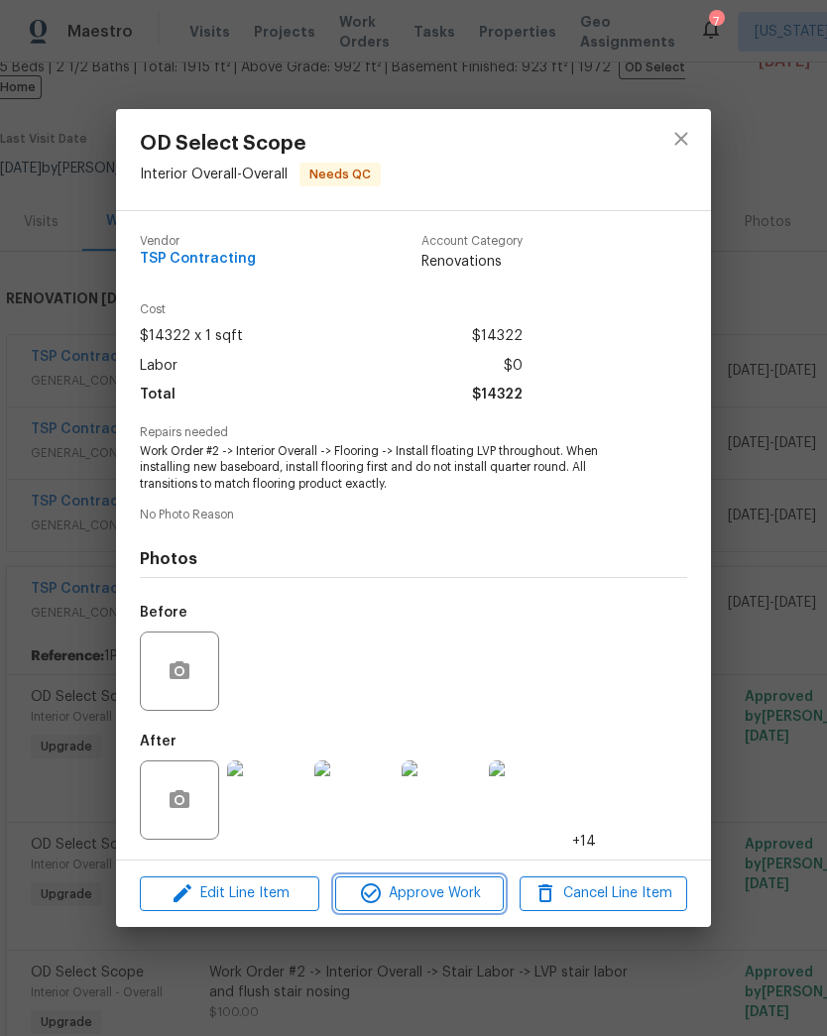
click at [446, 905] on span "Approve Work" at bounding box center [419, 893] width 156 height 25
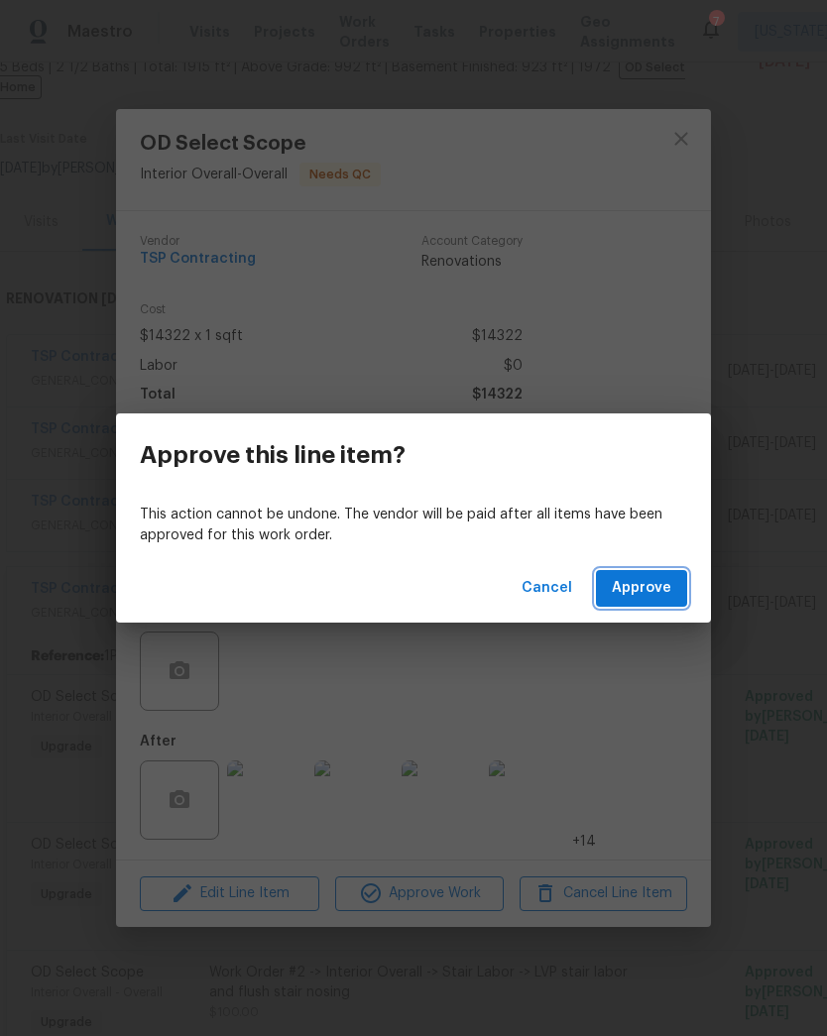
click at [654, 594] on span "Approve" at bounding box center [641, 588] width 59 height 25
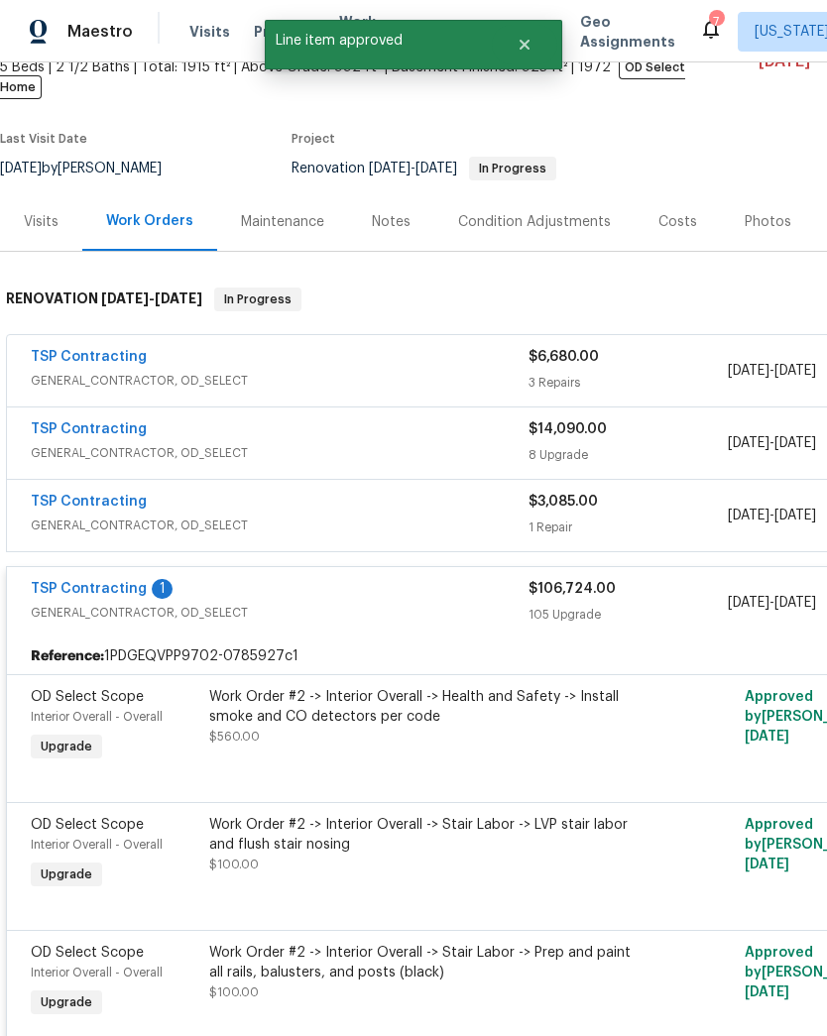
click at [436, 735] on div "Work Order #2 -> Interior Overall -> Health and Safety -> Install smoke and CO …" at bounding box center [426, 726] width 446 height 91
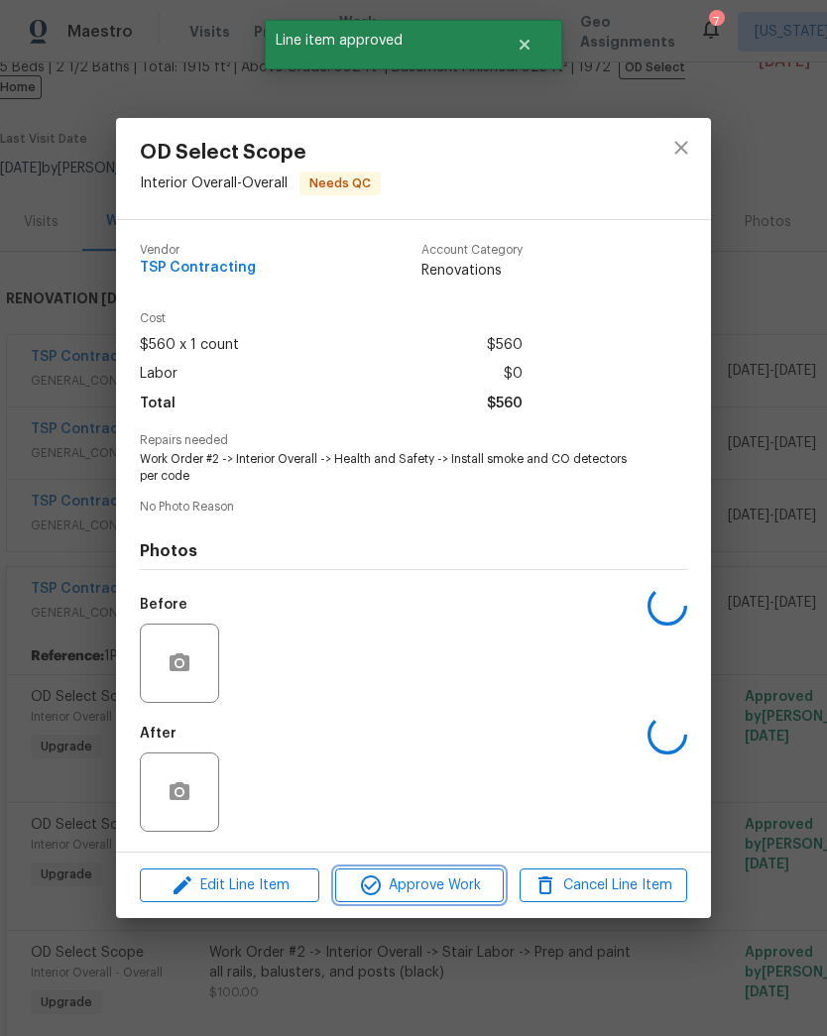
click at [436, 891] on span "Approve Work" at bounding box center [419, 885] width 156 height 25
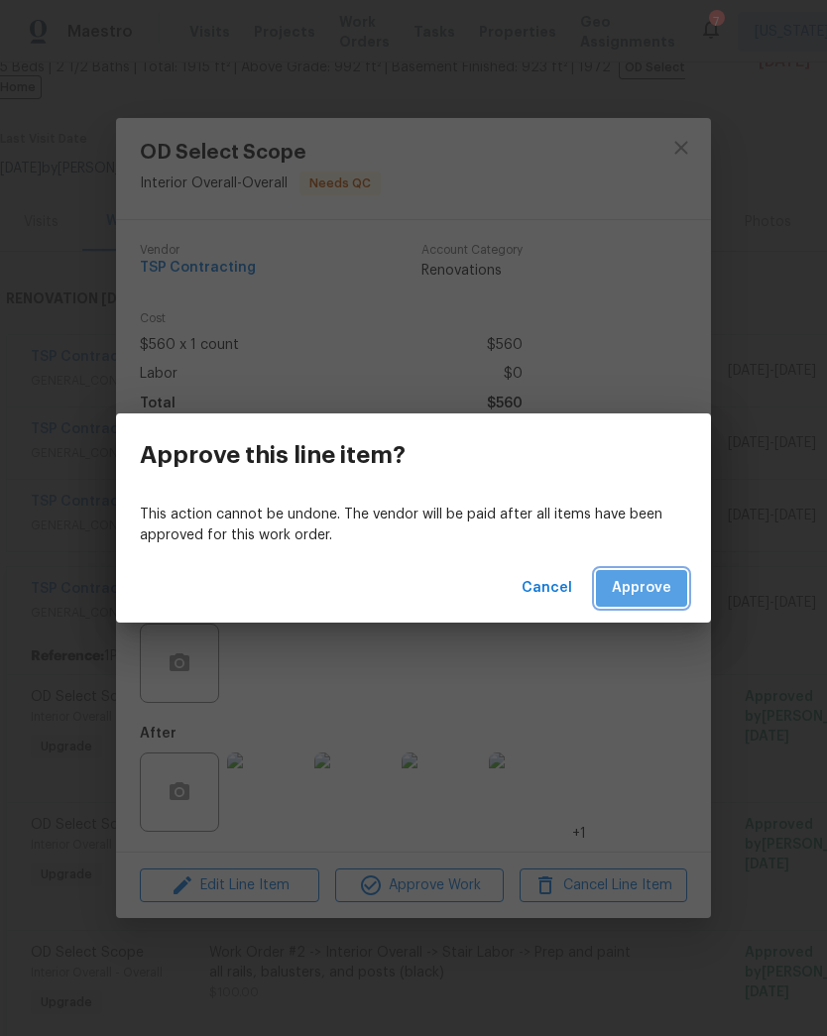
click at [668, 587] on span "Approve" at bounding box center [641, 588] width 59 height 25
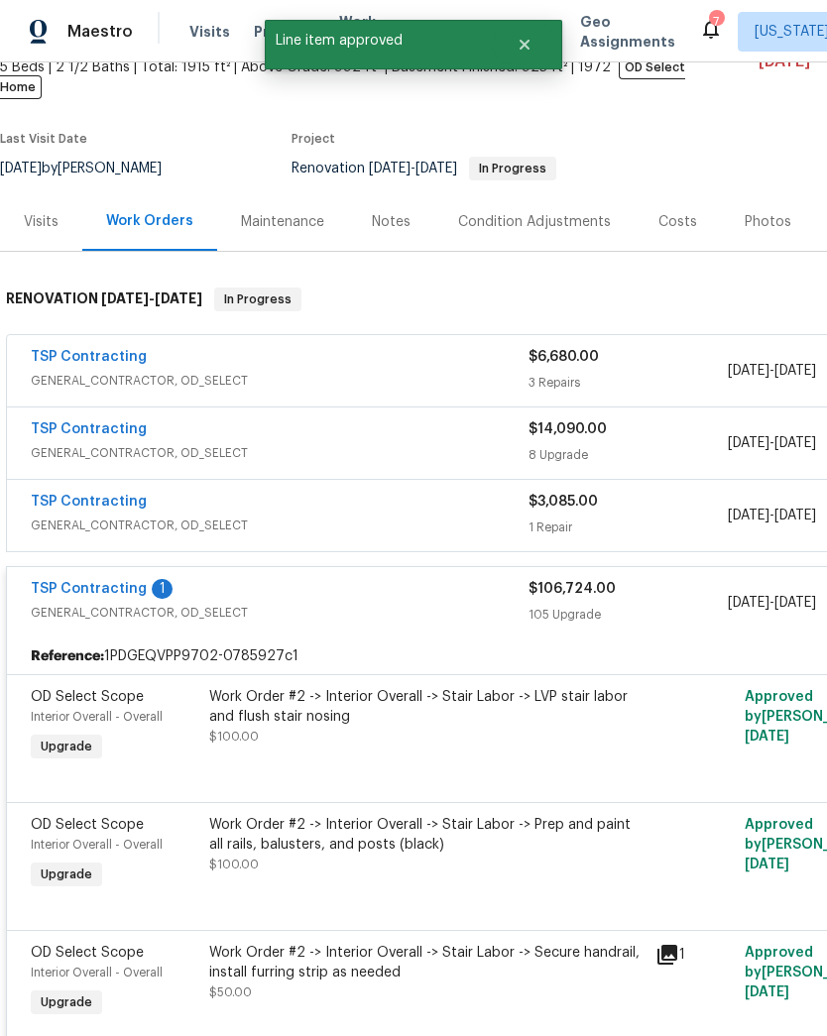
click at [399, 728] on div "Work Order #2 -> Interior Overall -> Stair Labor -> LVP stair labor and flush s…" at bounding box center [426, 716] width 434 height 59
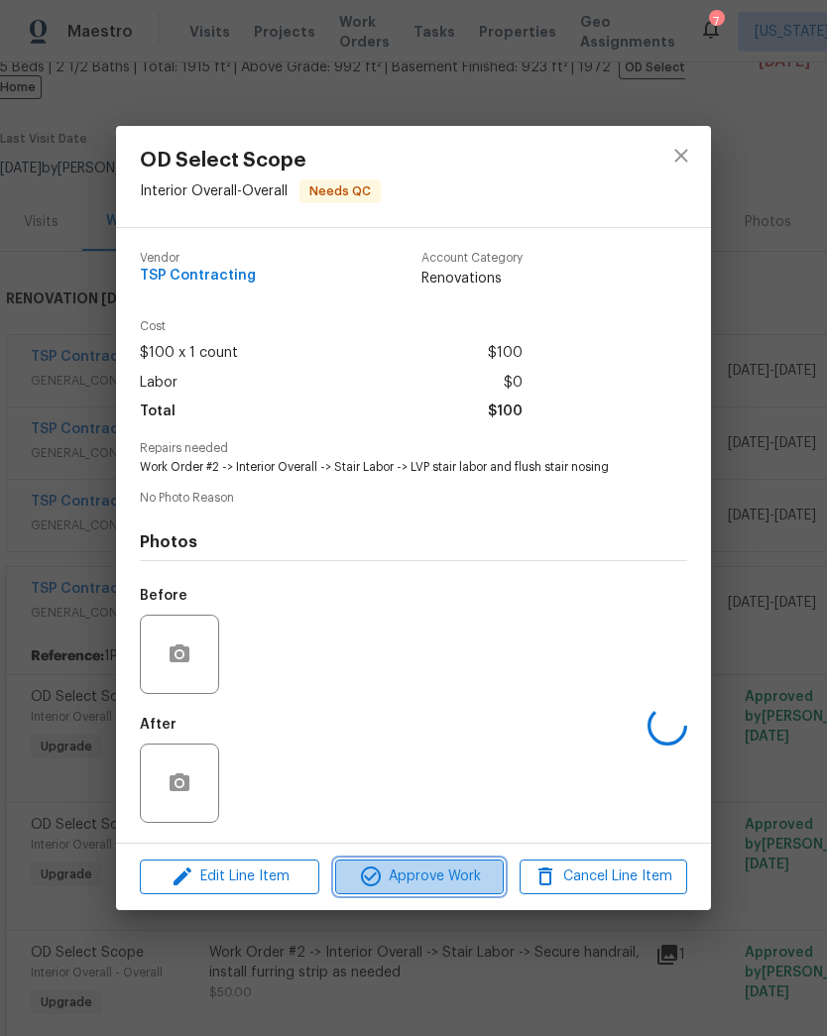
click at [427, 889] on span "Approve Work" at bounding box center [419, 877] width 156 height 25
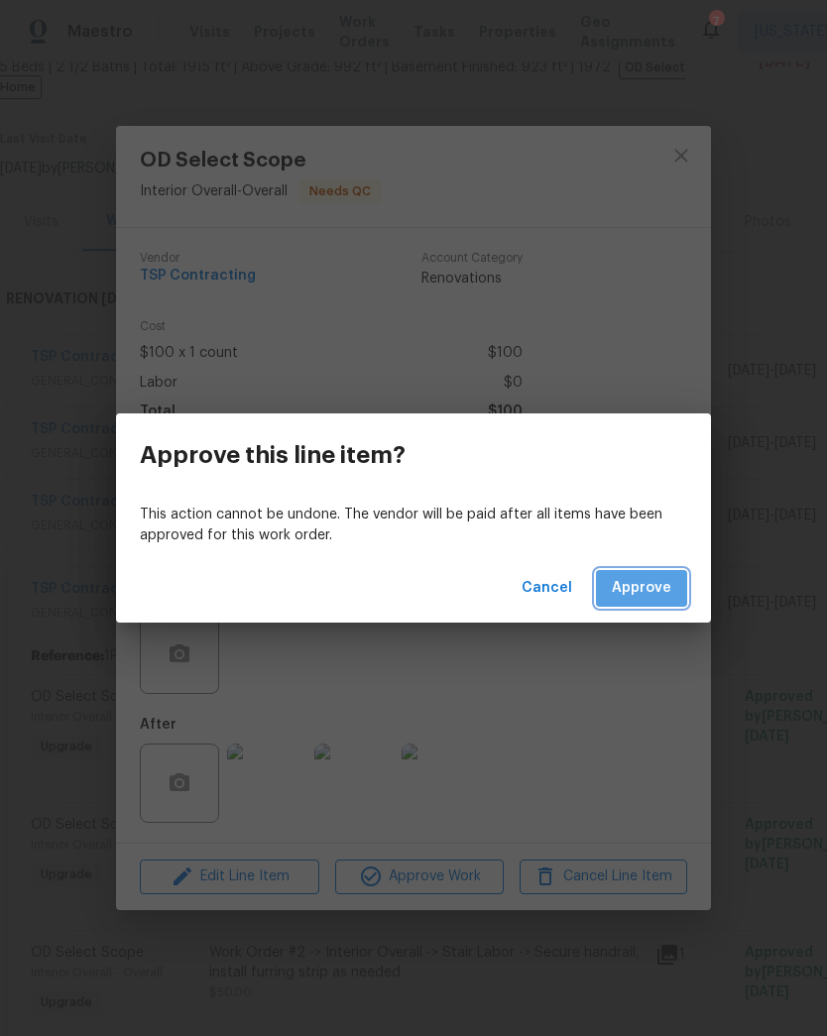
click at [656, 583] on span "Approve" at bounding box center [641, 588] width 59 height 25
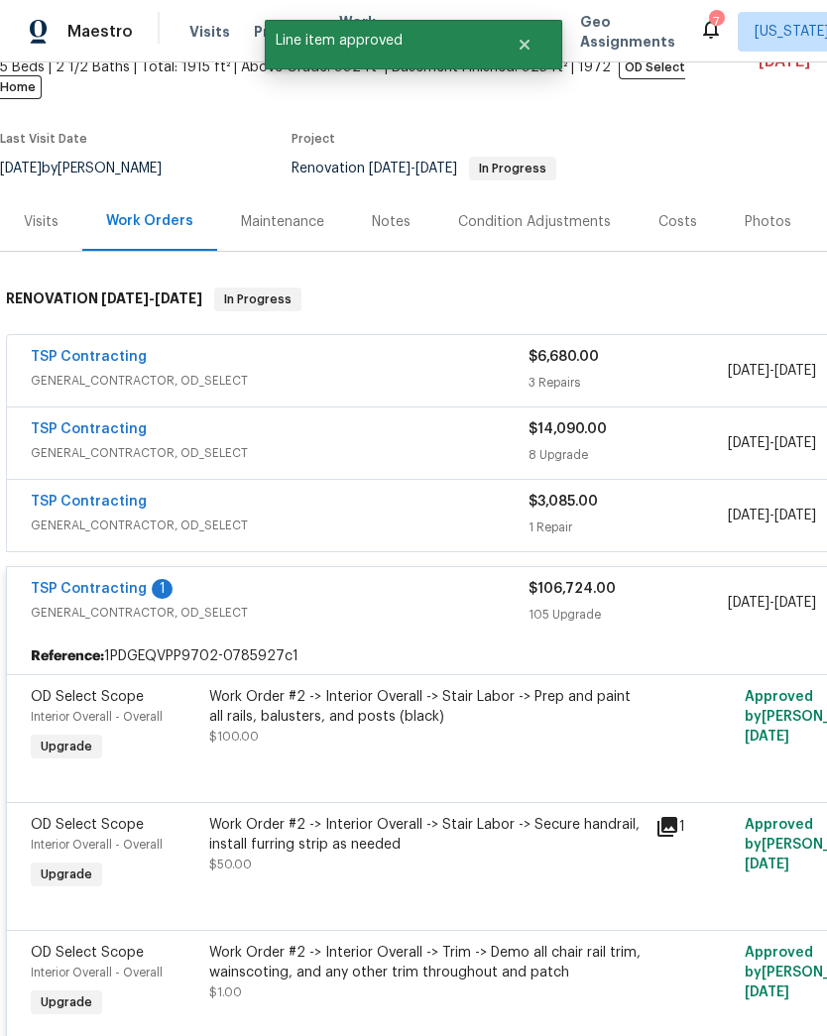
click at [387, 715] on div "Work Order #2 -> Interior Overall -> Stair Labor -> Prep and paint all rails, b…" at bounding box center [426, 716] width 434 height 59
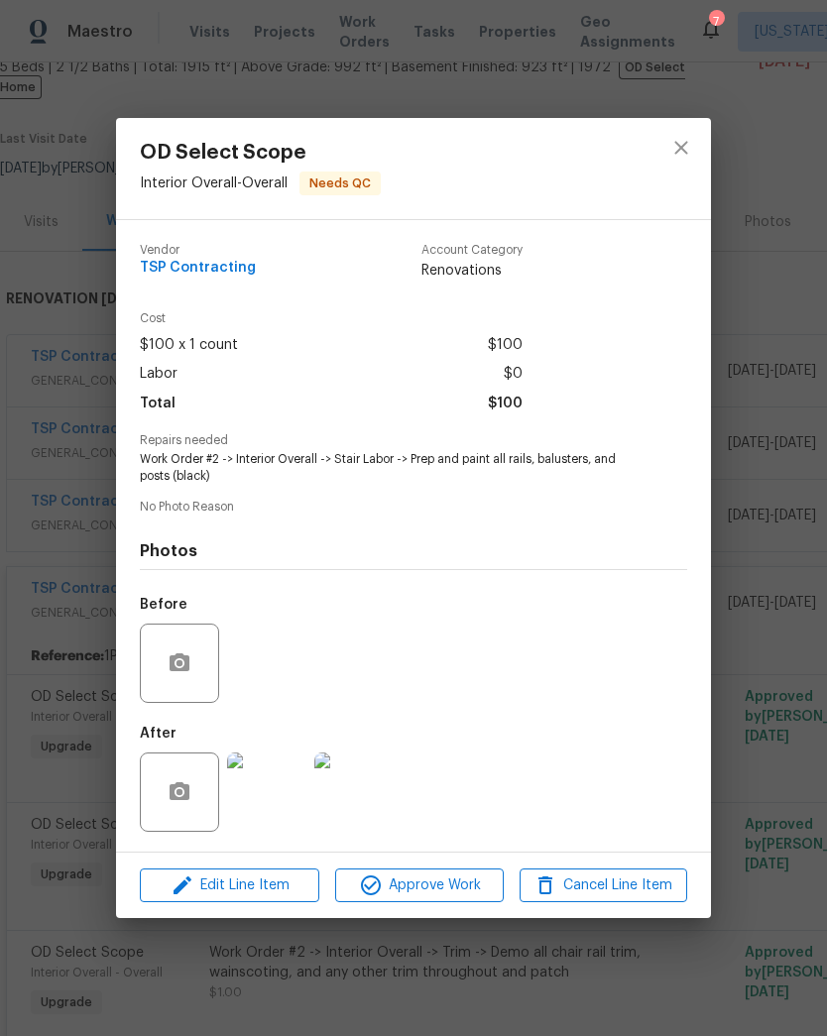
click at [355, 985] on div "OD Select Scope Interior Overall - Overall Needs QC Vendor TSP Contracting Acco…" at bounding box center [413, 518] width 827 height 1036
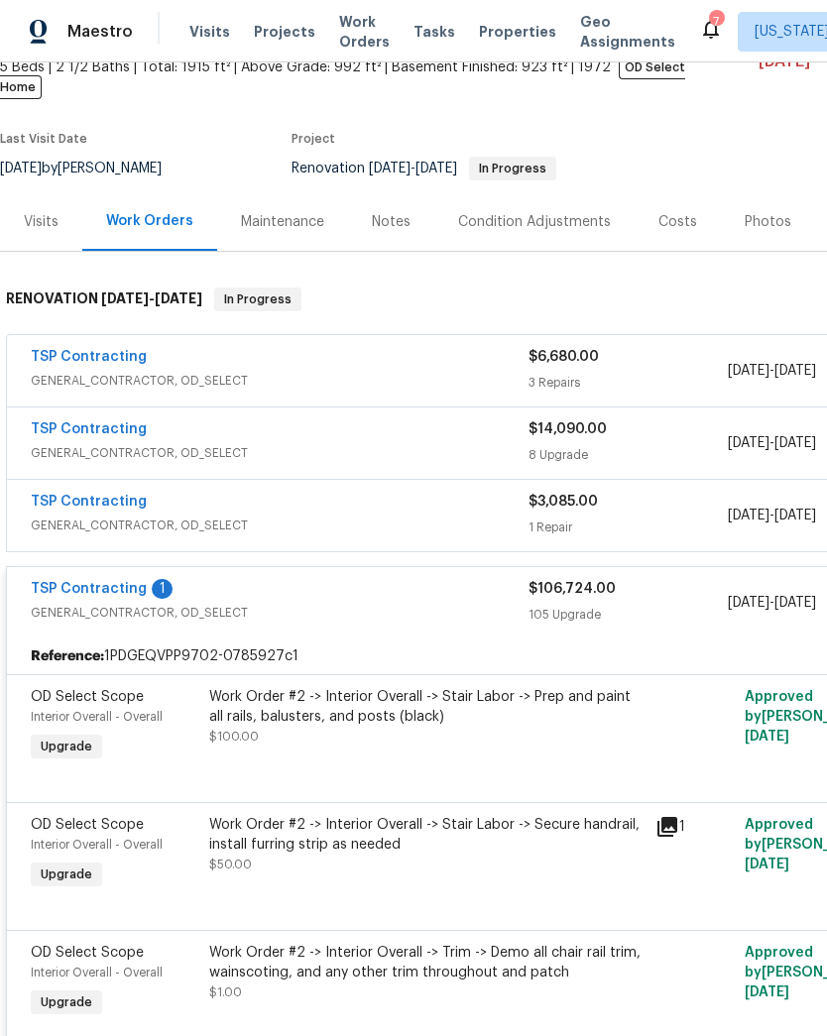
click at [427, 850] on div "Work Order #2 -> Interior Overall -> Stair Labor -> Secure handrail, install fu…" at bounding box center [426, 844] width 434 height 59
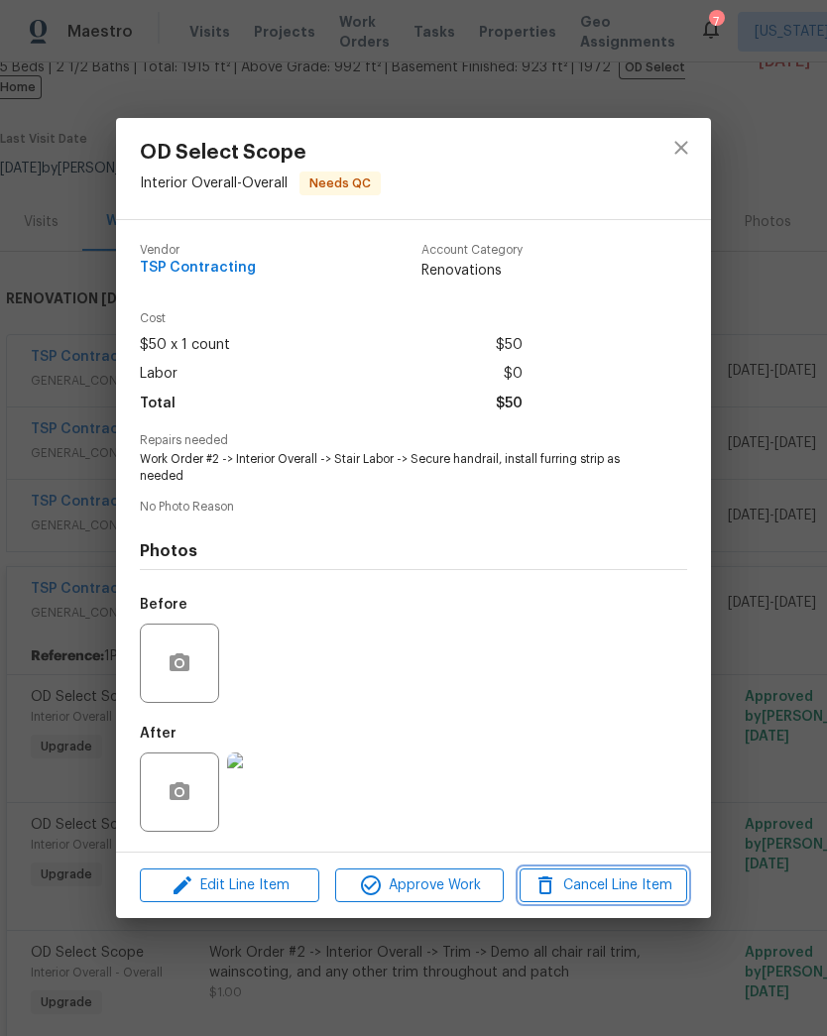
click at [611, 895] on span "Cancel Line Item" at bounding box center [603, 885] width 156 height 25
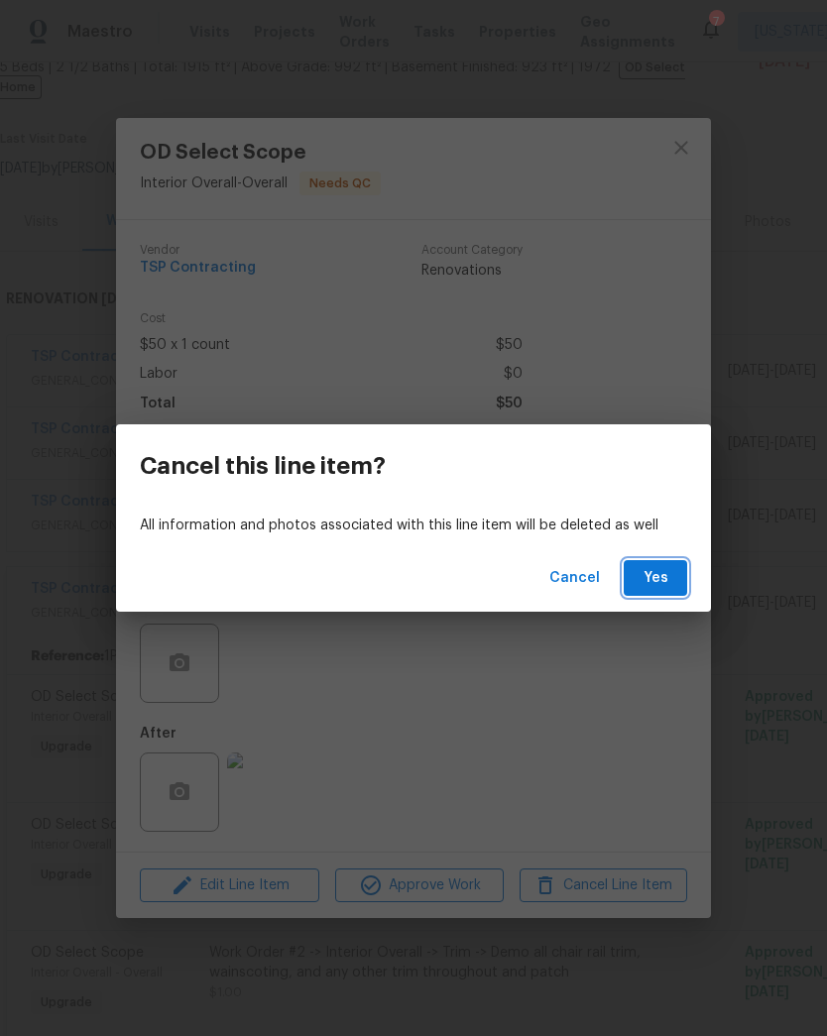
click at [660, 583] on span "Yes" at bounding box center [655, 578] width 32 height 25
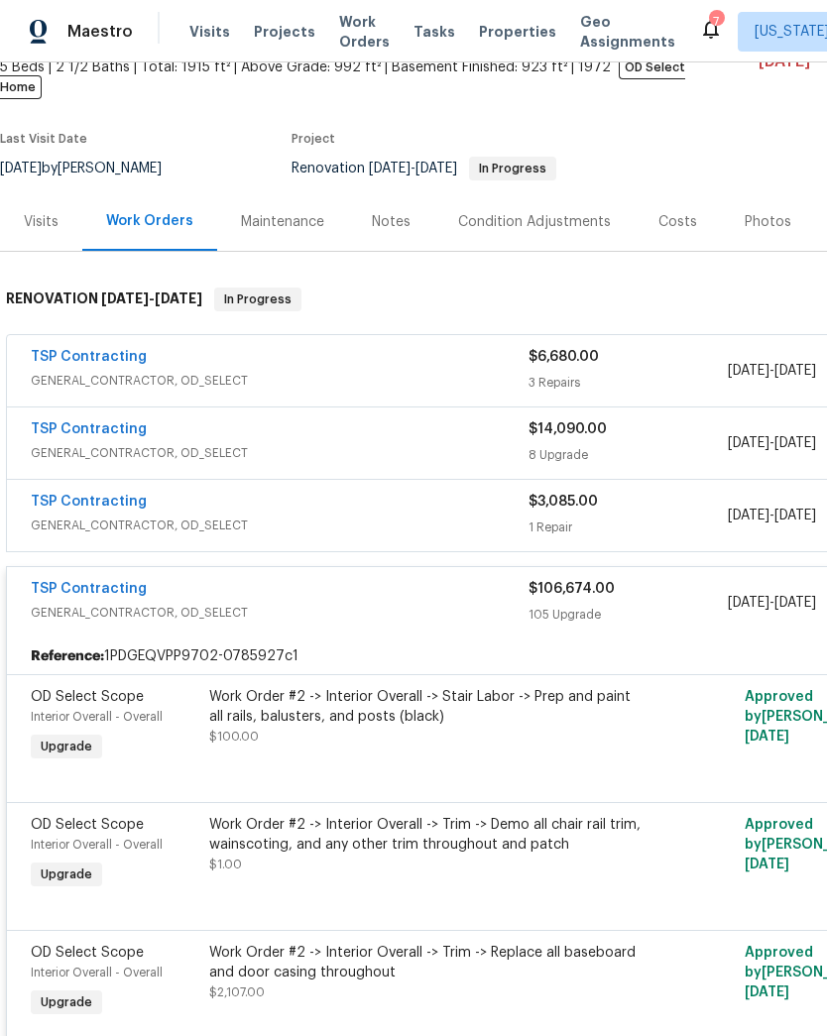
click at [590, 733] on div "Work Order #2 -> Interior Overall -> Stair Labor -> Prep and paint all rails, b…" at bounding box center [426, 726] width 446 height 91
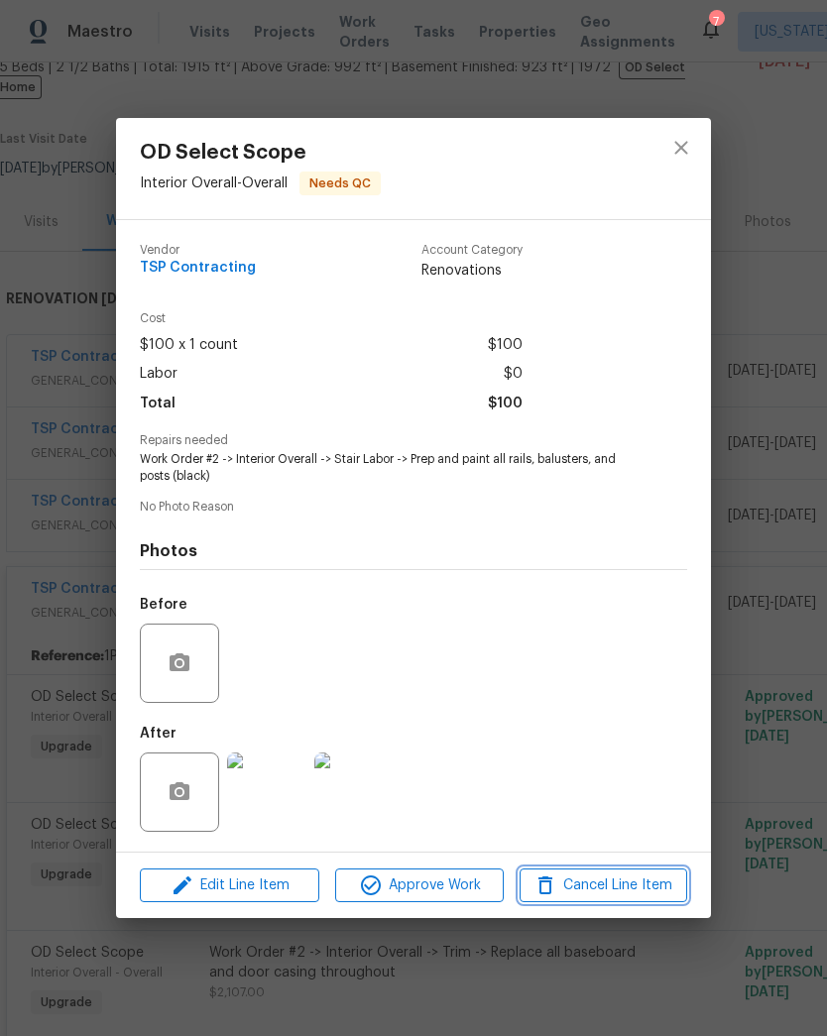
click at [610, 886] on span "Cancel Line Item" at bounding box center [603, 885] width 156 height 25
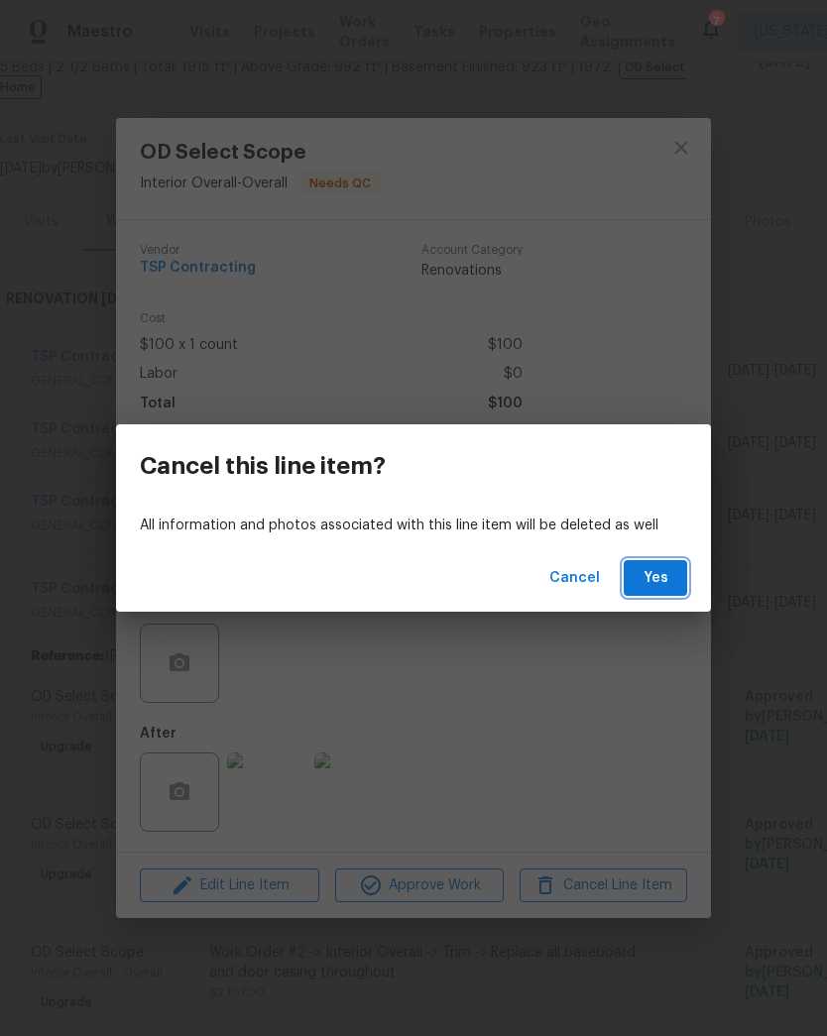
click at [666, 578] on span "Yes" at bounding box center [655, 578] width 32 height 25
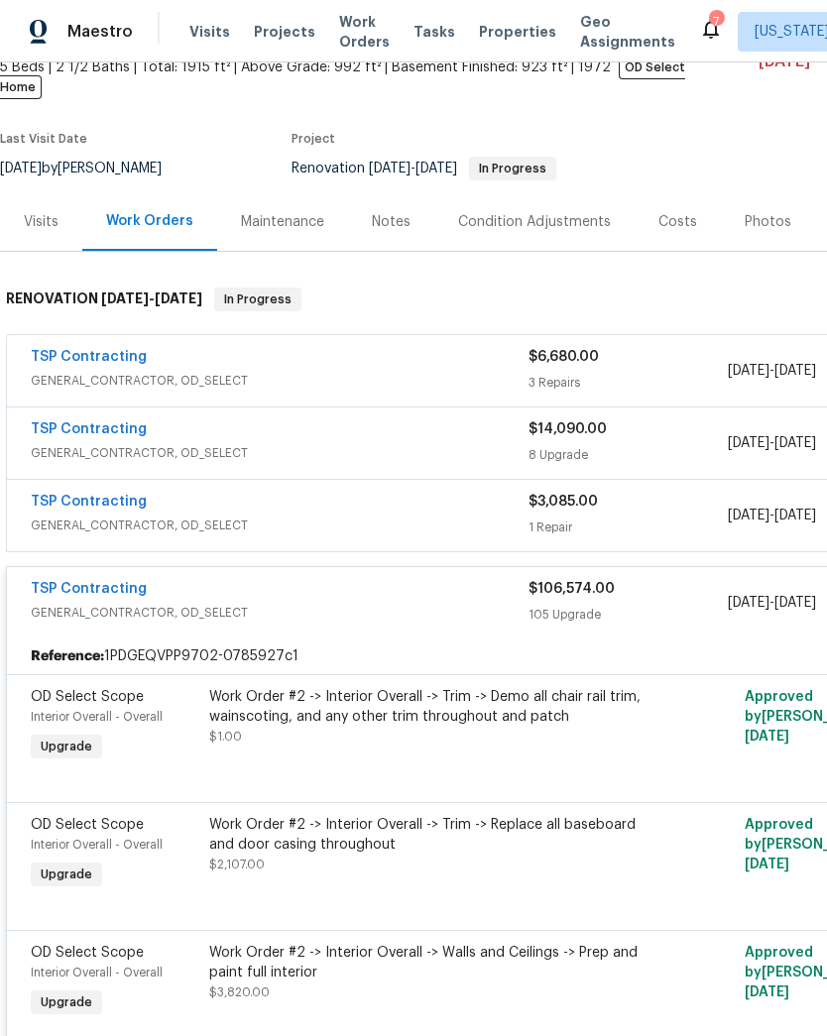
click at [443, 696] on div "Work Order #2 -> Interior Overall -> Trim -> Demo all chair rail trim, wainscot…" at bounding box center [426, 707] width 434 height 40
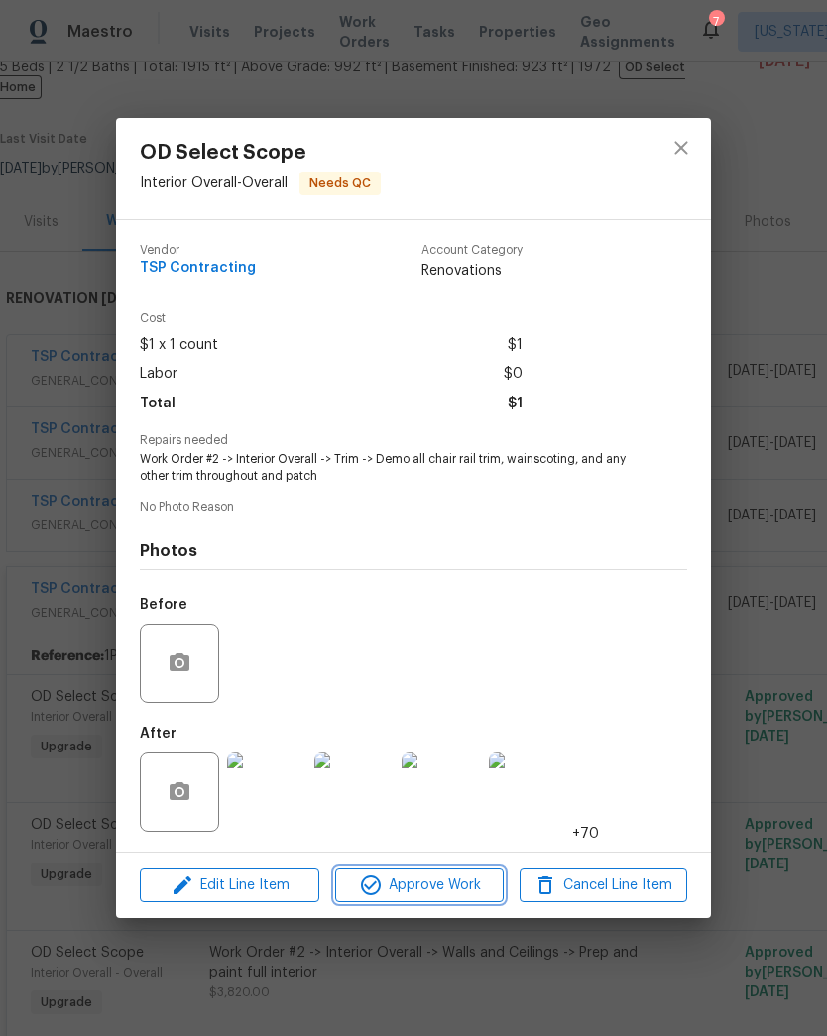
click at [444, 884] on span "Approve Work" at bounding box center [419, 885] width 156 height 25
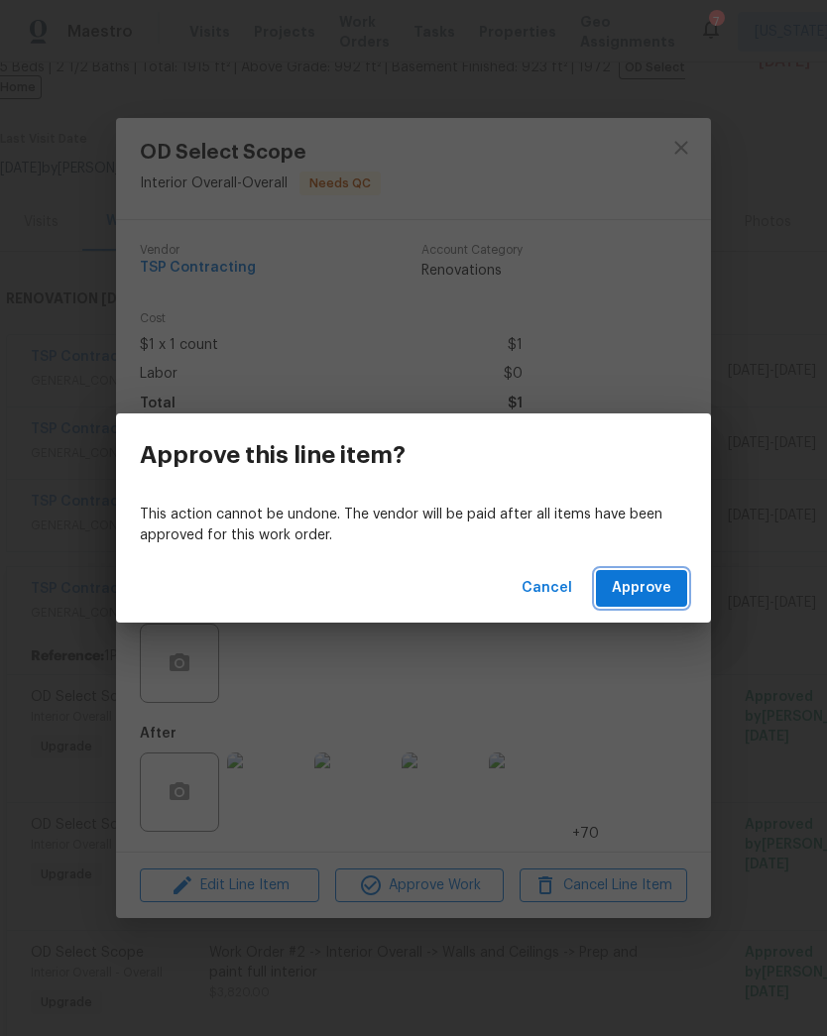
click at [654, 592] on span "Approve" at bounding box center [641, 588] width 59 height 25
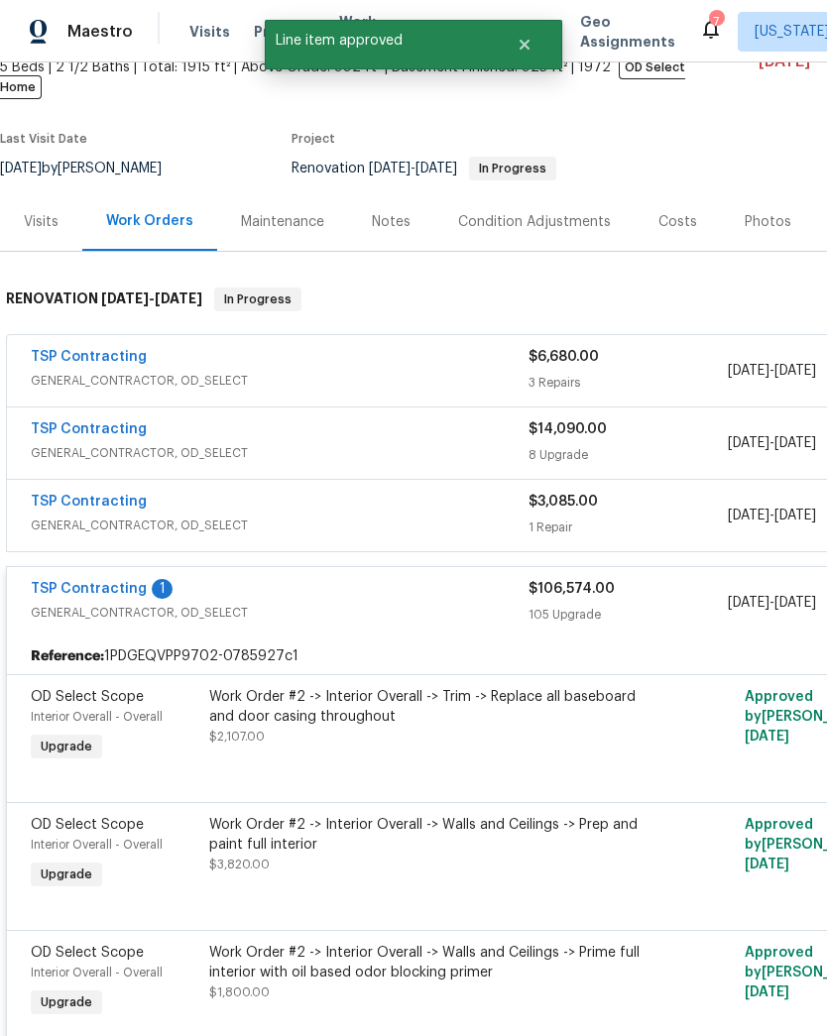
click at [407, 730] on div "Work Order #2 -> Interior Overall -> Trim -> Replace all baseboard and door cas…" at bounding box center [426, 726] width 446 height 91
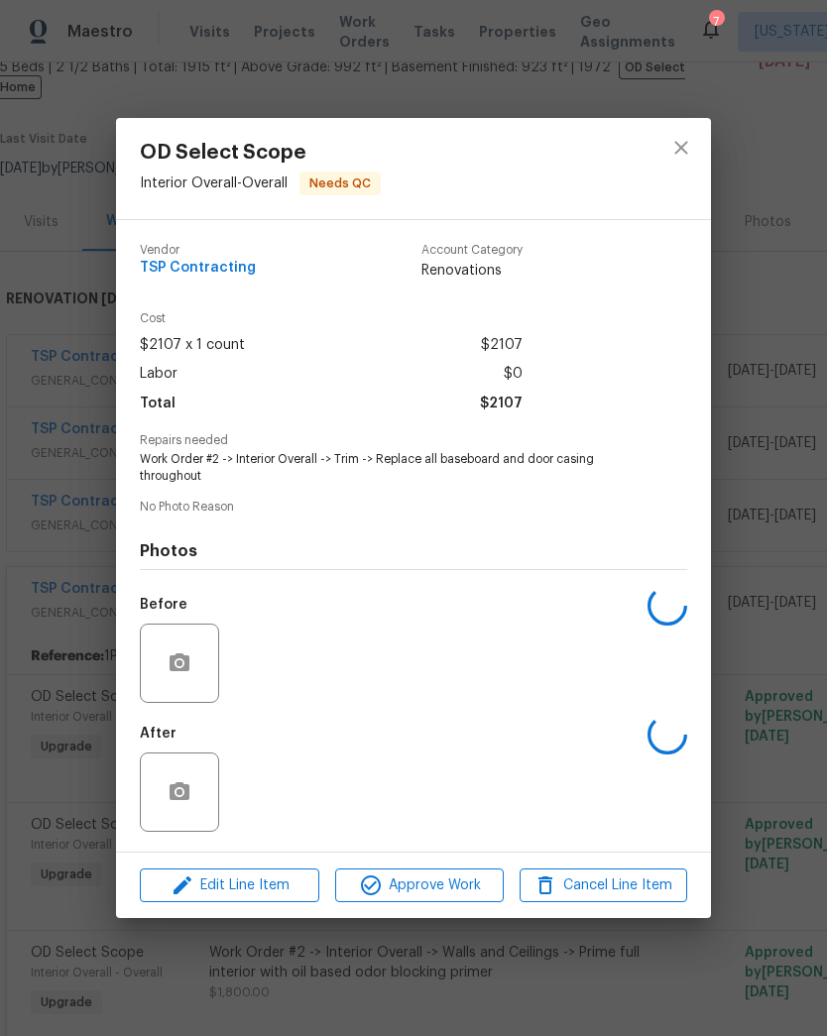
click at [373, 706] on div "Before" at bounding box center [413, 650] width 547 height 129
click at [428, 902] on button "Approve Work" at bounding box center [419, 886] width 168 height 35
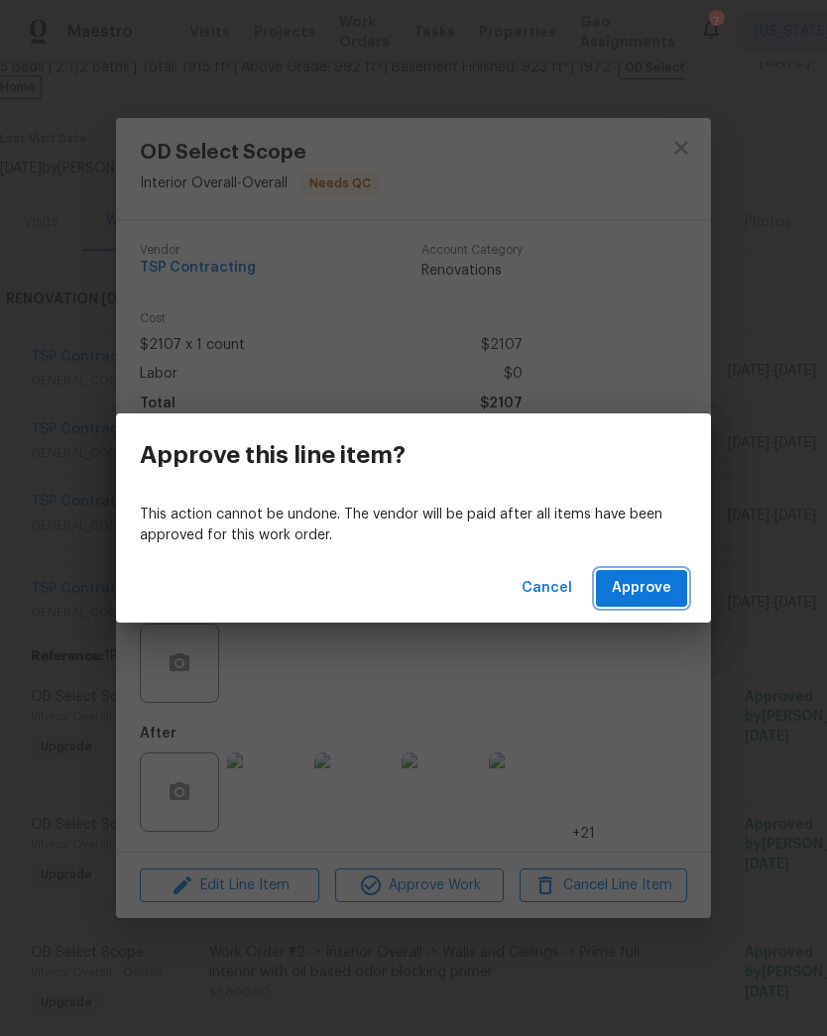
click at [652, 576] on span "Approve" at bounding box center [641, 588] width 59 height 25
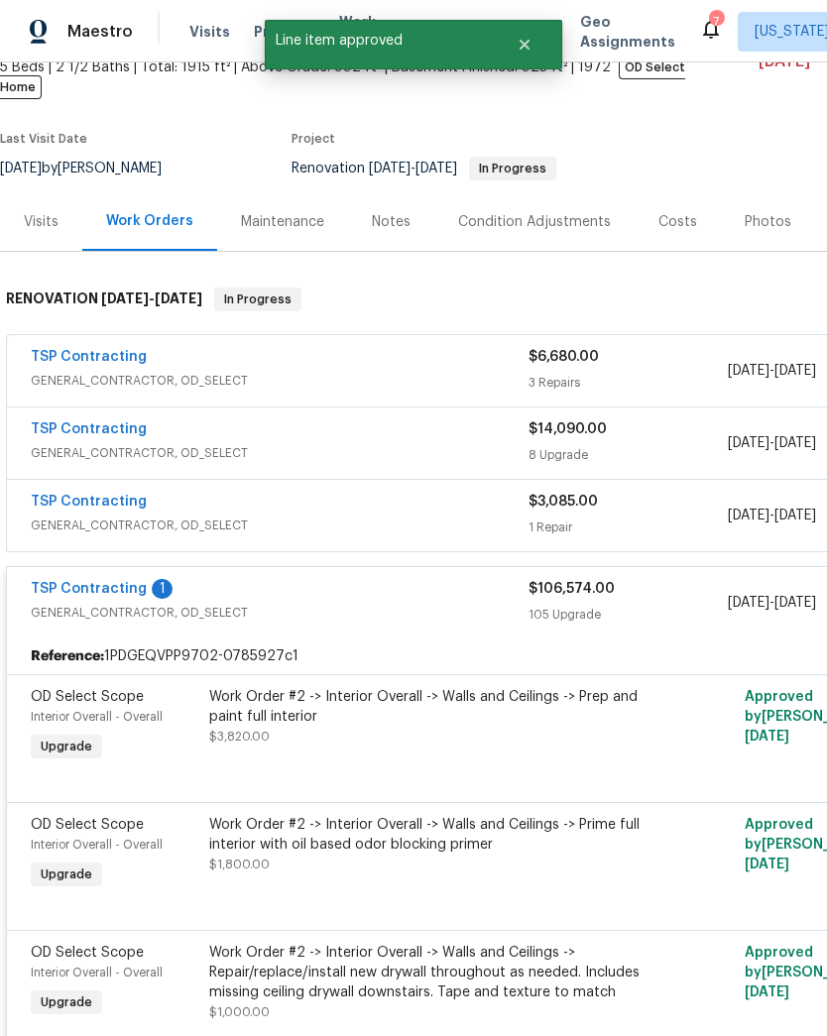
click at [388, 716] on div "Work Order #2 -> Interior Overall -> Walls and Ceilings -> Prep and paint full …" at bounding box center [426, 716] width 434 height 59
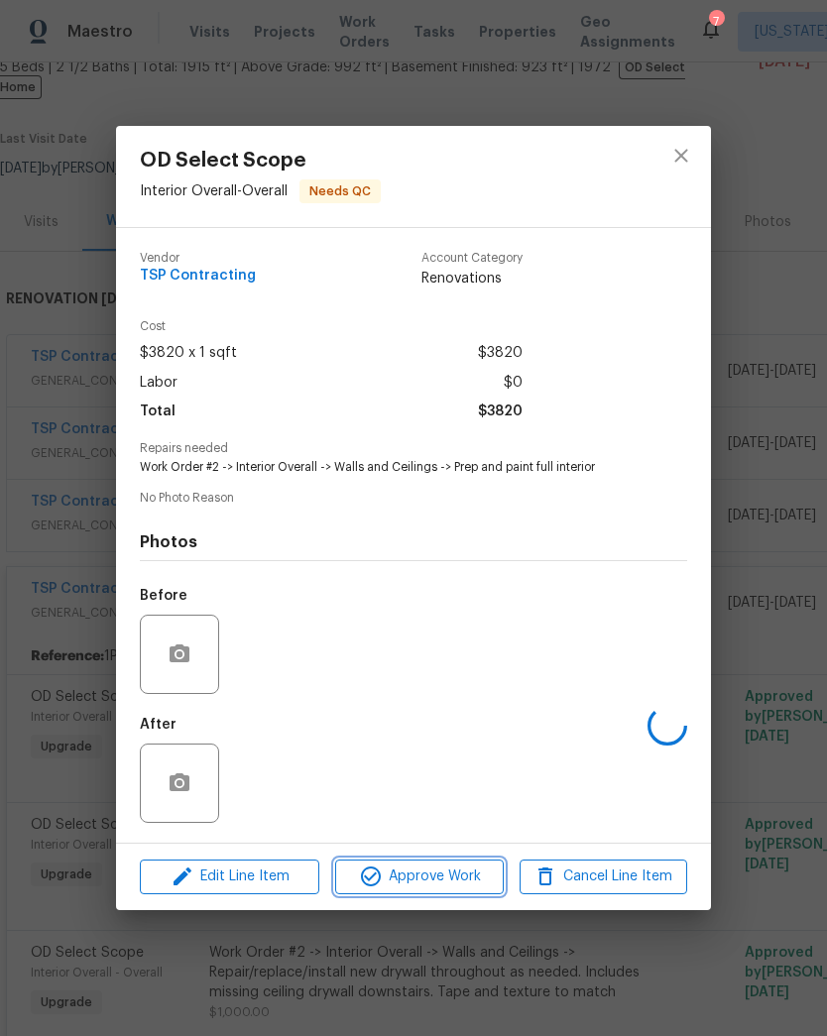
click at [451, 889] on span "Approve Work" at bounding box center [419, 877] width 156 height 25
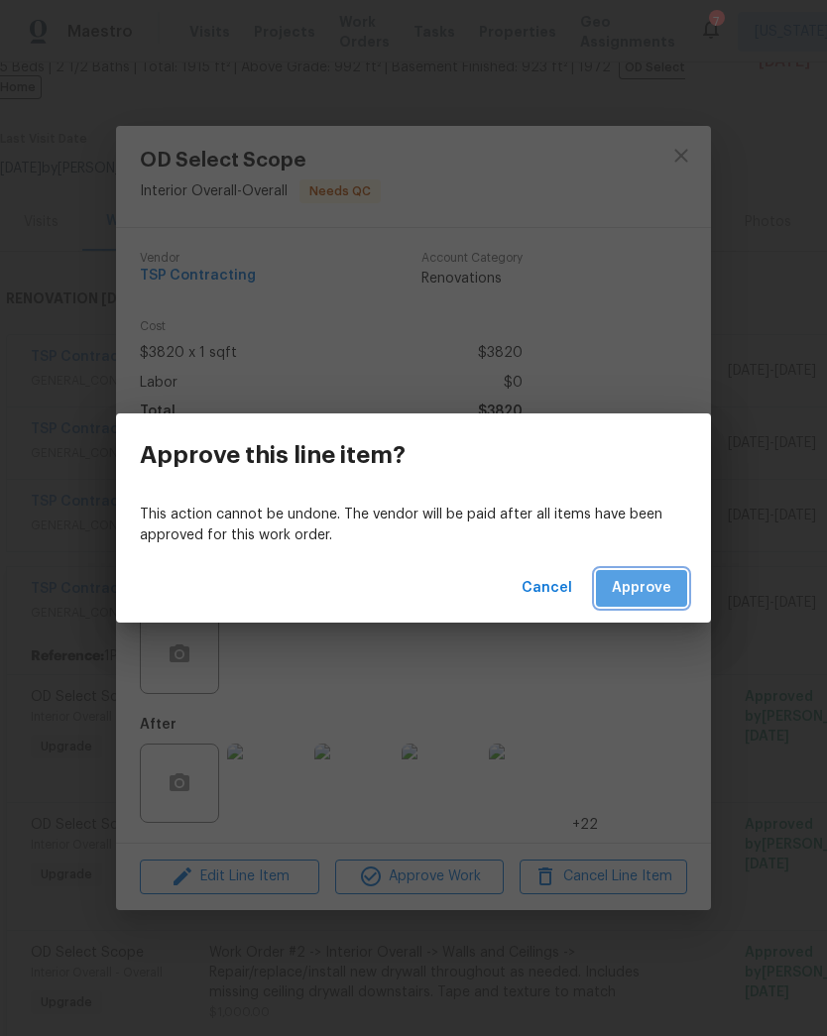
click at [647, 582] on span "Approve" at bounding box center [641, 588] width 59 height 25
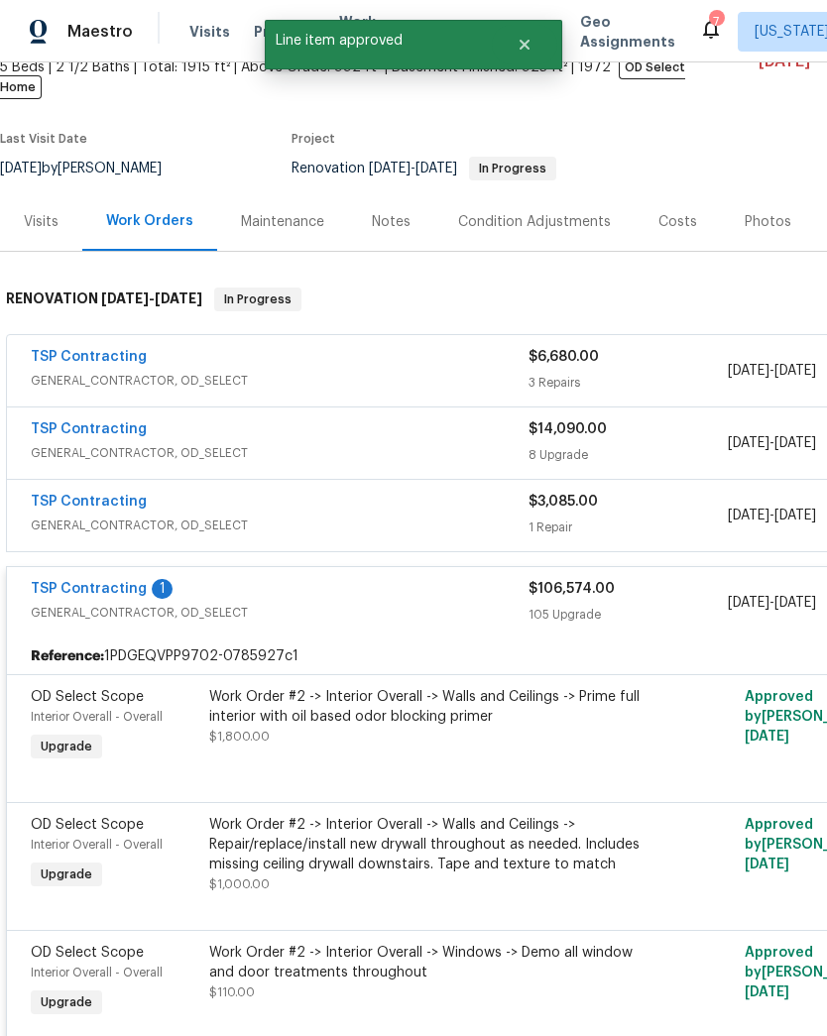
click at [404, 726] on div "Work Order #2 -> Interior Overall -> Walls and Ceilings -> Prime full interior …" at bounding box center [426, 716] width 434 height 59
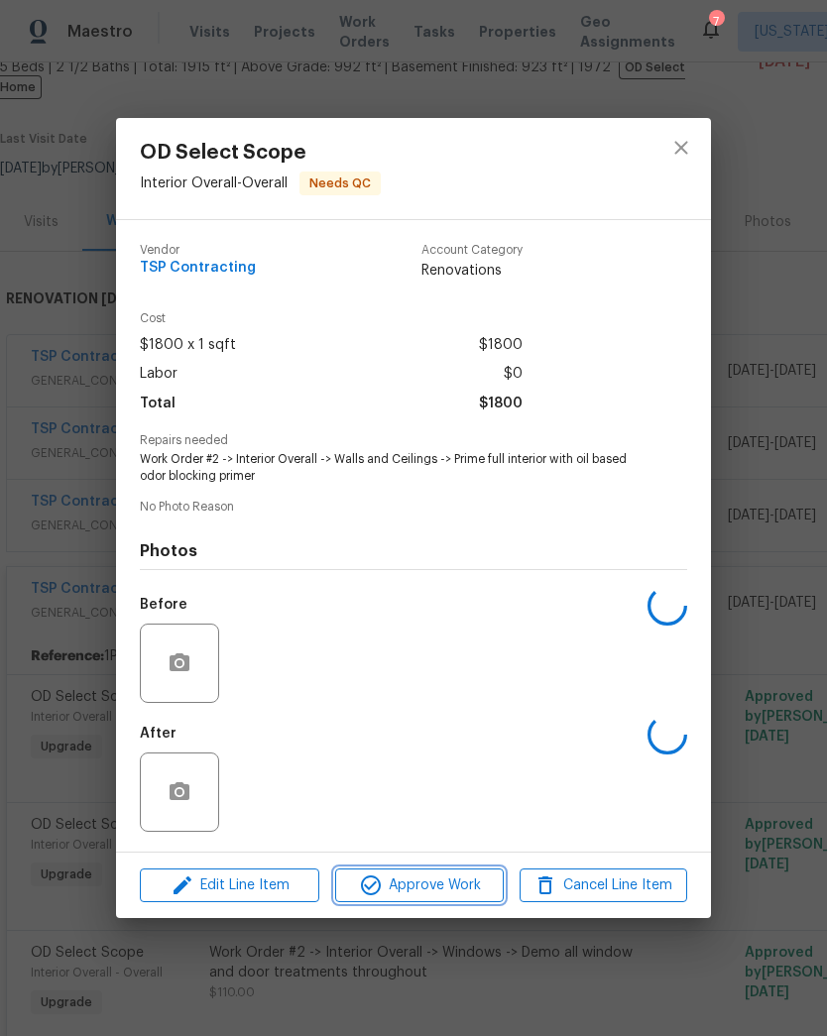
click at [427, 903] on button "Approve Work" at bounding box center [419, 886] width 168 height 35
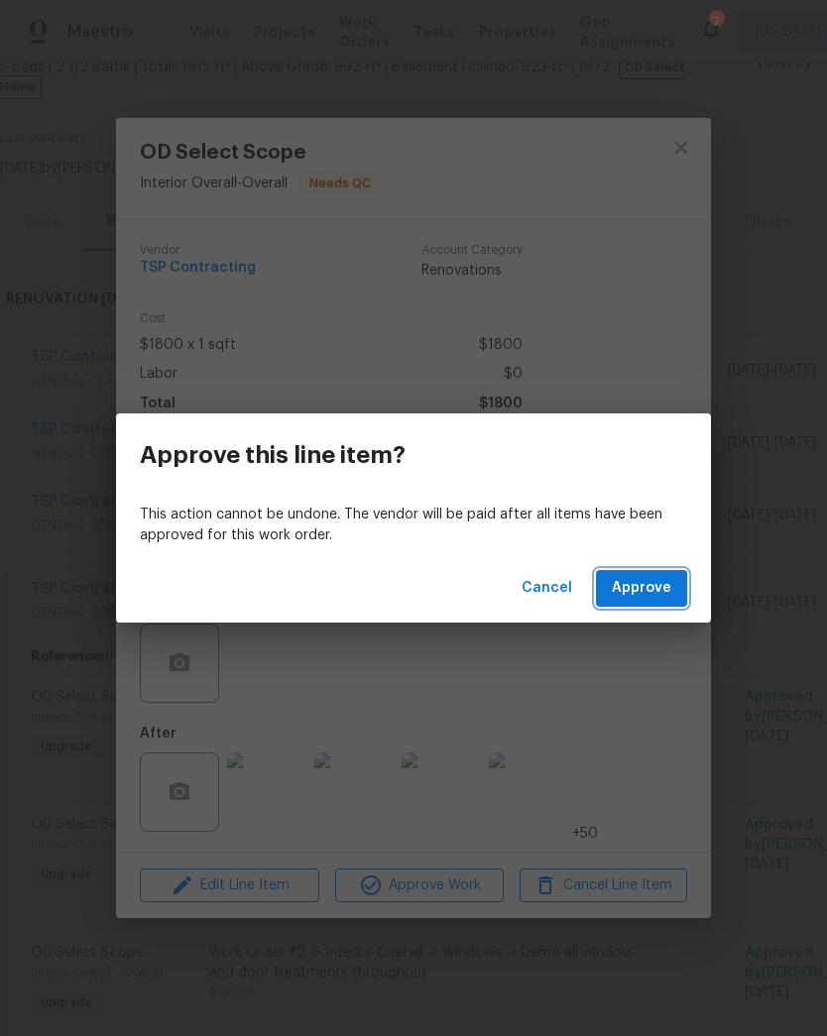
click at [664, 596] on span "Approve" at bounding box center [641, 588] width 59 height 25
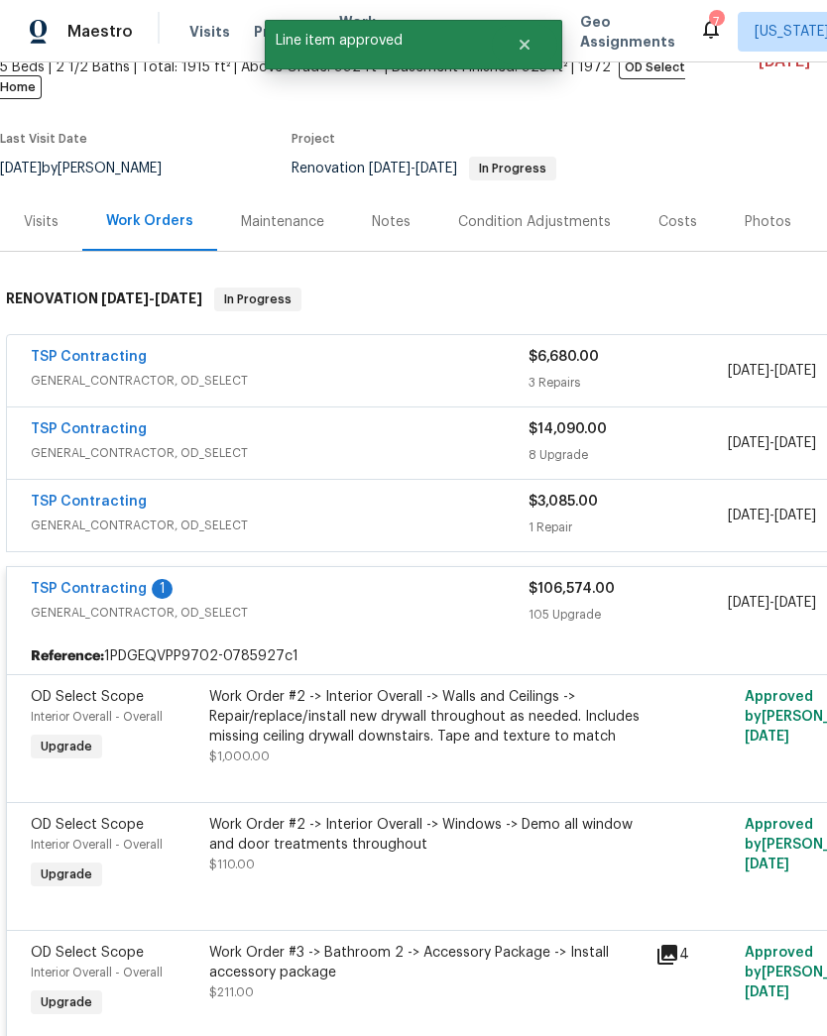
click at [441, 713] on div "Work Order #2 -> Interior Overall -> Walls and Ceilings -> Repair/replace/insta…" at bounding box center [426, 716] width 434 height 59
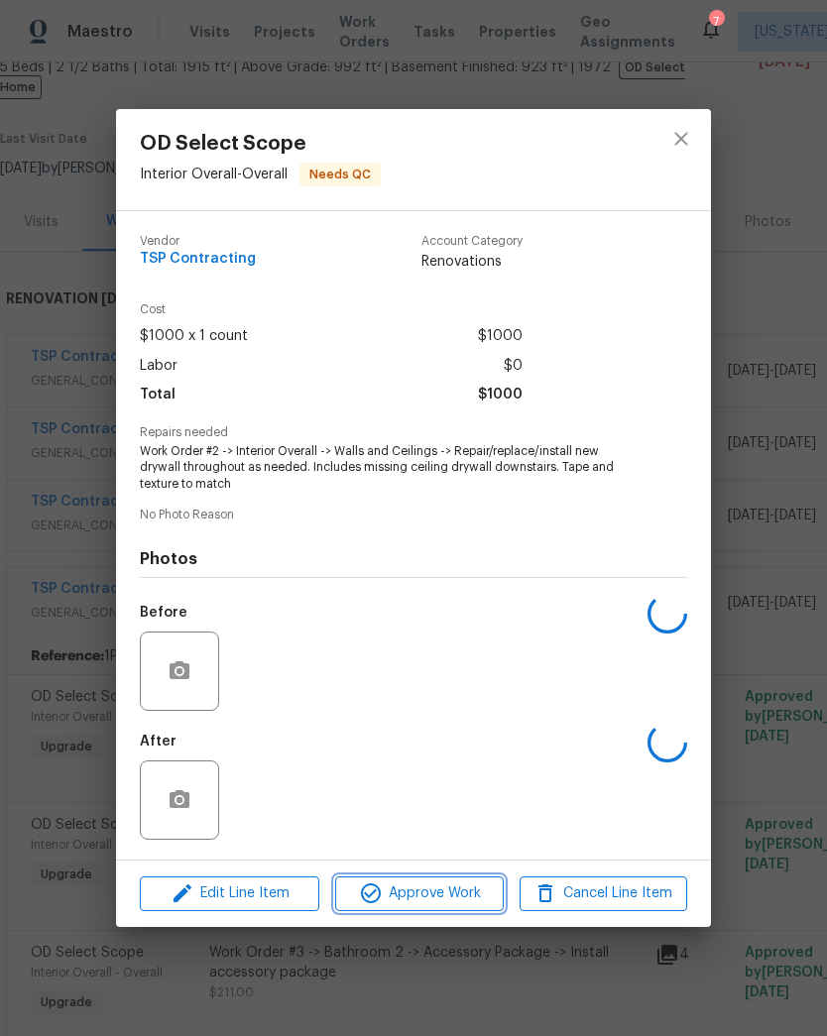
click at [431, 896] on span "Approve Work" at bounding box center [419, 893] width 156 height 25
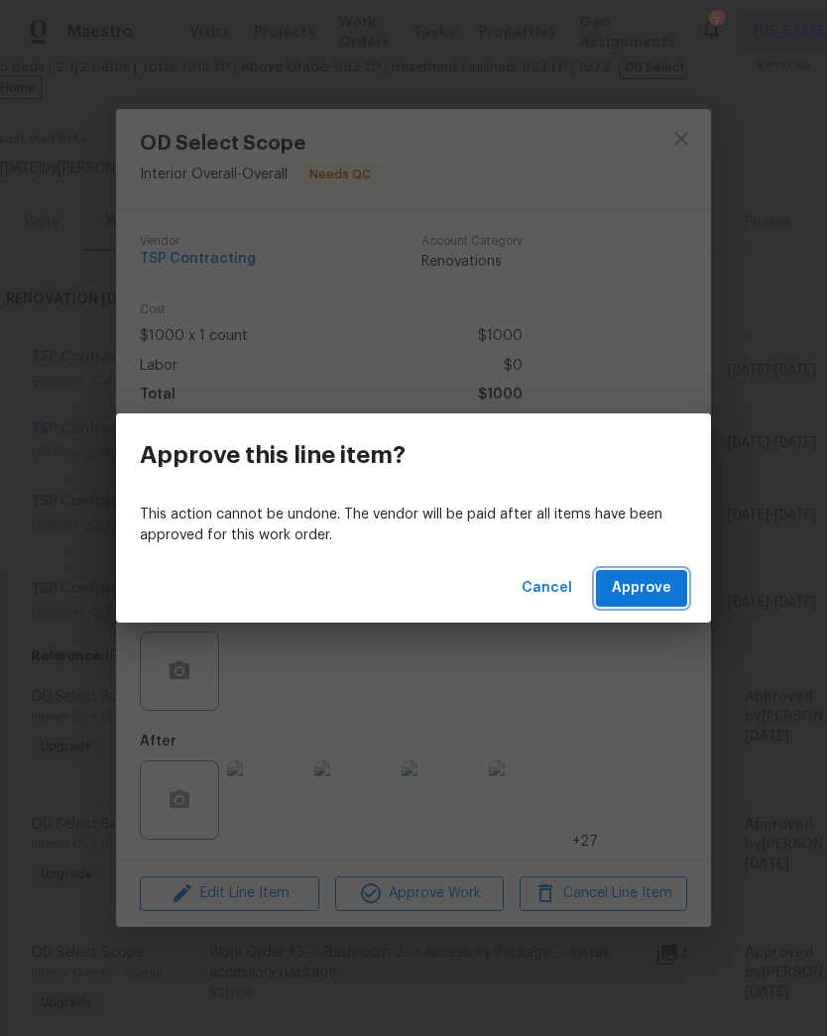
click at [646, 590] on span "Approve" at bounding box center [641, 588] width 59 height 25
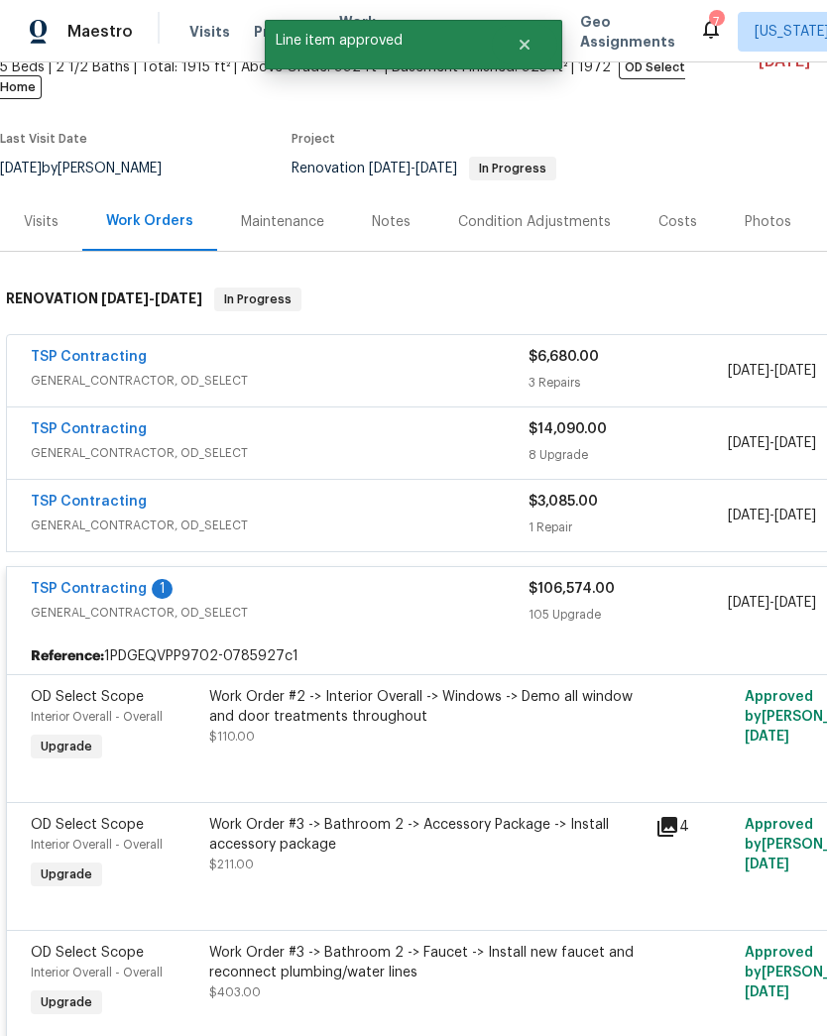
click at [427, 739] on div "Work Order #2 -> Interior Overall -> Windows -> Demo all window and door treatm…" at bounding box center [426, 726] width 446 height 91
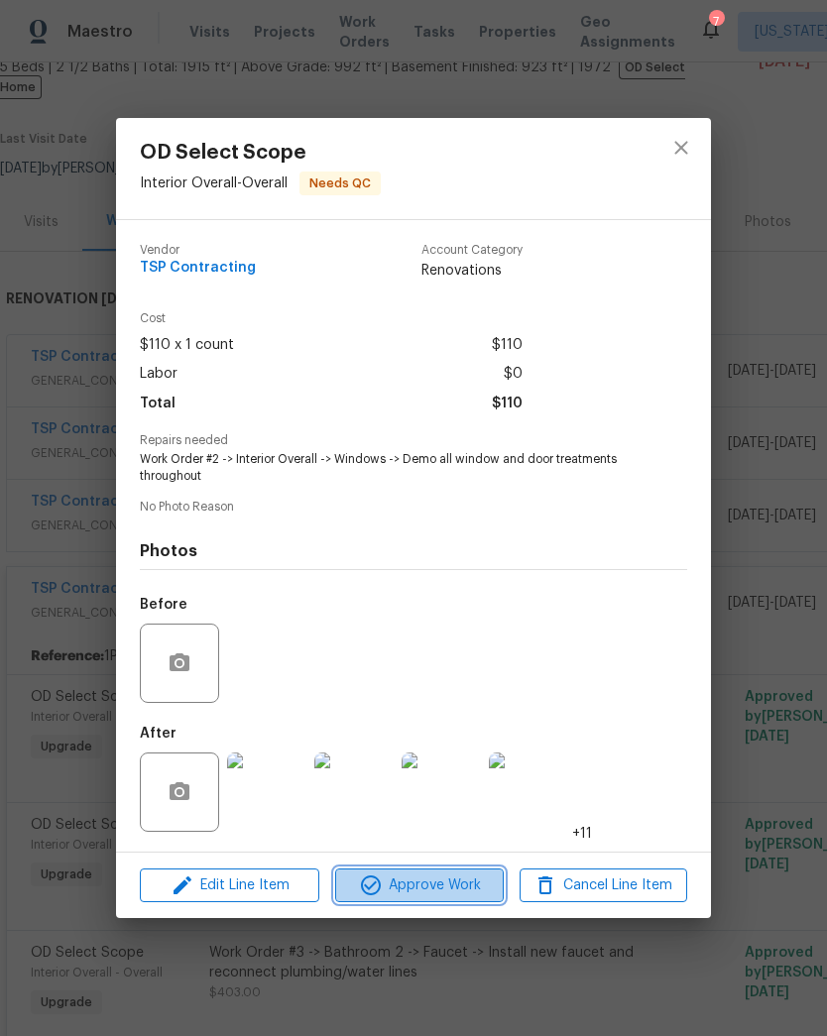
click at [453, 889] on span "Approve Work" at bounding box center [419, 885] width 156 height 25
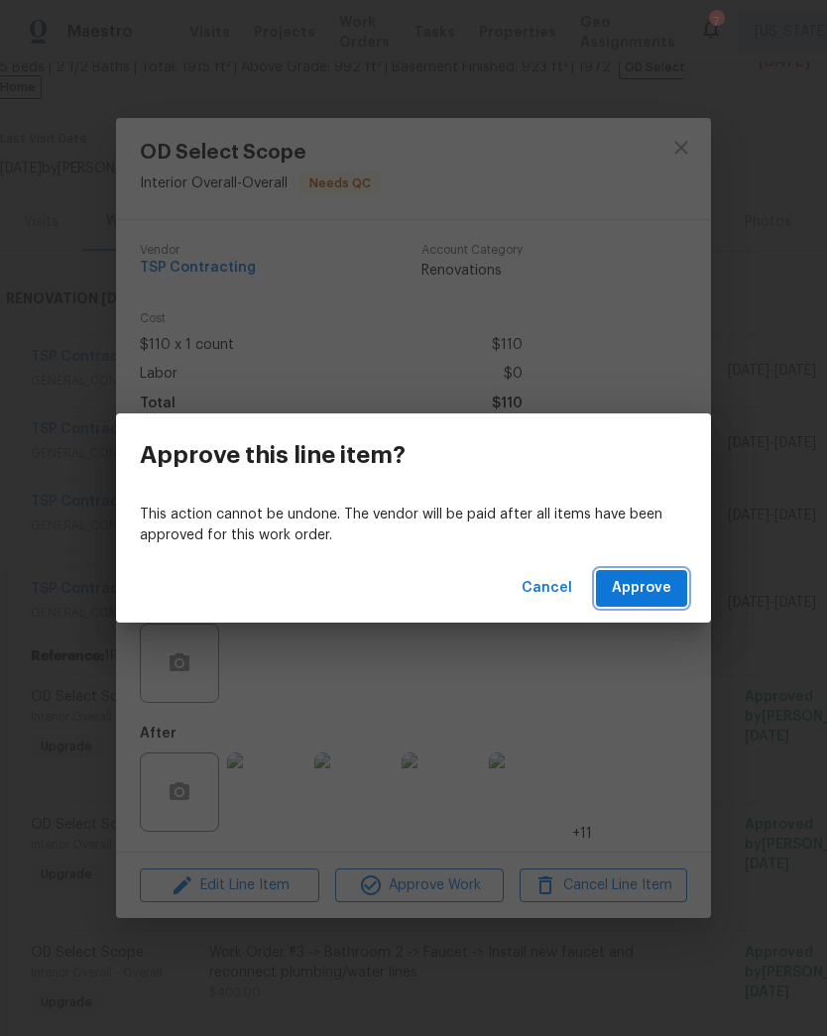
click at [659, 585] on span "Approve" at bounding box center [641, 588] width 59 height 25
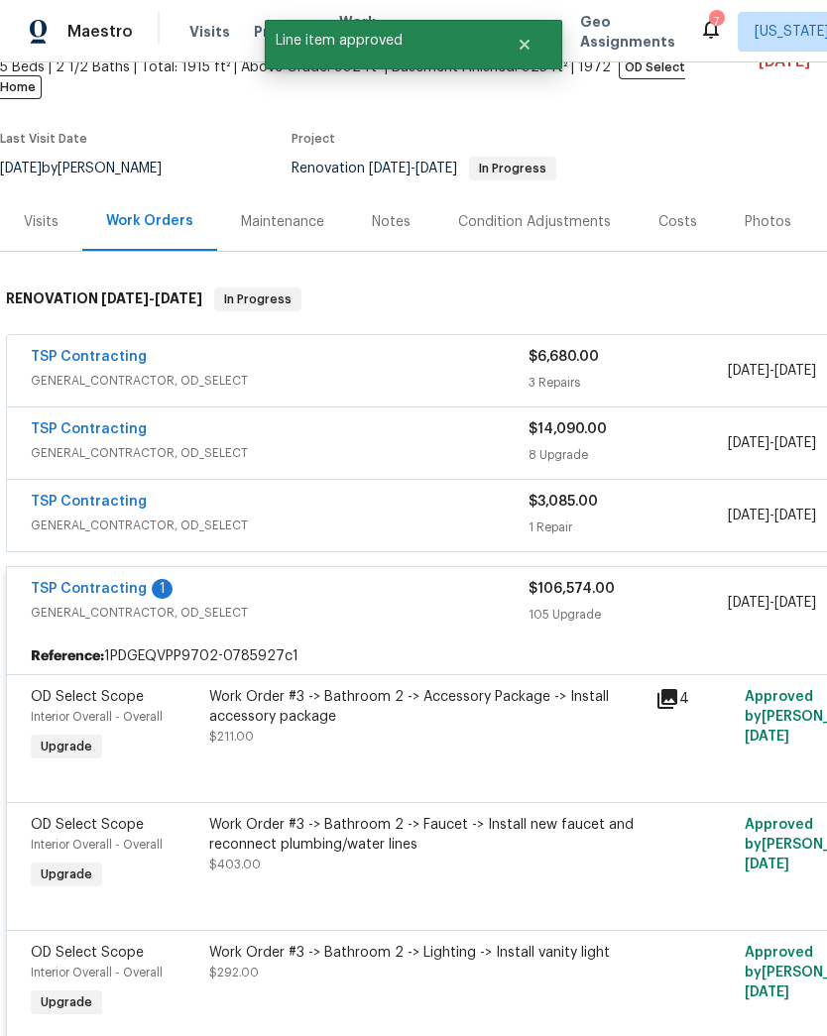
click at [389, 698] on div "Work Order #3 -> Bathroom 2 -> Accessory Package -> Install accessory package" at bounding box center [426, 707] width 434 height 40
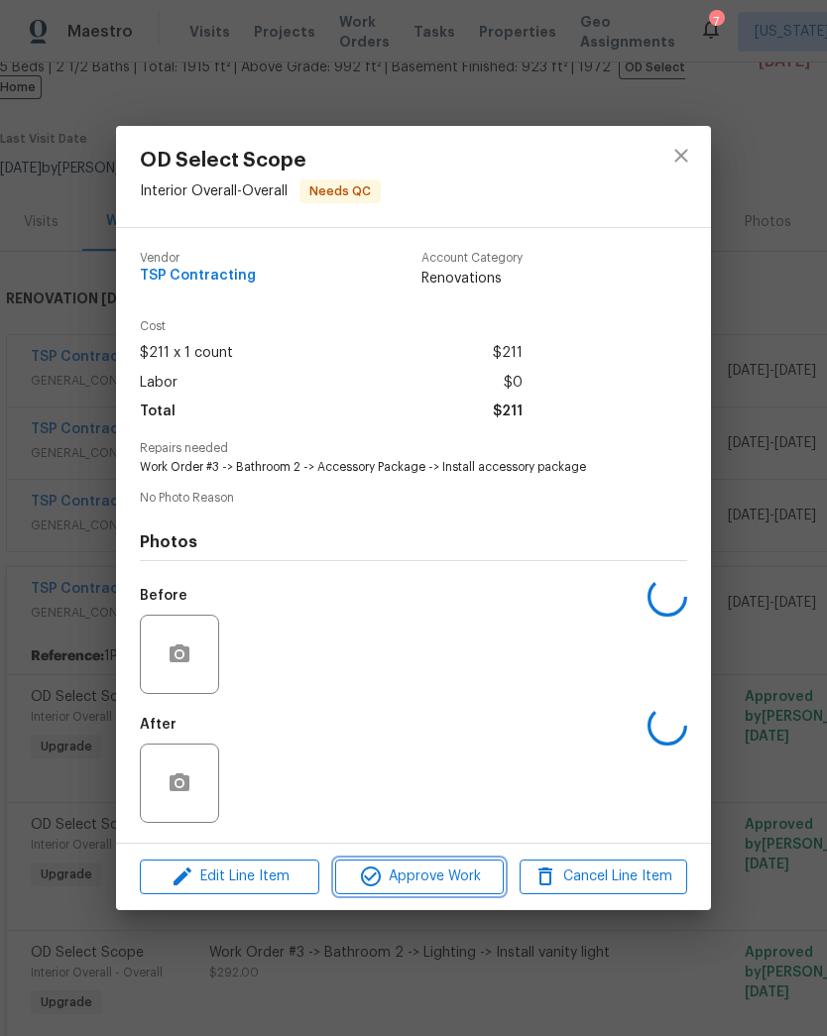
click at [426, 884] on span "Approve Work" at bounding box center [419, 877] width 156 height 25
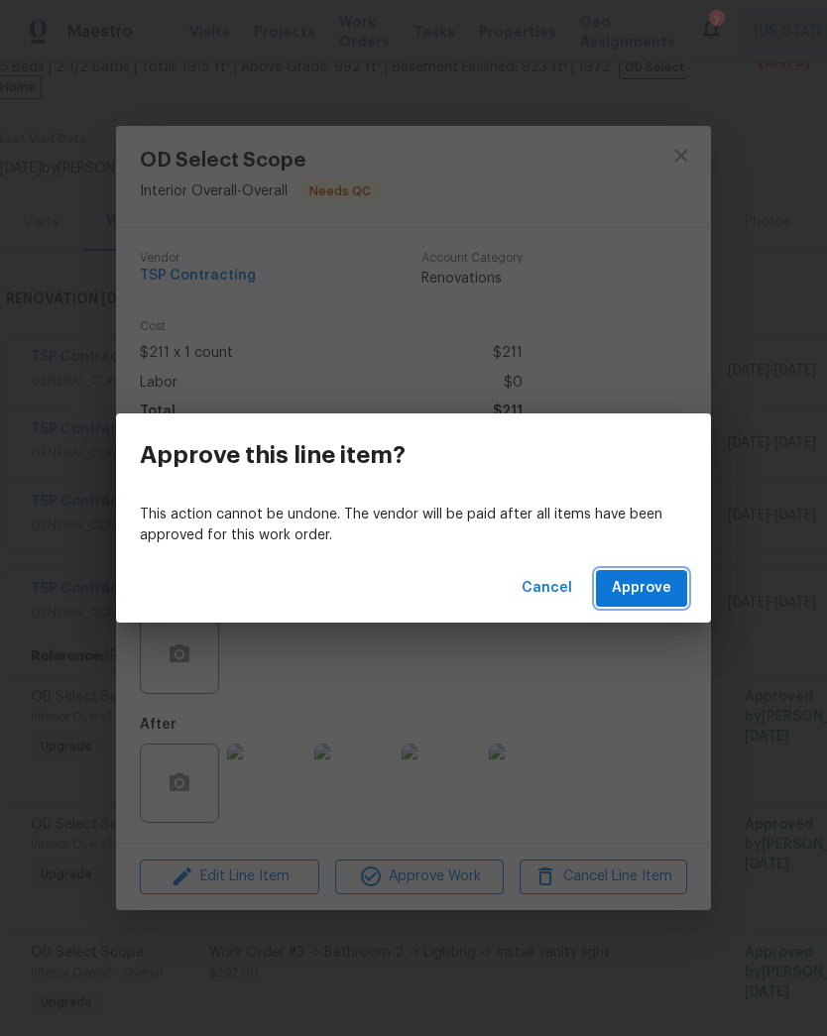
click at [654, 583] on span "Approve" at bounding box center [641, 588] width 59 height 25
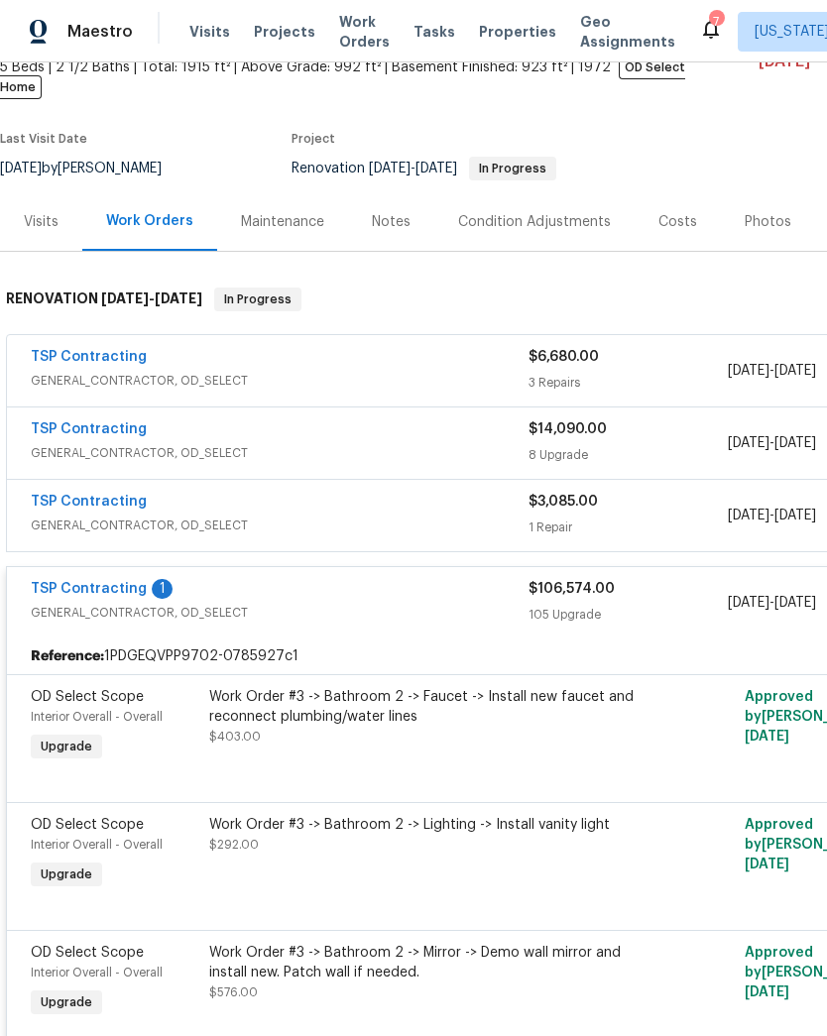
click at [450, 728] on div "Work Order #3 -> Bathroom 2 -> Faucet -> Install new faucet and reconnect plumb…" at bounding box center [426, 716] width 434 height 59
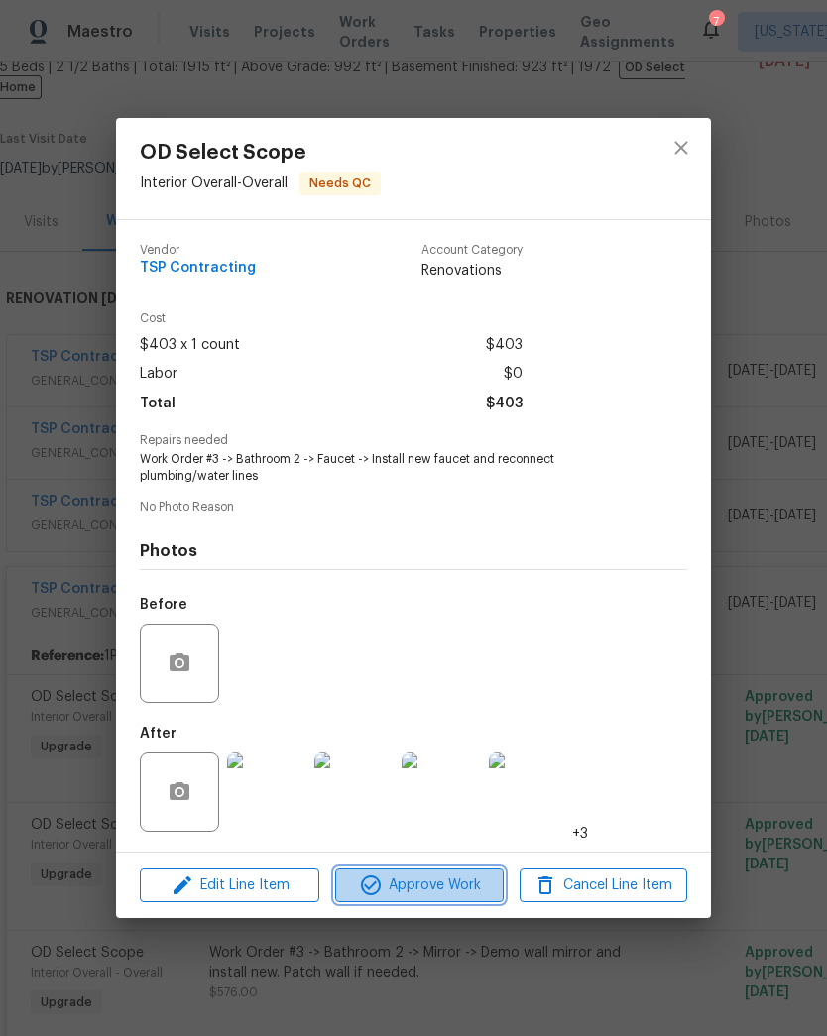
click at [441, 900] on button "Approve Work" at bounding box center [419, 886] width 168 height 35
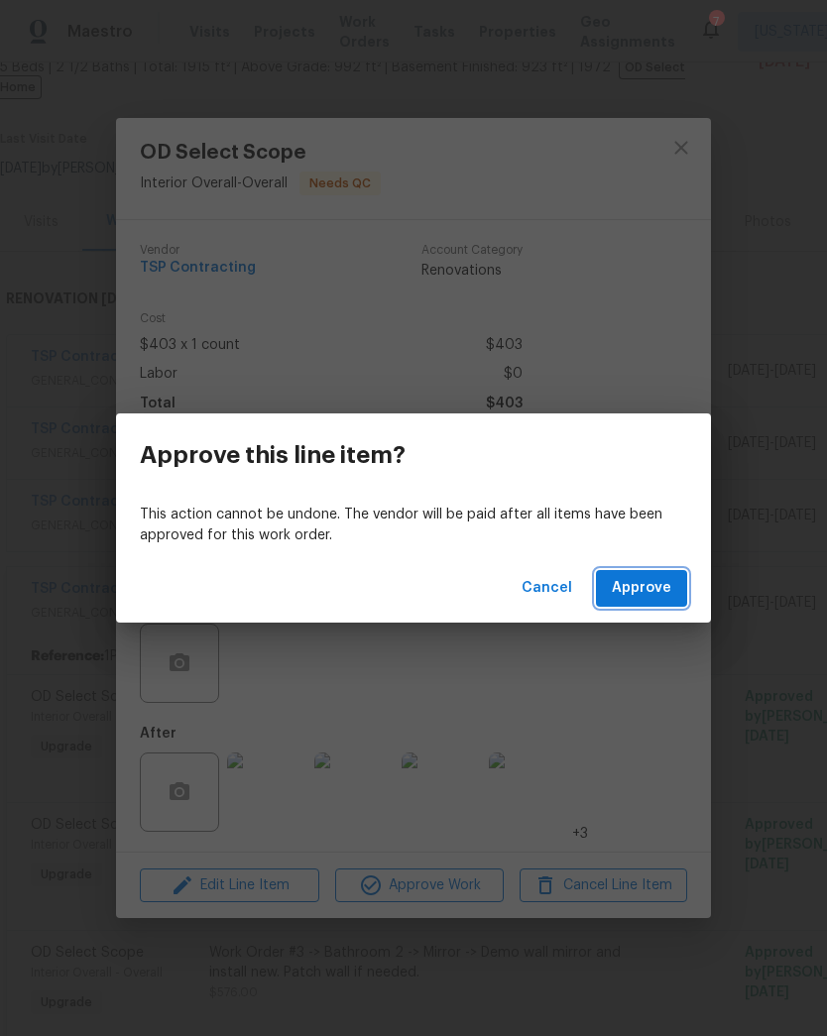
click at [658, 589] on span "Approve" at bounding box center [641, 588] width 59 height 25
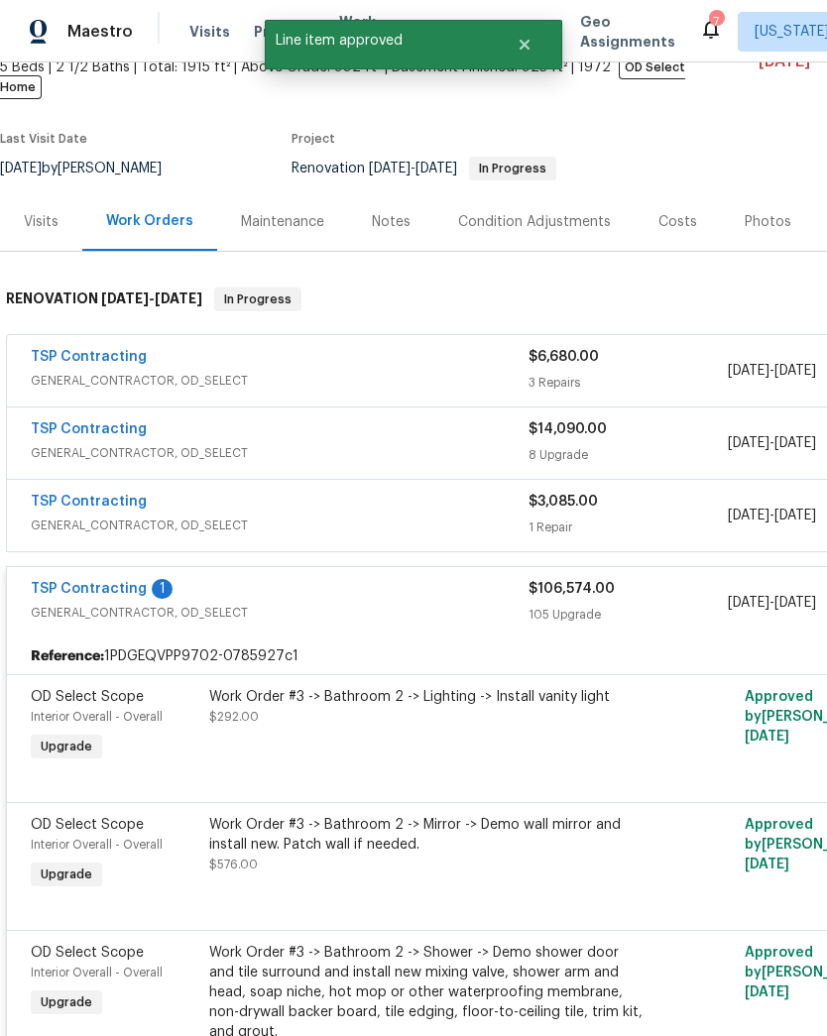
click at [463, 730] on div "Work Order #3 -> Bathroom 2 -> Lighting -> Install vanity light $292.00" at bounding box center [426, 726] width 446 height 91
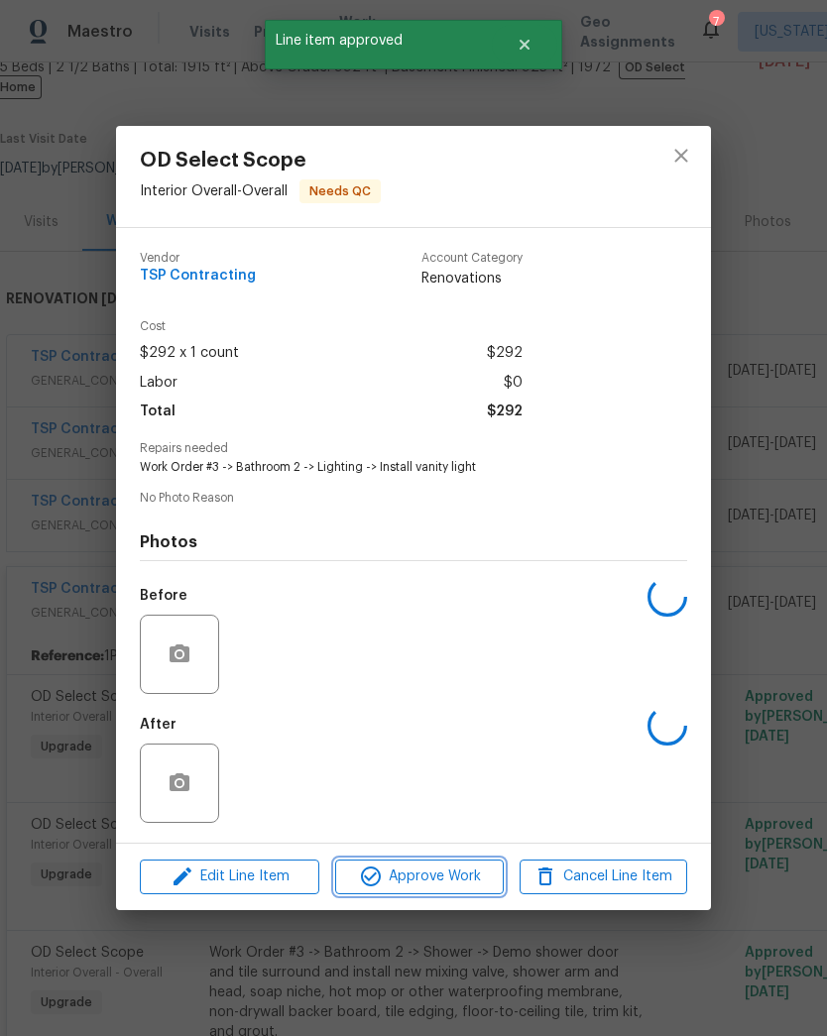
click at [453, 894] on button "Approve Work" at bounding box center [419, 877] width 168 height 35
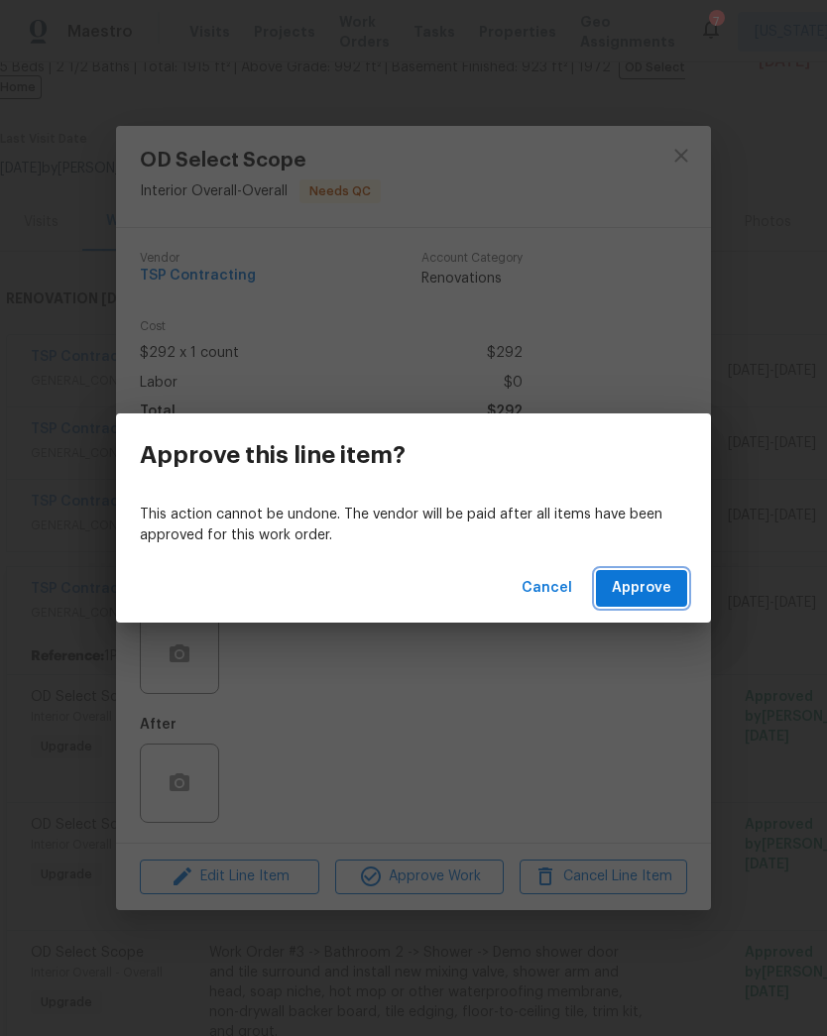
click at [657, 581] on span "Approve" at bounding box center [641, 588] width 59 height 25
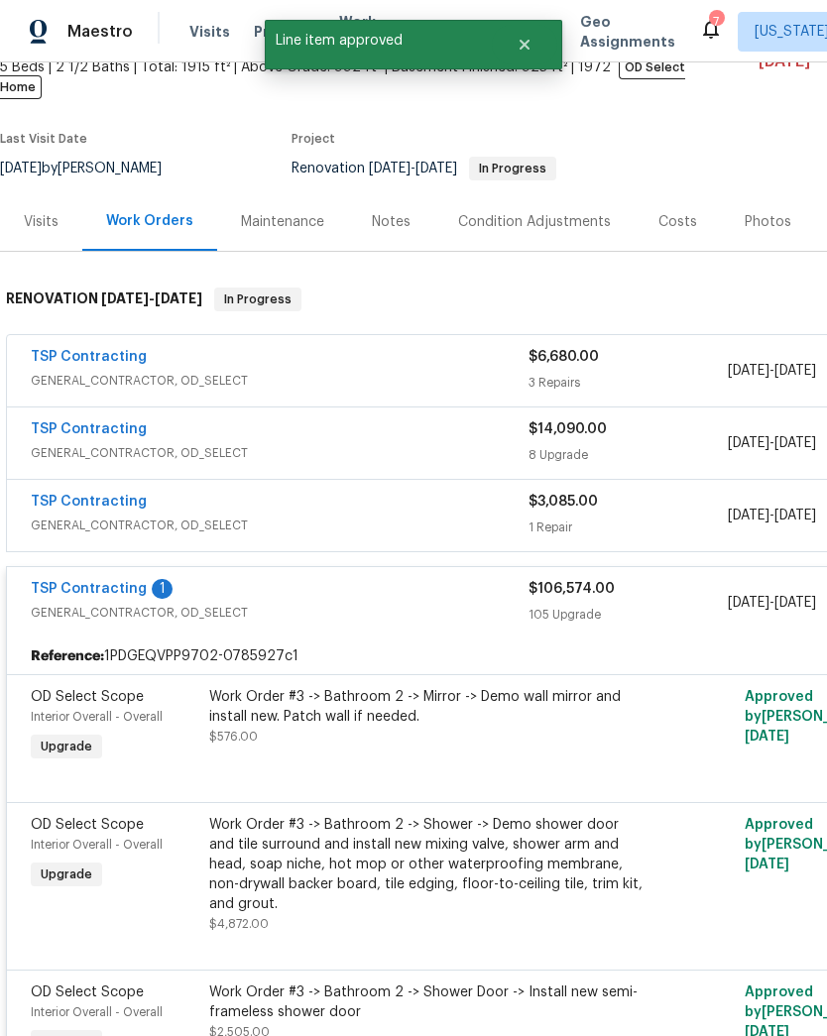
click at [431, 726] on div "Work Order #3 -> Bathroom 2 -> Mirror -> Demo wall mirror and install new. Patc…" at bounding box center [426, 716] width 434 height 59
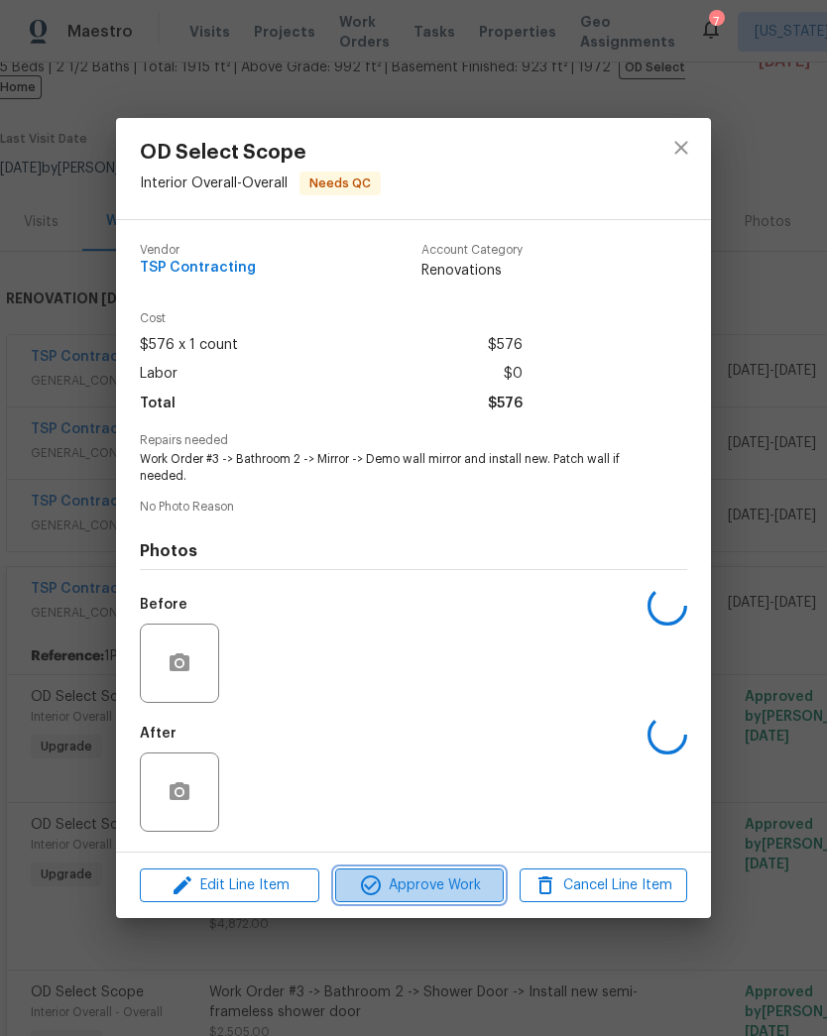
click at [451, 887] on span "Approve Work" at bounding box center [419, 885] width 156 height 25
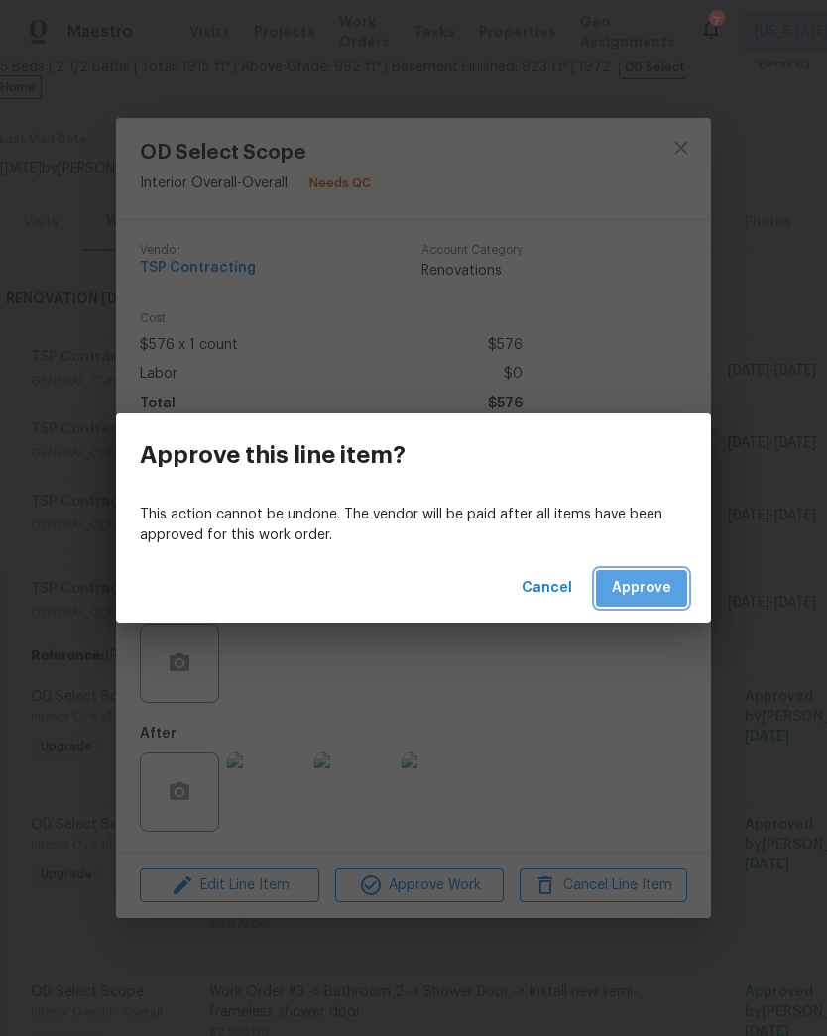
click at [658, 596] on span "Approve" at bounding box center [641, 588] width 59 height 25
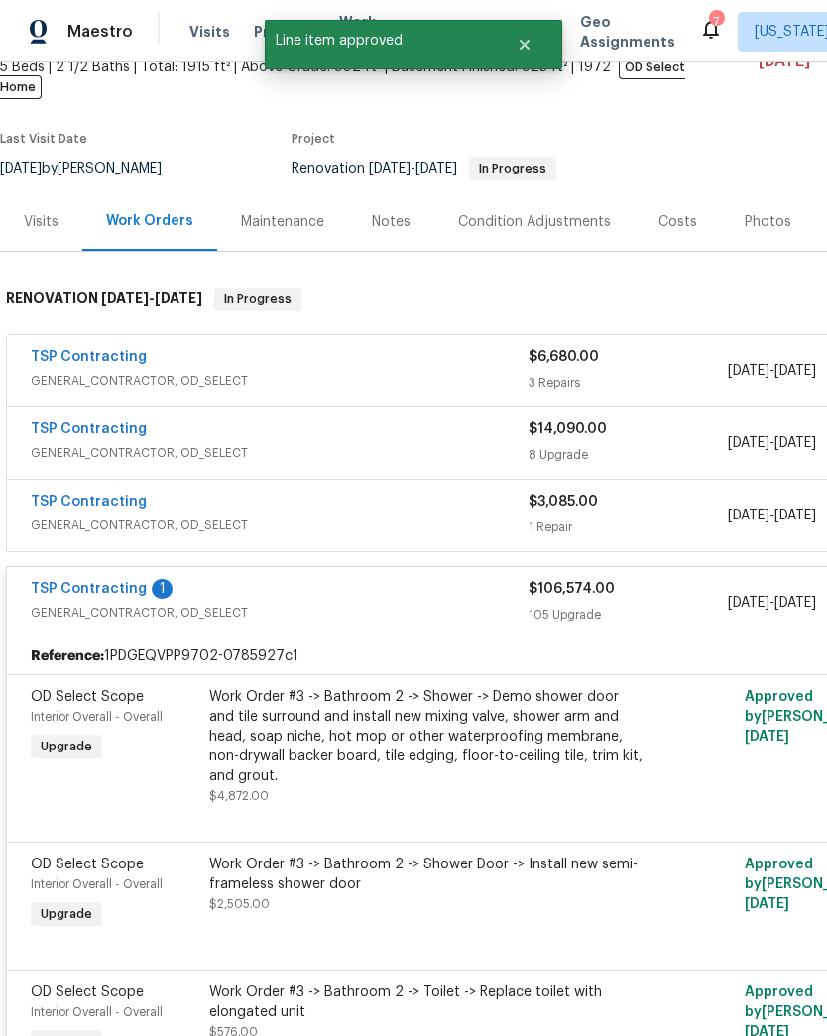
click at [437, 734] on div "Work Order #3 -> Bathroom 2 -> Shower -> Demo shower door and tile surround and…" at bounding box center [426, 736] width 434 height 99
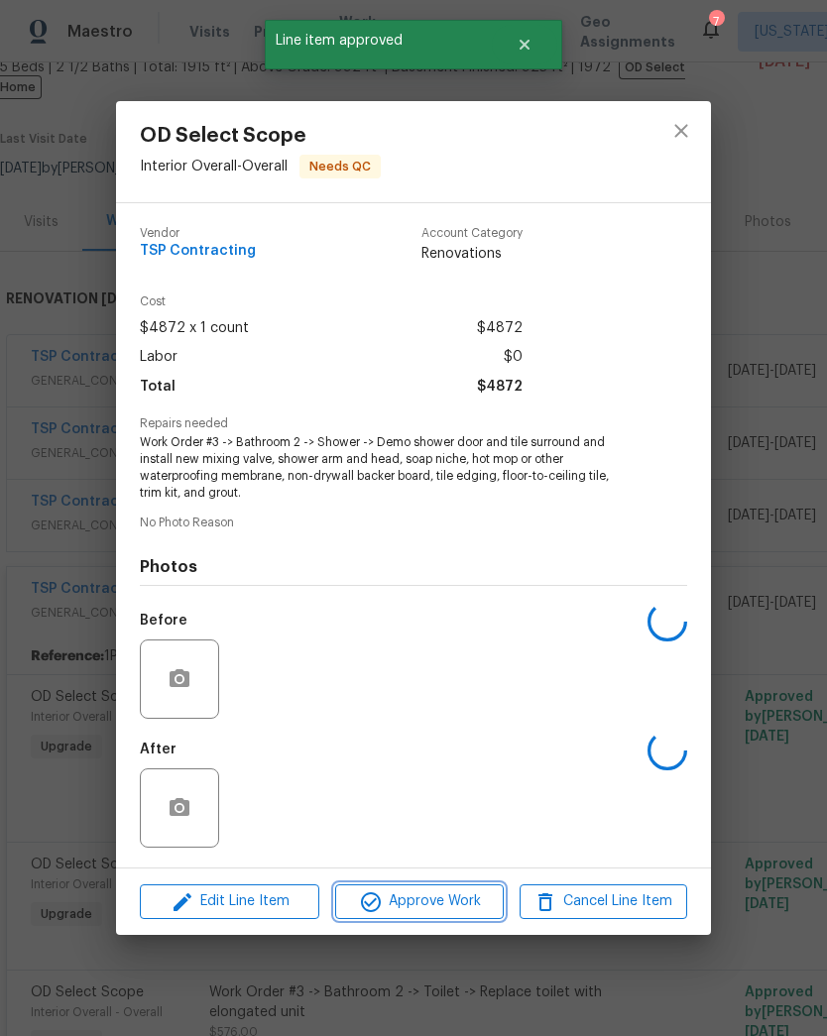
click at [435, 906] on span "Approve Work" at bounding box center [419, 901] width 156 height 25
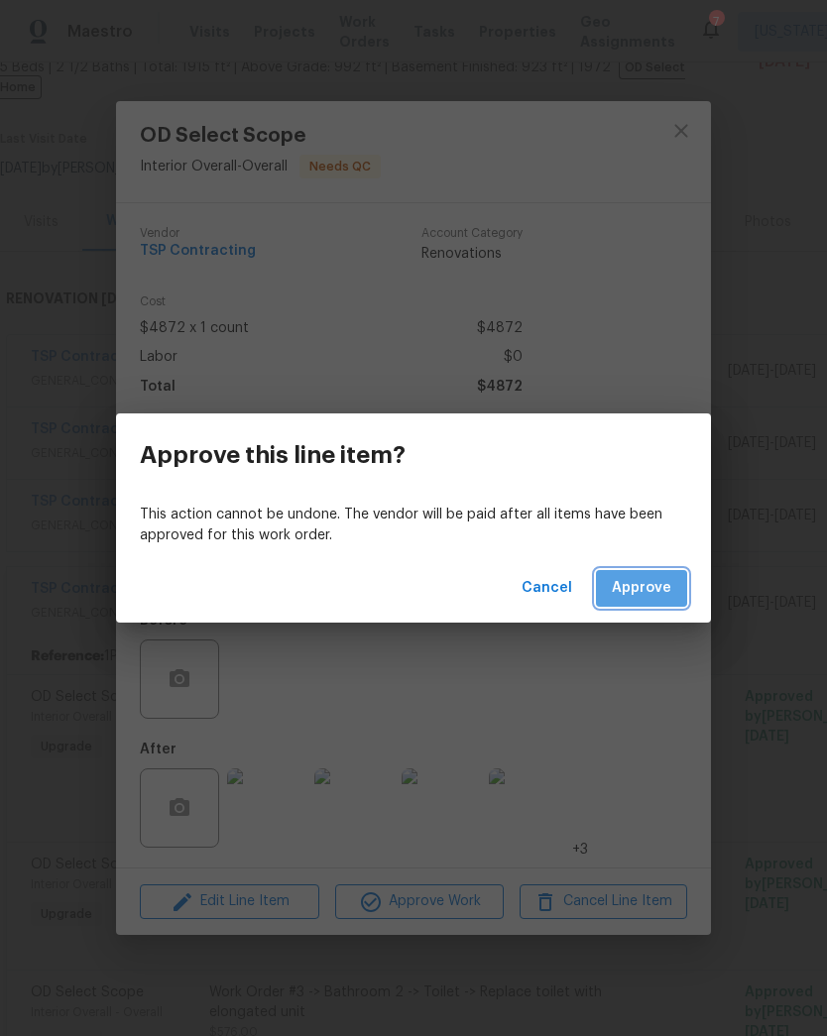
click at [653, 584] on span "Approve" at bounding box center [641, 588] width 59 height 25
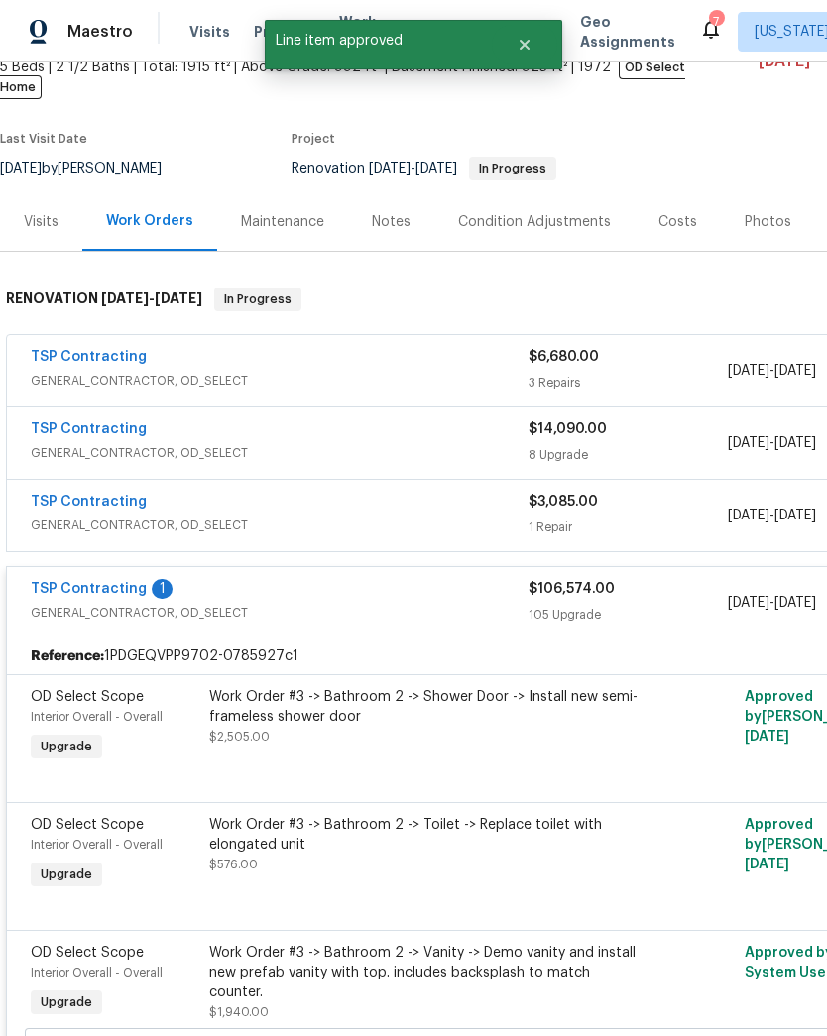
click at [435, 727] on div "Work Order #3 -> Bathroom 2 -> Shower Door -> Install new semi-frameless shower…" at bounding box center [426, 716] width 434 height 59
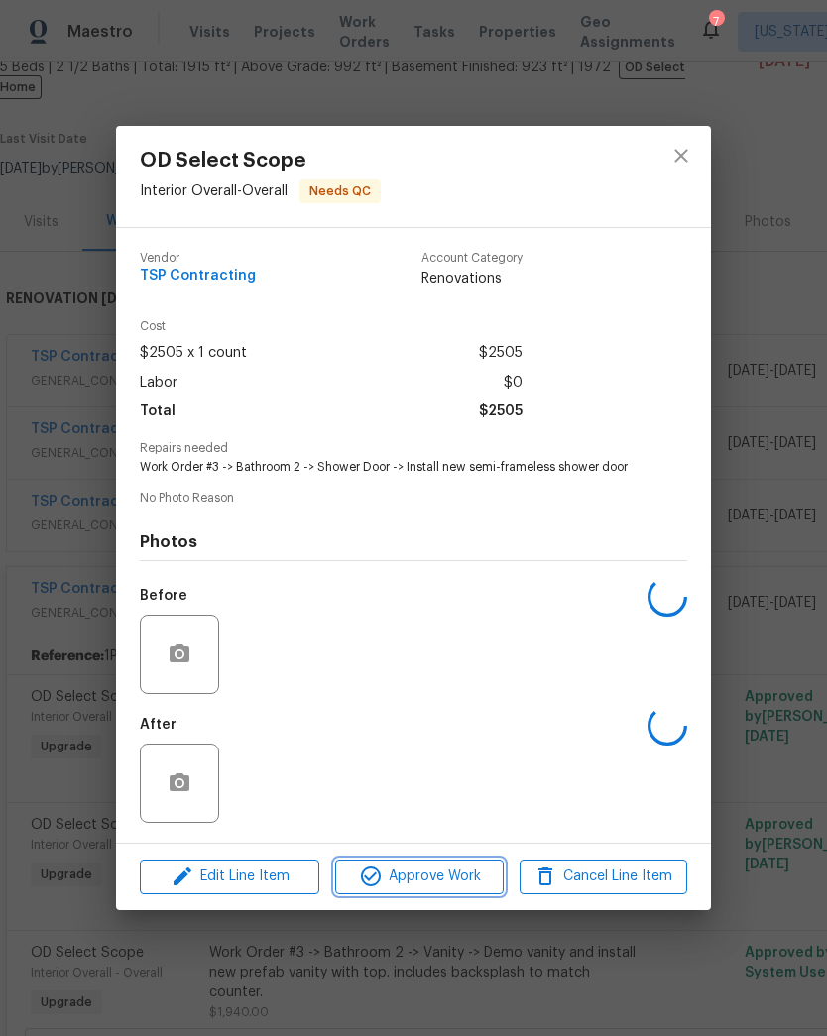
click at [448, 894] on button "Approve Work" at bounding box center [419, 877] width 168 height 35
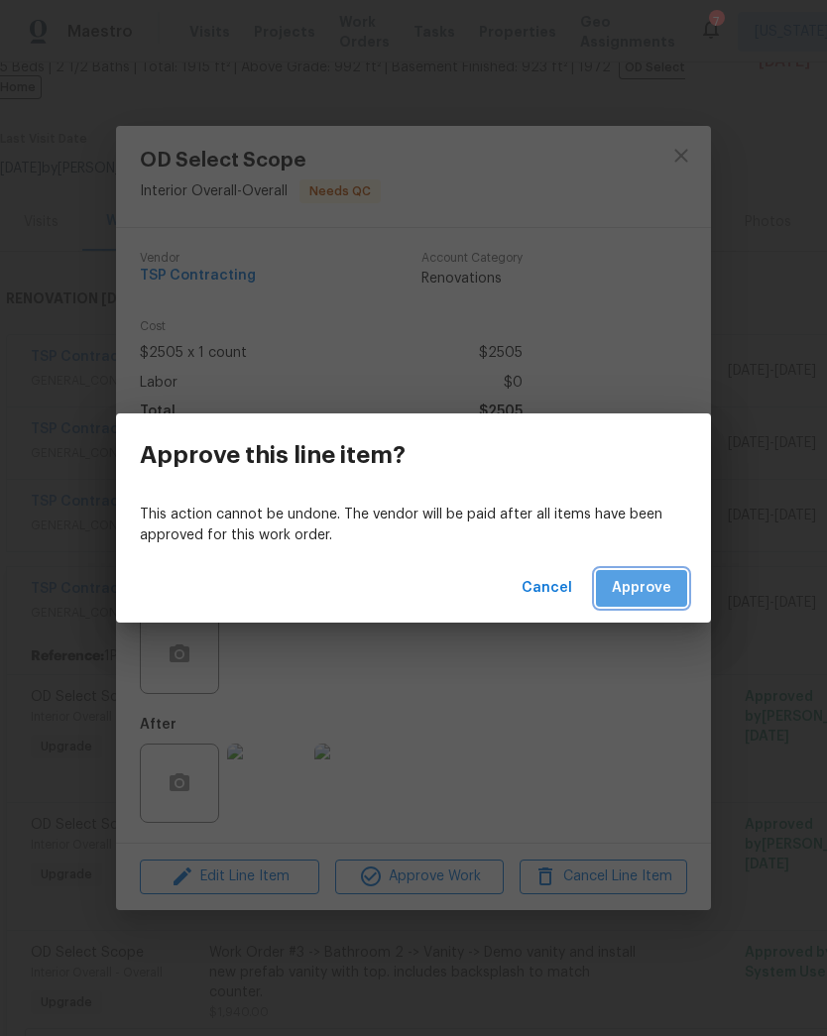
click at [673, 583] on button "Approve" at bounding box center [641, 588] width 91 height 37
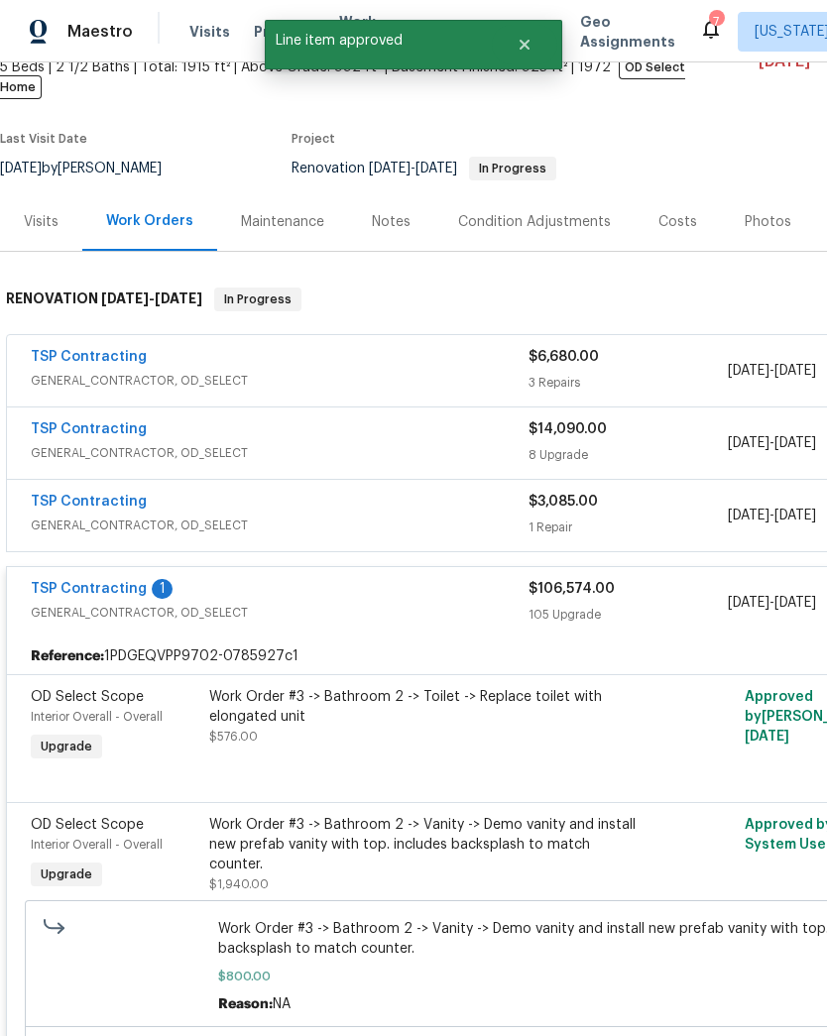
click at [435, 724] on div "Work Order #3 -> Bathroom 2 -> Toilet -> Replace toilet with elongated unit $57…" at bounding box center [426, 716] width 434 height 59
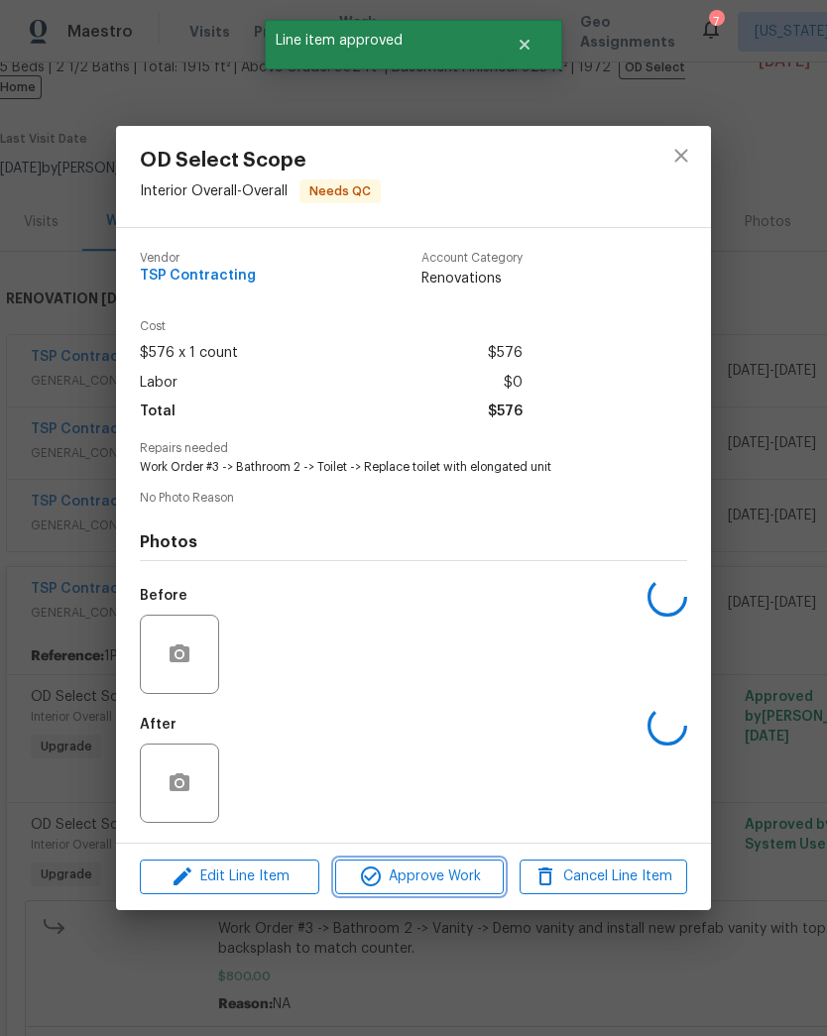
click at [452, 894] on button "Approve Work" at bounding box center [419, 877] width 168 height 35
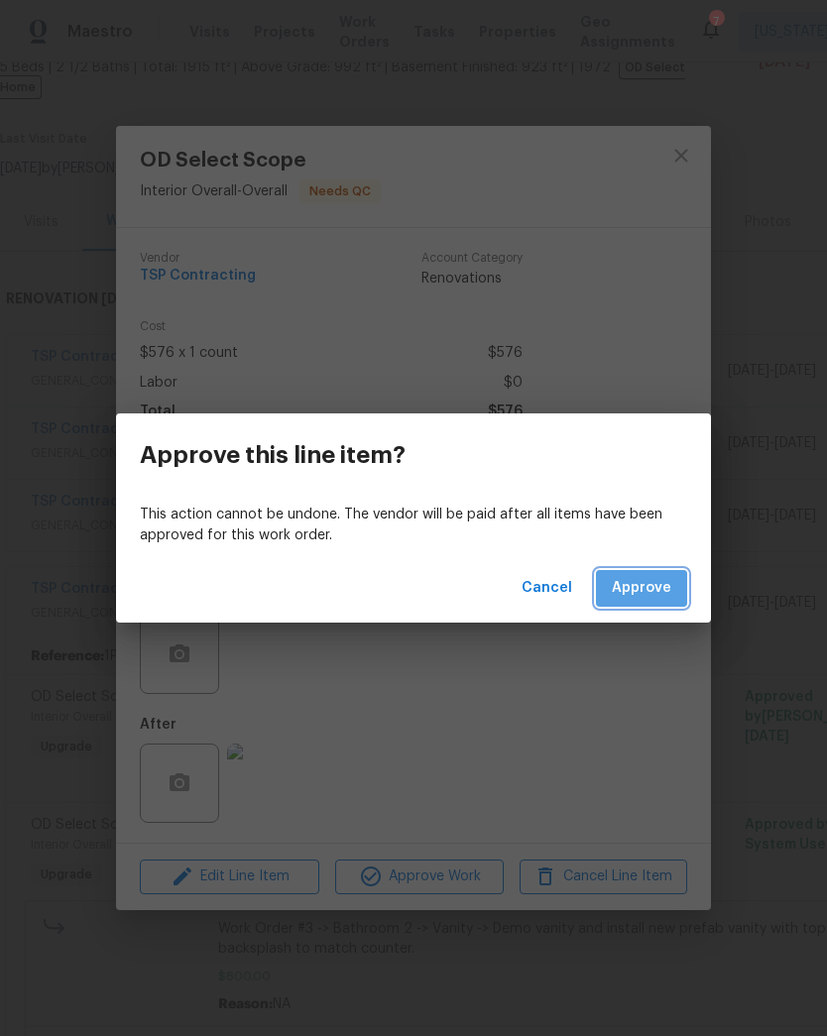
click at [654, 592] on span "Approve" at bounding box center [641, 588] width 59 height 25
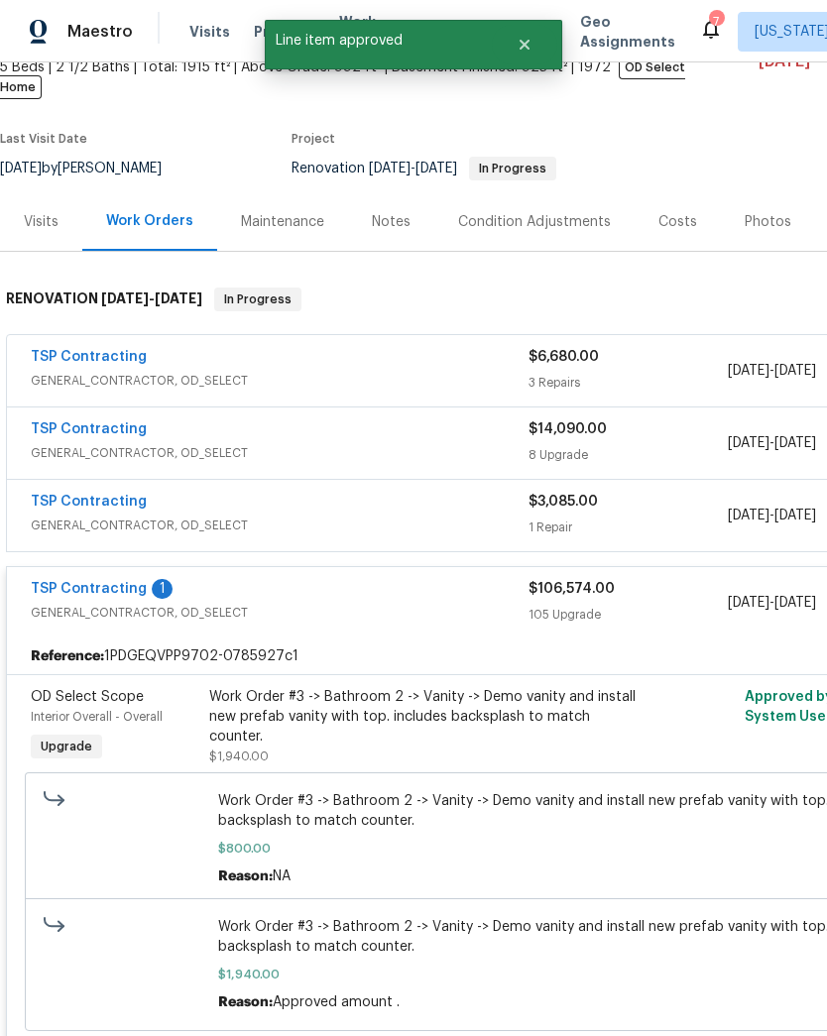
click at [450, 715] on div "Work Order #3 -> Bathroom 2 -> Vanity -> Demo vanity and install new prefab van…" at bounding box center [426, 726] width 434 height 79
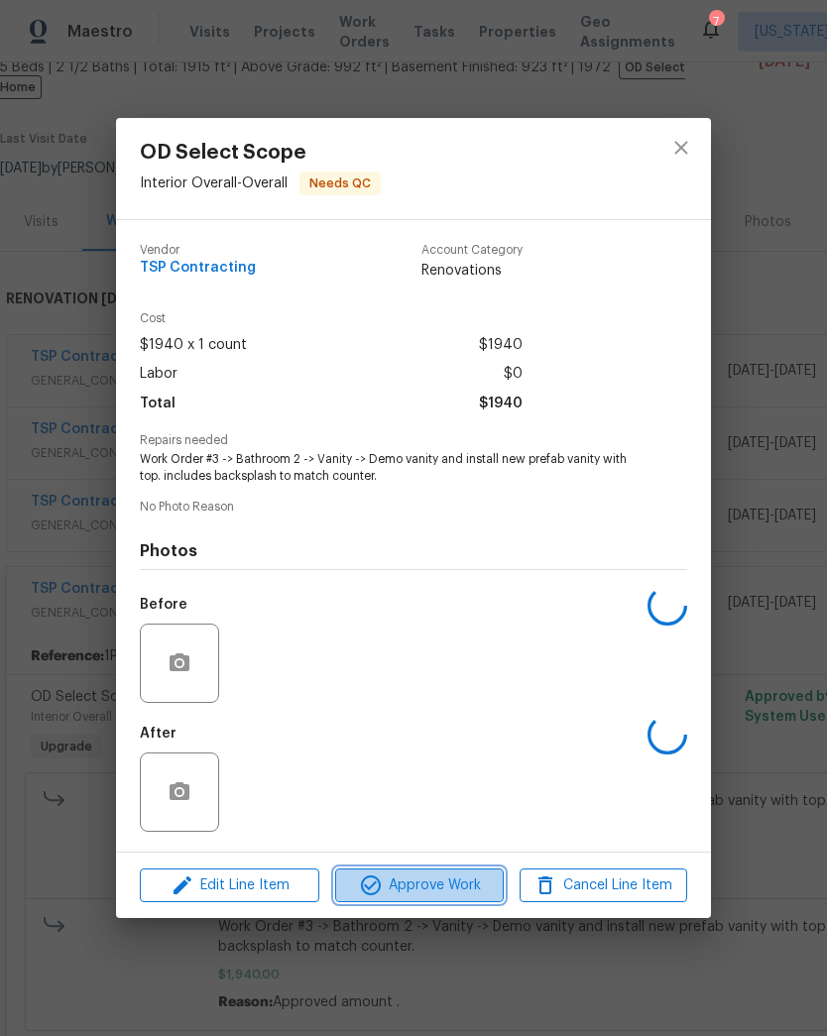
click at [455, 894] on span "Approve Work" at bounding box center [419, 885] width 156 height 25
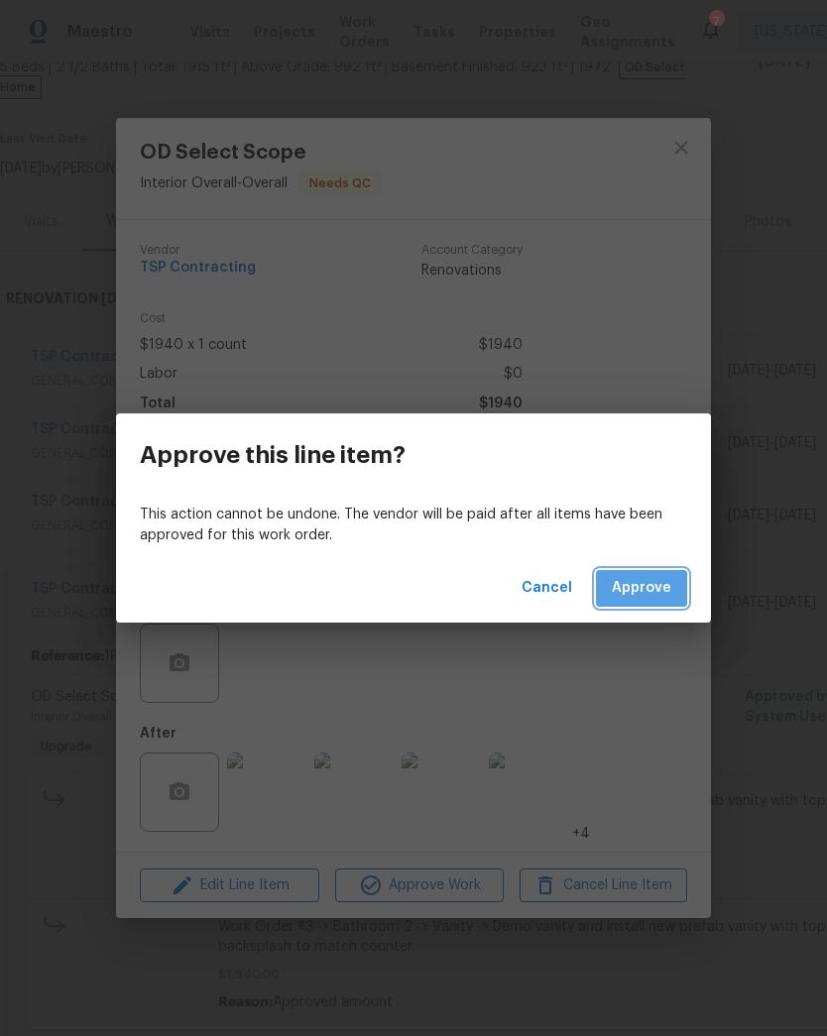
click at [662, 595] on span "Approve" at bounding box center [641, 588] width 59 height 25
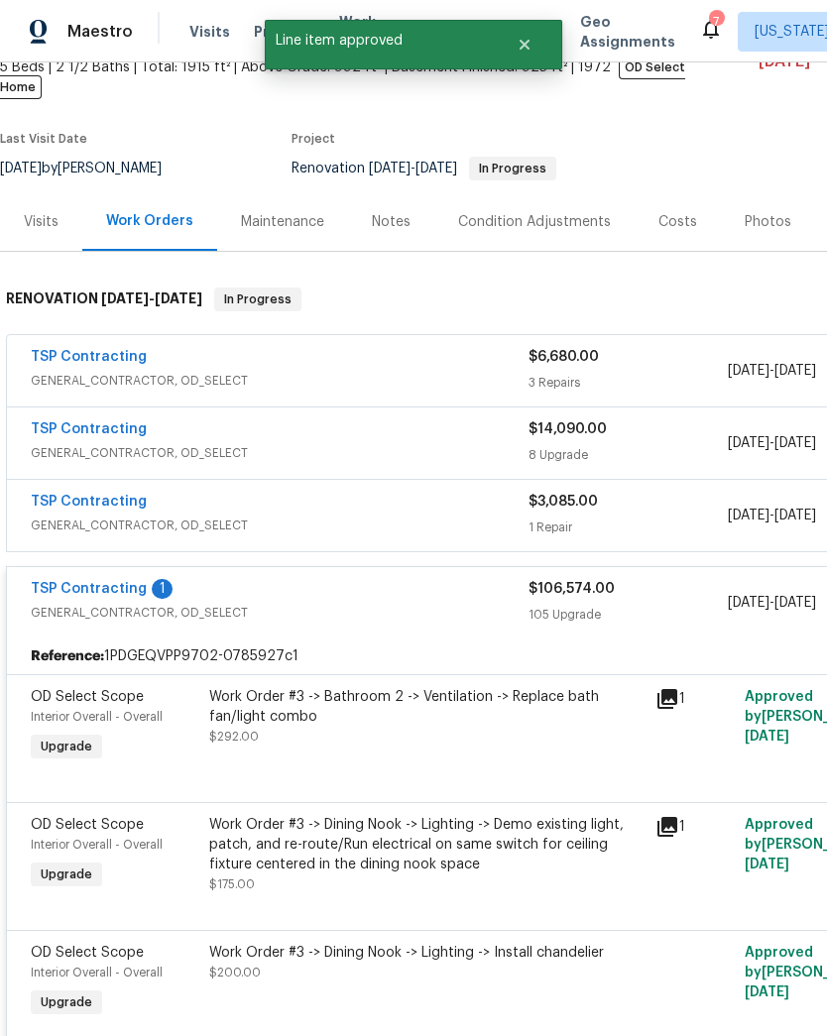
click at [457, 725] on div "Work Order #3 -> Bathroom 2 -> Ventilation -> Replace bath fan/light combo $292…" at bounding box center [426, 716] width 434 height 59
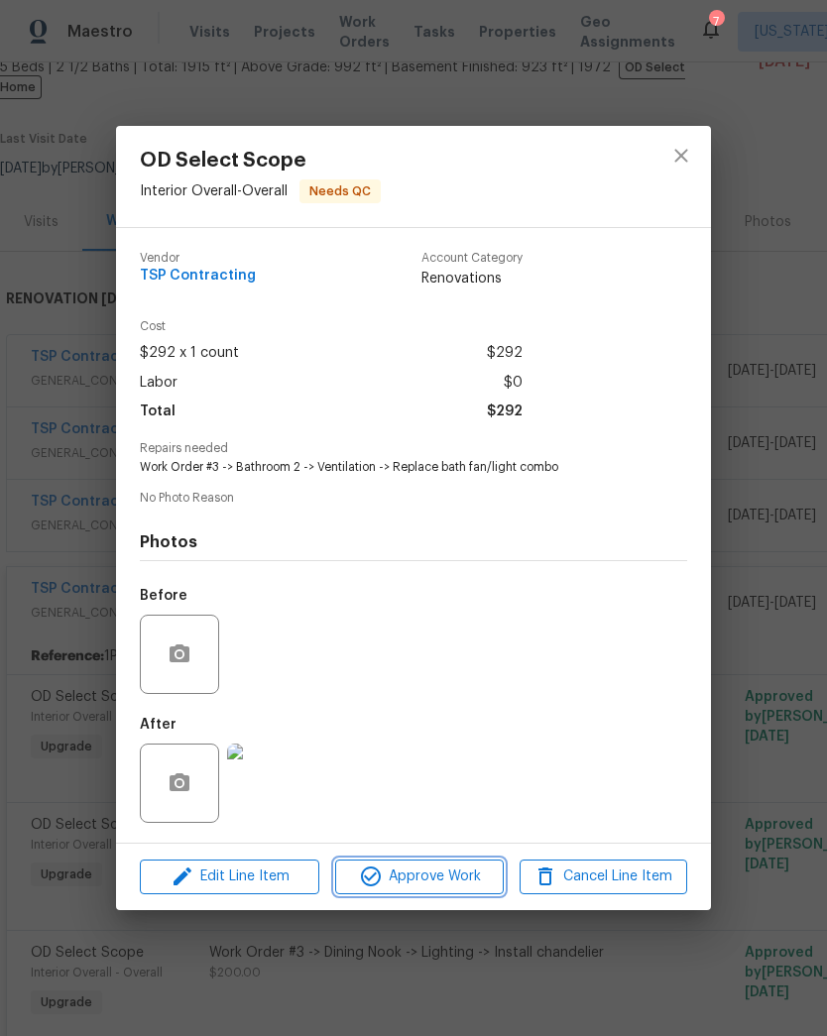
click at [442, 882] on span "Approve Work" at bounding box center [419, 877] width 156 height 25
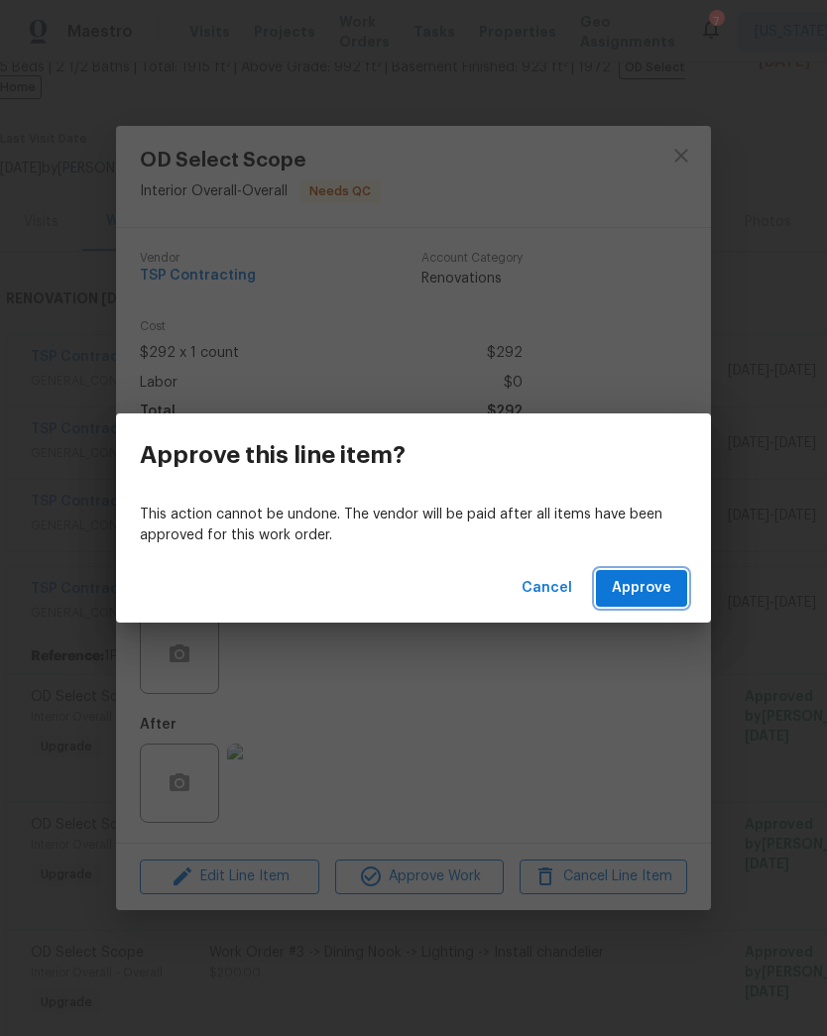
click at [646, 604] on button "Approve" at bounding box center [641, 588] width 91 height 37
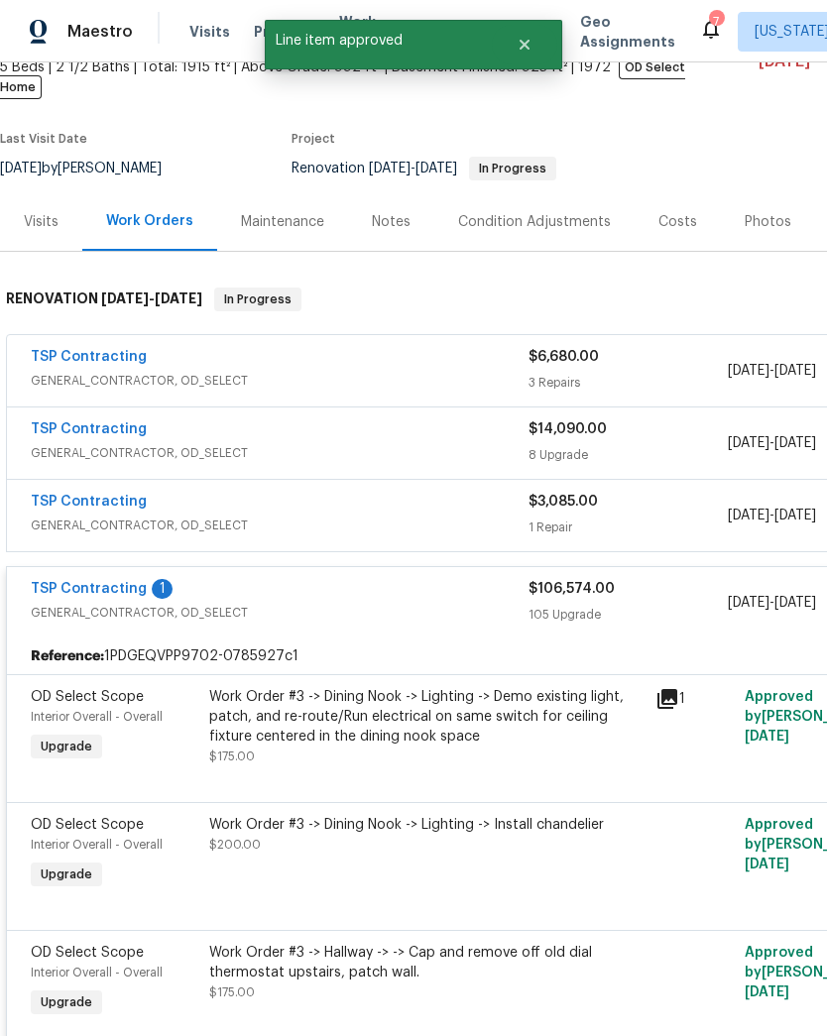
click at [398, 728] on div "Work Order #3 -> Dining Nook -> Lighting -> Demo existing light, patch, and re-…" at bounding box center [426, 726] width 434 height 79
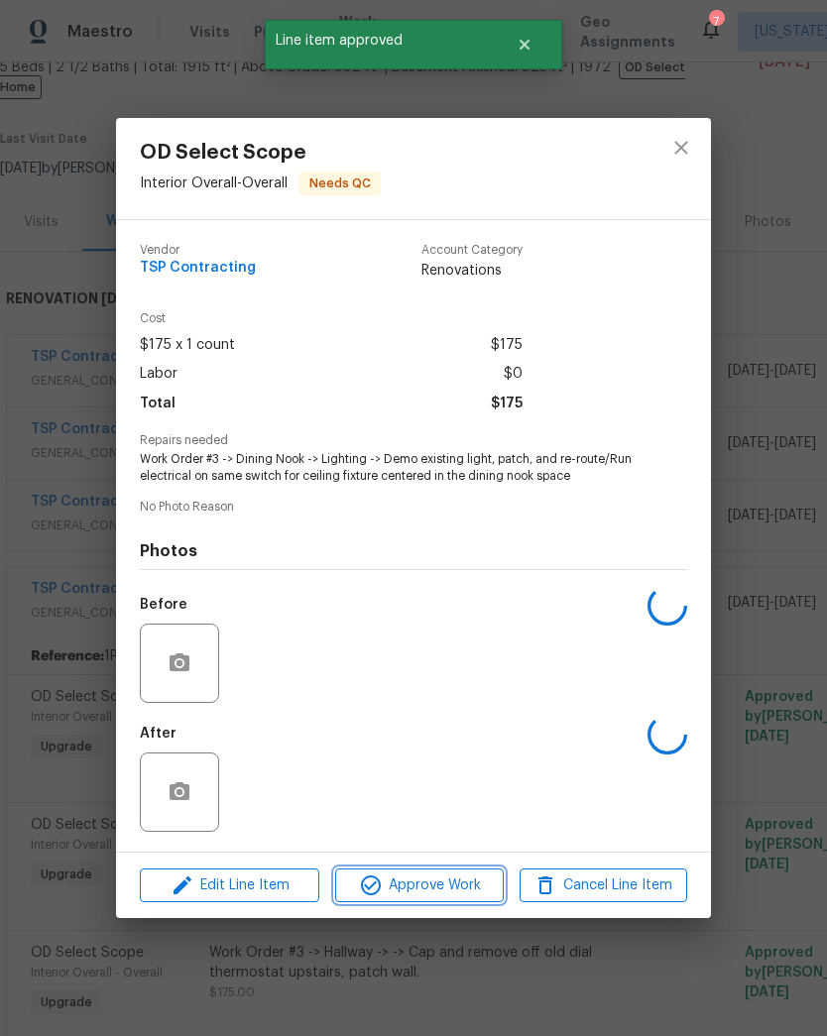
click at [436, 898] on span "Approve Work" at bounding box center [419, 885] width 156 height 25
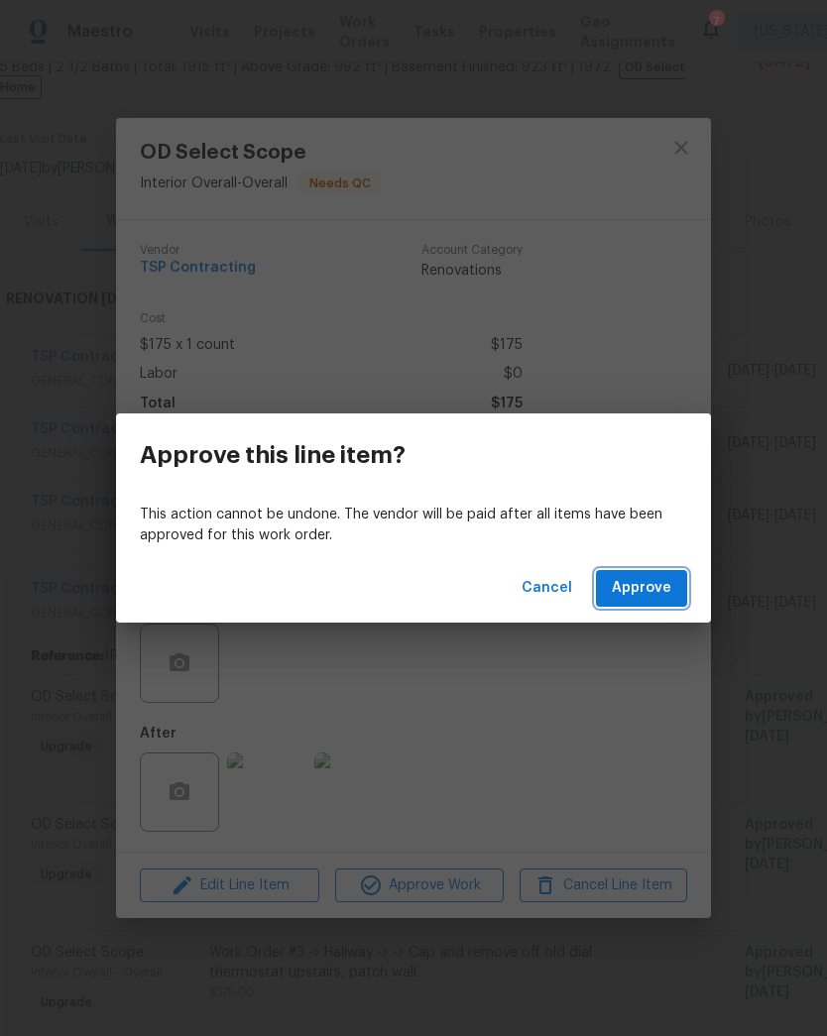
click at [655, 590] on span "Approve" at bounding box center [641, 588] width 59 height 25
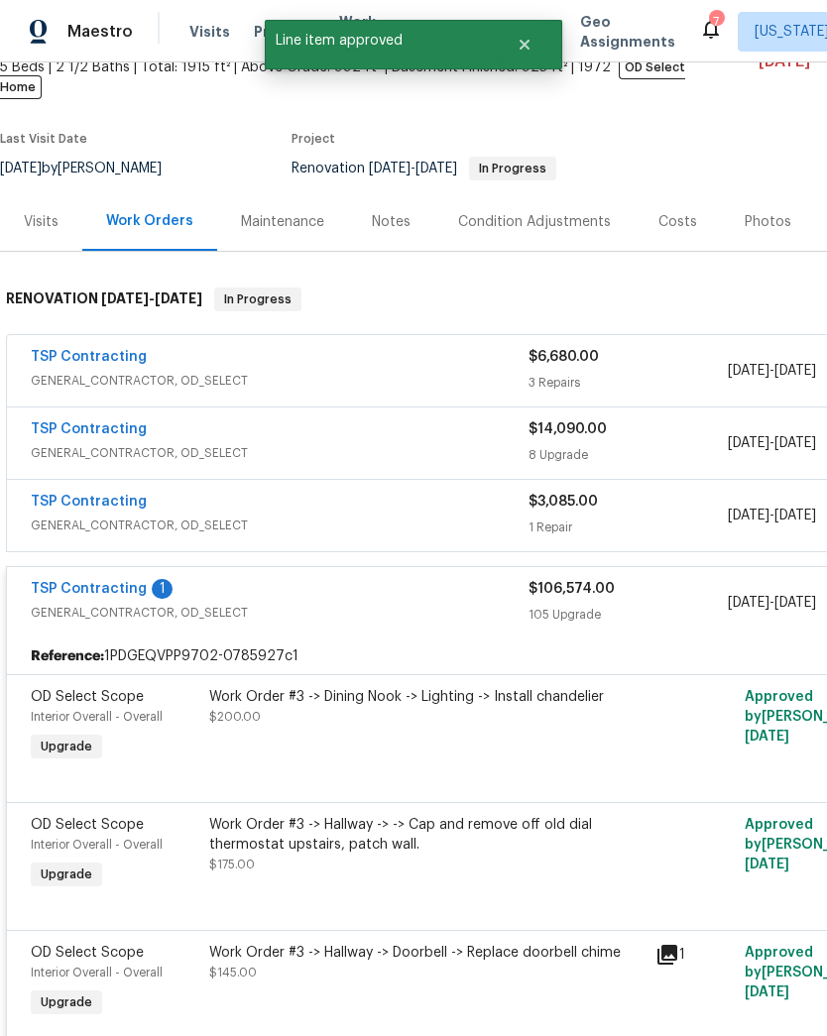
click at [419, 725] on div "Work Order #3 -> Dining Nook -> Lighting -> Install chandelier $200.00" at bounding box center [426, 726] width 446 height 91
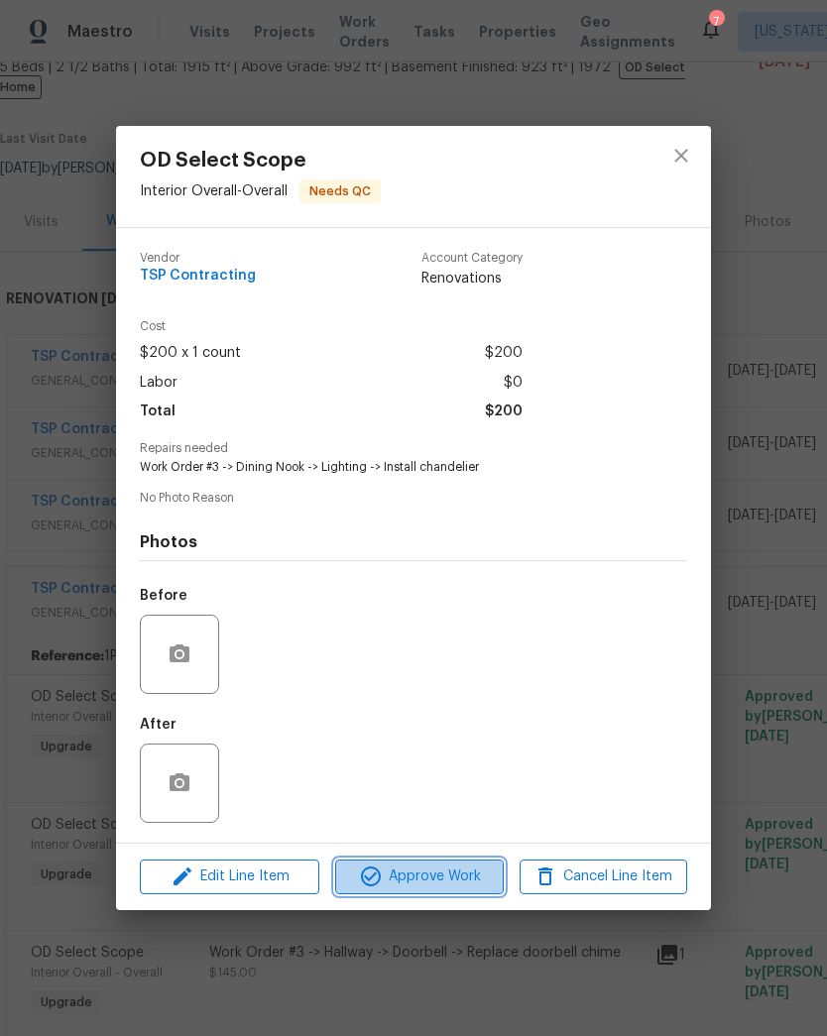
click at [453, 886] on span "Approve Work" at bounding box center [419, 877] width 156 height 25
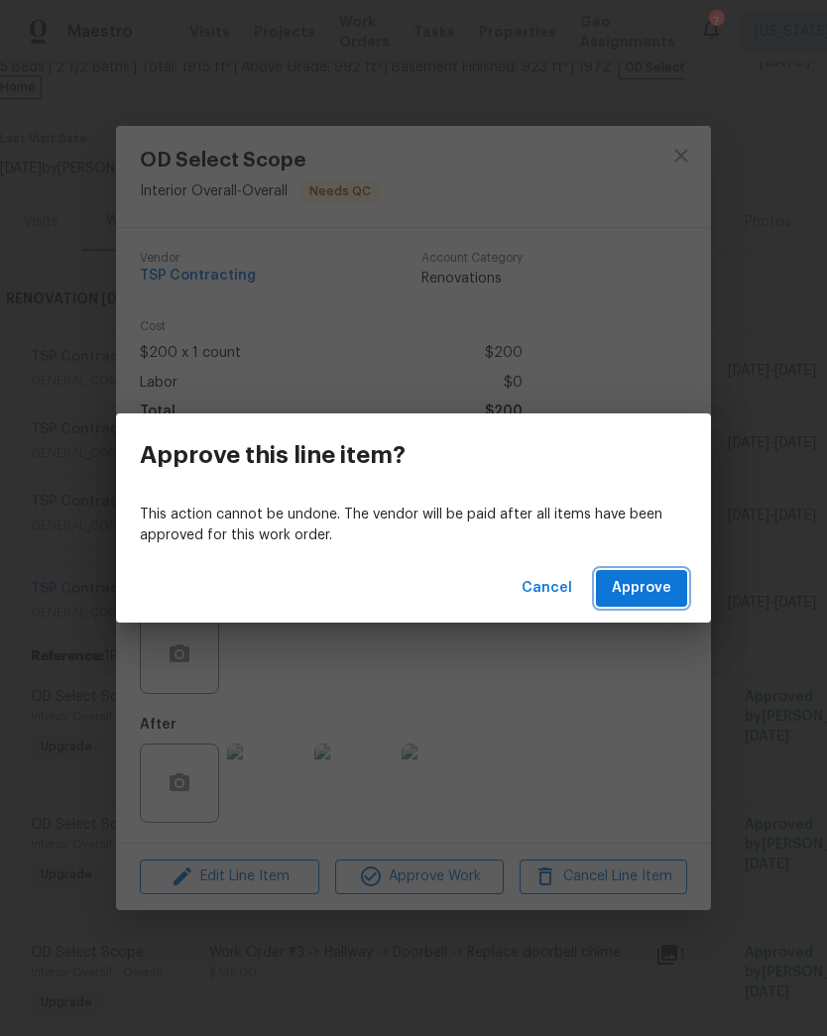
click at [670, 593] on span "Approve" at bounding box center [641, 588] width 59 height 25
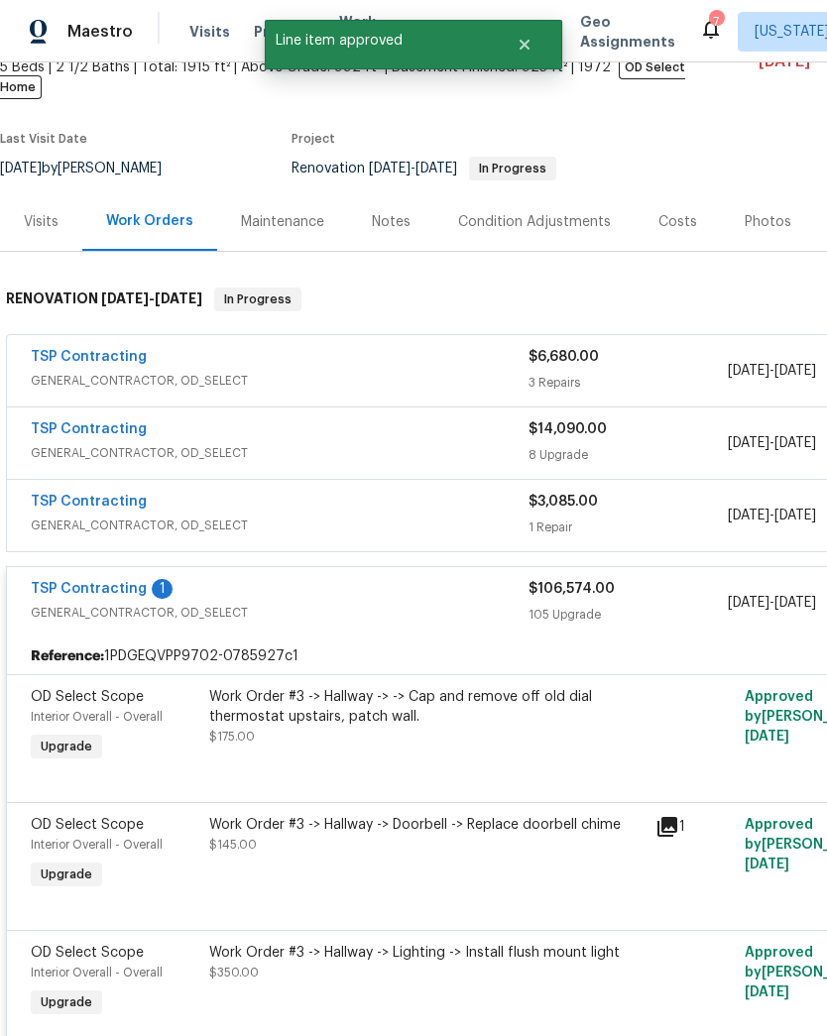
click at [438, 727] on div "Work Order #3 -> Hallway -> -> Cap and remove off old dial thermostat upstairs,…" at bounding box center [426, 716] width 434 height 59
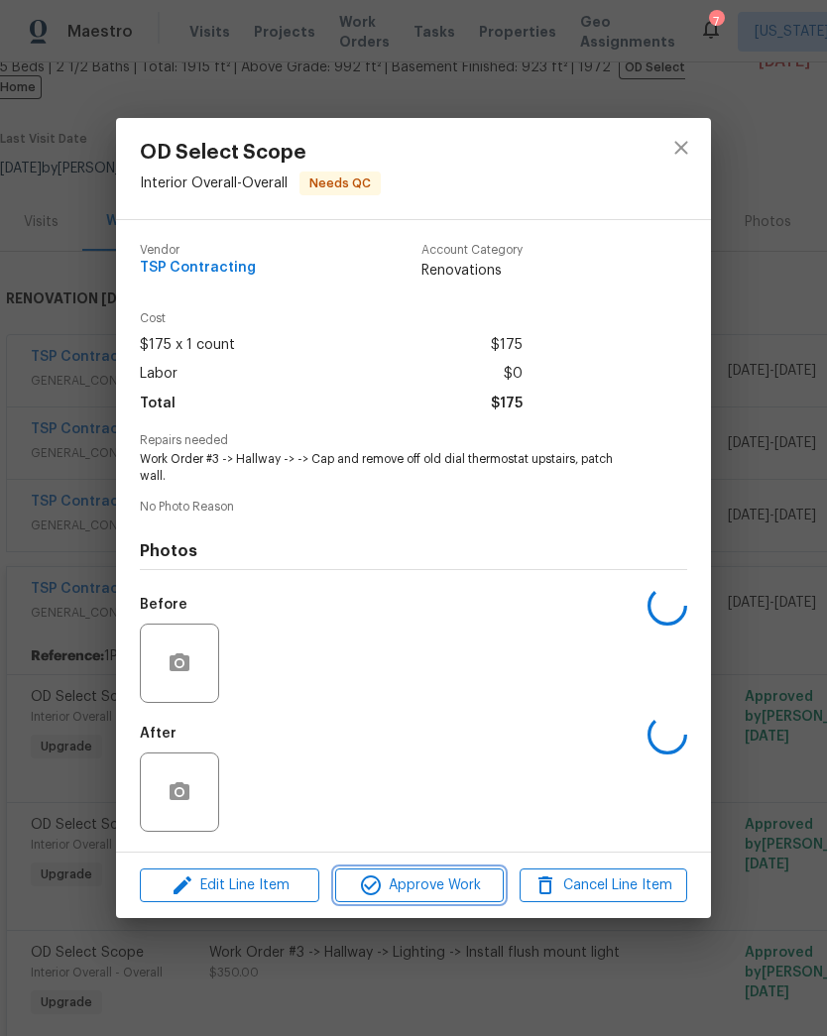
click at [447, 882] on span "Approve Work" at bounding box center [419, 885] width 156 height 25
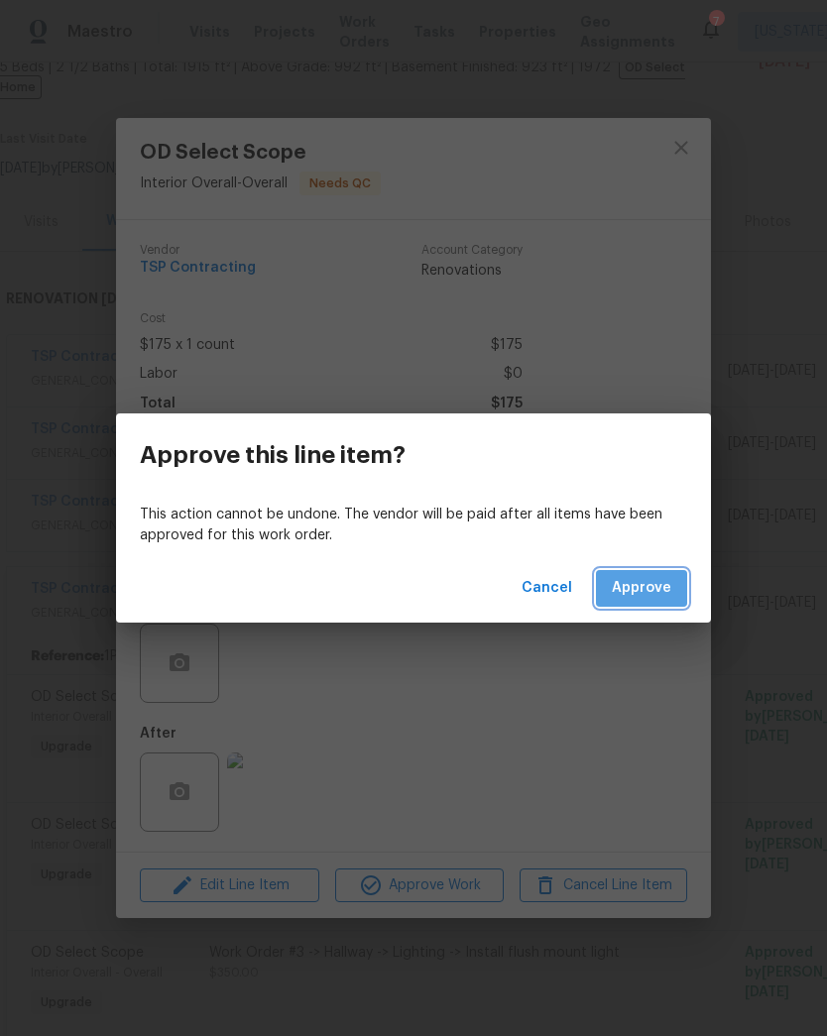
click at [665, 589] on span "Approve" at bounding box center [641, 588] width 59 height 25
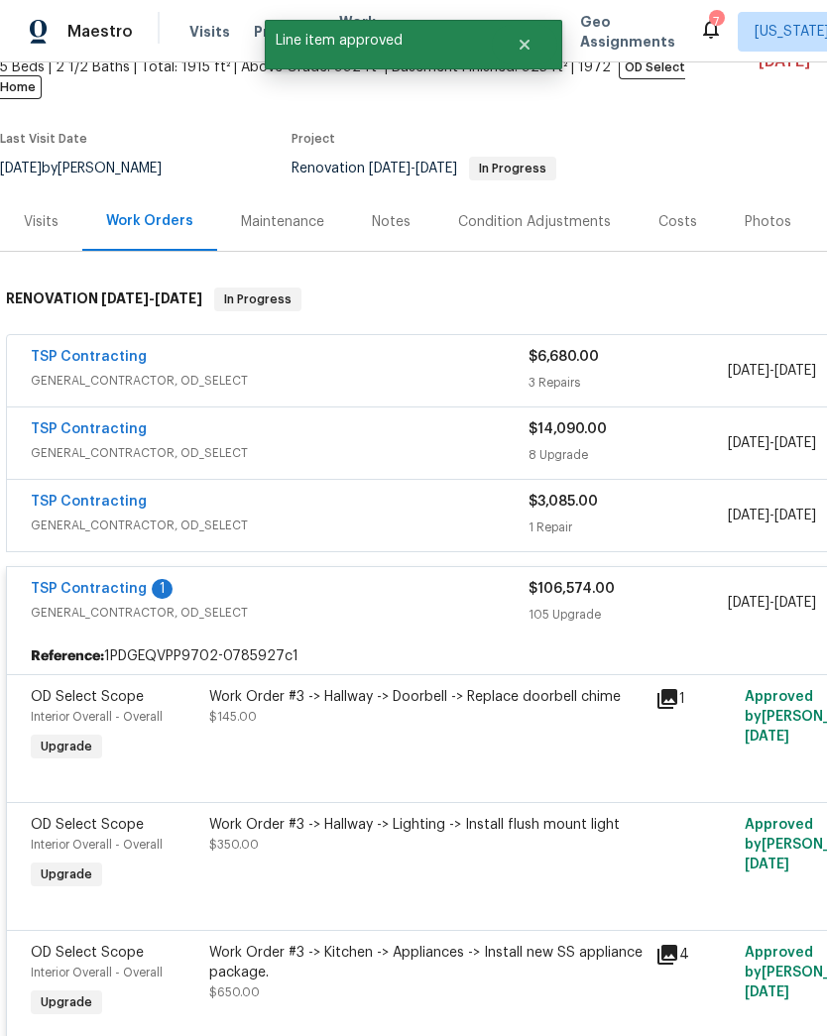
click at [463, 730] on div "Work Order #3 -> Hallway -> Doorbell -> Replace doorbell chime $145.00" at bounding box center [426, 726] width 446 height 91
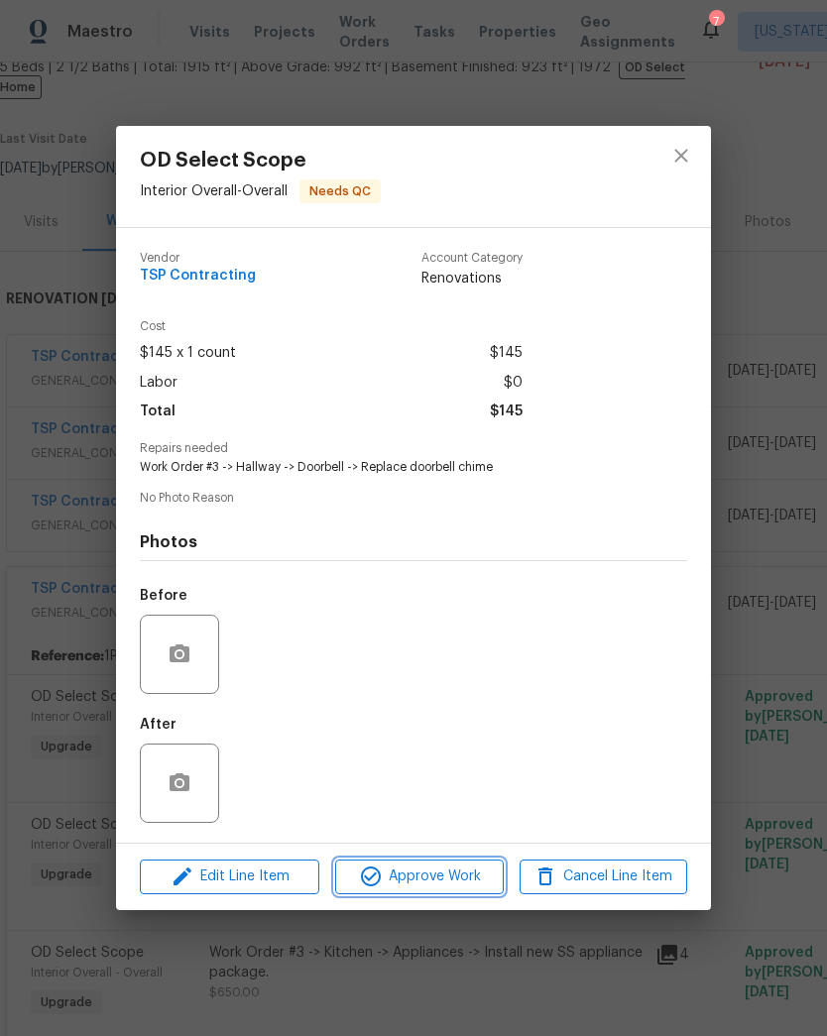
click at [443, 894] on button "Approve Work" at bounding box center [419, 877] width 168 height 35
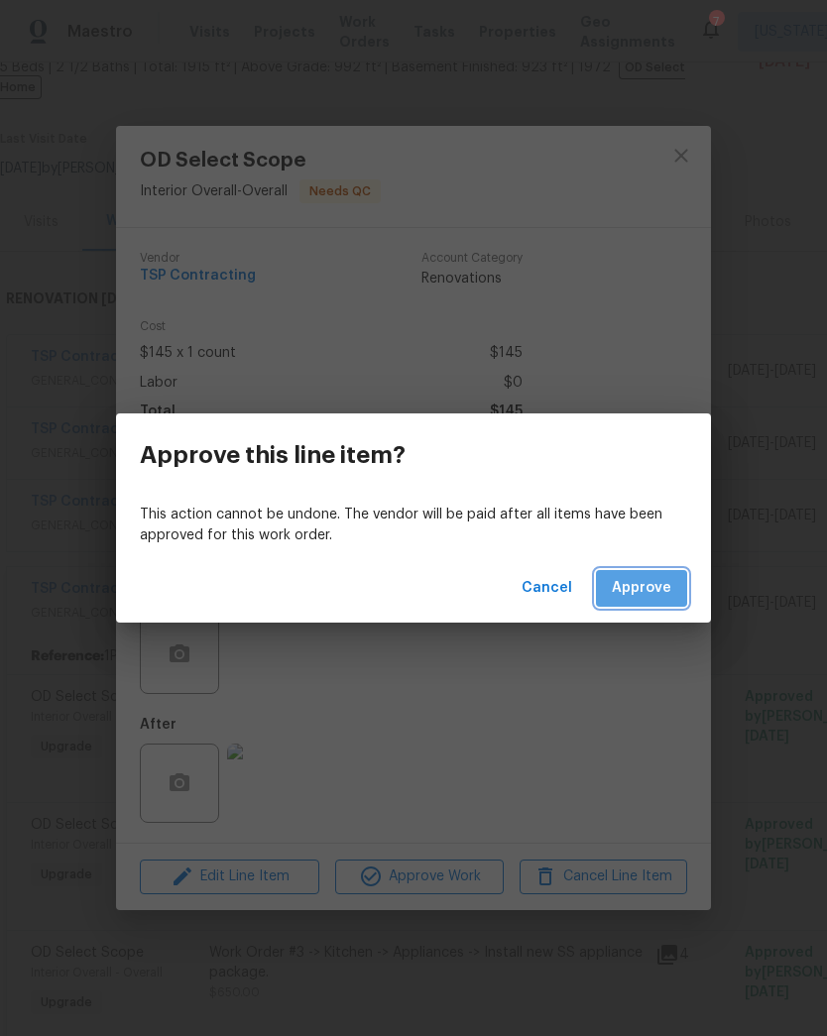
click at [669, 586] on span "Approve" at bounding box center [641, 588] width 59 height 25
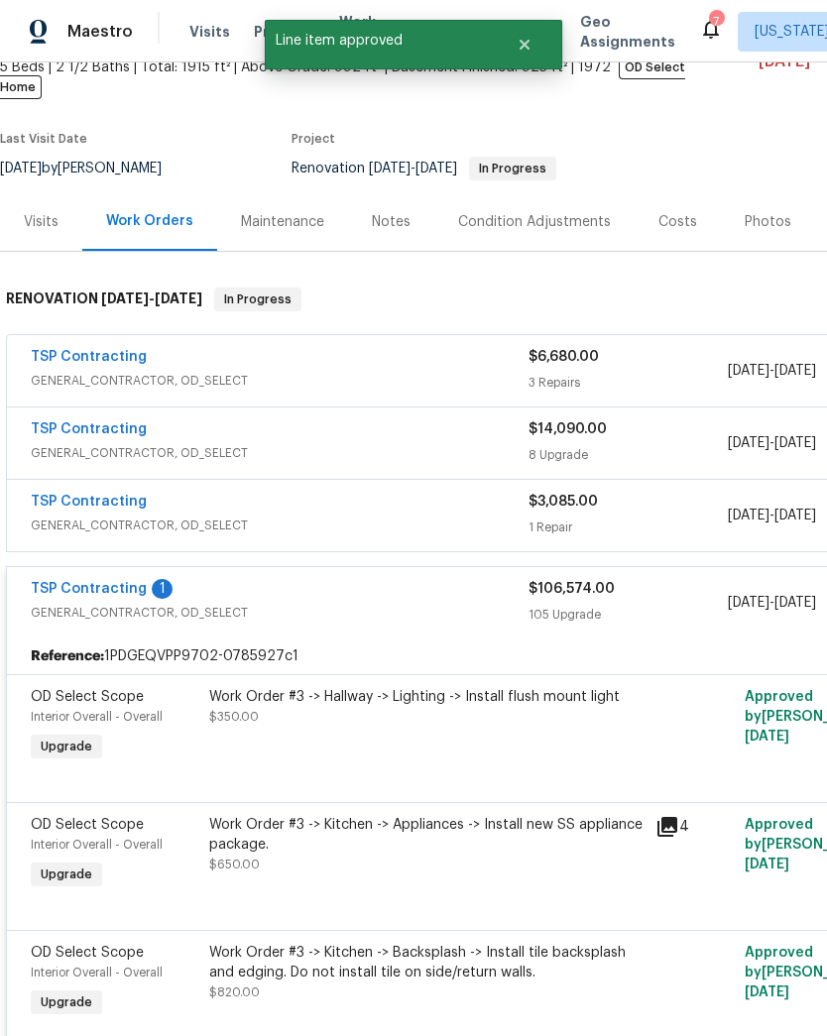
click at [463, 731] on div "Work Order #3 -> Hallway -> Lighting -> Install flush mount light $350.00" at bounding box center [426, 726] width 446 height 91
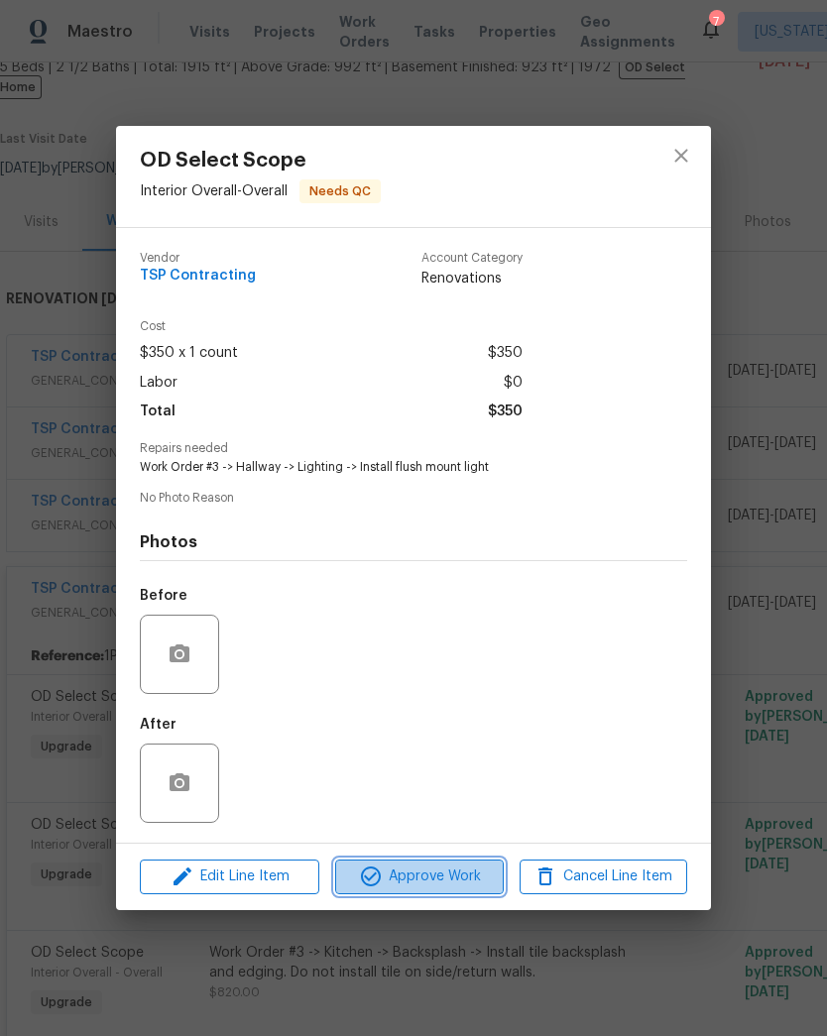
click at [472, 882] on span "Approve Work" at bounding box center [419, 877] width 156 height 25
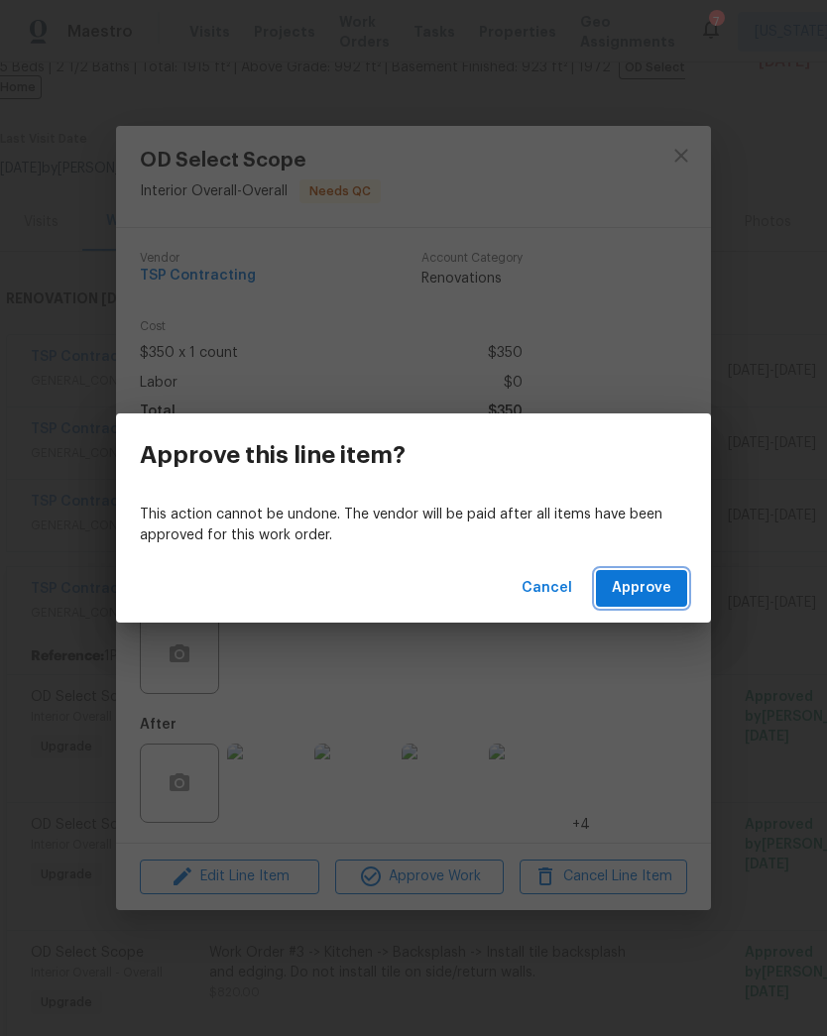
click at [660, 586] on span "Approve" at bounding box center [641, 588] width 59 height 25
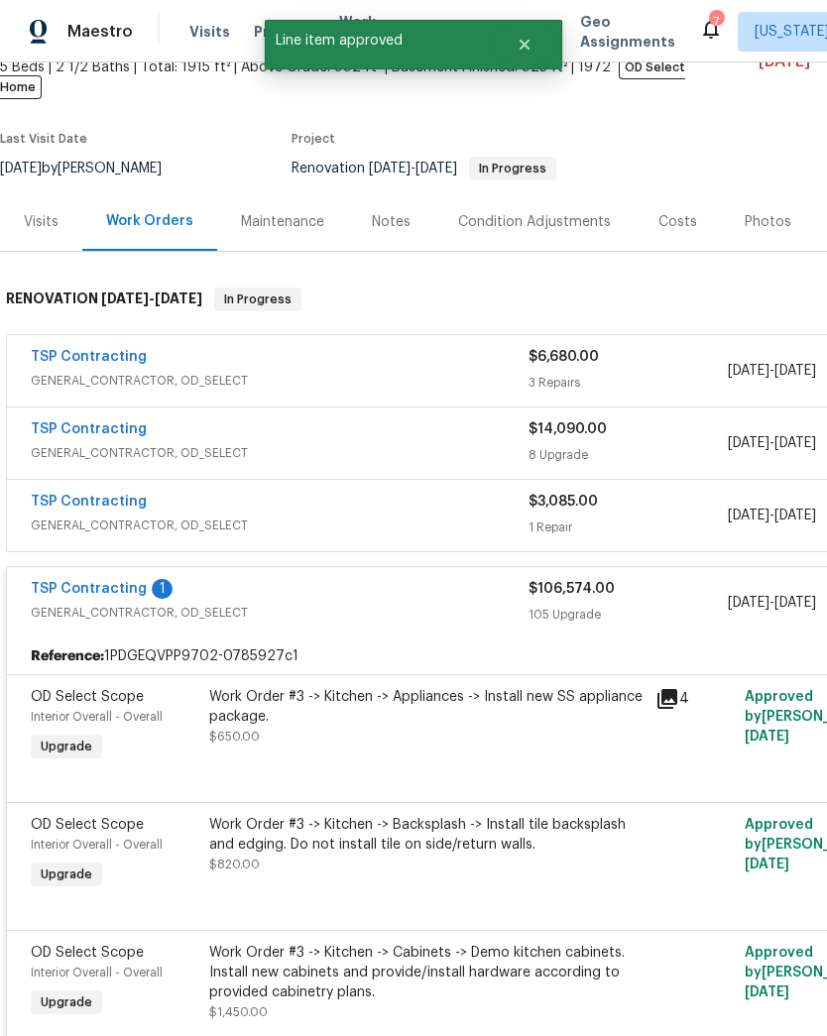
click at [441, 725] on div "Work Order #3 -> Kitchen -> Appliances -> Install new SS appliance package. $65…" at bounding box center [426, 716] width 434 height 59
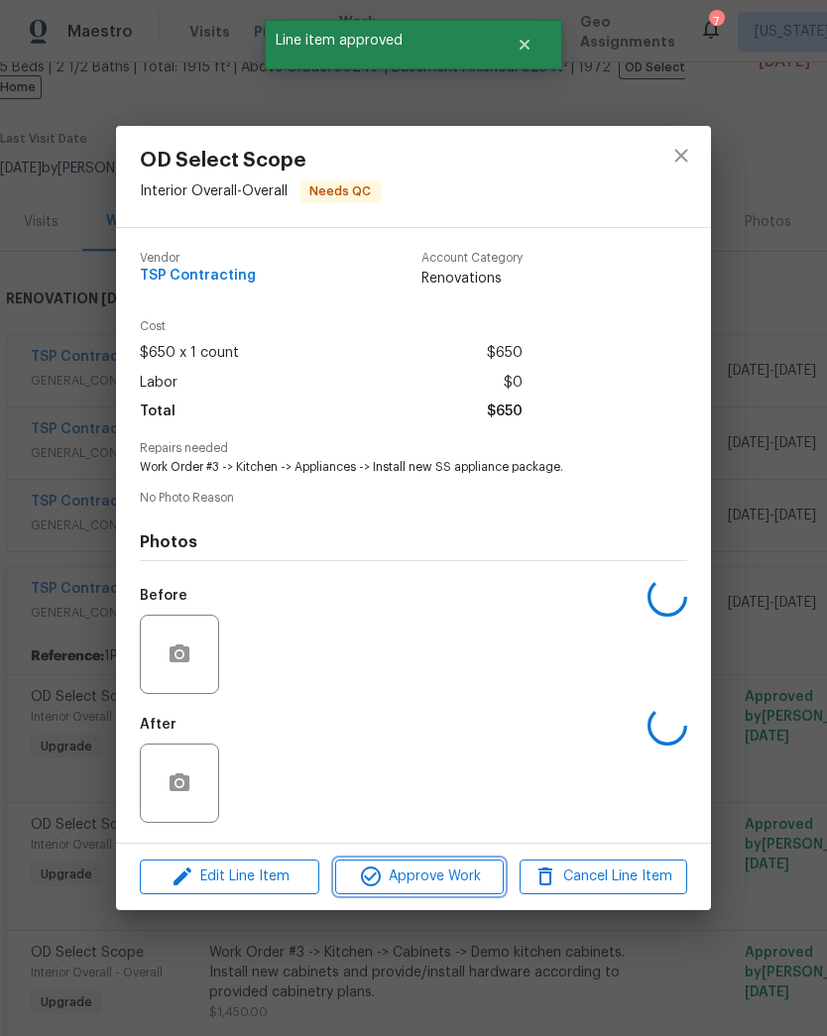
click at [439, 889] on span "Approve Work" at bounding box center [419, 877] width 156 height 25
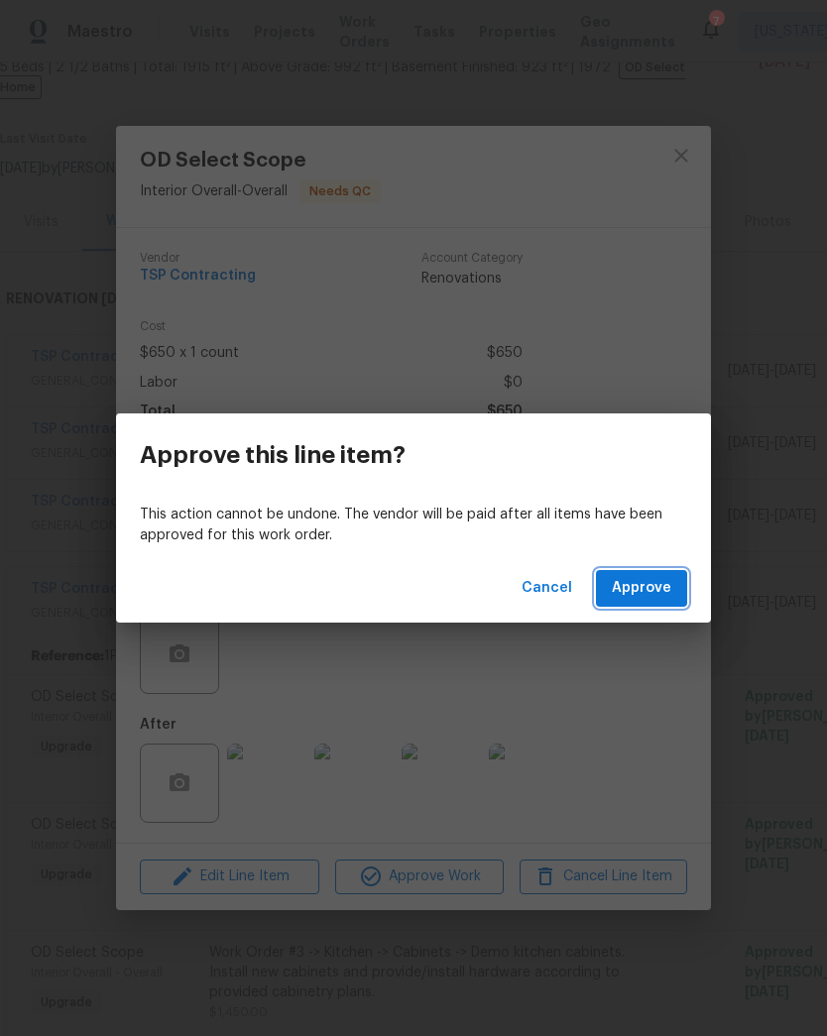
click at [659, 592] on span "Approve" at bounding box center [641, 588] width 59 height 25
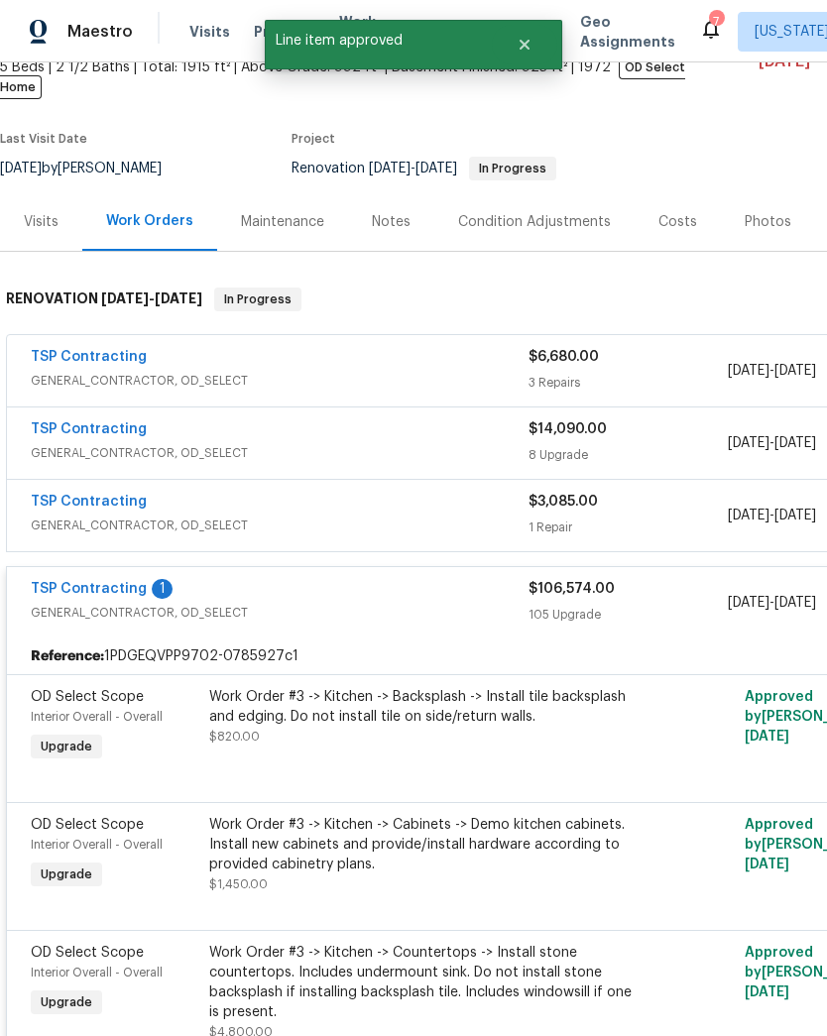
click at [458, 722] on div "Work Order #3 -> Kitchen -> Backsplash -> Install tile backsplash and edging. D…" at bounding box center [426, 716] width 434 height 59
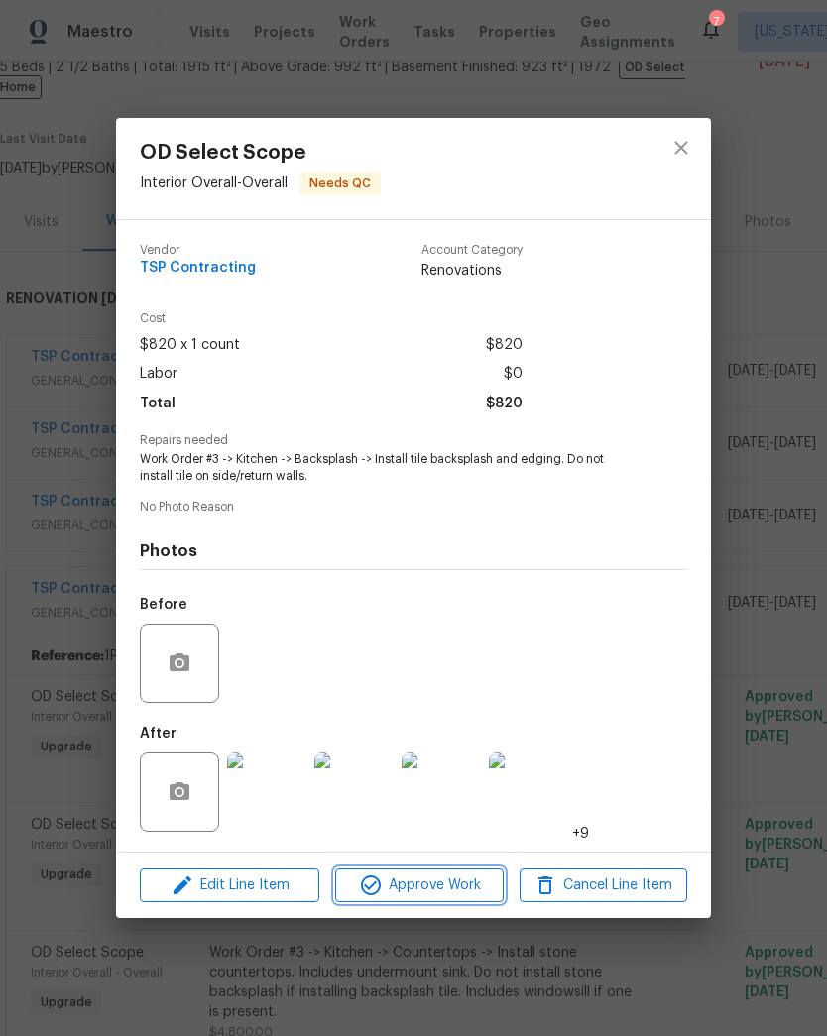
click at [400, 889] on span "Approve Work" at bounding box center [419, 885] width 156 height 25
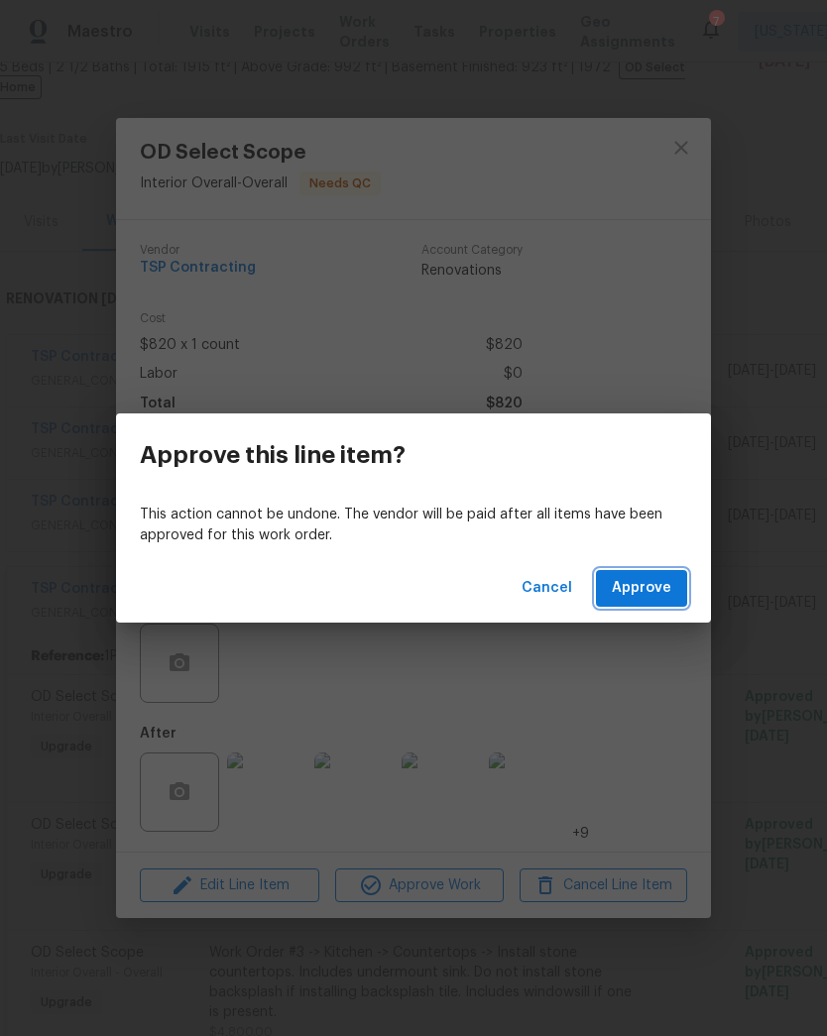
click at [657, 586] on span "Approve" at bounding box center [641, 588] width 59 height 25
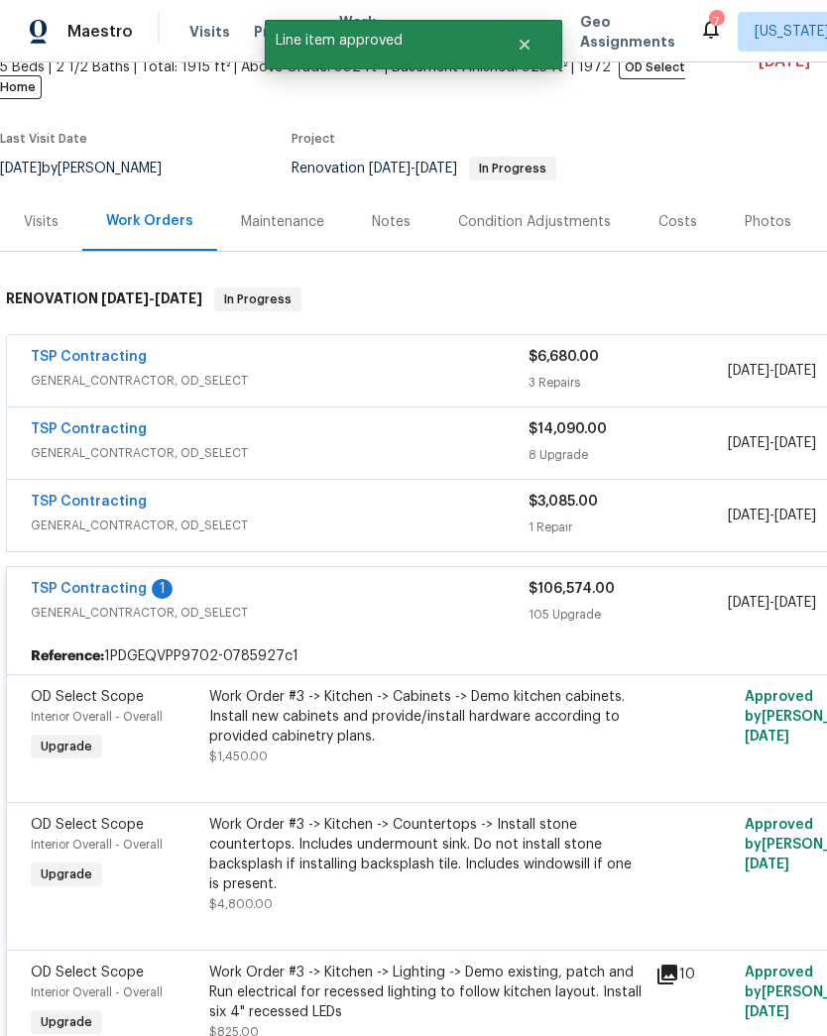
click at [445, 708] on div "Work Order #3 -> Kitchen -> Cabinets -> Demo kitchen cabinets. Install new cabi…" at bounding box center [426, 716] width 434 height 59
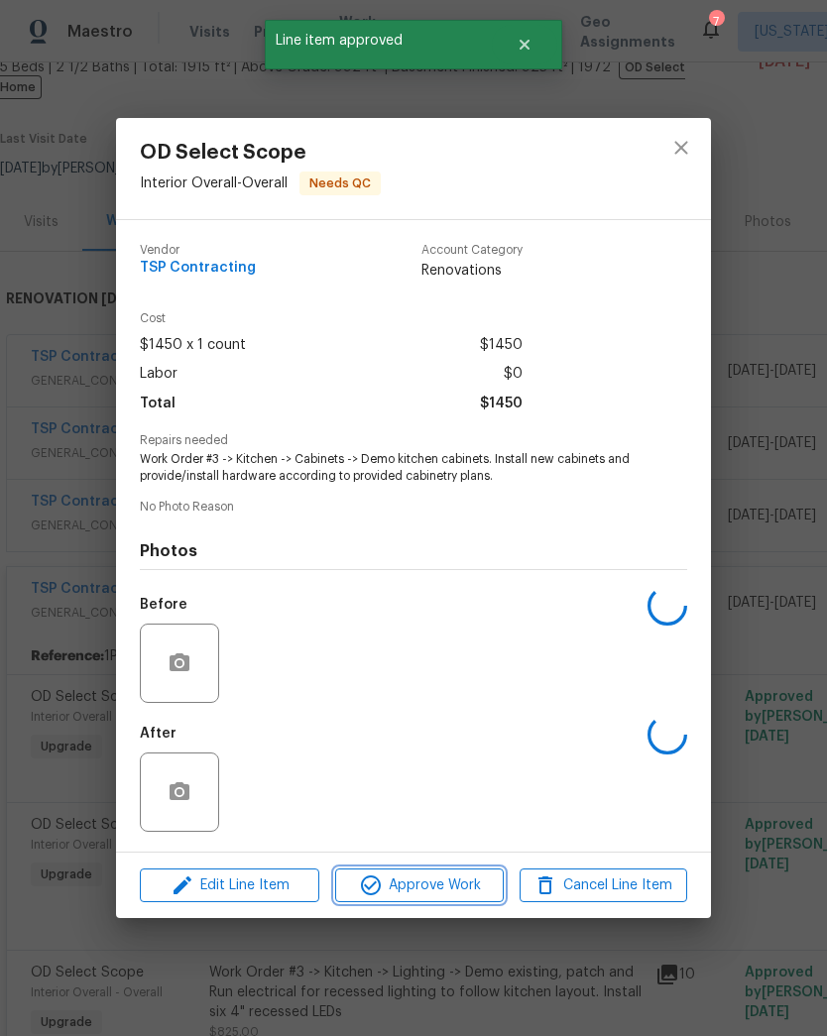
click at [439, 900] on button "Approve Work" at bounding box center [419, 886] width 168 height 35
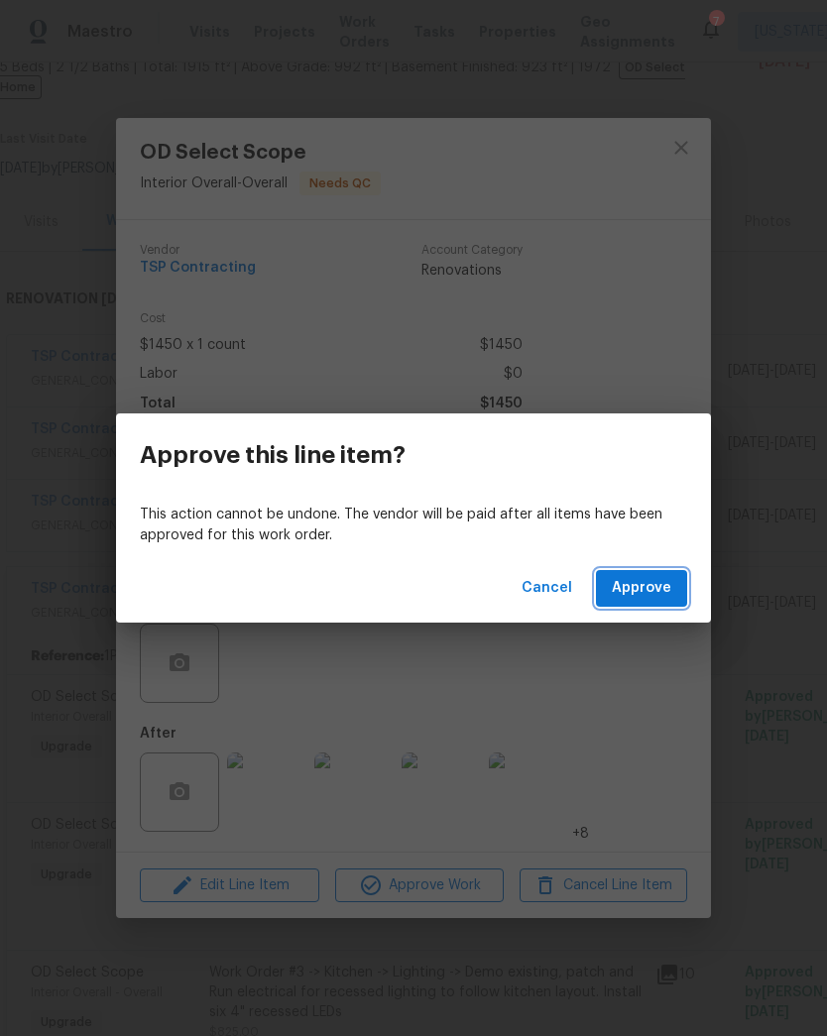
click at [654, 582] on span "Approve" at bounding box center [641, 588] width 59 height 25
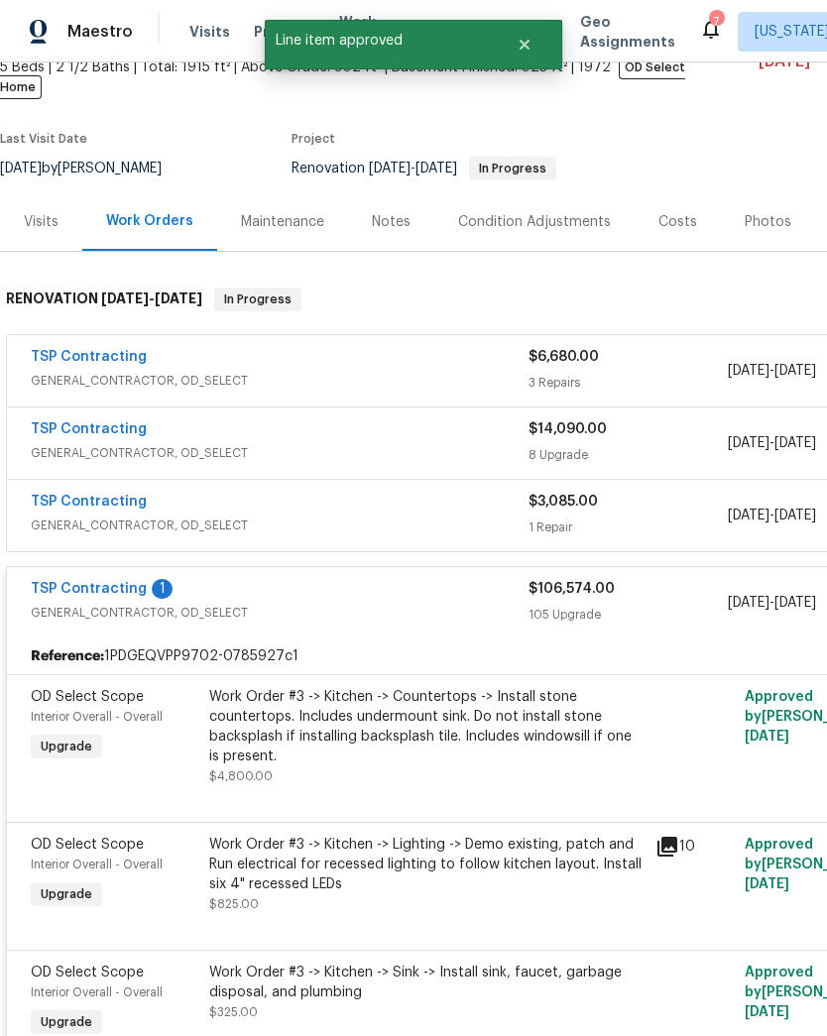
click at [415, 735] on div "Work Order #3 -> Kitchen -> Countertops -> Install stone countertops. Includes …" at bounding box center [426, 726] width 434 height 79
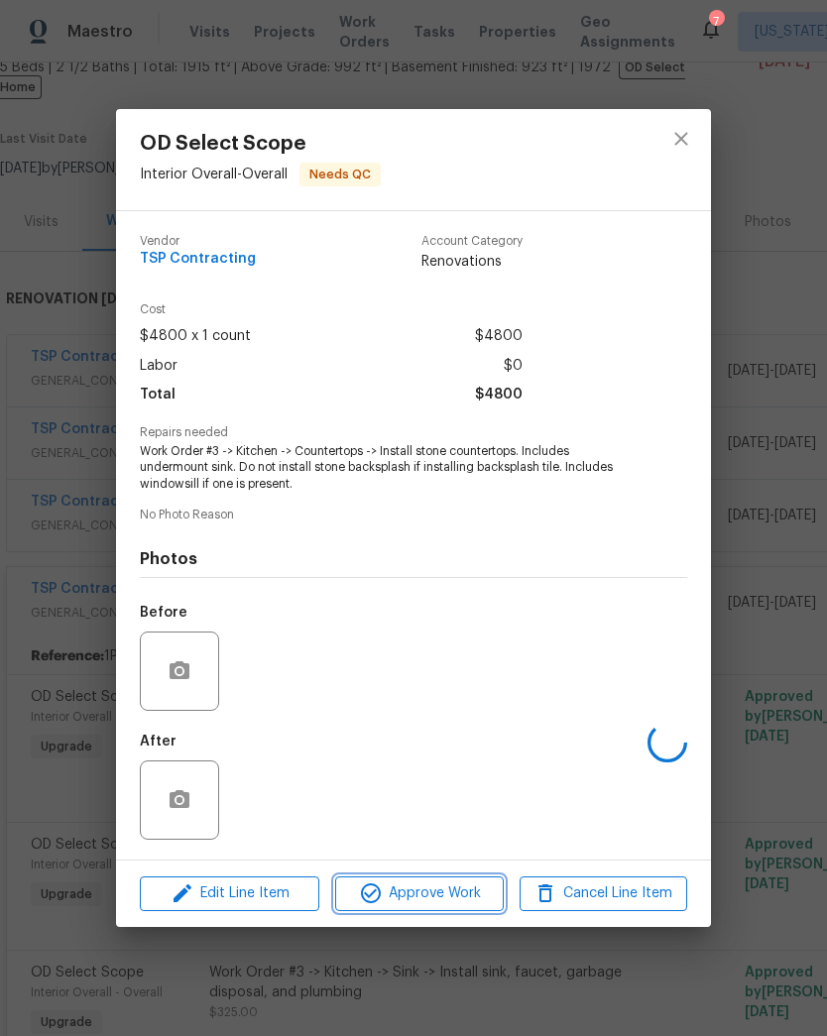
click at [447, 894] on span "Approve Work" at bounding box center [419, 893] width 156 height 25
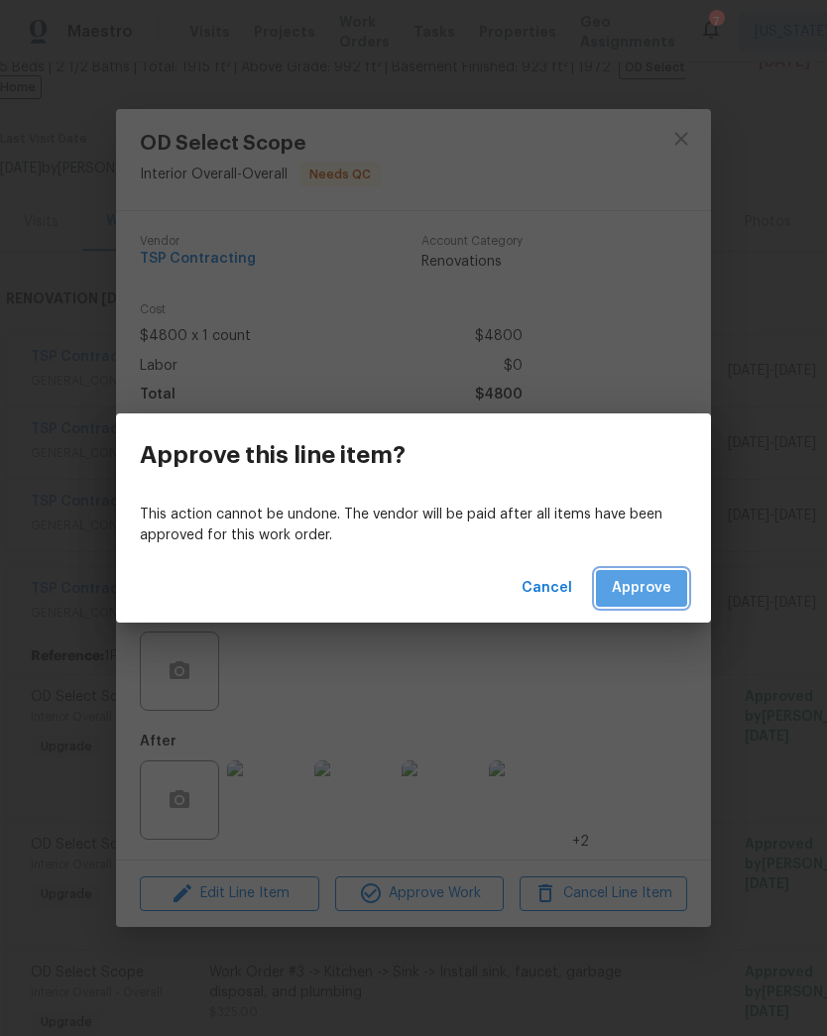
click at [659, 594] on span "Approve" at bounding box center [641, 588] width 59 height 25
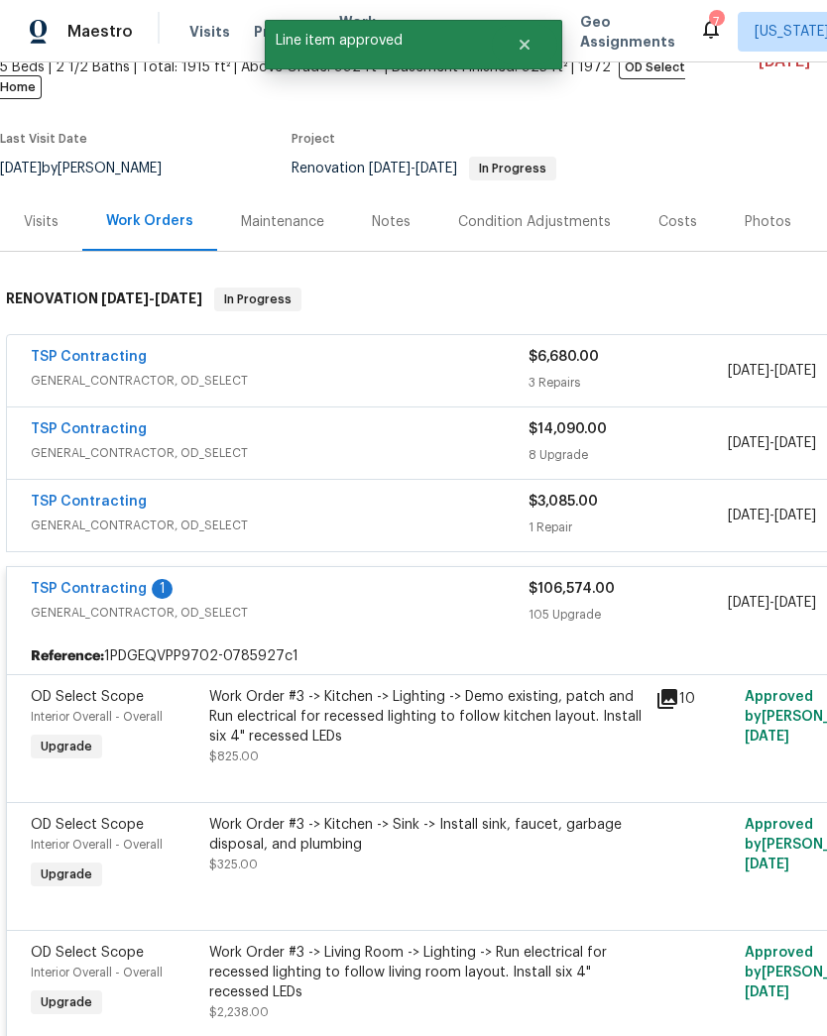
click at [457, 737] on div "Work Order #3 -> Kitchen -> Lighting -> Demo existing, patch and Run electrical…" at bounding box center [426, 726] width 434 height 79
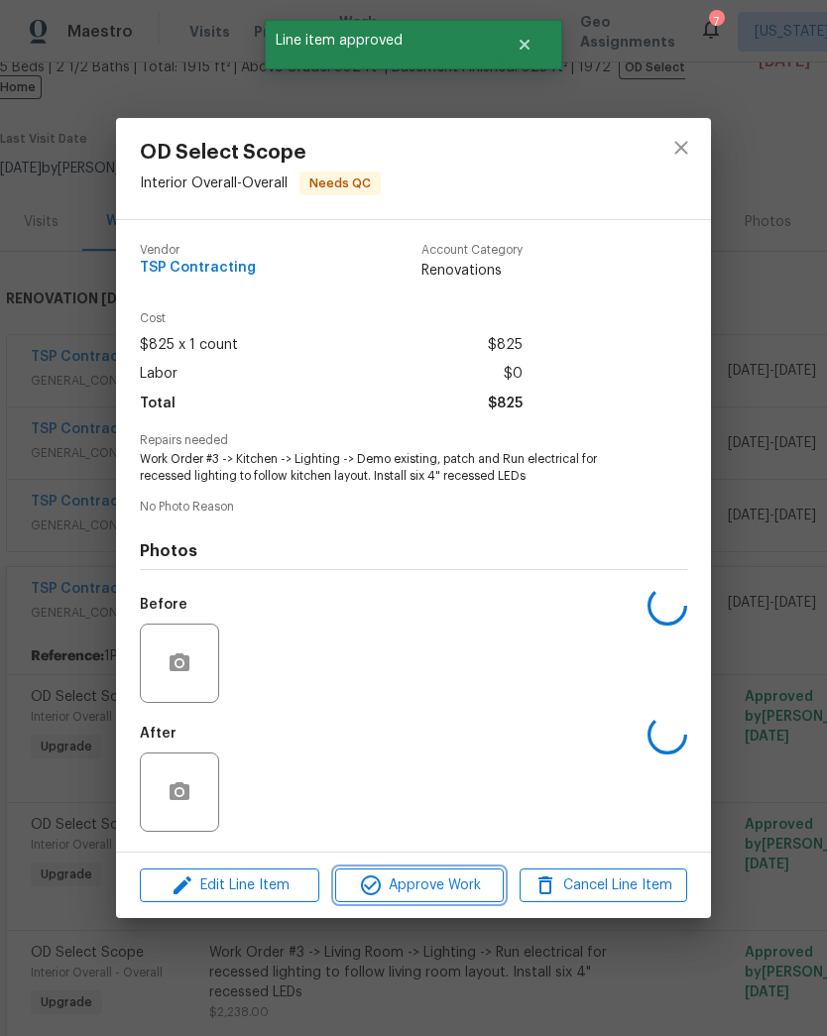
click at [463, 894] on span "Approve Work" at bounding box center [419, 885] width 156 height 25
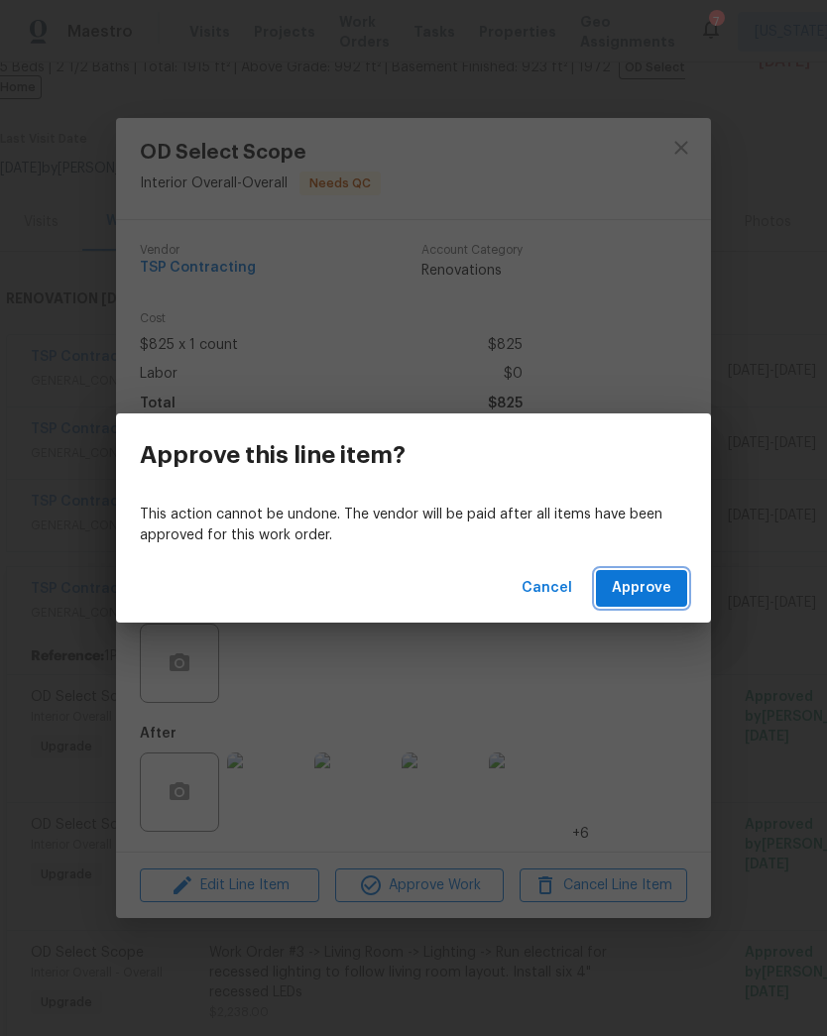
click at [653, 586] on span "Approve" at bounding box center [641, 588] width 59 height 25
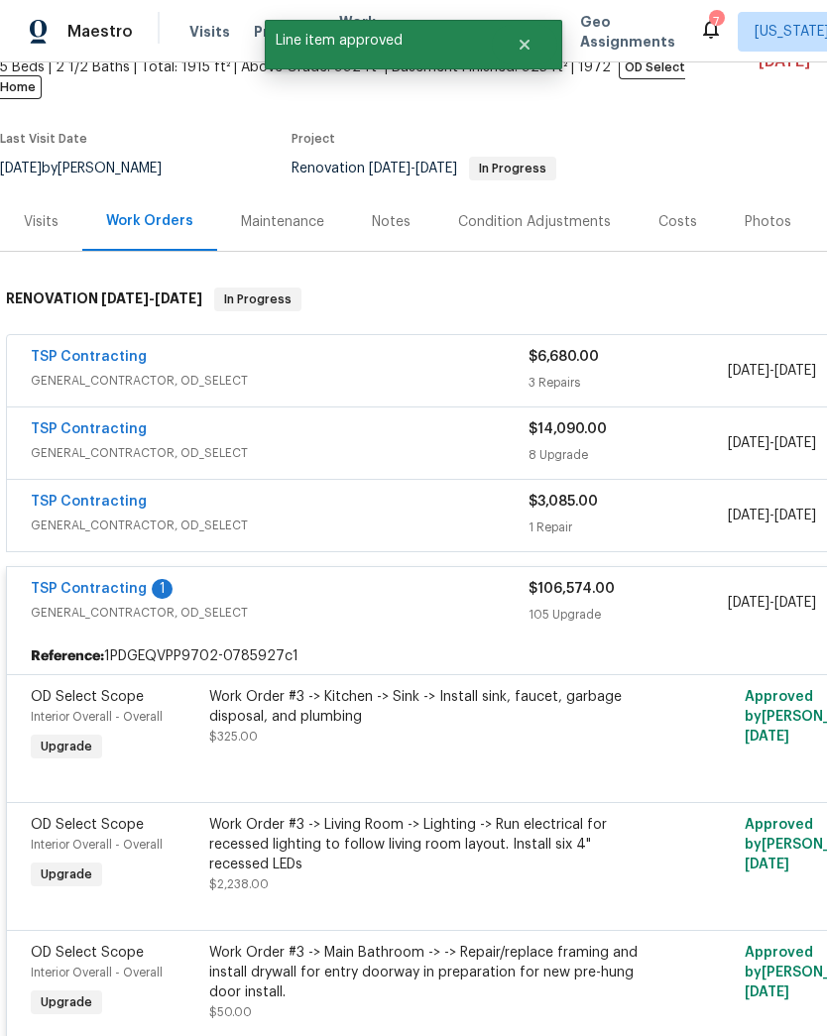
click at [434, 732] on div "Work Order #3 -> Kitchen -> Sink -> Install sink, faucet, garbage disposal, and…" at bounding box center [426, 726] width 446 height 91
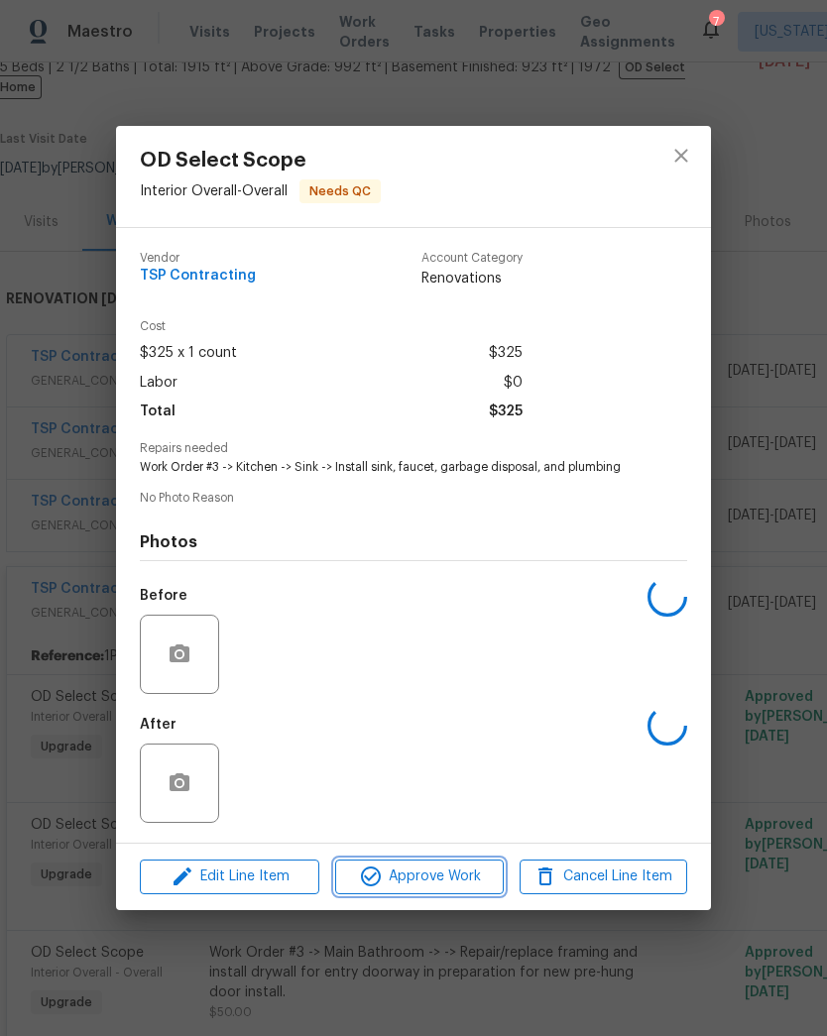
click at [429, 894] on button "Approve Work" at bounding box center [419, 877] width 168 height 35
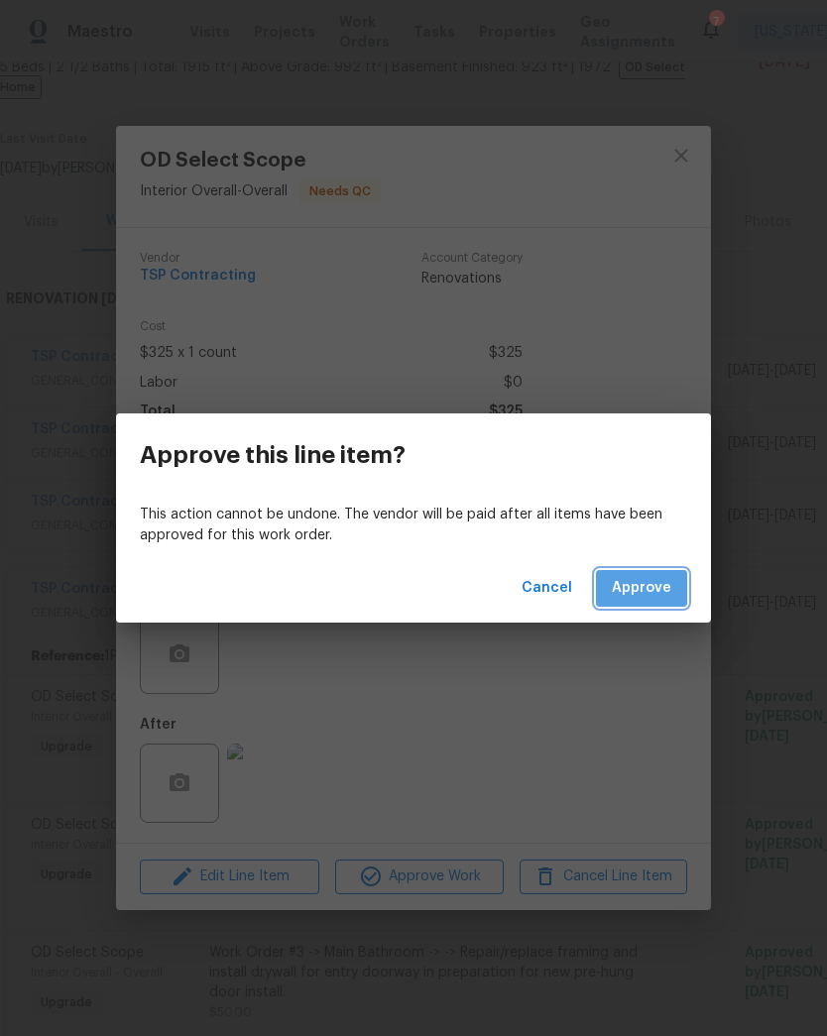
click at [672, 597] on button "Approve" at bounding box center [641, 588] width 91 height 37
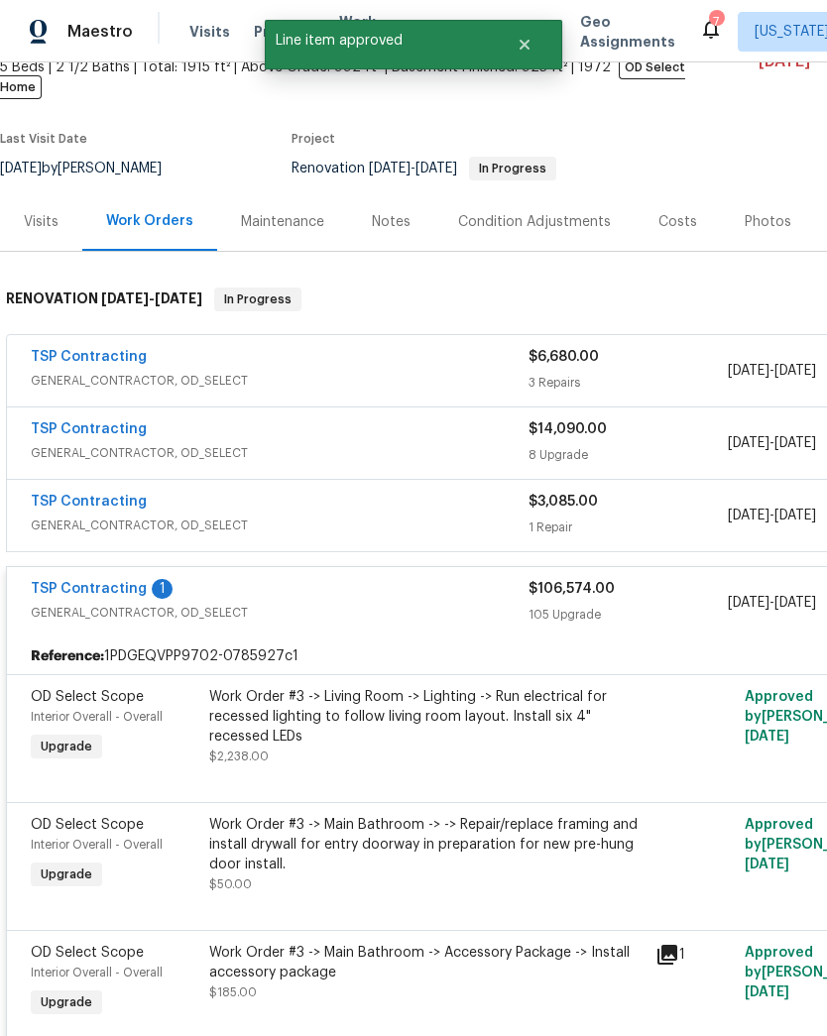
click at [406, 732] on div "Work Order #3 -> Living Room -> Lighting -> Run electrical for recessed lightin…" at bounding box center [426, 726] width 434 height 79
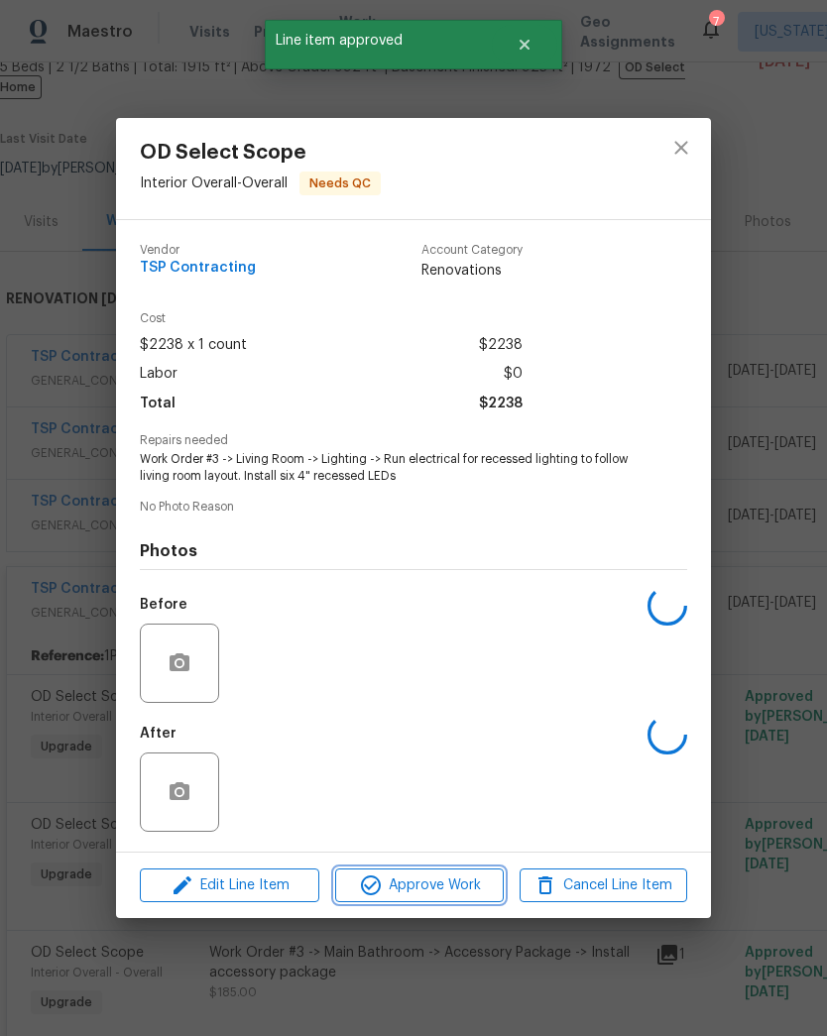
click at [432, 891] on span "Approve Work" at bounding box center [419, 885] width 156 height 25
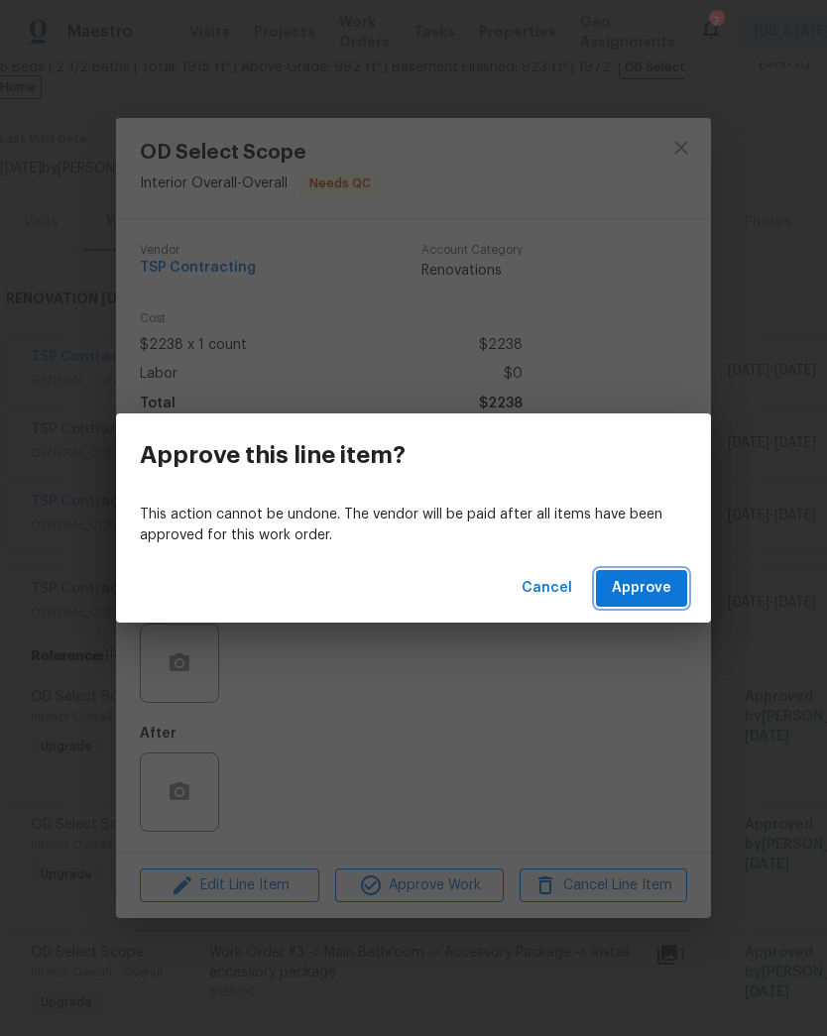
click at [669, 588] on span "Approve" at bounding box center [641, 588] width 59 height 25
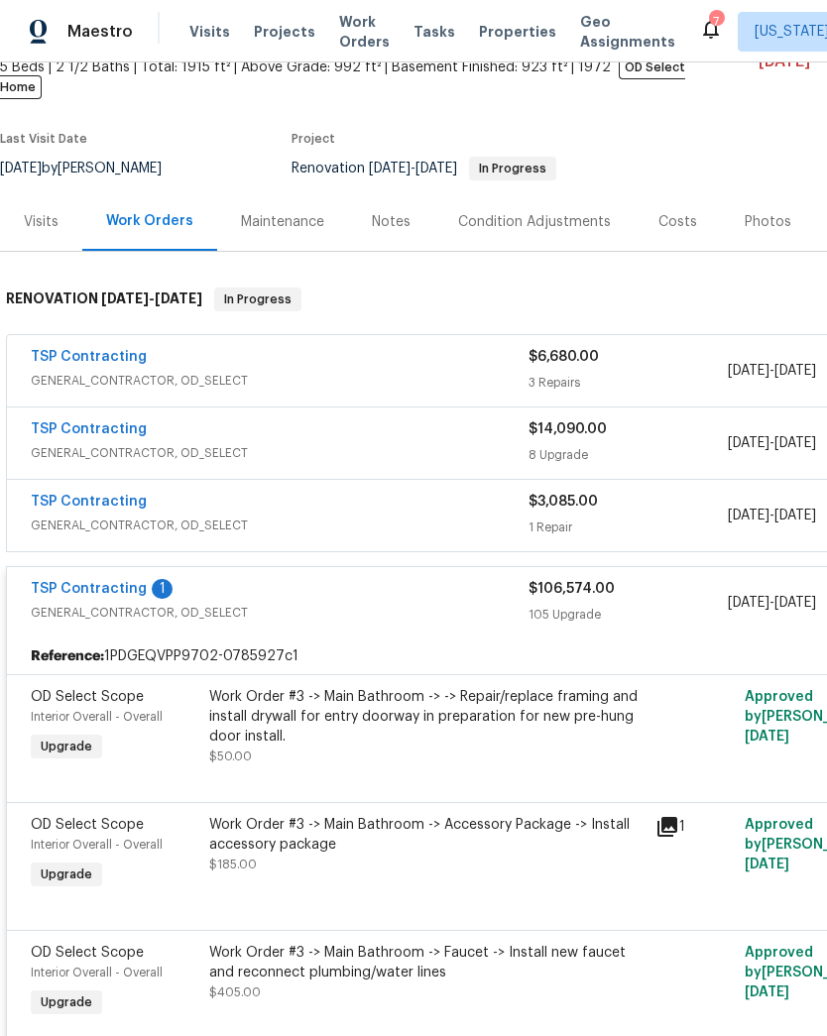
click at [435, 737] on div "Work Order #3 -> Main Bathroom -> -> Repair/replace framing and install drywall…" at bounding box center [426, 726] width 434 height 79
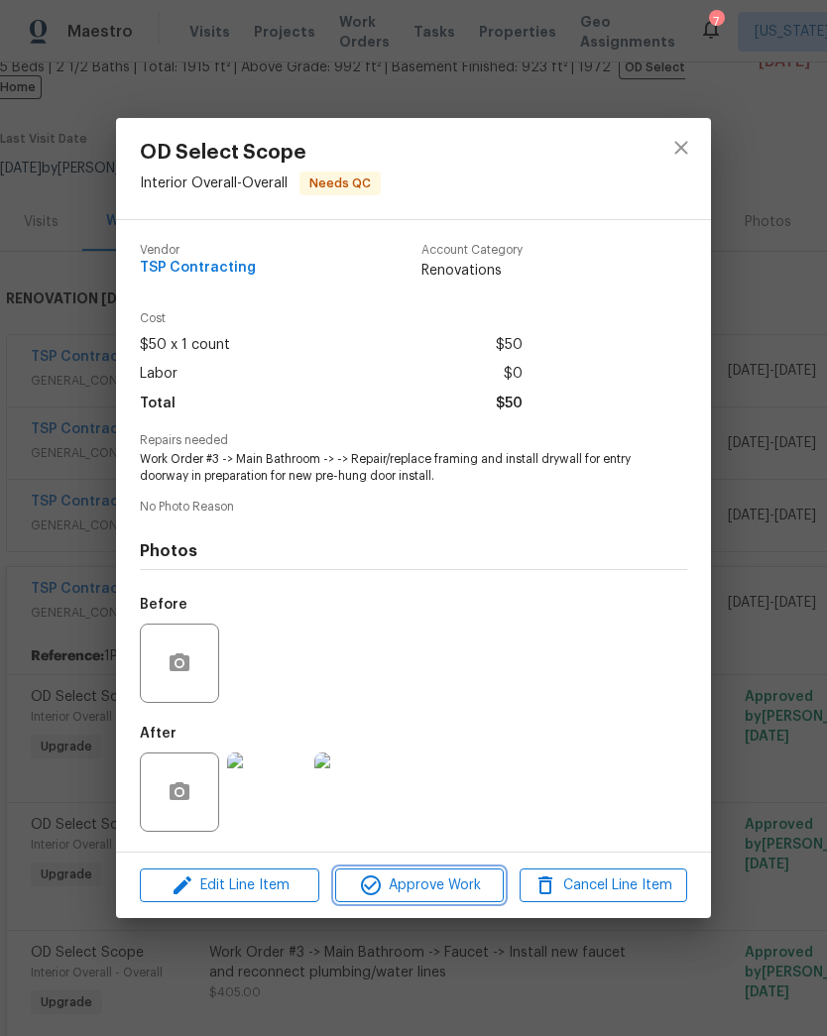
click at [435, 889] on span "Approve Work" at bounding box center [419, 885] width 156 height 25
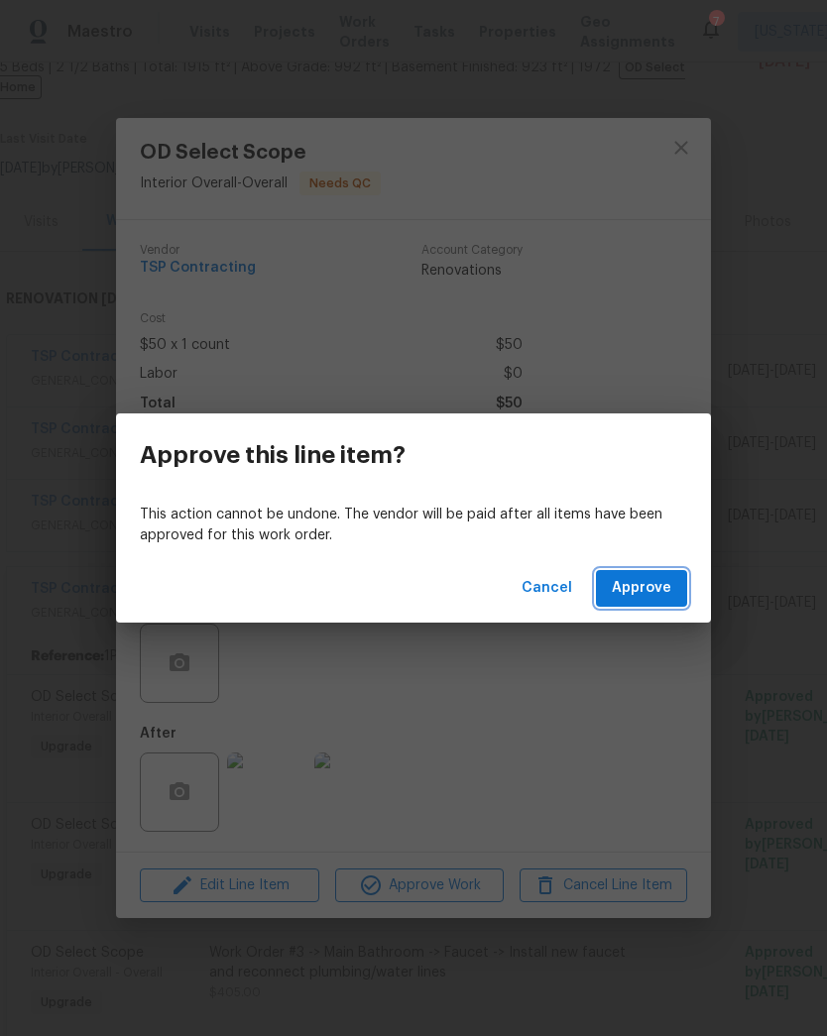
click at [667, 597] on span "Approve" at bounding box center [641, 588] width 59 height 25
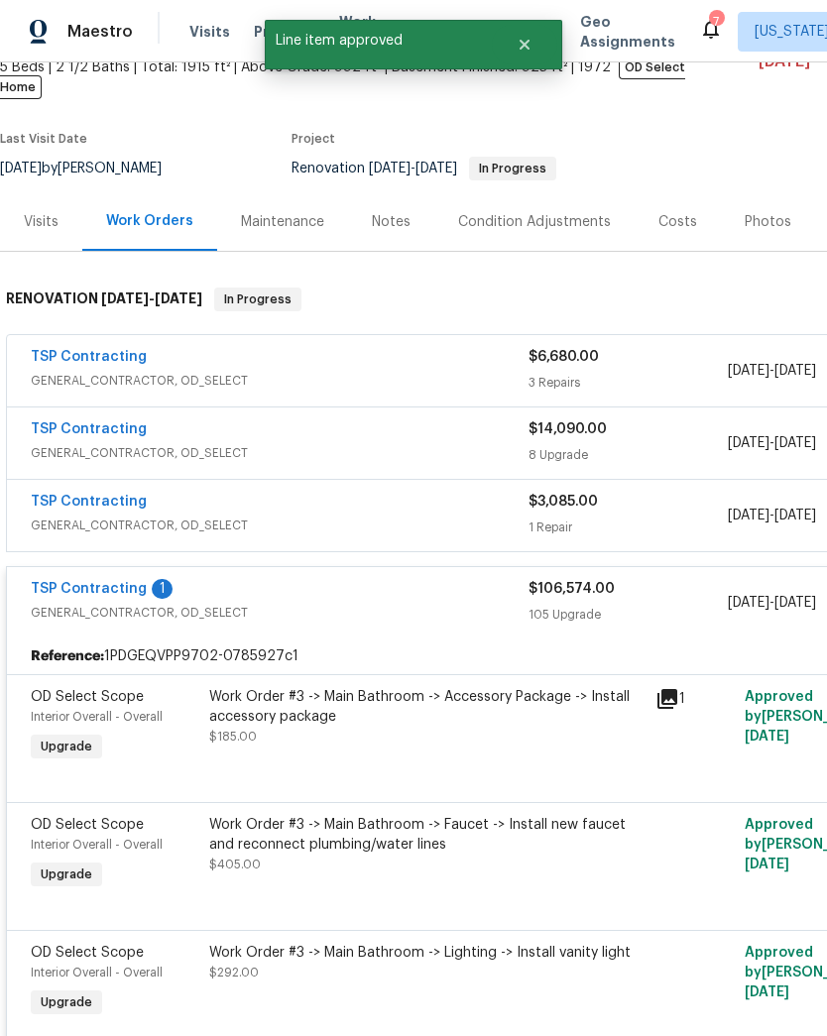
click at [443, 724] on div "Work Order #3 -> Main Bathroom -> Accessory Package -> Install accessory packag…" at bounding box center [426, 716] width 434 height 59
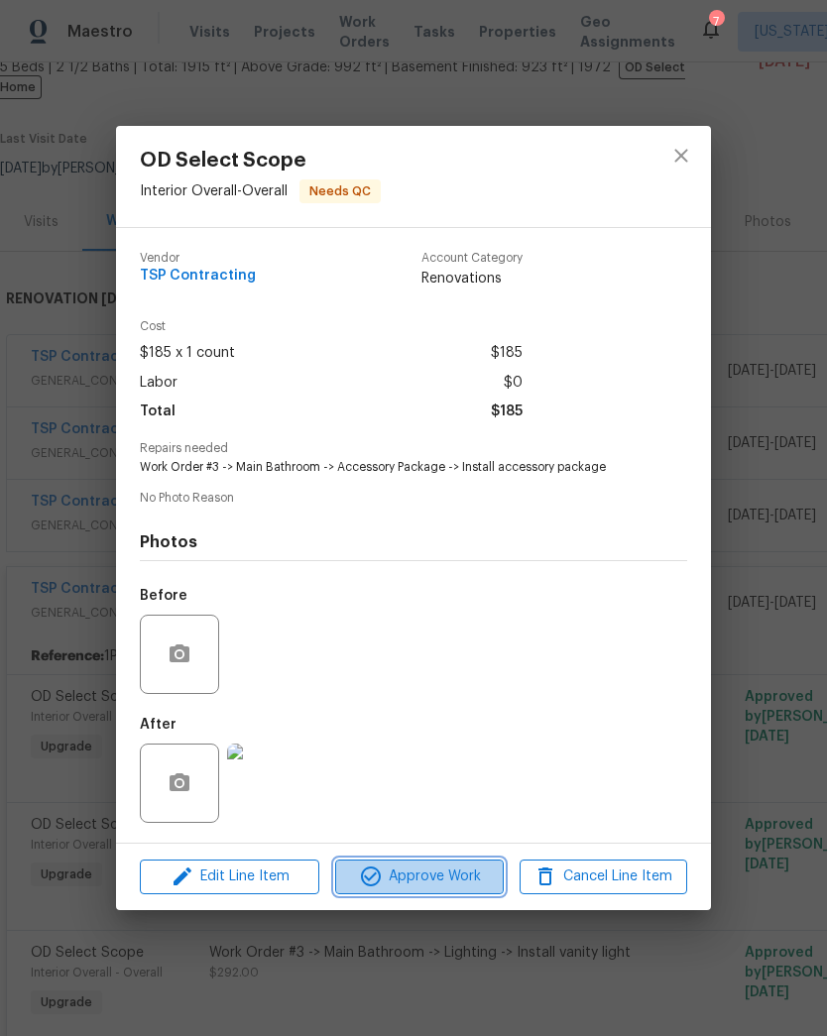
click at [446, 892] on button "Approve Work" at bounding box center [419, 877] width 168 height 35
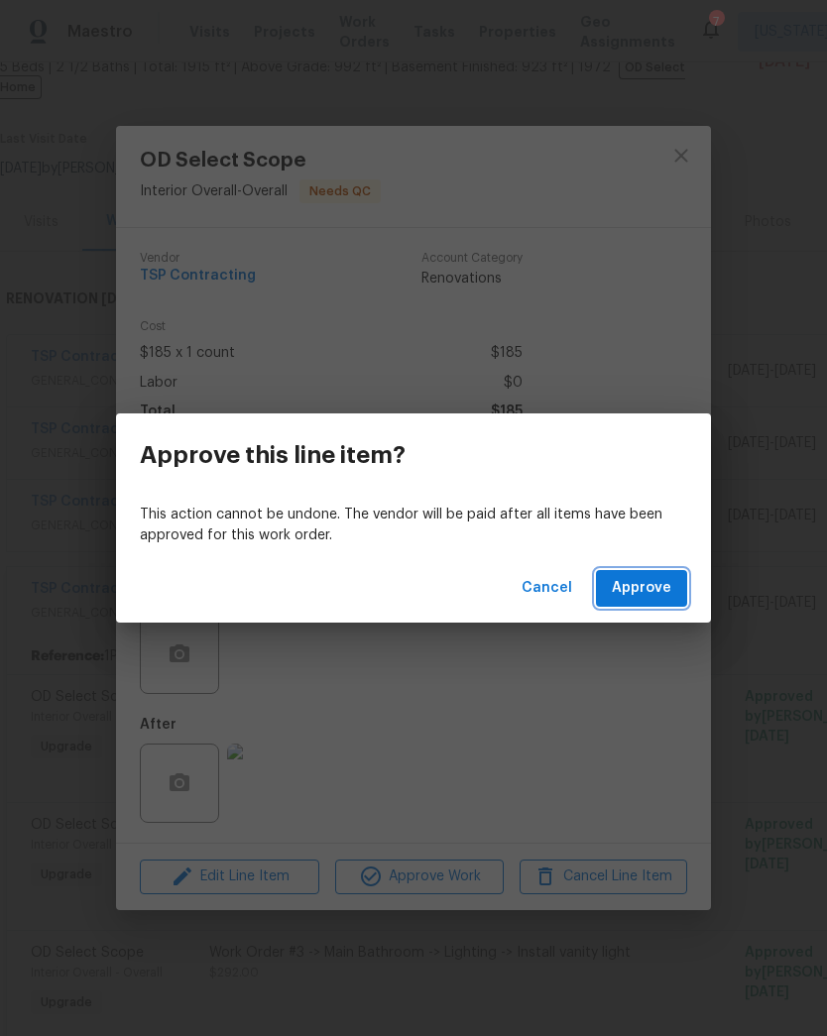
click at [642, 585] on span "Approve" at bounding box center [641, 588] width 59 height 25
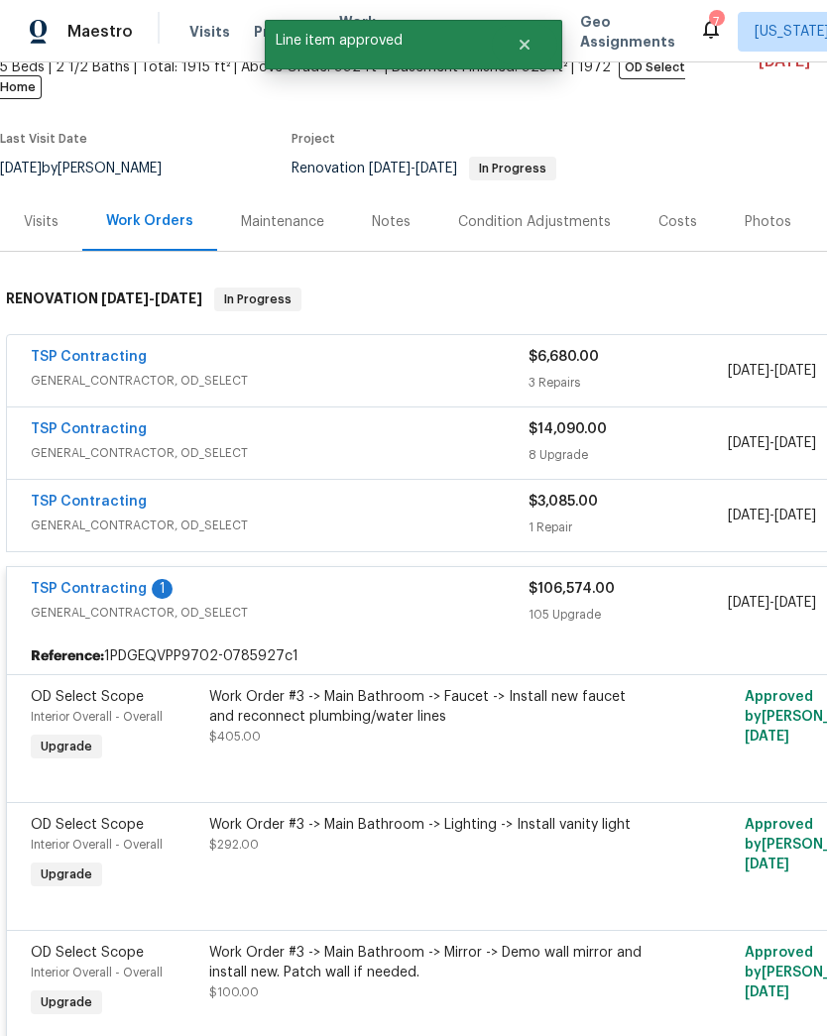
click at [440, 734] on div "Work Order #3 -> Main Bathroom -> Faucet -> Install new faucet and reconnect pl…" at bounding box center [426, 726] width 446 height 91
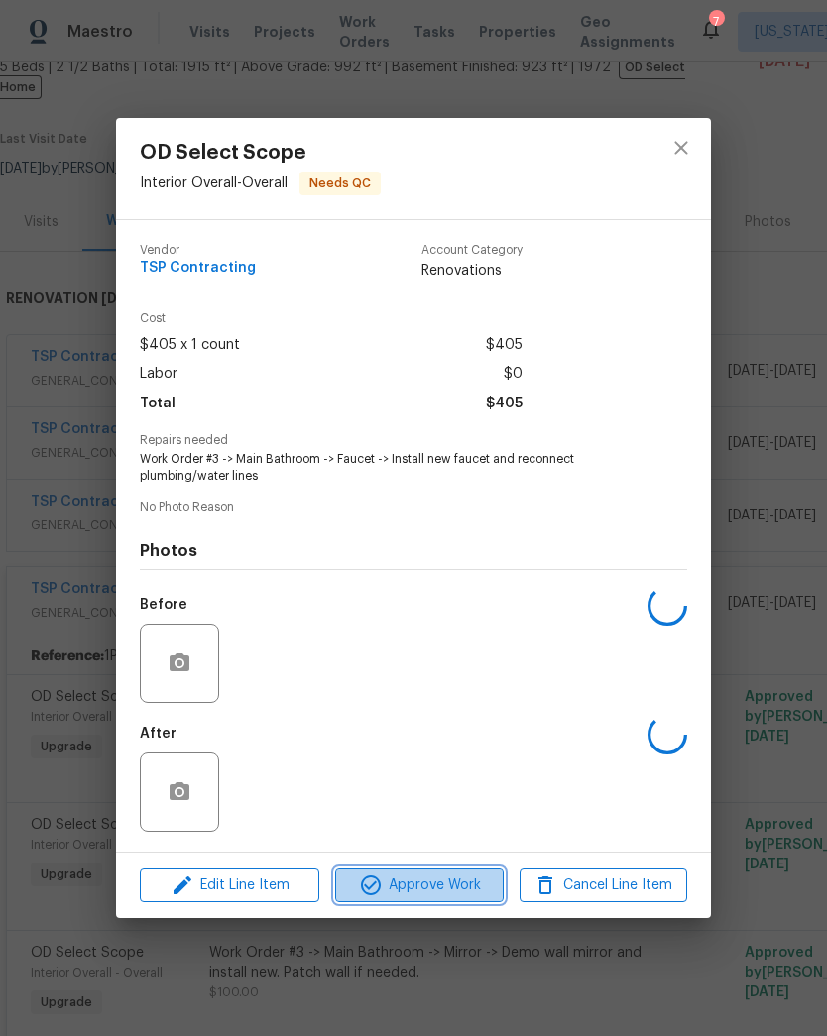
click at [417, 902] on button "Approve Work" at bounding box center [419, 886] width 168 height 35
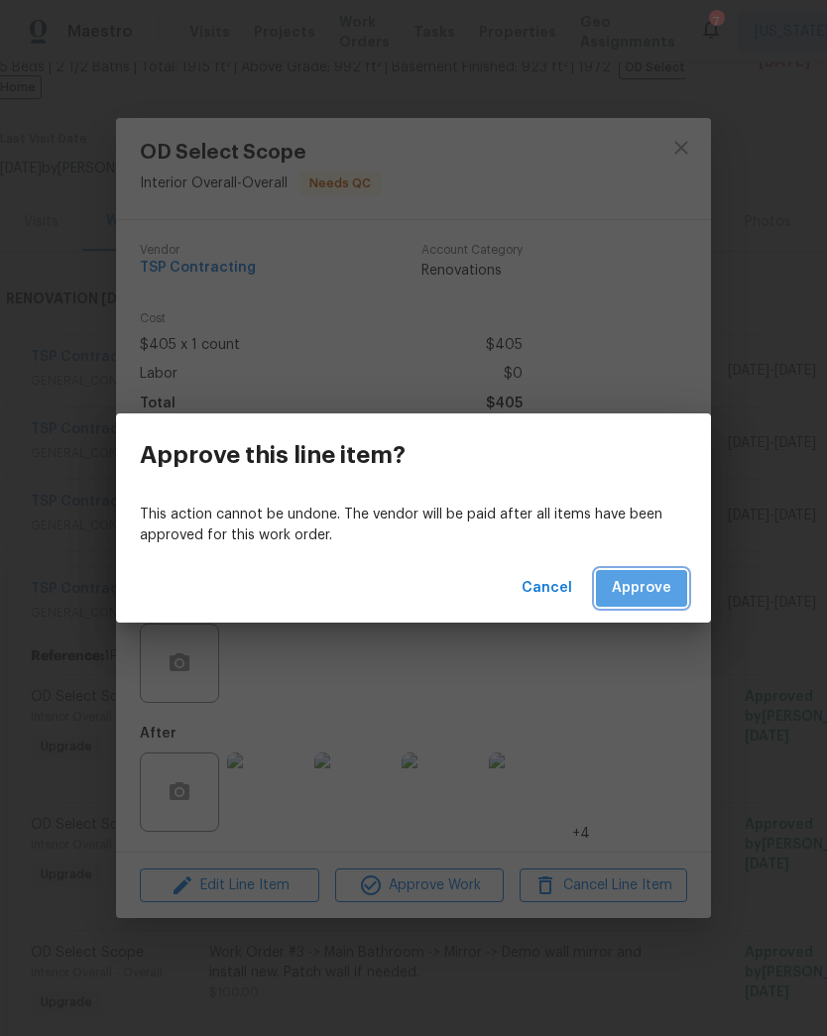
click at [640, 599] on span "Approve" at bounding box center [641, 588] width 59 height 25
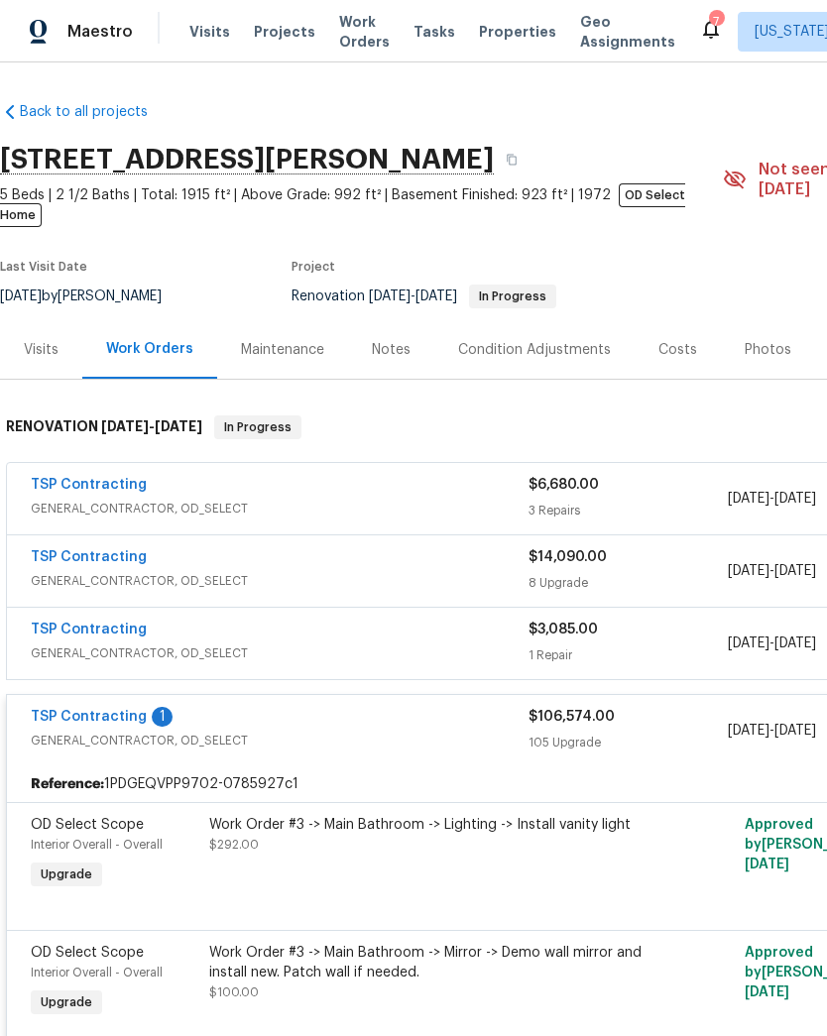
scroll to position [0, 0]
click at [454, 847] on div "Work Order #3 -> Main Bathroom -> Lighting -> Install vanity light $292.00" at bounding box center [426, 854] width 446 height 91
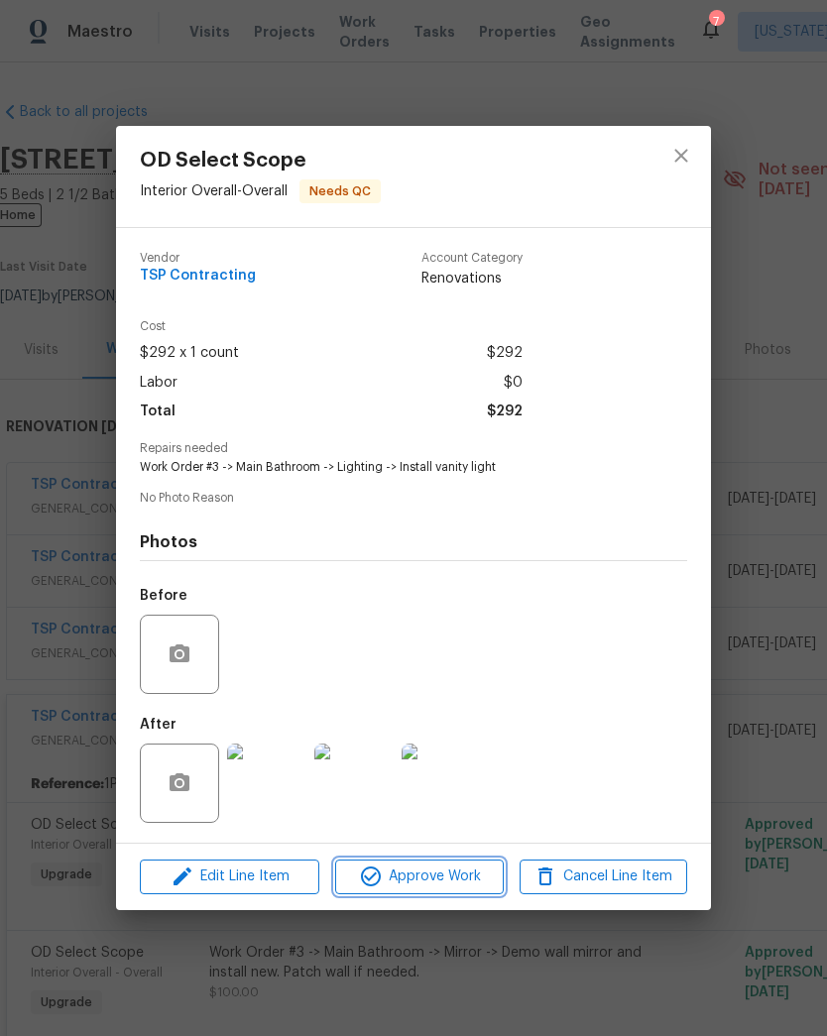
click at [446, 882] on span "Approve Work" at bounding box center [419, 877] width 156 height 25
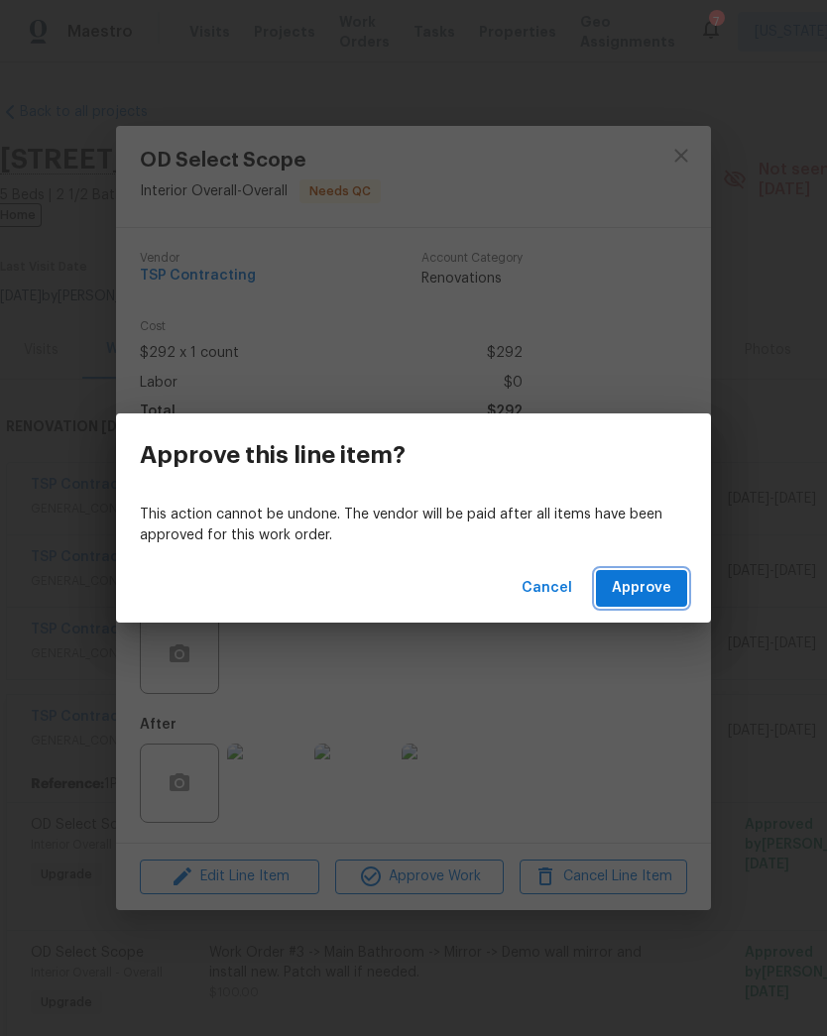
click at [661, 584] on span "Approve" at bounding box center [641, 588] width 59 height 25
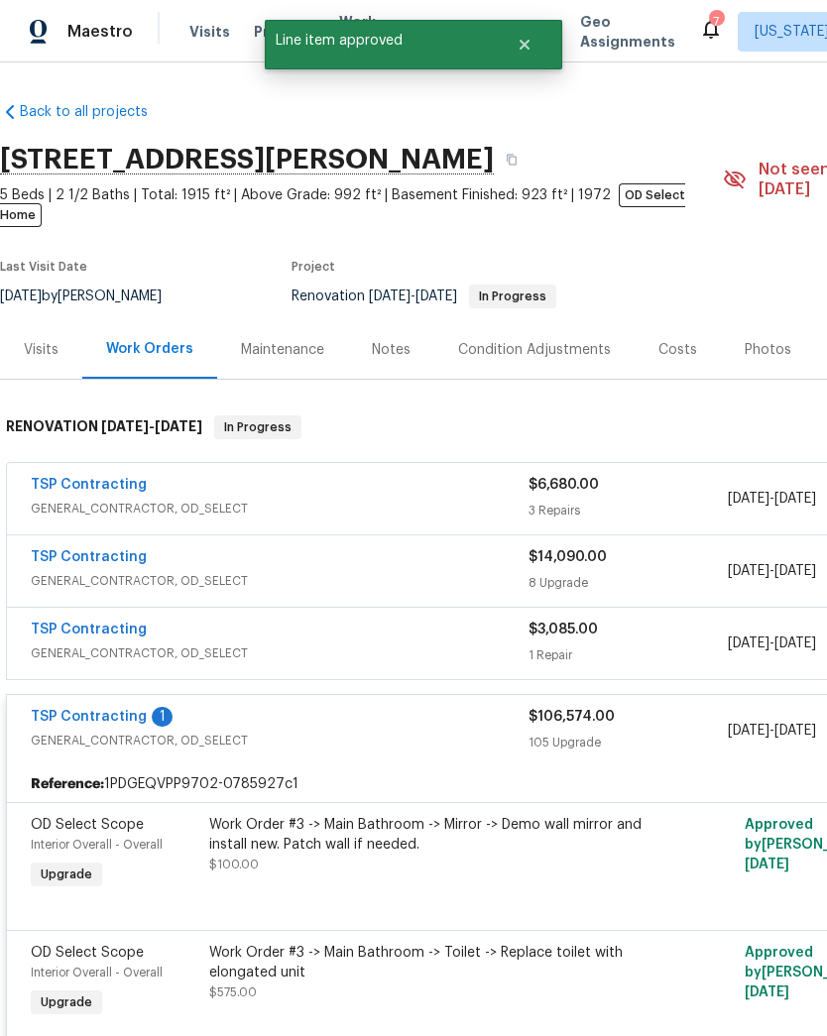
click at [462, 847] on div "Work Order #3 -> Main Bathroom -> Mirror -> Demo wall mirror and install new. P…" at bounding box center [426, 844] width 434 height 59
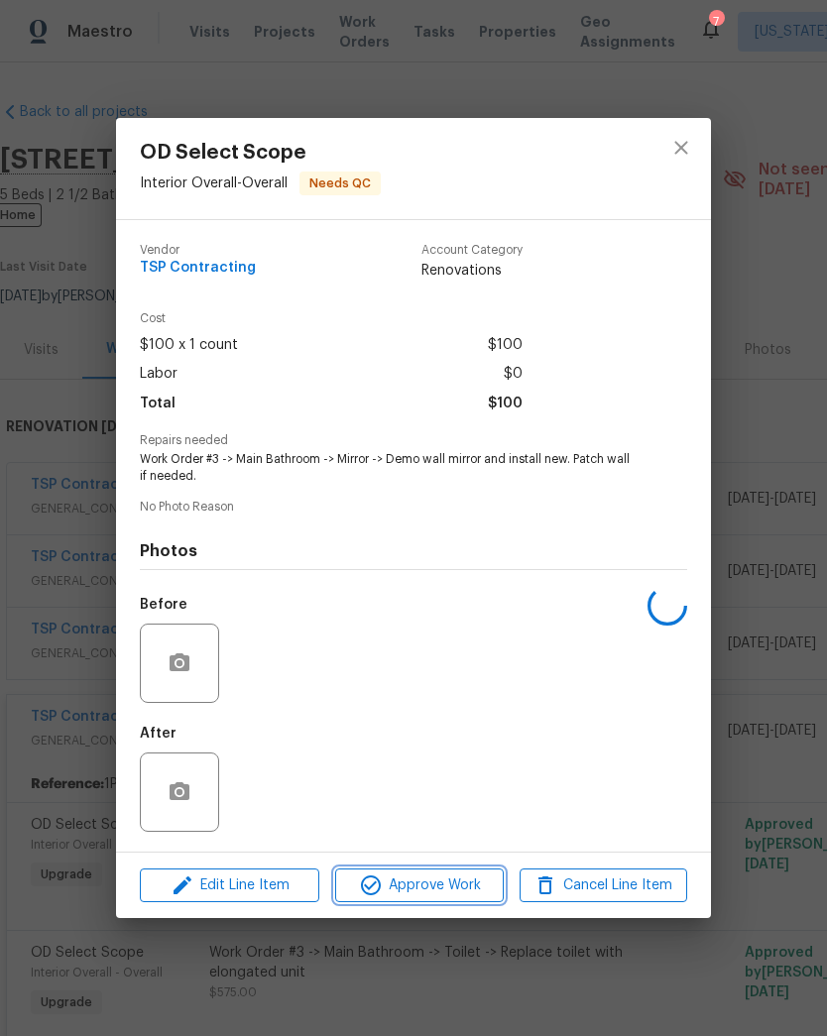
click at [438, 888] on span "Approve Work" at bounding box center [419, 885] width 156 height 25
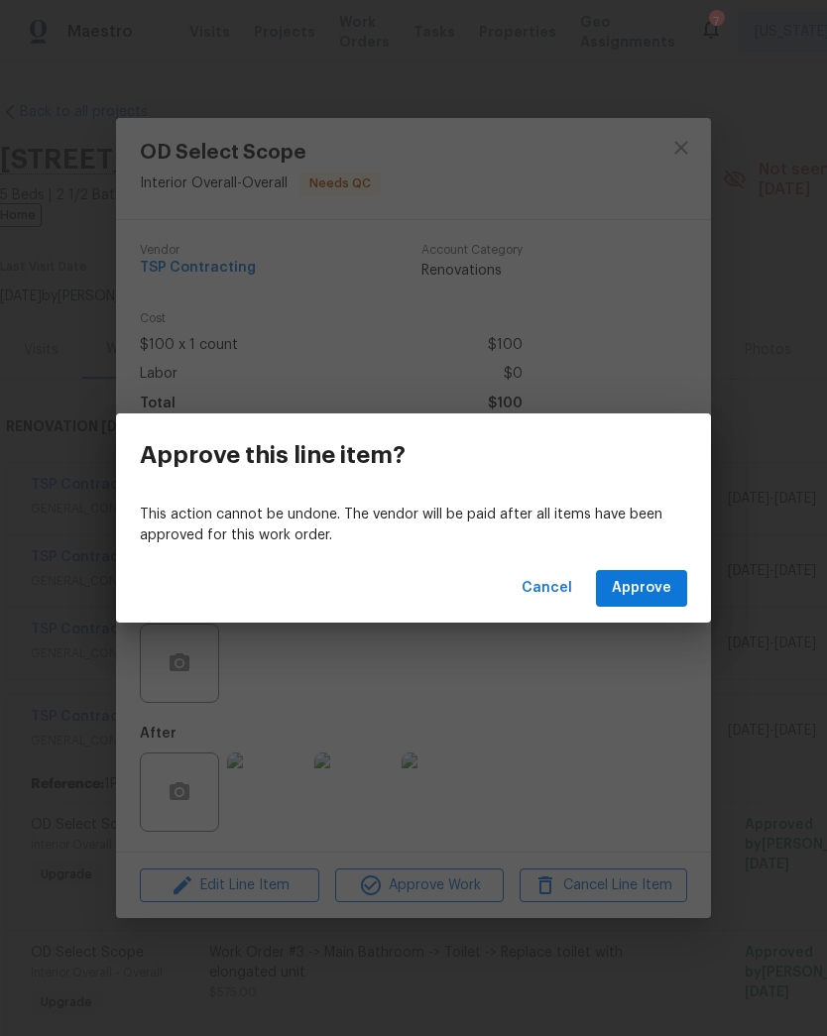
click at [663, 585] on span "Approve" at bounding box center [641, 588] width 59 height 25
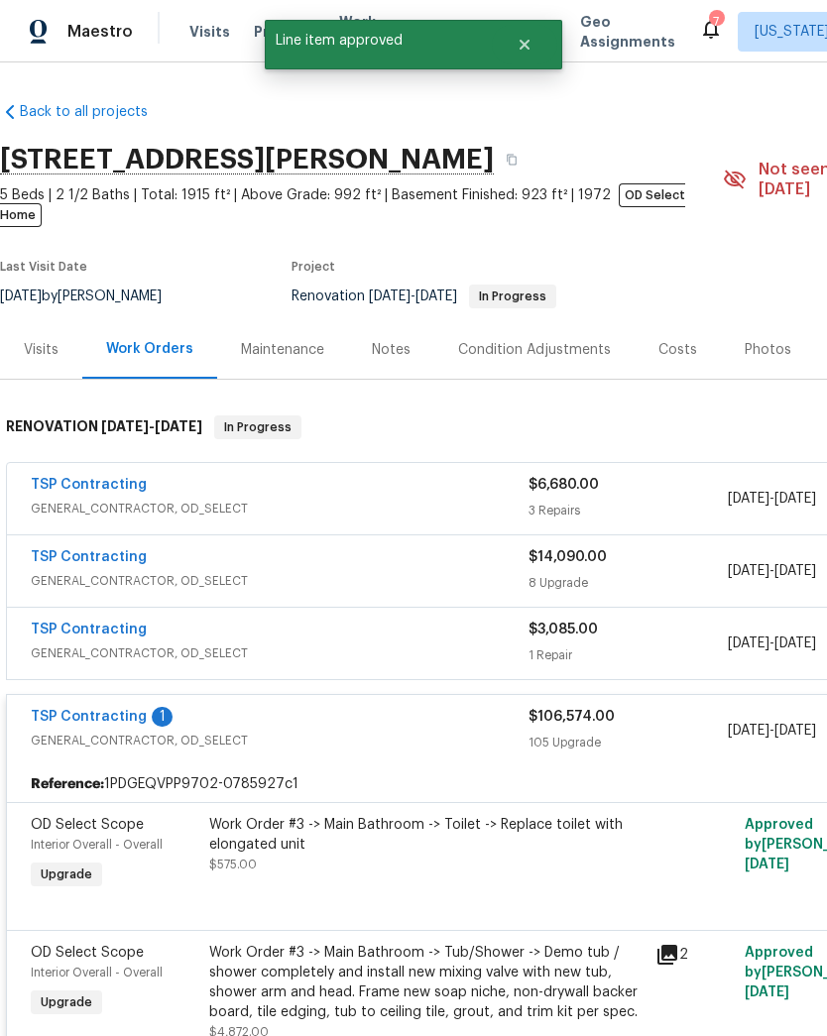
click at [393, 855] on div "Work Order #3 -> Main Bathroom -> Toilet -> Replace toilet with elongated unit …" at bounding box center [426, 844] width 434 height 59
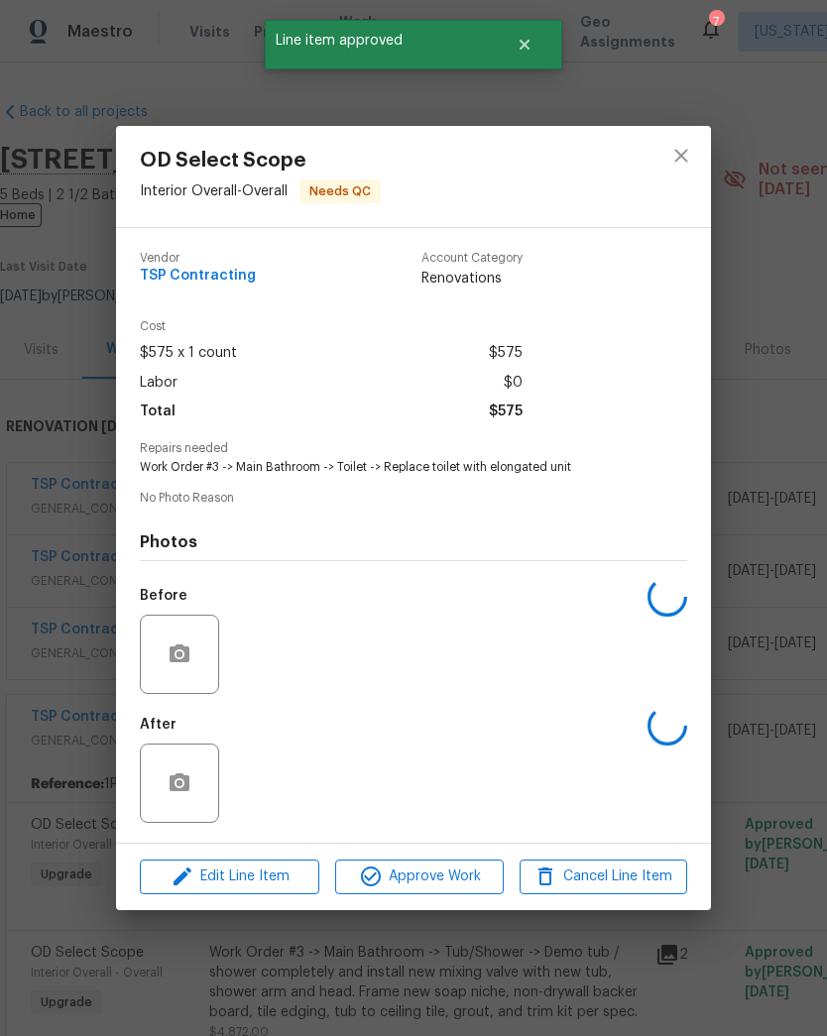
click at [438, 887] on span "Approve Work" at bounding box center [419, 877] width 156 height 25
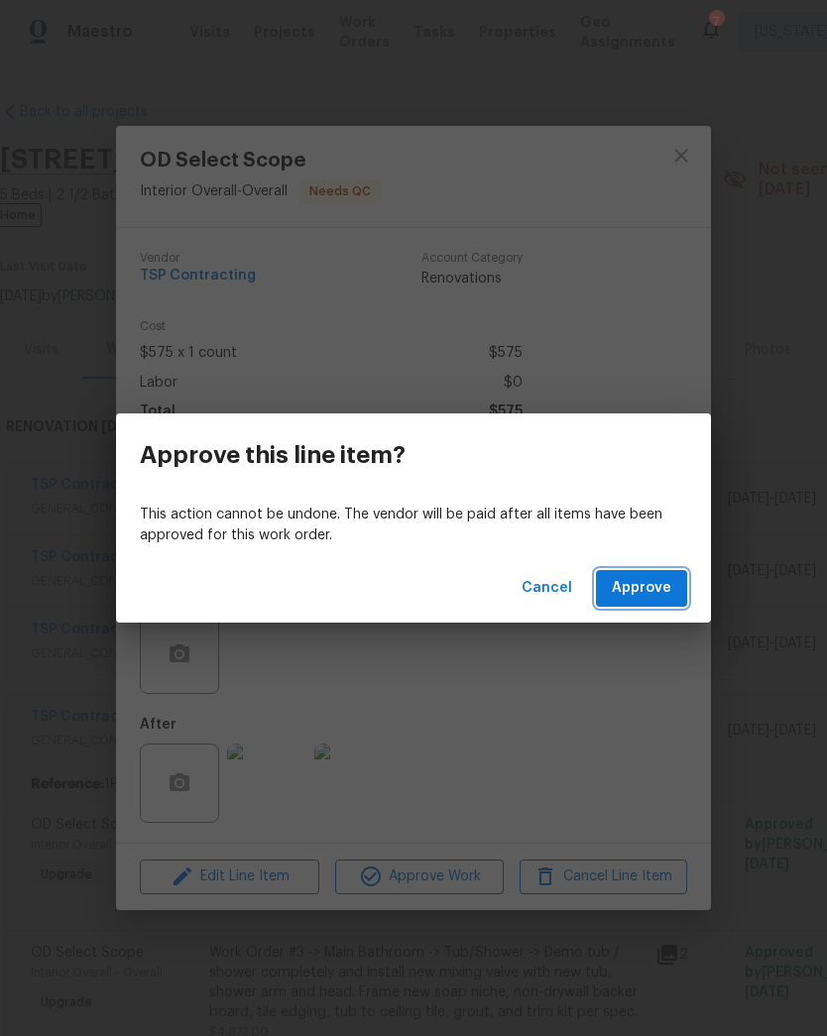
click at [651, 587] on span "Approve" at bounding box center [641, 588] width 59 height 25
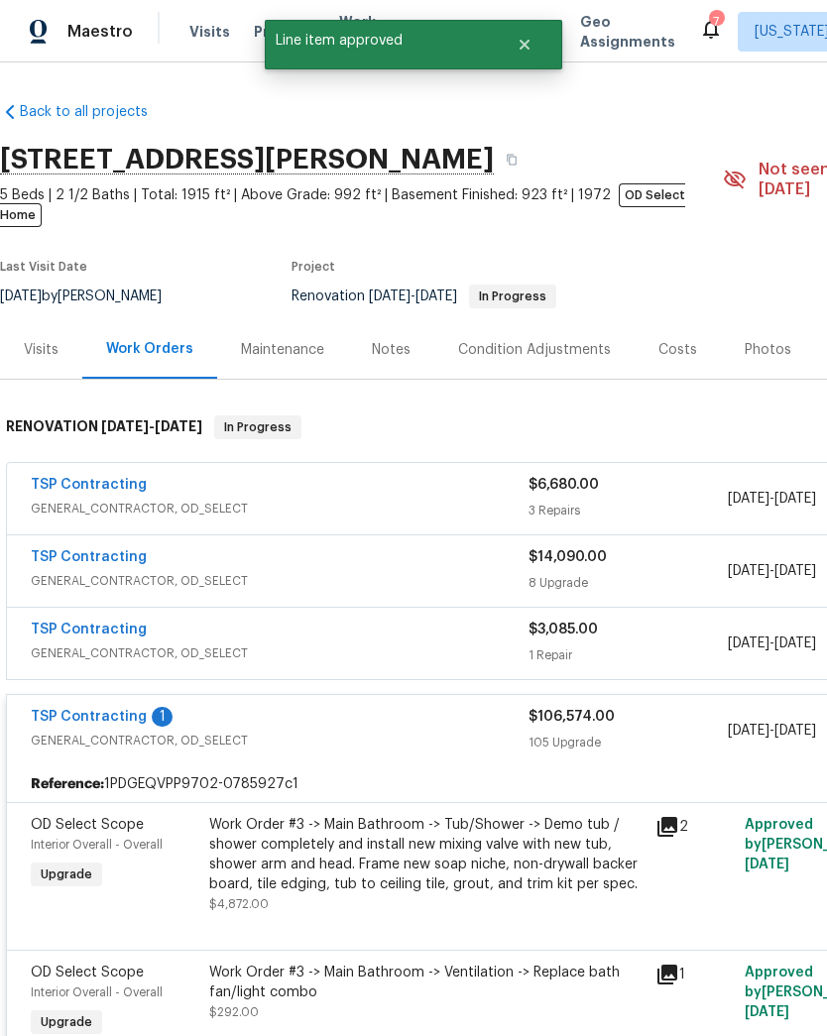
click at [411, 844] on div "Work Order #3 -> Main Bathroom -> Tub/Shower -> Demo tub / shower completely an…" at bounding box center [426, 854] width 434 height 79
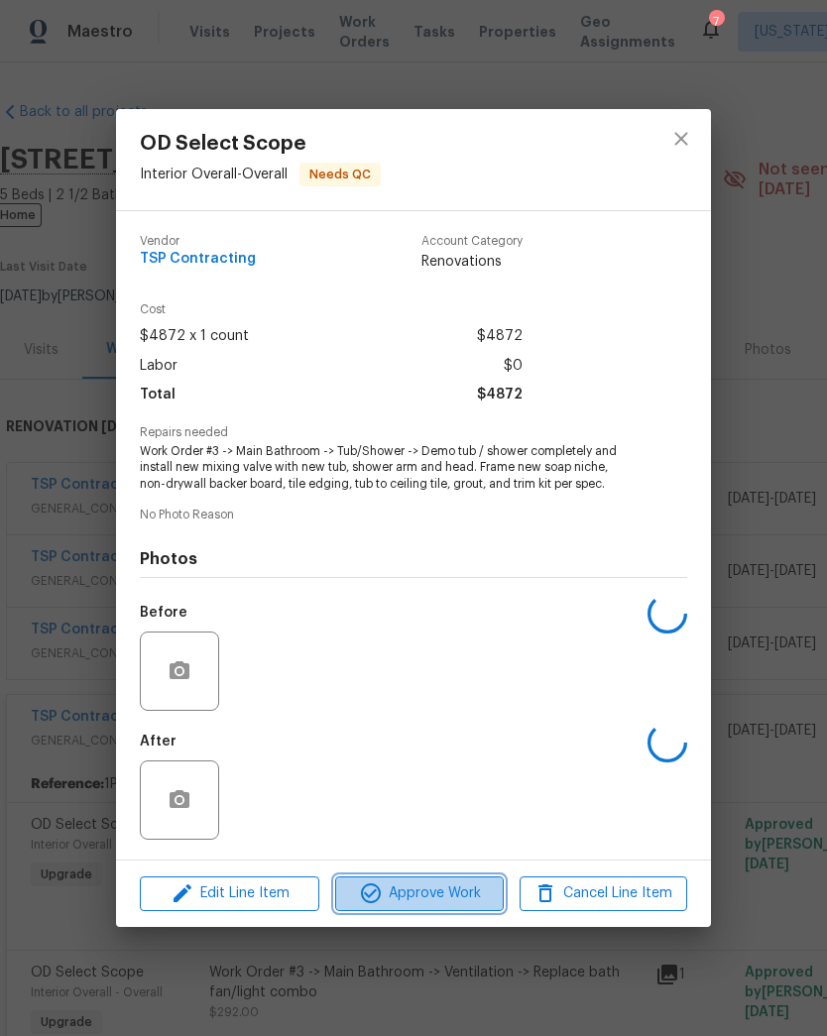
click at [454, 908] on button "Approve Work" at bounding box center [419, 893] width 168 height 35
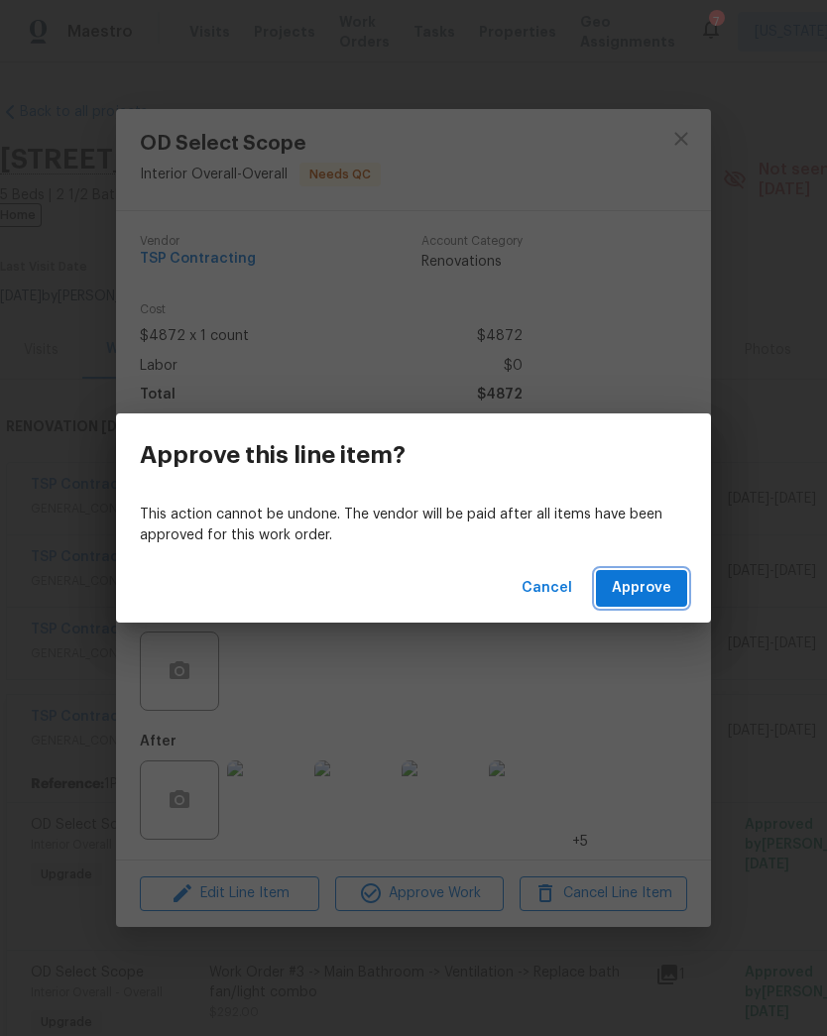
click at [642, 604] on button "Approve" at bounding box center [641, 588] width 91 height 37
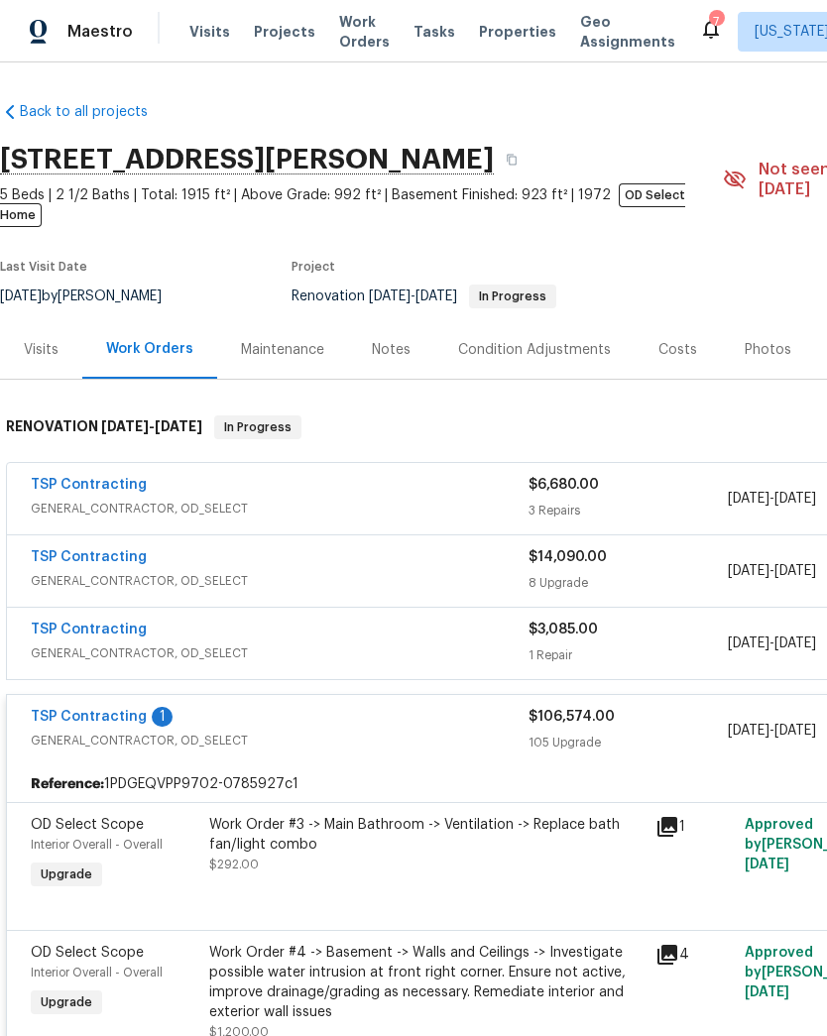
click at [415, 864] on div "Work Order #3 -> Main Bathroom -> Ventilation -> Replace bath fan/light combo $…" at bounding box center [426, 854] width 446 height 91
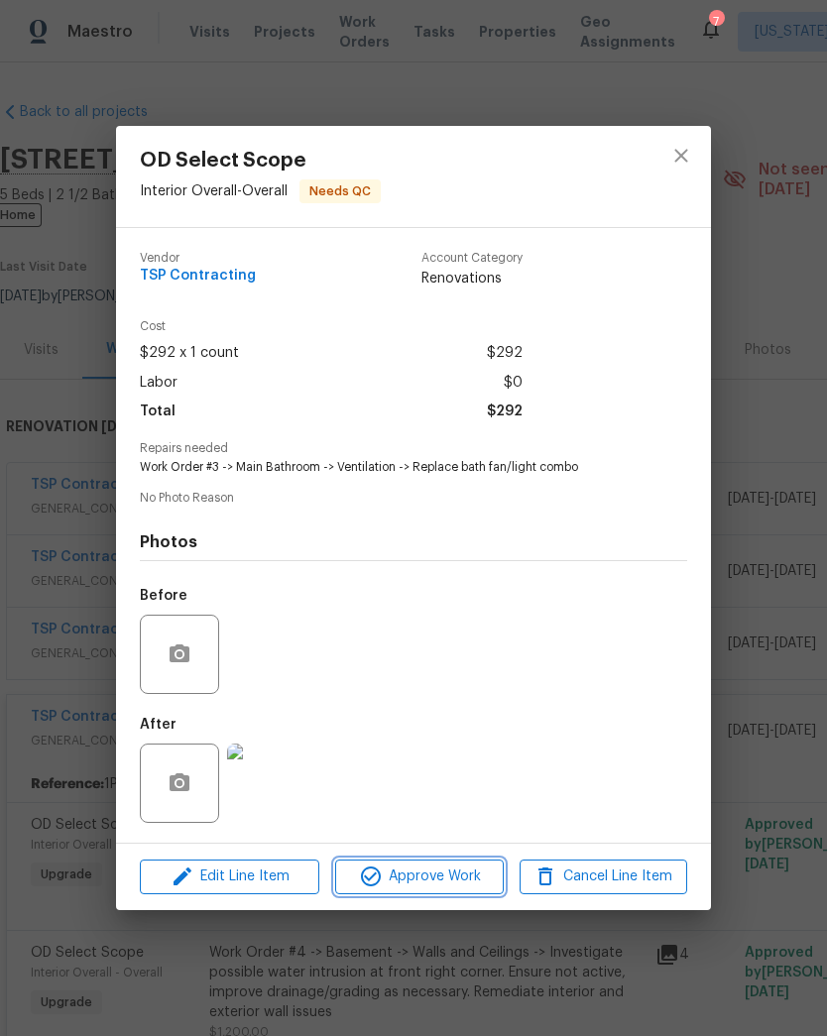
click at [451, 878] on span "Approve Work" at bounding box center [419, 877] width 156 height 25
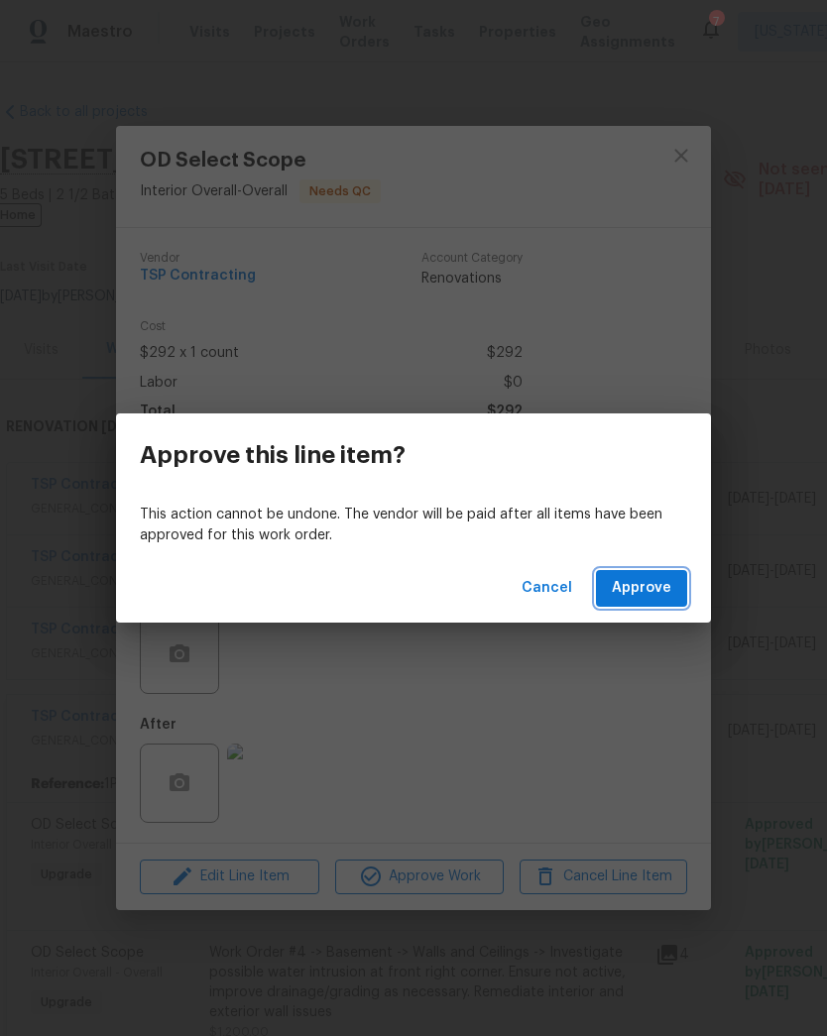
click at [665, 580] on span "Approve" at bounding box center [641, 588] width 59 height 25
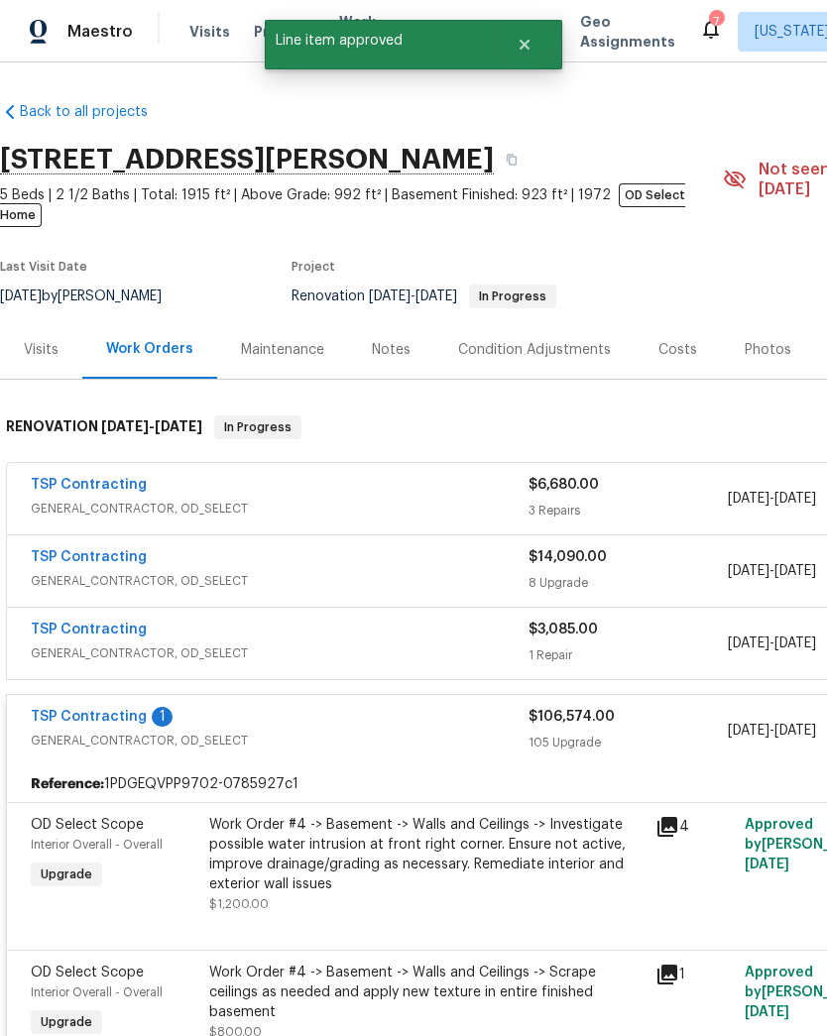
click at [464, 875] on div "Work Order #4 -> Basement -> Walls and Ceilings -> Investigate possible water i…" at bounding box center [426, 864] width 434 height 99
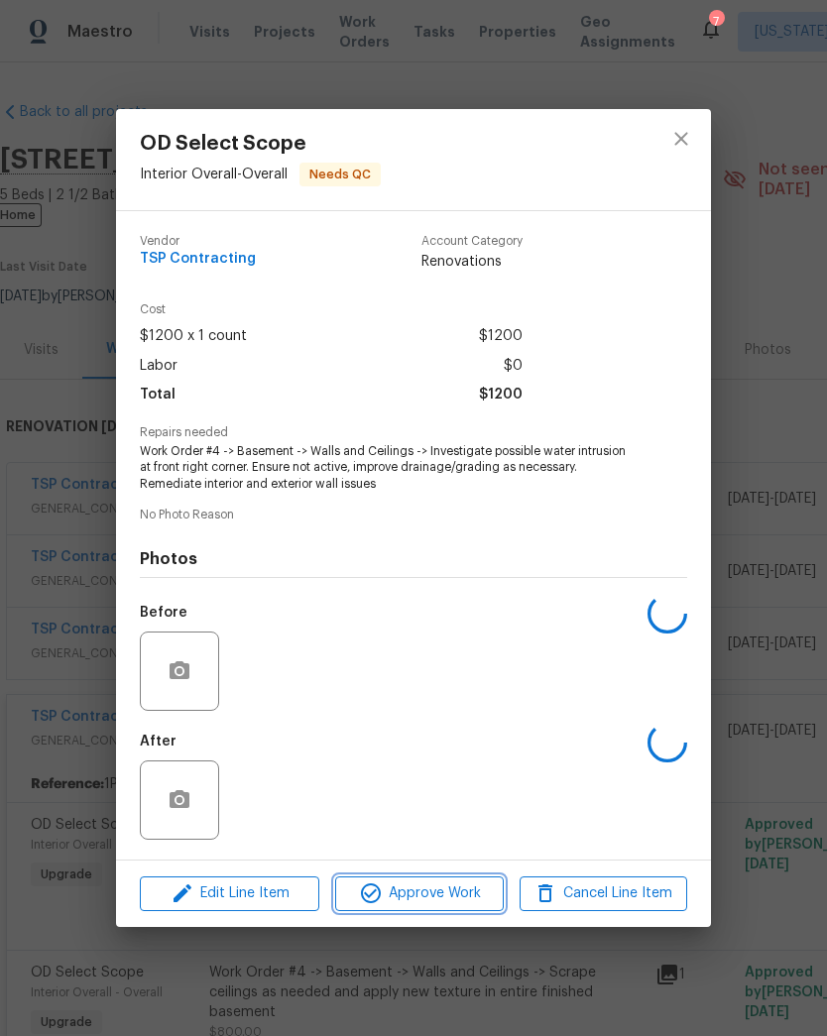
click at [444, 901] on span "Approve Work" at bounding box center [419, 893] width 156 height 25
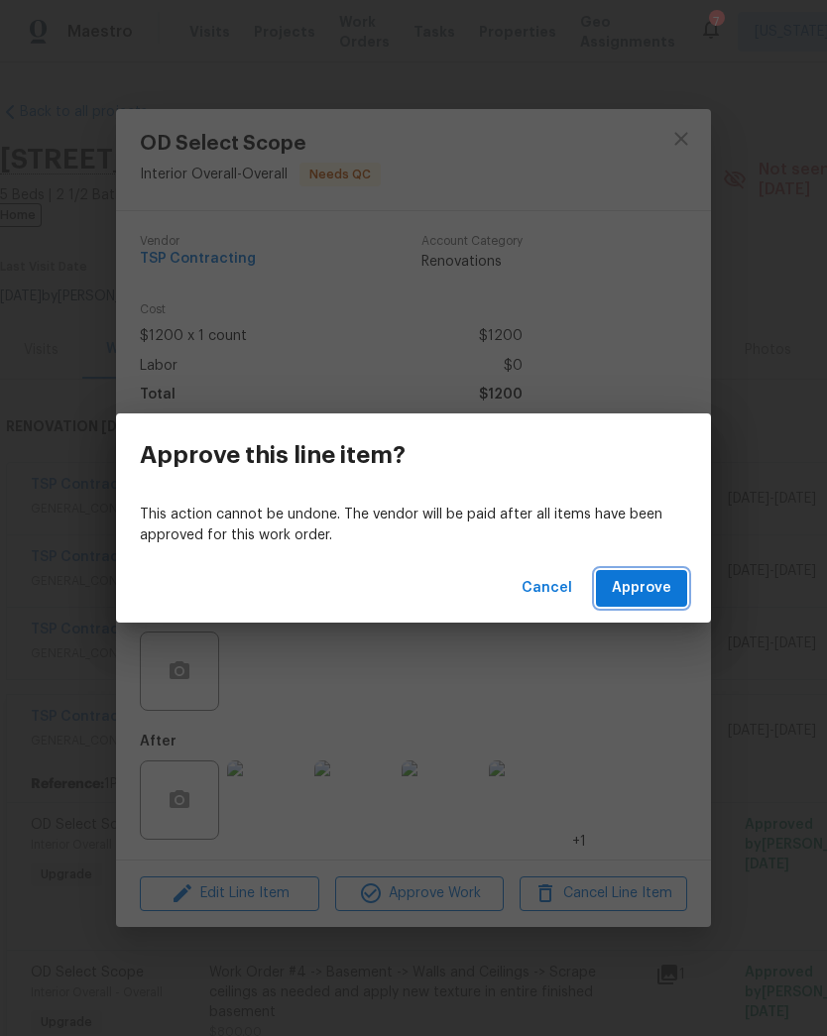
click at [655, 589] on span "Approve" at bounding box center [641, 588] width 59 height 25
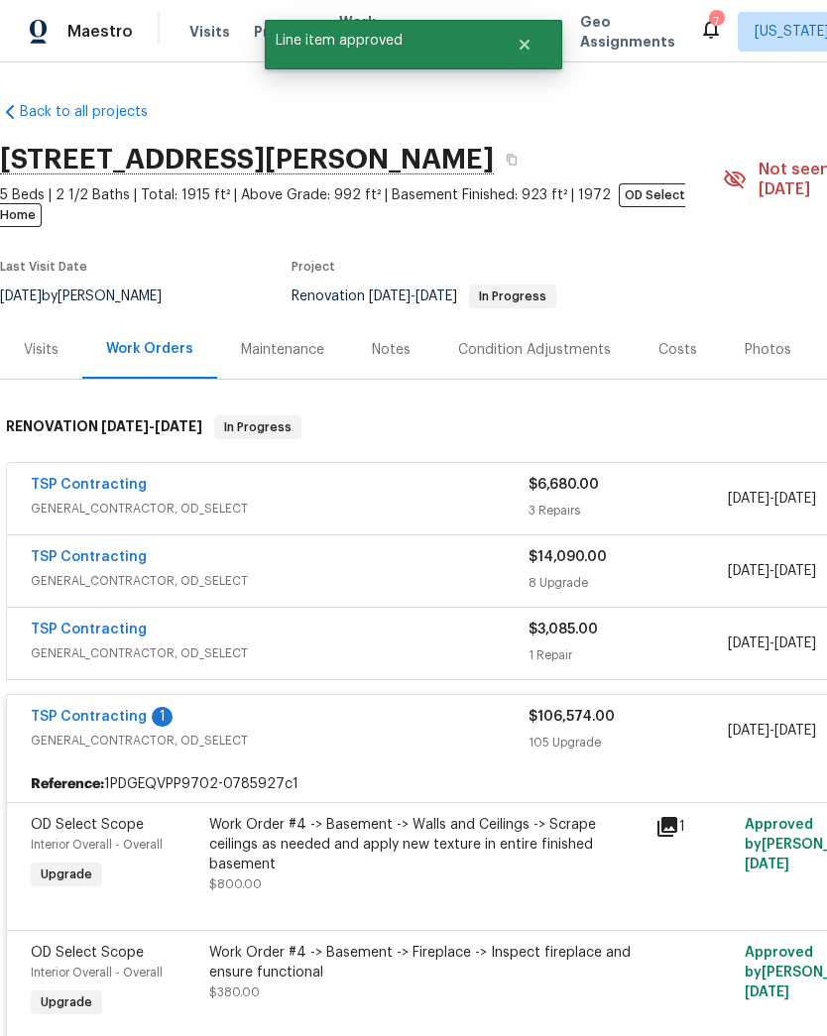
click at [438, 852] on div "Work Order #4 -> Basement -> Walls and Ceilings -> Scrape ceilings as needed an…" at bounding box center [426, 854] width 434 height 79
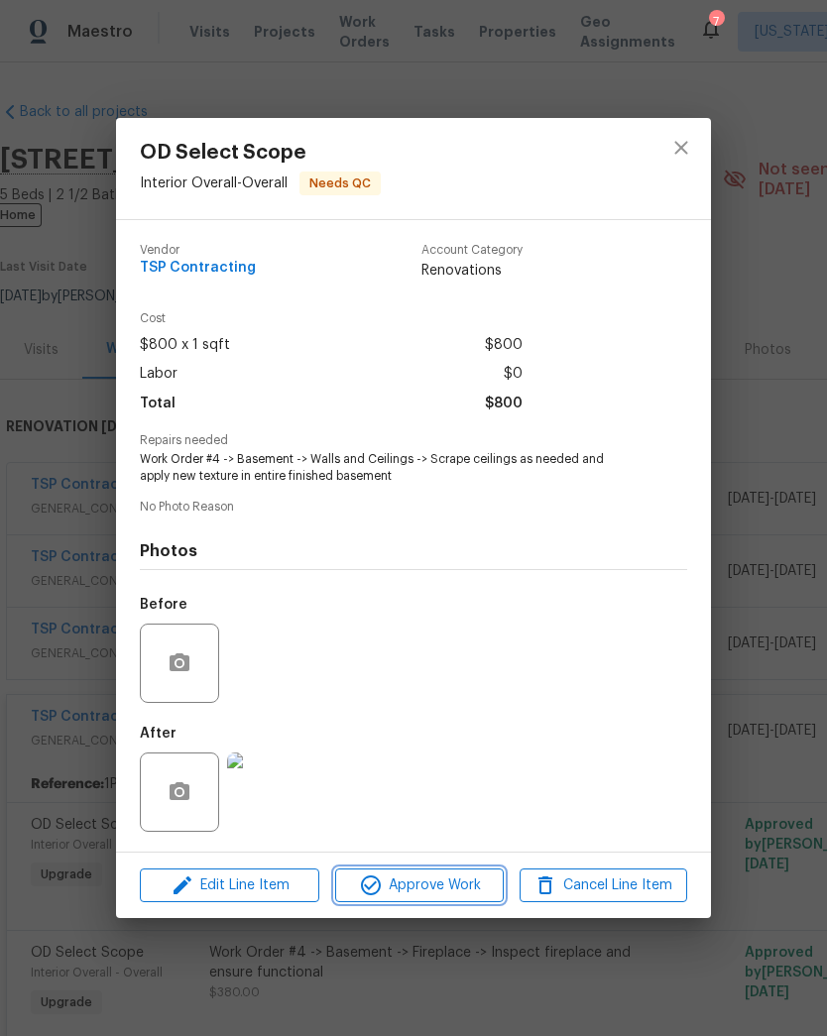
click at [433, 892] on span "Approve Work" at bounding box center [419, 885] width 156 height 25
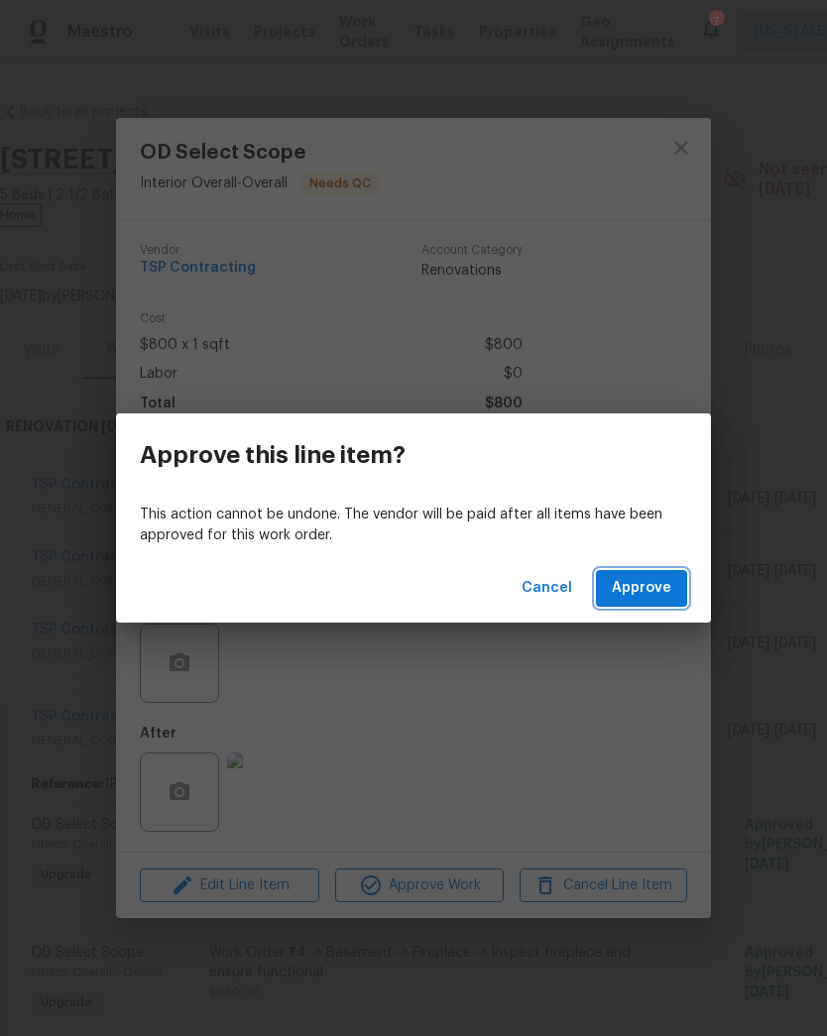
click at [652, 585] on span "Approve" at bounding box center [641, 588] width 59 height 25
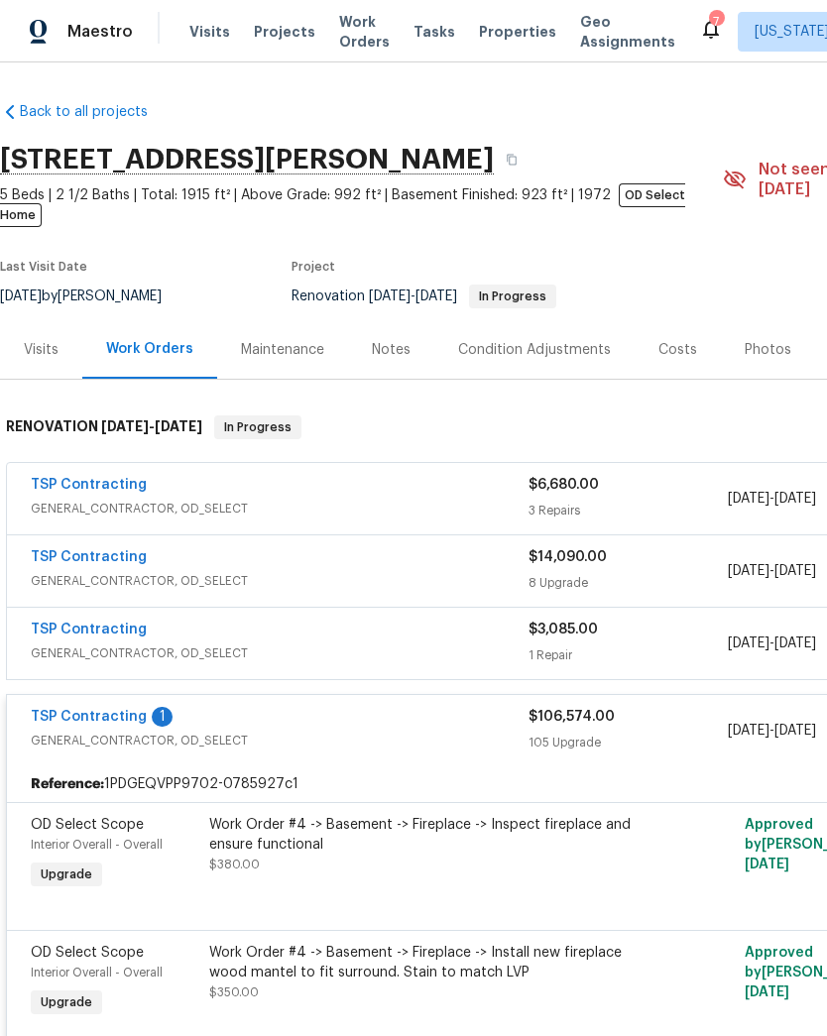
click at [443, 866] on div "Work Order #4 -> Basement -> Fireplace -> Inspect fireplace and ensure function…" at bounding box center [426, 854] width 446 height 91
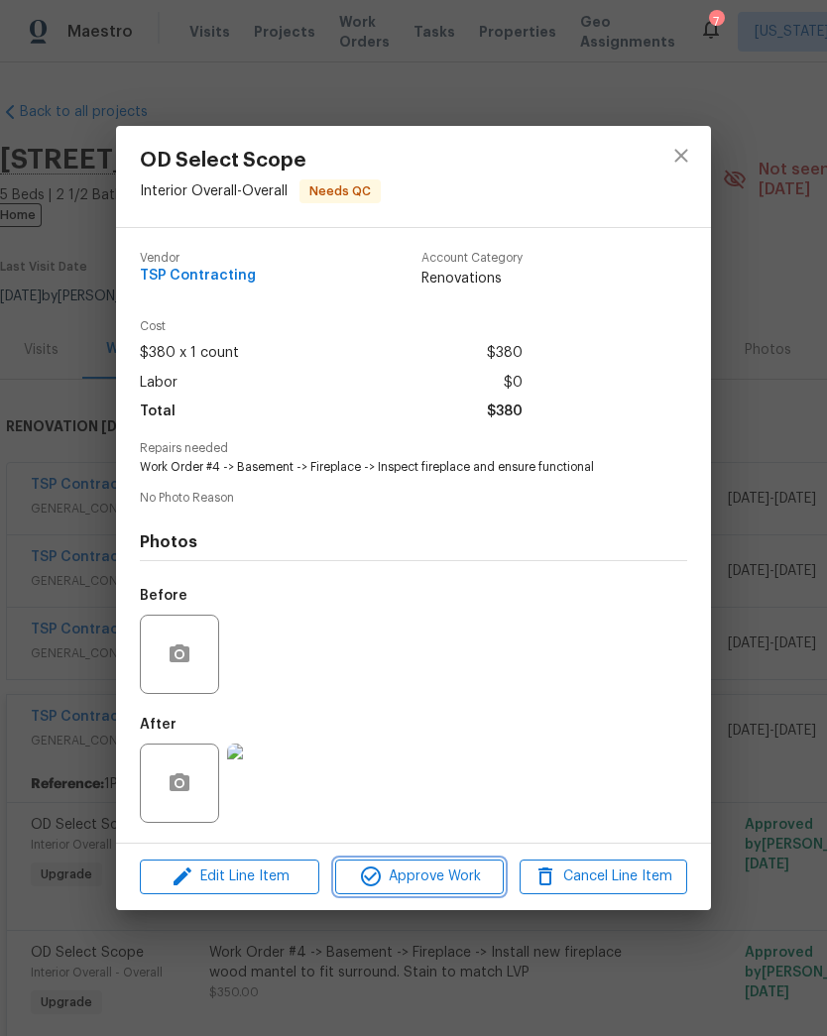
click at [424, 883] on span "Approve Work" at bounding box center [419, 877] width 156 height 25
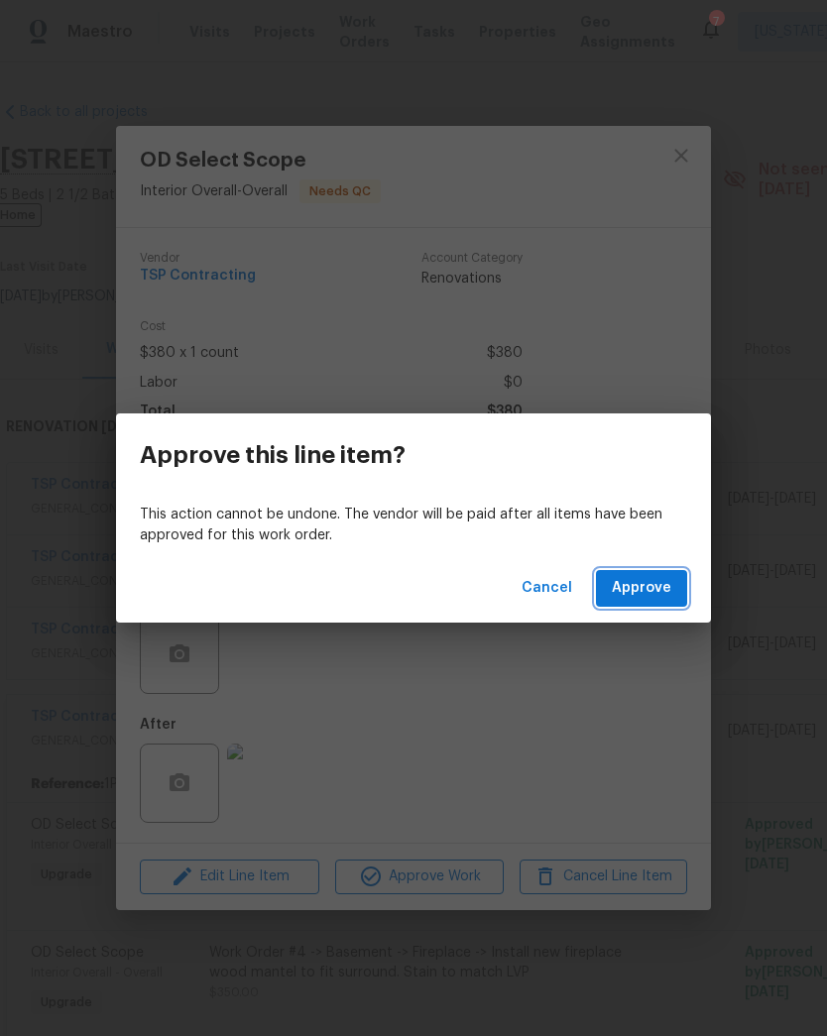
click at [659, 602] on button "Approve" at bounding box center [641, 588] width 91 height 37
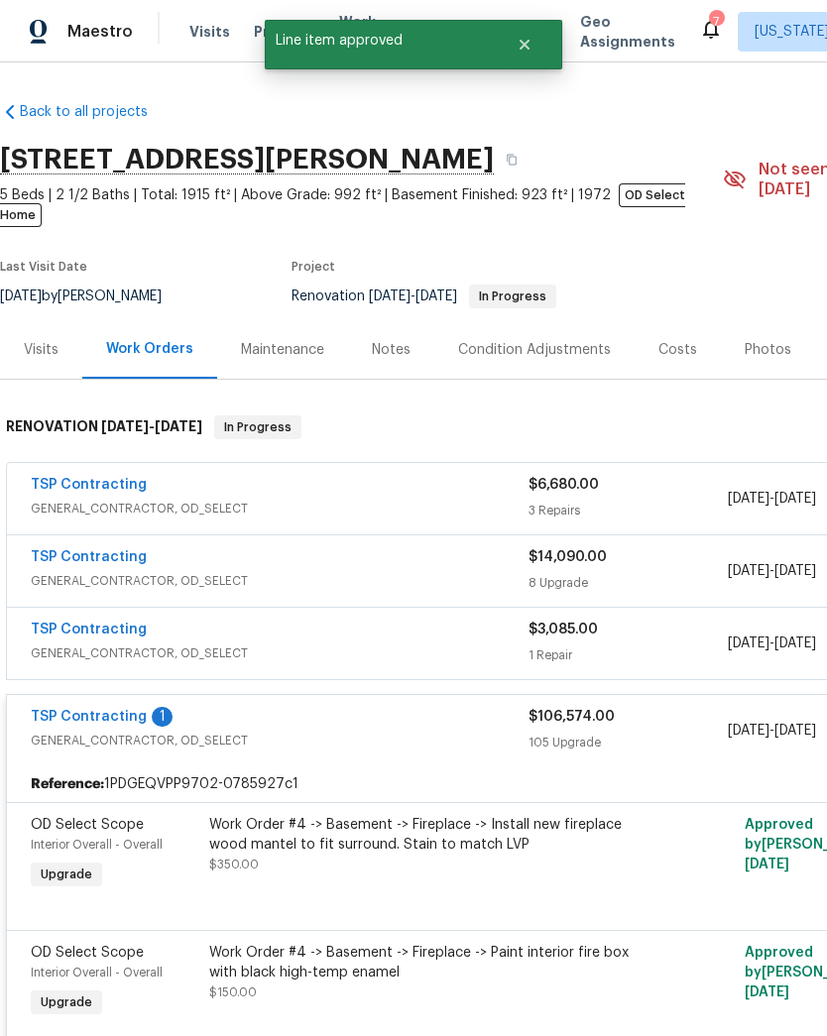
click at [448, 852] on div "Work Order #4 -> Basement -> Fireplace -> Install new fireplace wood mantel to …" at bounding box center [426, 844] width 434 height 59
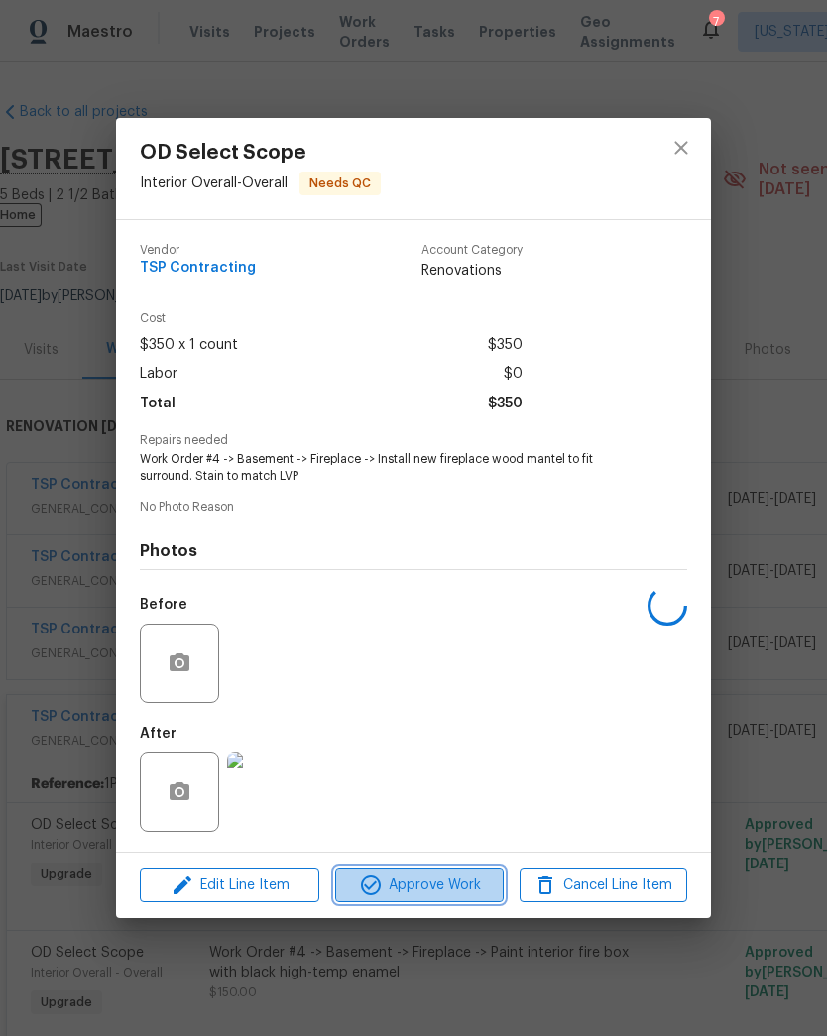
click at [431, 888] on span "Approve Work" at bounding box center [419, 885] width 156 height 25
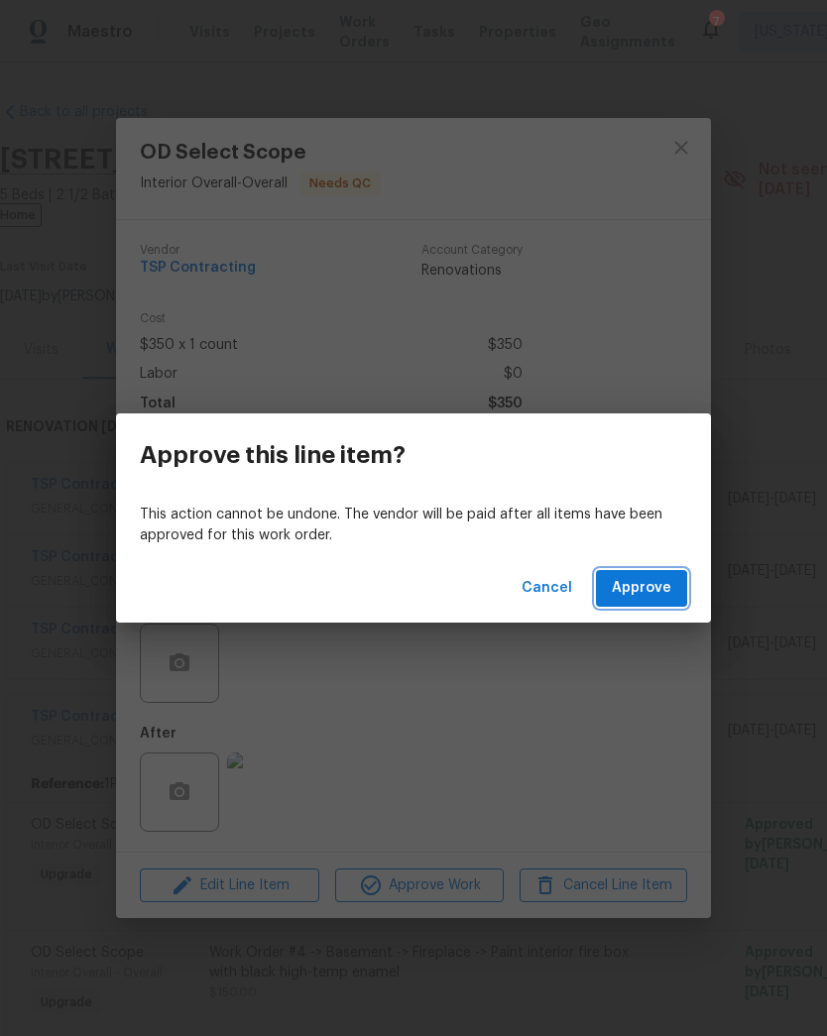
click at [664, 584] on span "Approve" at bounding box center [641, 588] width 59 height 25
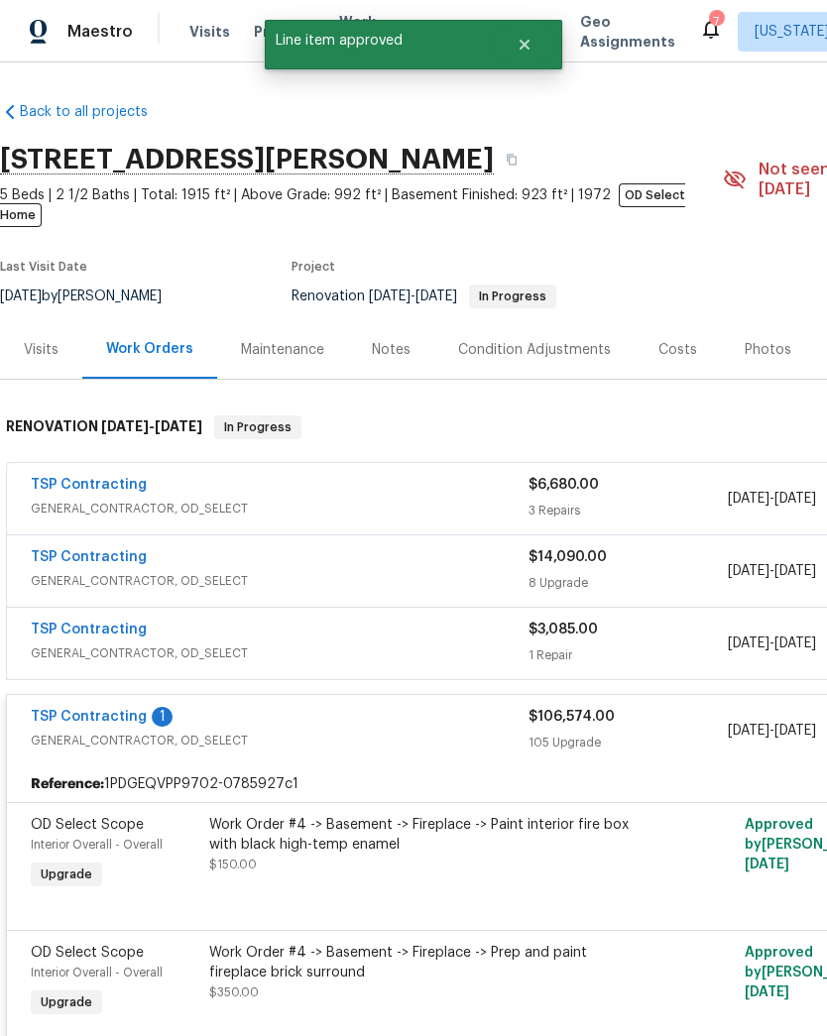
click at [401, 848] on div "Work Order #4 -> Basement -> Fireplace -> Paint interior fire box with black hi…" at bounding box center [426, 844] width 434 height 59
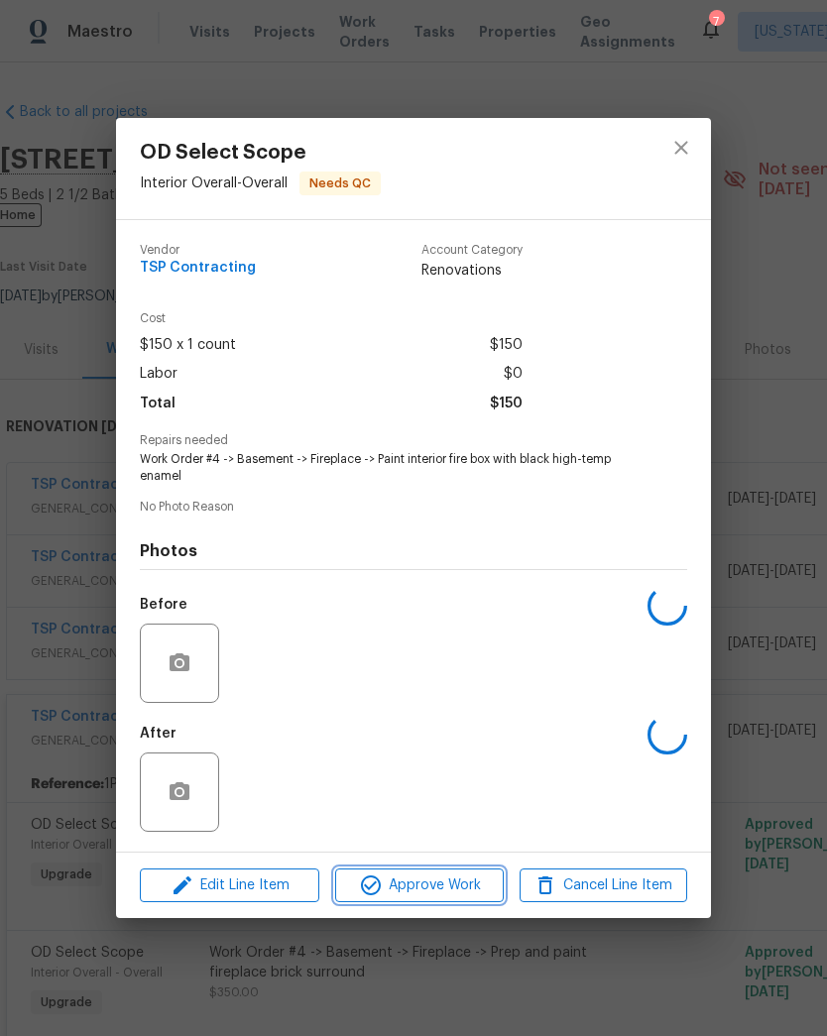
click at [437, 903] on button "Approve Work" at bounding box center [419, 886] width 168 height 35
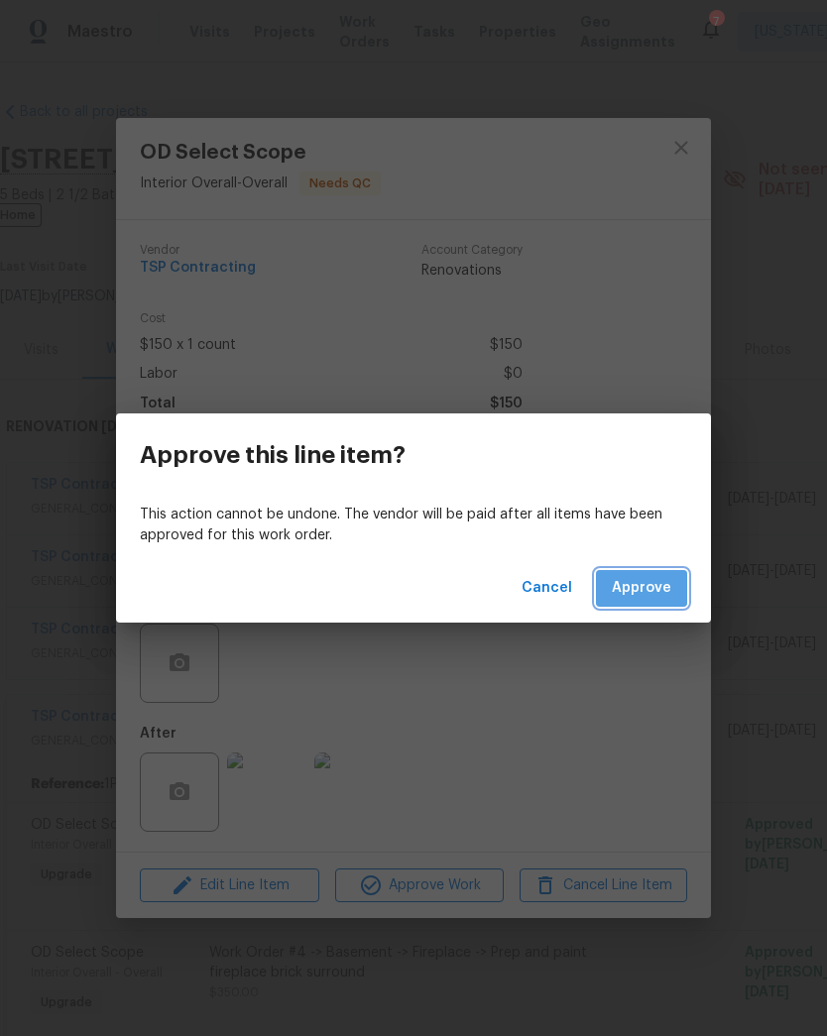
click at [665, 589] on span "Approve" at bounding box center [641, 588] width 59 height 25
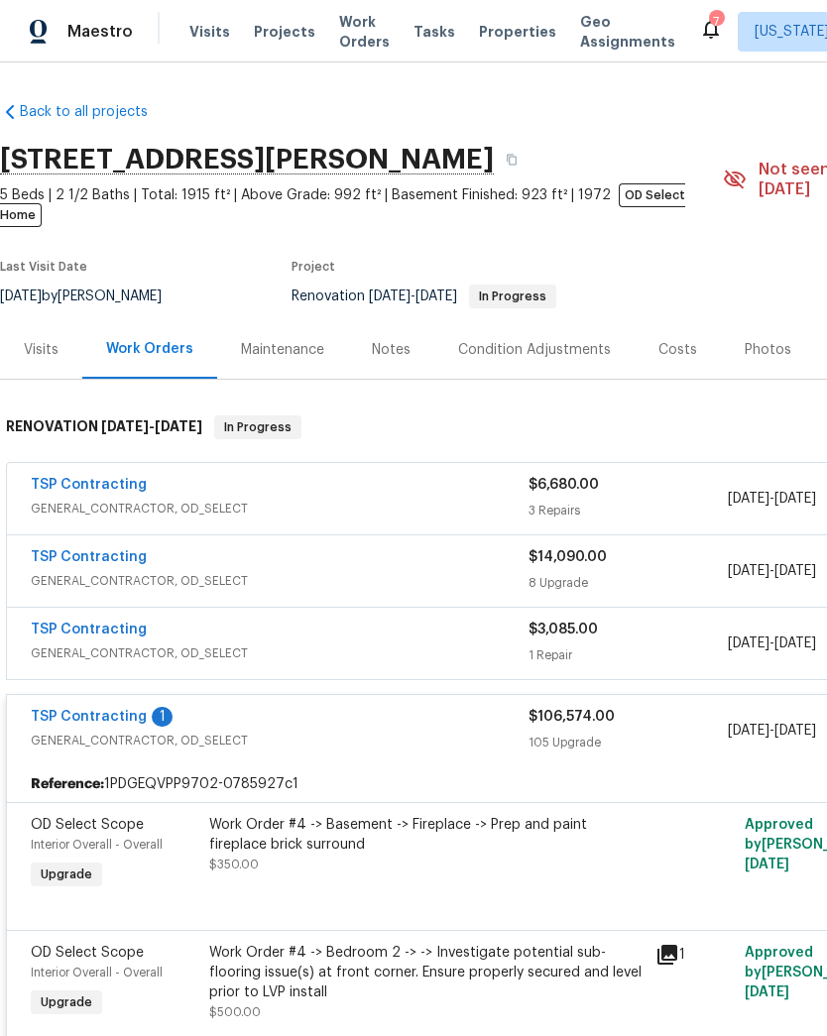
click at [452, 858] on div "Work Order #4 -> Basement -> Fireplace -> Prep and paint fireplace brick surrou…" at bounding box center [426, 854] width 446 height 91
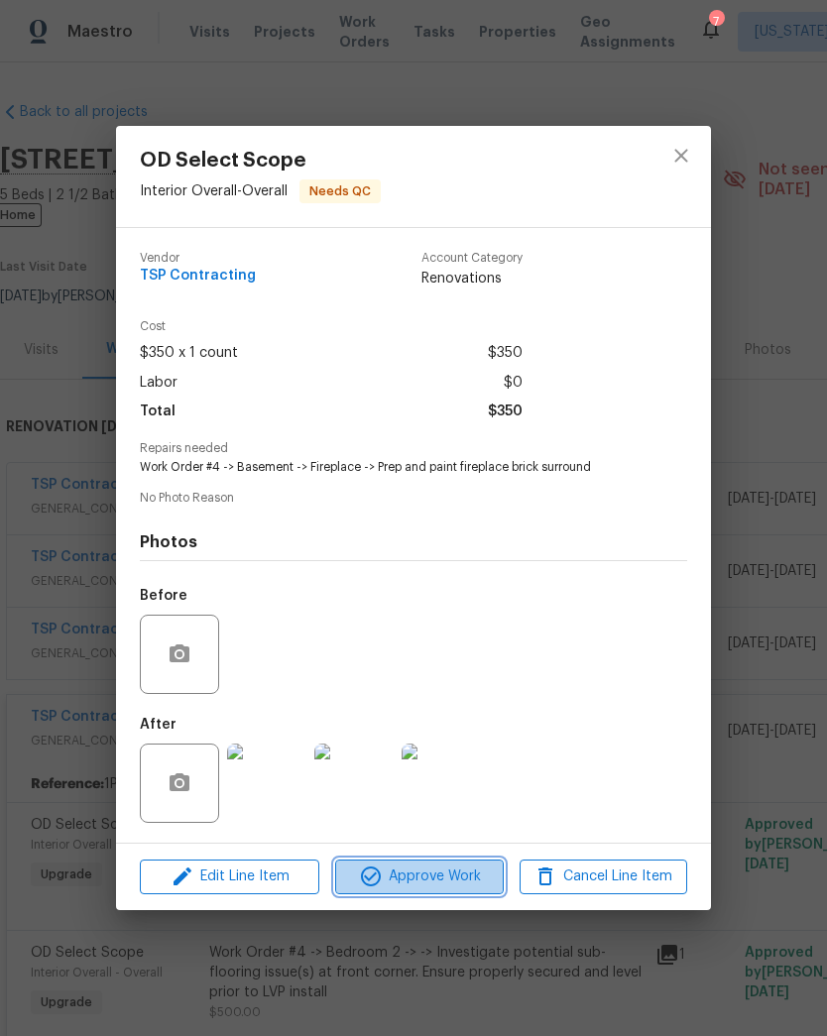
click at [455, 893] on button "Approve Work" at bounding box center [419, 877] width 168 height 35
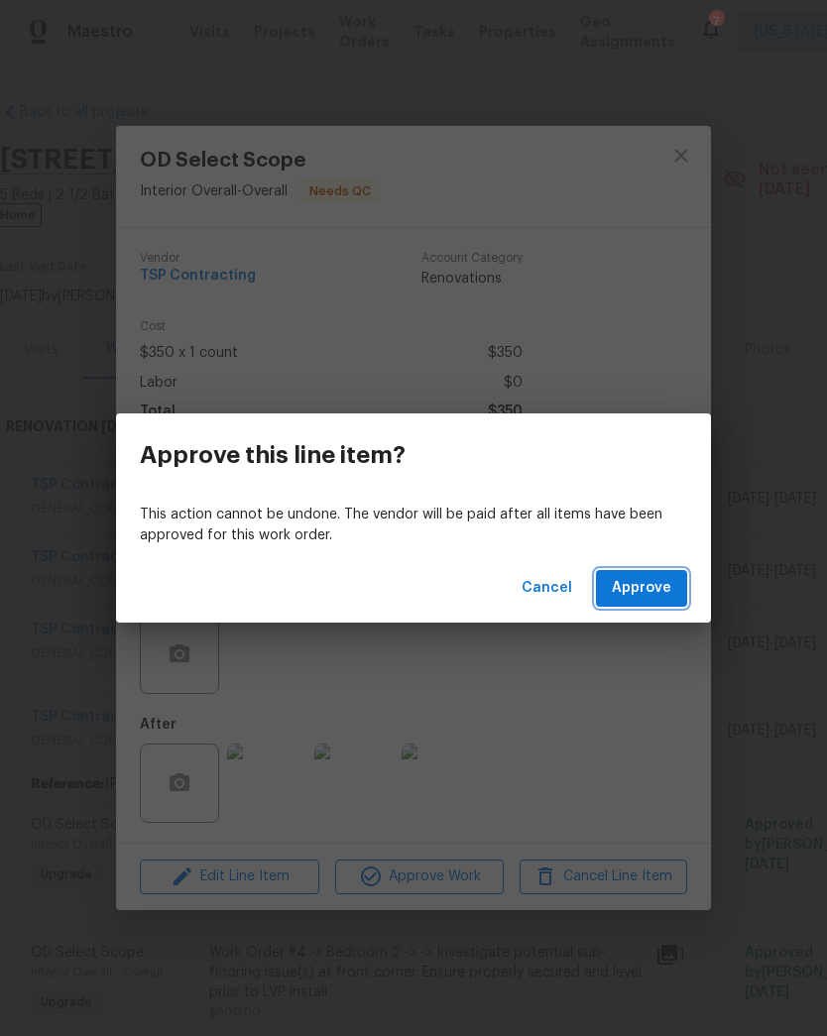
click at [662, 592] on span "Approve" at bounding box center [641, 588] width 59 height 25
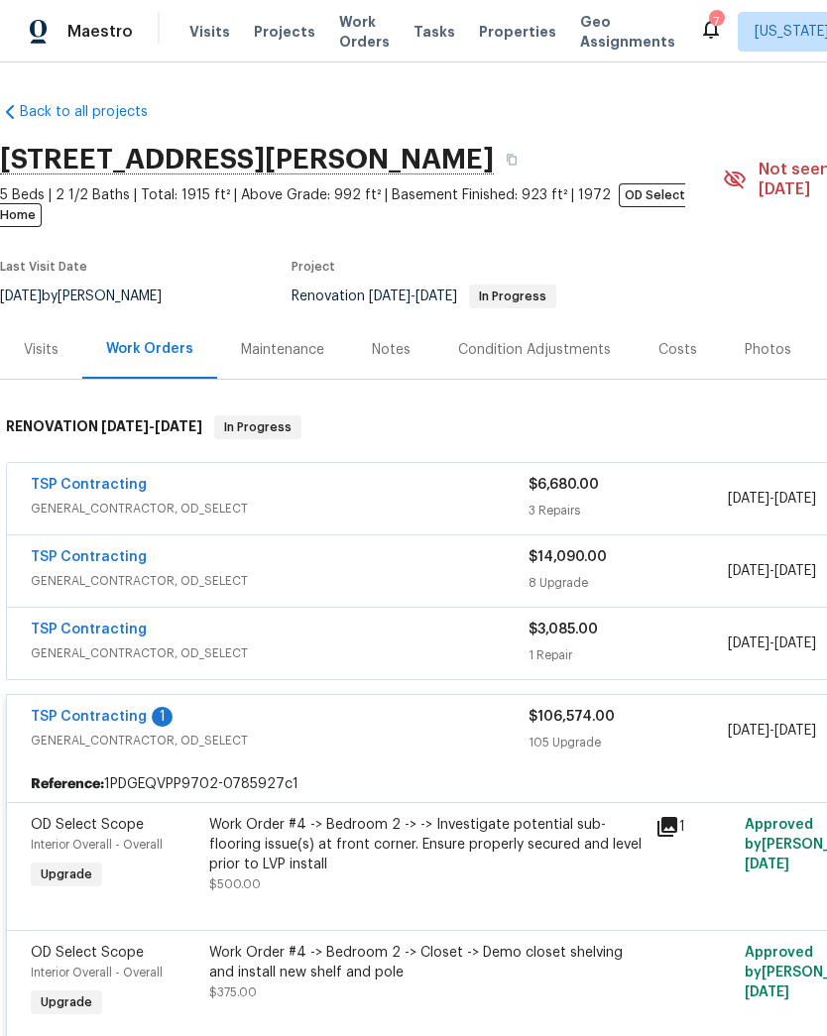
click at [503, 842] on div "Work Order #4 -> Bedroom 2 -> -> Investigate potential sub-flooring issue(s) at…" at bounding box center [426, 844] width 434 height 59
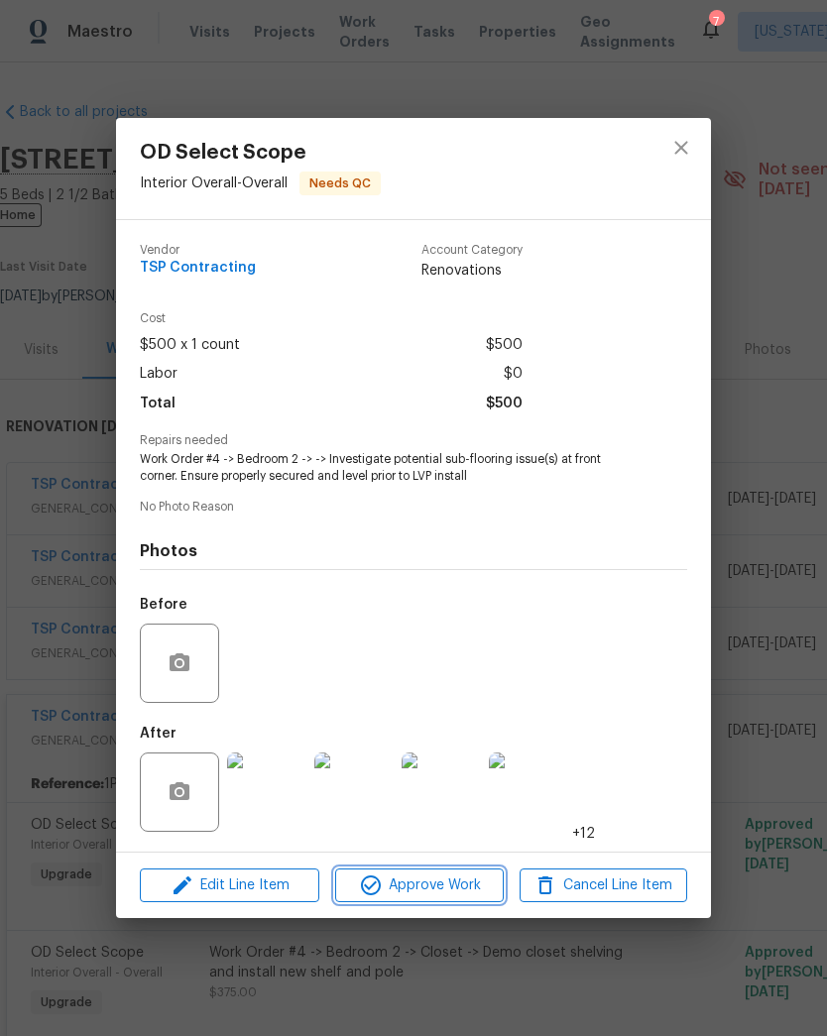
click at [456, 887] on span "Approve Work" at bounding box center [419, 885] width 156 height 25
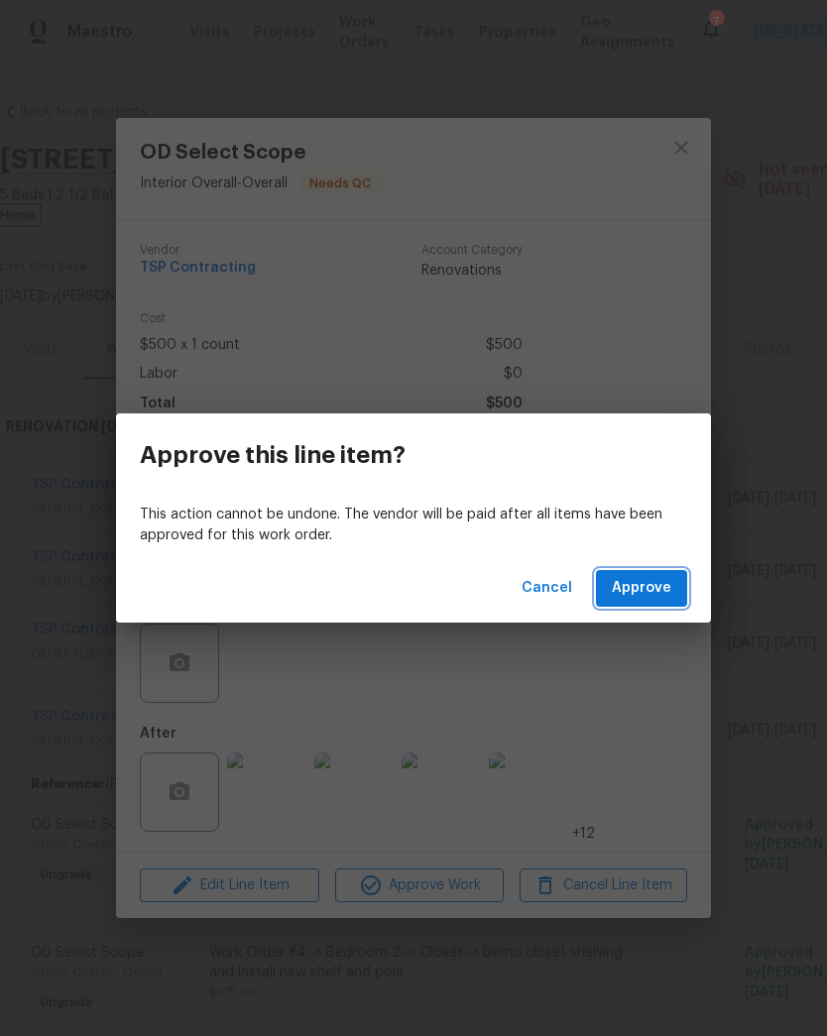
click at [660, 600] on span "Approve" at bounding box center [641, 588] width 59 height 25
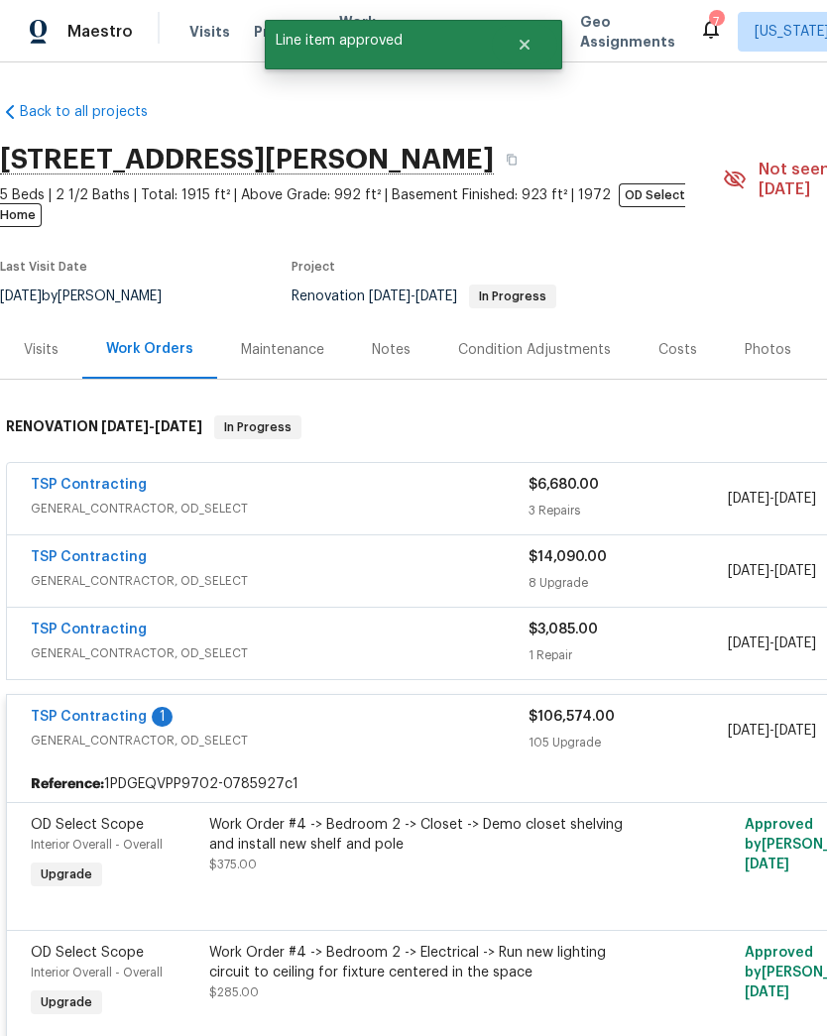
click at [401, 864] on div "Work Order #4 -> Bedroom 2 -> Closet -> Demo closet shelving and install new sh…" at bounding box center [426, 854] width 446 height 91
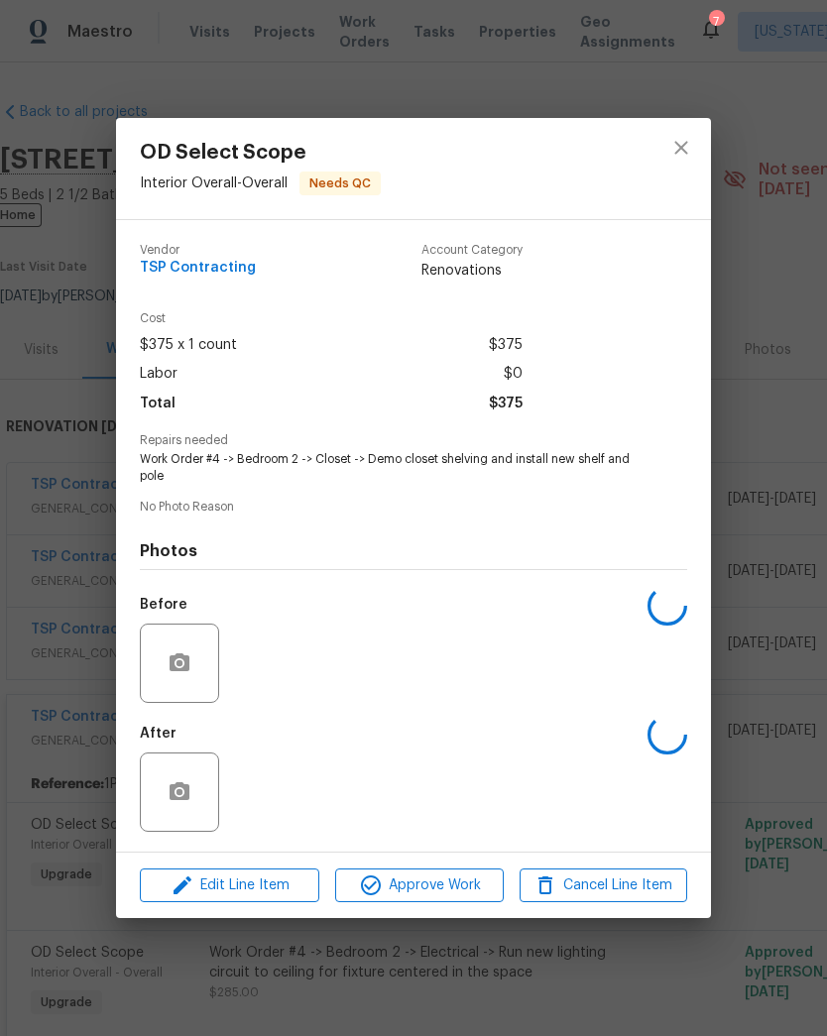
scroll to position [204, 0]
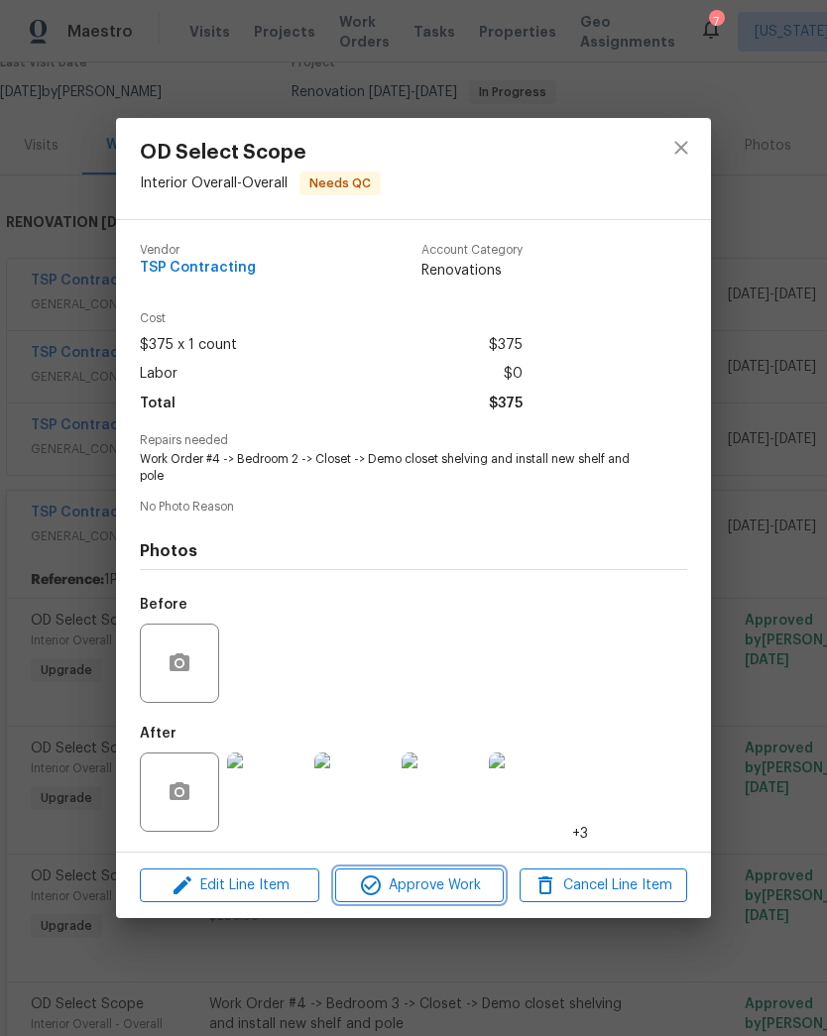
click at [448, 886] on span "Approve Work" at bounding box center [419, 885] width 156 height 25
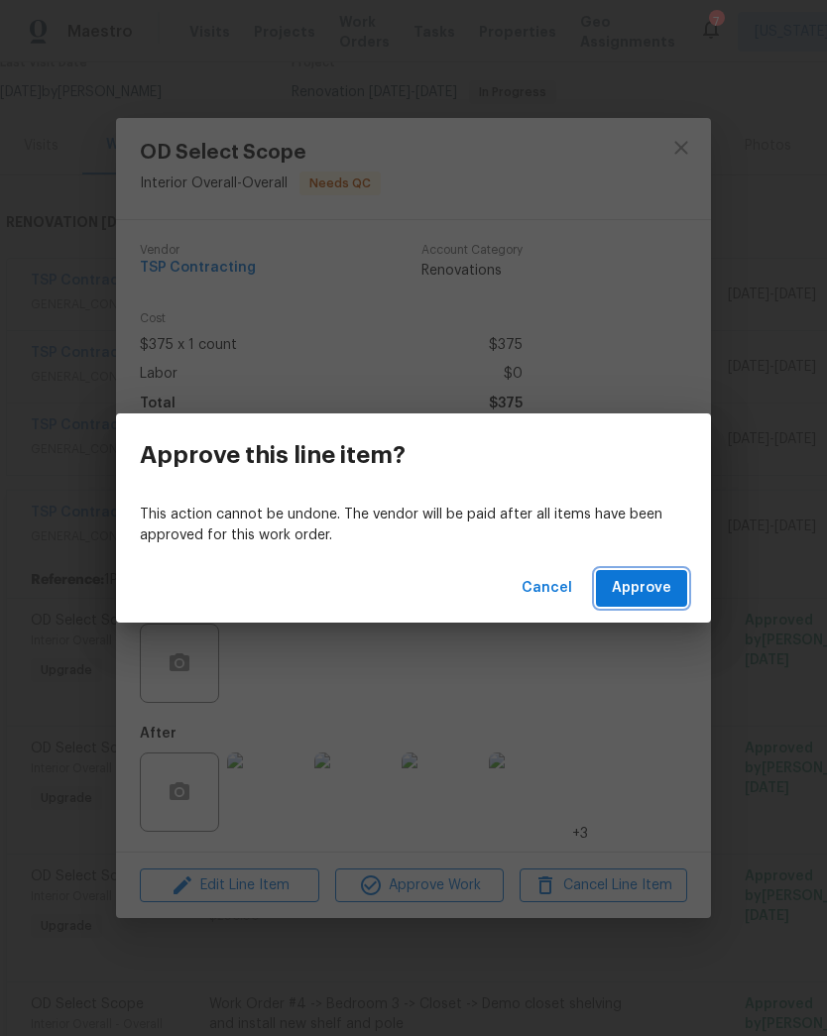
click at [657, 590] on span "Approve" at bounding box center [641, 588] width 59 height 25
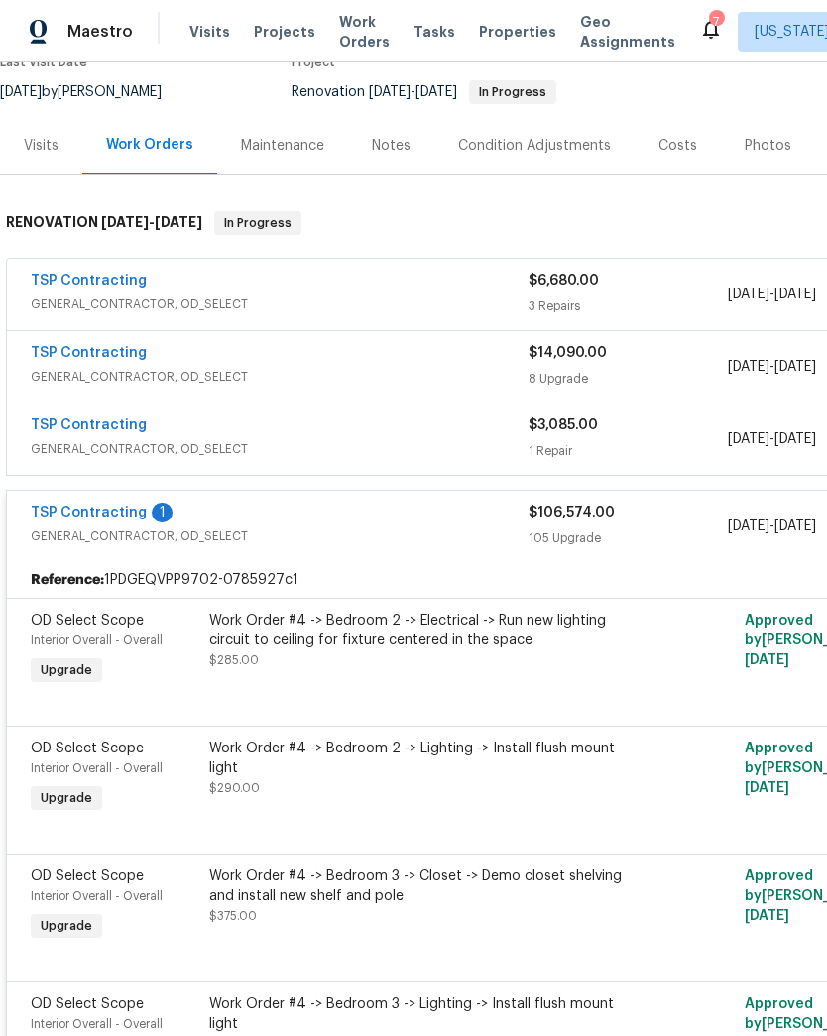
click at [470, 660] on div "Work Order #4 -> Bedroom 2 -> Electrical -> Run new lighting circuit to ceiling…" at bounding box center [426, 650] width 446 height 91
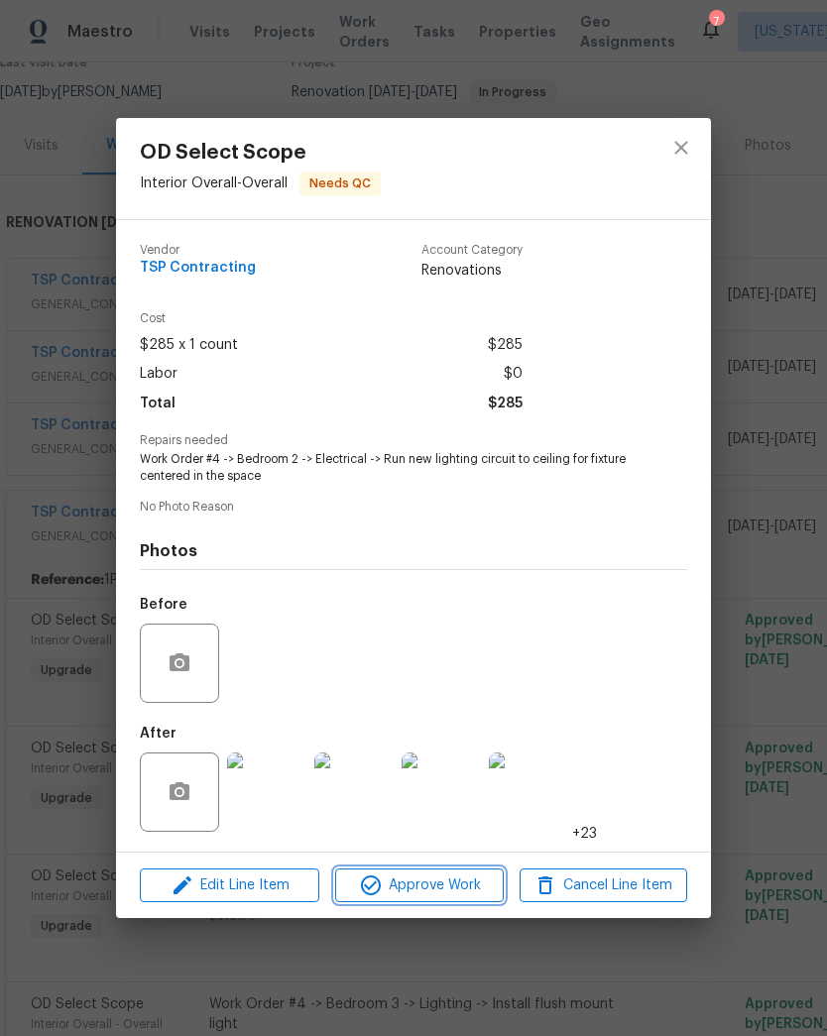
click at [433, 898] on span "Approve Work" at bounding box center [419, 885] width 156 height 25
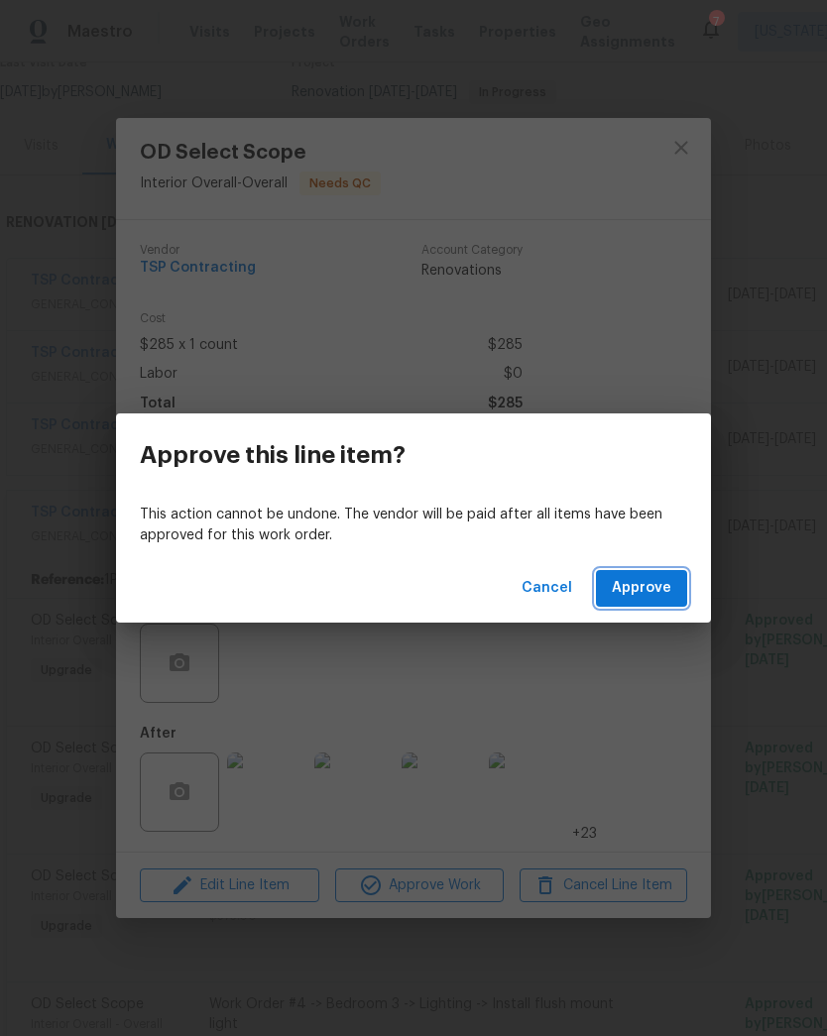
click at [652, 595] on span "Approve" at bounding box center [641, 588] width 59 height 25
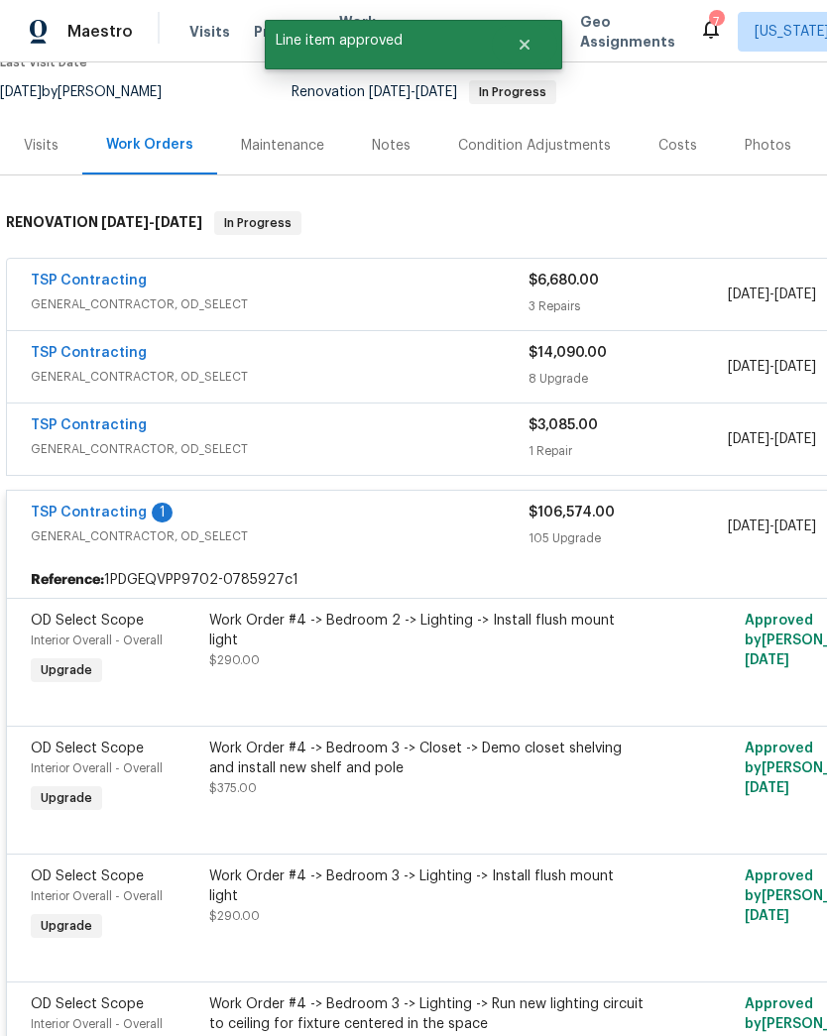
click at [426, 653] on div "Work Order #4 -> Bedroom 2 -> Lighting -> Install flush mount light $290.00" at bounding box center [426, 650] width 446 height 91
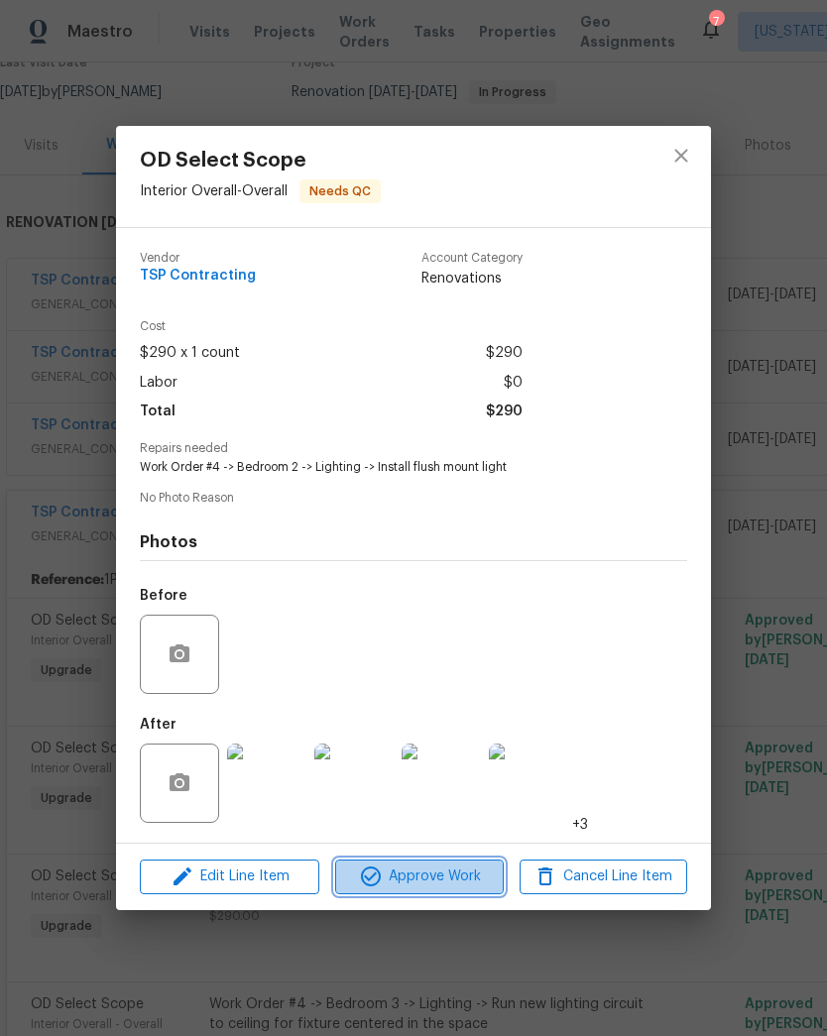
click at [430, 889] on span "Approve Work" at bounding box center [419, 877] width 156 height 25
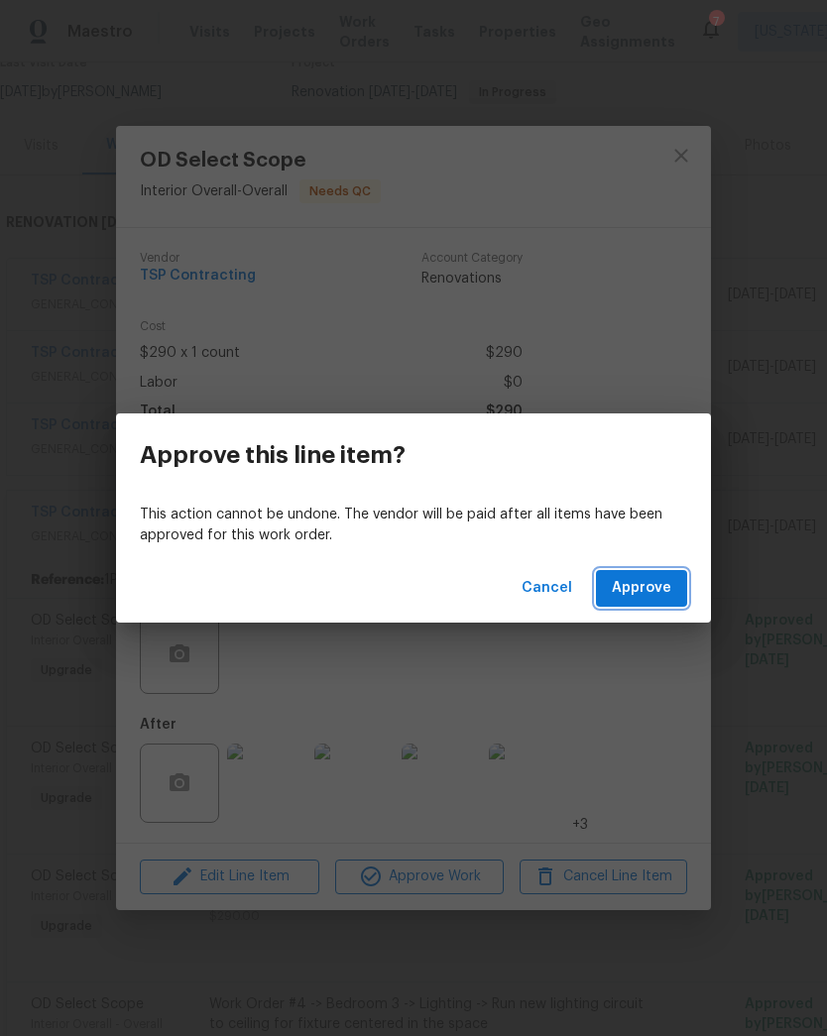
click at [660, 588] on span "Approve" at bounding box center [641, 588] width 59 height 25
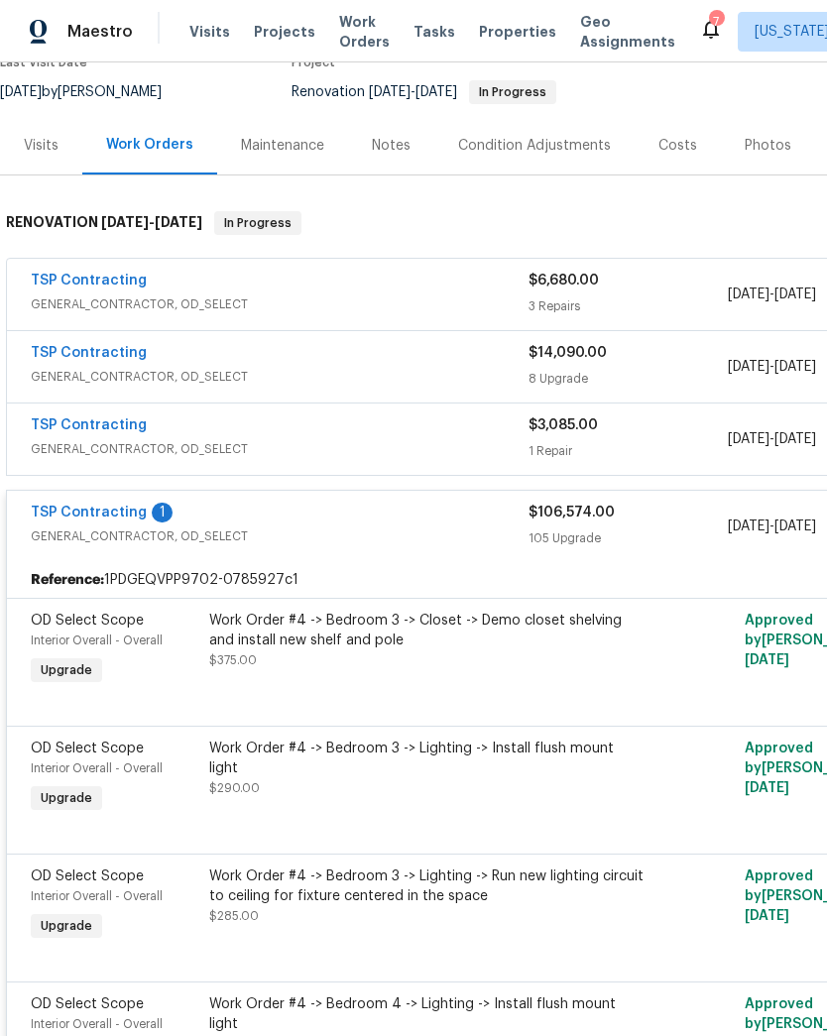
click at [474, 630] on div "Work Order #4 -> Bedroom 3 -> Closet -> Demo closet shelving and install new sh…" at bounding box center [426, 631] width 434 height 40
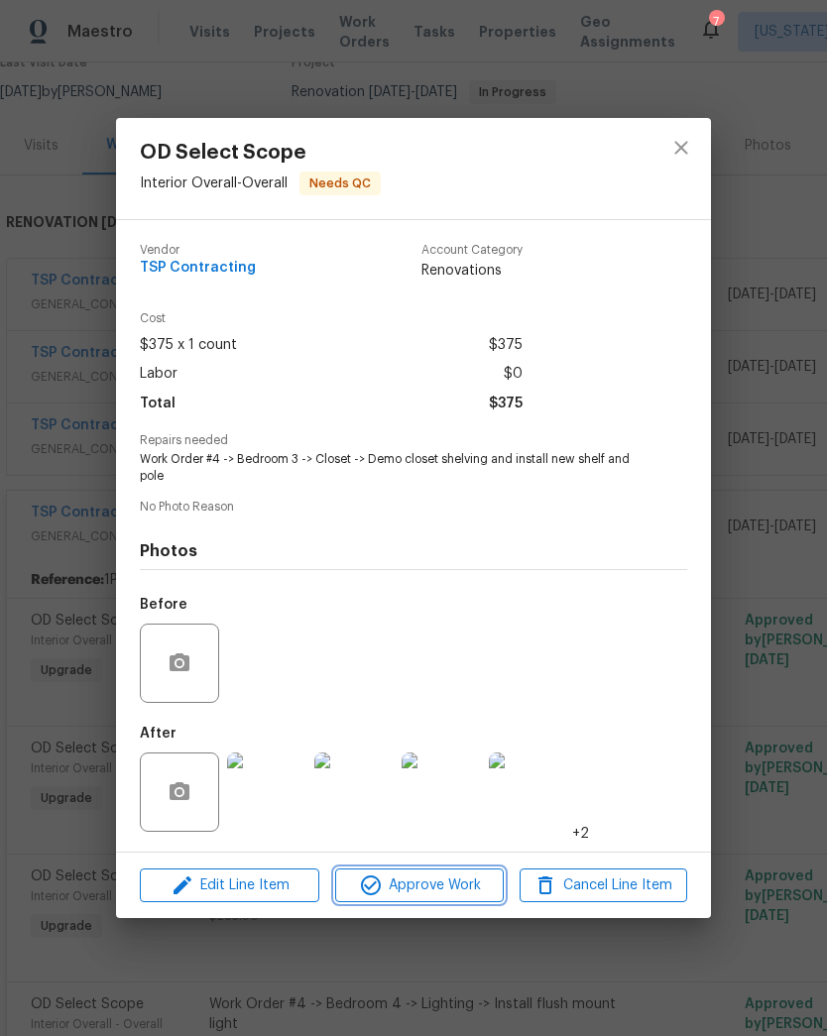
click at [426, 892] on span "Approve Work" at bounding box center [419, 885] width 156 height 25
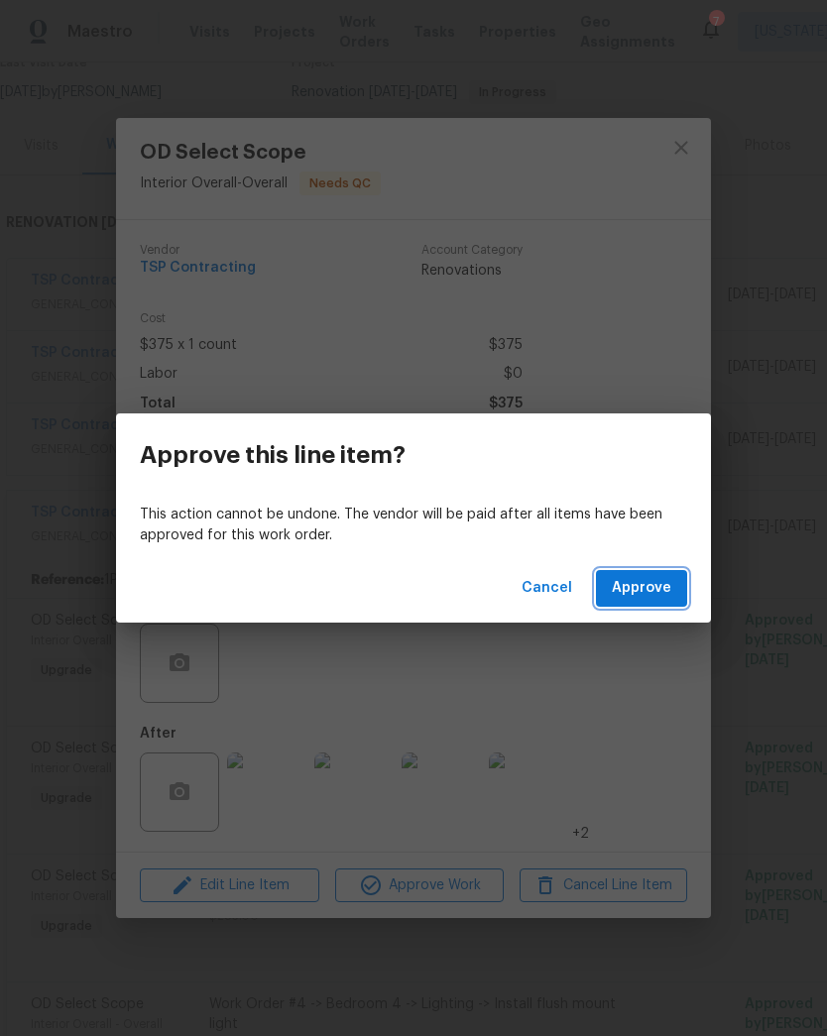
click at [644, 577] on span "Approve" at bounding box center [641, 588] width 59 height 25
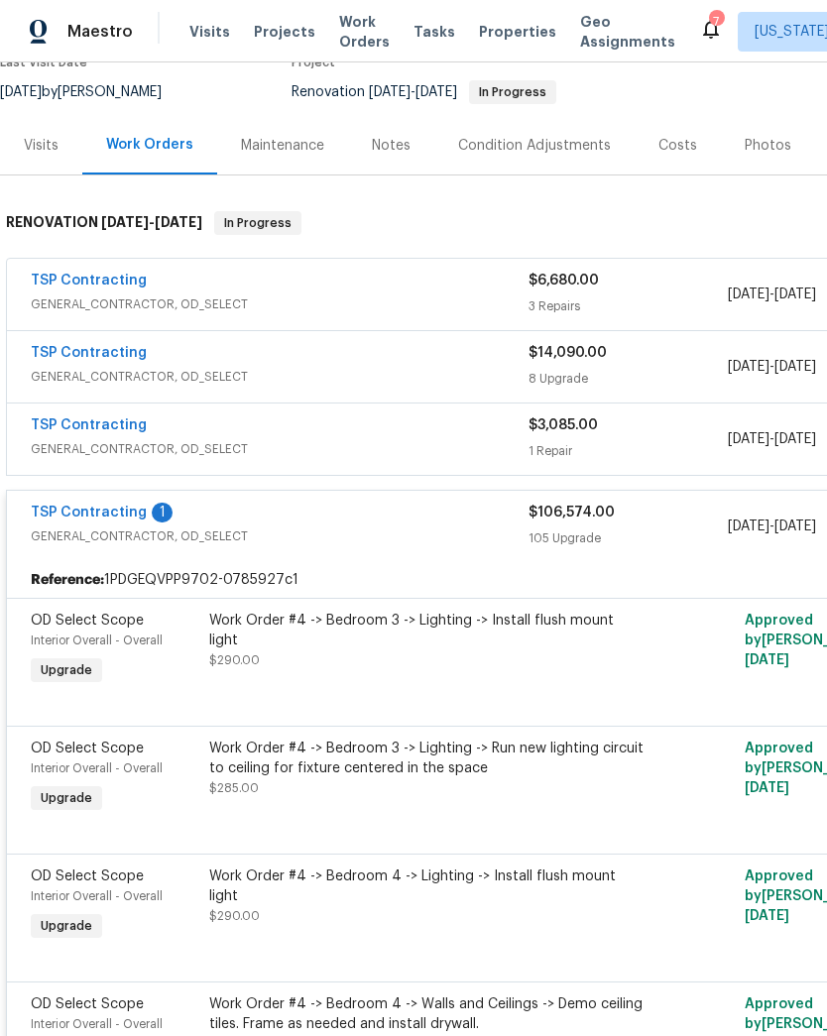
click at [445, 641] on div "Work Order #4 -> Bedroom 3 -> Lighting -> Install flush mount light $290.00" at bounding box center [426, 650] width 446 height 91
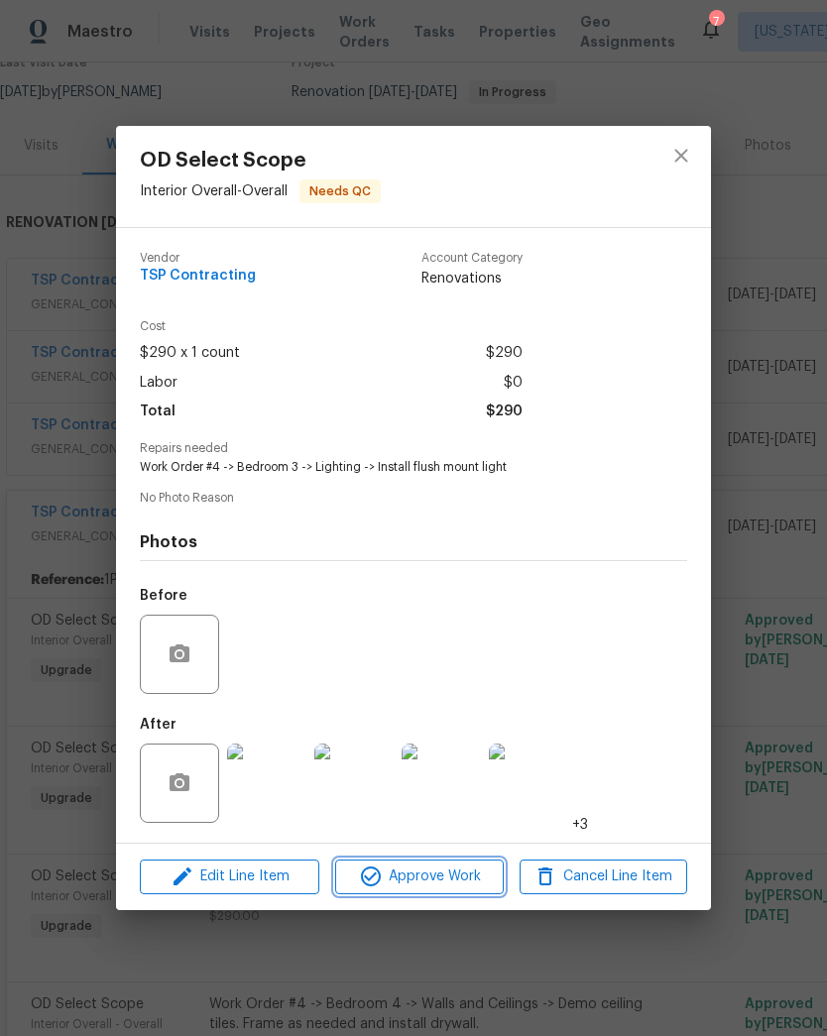
click at [431, 886] on span "Approve Work" at bounding box center [419, 877] width 156 height 25
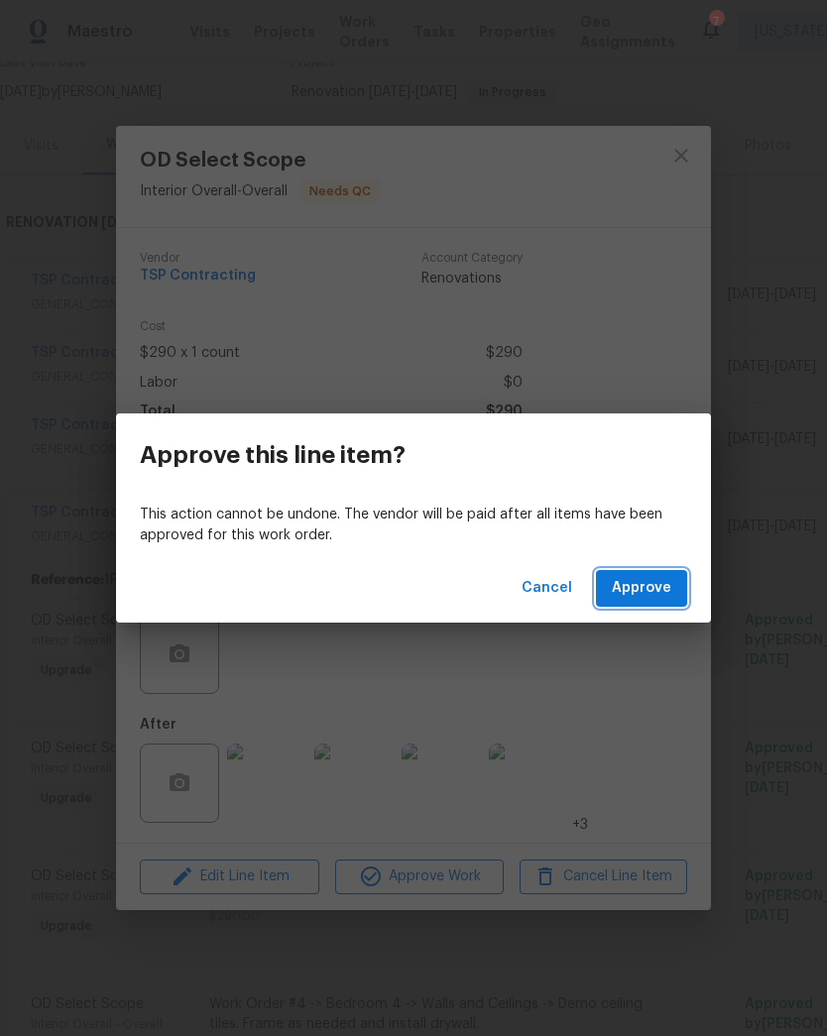
click at [664, 592] on span "Approve" at bounding box center [641, 588] width 59 height 25
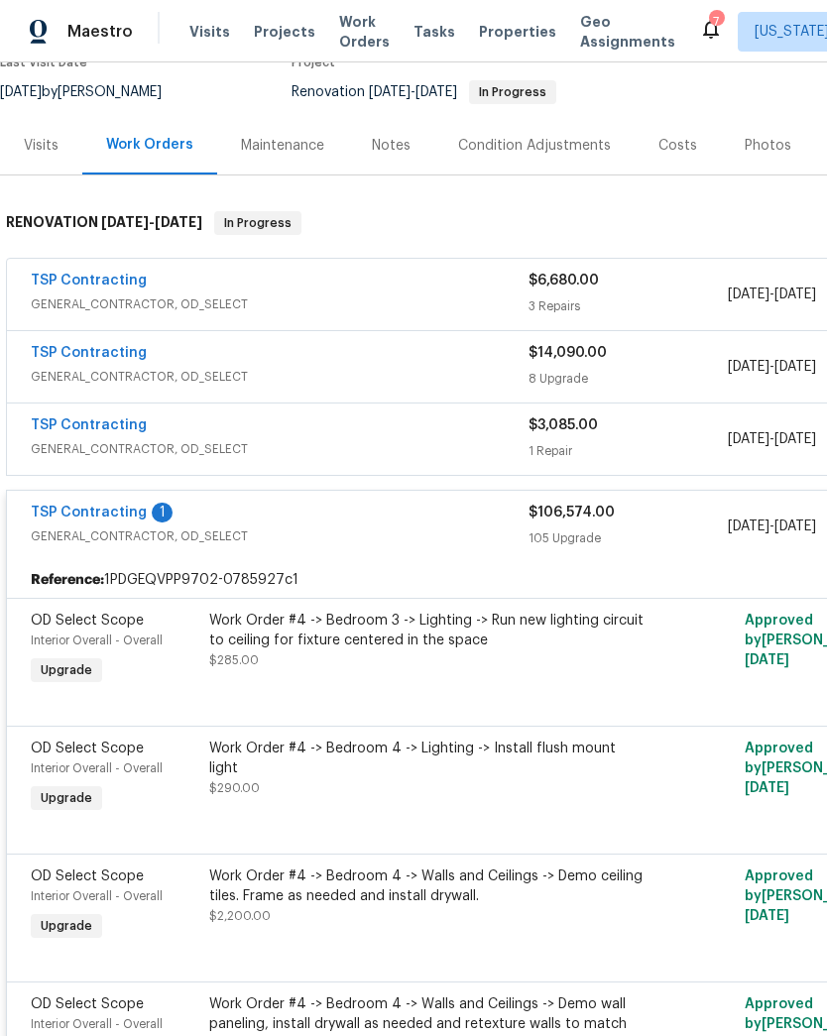
click at [422, 650] on div "Work Order #4 -> Bedroom 3 -> Lighting -> Run new lighting circuit to ceiling f…" at bounding box center [426, 640] width 434 height 59
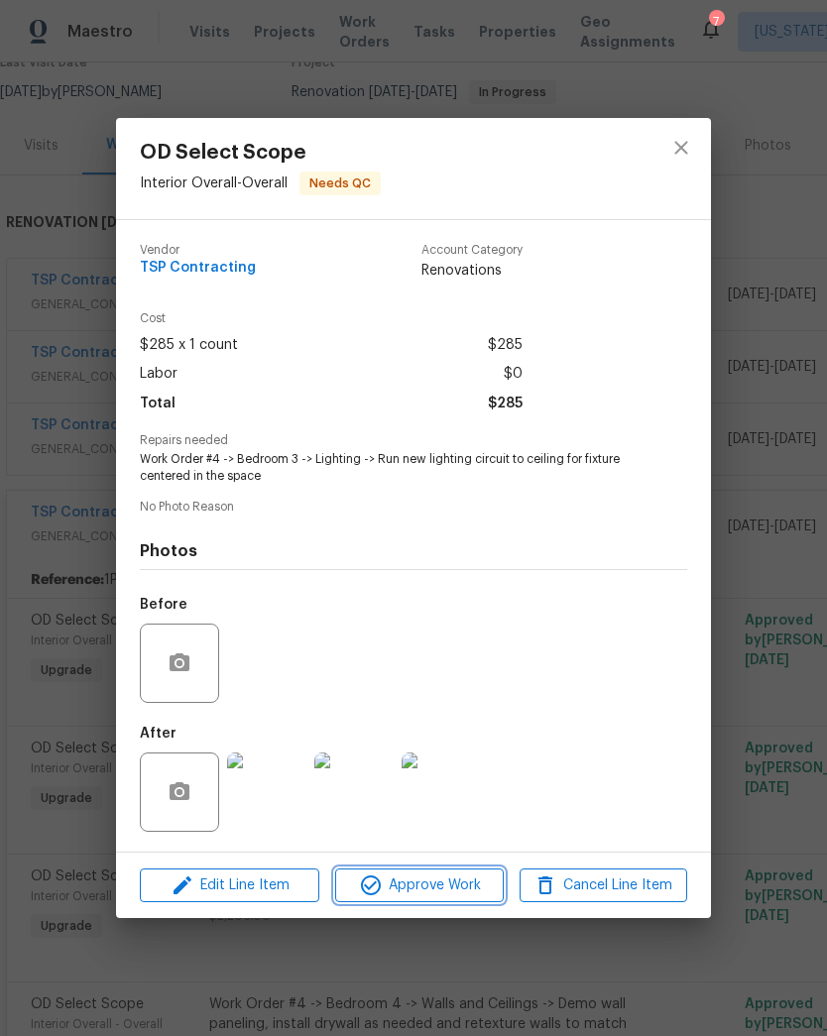
click at [439, 888] on span "Approve Work" at bounding box center [419, 885] width 156 height 25
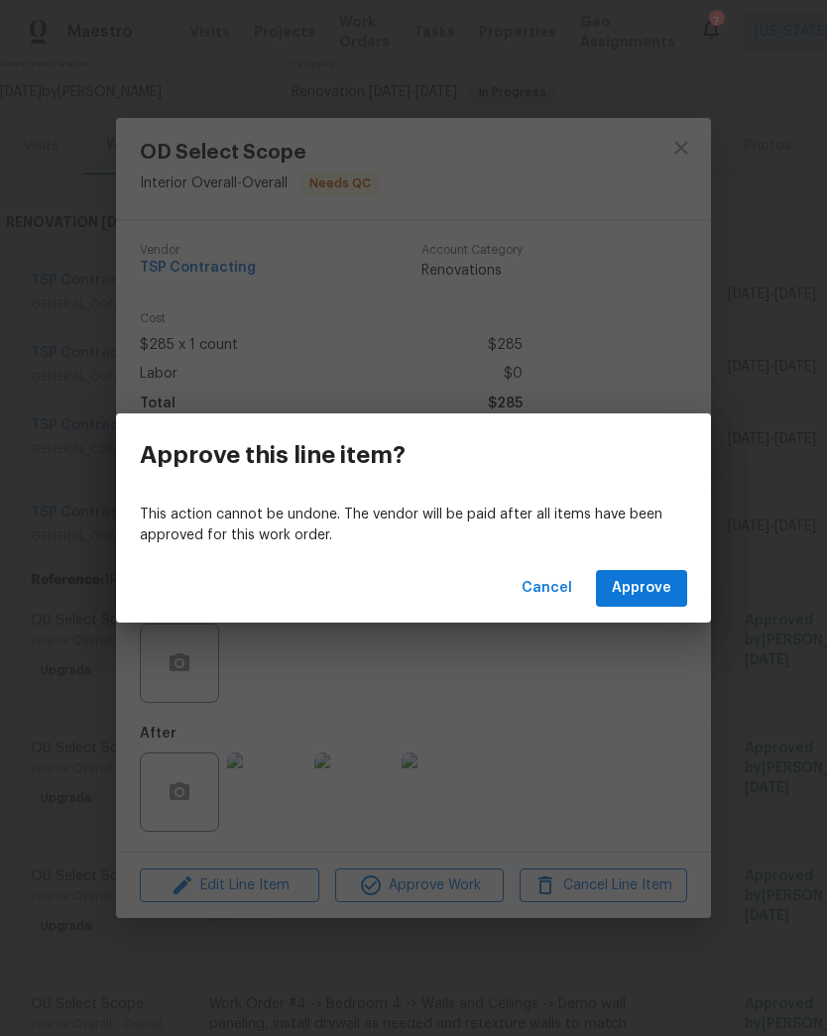
click at [659, 584] on span "Approve" at bounding box center [641, 588] width 59 height 25
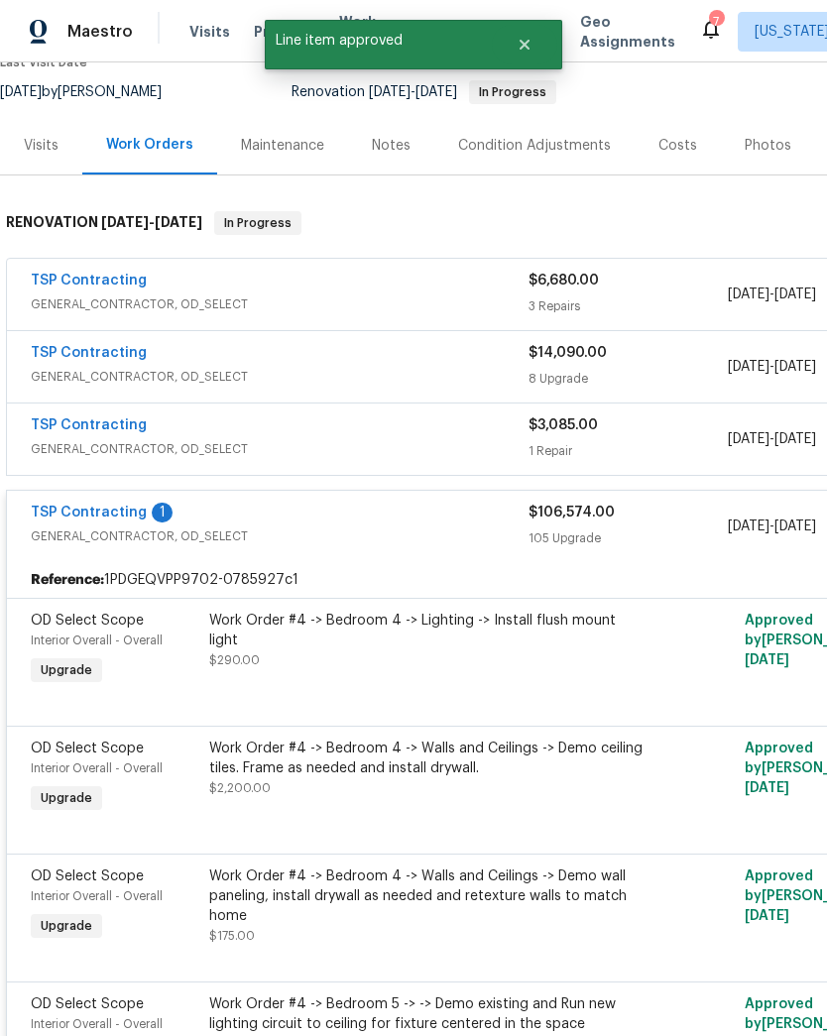
click at [465, 653] on div "Work Order #4 -> Bedroom 4 -> Lighting -> Install flush mount light $290.00" at bounding box center [426, 650] width 446 height 91
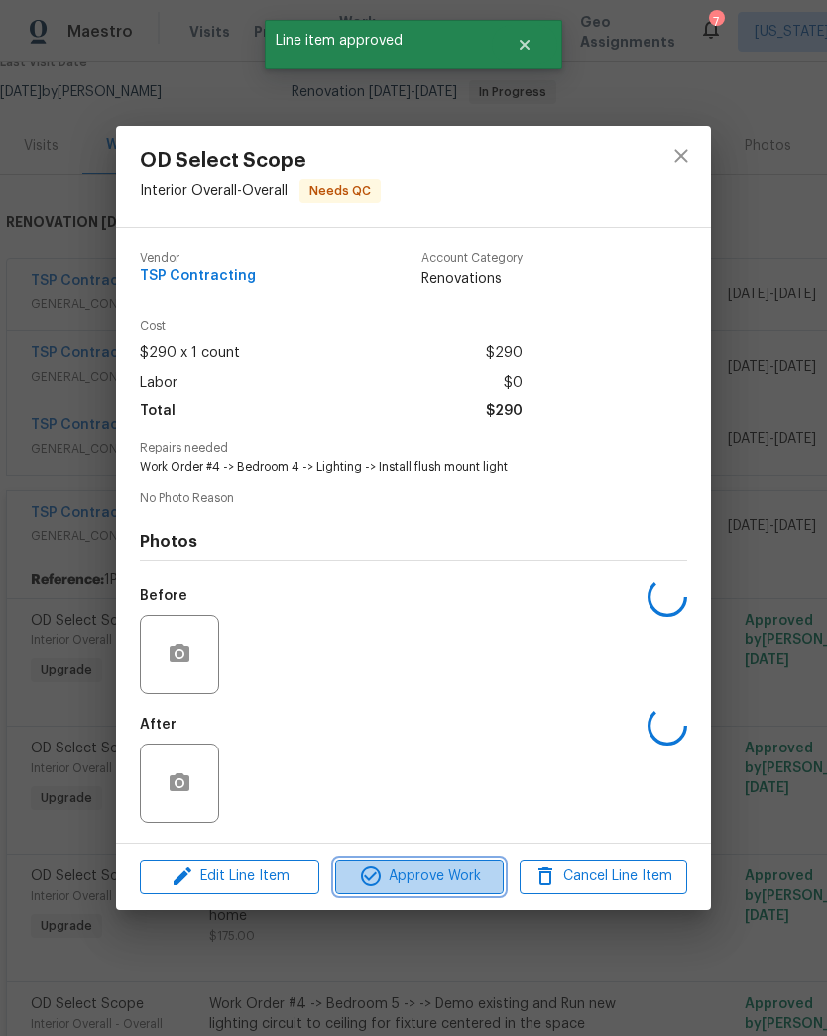
click at [453, 888] on span "Approve Work" at bounding box center [419, 877] width 156 height 25
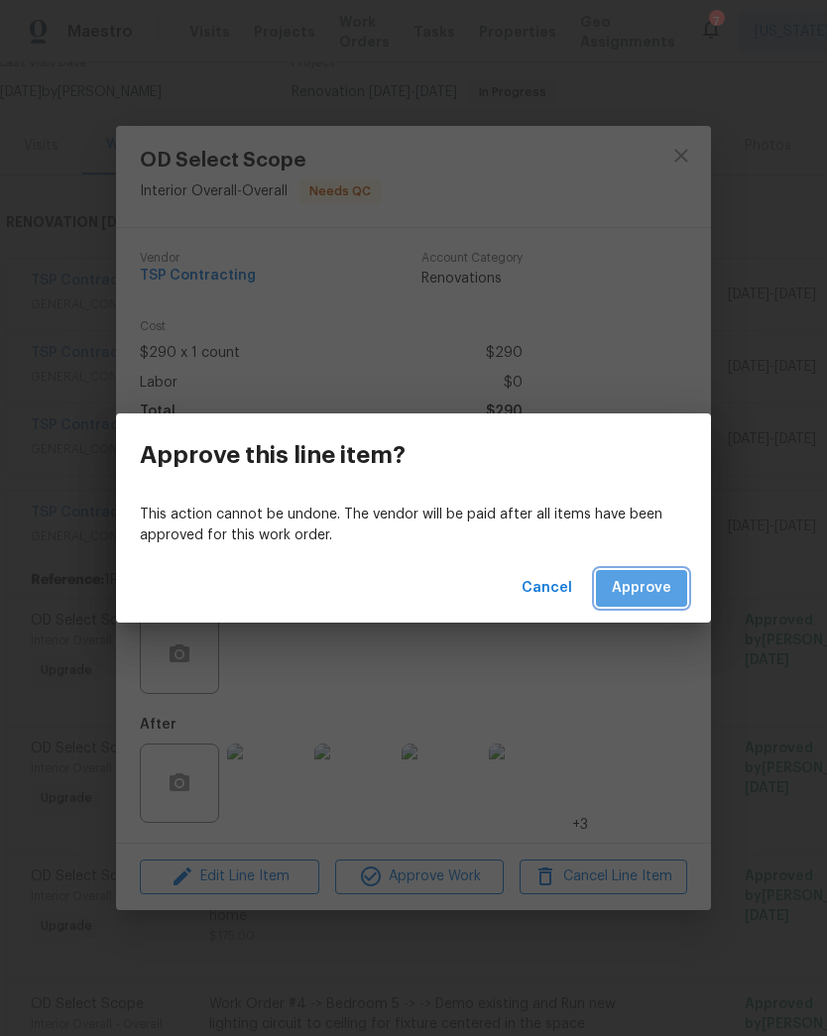
click at [660, 596] on span "Approve" at bounding box center [641, 588] width 59 height 25
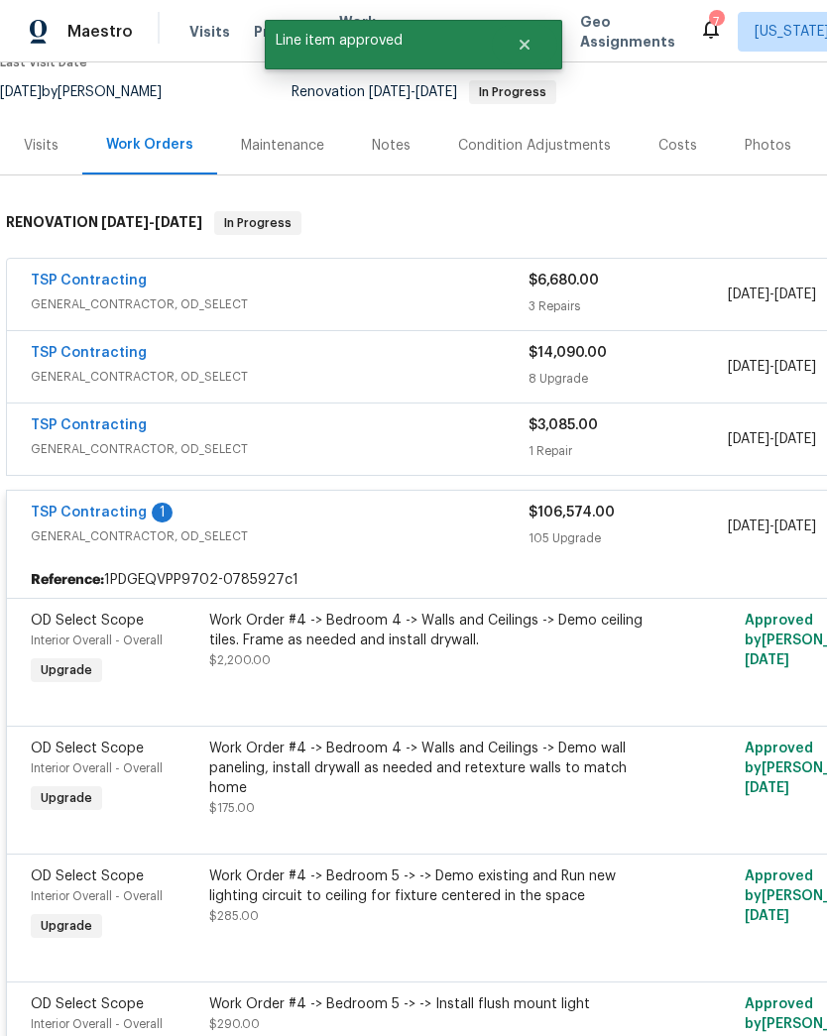
click at [424, 650] on div "Work Order #4 -> Bedroom 4 -> Walls and Ceilings -> Demo ceiling tiles. Frame a…" at bounding box center [426, 640] width 434 height 59
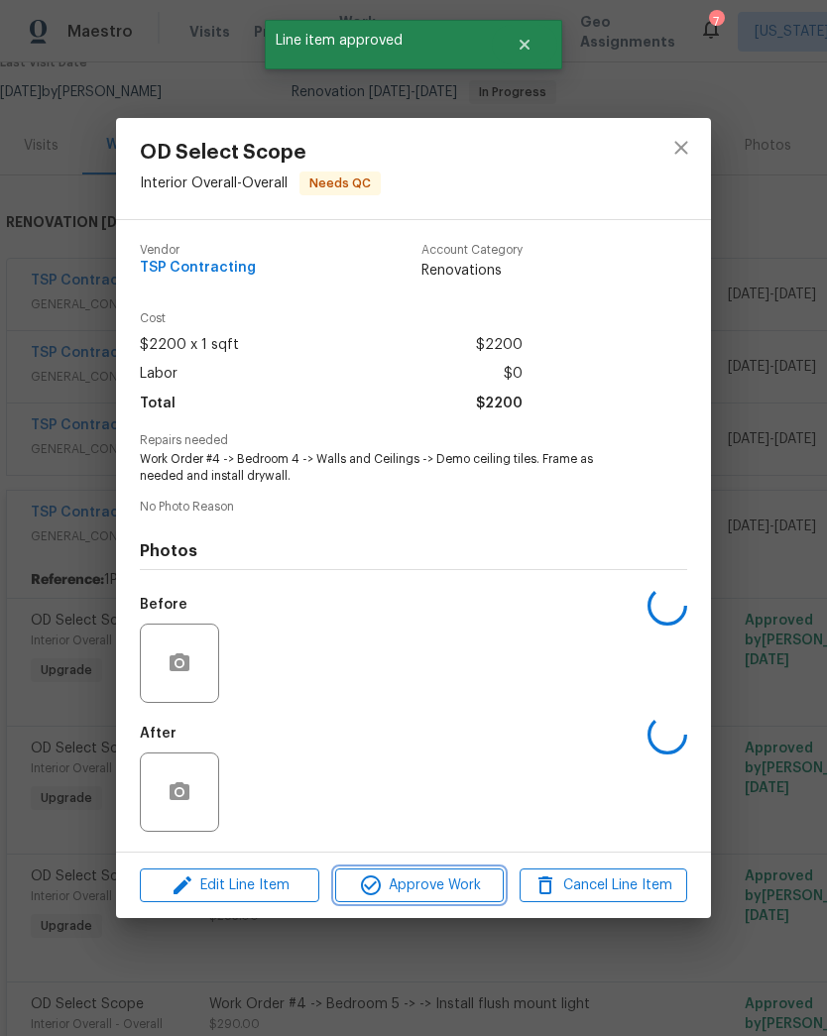
click at [429, 888] on span "Approve Work" at bounding box center [419, 885] width 156 height 25
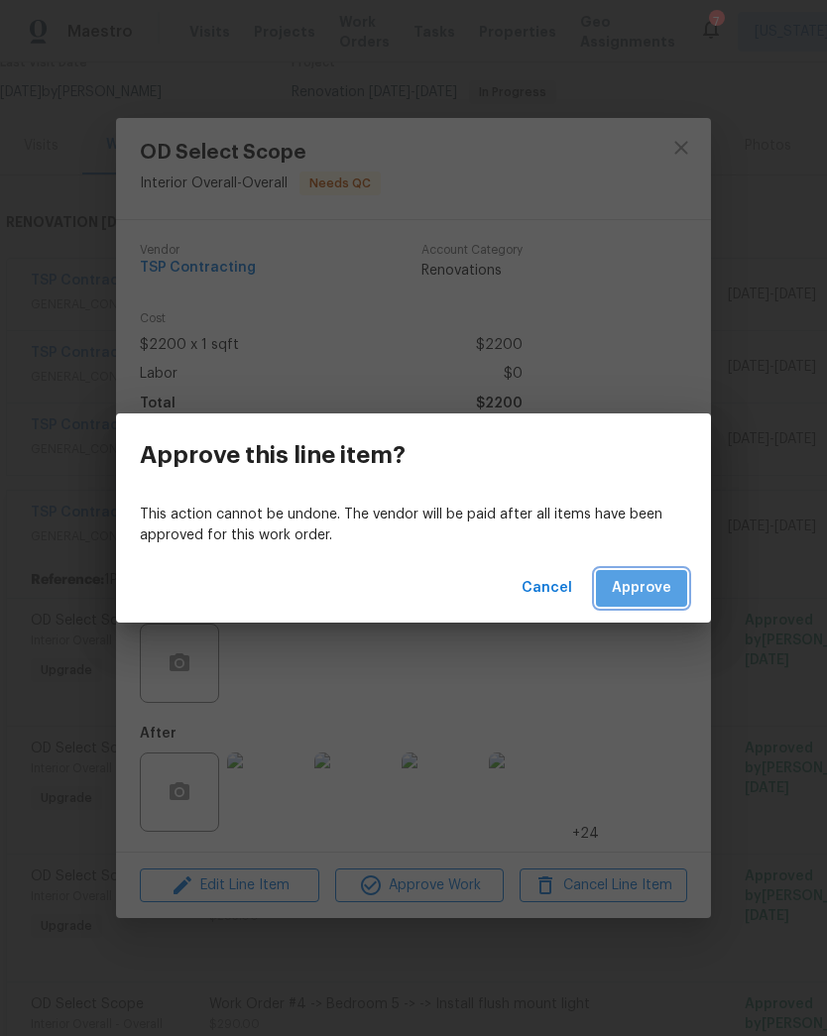
click at [667, 595] on span "Approve" at bounding box center [641, 588] width 59 height 25
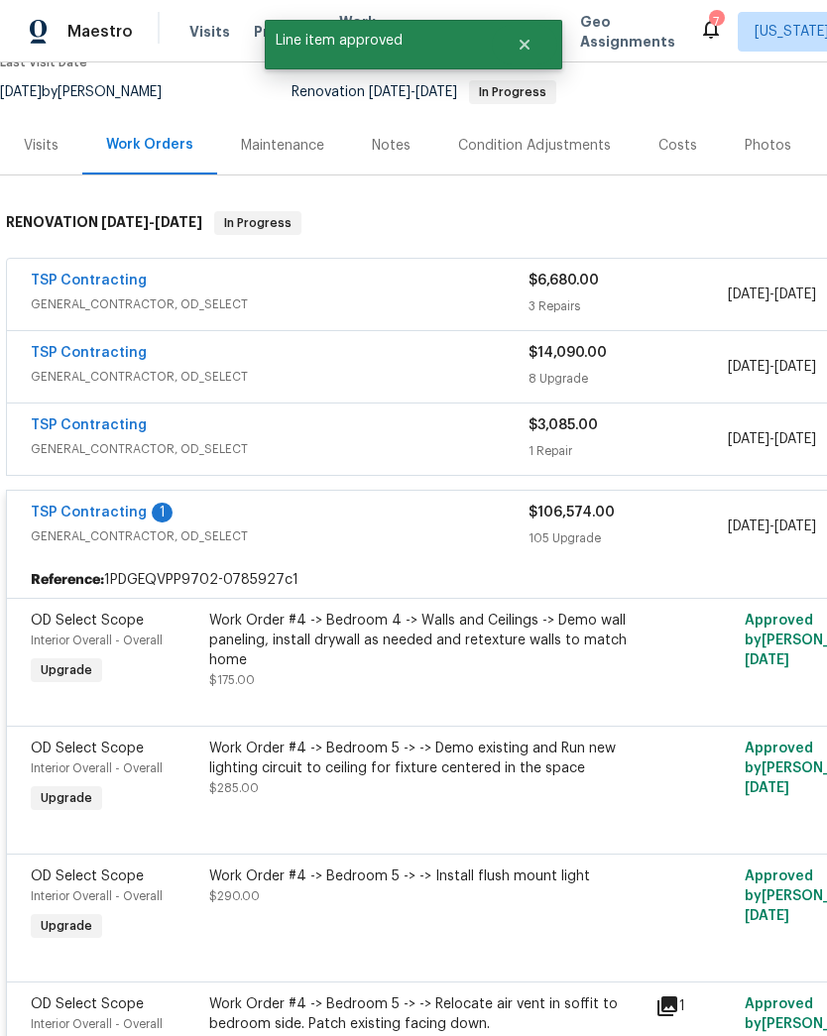
click at [421, 651] on div "Work Order #4 -> Bedroom 4 -> Walls and Ceilings -> Demo wall paneling, install…" at bounding box center [426, 650] width 434 height 79
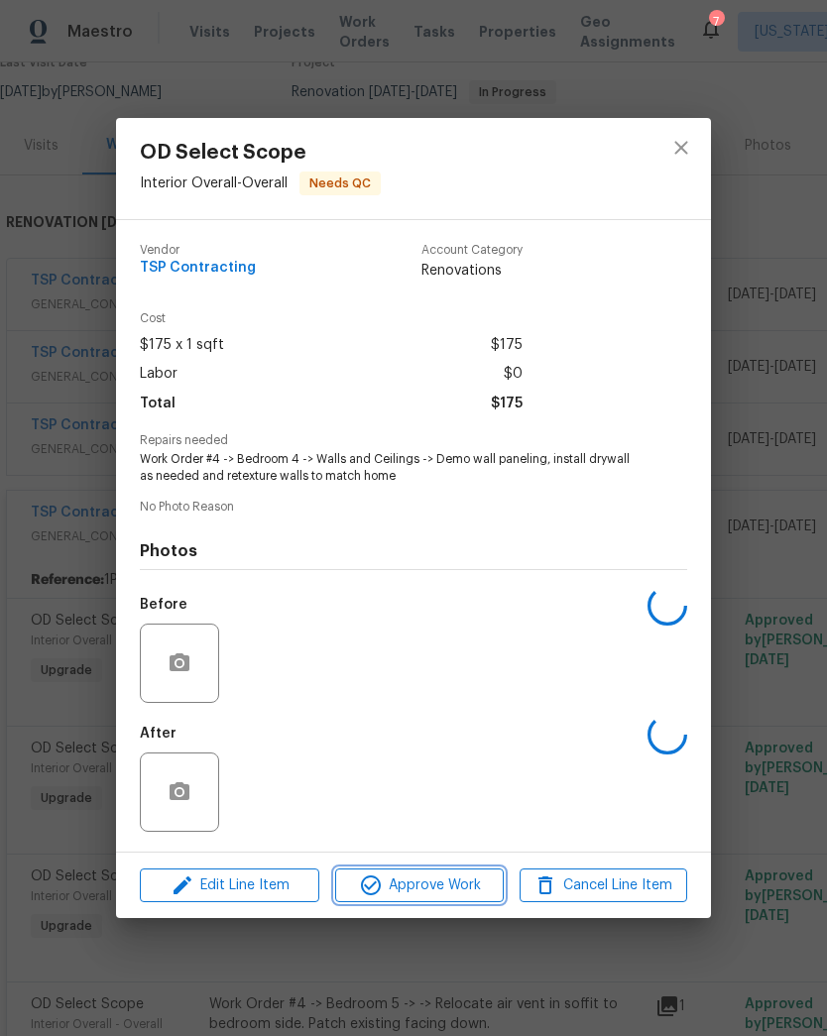
click at [444, 902] on button "Approve Work" at bounding box center [419, 886] width 168 height 35
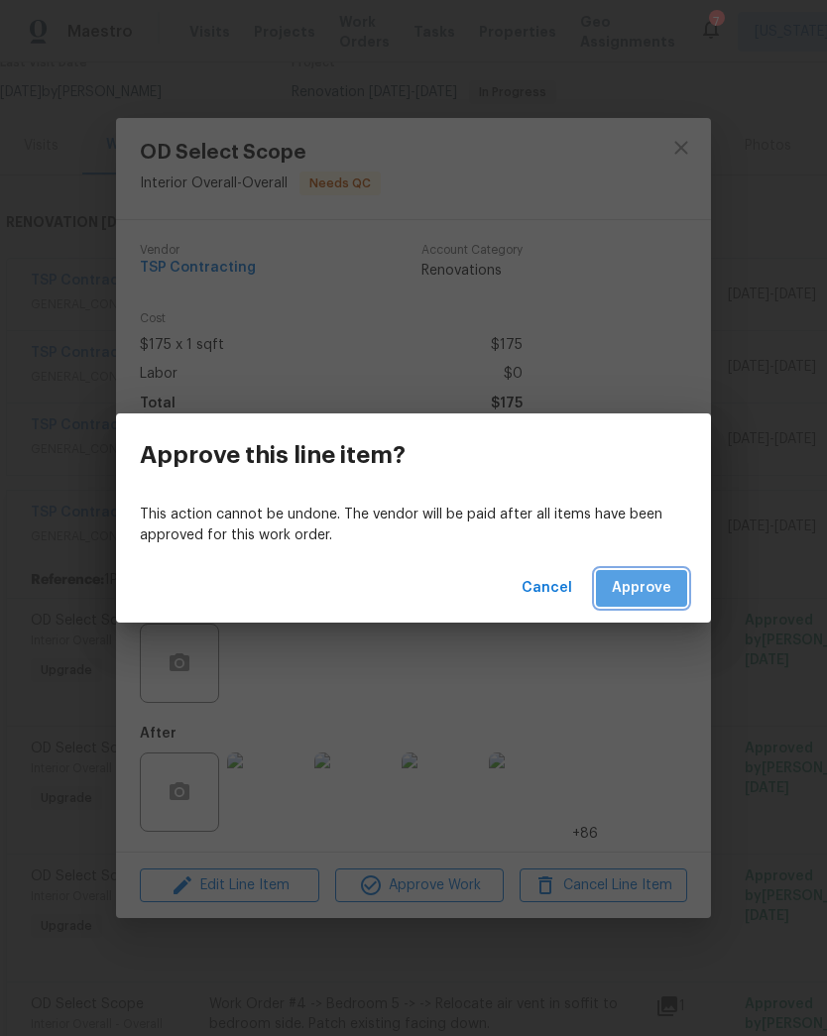
click at [650, 599] on span "Approve" at bounding box center [641, 588] width 59 height 25
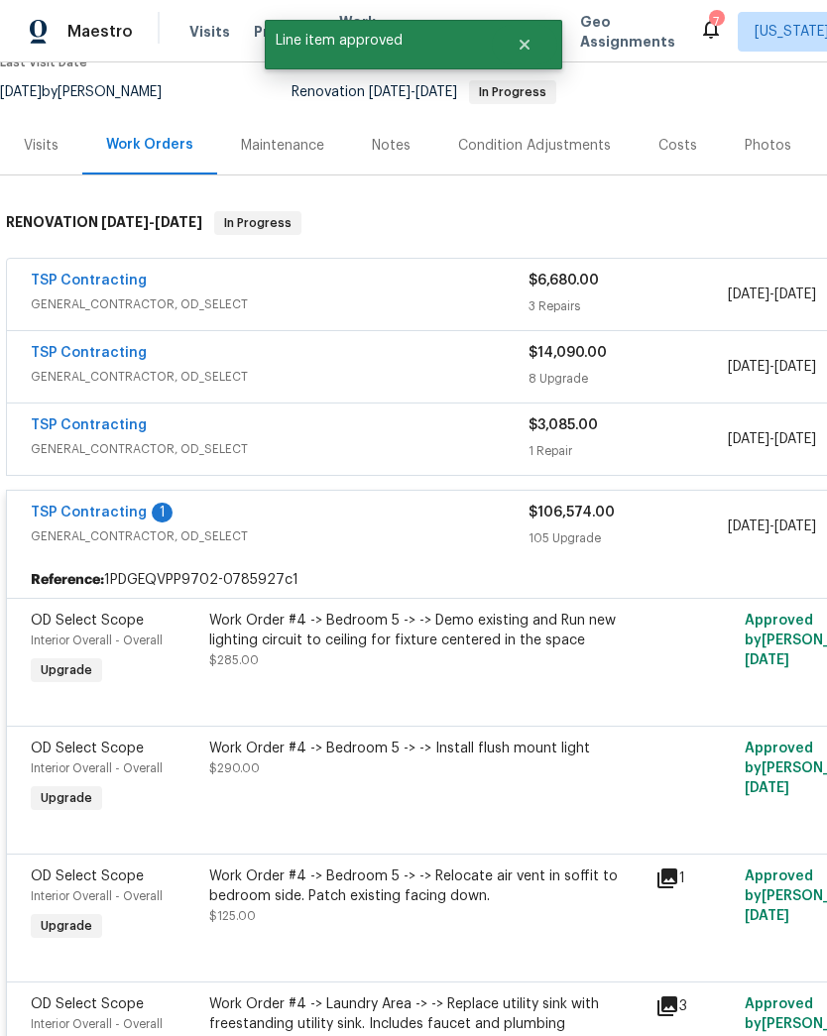
click at [475, 650] on div "Work Order #4 -> Bedroom 5 -> -> Demo existing and Run new lighting circuit to …" at bounding box center [426, 640] width 434 height 59
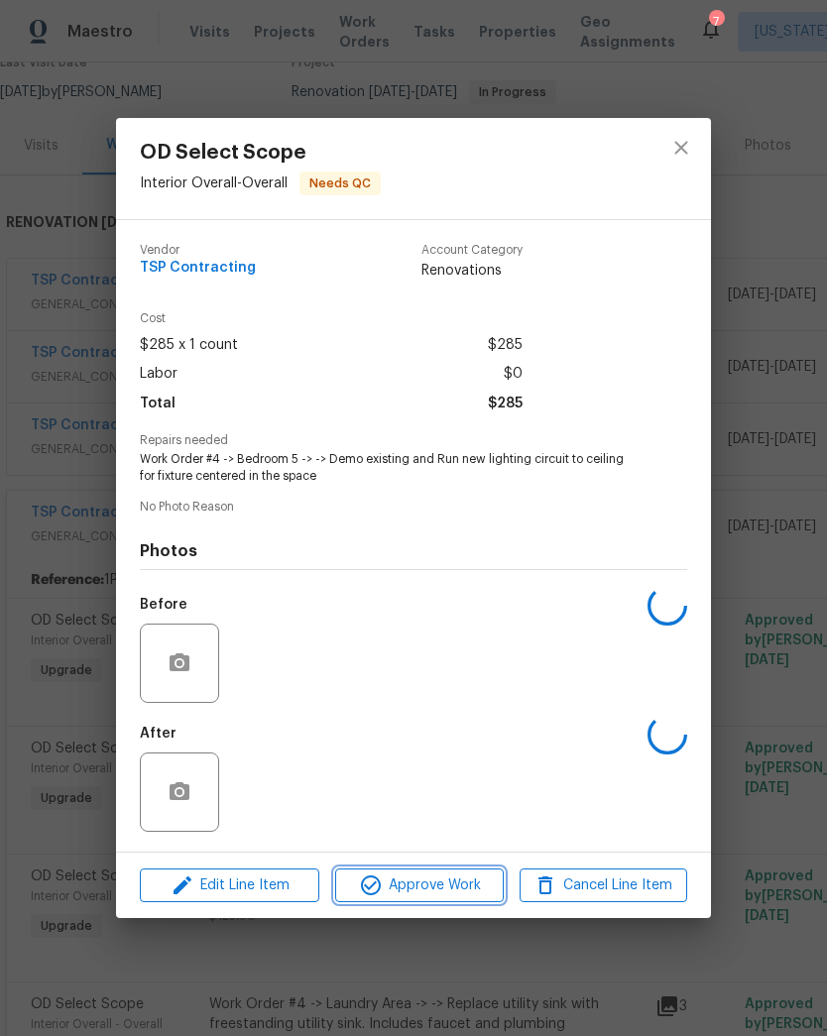
click at [426, 884] on span "Approve Work" at bounding box center [419, 885] width 156 height 25
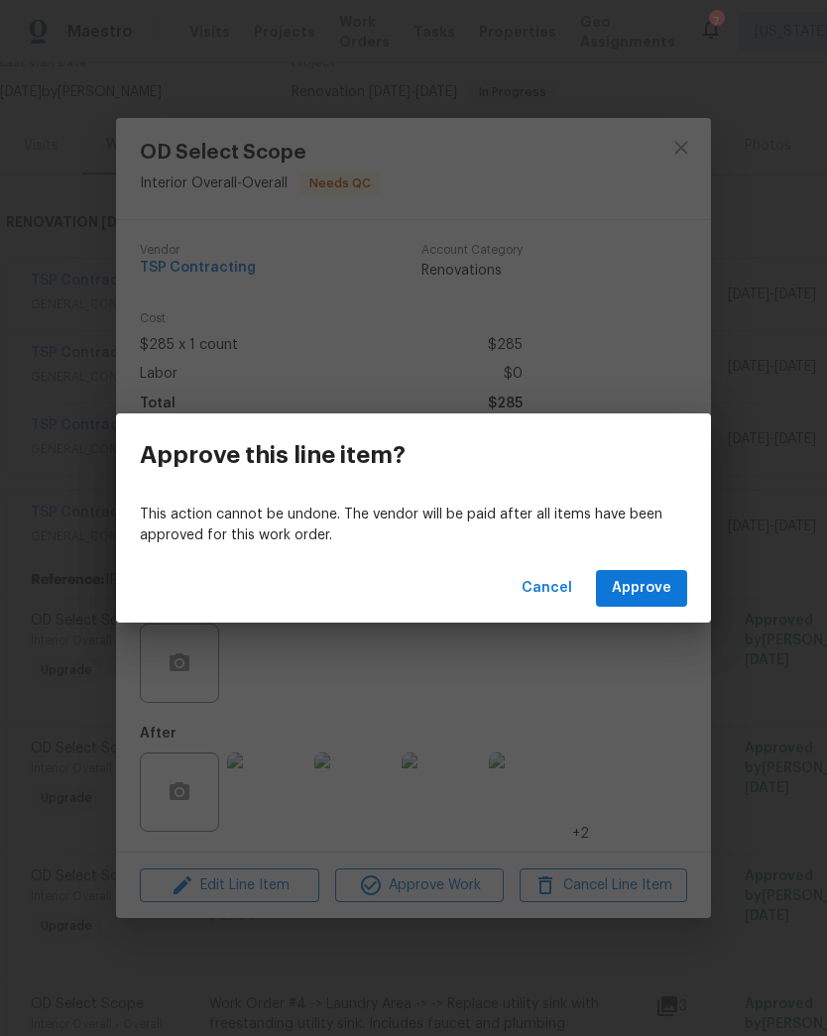
click at [660, 594] on span "Approve" at bounding box center [641, 588] width 59 height 25
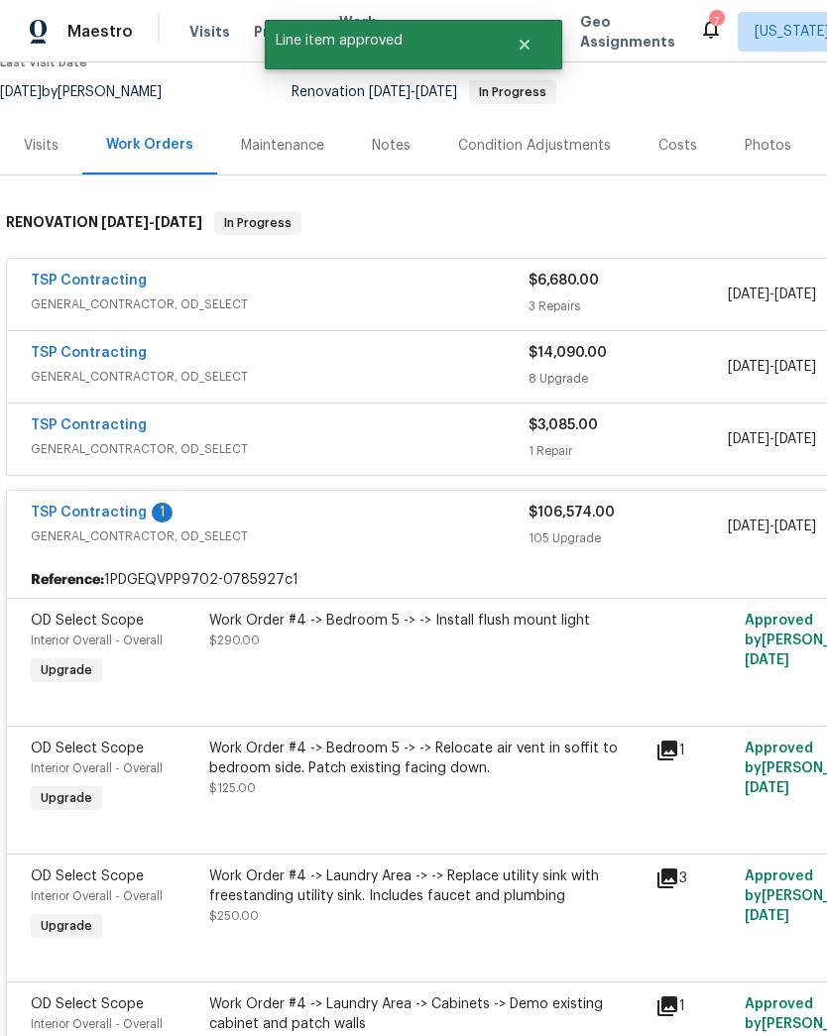
click at [468, 648] on div "Work Order #4 -> Bedroom 5 -> -> Install flush mount light $290.00" at bounding box center [426, 650] width 446 height 91
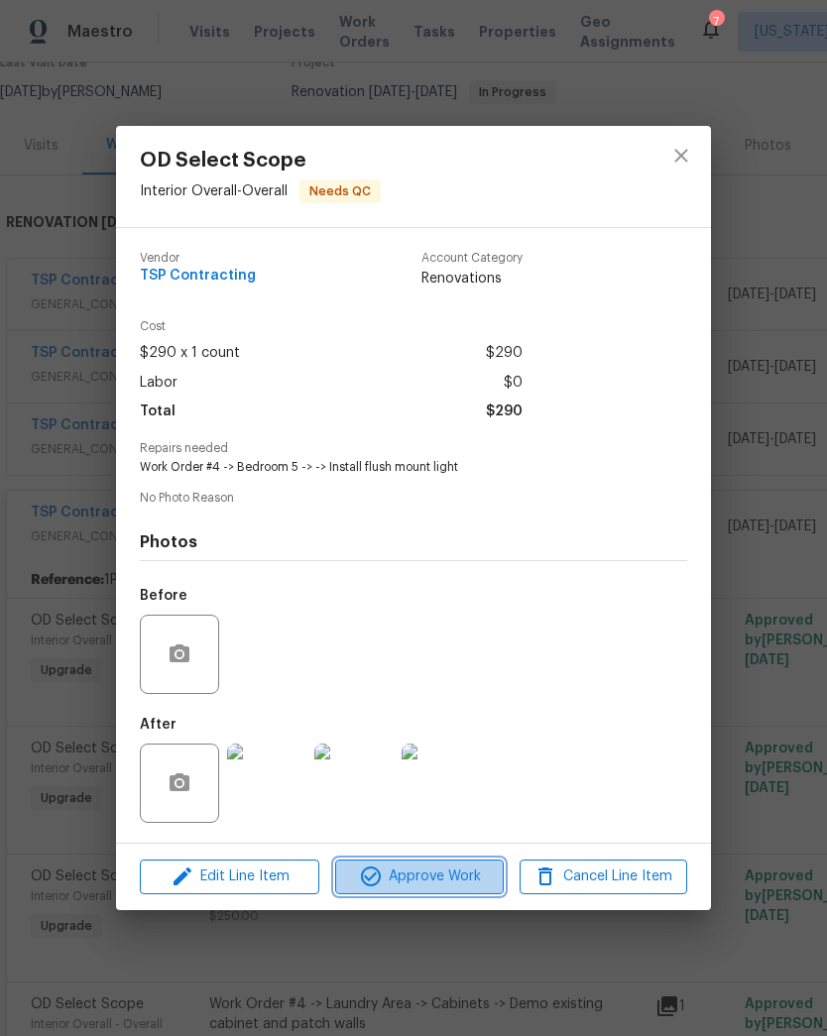
click at [431, 894] on button "Approve Work" at bounding box center [419, 877] width 168 height 35
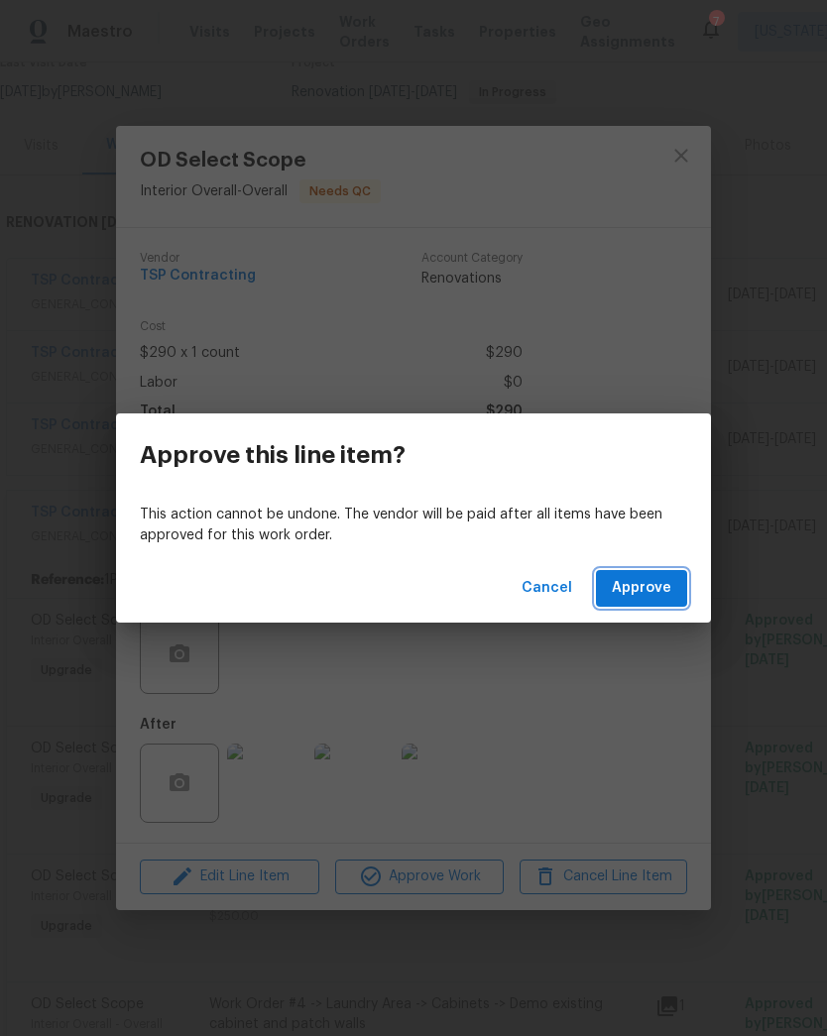
click at [663, 576] on span "Approve" at bounding box center [641, 588] width 59 height 25
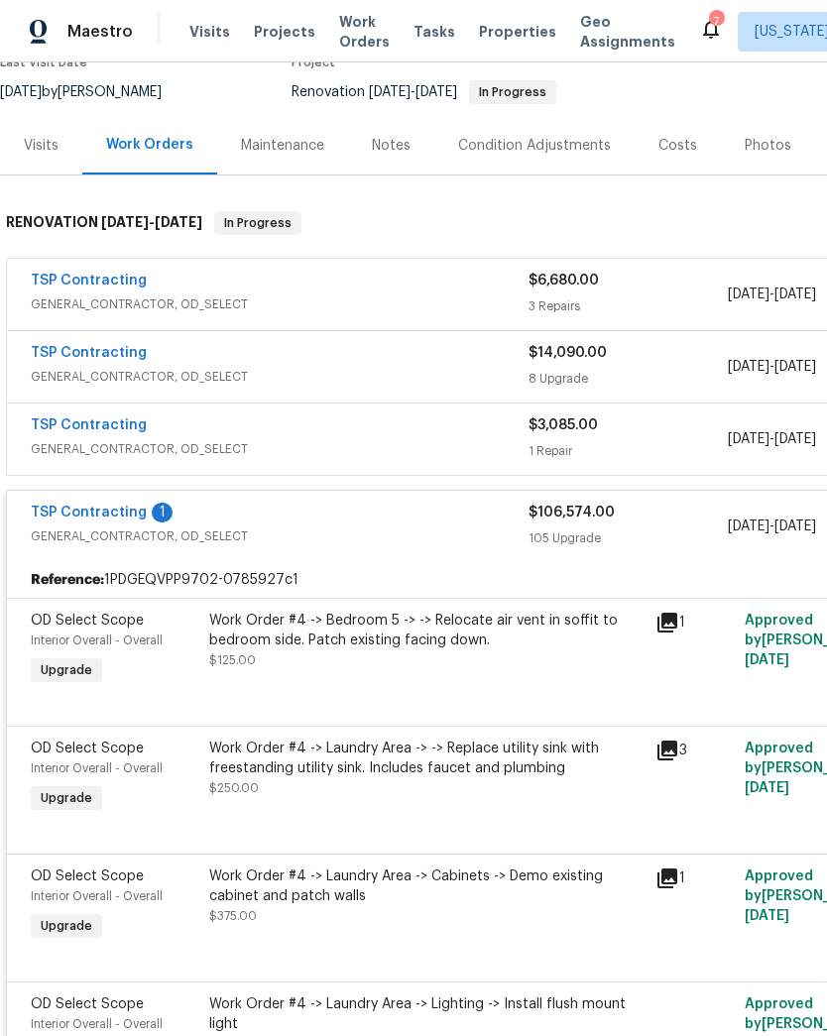
click at [467, 645] on div "Work Order #4 -> Bedroom 5 -> -> Relocate air vent in soffit to bedroom side. P…" at bounding box center [426, 640] width 434 height 59
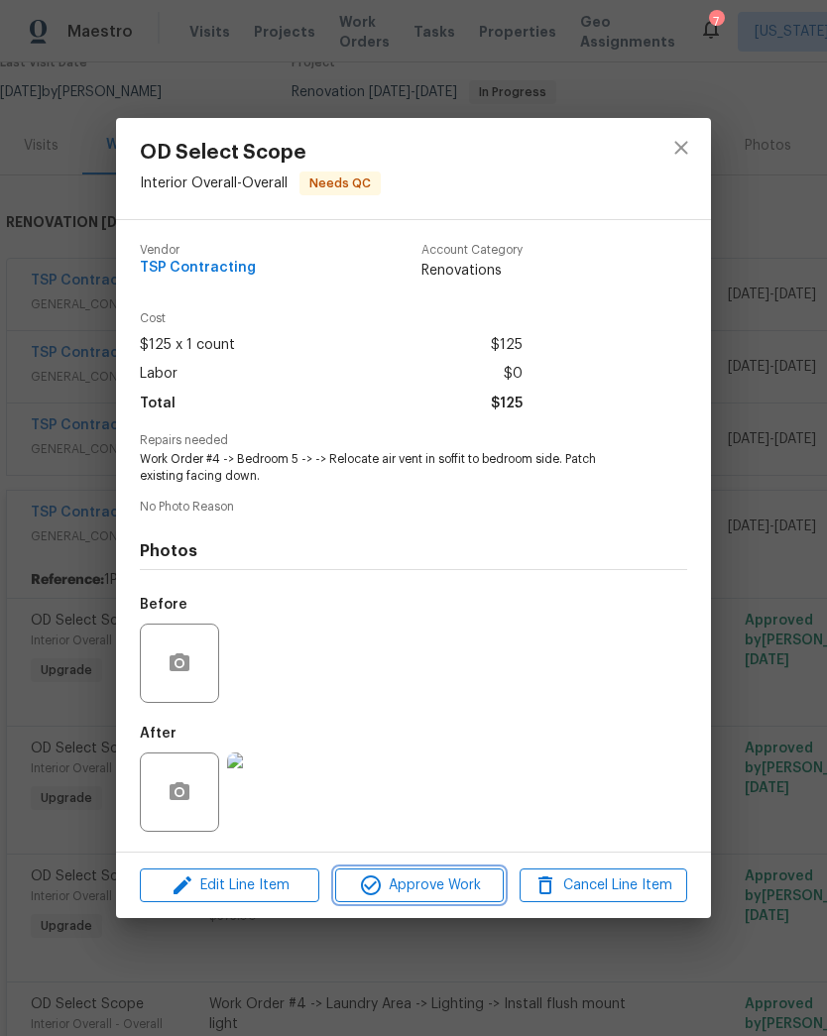
click at [427, 901] on button "Approve Work" at bounding box center [419, 886] width 168 height 35
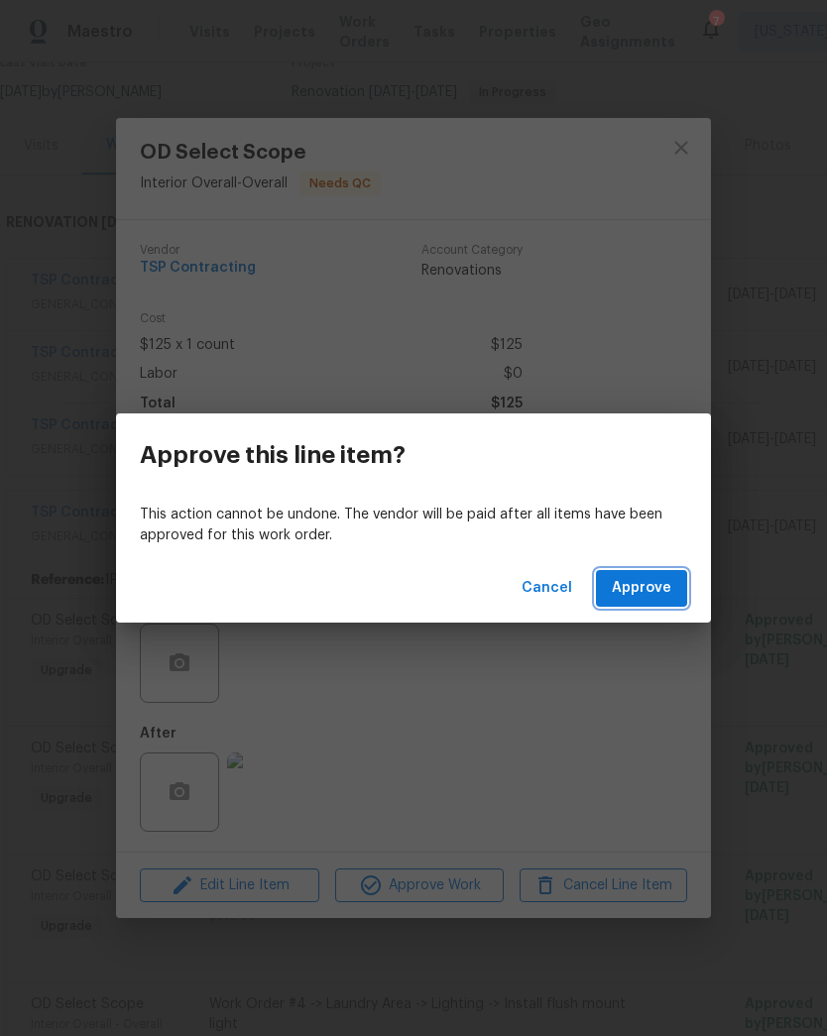
click at [651, 588] on span "Approve" at bounding box center [641, 588] width 59 height 25
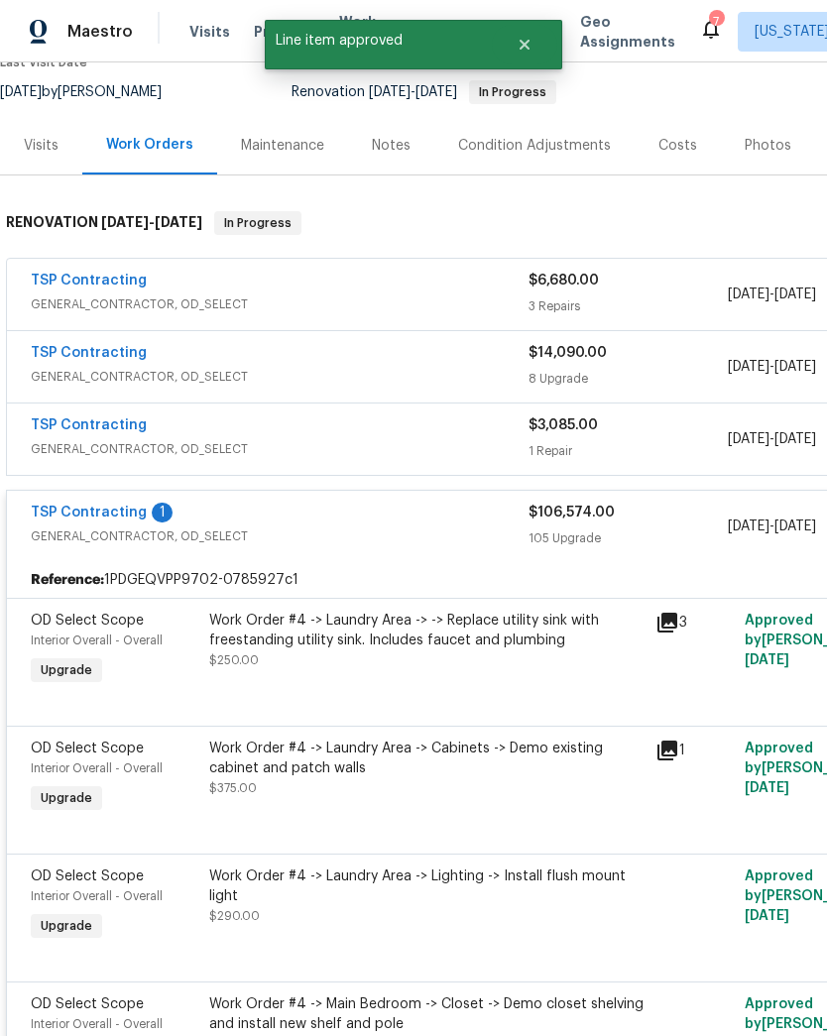
click at [408, 642] on div "Work Order #4 -> Laundry Area -> -> Replace utility sink with freestanding util…" at bounding box center [426, 640] width 434 height 59
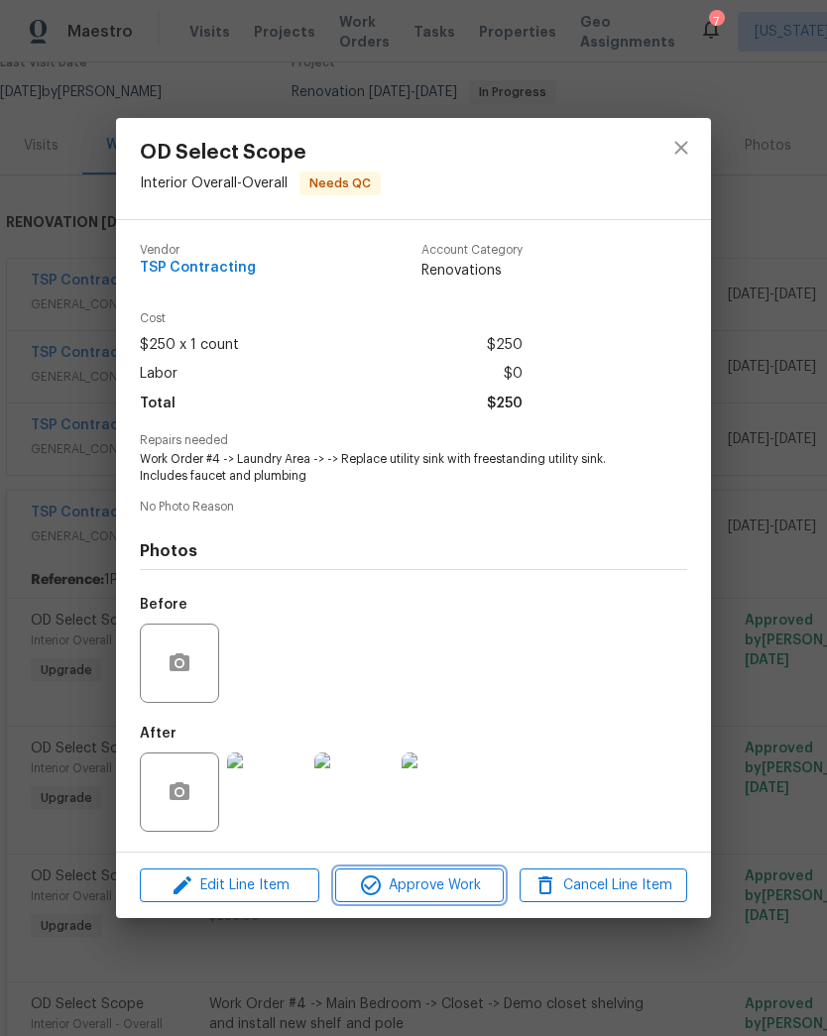
click at [423, 887] on span "Approve Work" at bounding box center [419, 885] width 156 height 25
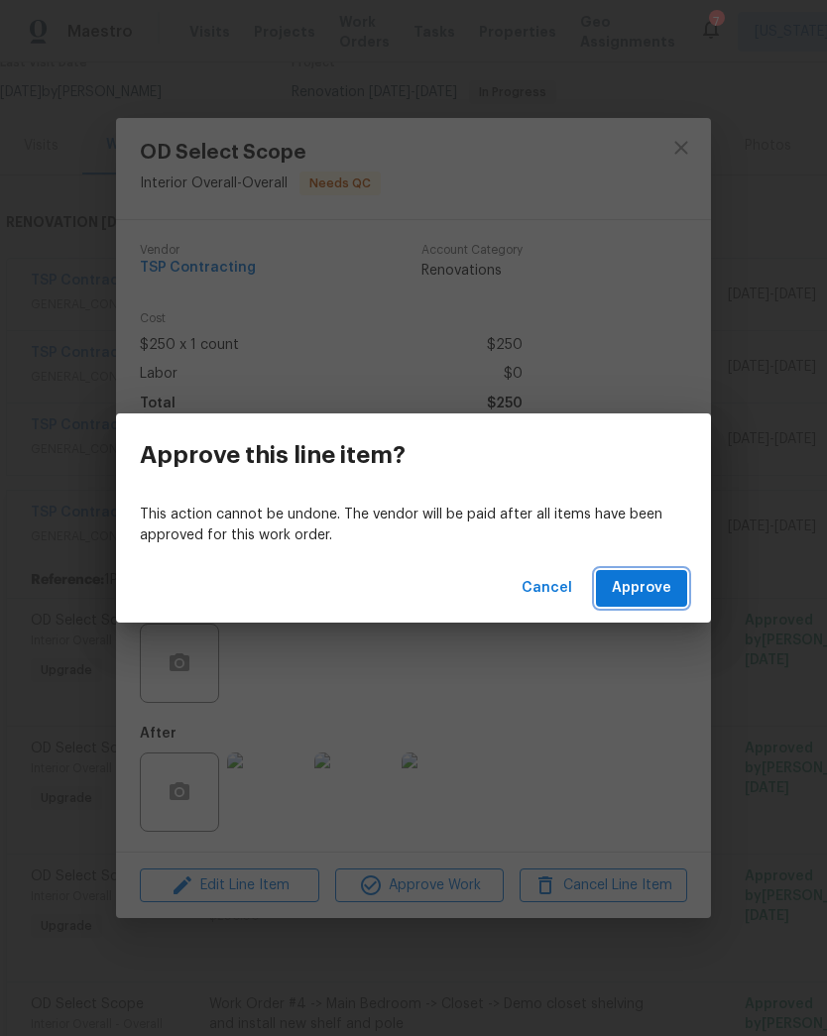
click at [637, 592] on span "Approve" at bounding box center [641, 588] width 59 height 25
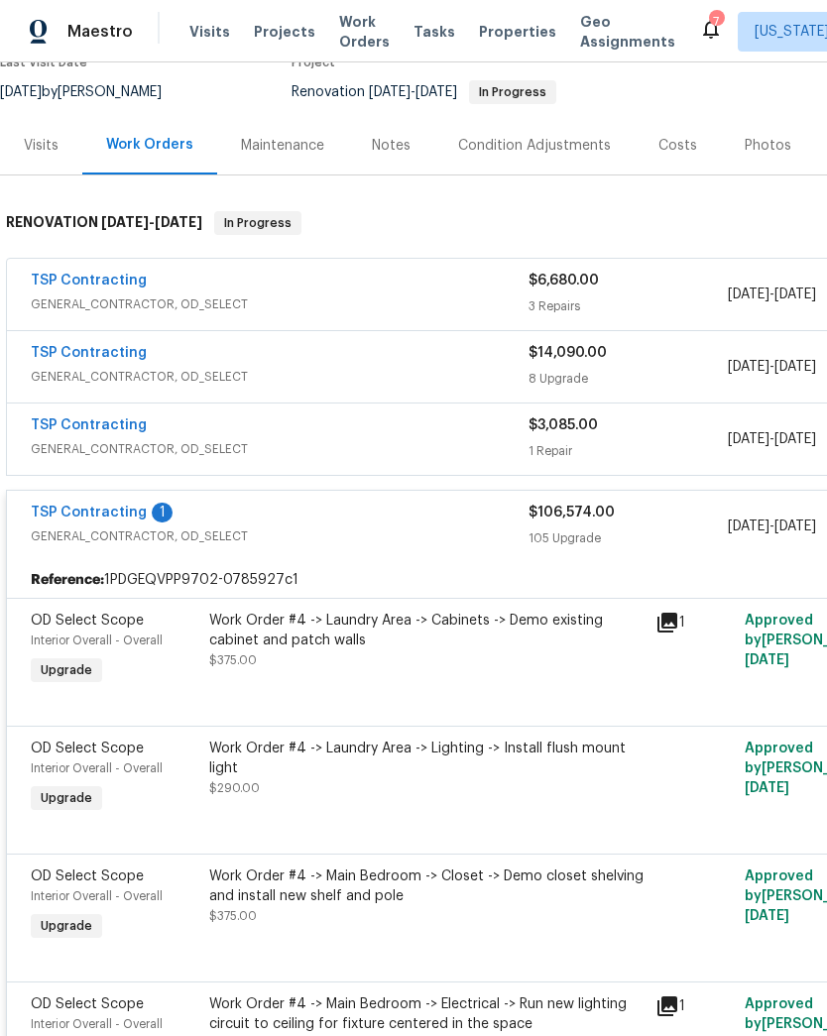
click at [603, 654] on div "Work Order #4 -> Laundry Area -> Cabinets -> Demo existing cabinet and patch wa…" at bounding box center [426, 650] width 446 height 91
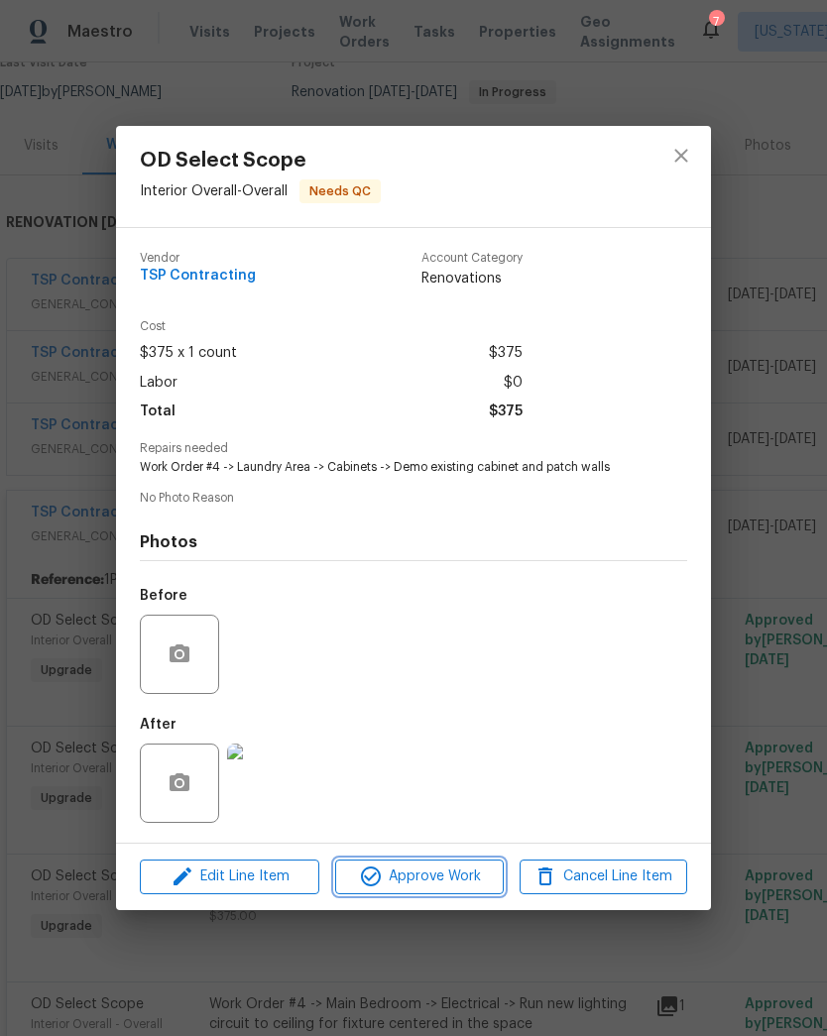
click at [441, 879] on span "Approve Work" at bounding box center [419, 877] width 156 height 25
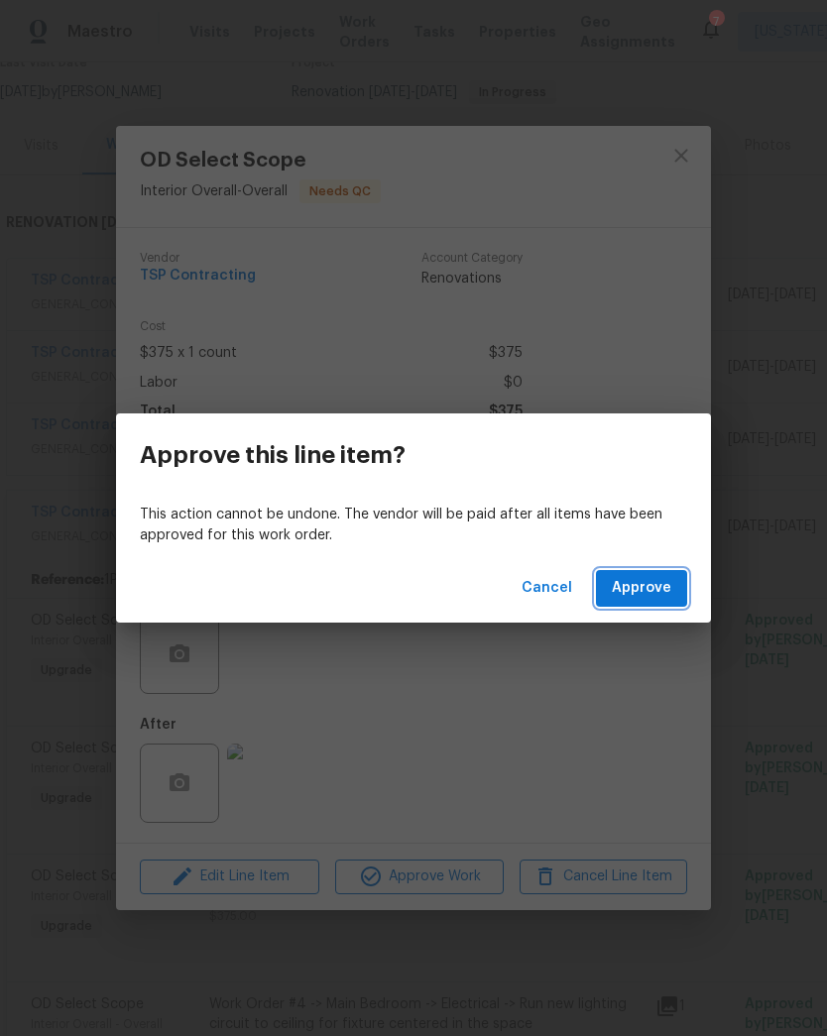
click at [645, 599] on span "Approve" at bounding box center [641, 588] width 59 height 25
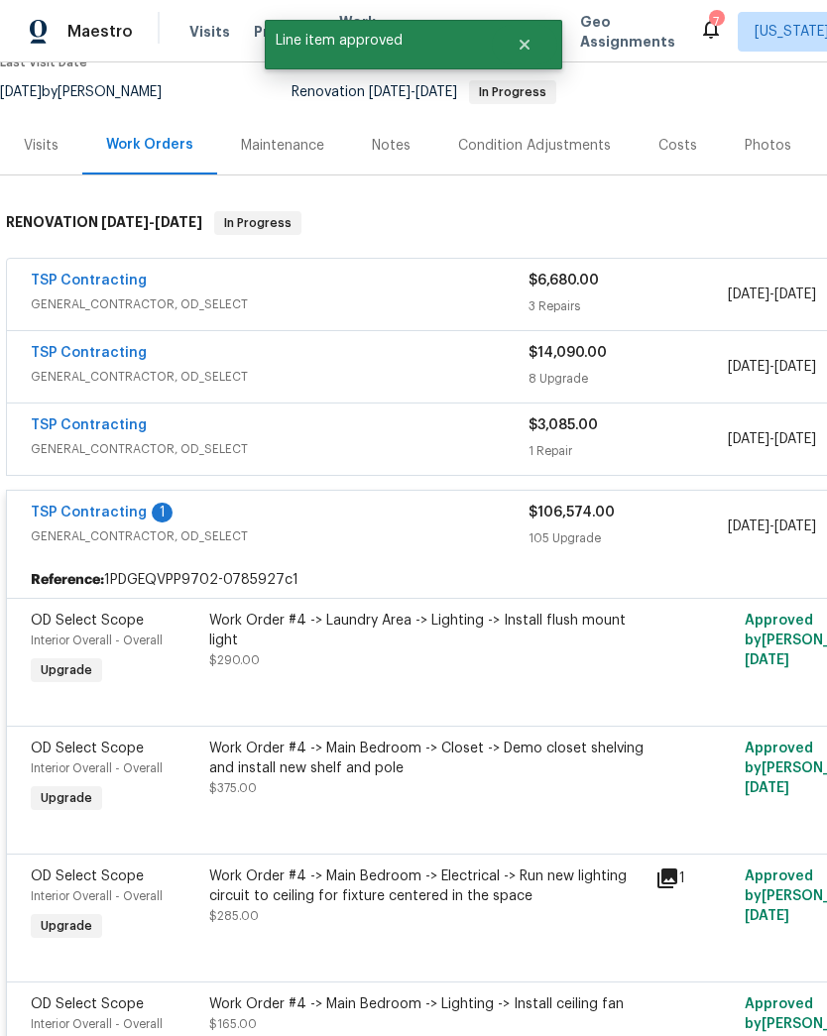
click at [455, 646] on div "Work Order #4 -> Laundry Area -> Lighting -> Install flush mount light $290.00" at bounding box center [426, 640] width 434 height 59
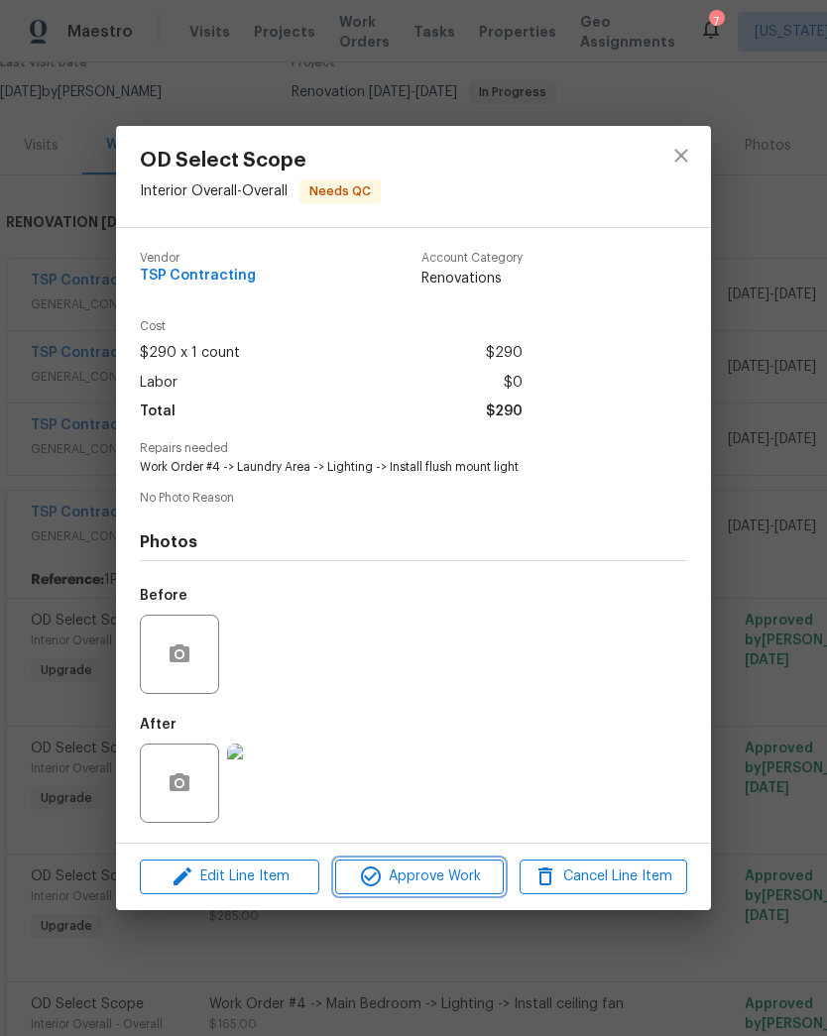
click at [455, 882] on span "Approve Work" at bounding box center [419, 877] width 156 height 25
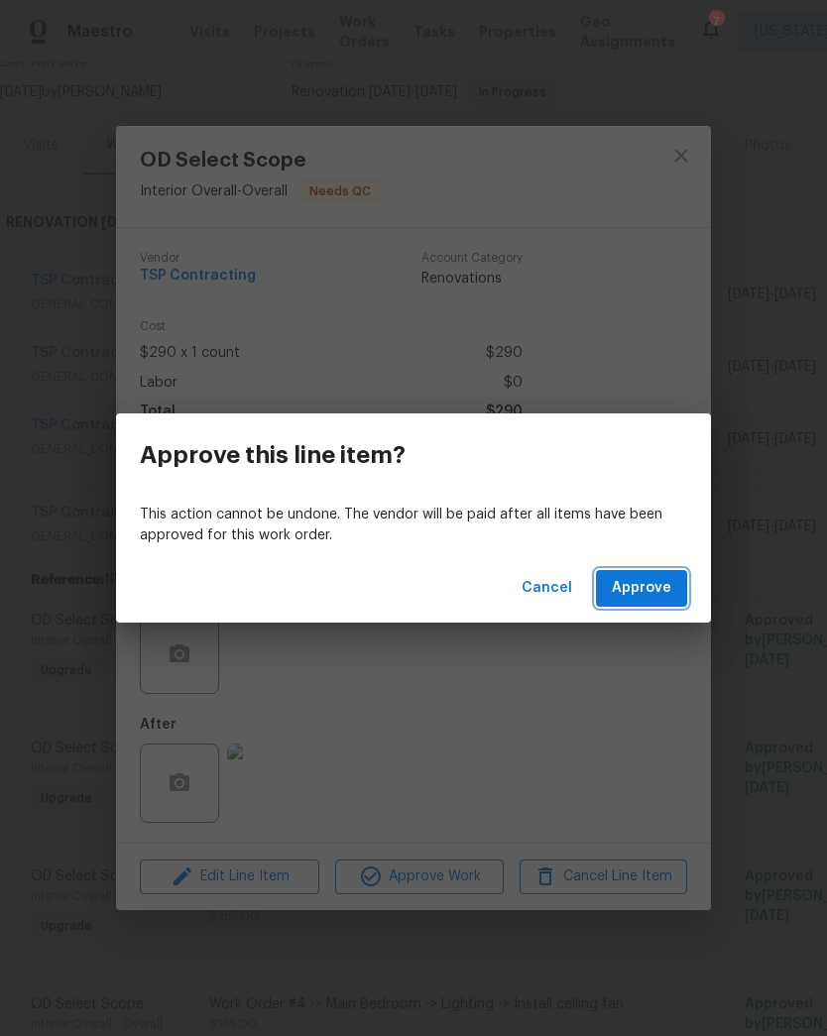
click at [651, 601] on button "Approve" at bounding box center [641, 588] width 91 height 37
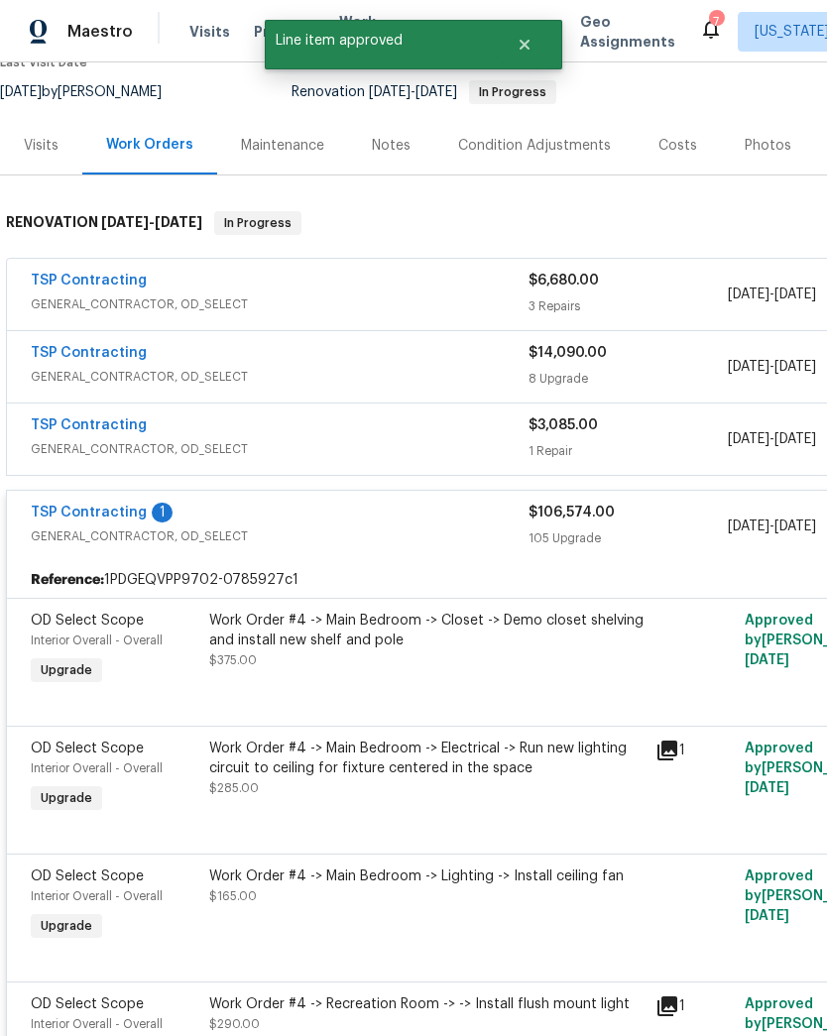
click at [421, 644] on div "Work Order #4 -> Main Bedroom -> Closet -> Demo closet shelving and install new…" at bounding box center [426, 640] width 434 height 59
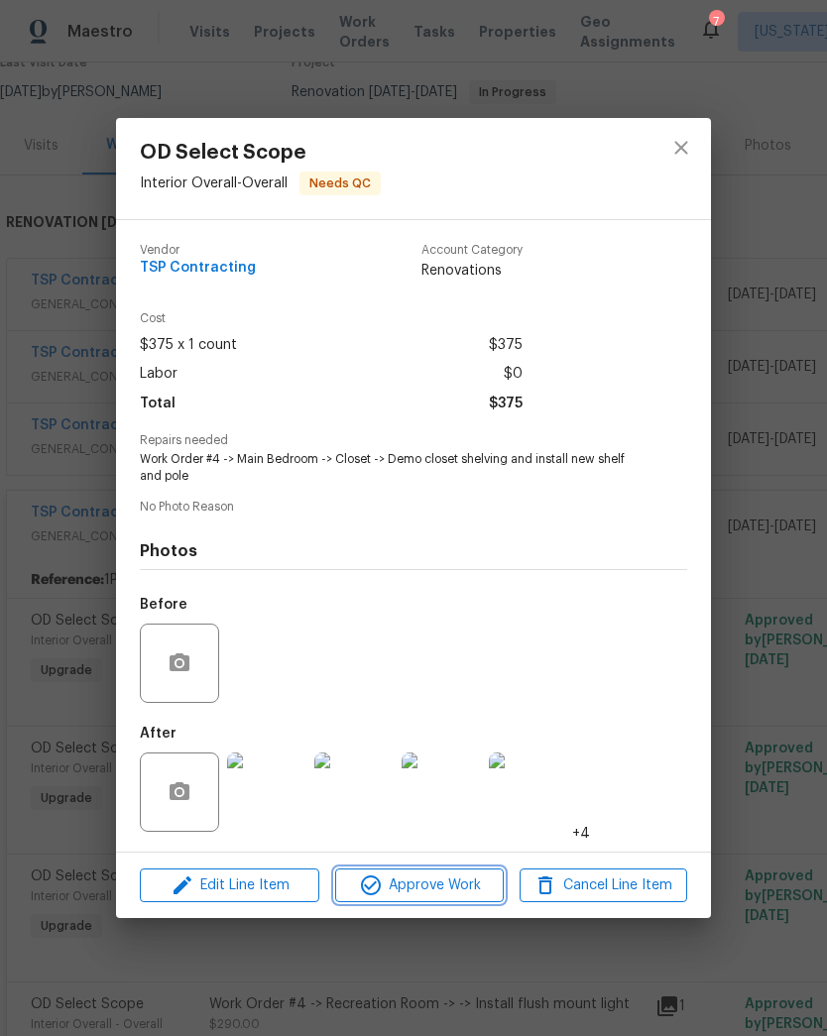
click at [455, 896] on span "Approve Work" at bounding box center [419, 885] width 156 height 25
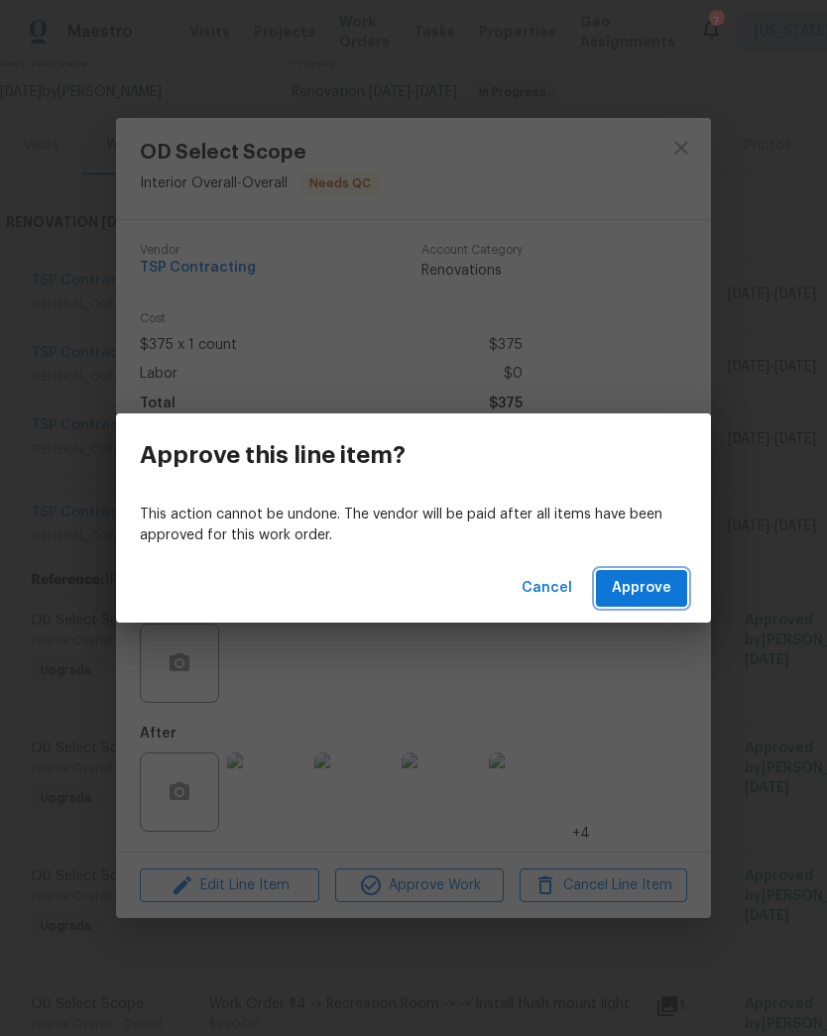
click at [659, 601] on button "Approve" at bounding box center [641, 588] width 91 height 37
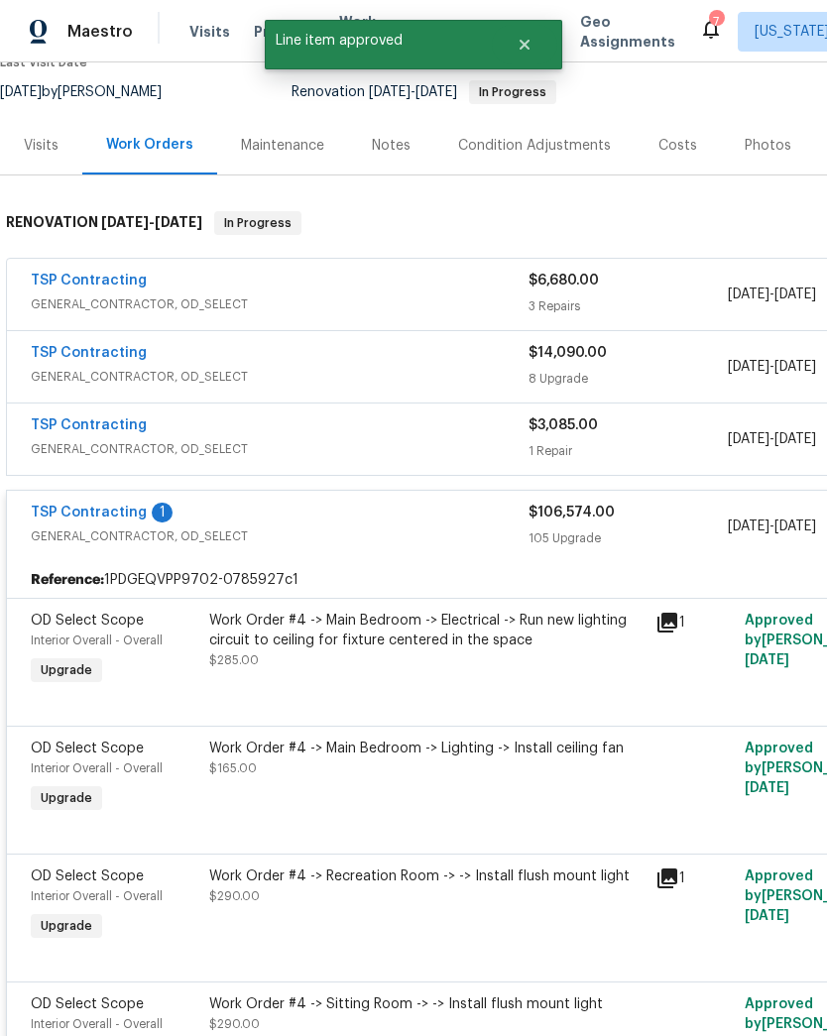
click at [442, 644] on div "Work Order #4 -> Main Bedroom -> Electrical -> Run new lighting circuit to ceil…" at bounding box center [426, 640] width 434 height 59
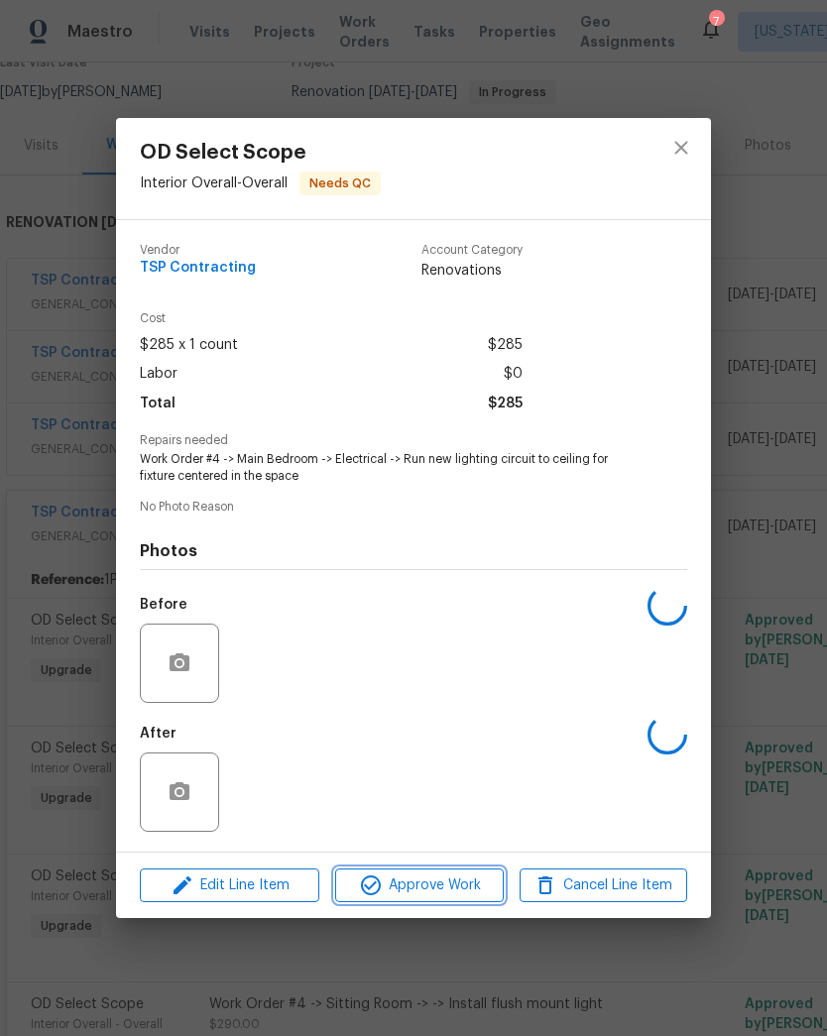
click at [429, 898] on span "Approve Work" at bounding box center [419, 885] width 156 height 25
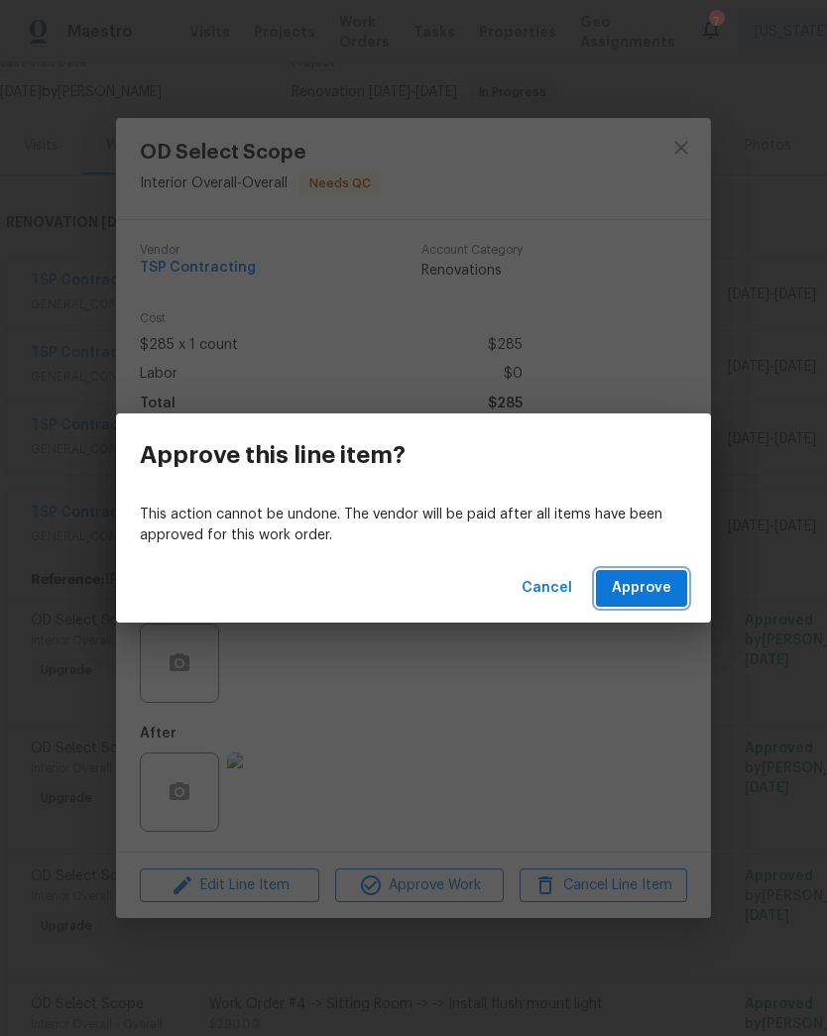
click at [657, 606] on button "Approve" at bounding box center [641, 588] width 91 height 37
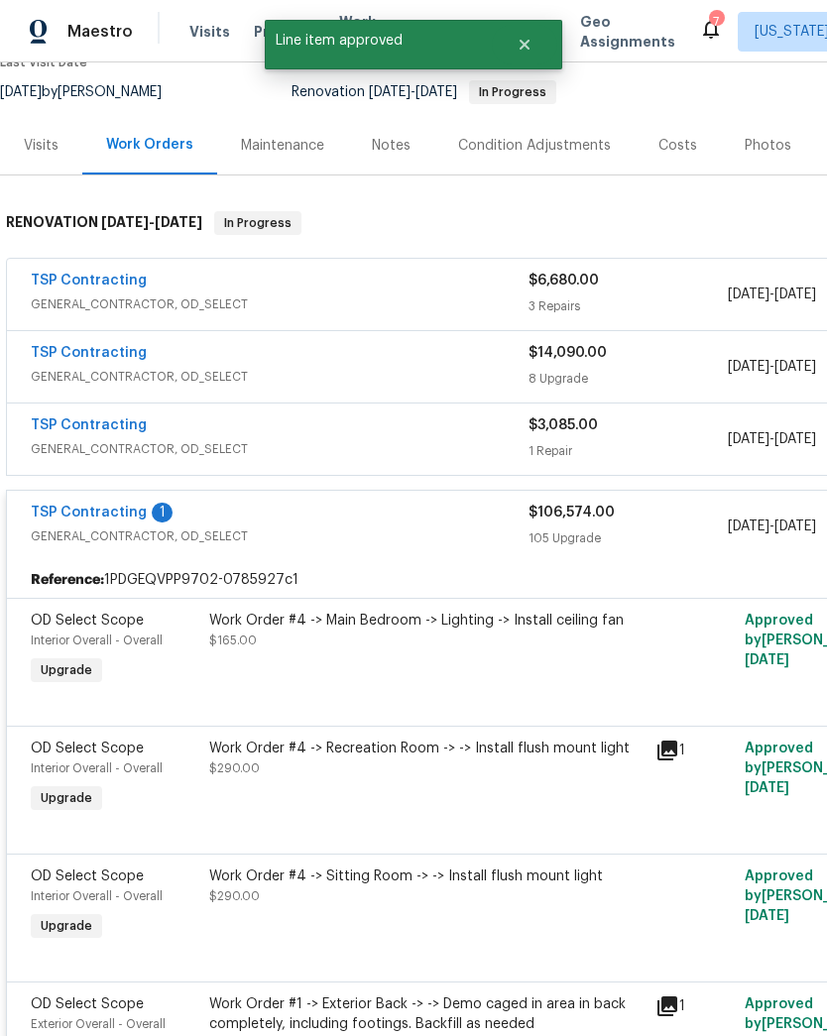
click at [469, 641] on div "Work Order #4 -> Main Bedroom -> Lighting -> Install ceiling fan $165.00" at bounding box center [426, 650] width 446 height 91
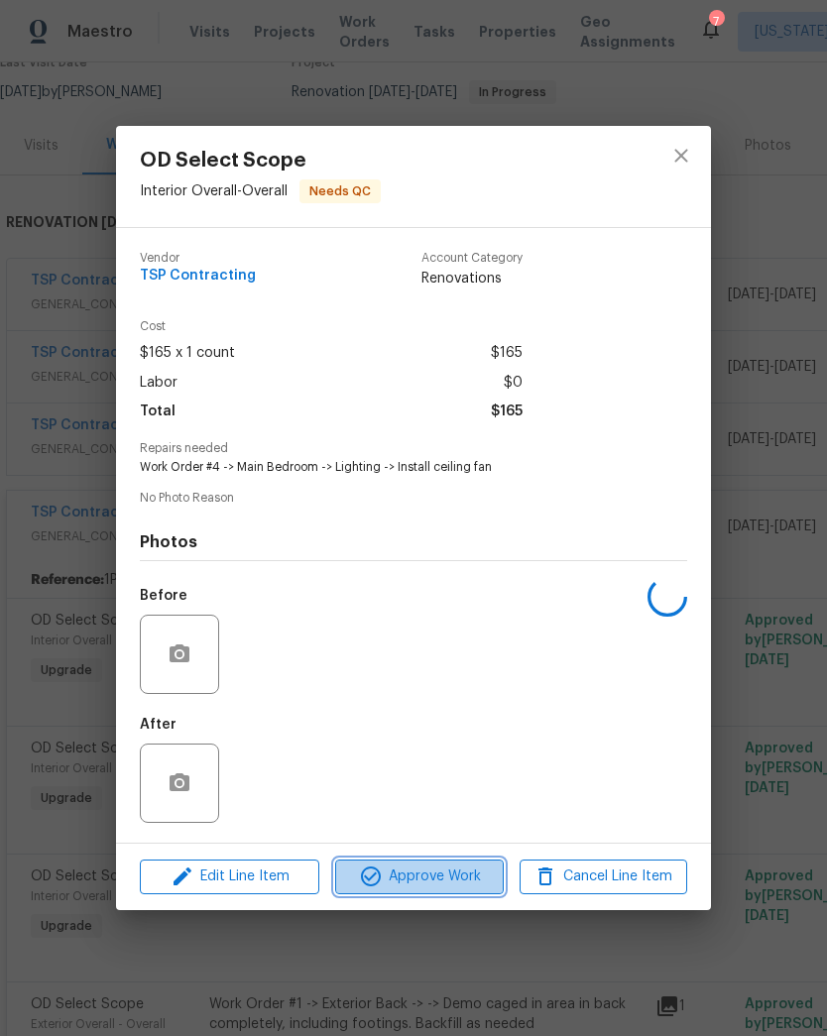
click at [445, 886] on span "Approve Work" at bounding box center [419, 877] width 156 height 25
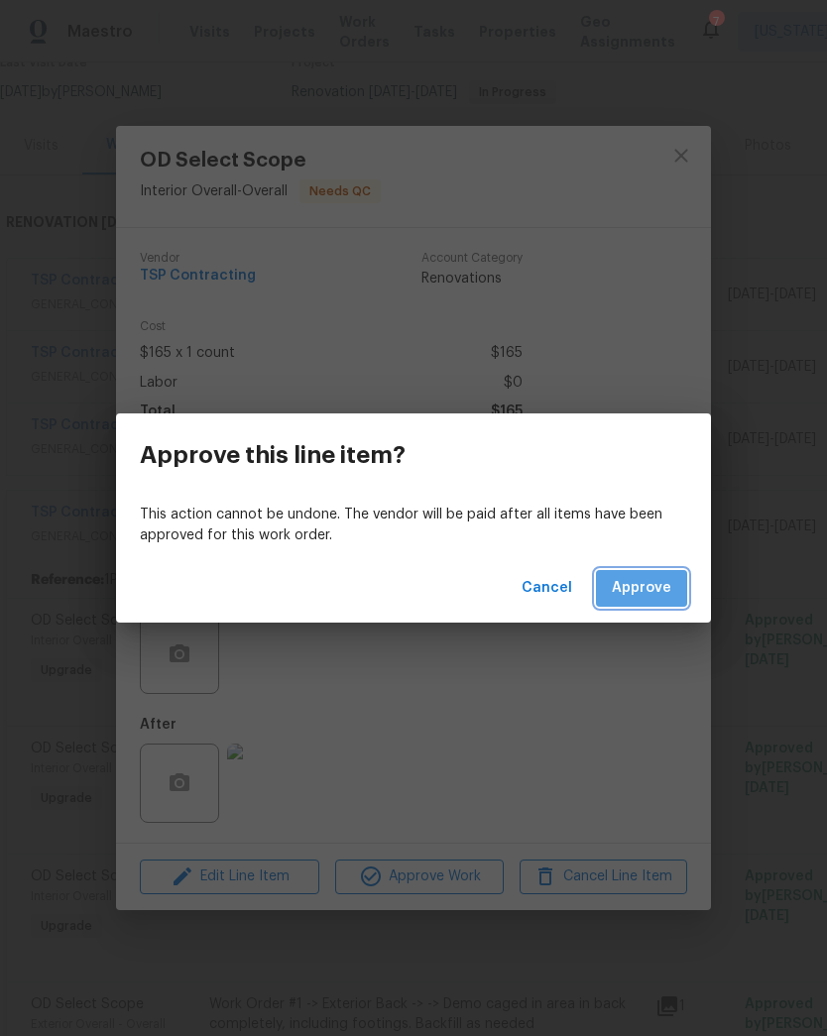
click at [650, 592] on span "Approve" at bounding box center [641, 588] width 59 height 25
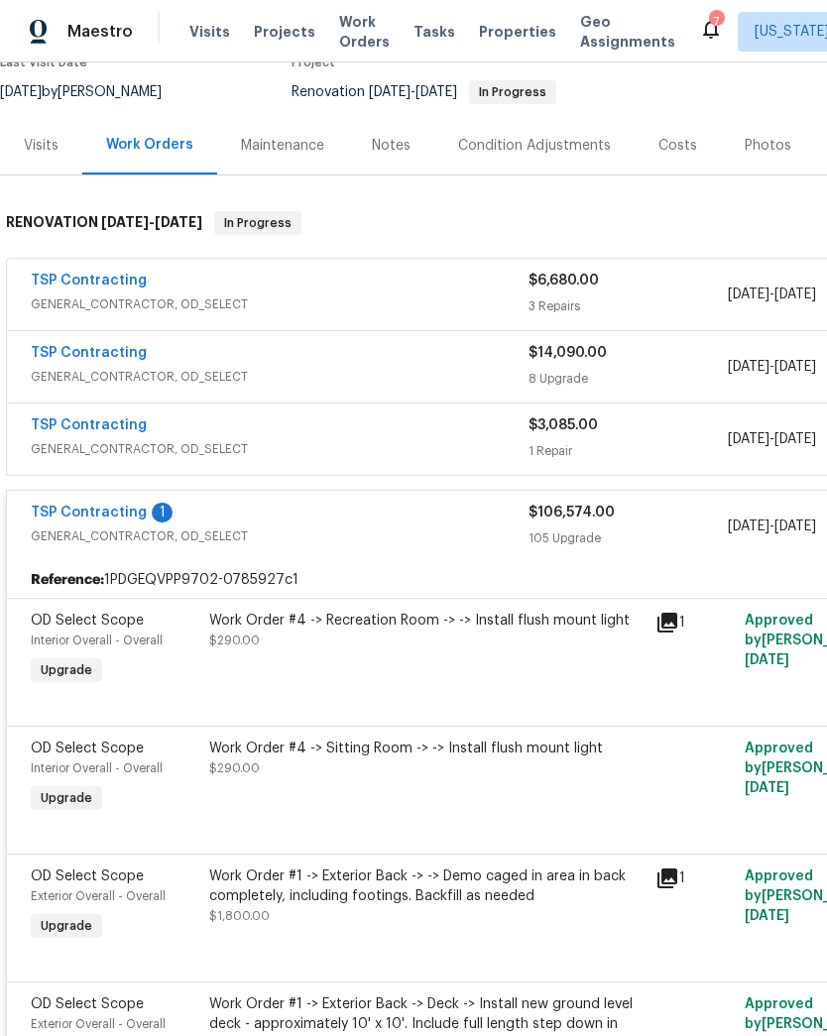
click at [453, 639] on div "Work Order #4 -> Recreation Room -> -> Install flush mount light $290.00" at bounding box center [426, 650] width 446 height 91
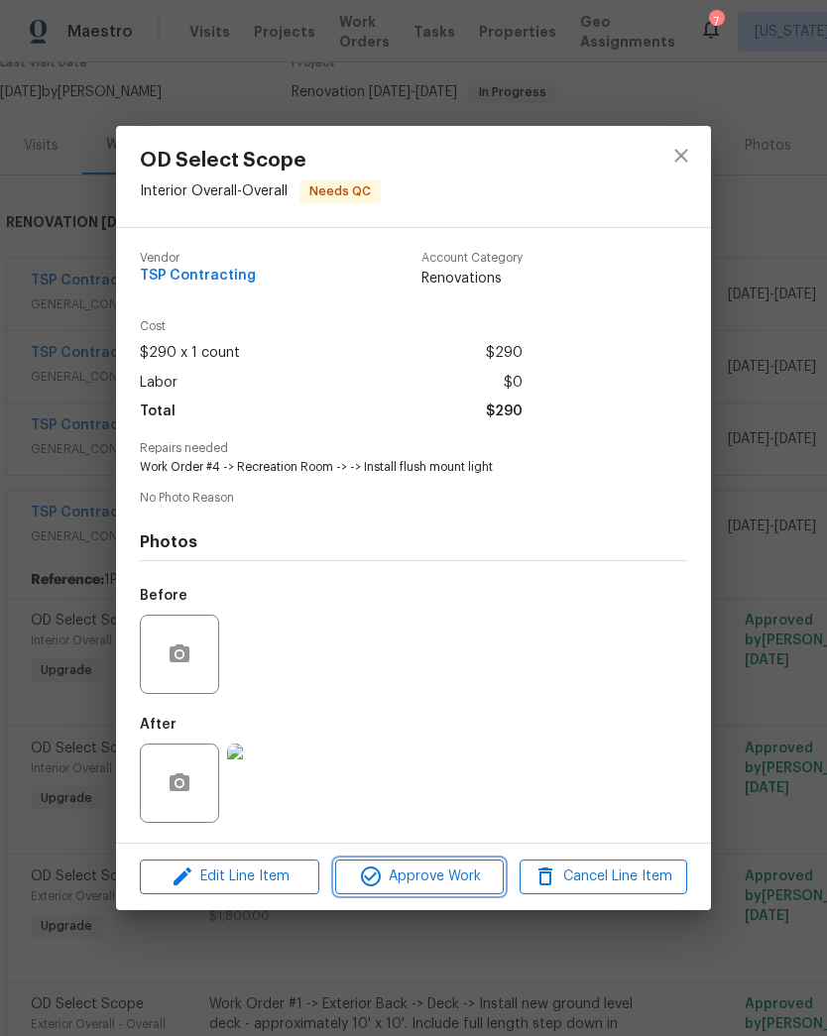
click at [448, 889] on span "Approve Work" at bounding box center [419, 877] width 156 height 25
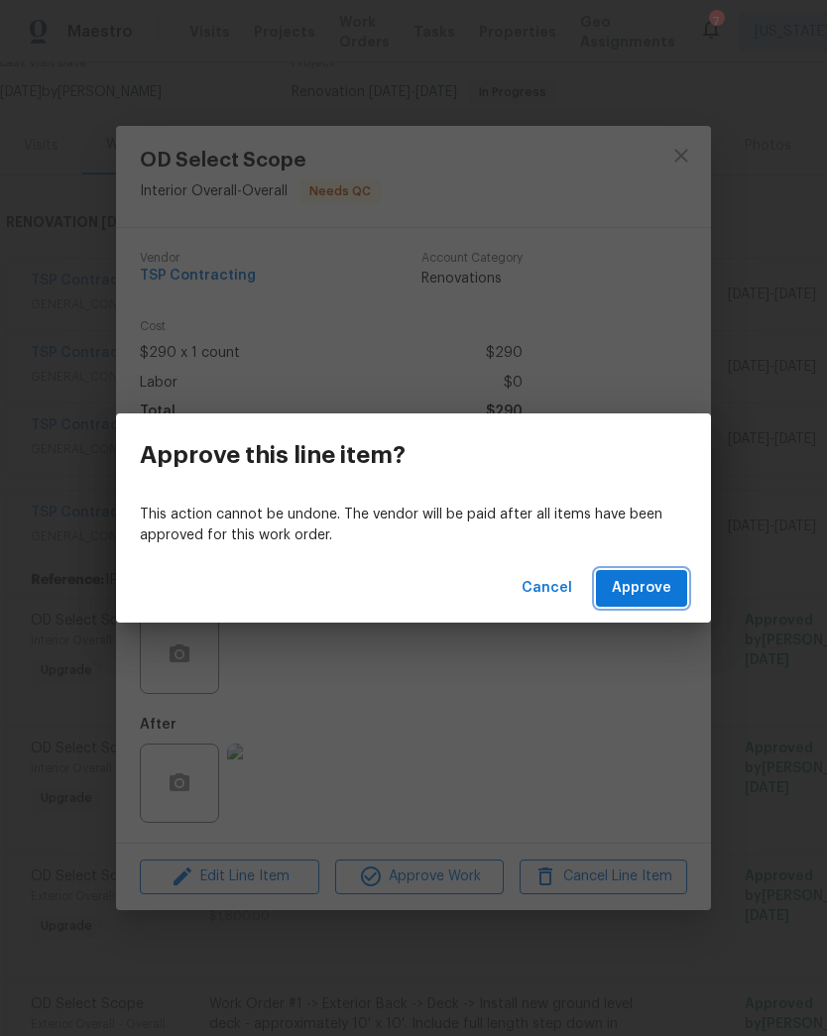
click at [654, 584] on span "Approve" at bounding box center [641, 588] width 59 height 25
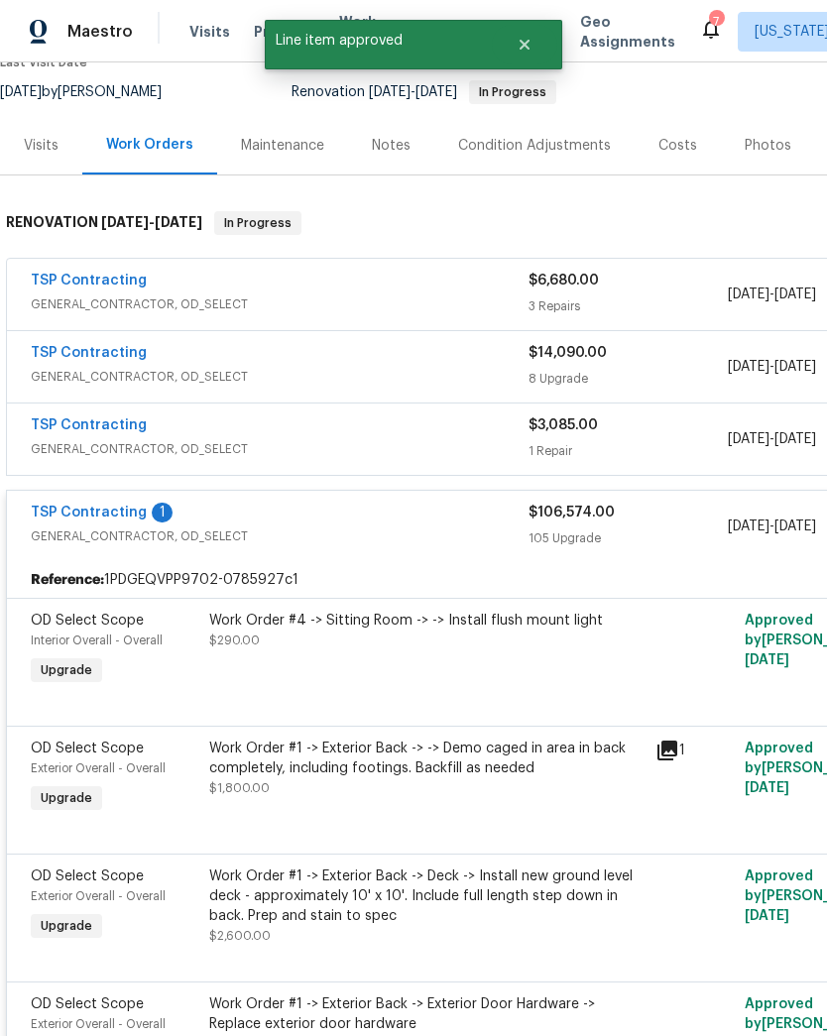
click at [421, 648] on div "Work Order #4 -> Sitting Room -> -> Install flush mount light $290.00" at bounding box center [426, 650] width 446 height 91
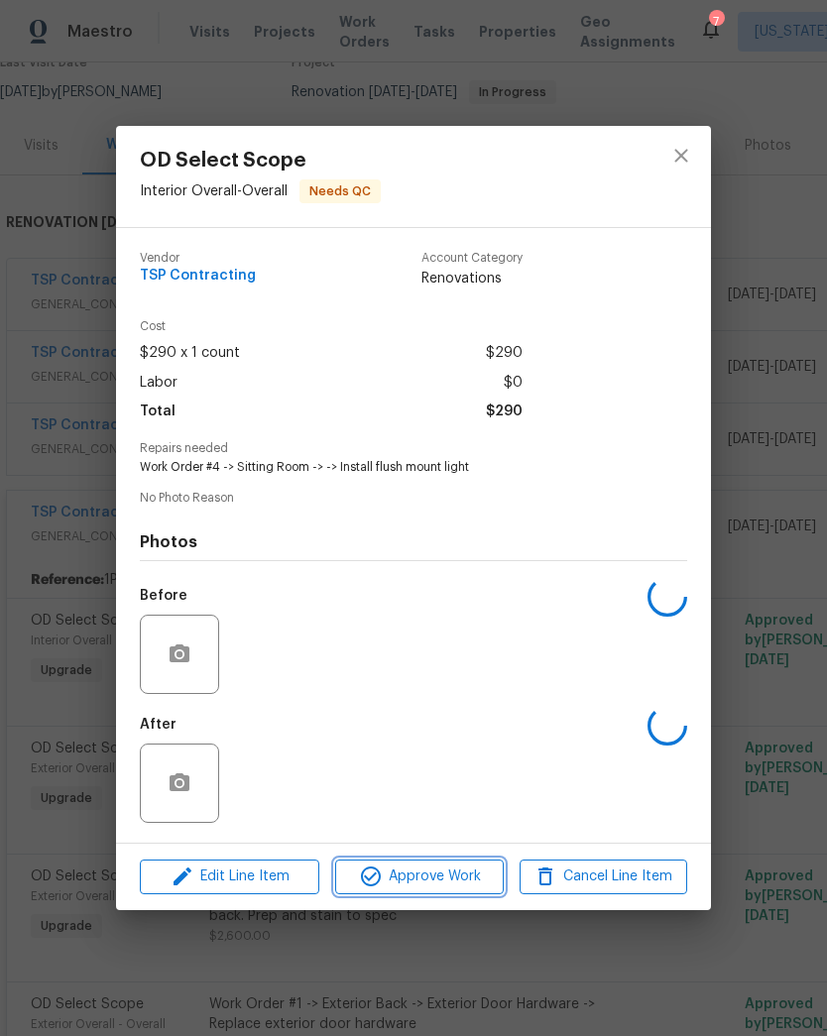
click at [443, 887] on span "Approve Work" at bounding box center [419, 877] width 156 height 25
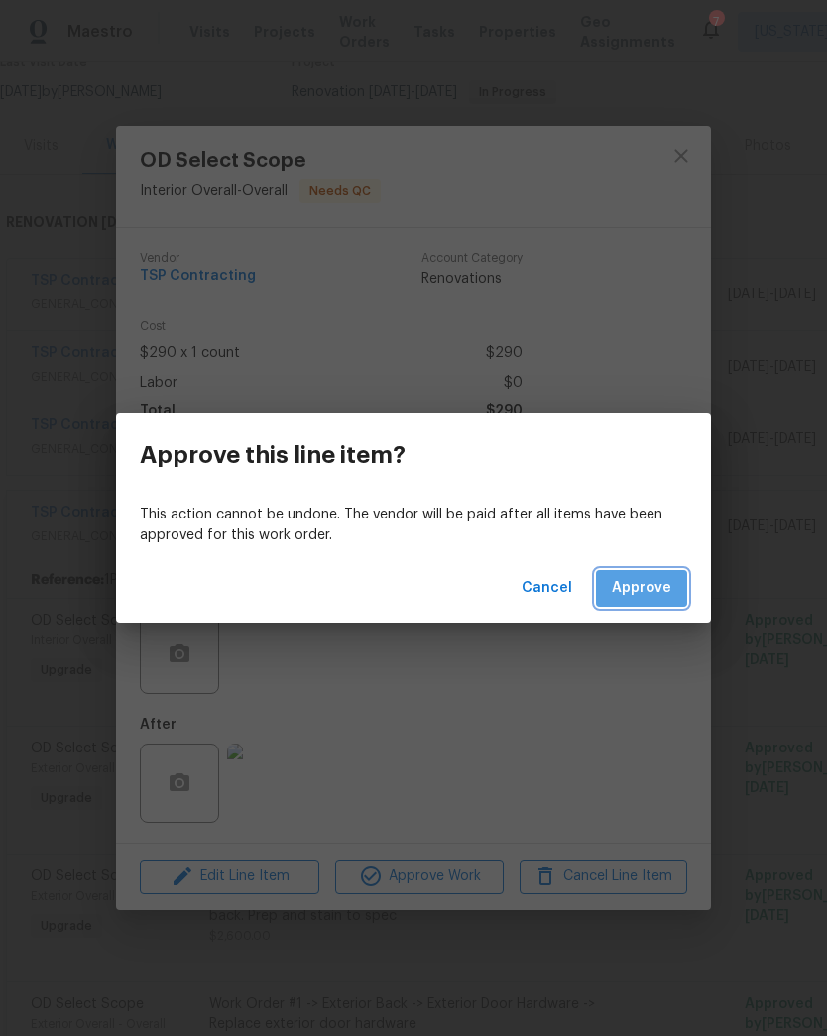
click at [653, 587] on span "Approve" at bounding box center [641, 588] width 59 height 25
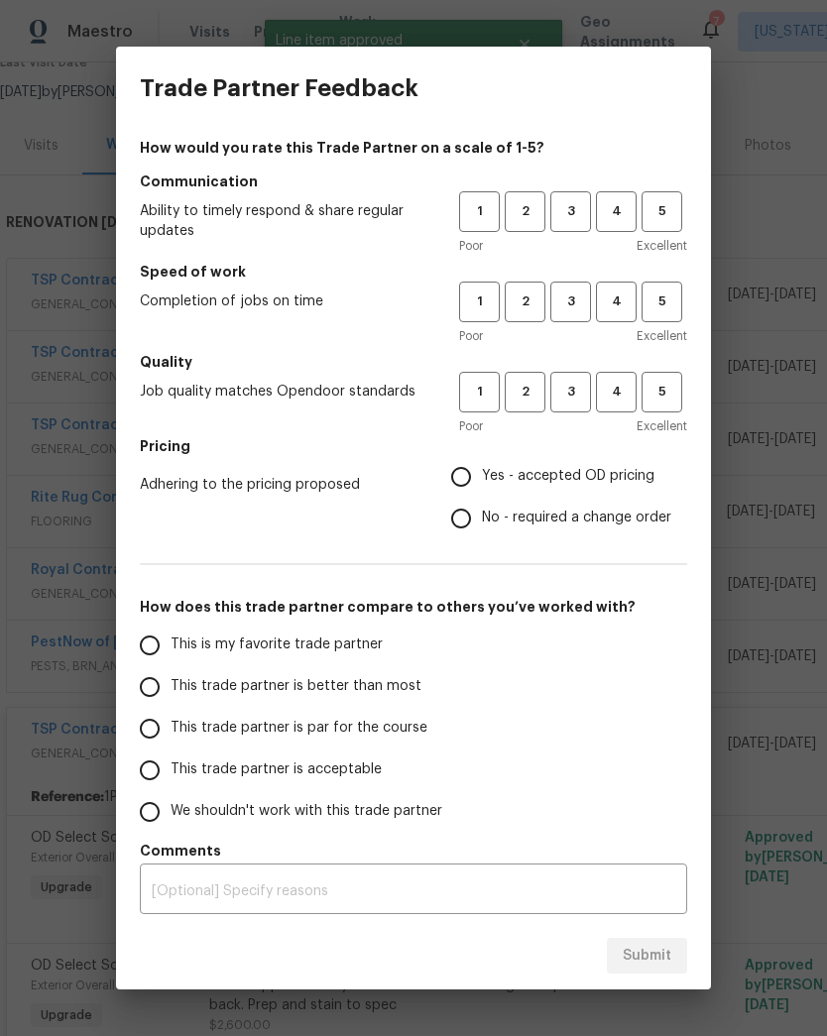
click at [648, 239] on span "Excellent" at bounding box center [662, 246] width 51 height 20
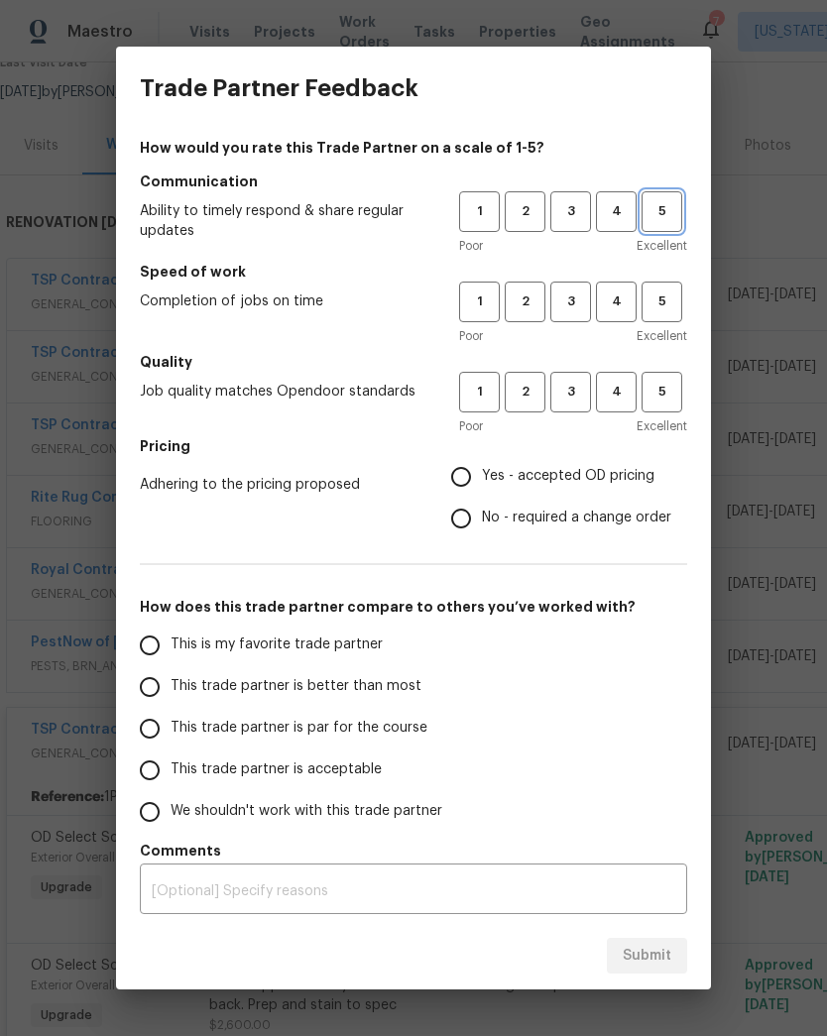
click at [672, 222] on span "5" at bounding box center [661, 211] width 37 height 23
click at [664, 310] on span "5" at bounding box center [661, 301] width 37 height 23
click at [677, 382] on span "5" at bounding box center [661, 392] width 37 height 23
click at [475, 485] on input "Yes - accepted OD pricing" at bounding box center [461, 477] width 42 height 42
radio input "true"
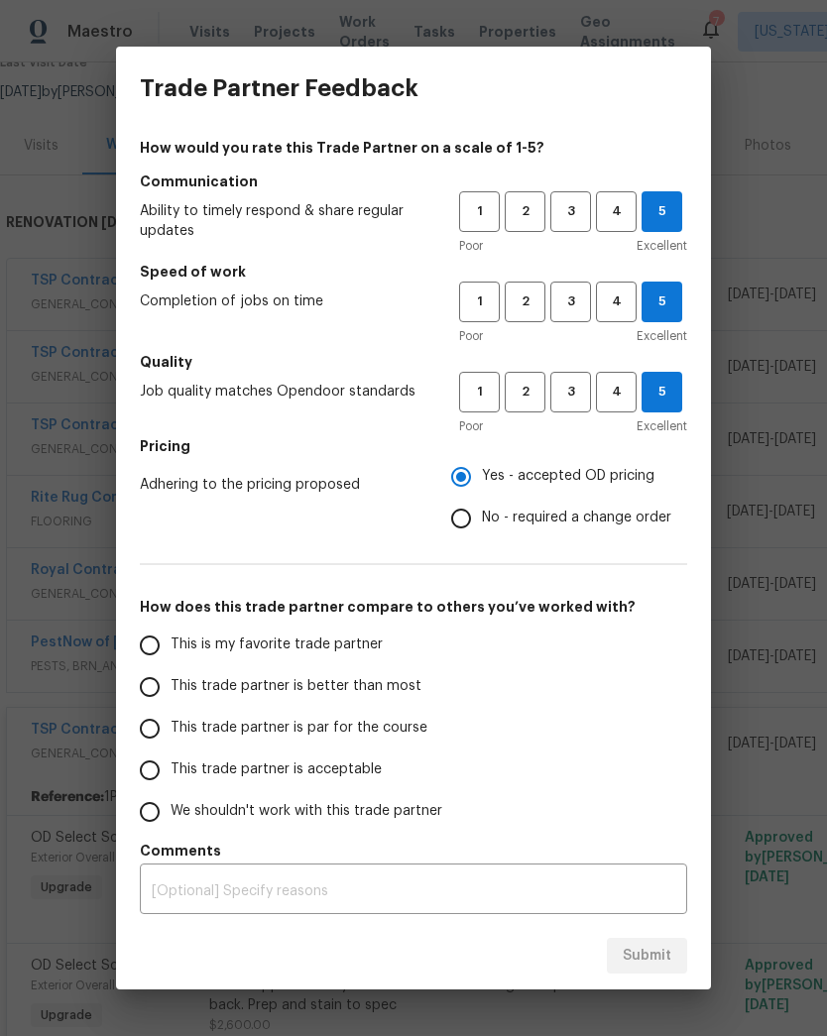
click at [167, 649] on input "This is my favorite trade partner" at bounding box center [150, 646] width 42 height 42
click at [667, 959] on span "Submit" at bounding box center [647, 956] width 49 height 25
radio input "true"
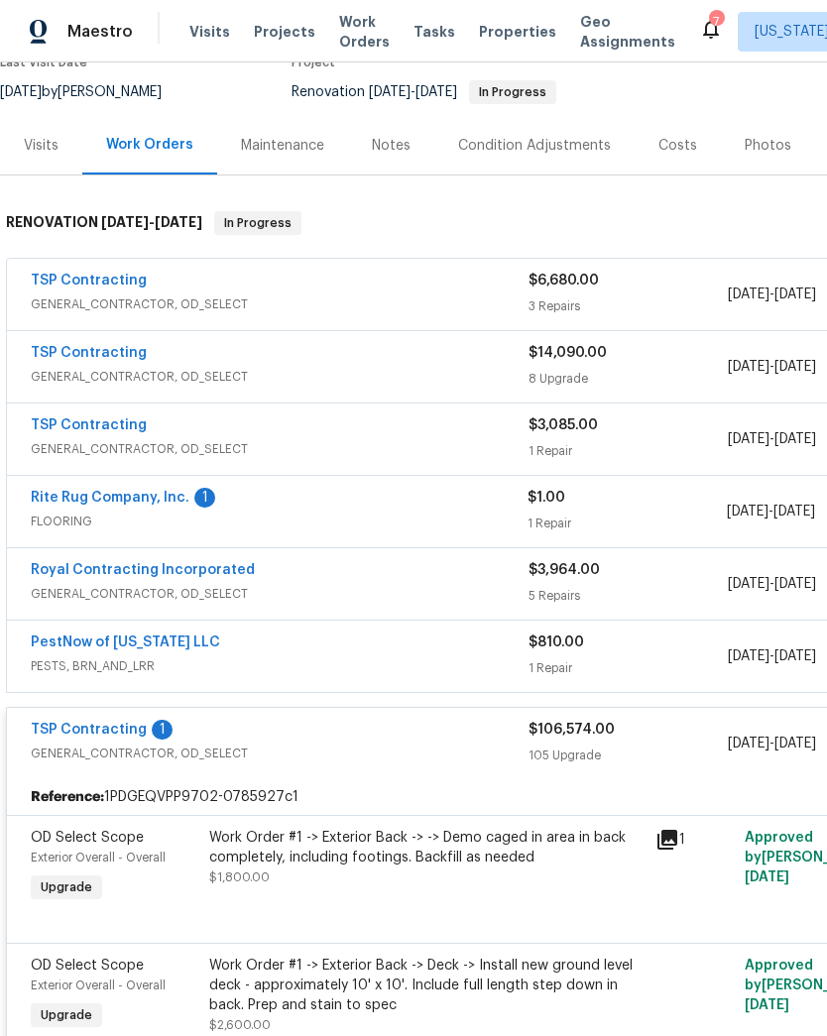
radio input "false"
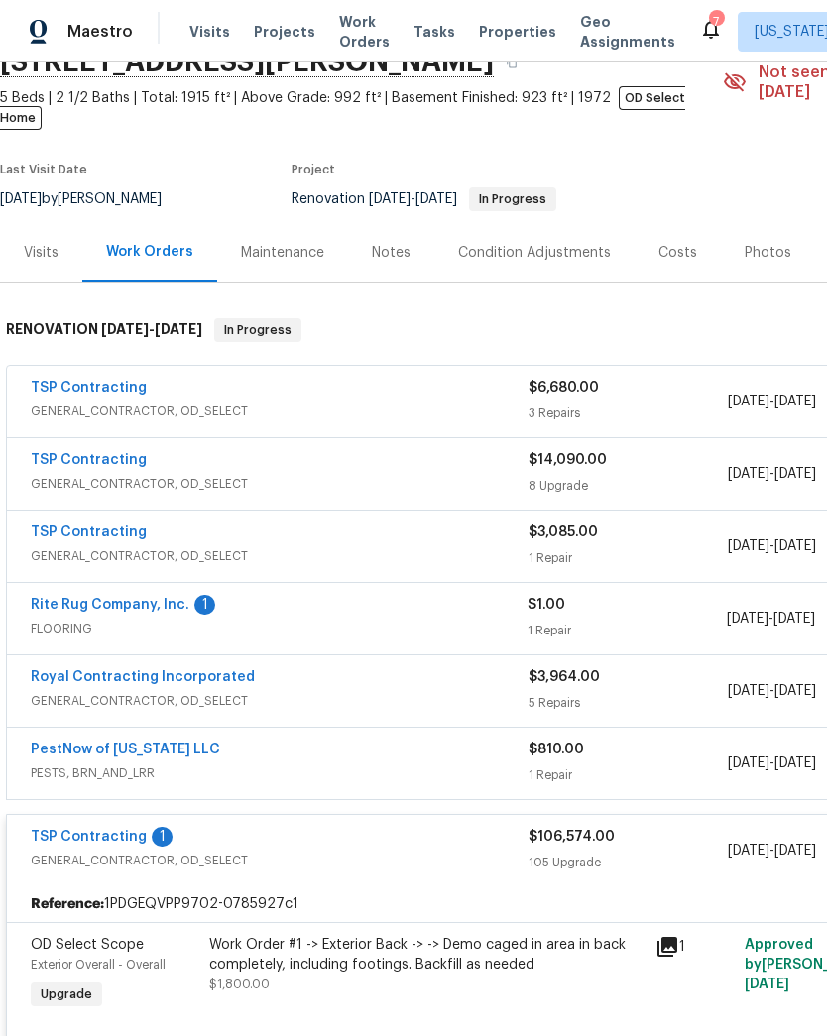
scroll to position [96, 0]
click at [526, 620] on span "FLOORING" at bounding box center [279, 630] width 497 height 20
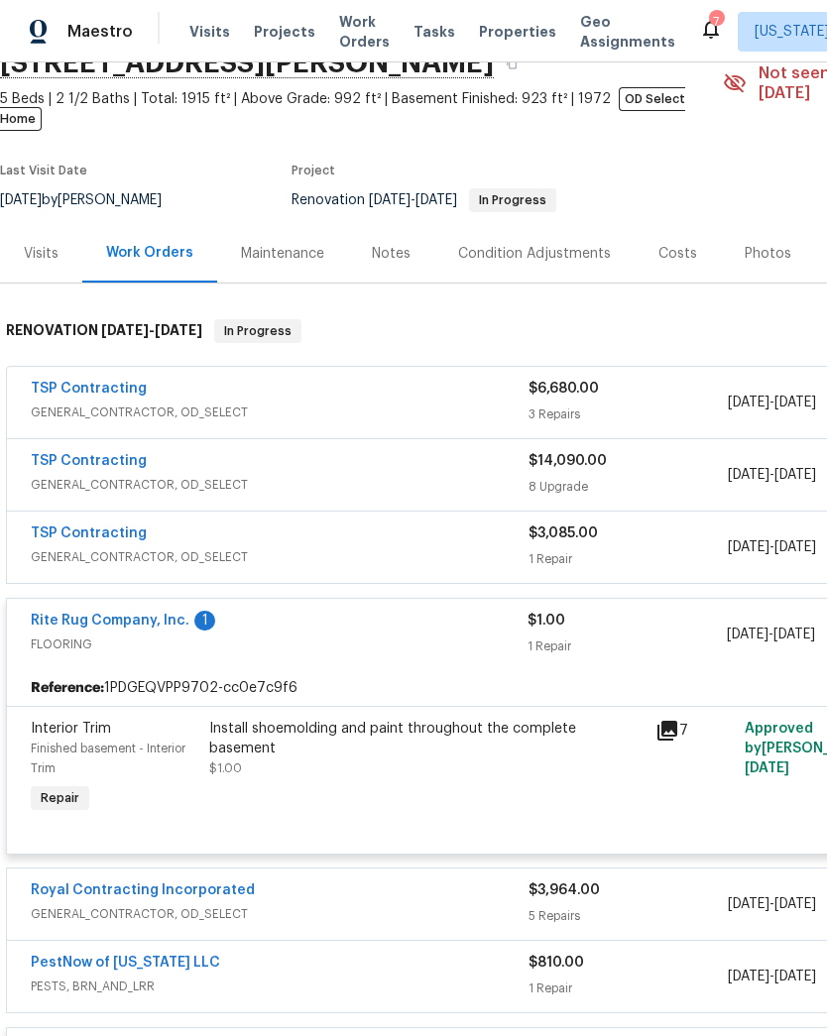
click at [171, 614] on link "Rite Rug Company, Inc." at bounding box center [110, 621] width 159 height 14
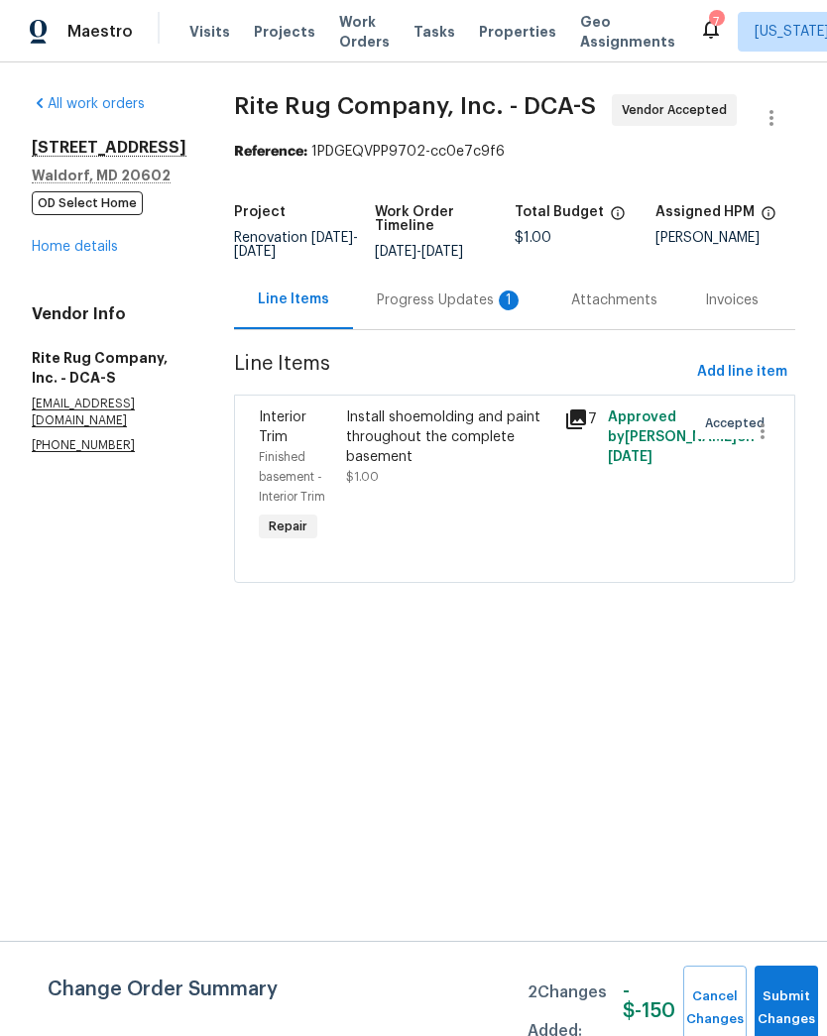
click at [477, 329] on div "Progress Updates 1" at bounding box center [450, 300] width 194 height 58
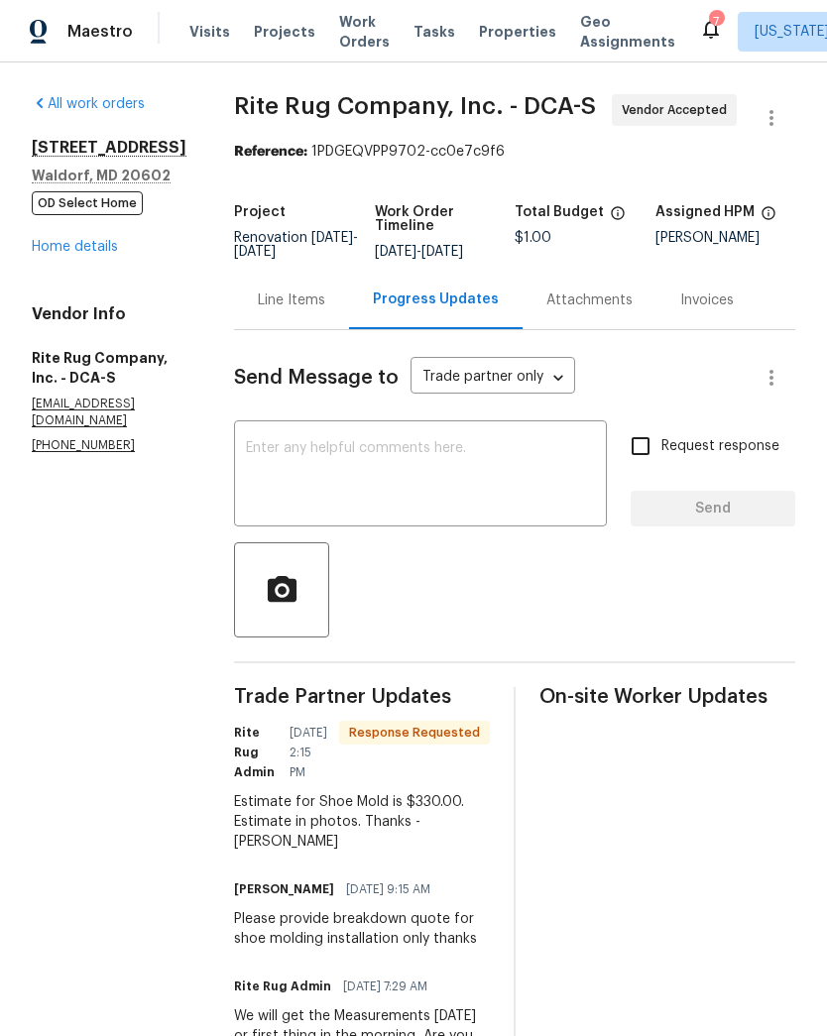
click at [108, 254] on link "Home details" at bounding box center [75, 247] width 86 height 14
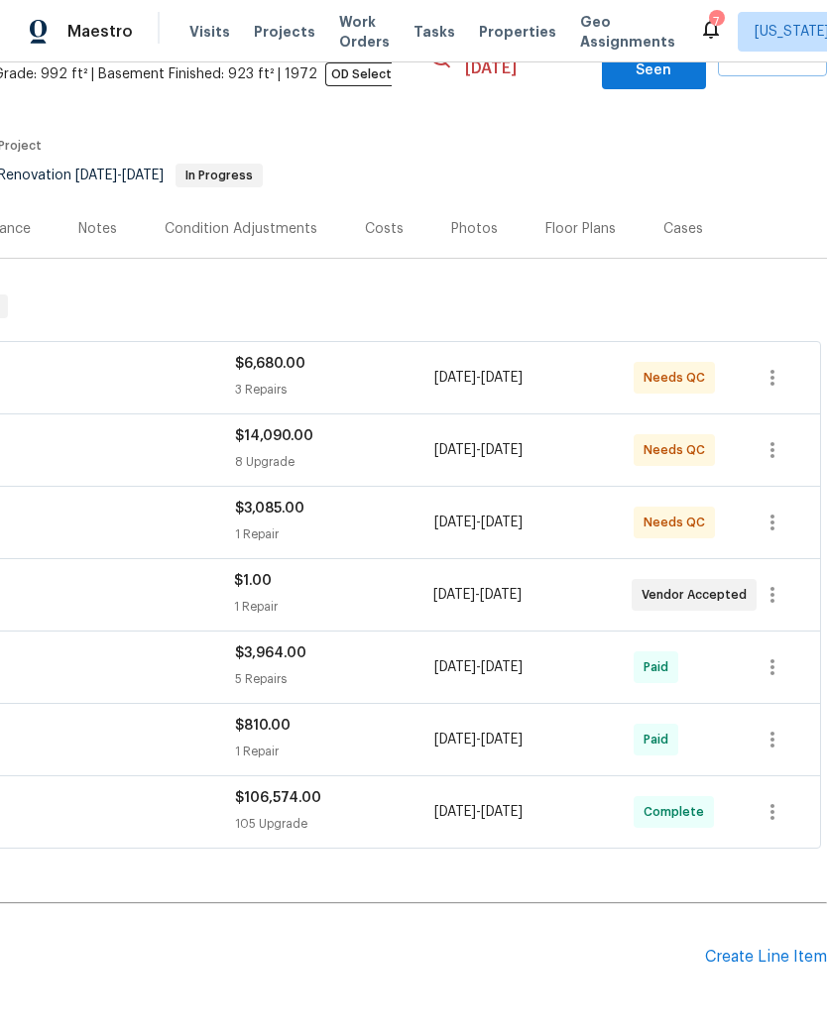
scroll to position [120, 293]
click at [500, 586] on span "9/12/2025 - 9/12/2025" at bounding box center [477, 596] width 88 height 20
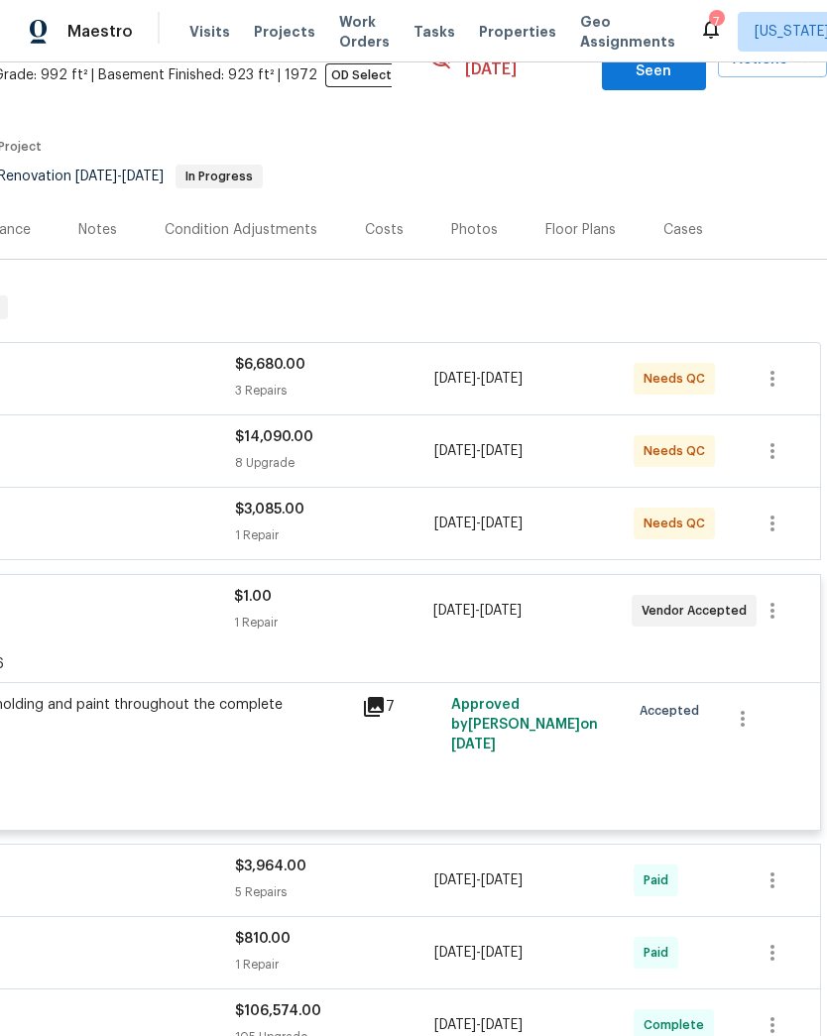
click at [508, 729] on div "Approved by Nelson Flores on 9/12/2025" at bounding box center [534, 744] width 178 height 111
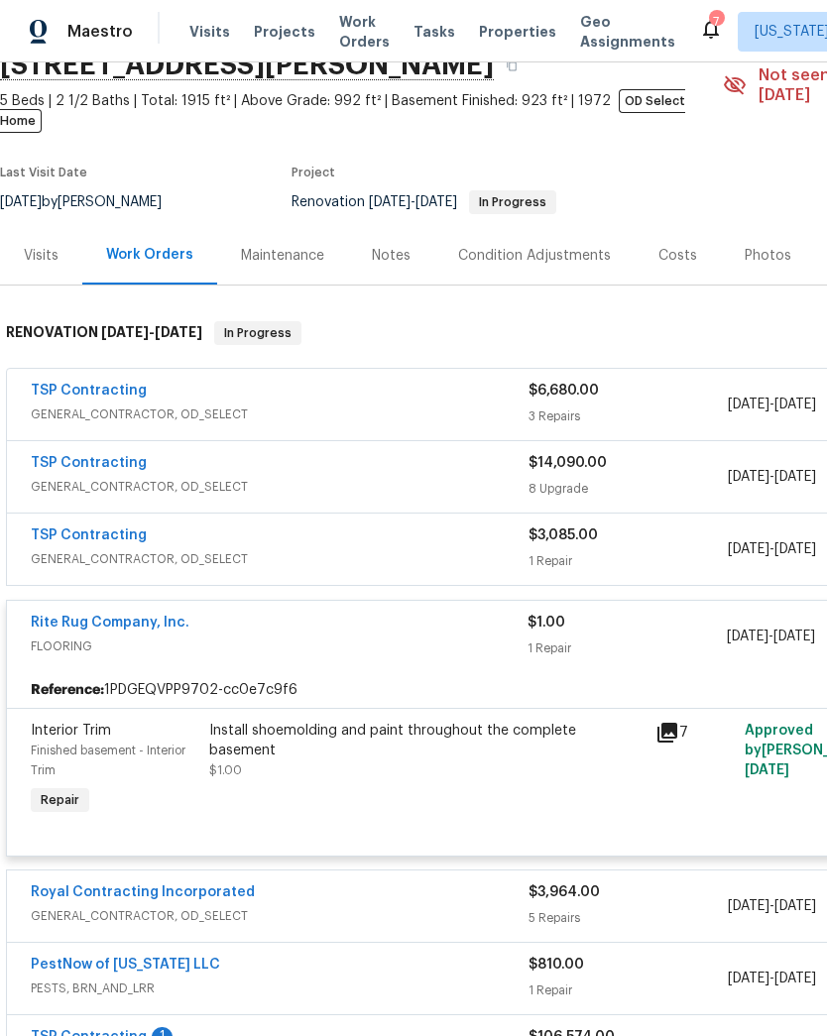
scroll to position [94, 0]
click at [432, 729] on div "Install shoemolding and paint throughout the complete basement $1.00" at bounding box center [426, 750] width 434 height 59
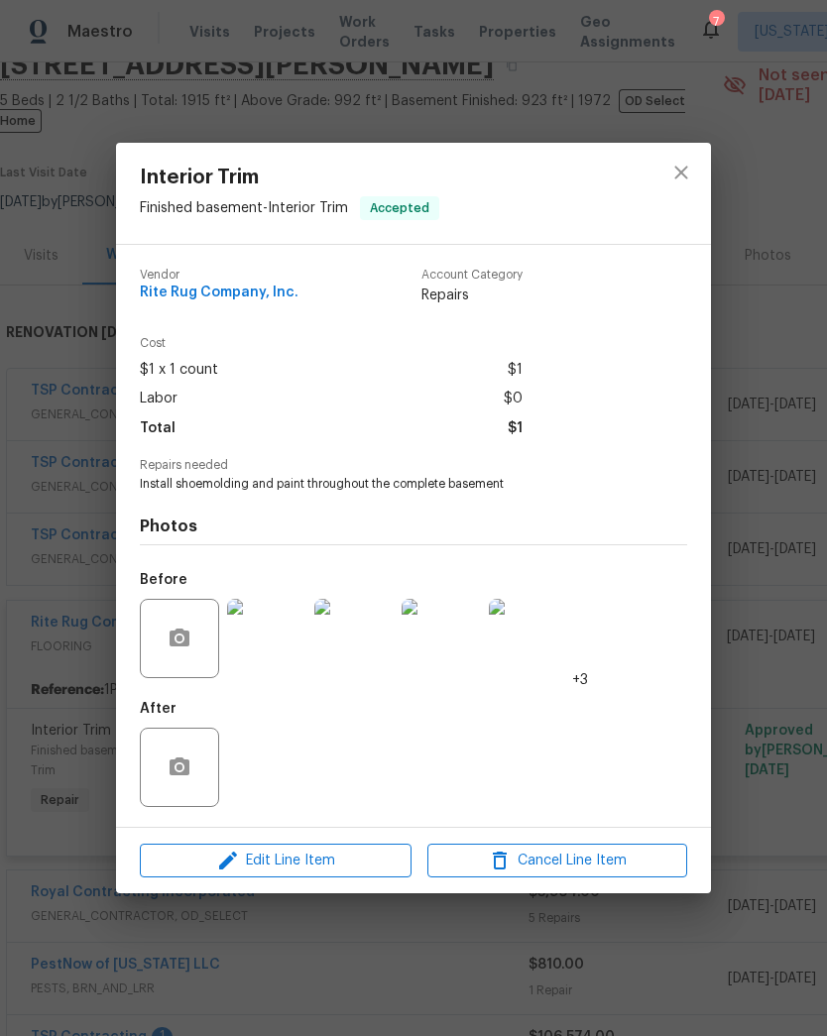
click at [473, 921] on div "Interior Trim Finished basement - Interior Trim Accepted Vendor Rite Rug Compan…" at bounding box center [413, 518] width 827 height 1036
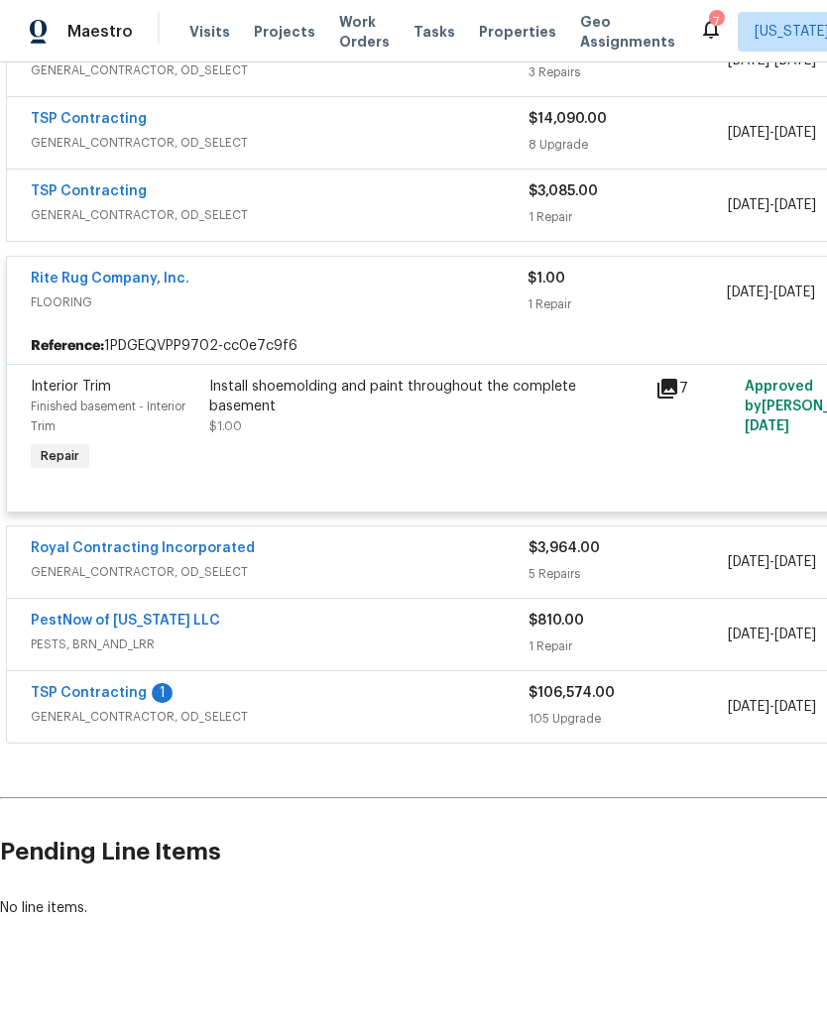
scroll to position [437, 0]
click at [118, 687] on link "TSP Contracting" at bounding box center [89, 694] width 116 height 14
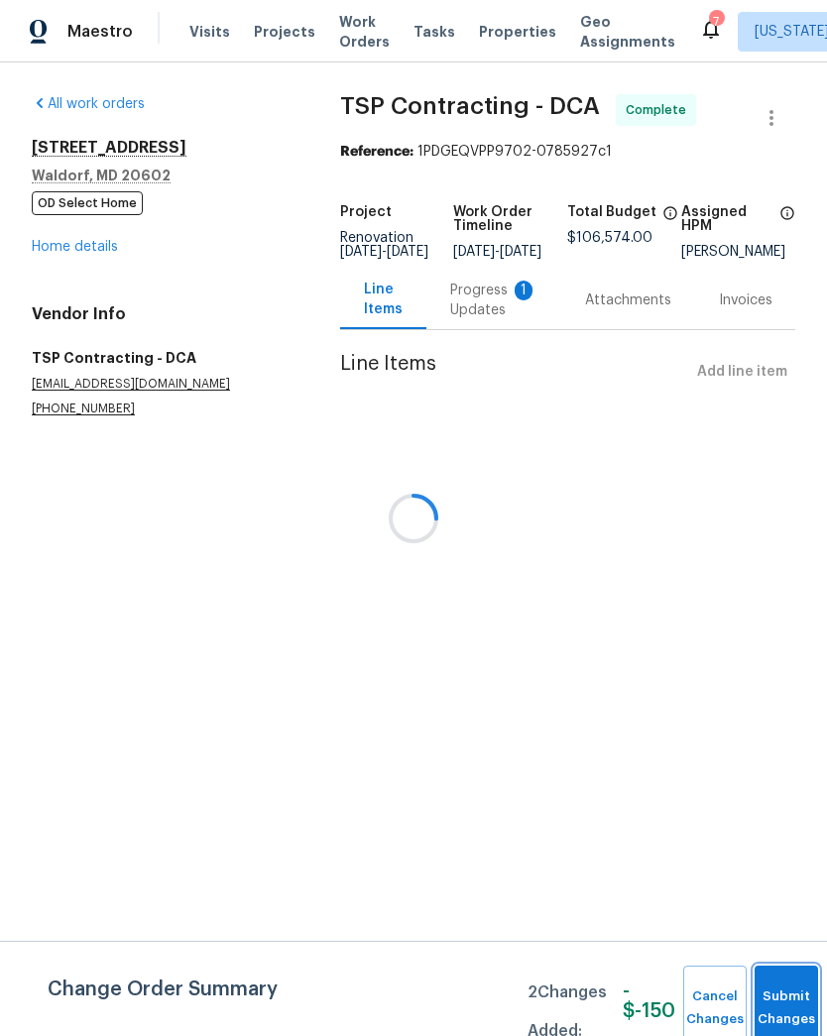
click at [782, 978] on button "Submit Changes" at bounding box center [785, 1008] width 63 height 85
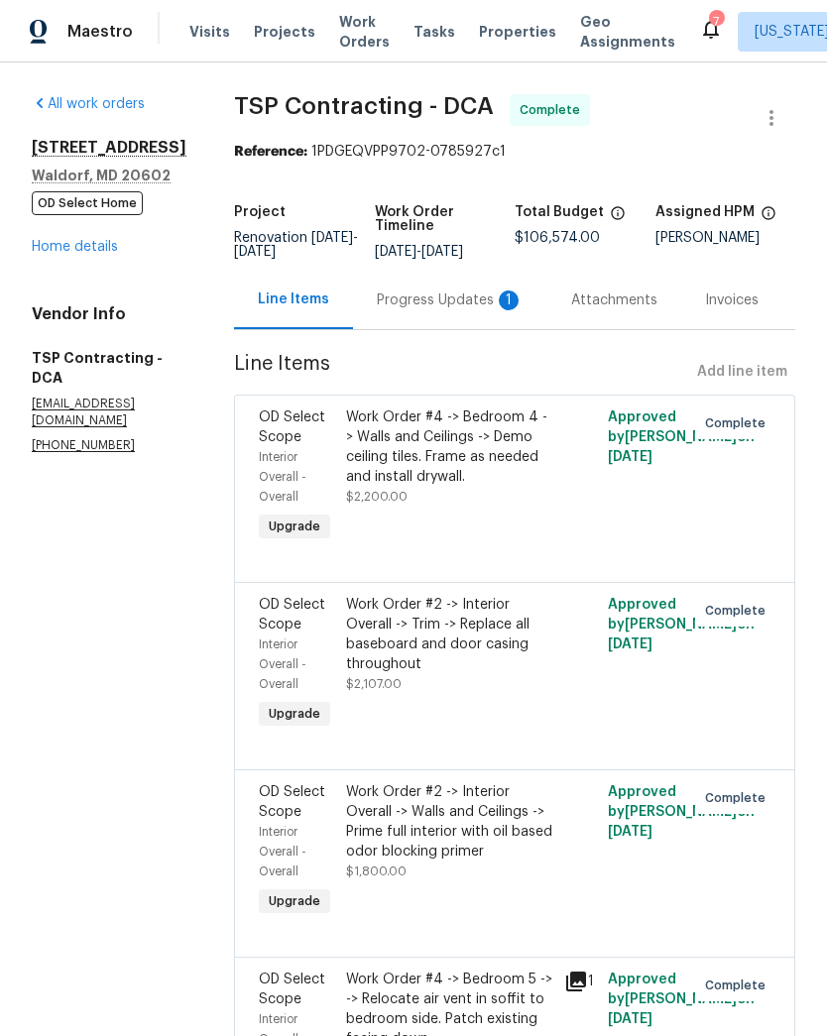
click at [431, 304] on div "Progress Updates 1" at bounding box center [450, 300] width 147 height 20
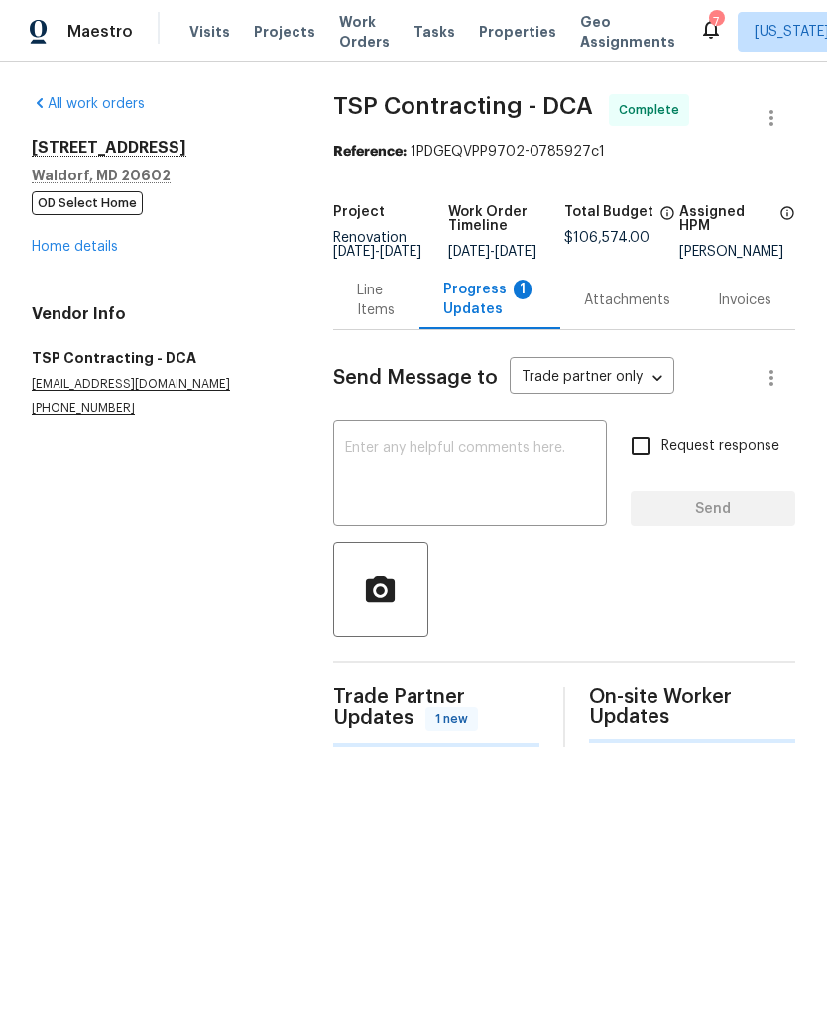
click at [439, 301] on div "Progress Updates 1" at bounding box center [489, 300] width 141 height 58
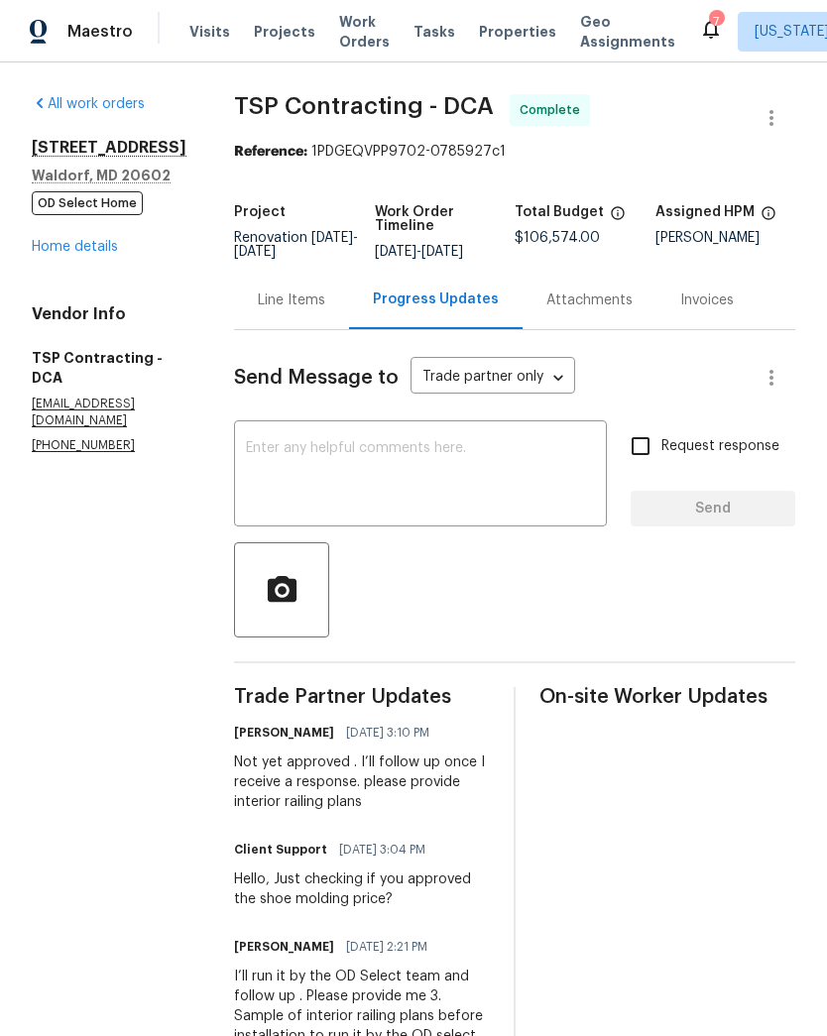
click at [75, 254] on link "Home details" at bounding box center [75, 247] width 86 height 14
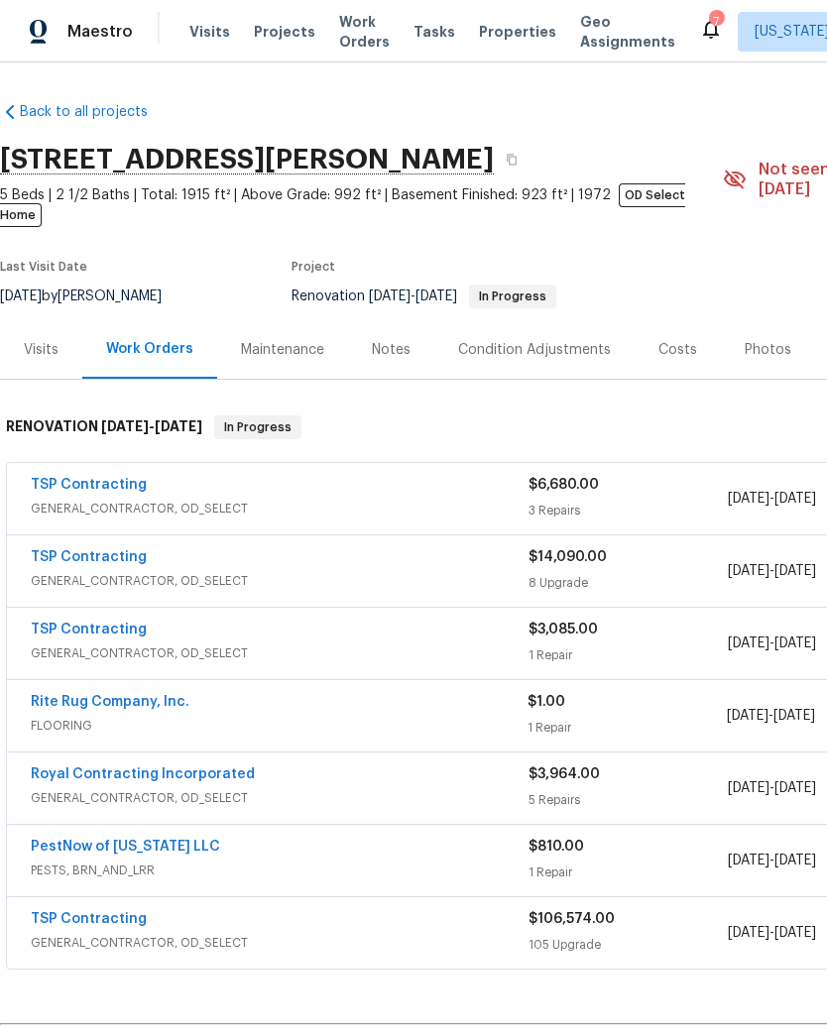
click at [394, 340] on div "Notes" at bounding box center [391, 350] width 39 height 20
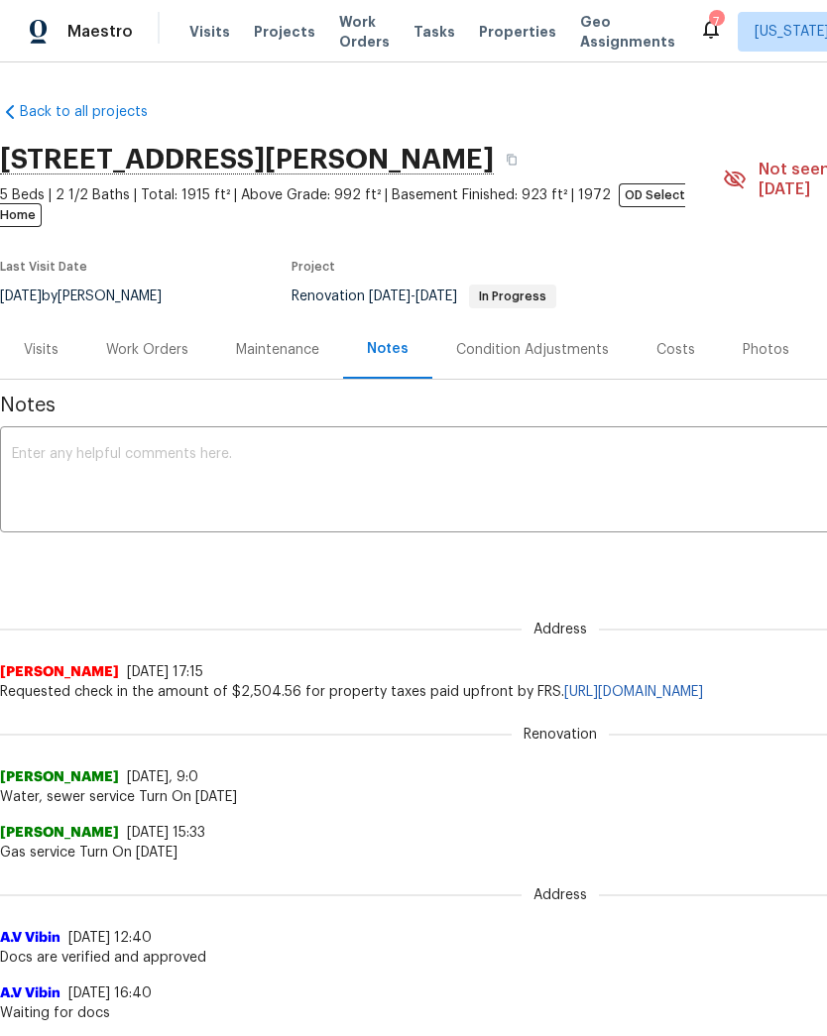
click at [429, 465] on textarea at bounding box center [560, 481] width 1097 height 69
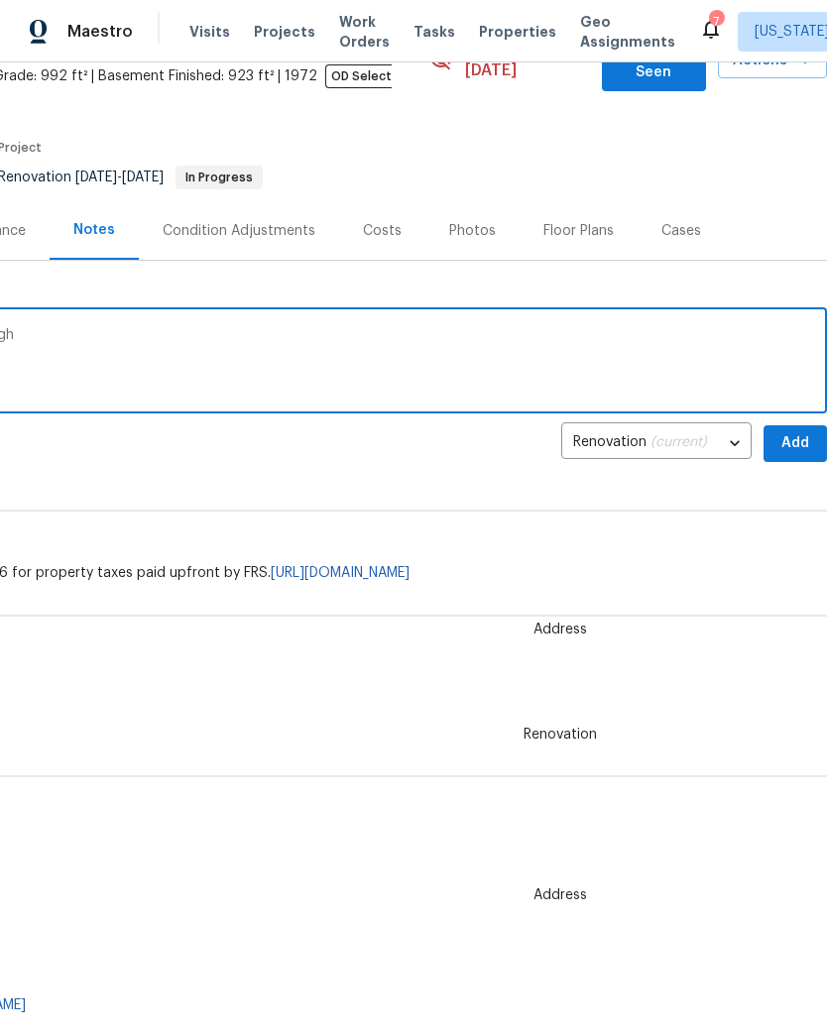
scroll to position [119, 293]
type textarea "Arrived on site to completed qc walkthrough"
click at [792, 431] on span "Add" at bounding box center [795, 443] width 32 height 25
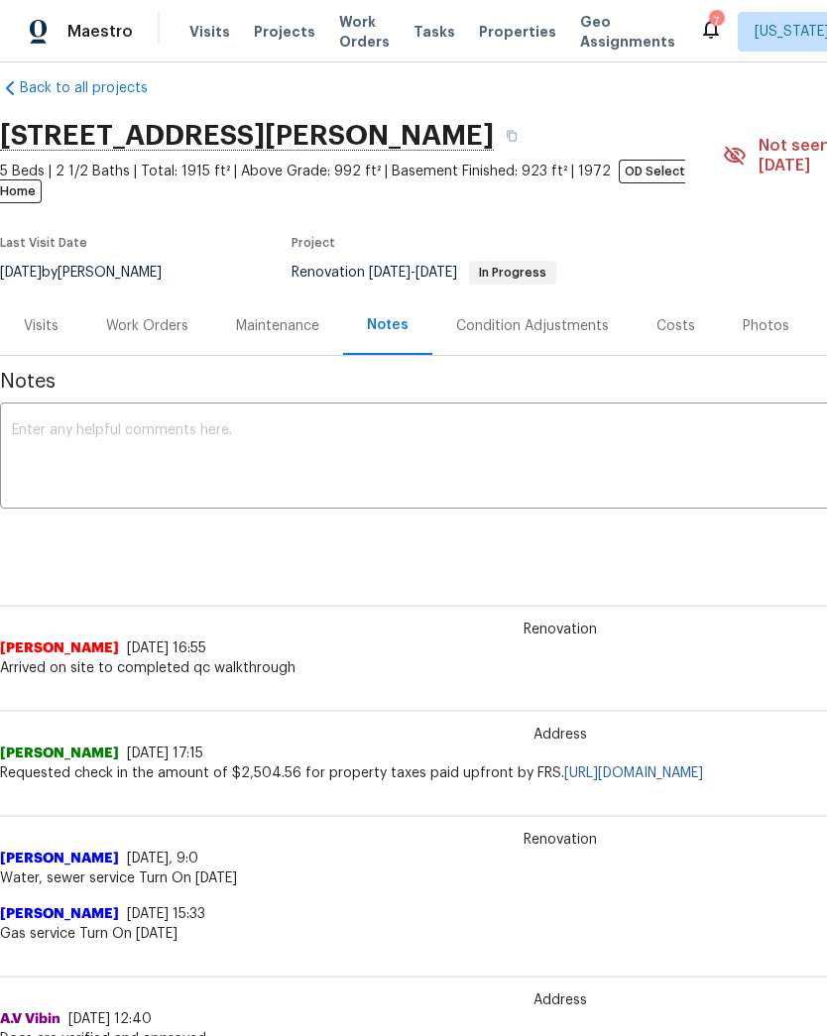
scroll to position [21, 0]
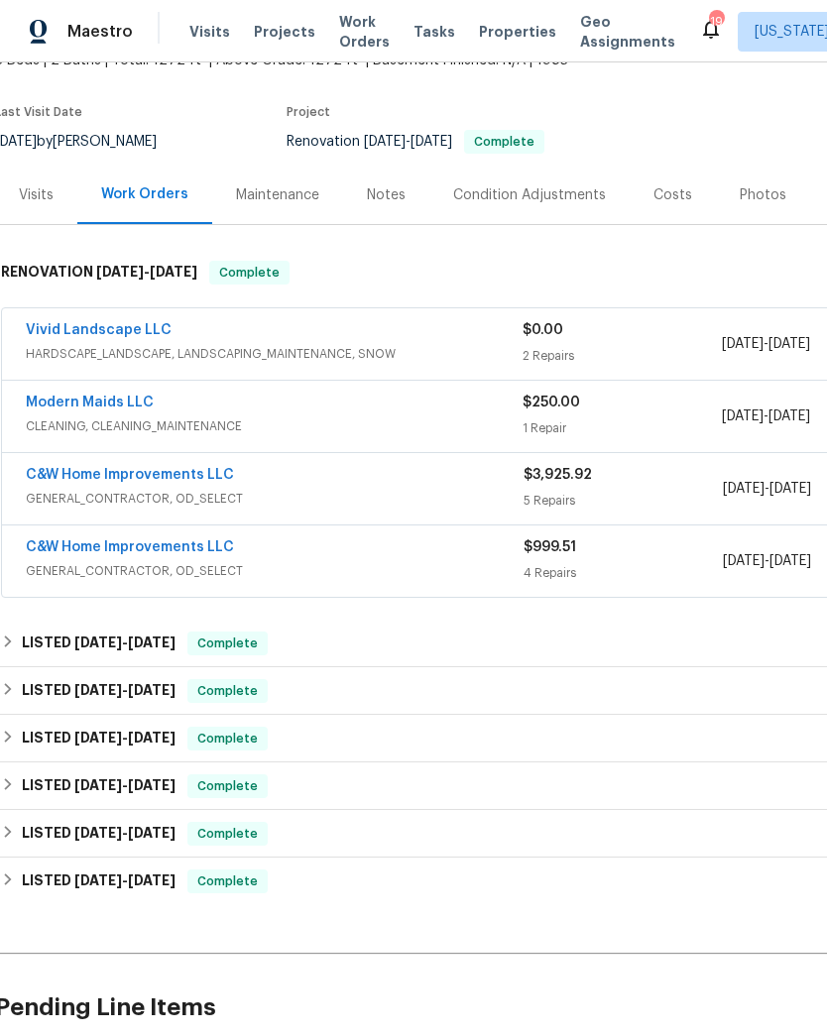
scroll to position [144, 6]
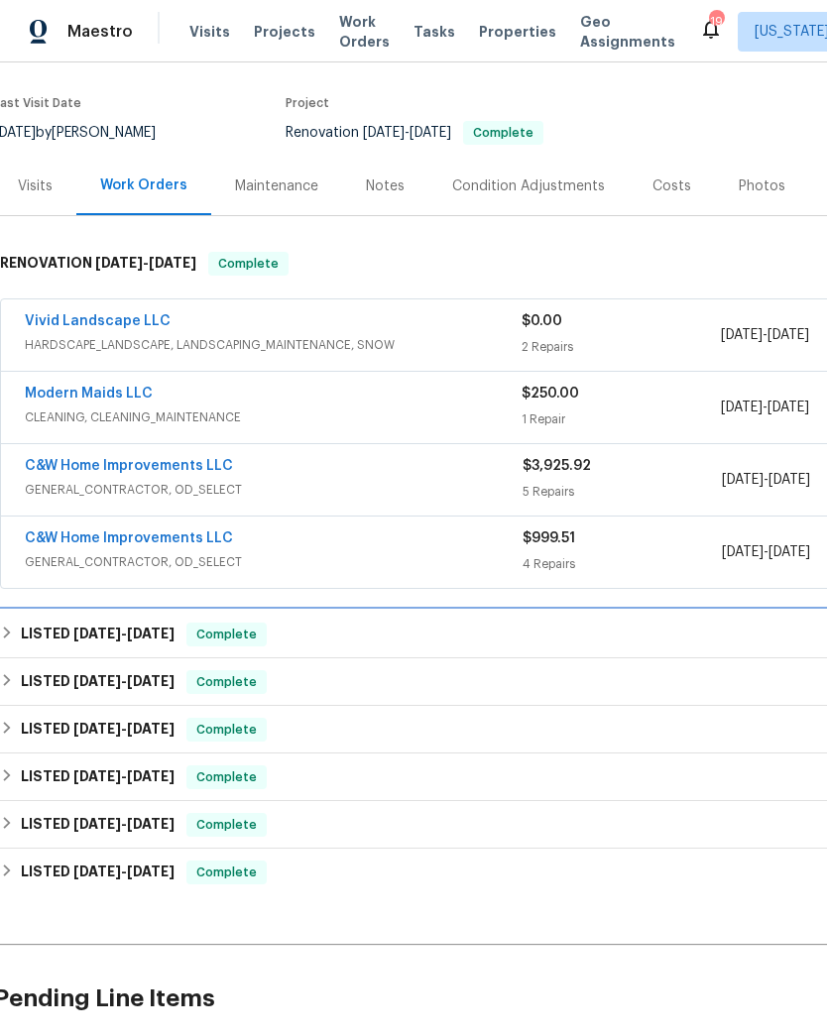
click at [254, 639] on span "Complete" at bounding box center [226, 635] width 76 height 20
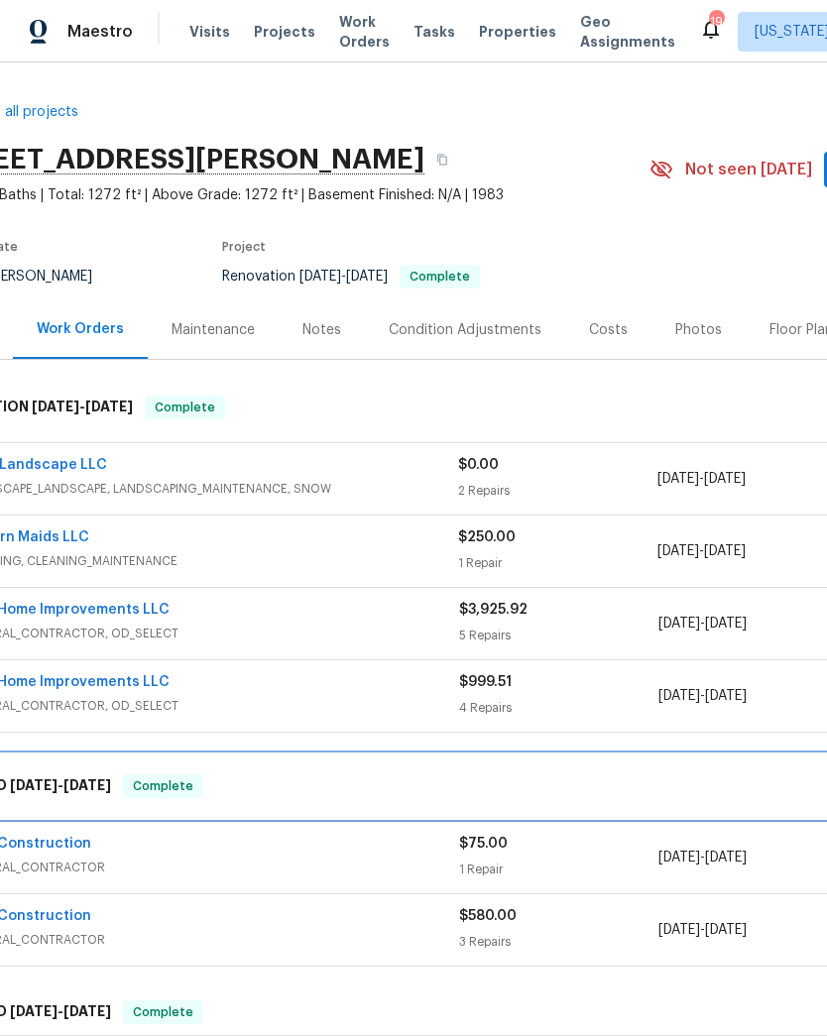
scroll to position [0, 66]
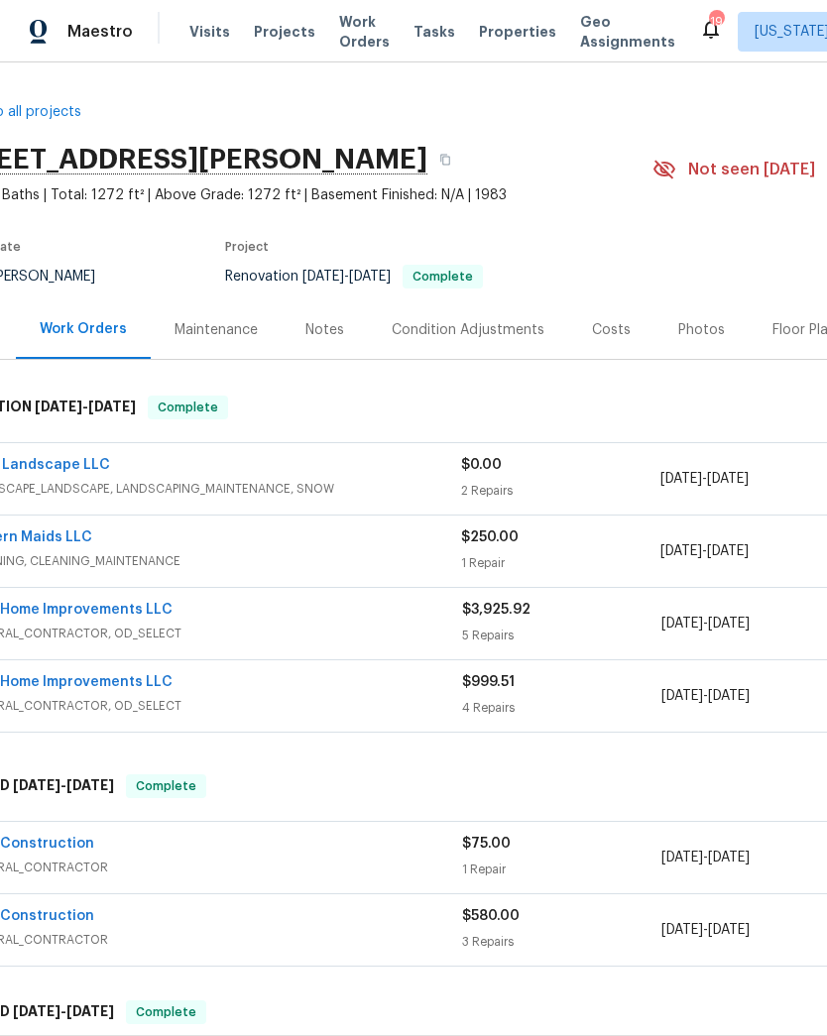
click at [327, 329] on div "Notes" at bounding box center [324, 330] width 39 height 20
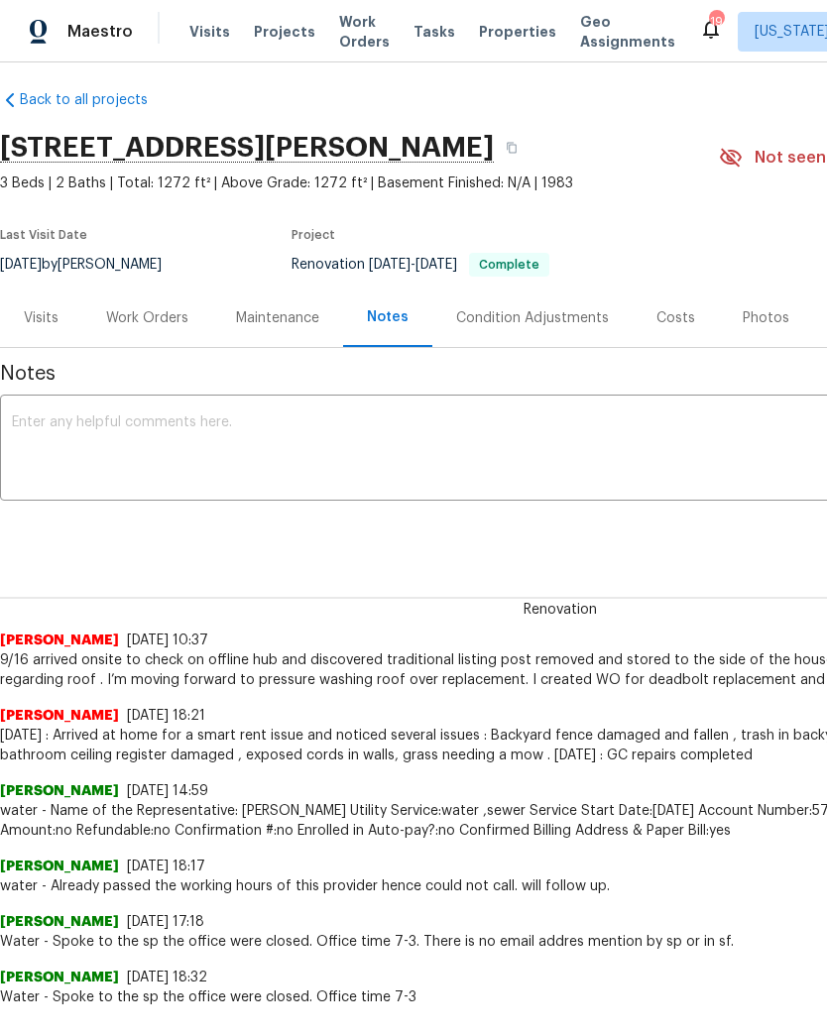
scroll to position [12, 0]
click at [449, 435] on textarea at bounding box center [560, 449] width 1097 height 69
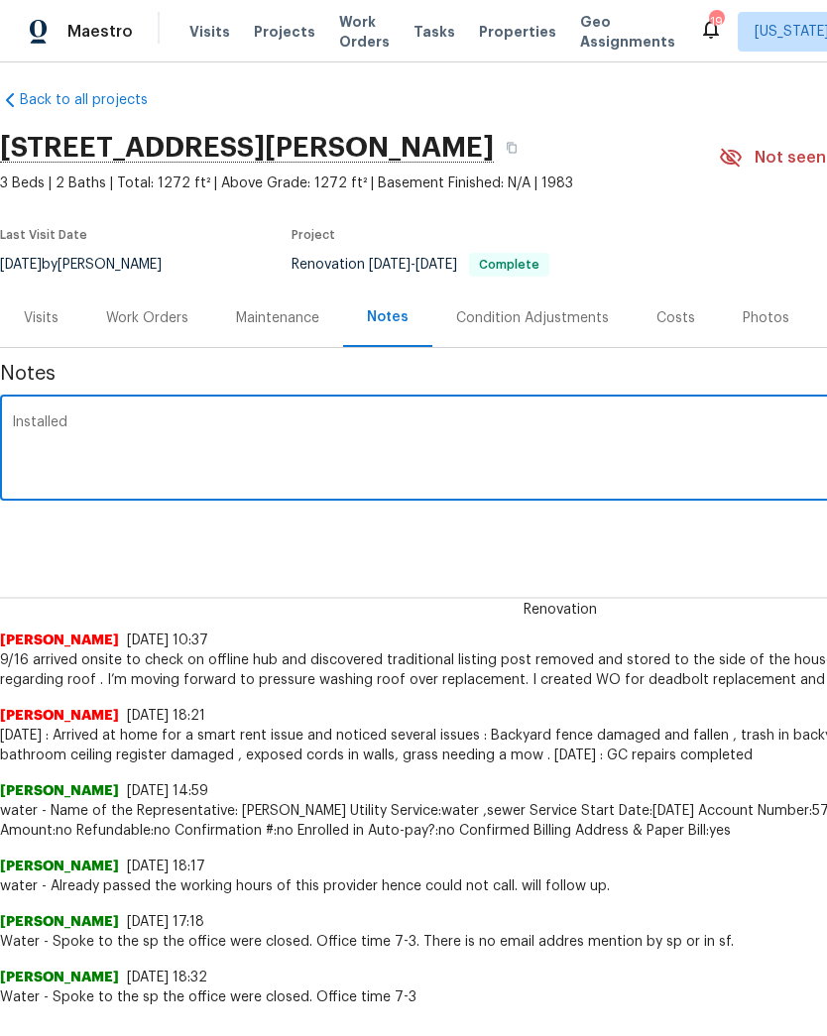
click at [25, 418] on textarea "Installed" at bounding box center [560, 449] width 1097 height 69
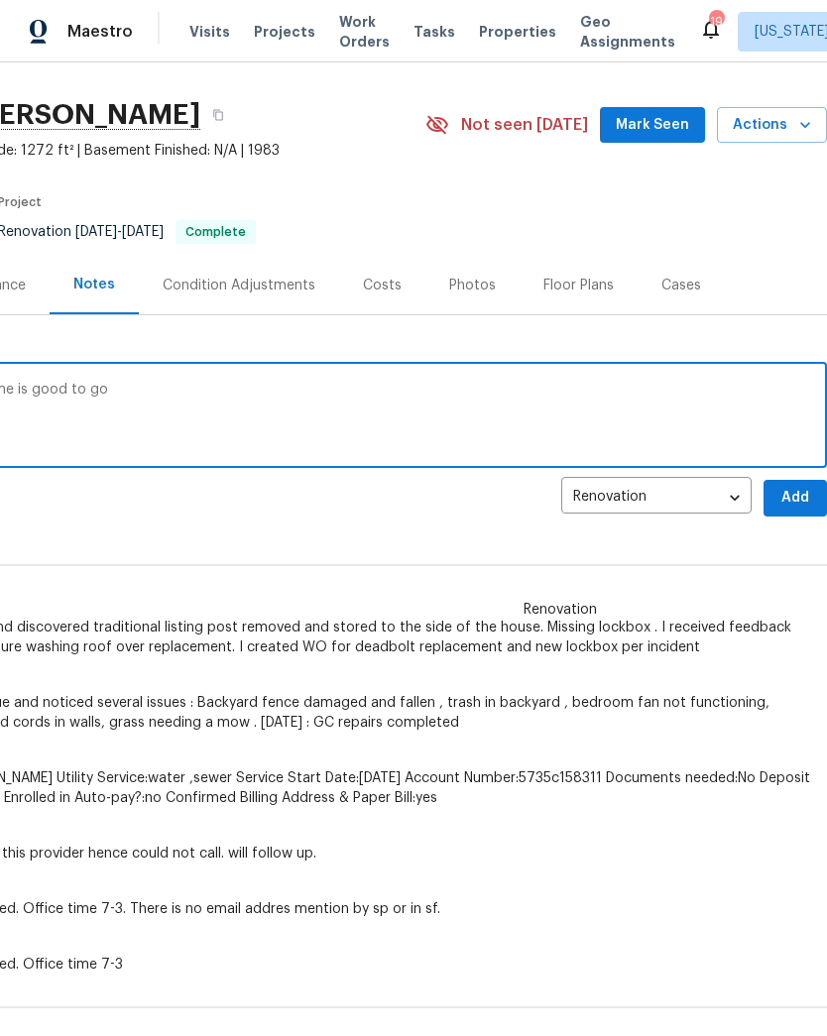
scroll to position [45, 293]
type textarea "Installed new [PERSON_NAME] system . Home is good to go"
click at [798, 498] on span "Add" at bounding box center [795, 498] width 32 height 25
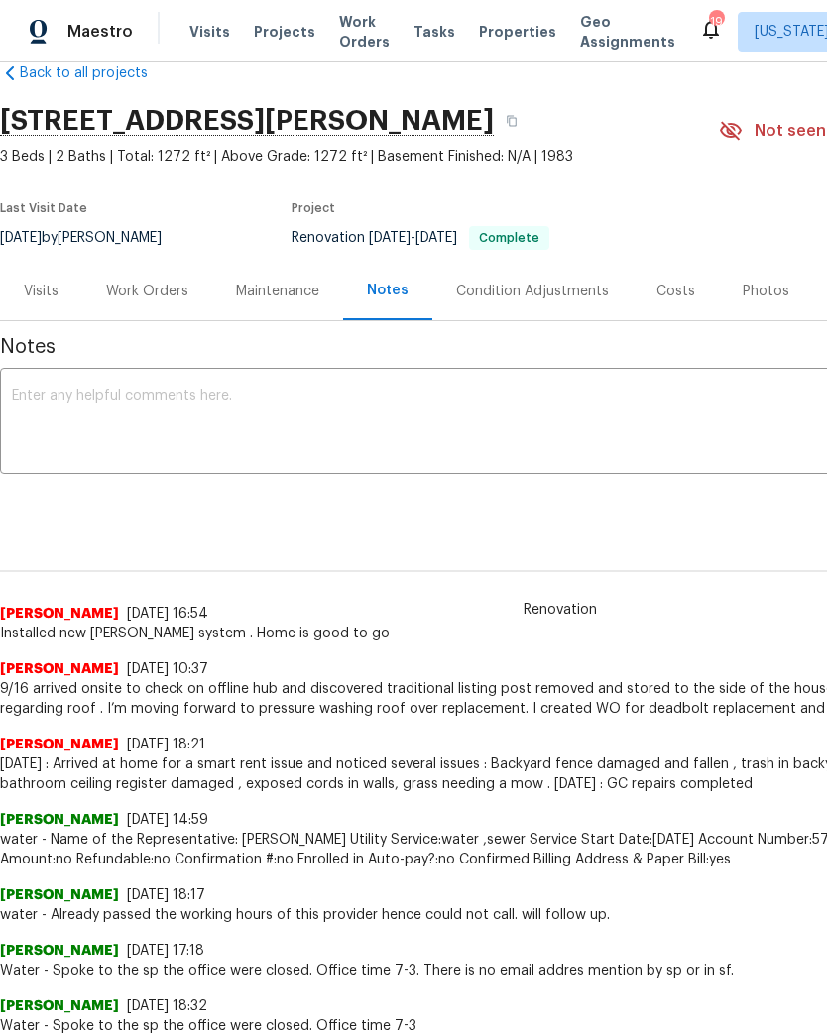
scroll to position [39, 0]
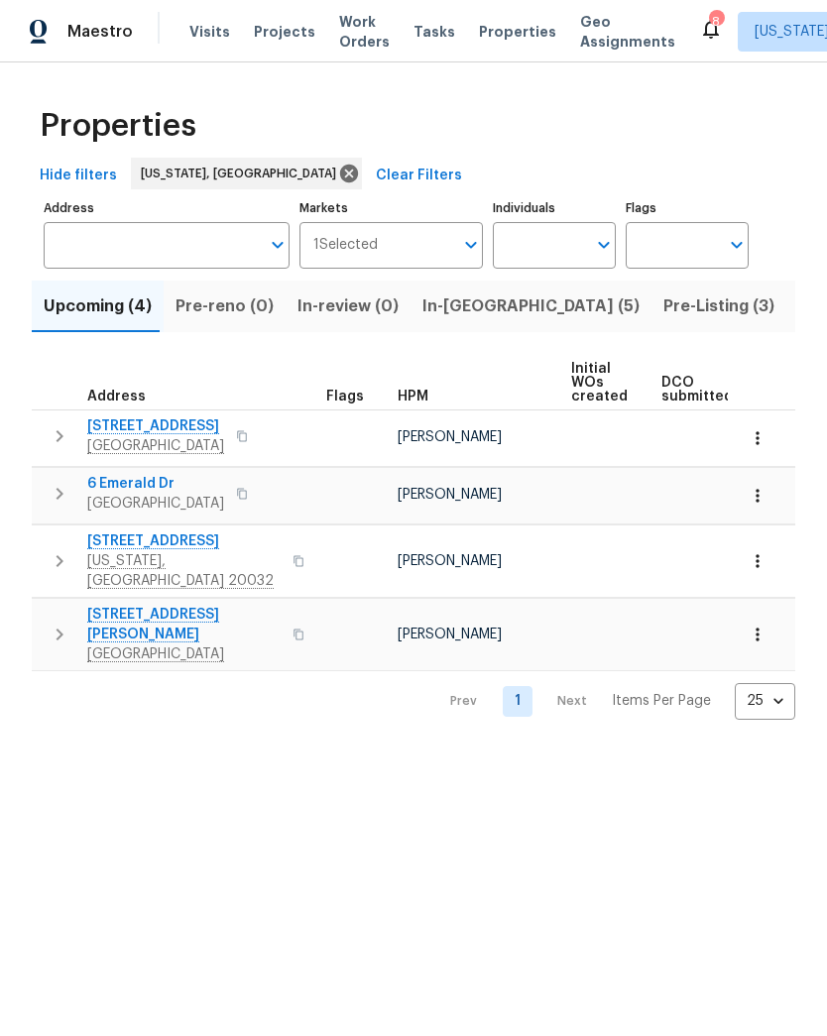
scroll to position [-59, 0]
click at [350, 310] on span "In-review (0)" at bounding box center [347, 306] width 101 height 28
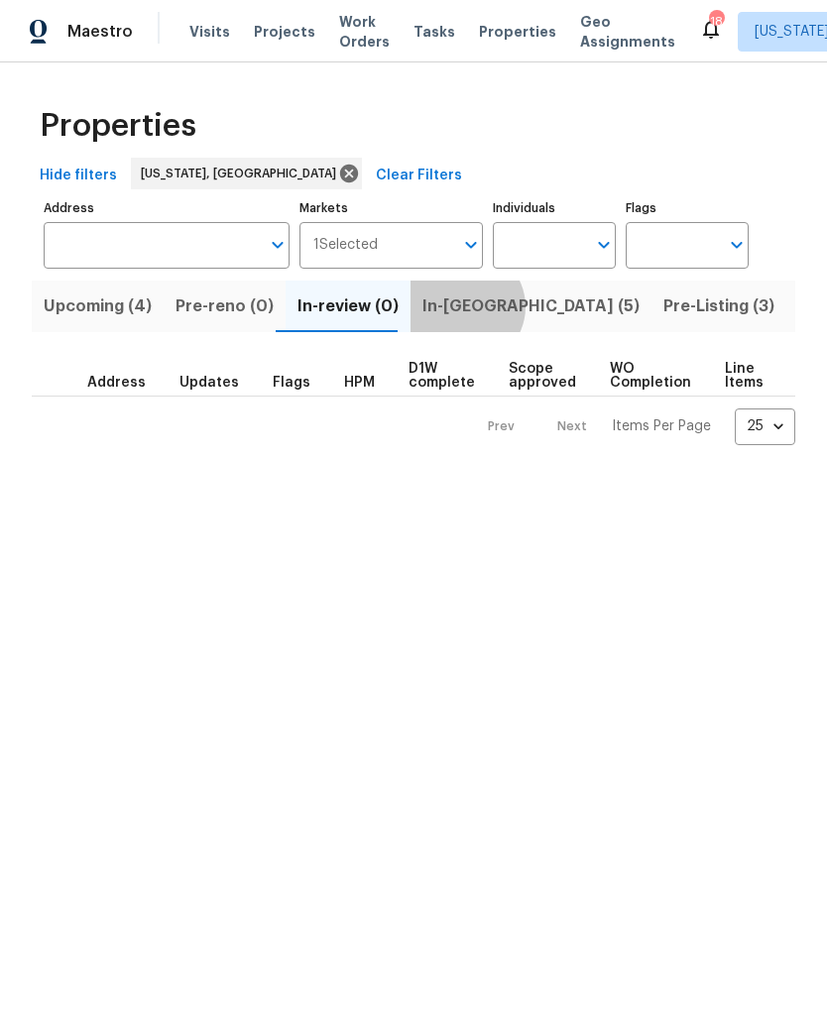
click at [451, 309] on span "In-reno (5)" at bounding box center [530, 306] width 217 height 28
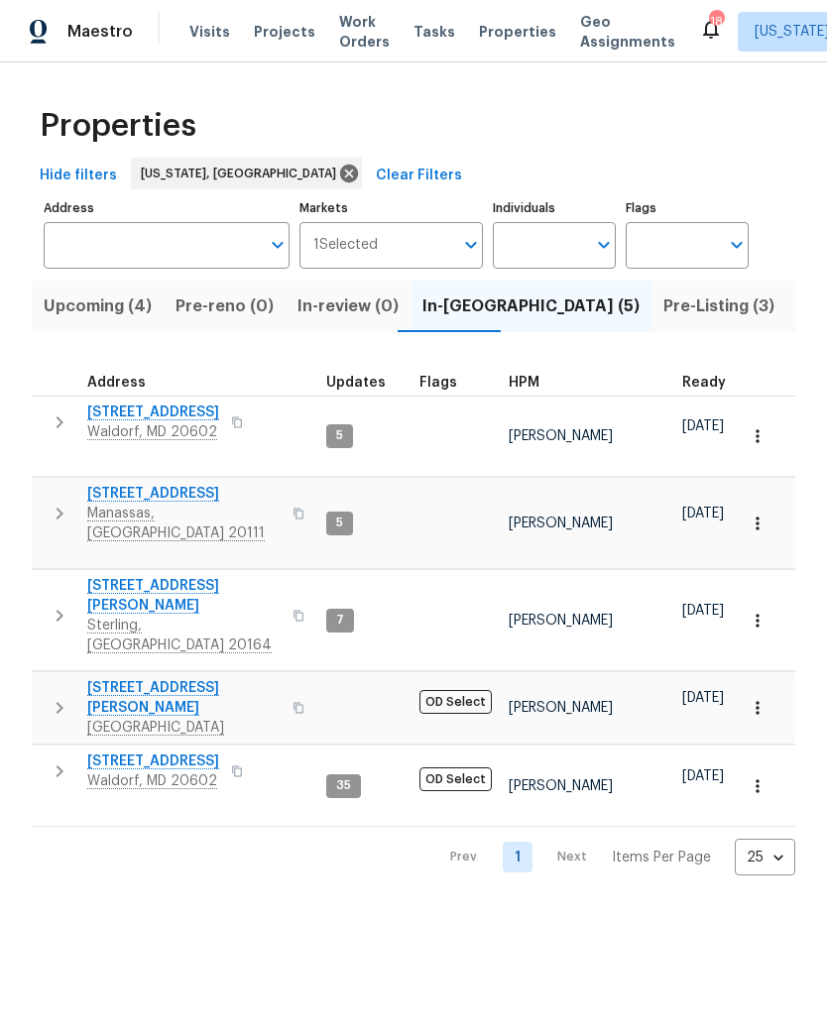
click at [663, 311] on span "Pre-Listing (3)" at bounding box center [718, 306] width 111 height 28
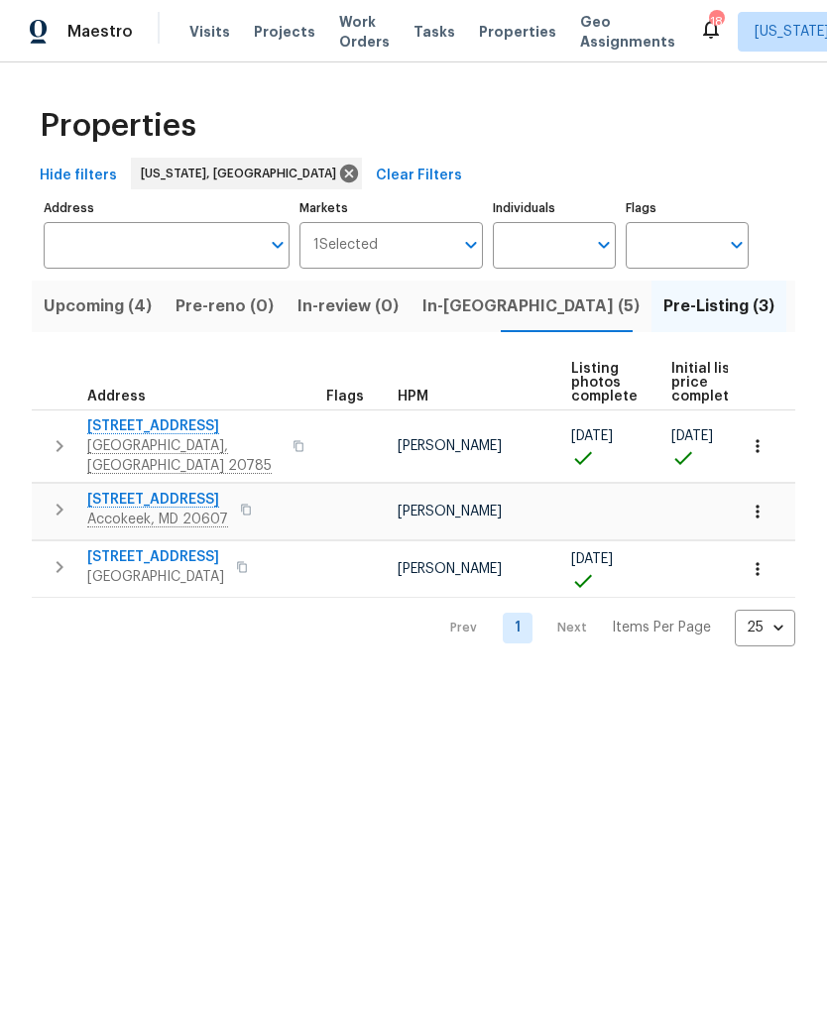
click at [798, 308] on span "Listed (49)" at bounding box center [841, 306] width 87 height 28
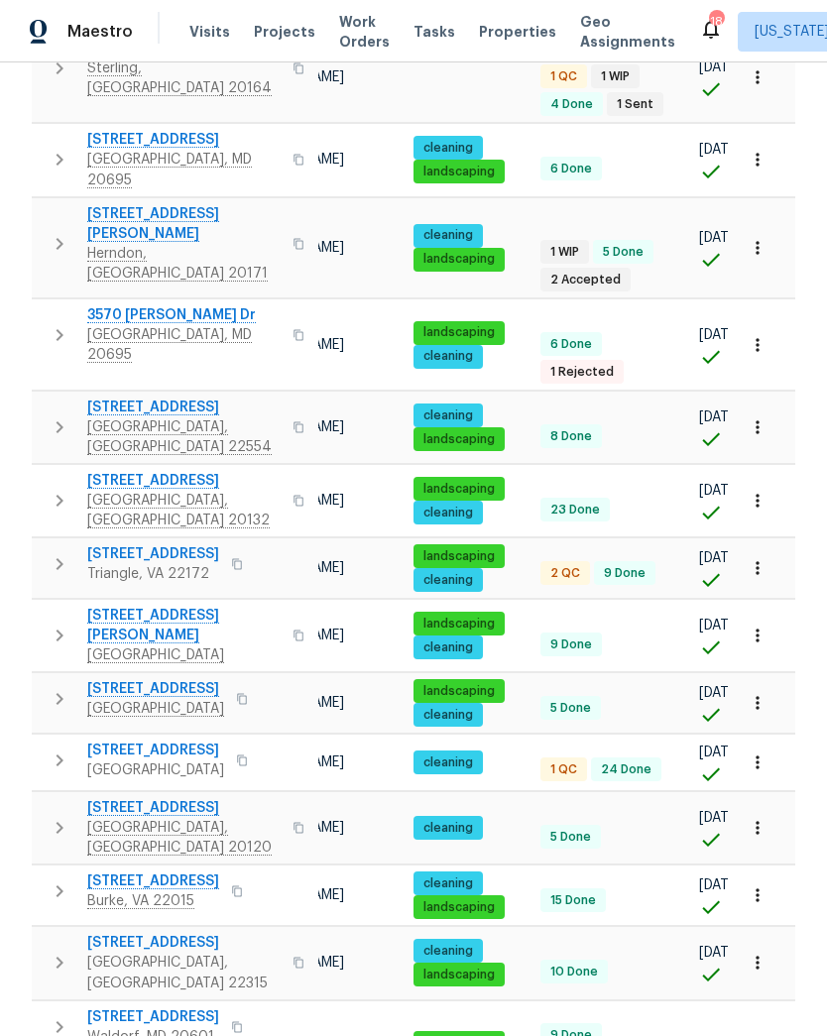
scroll to position [580, 0]
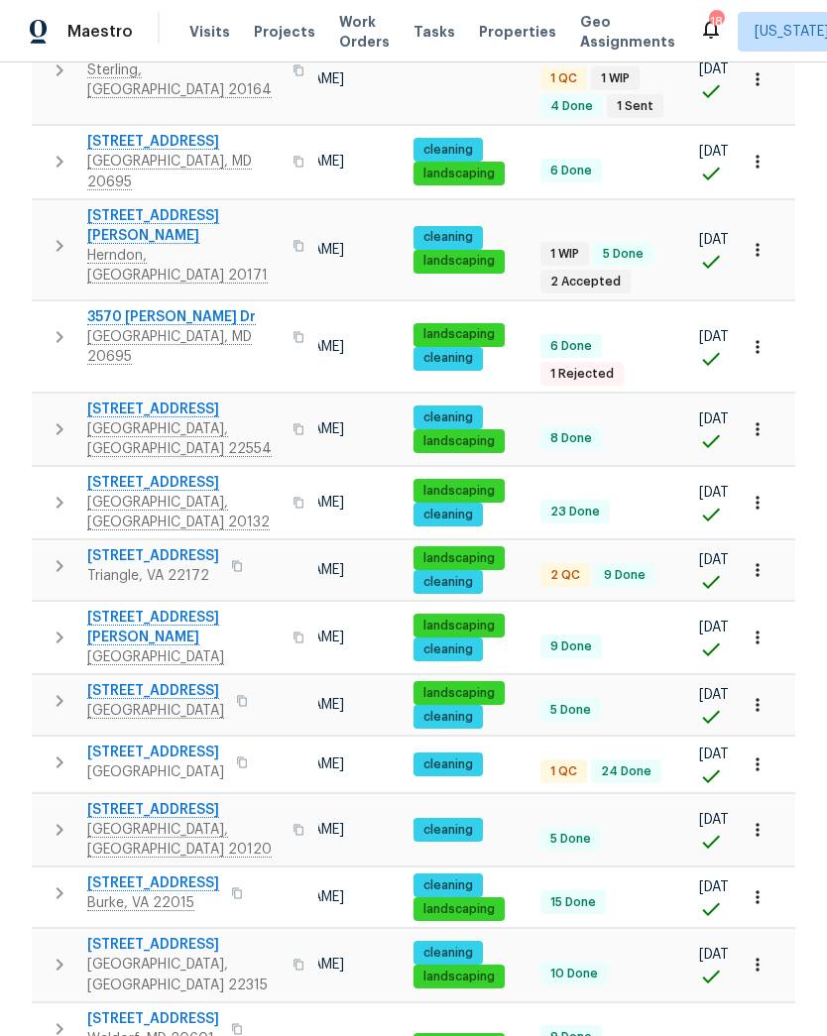
click at [566, 763] on span "1 QC" at bounding box center [563, 771] width 43 height 17
click at [548, 763] on span "1 QC" at bounding box center [563, 771] width 43 height 17
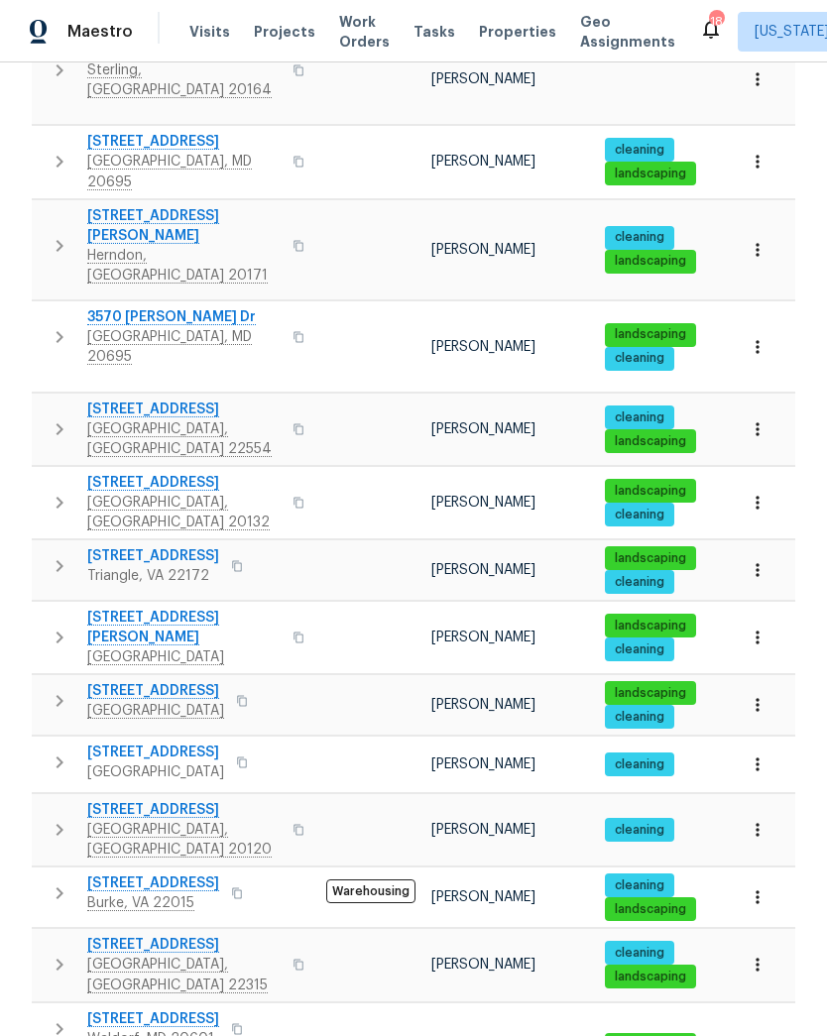
scroll to position [0, 0]
click at [224, 743] on span "10388 Hampshire Green Ave" at bounding box center [155, 753] width 137 height 20
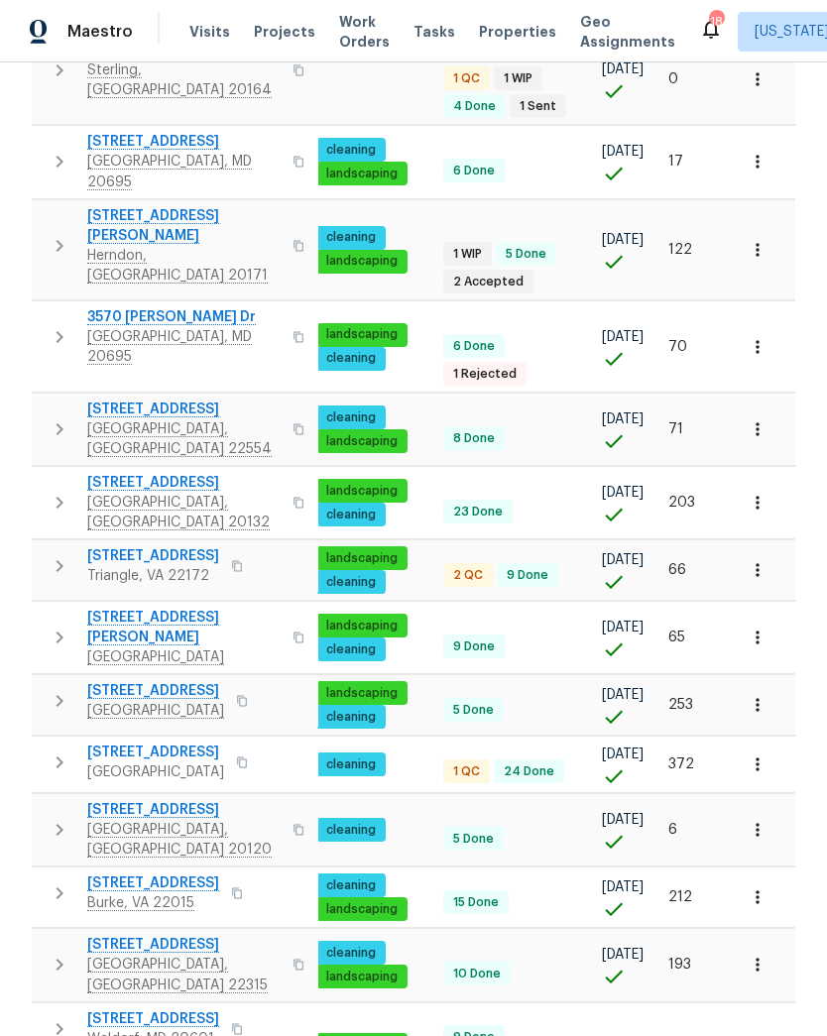
scroll to position [0, 297]
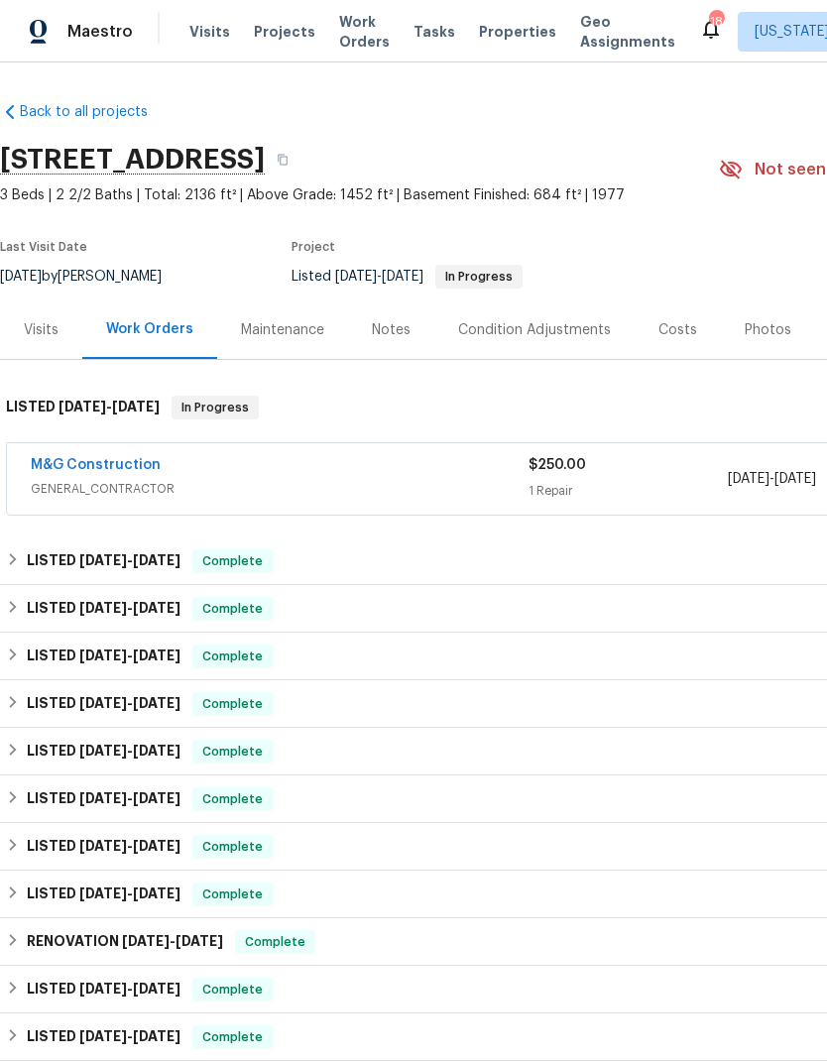
click at [457, 497] on span "GENERAL_CONTRACTOR" at bounding box center [280, 489] width 498 height 20
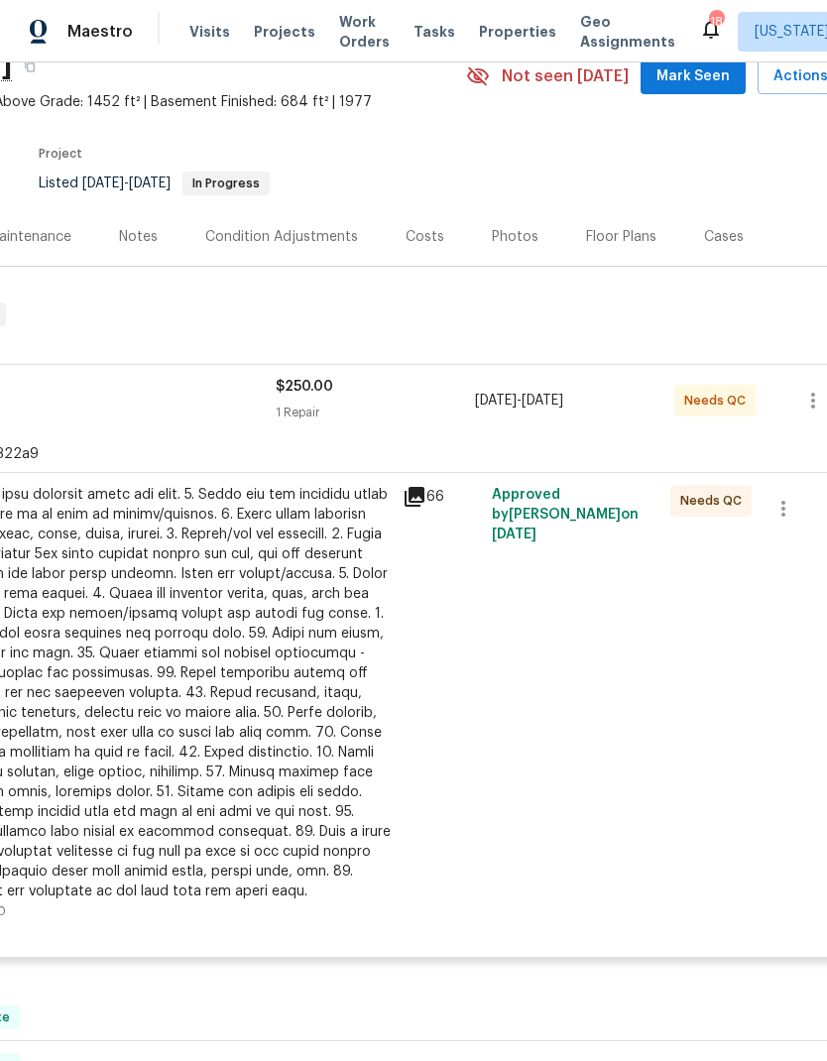
scroll to position [102, 242]
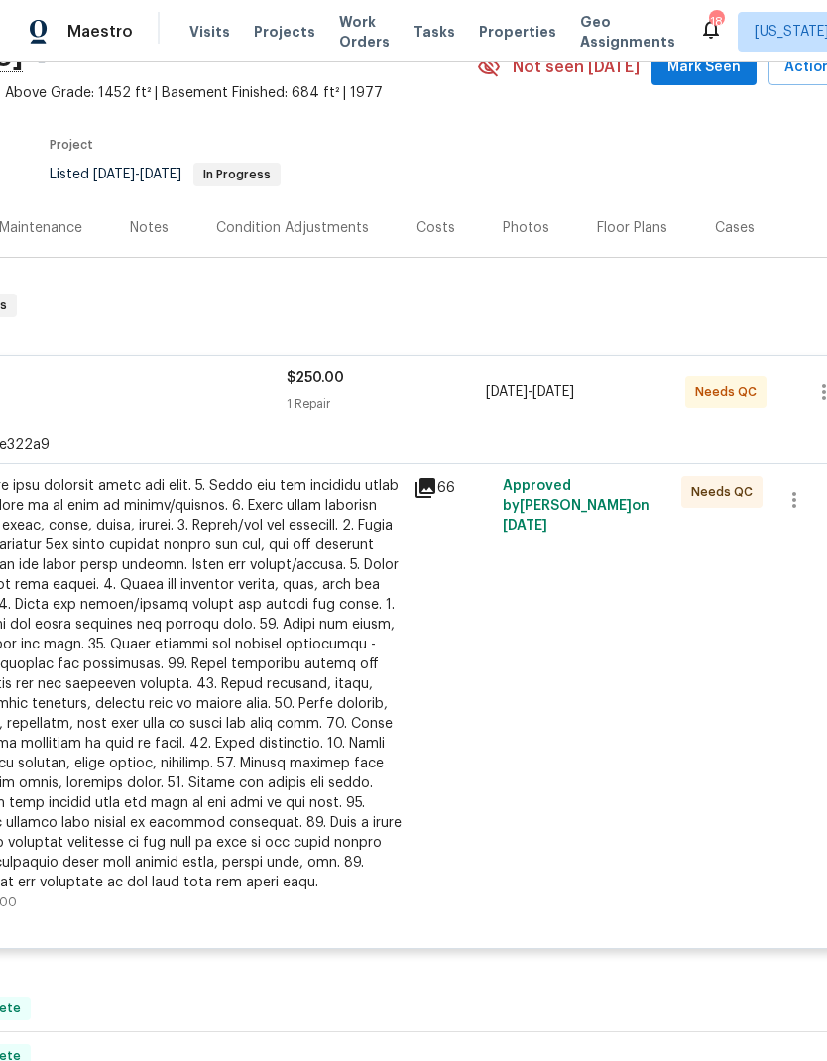
click at [436, 490] on icon at bounding box center [425, 488] width 24 height 24
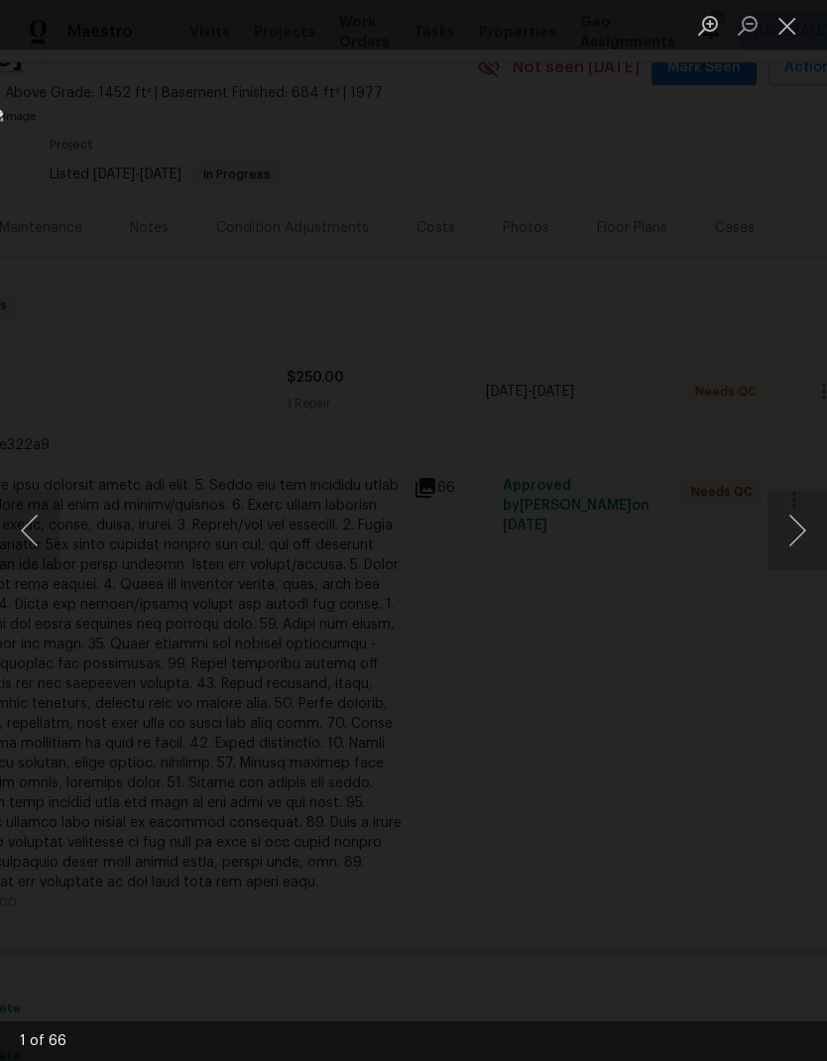
click at [789, 536] on button "Next image" at bounding box center [796, 530] width 59 height 79
click at [797, 537] on button "Next image" at bounding box center [796, 530] width 59 height 79
click at [796, 537] on button "Next image" at bounding box center [796, 530] width 59 height 79
click at [793, 534] on button "Next image" at bounding box center [796, 530] width 59 height 79
click at [792, 533] on button "Next image" at bounding box center [796, 530] width 59 height 79
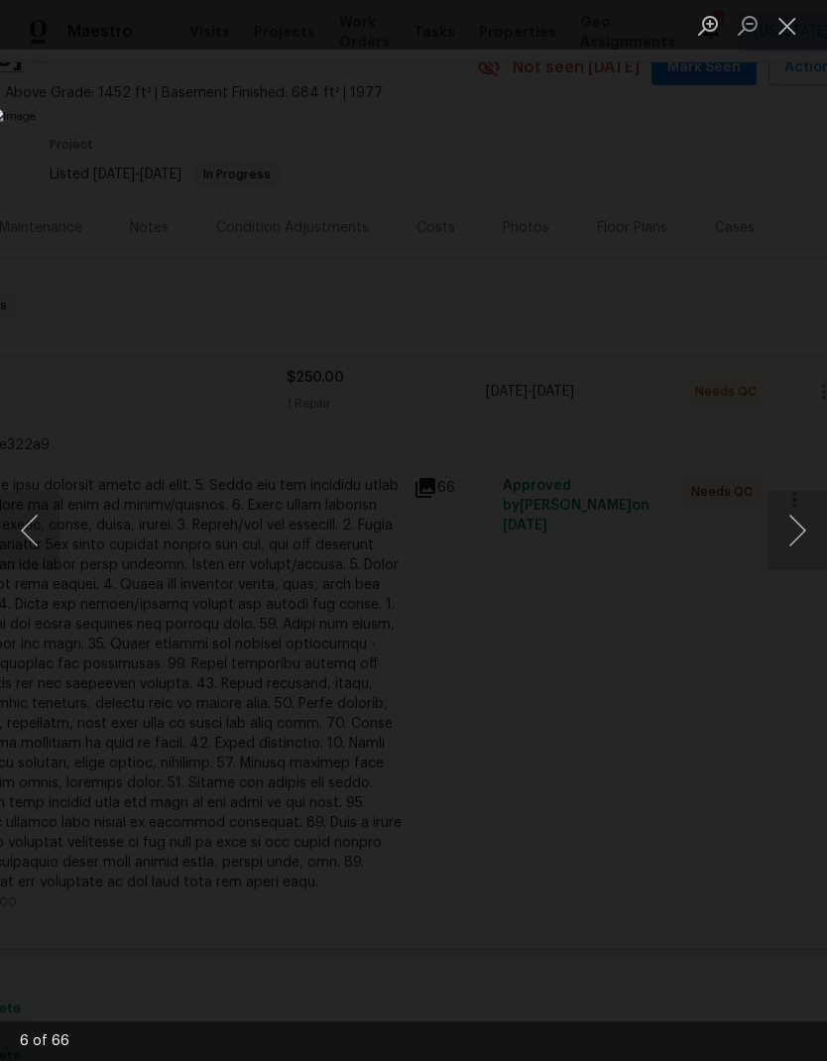
click at [787, 542] on button "Next image" at bounding box center [796, 530] width 59 height 79
click at [783, 35] on button "Close lightbox" at bounding box center [787, 25] width 40 height 35
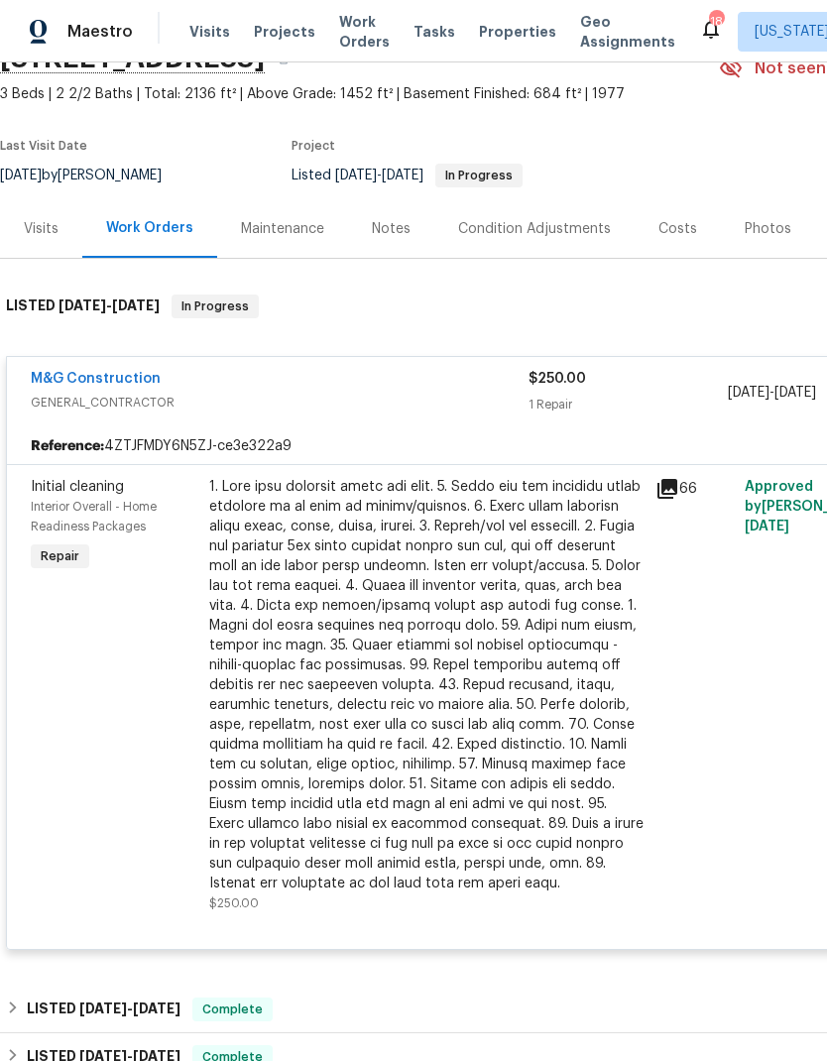
scroll to position [101, 0]
click at [511, 412] on div "M&G Construction GENERAL_CONTRACTOR" at bounding box center [280, 393] width 498 height 48
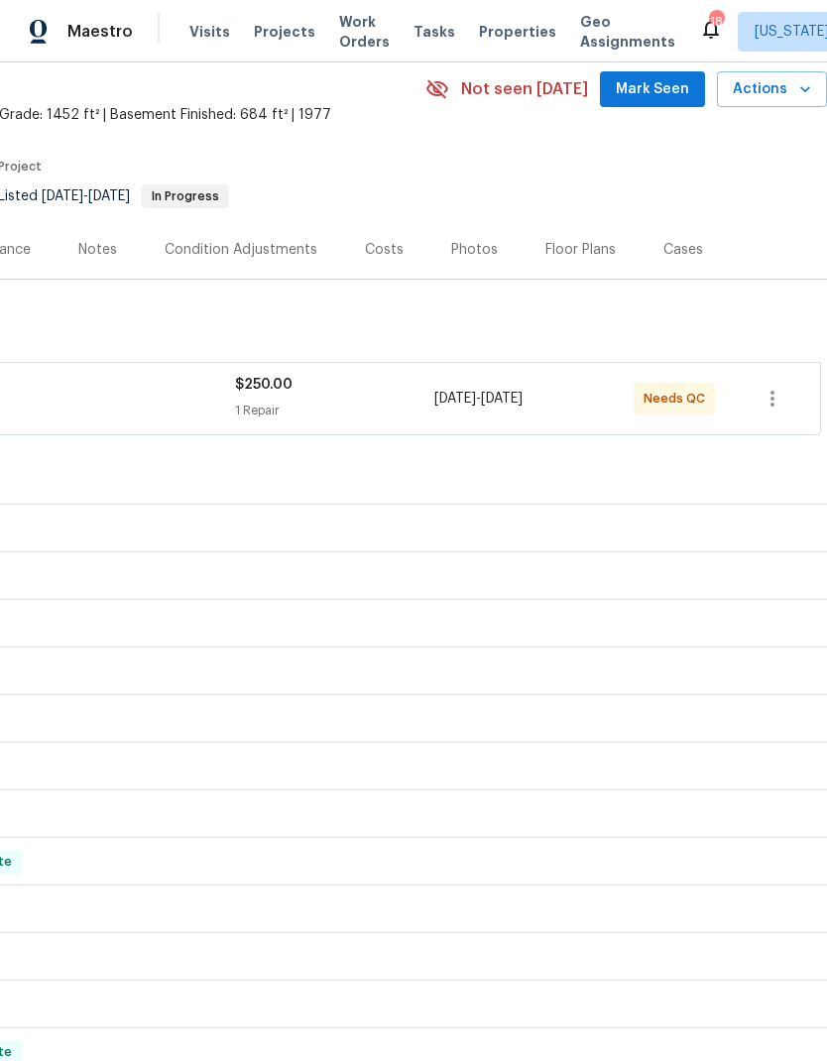
scroll to position [80, 293]
click at [375, 404] on div "1 Repair" at bounding box center [334, 411] width 199 height 20
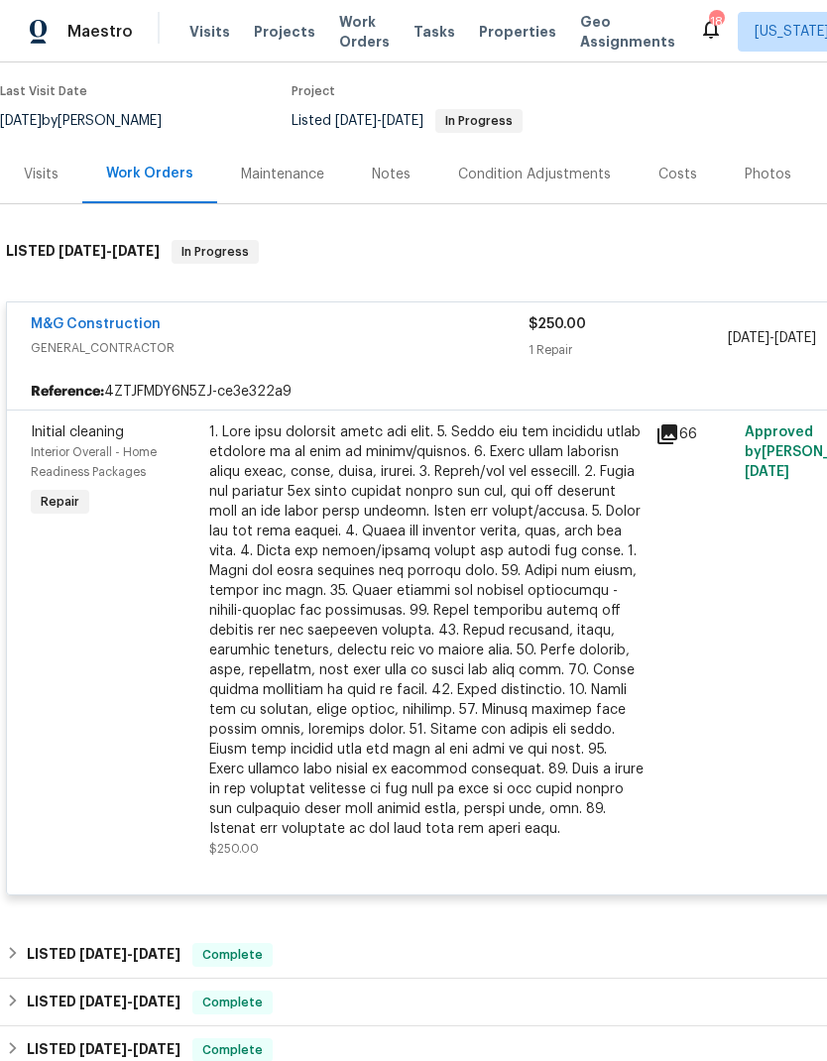
scroll to position [156, 0]
click at [443, 360] on div "M&G Construction GENERAL_CONTRACTOR" at bounding box center [280, 338] width 498 height 48
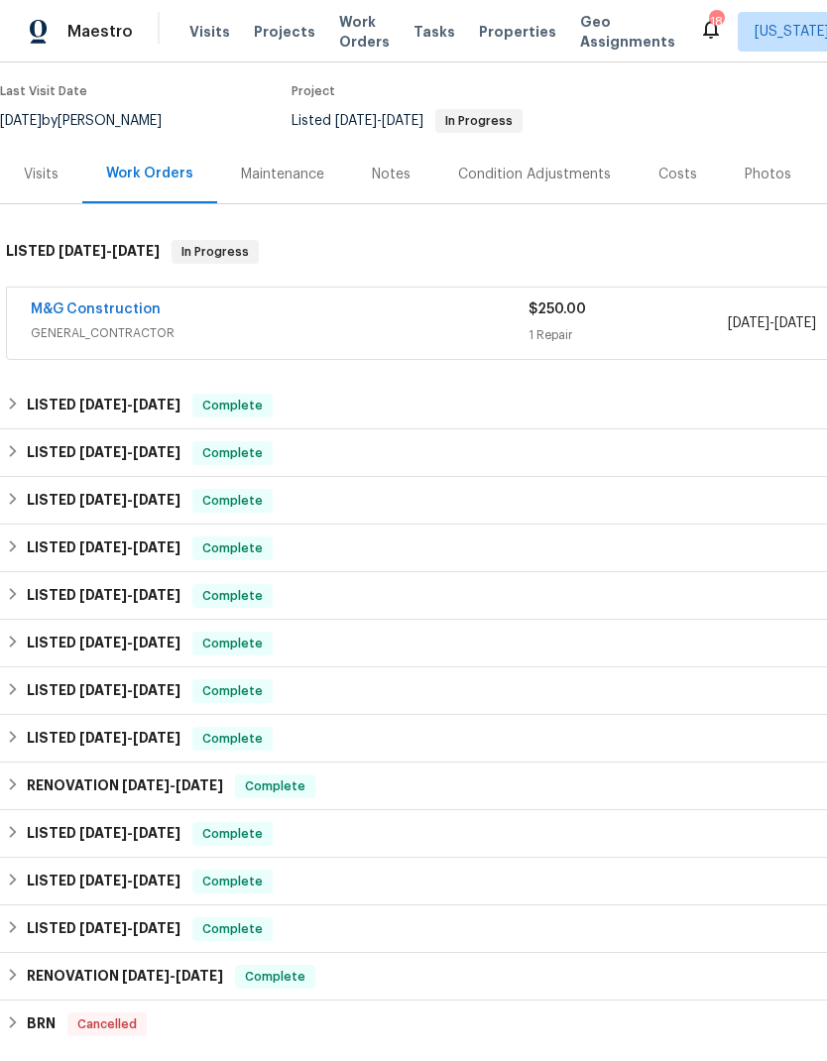
click at [488, 325] on span "GENERAL_CONTRACTOR" at bounding box center [280, 333] width 498 height 20
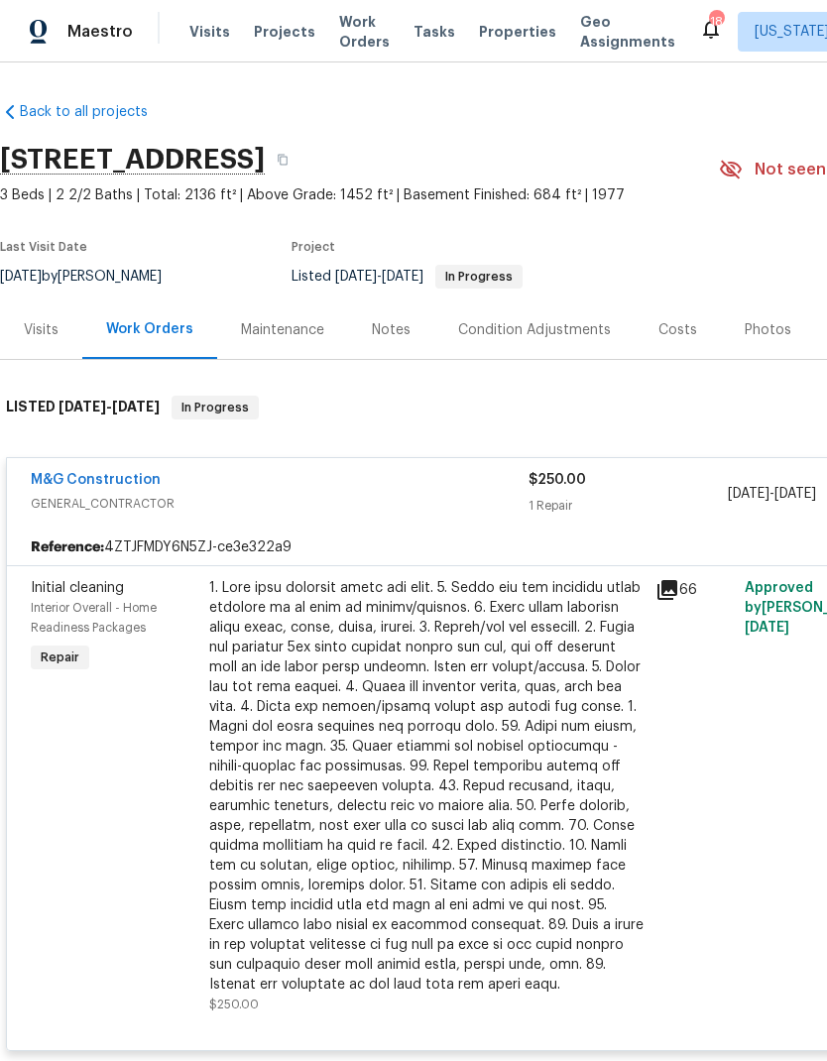
scroll to position [0, 0]
click at [445, 539] on div "Reference: 4ZTJFMDY6N5ZJ-ce3e322a9" at bounding box center [560, 547] width 1106 height 36
click at [468, 517] on div "M&G Construction GENERAL_CONTRACTOR" at bounding box center [280, 494] width 498 height 48
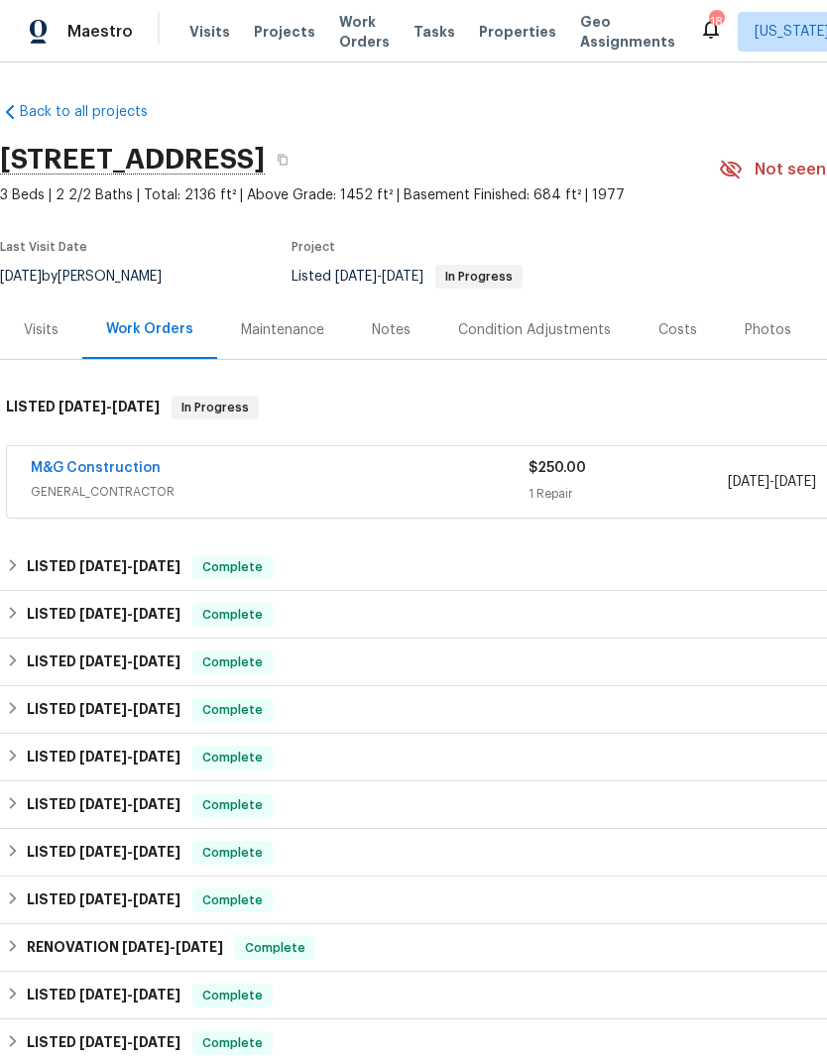
click at [443, 699] on div "LISTED [DATE] - [DATE] Complete" at bounding box center [560, 710] width 1108 height 24
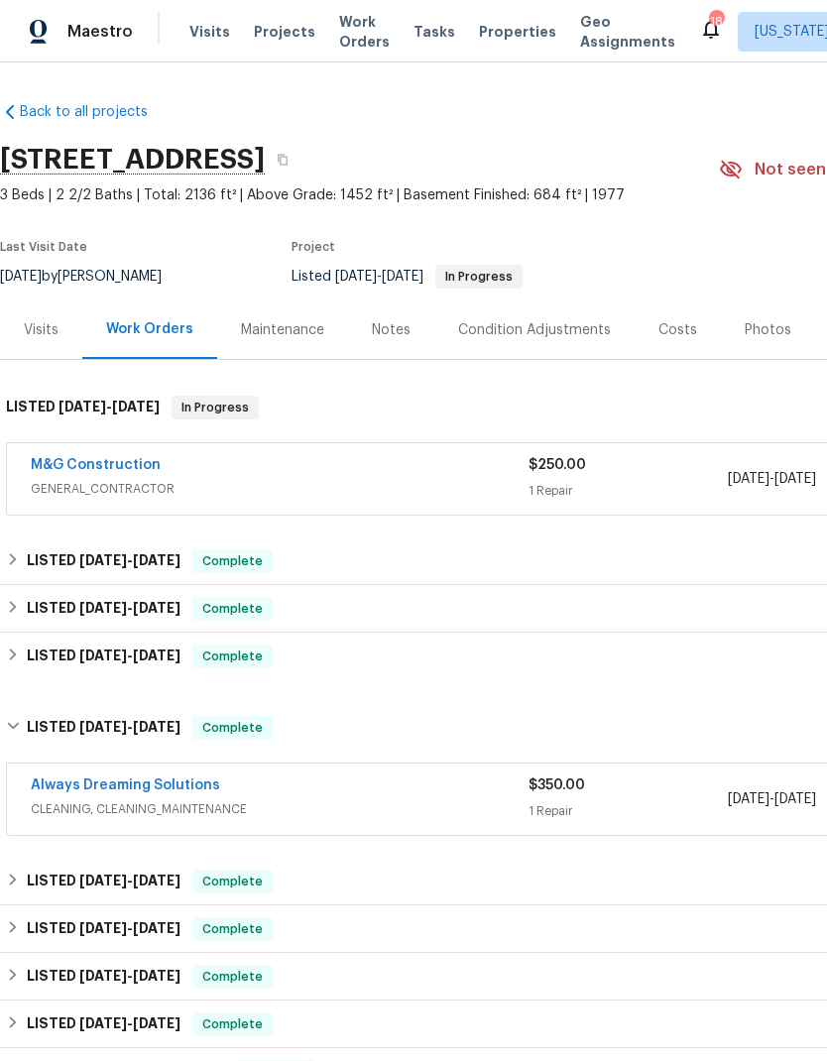
click at [473, 473] on div "M&G Construction" at bounding box center [280, 467] width 498 height 24
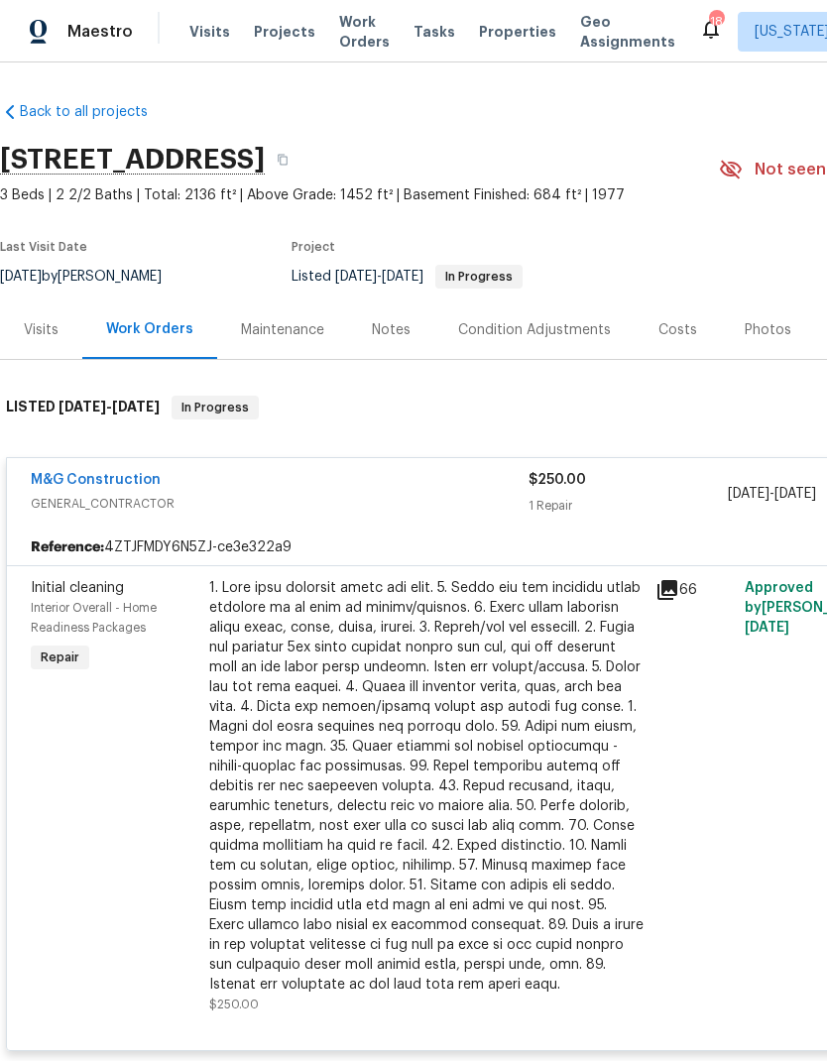
click at [420, 725] on div at bounding box center [426, 786] width 434 height 416
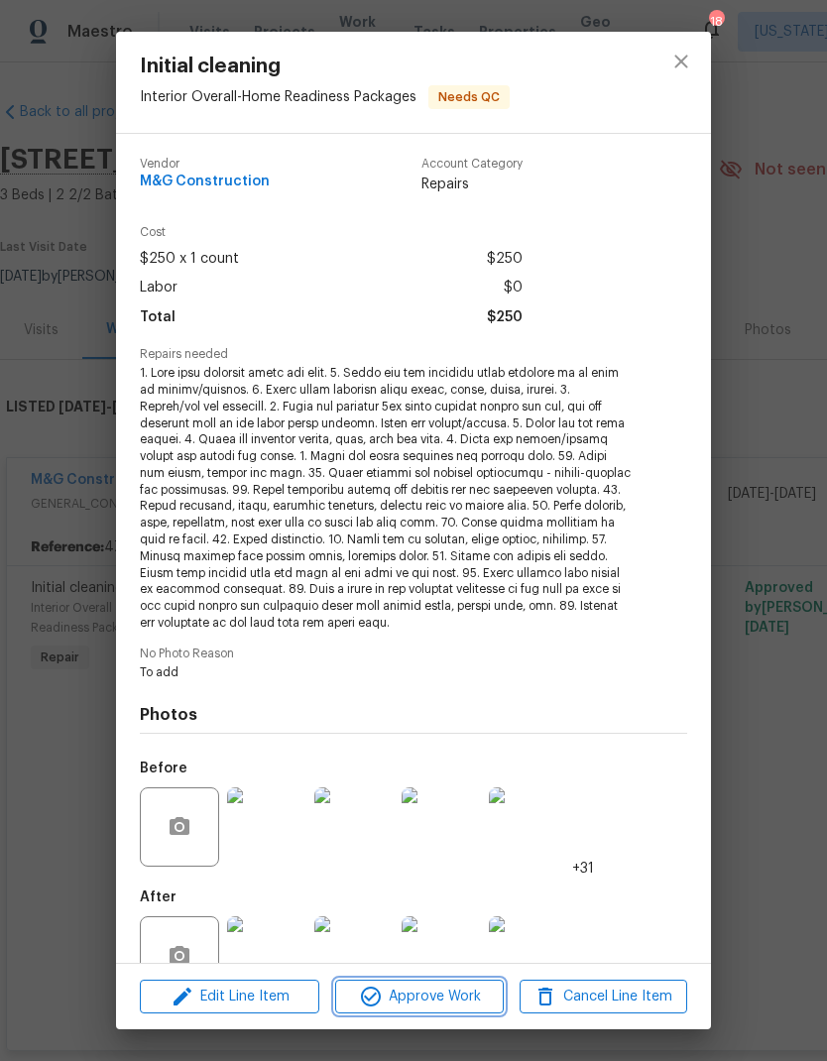
click at [460, 991] on span "Approve Work" at bounding box center [419, 997] width 156 height 25
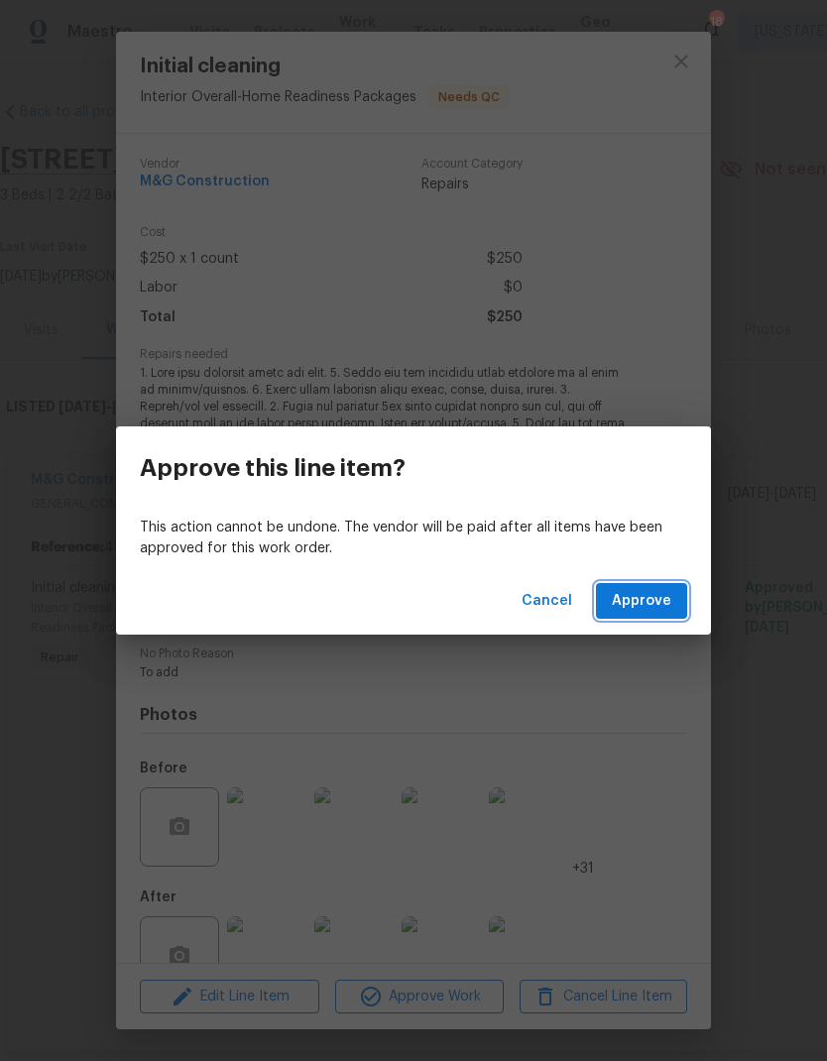
click at [655, 611] on span "Approve" at bounding box center [641, 601] width 59 height 25
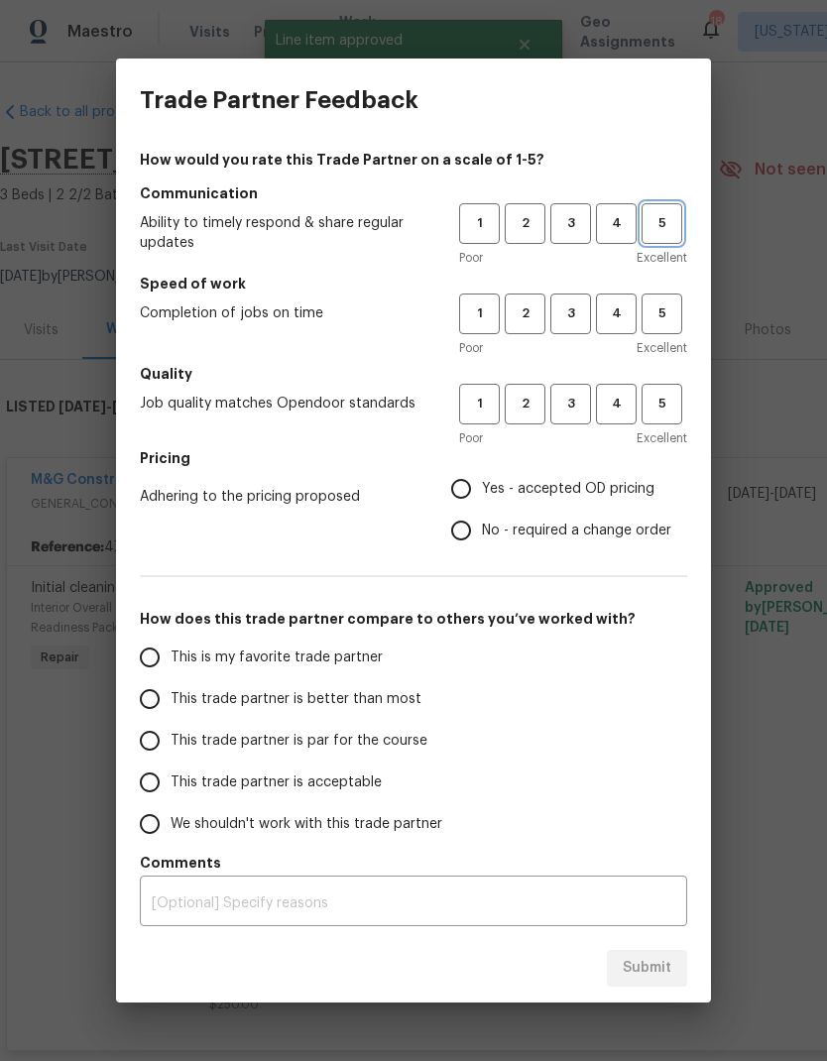
click at [672, 237] on button "5" at bounding box center [661, 223] width 41 height 41
click at [666, 327] on button "5" at bounding box center [661, 313] width 41 height 41
click at [672, 423] on button "5" at bounding box center [661, 404] width 41 height 41
click at [468, 485] on input "Yes - accepted OD pricing" at bounding box center [461, 489] width 42 height 42
radio input "true"
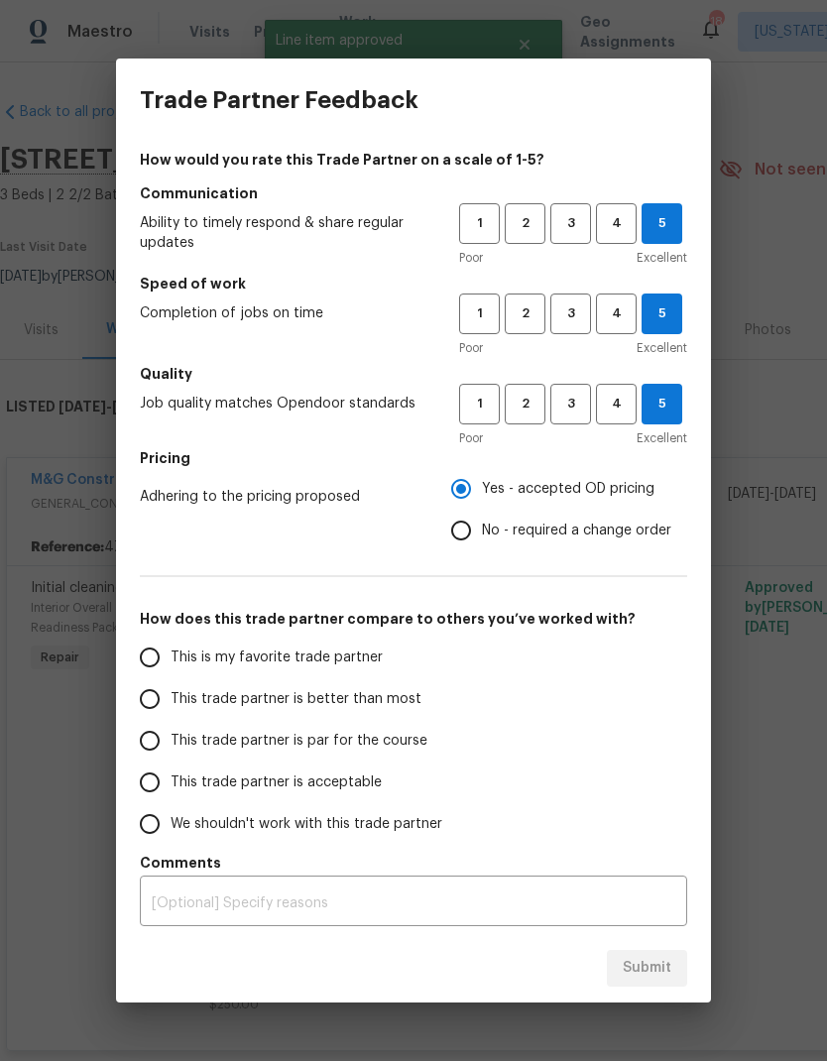
click at [144, 665] on input "This is my favorite trade partner" at bounding box center [150, 658] width 42 height 42
click at [663, 975] on span "Submit" at bounding box center [647, 968] width 49 height 25
radio input "true"
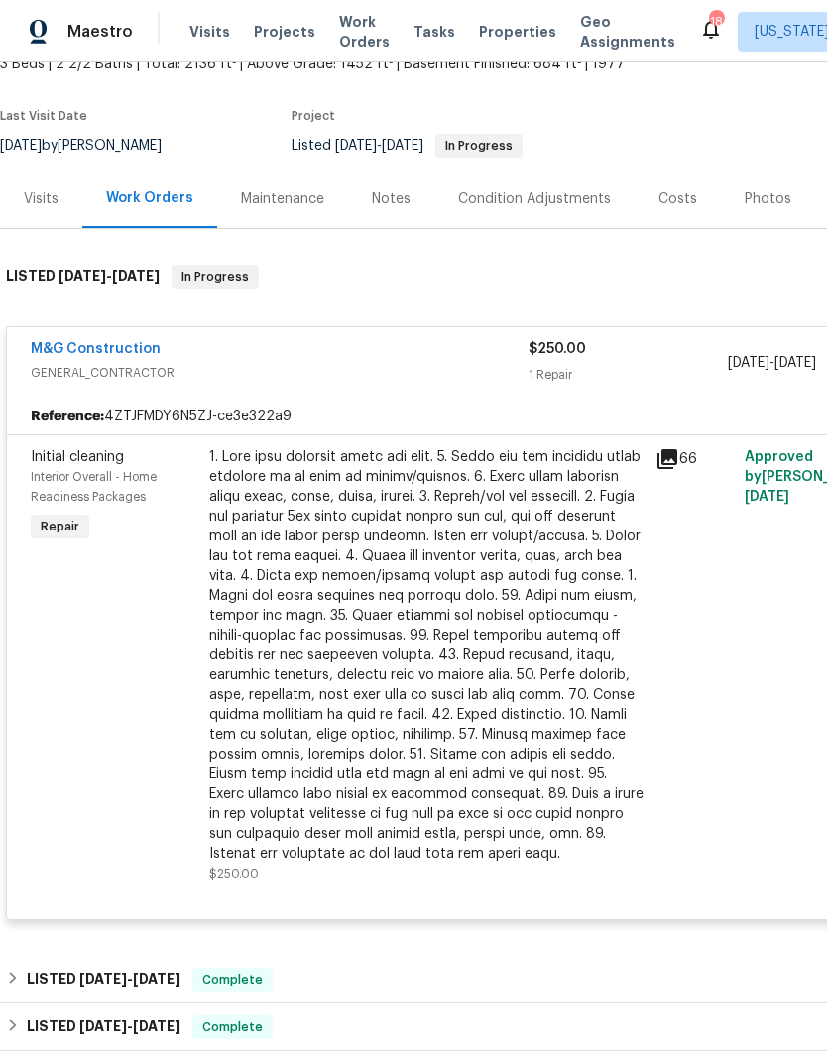
scroll to position [140, -2]
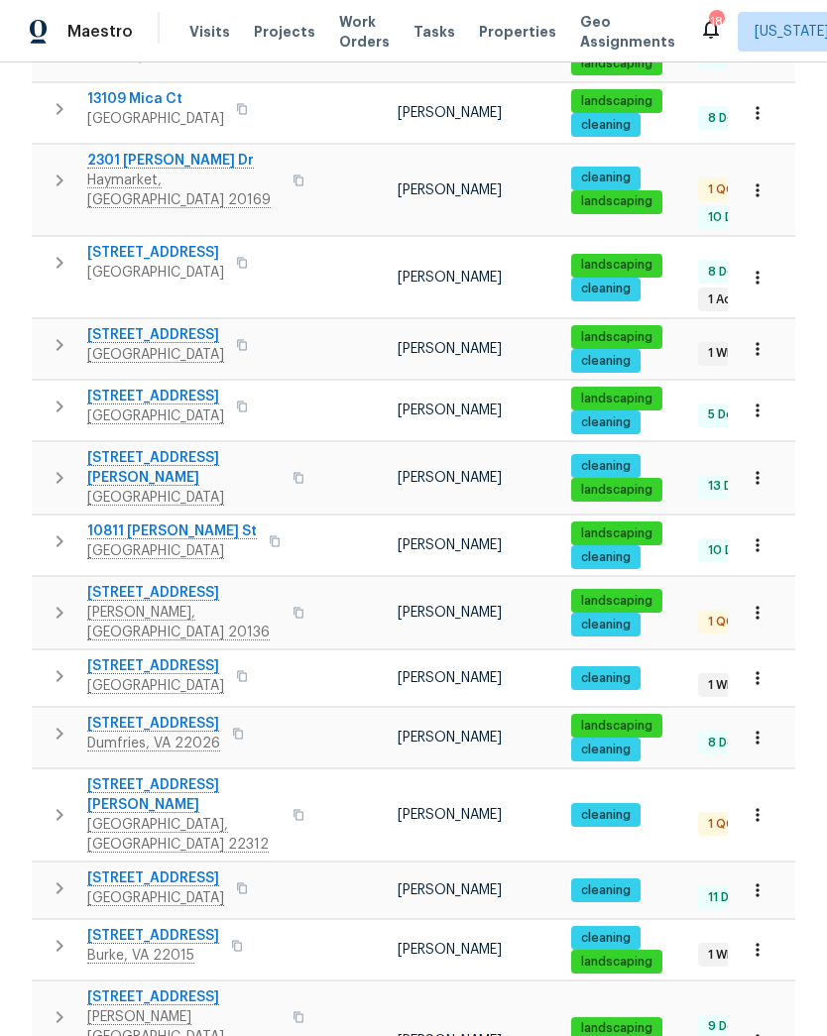
click at [230, 775] on span "519 N Armistead St Apt T1" at bounding box center [183, 795] width 193 height 40
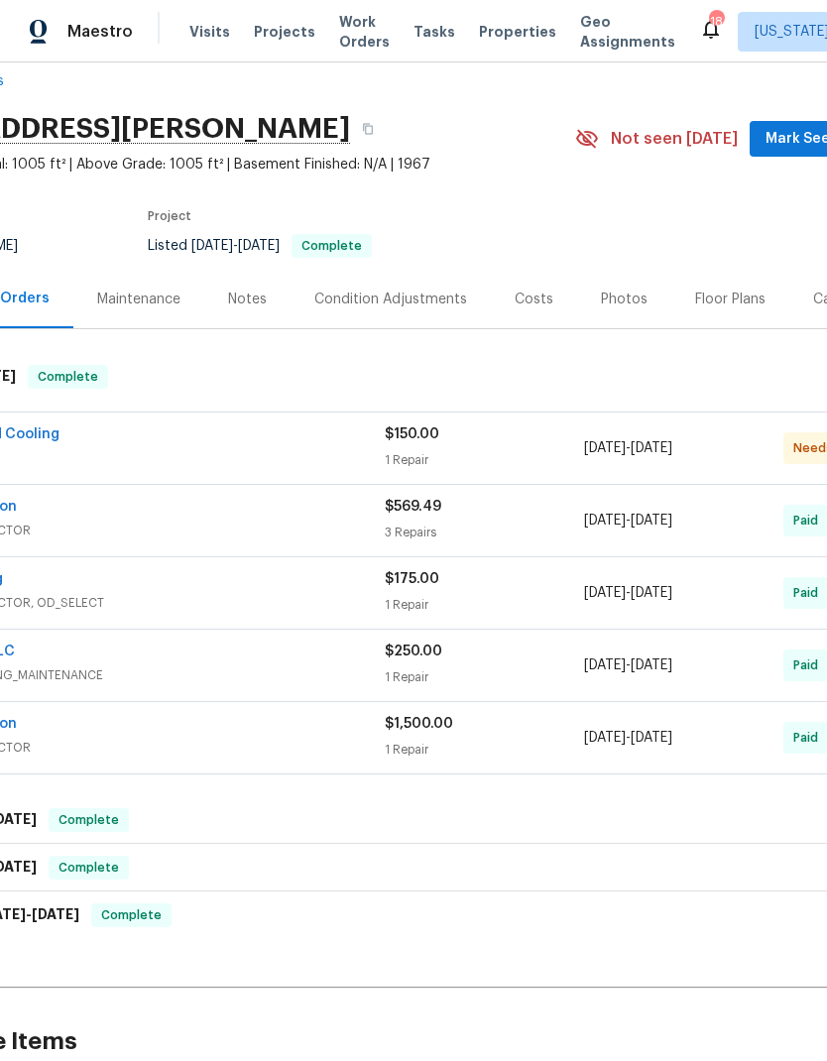
scroll to position [29, 144]
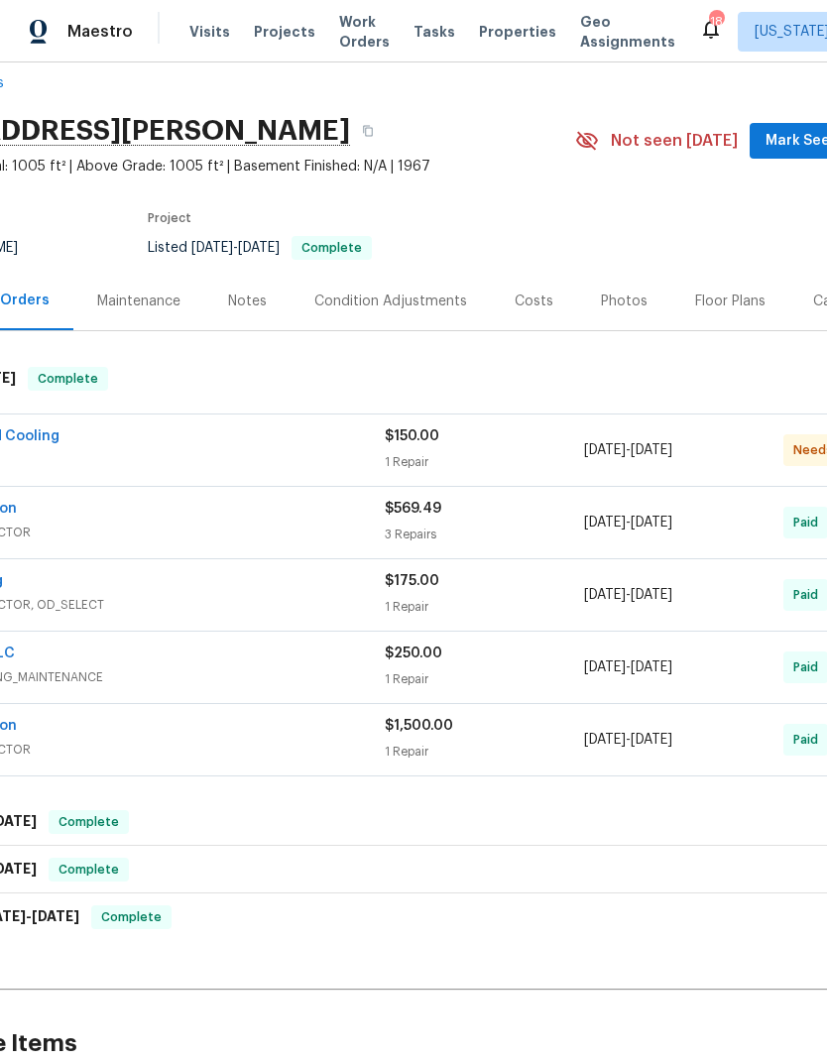
click at [414, 446] on div "$150.00 1 Repair" at bounding box center [484, 450] width 199 height 48
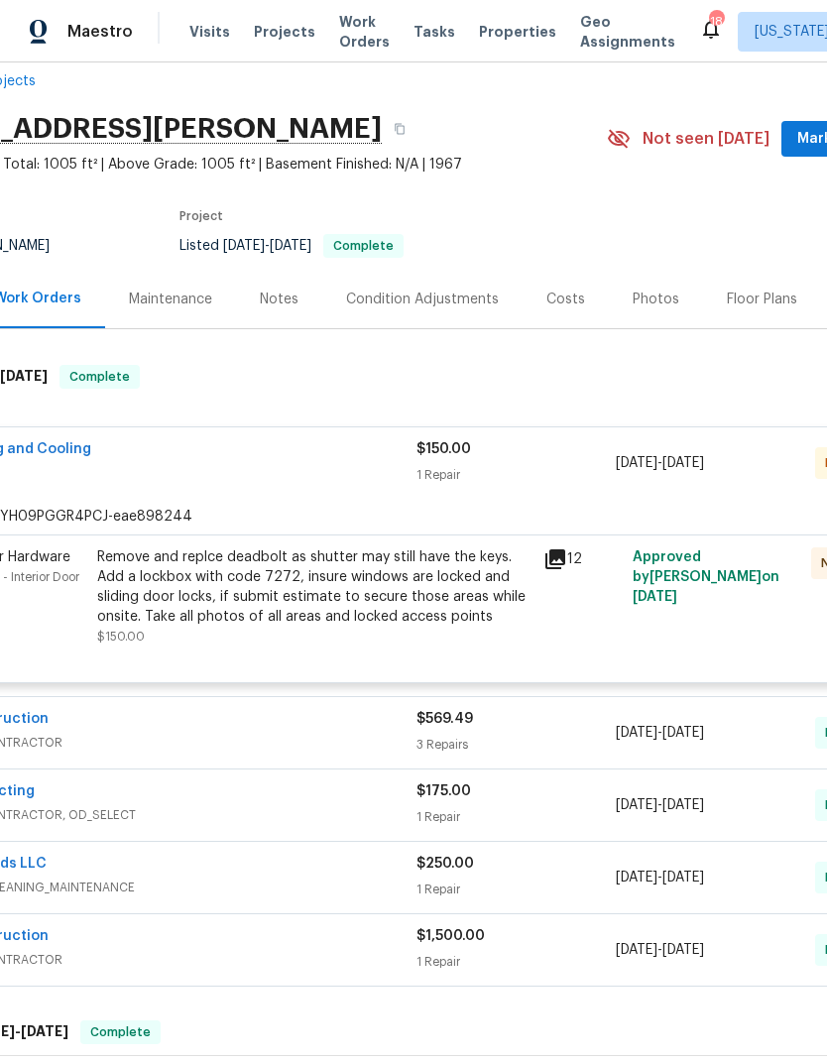
scroll to position [31, 111]
click at [443, 597] on div "Remove and replce deadbolt as shutter may still have the keys. Add a lockbox wi…" at bounding box center [315, 586] width 434 height 79
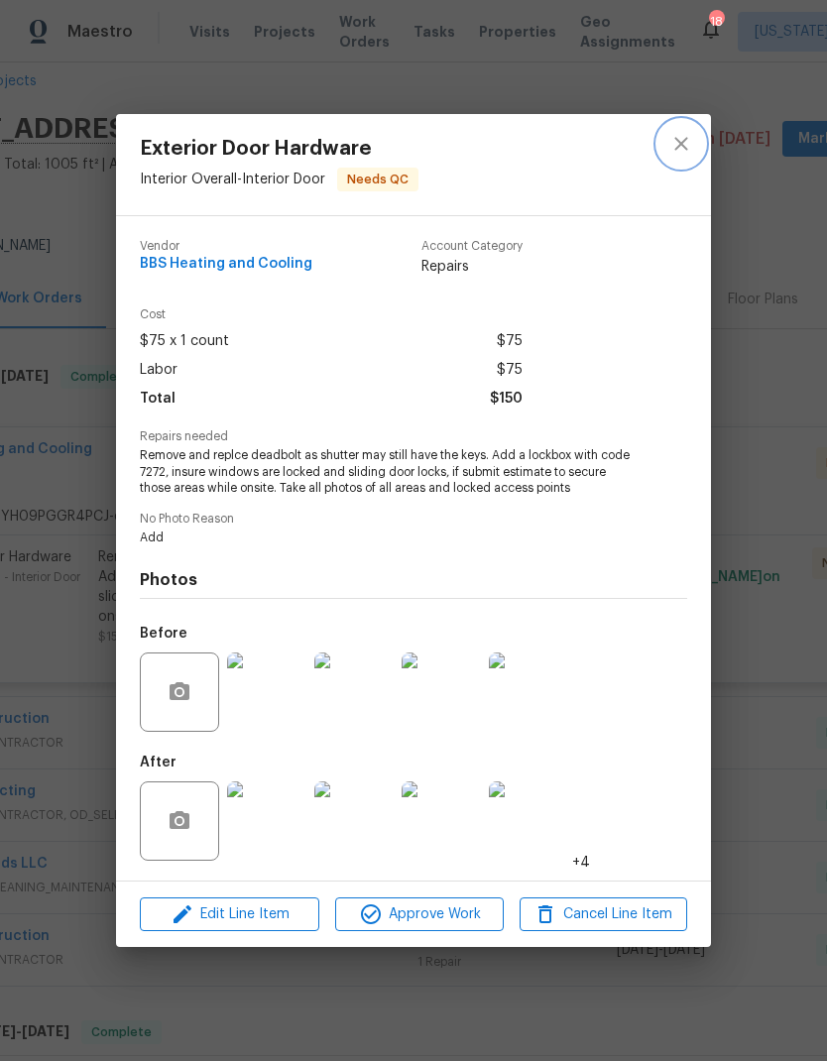
click at [675, 156] on button "close" at bounding box center [681, 144] width 48 height 48
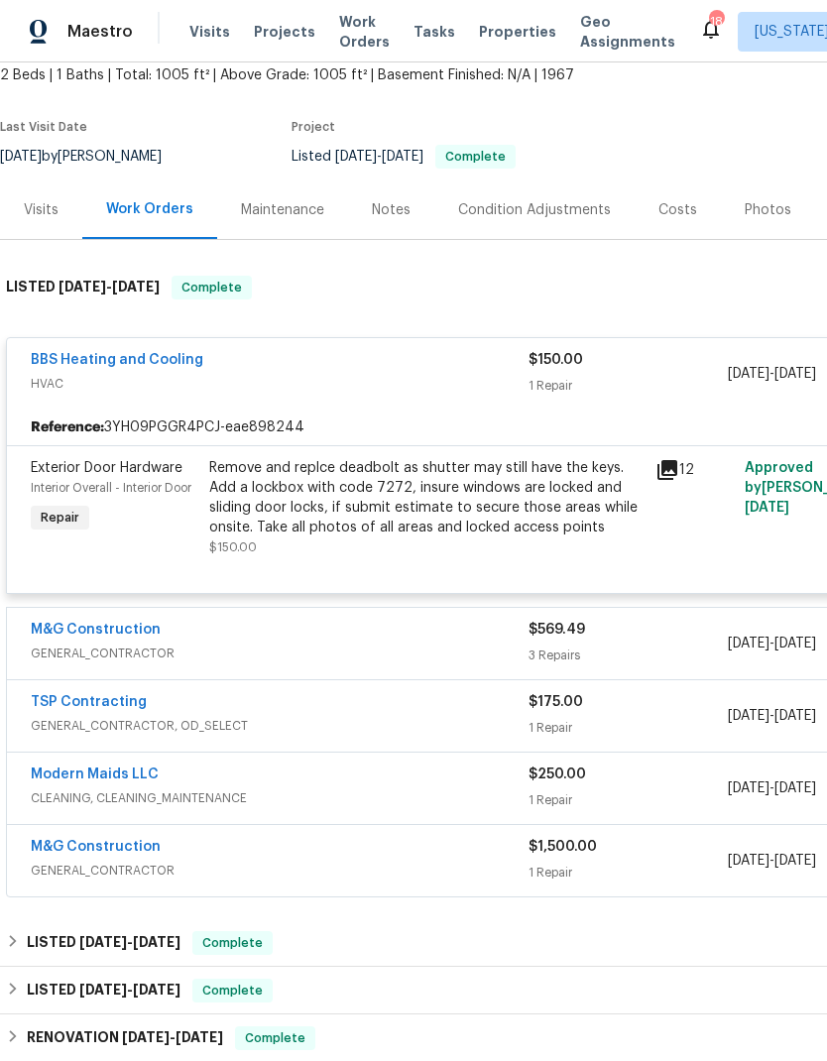
scroll to position [120, 0]
click at [517, 377] on span "HVAC" at bounding box center [280, 384] width 498 height 20
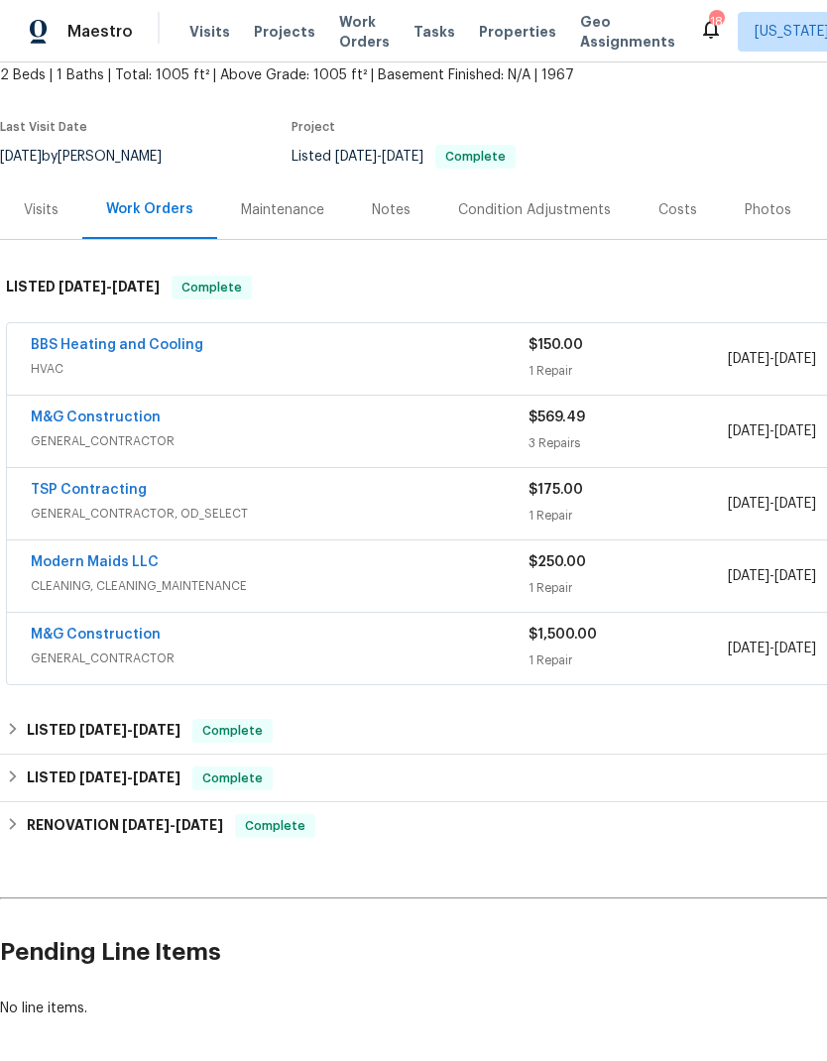
click at [537, 346] on span "$150.00" at bounding box center [555, 345] width 55 height 14
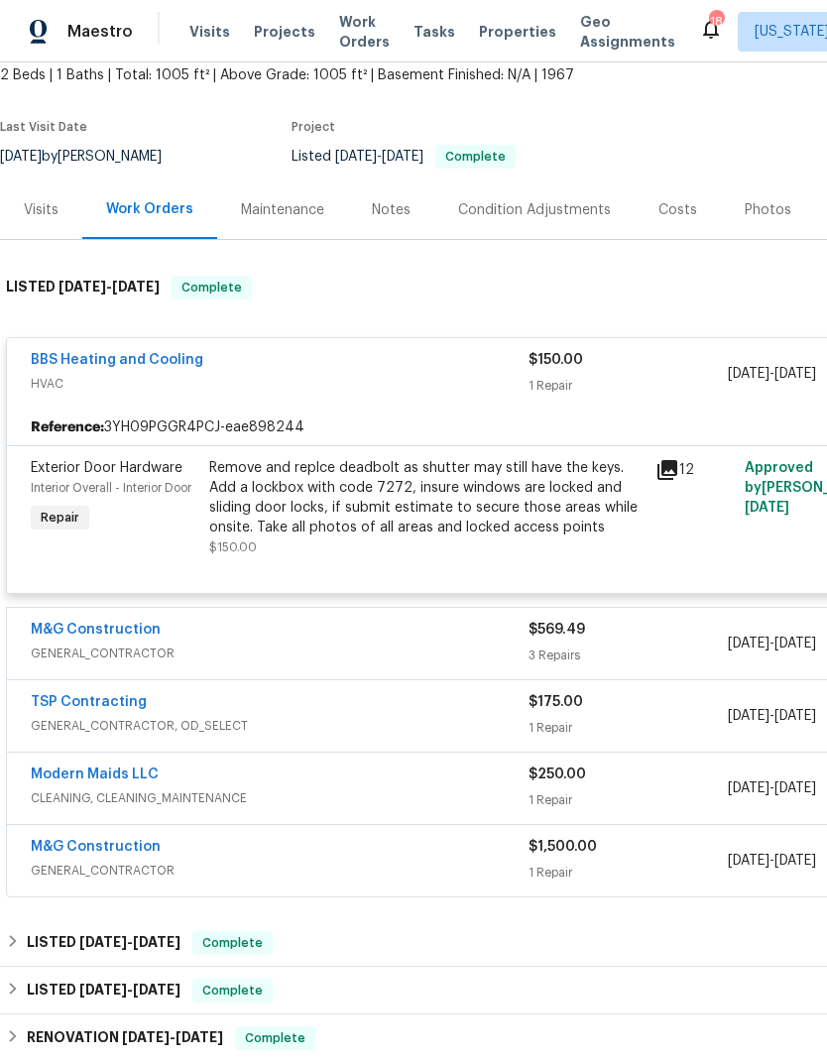
click at [469, 504] on div "Remove and replce deadbolt as shutter may still have the keys. Add a lockbox wi…" at bounding box center [426, 497] width 434 height 79
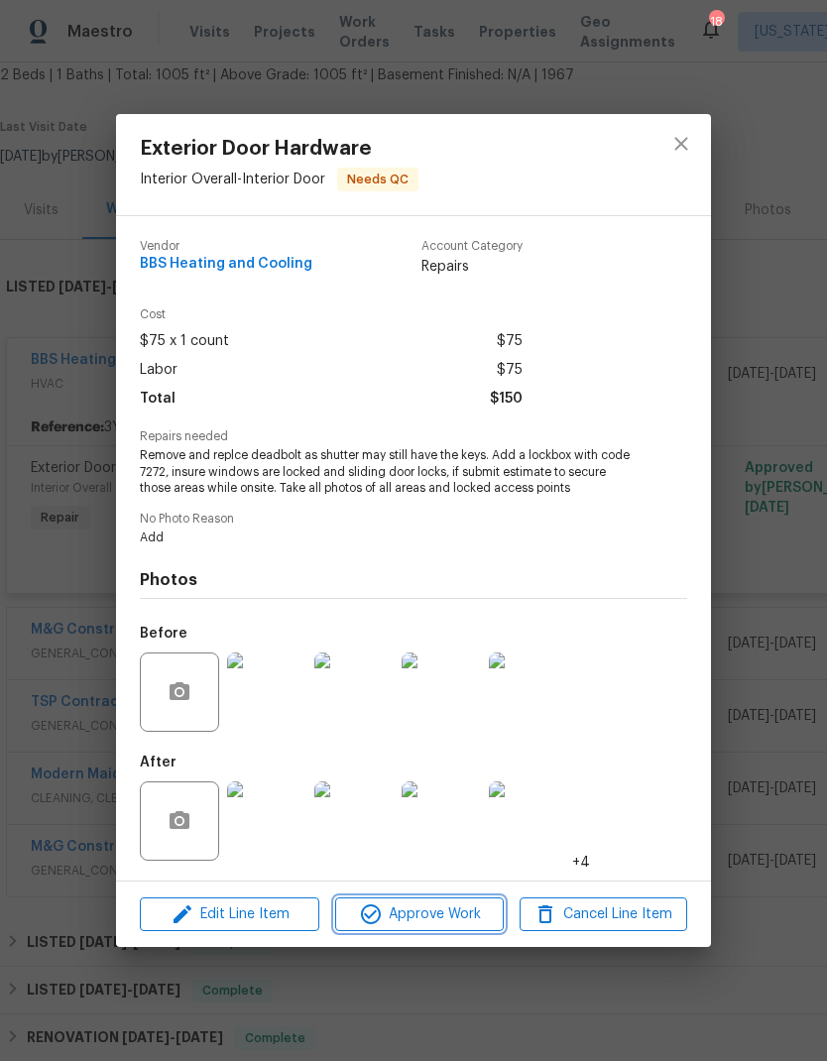
click at [463, 924] on span "Approve Work" at bounding box center [419, 914] width 156 height 25
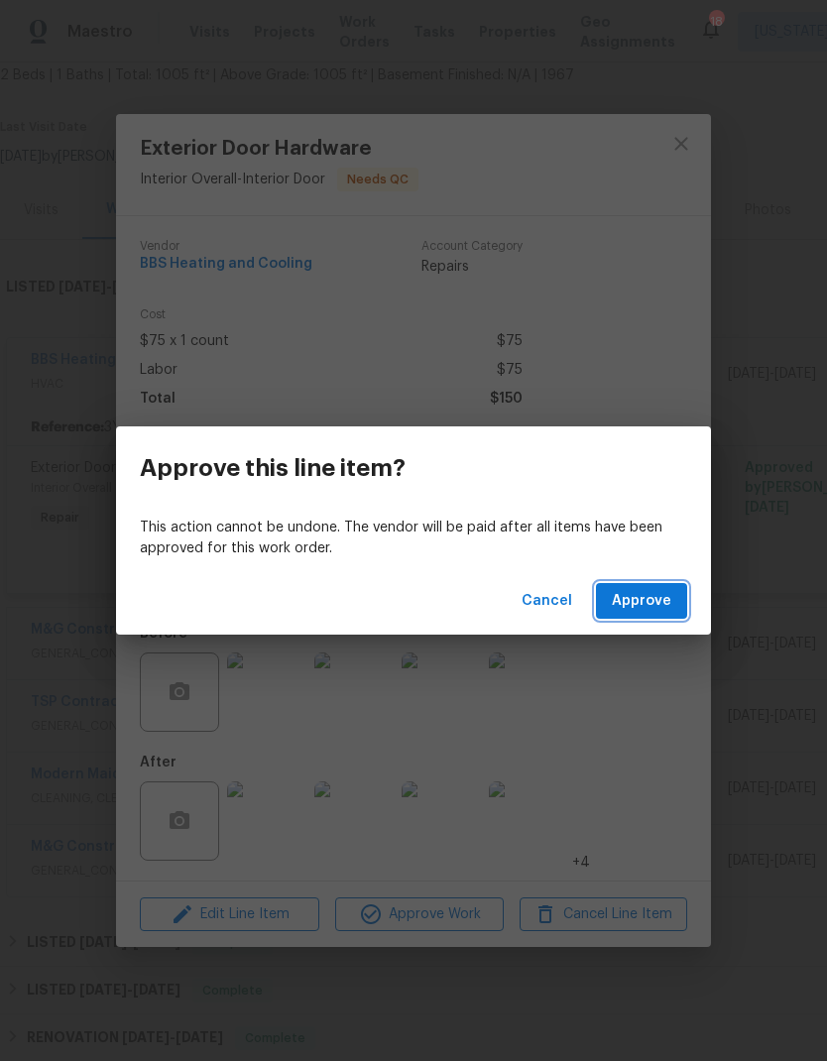
click at [657, 609] on span "Approve" at bounding box center [641, 601] width 59 height 25
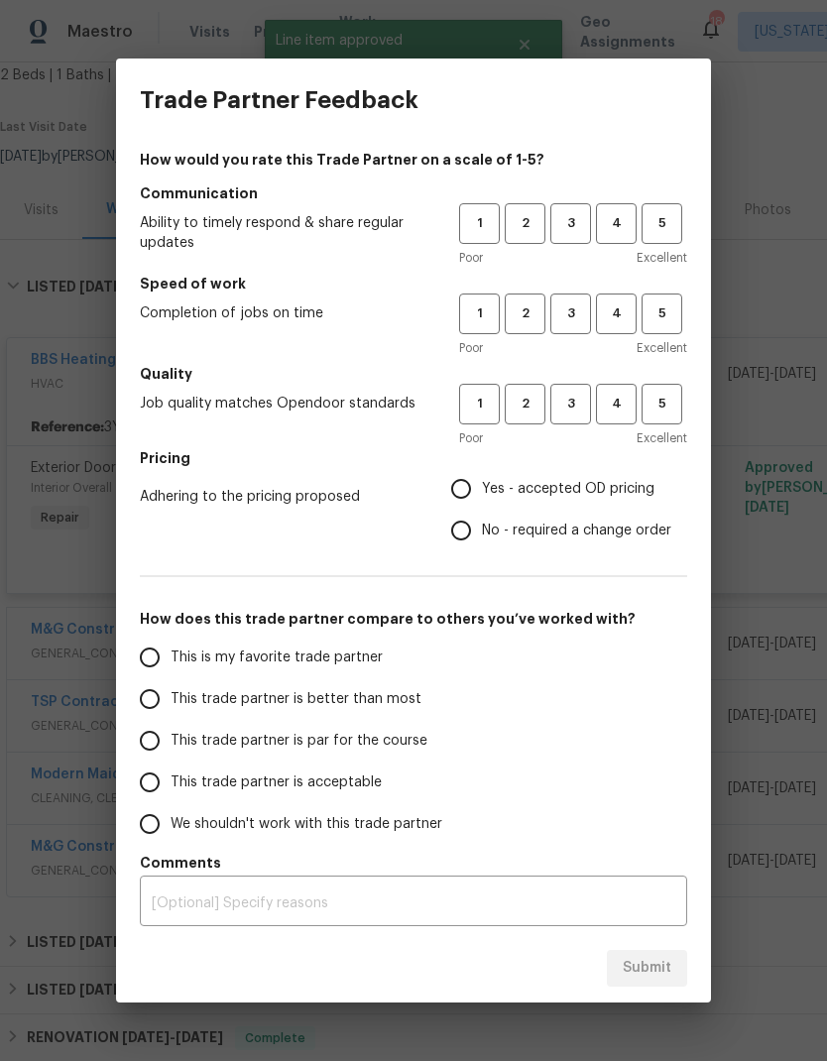
click at [567, 548] on label "No - required a change order" at bounding box center [555, 531] width 231 height 42
click at [482, 548] on input "No - required a change order" at bounding box center [461, 531] width 42 height 42
radio input "true"
click at [670, 230] on span "5" at bounding box center [661, 223] width 37 height 23
click at [662, 324] on span "5" at bounding box center [661, 313] width 37 height 23
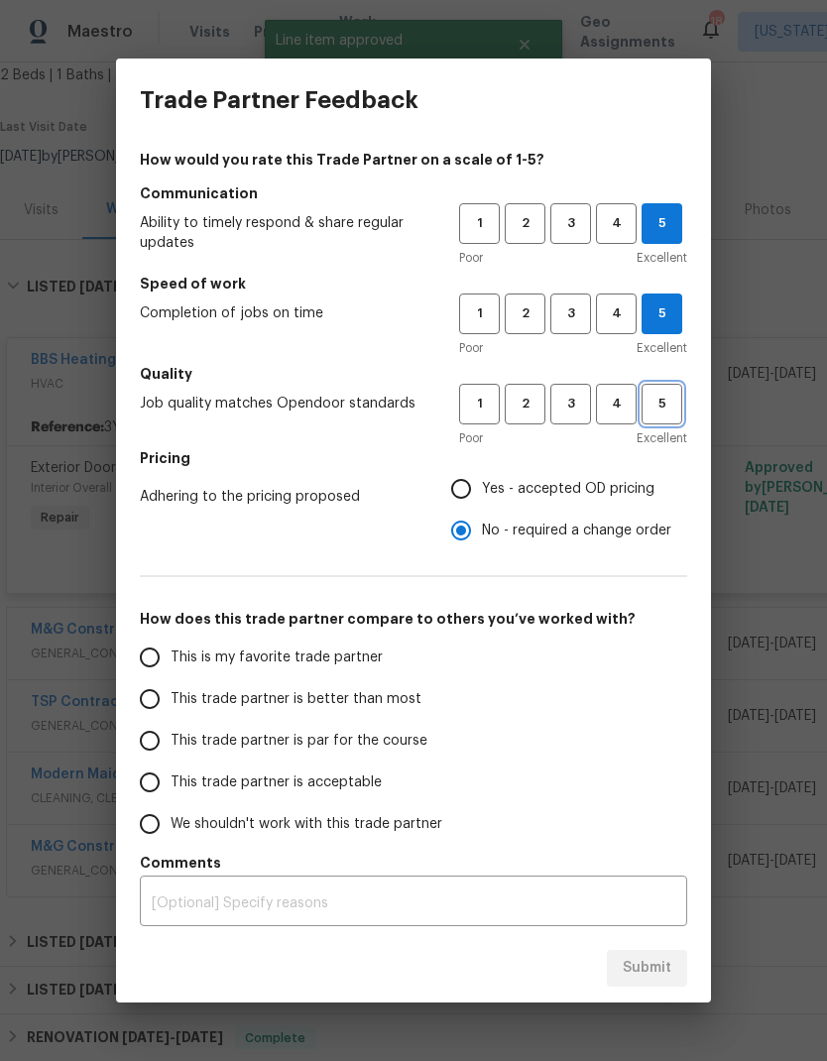
click at [672, 404] on span "5" at bounding box center [661, 404] width 37 height 23
click at [477, 503] on input "Yes - accepted OD pricing" at bounding box center [461, 489] width 42 height 42
radio input "true"
click at [152, 662] on input "This is my favorite trade partner" at bounding box center [150, 658] width 42 height 42
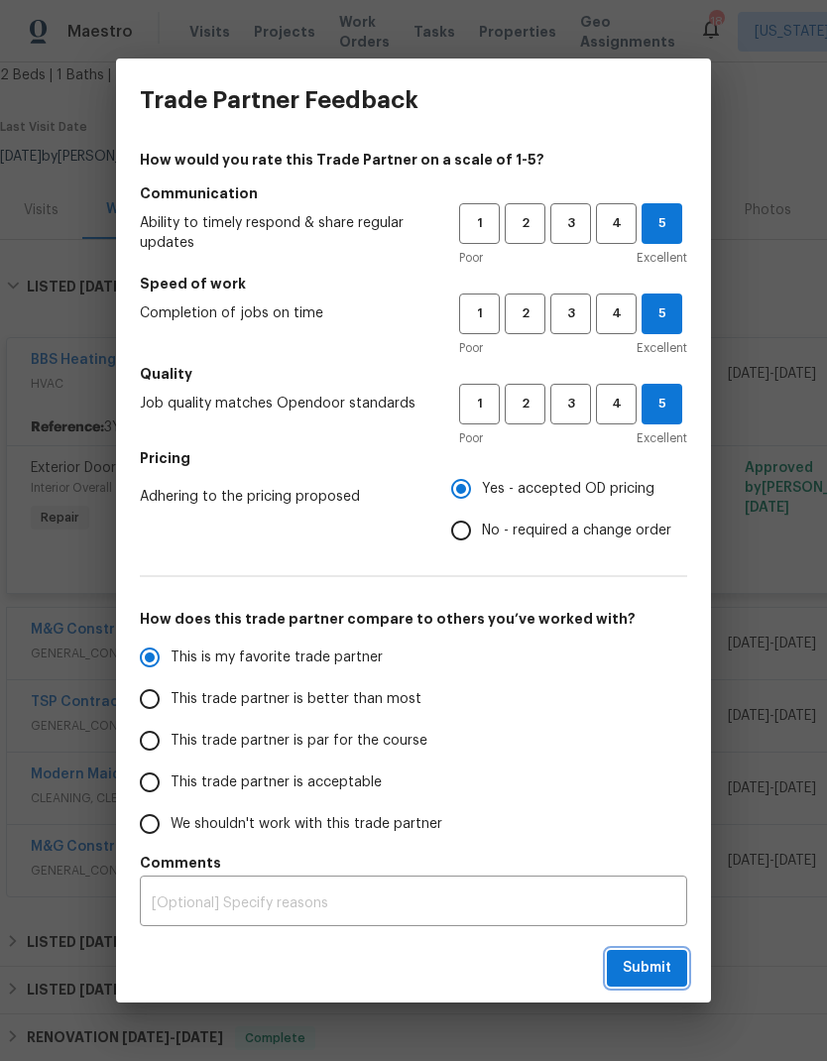
click at [657, 970] on span "Submit" at bounding box center [647, 968] width 49 height 25
radio input "true"
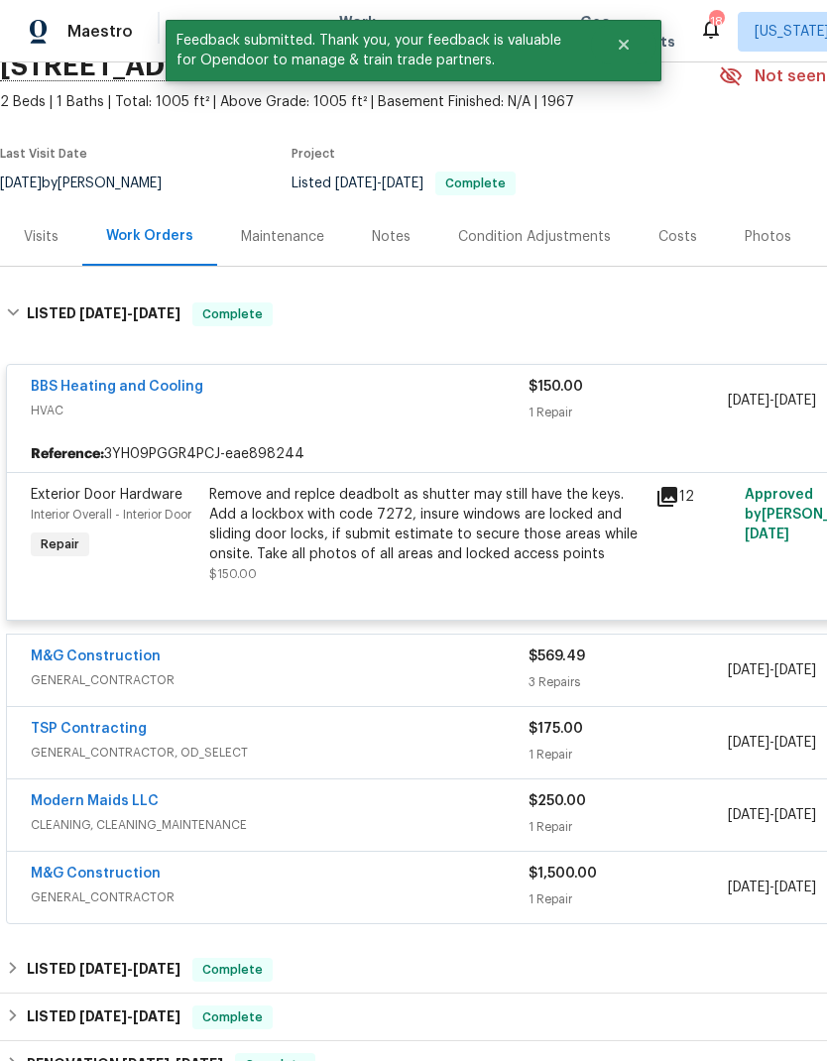
scroll to position [93, 0]
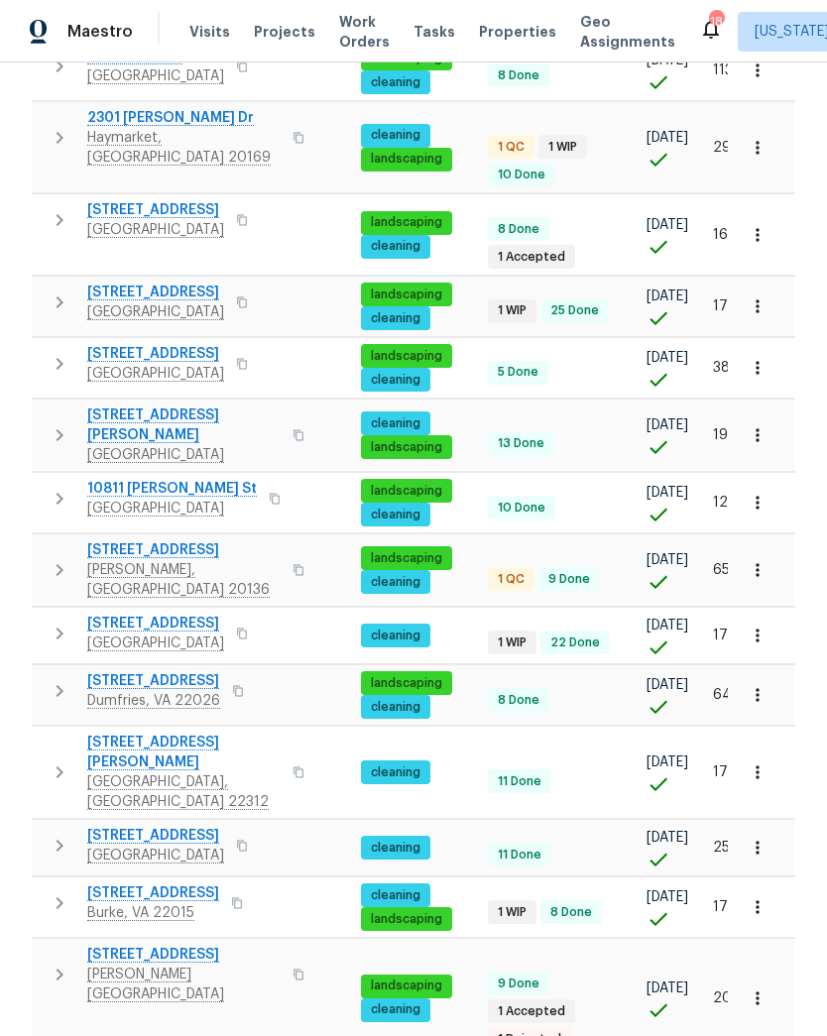
scroll to position [0, 215]
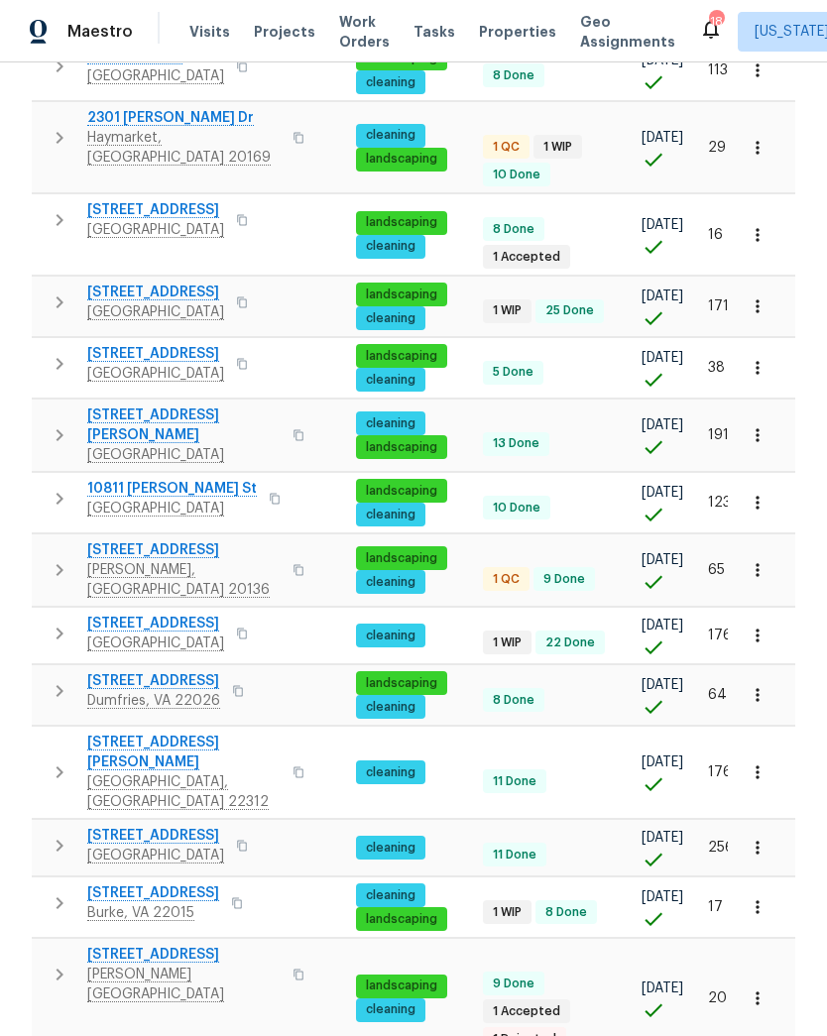
click at [506, 904] on span "1 WIP" at bounding box center [507, 912] width 45 height 17
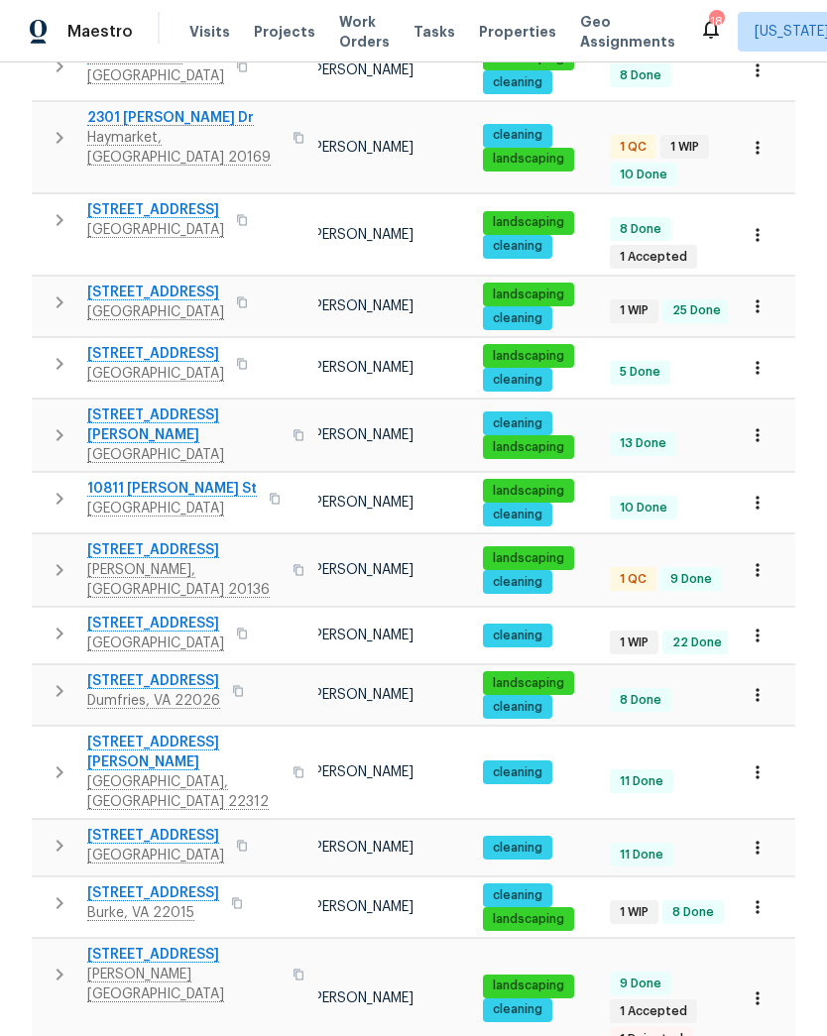
scroll to position [0, 65]
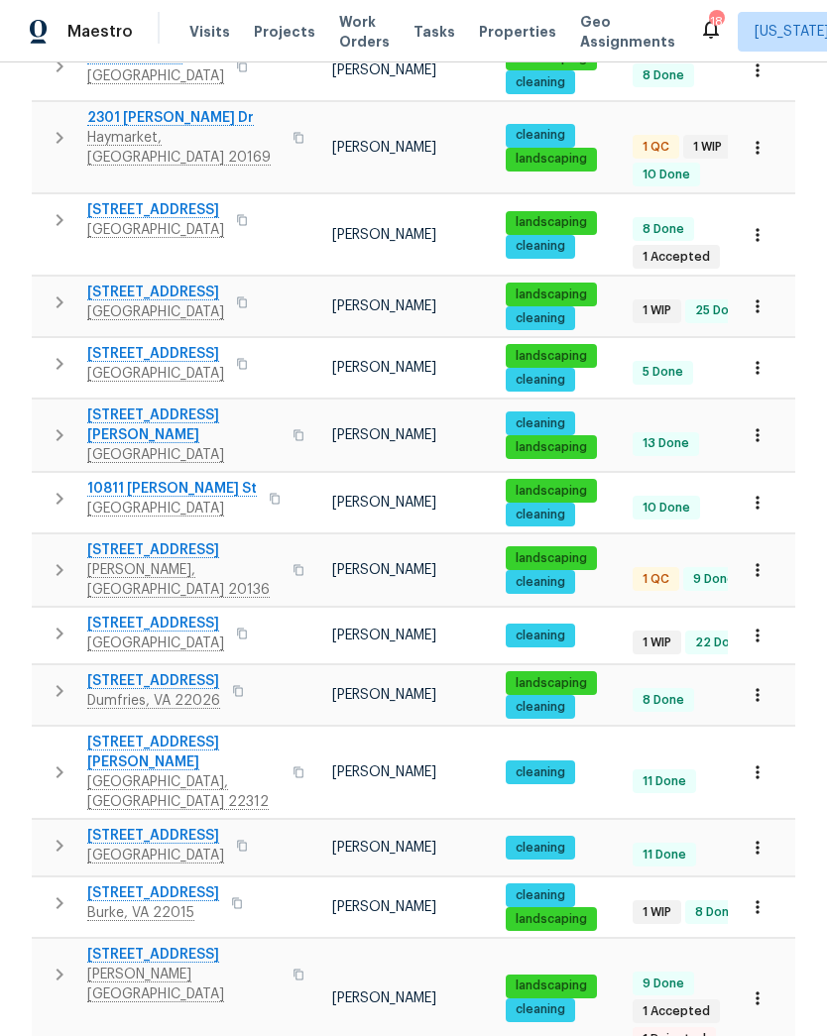
click at [101, 903] on span "Burke, VA 22015" at bounding box center [153, 913] width 132 height 20
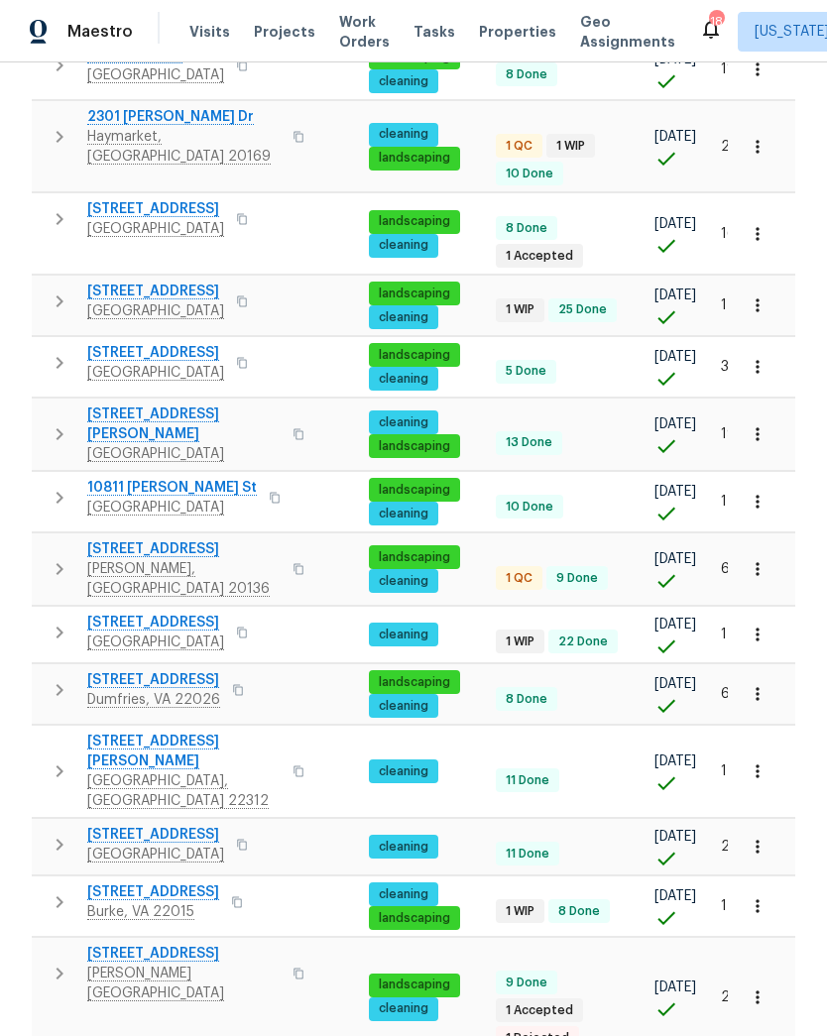
scroll to position [966, 0]
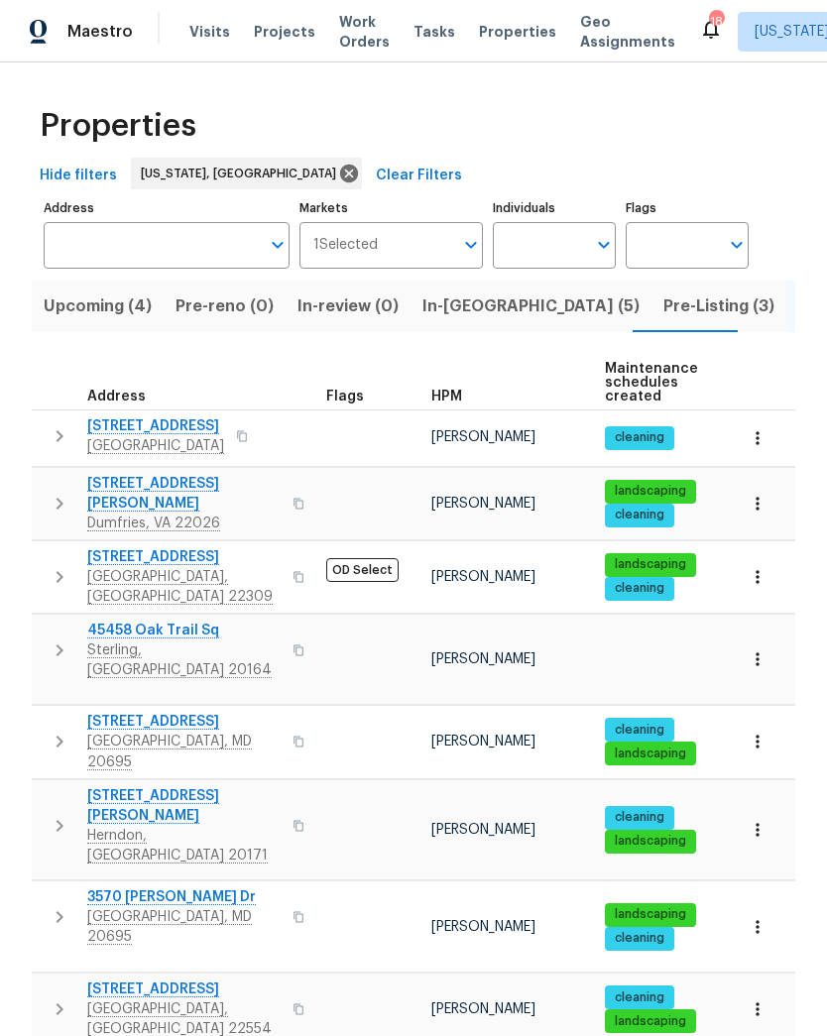
click at [193, 547] on span "8413 Wagon Wheel Rd" at bounding box center [183, 557] width 193 height 20
click at [211, 35] on span "Visits" at bounding box center [209, 32] width 41 height 20
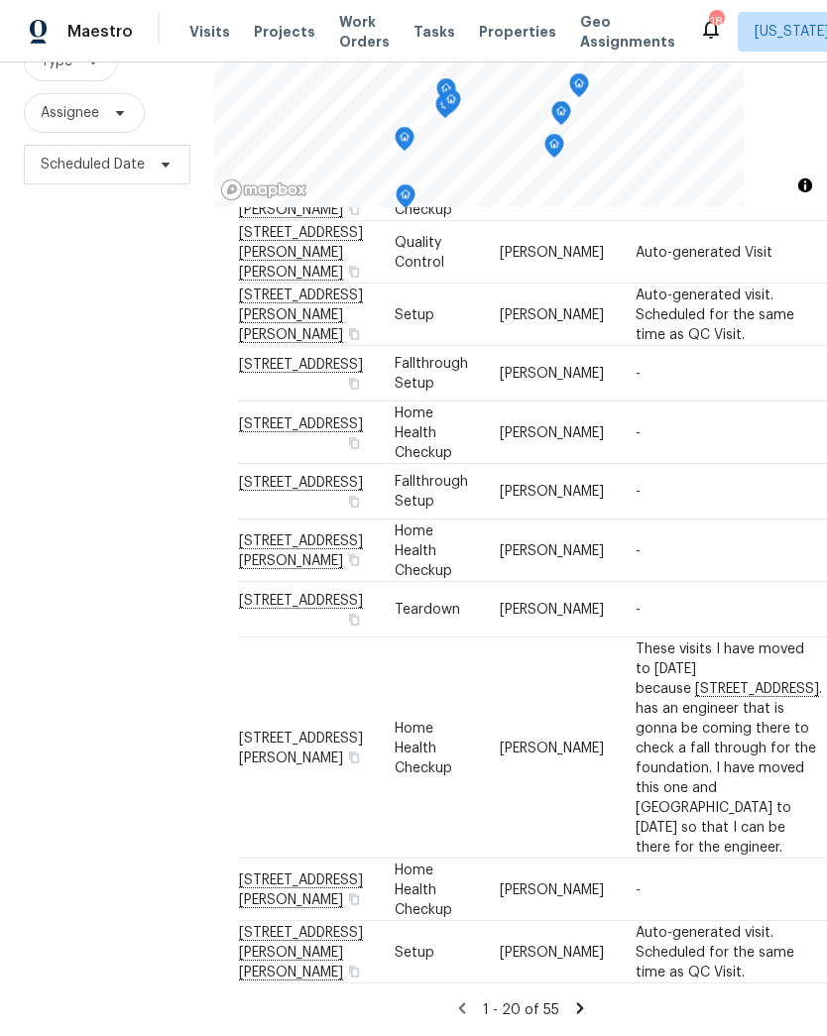
scroll to position [212, 0]
click at [579, 1006] on icon at bounding box center [579, 1007] width 7 height 11
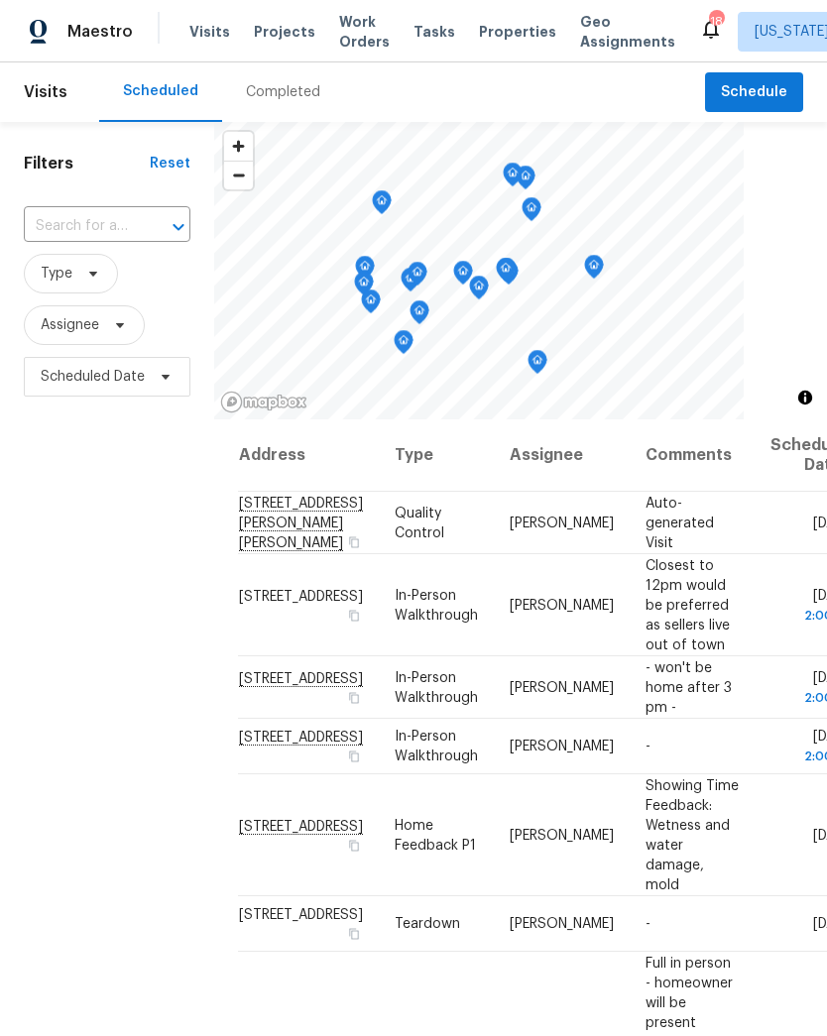
scroll to position [0, 0]
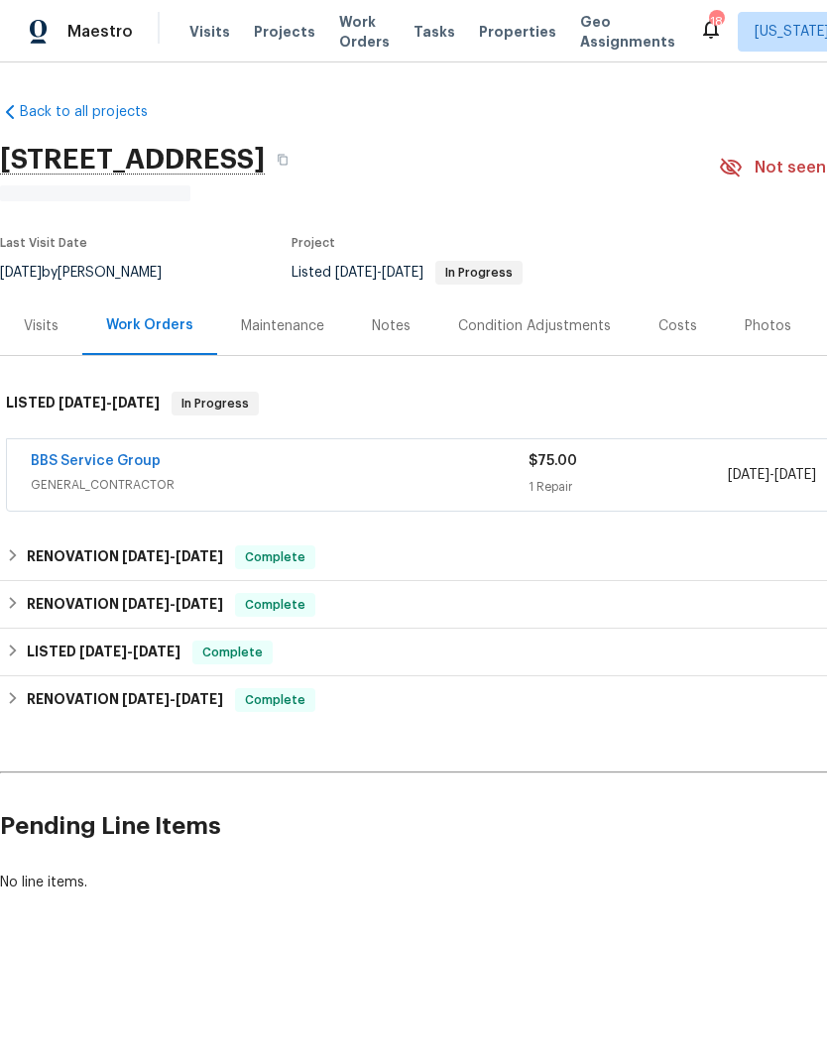
click at [465, 481] on span "GENERAL_CONTRACTOR" at bounding box center [280, 485] width 498 height 20
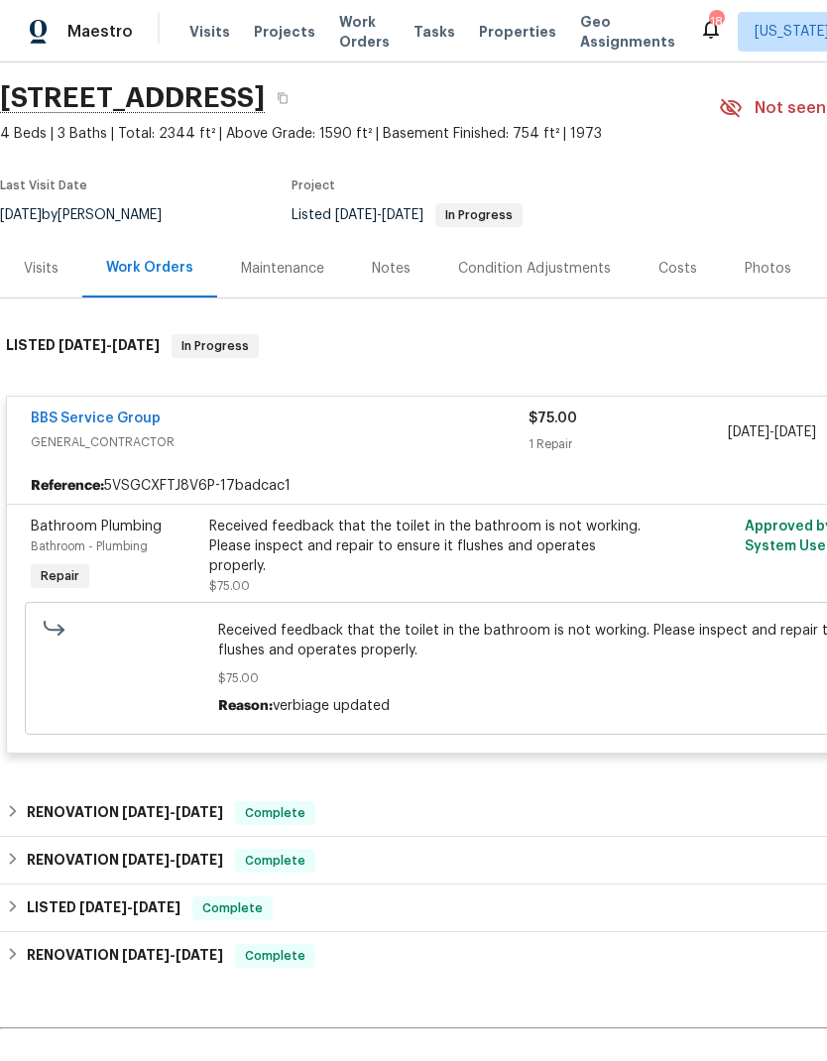
scroll to position [61, 0]
click at [114, 422] on link "BBS Service Group" at bounding box center [96, 418] width 130 height 14
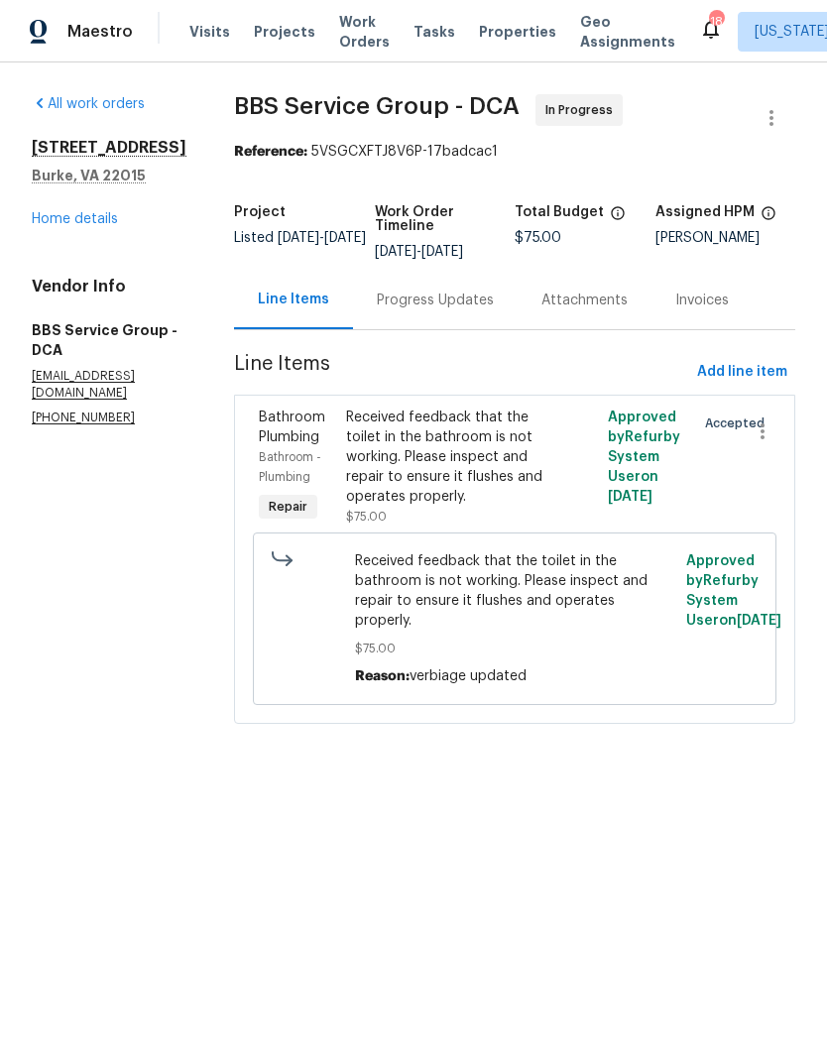
click at [397, 302] on div "Progress Updates" at bounding box center [435, 300] width 117 height 20
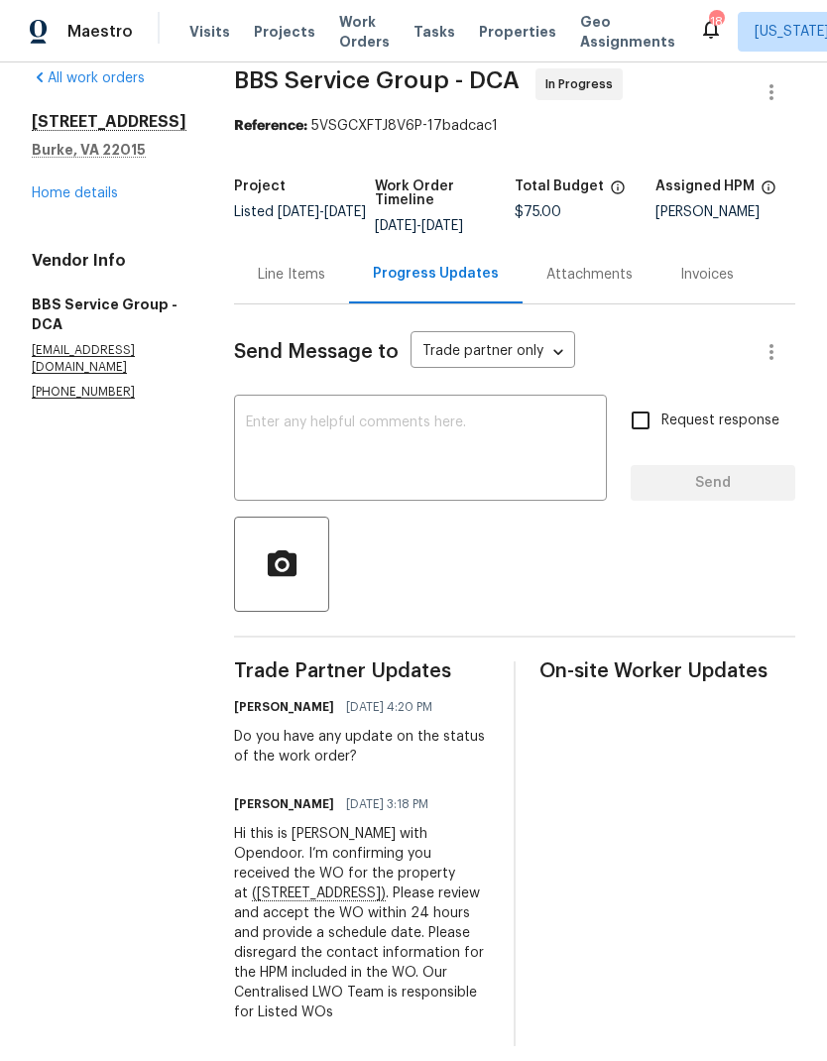
scroll to position [24, 0]
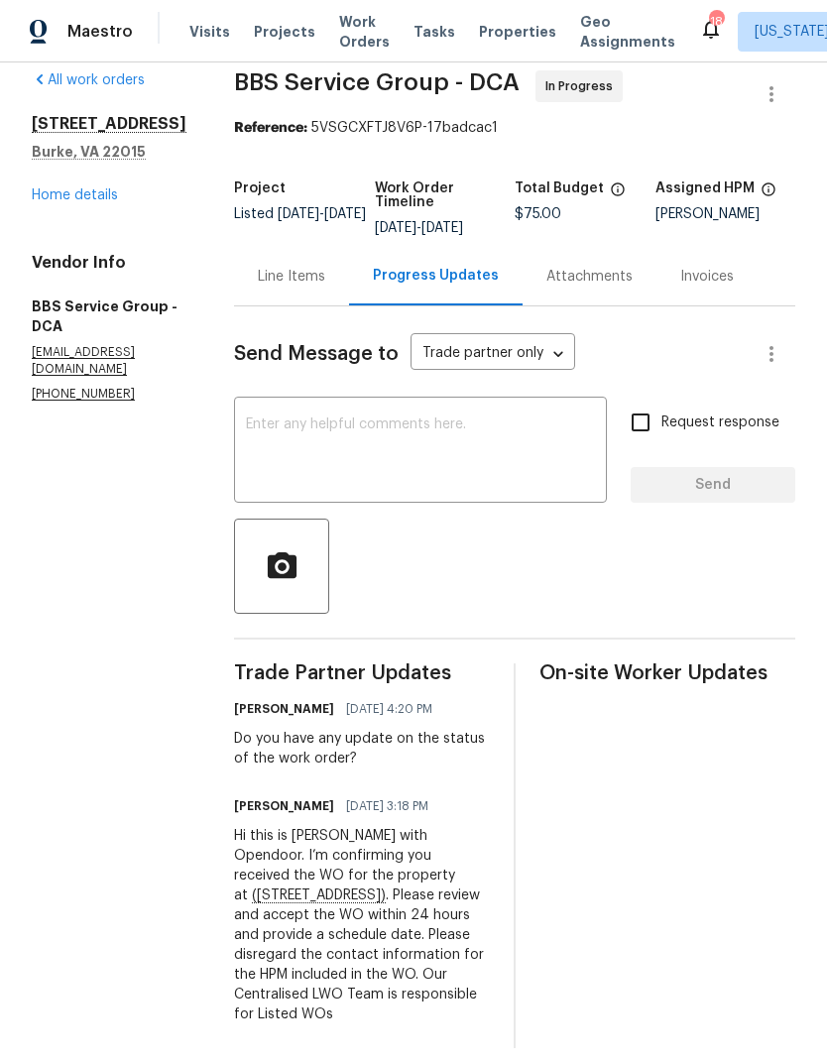
click at [496, 449] on textarea at bounding box center [420, 451] width 349 height 69
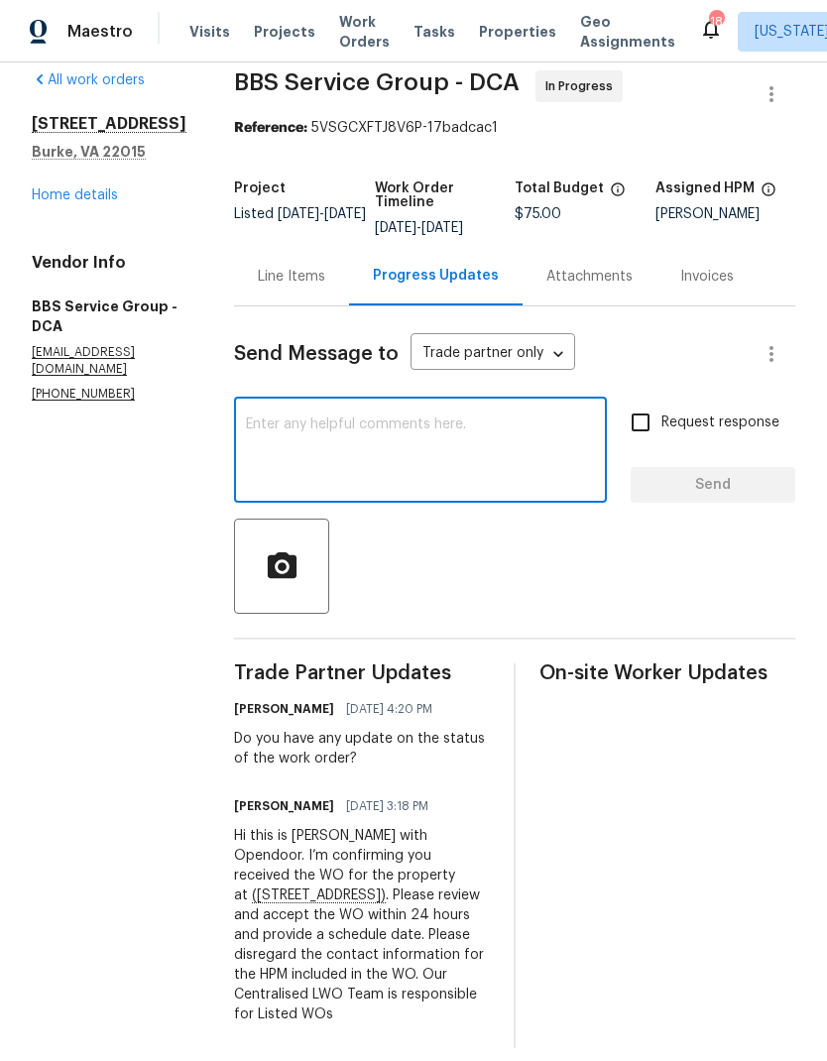
type textarea "P"
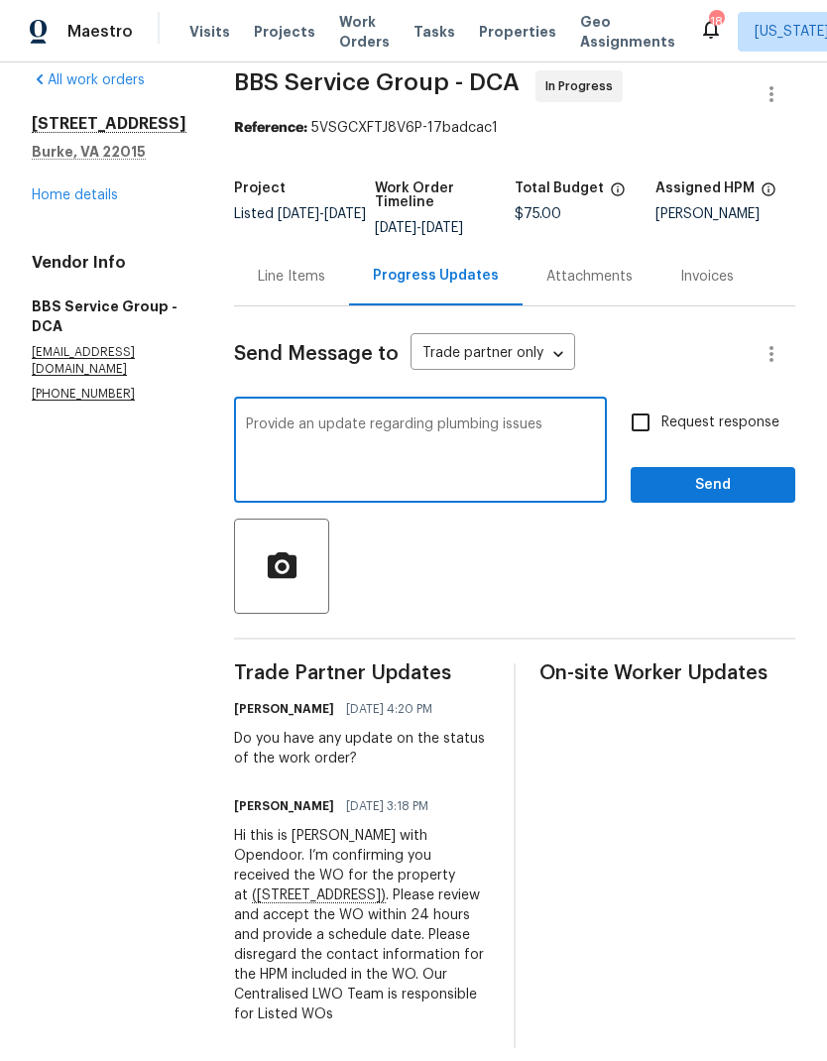
type textarea "Provide an update regarding plumbing issues"
click at [643, 429] on input "Request response" at bounding box center [641, 423] width 42 height 42
checkbox input "true"
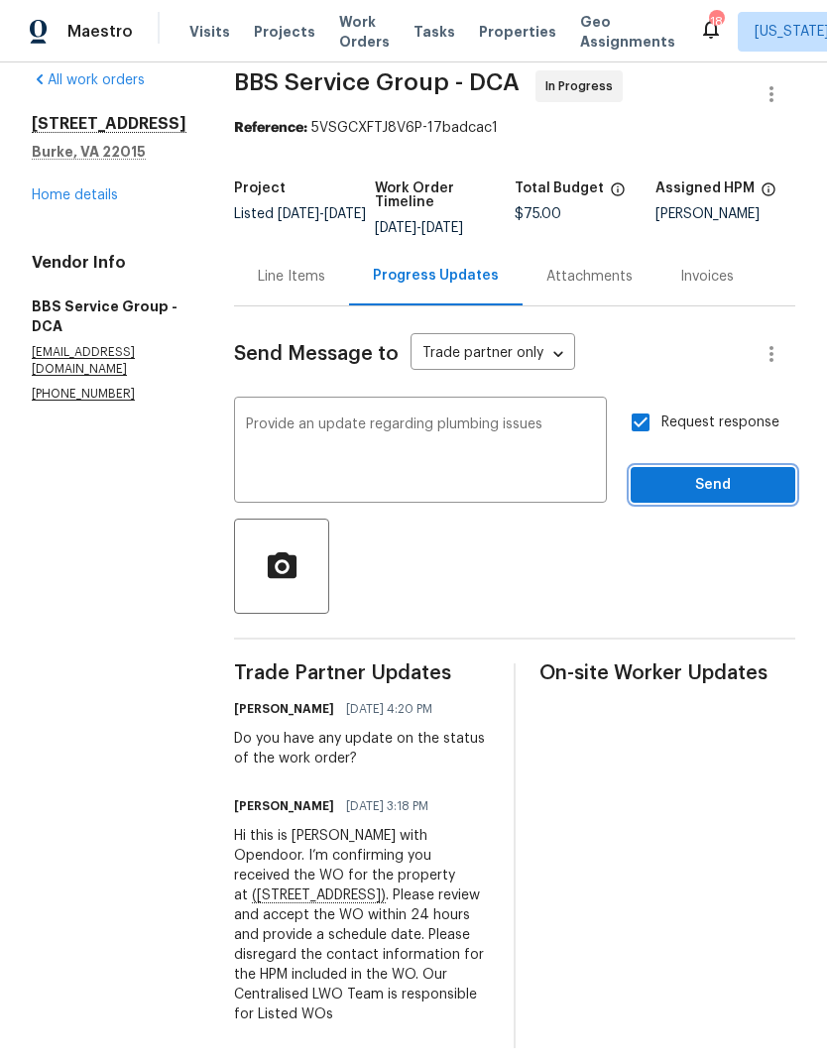
click at [694, 487] on span "Send" at bounding box center [712, 485] width 133 height 25
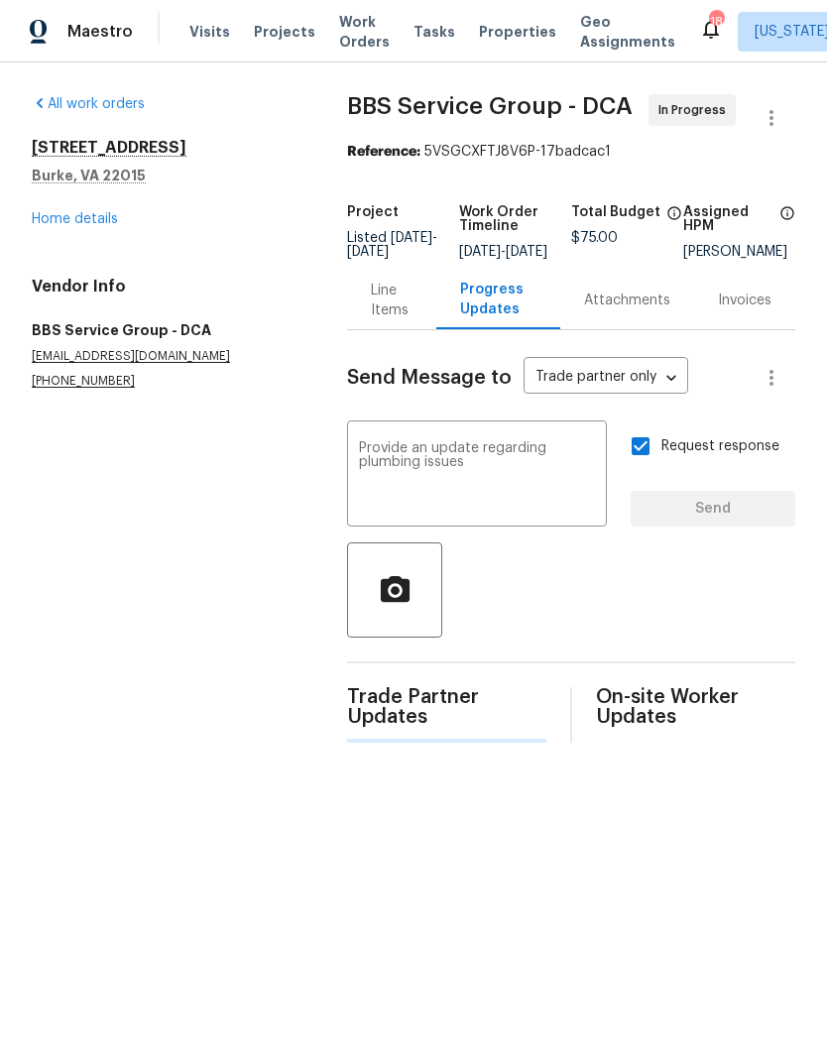
scroll to position [0, 0]
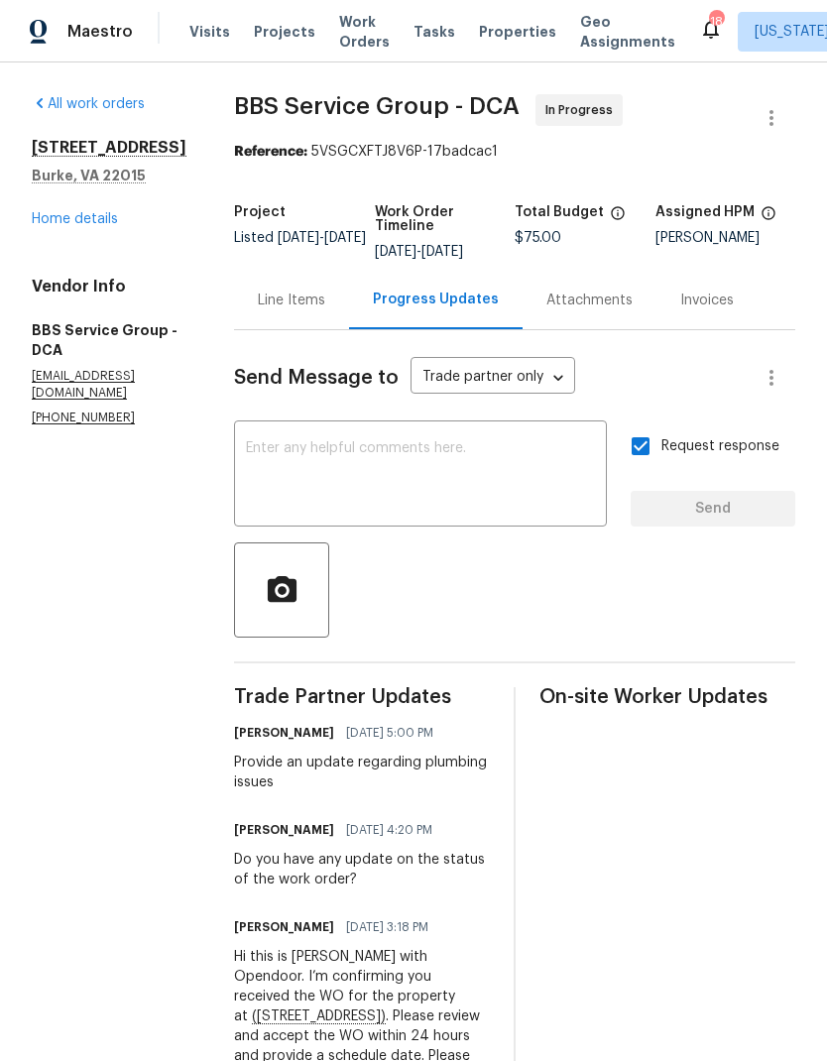
click at [88, 226] on link "Home details" at bounding box center [75, 219] width 86 height 14
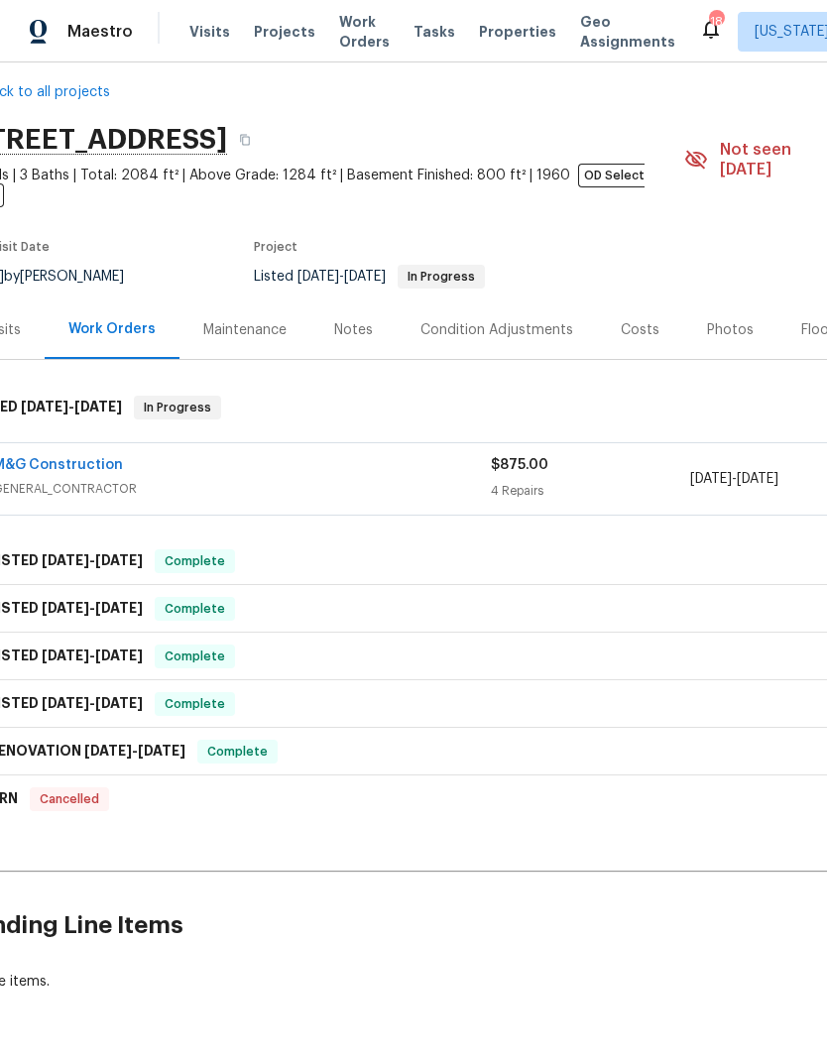
scroll to position [16, 23]
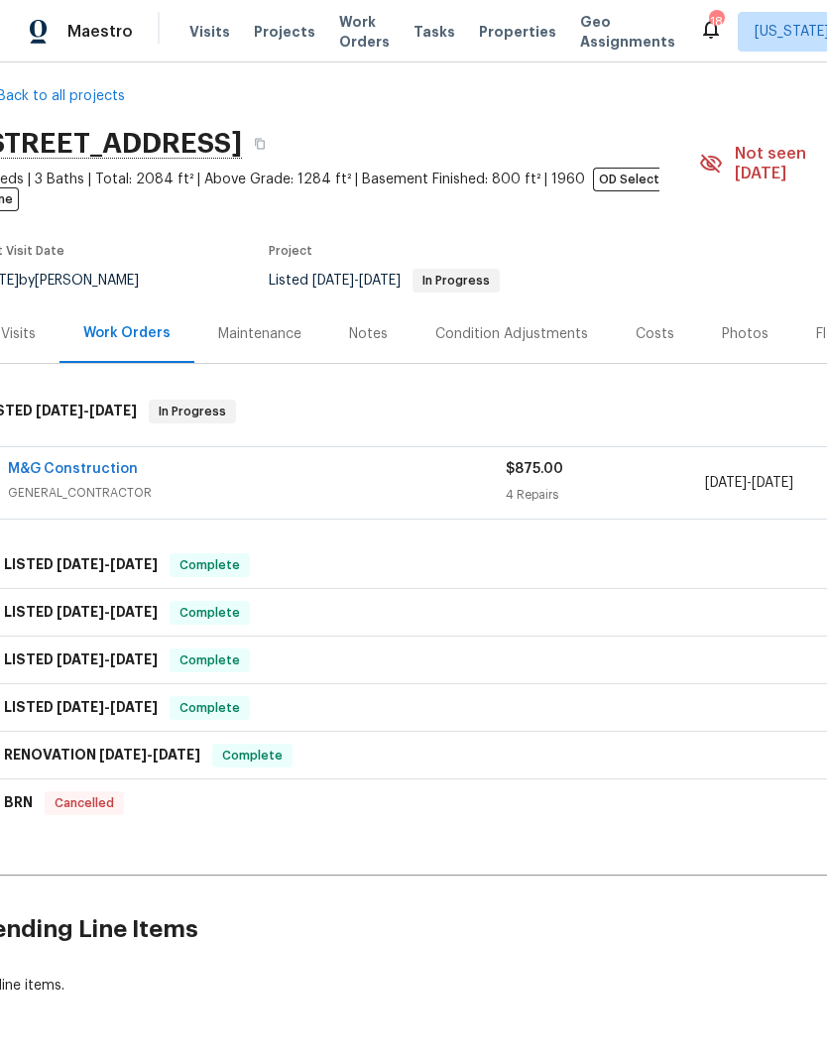
click at [389, 483] on span "GENERAL_CONTRACTOR" at bounding box center [257, 493] width 498 height 20
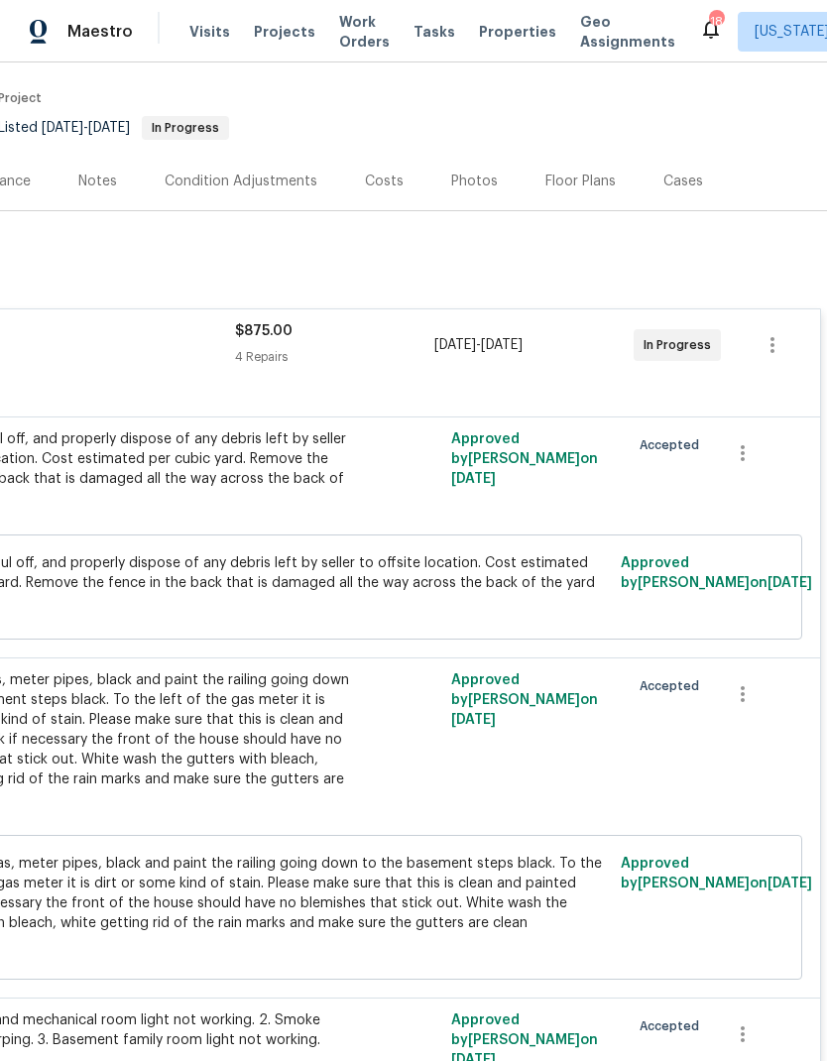
scroll to position [169, 293]
